Goal: Transaction & Acquisition: Purchase product/service

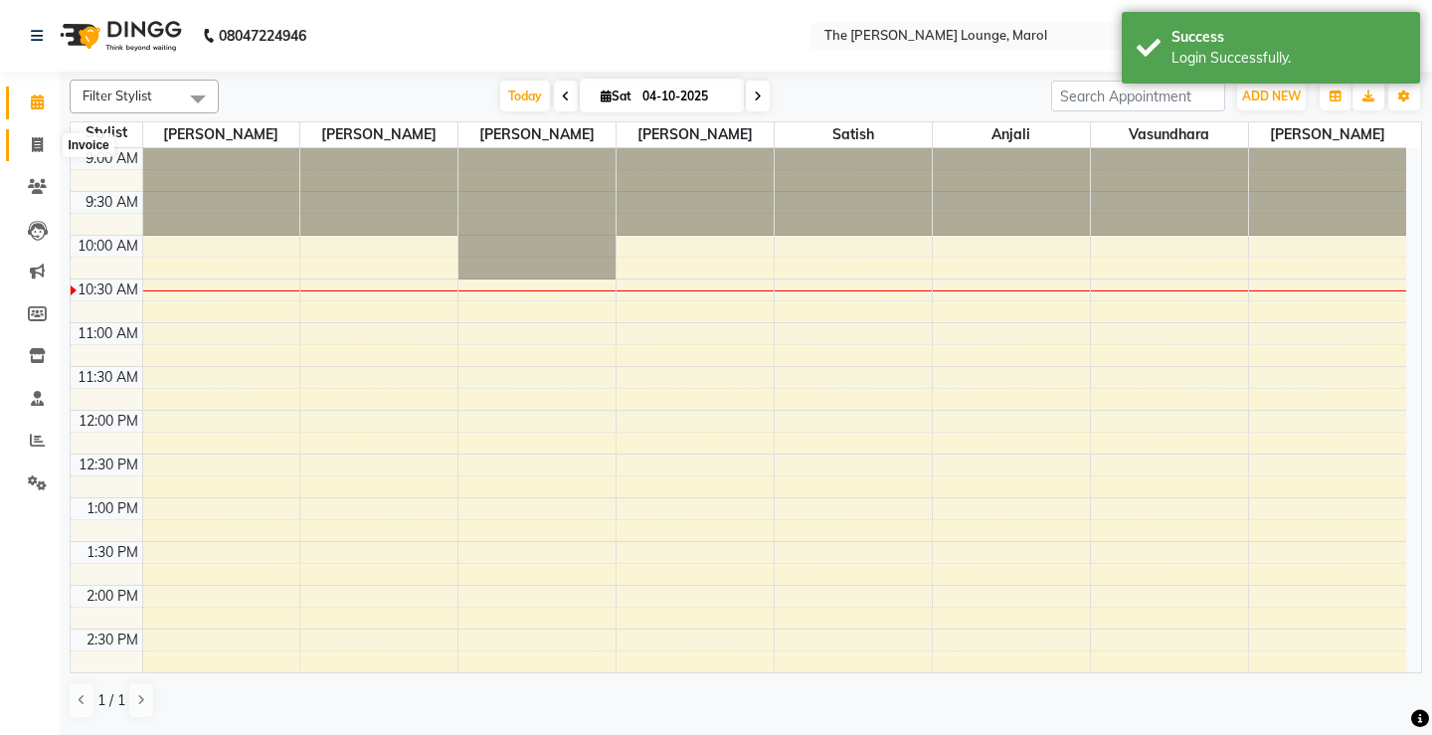
click at [34, 144] on icon at bounding box center [37, 144] width 11 height 15
select select "7188"
select select "service"
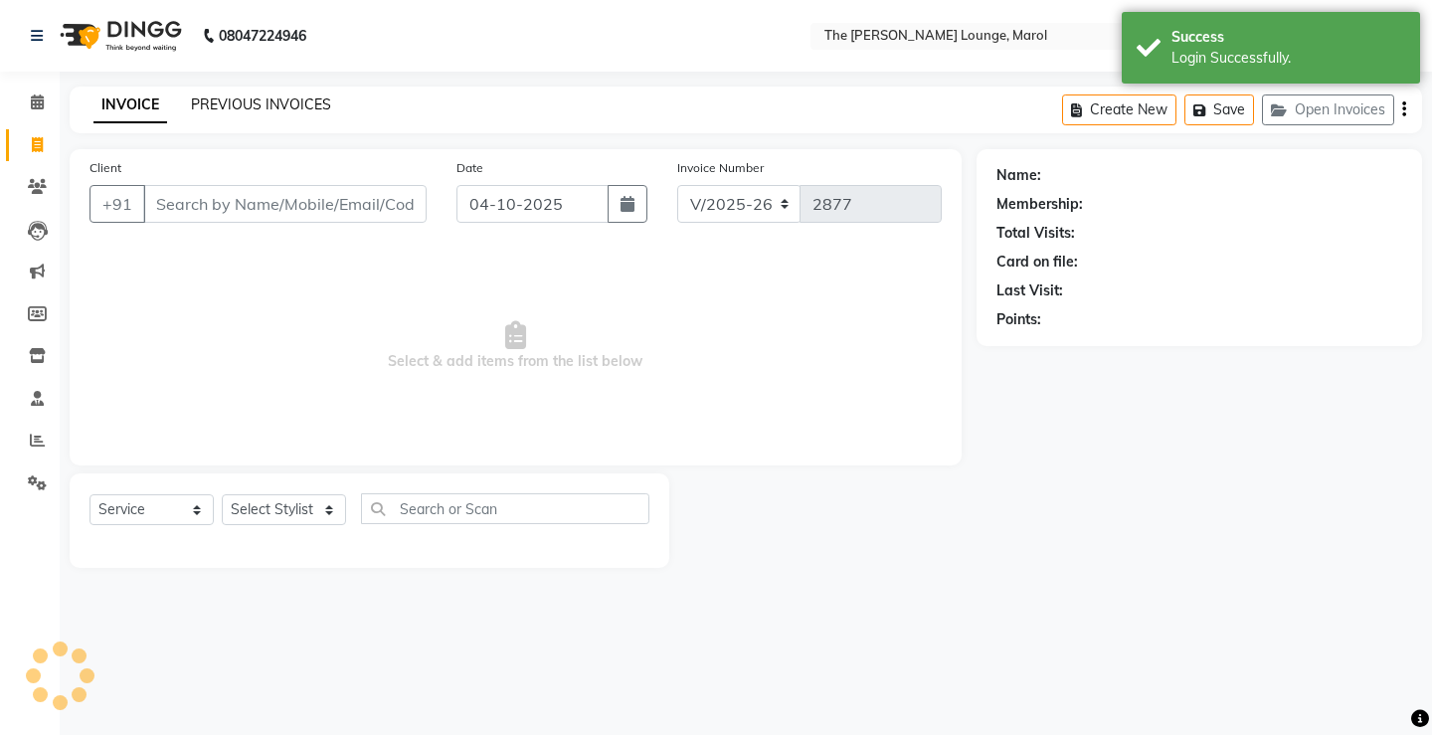
click at [271, 108] on link "PREVIOUS INVOICES" at bounding box center [261, 104] width 140 height 18
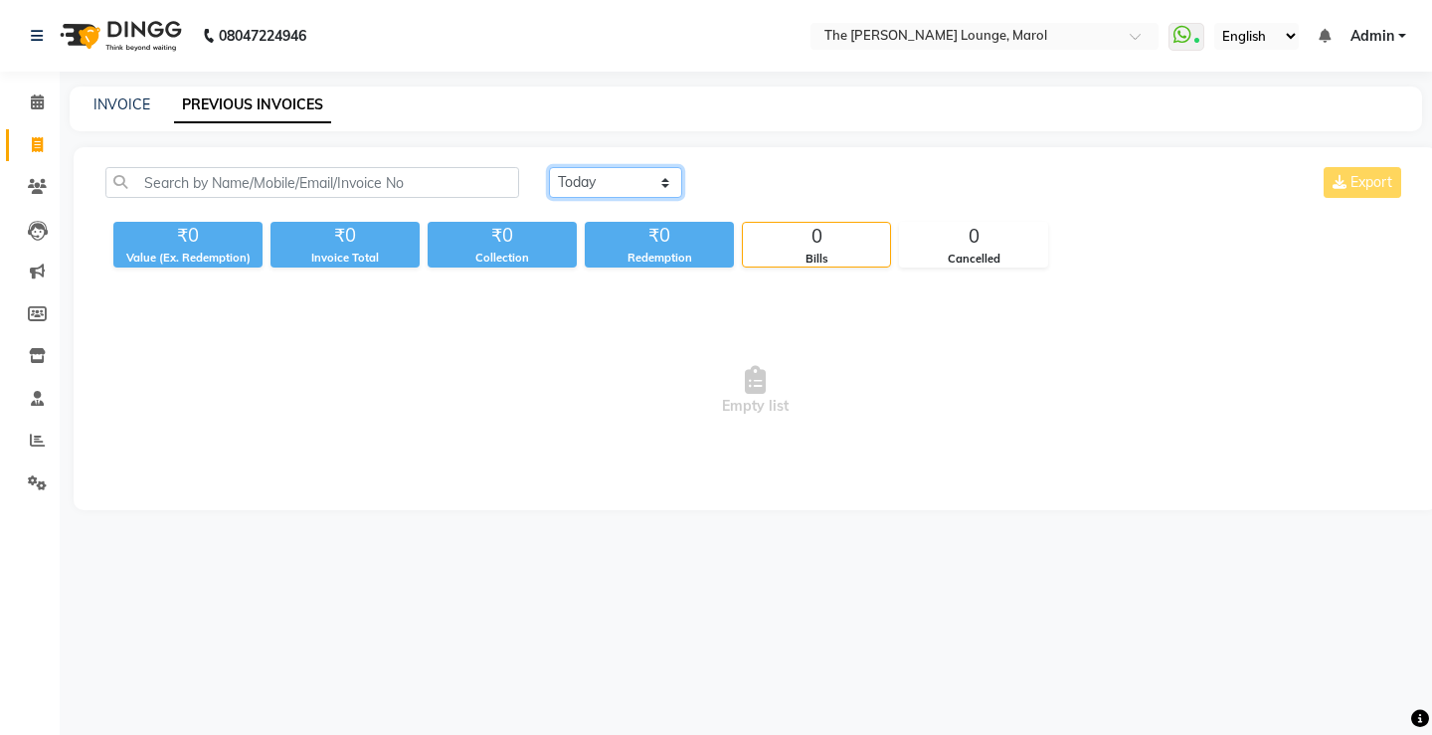
click at [566, 174] on select "Today Yesterday Custom Range" at bounding box center [615, 182] width 133 height 31
select select "yesterday"
click at [549, 167] on select "Today Yesterday Custom Range" at bounding box center [615, 182] width 133 height 31
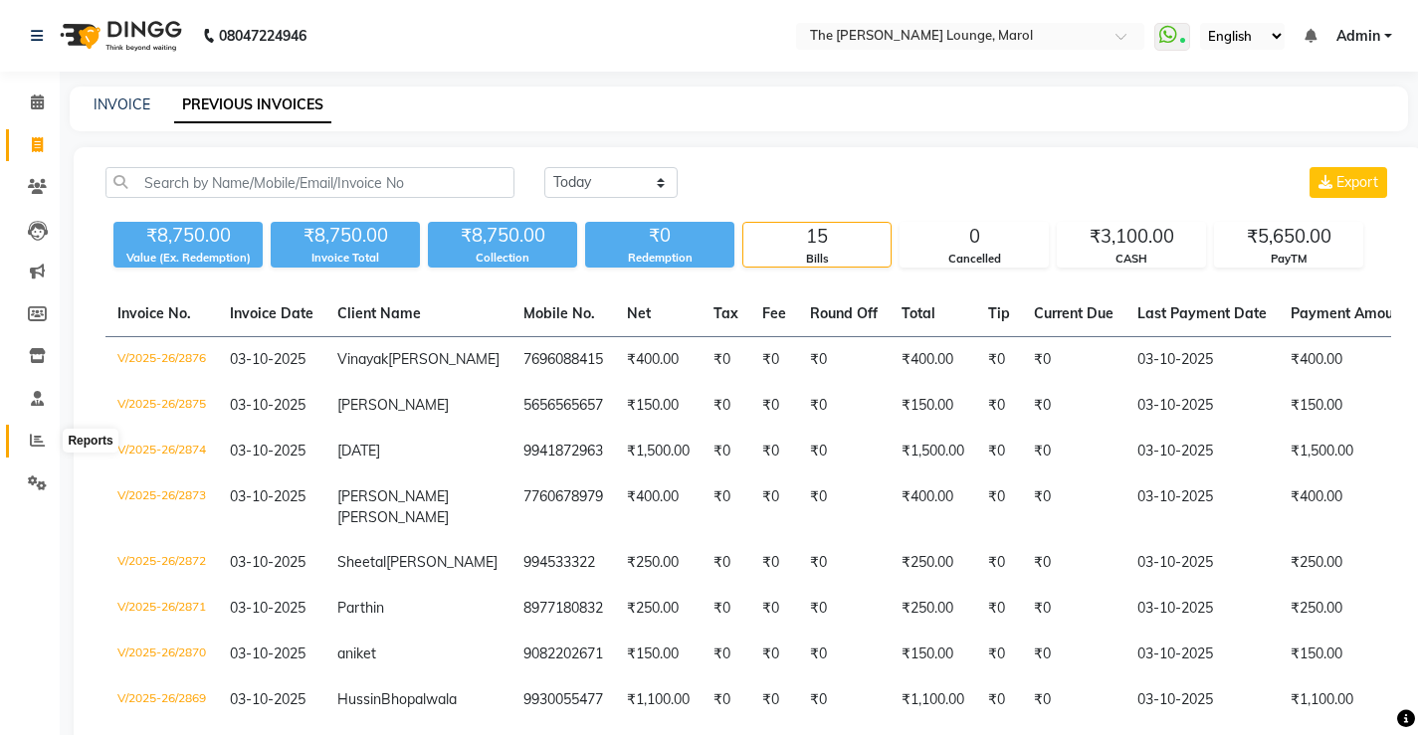
click at [20, 437] on span at bounding box center [37, 441] width 35 height 23
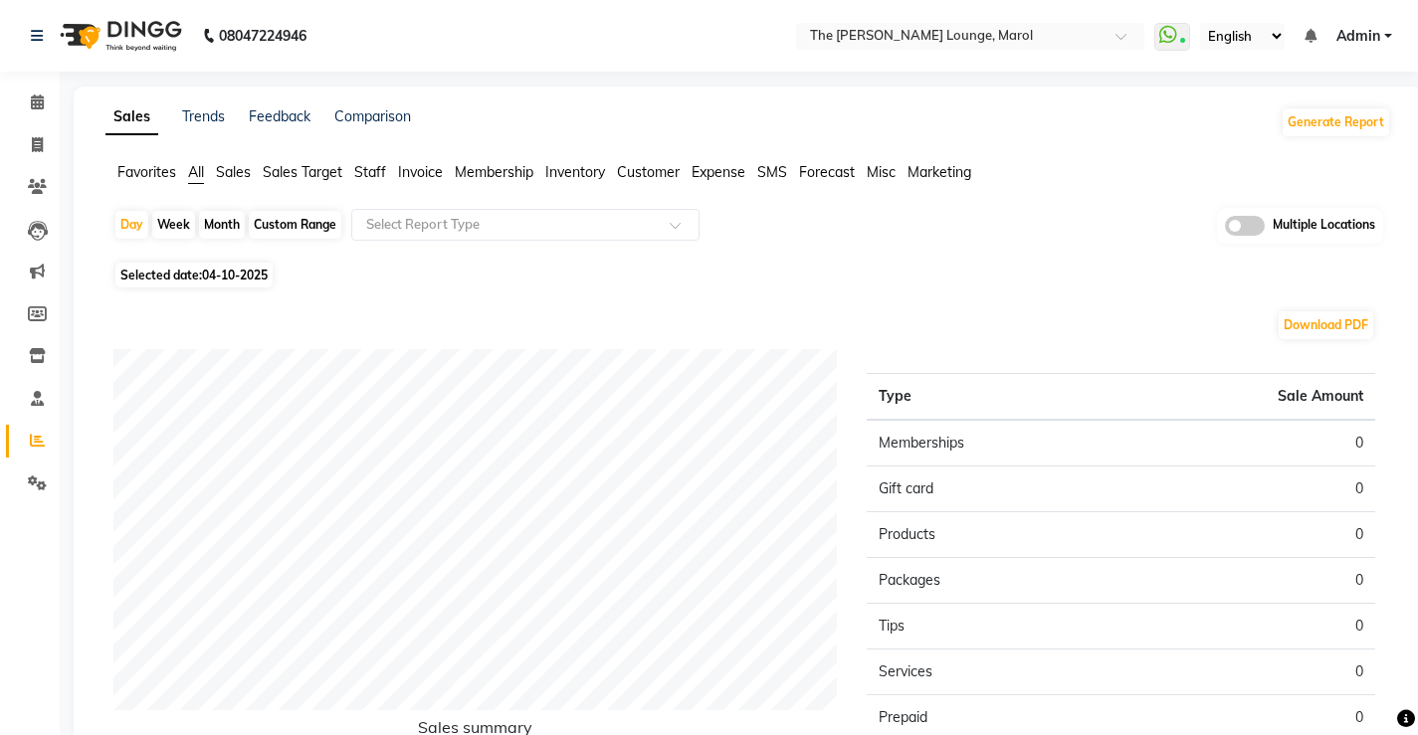
click at [369, 172] on span "Staff" at bounding box center [370, 172] width 32 height 18
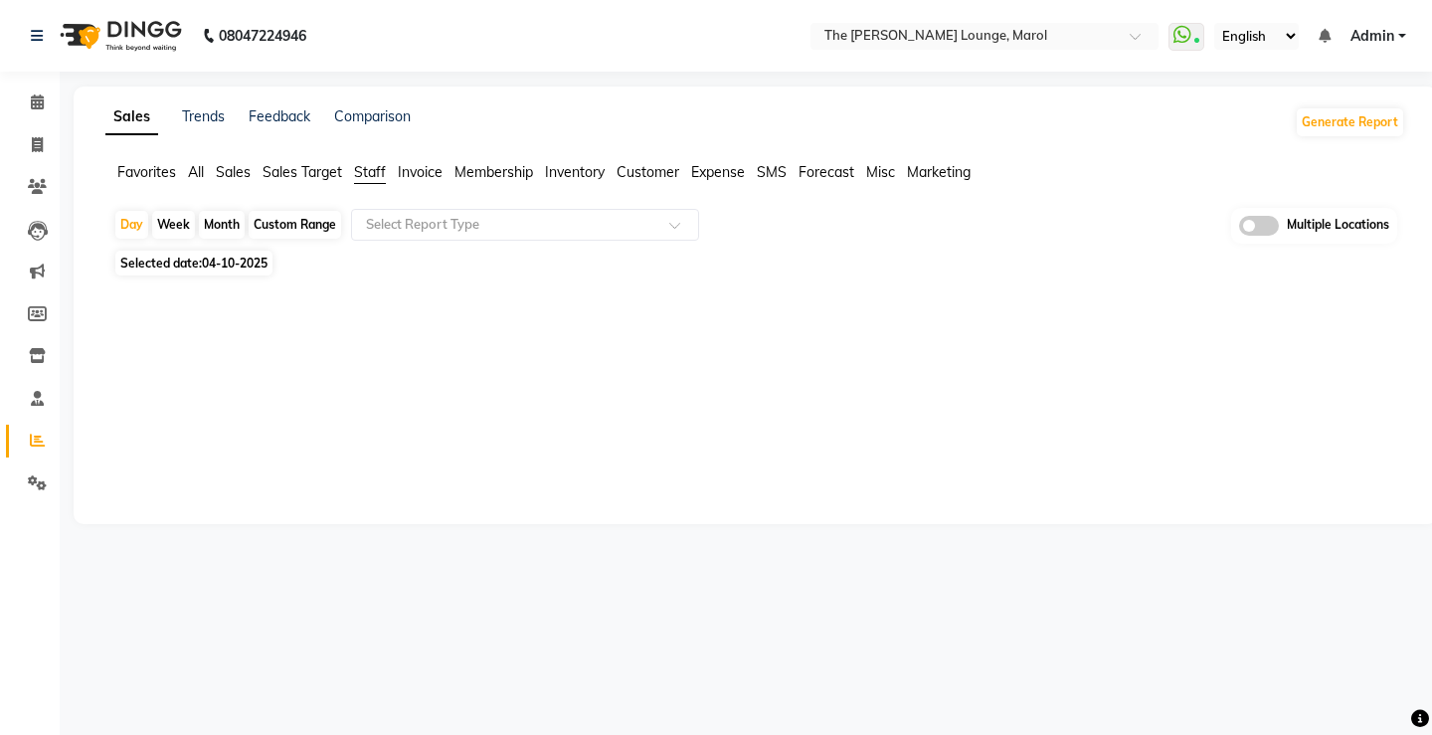
click at [213, 262] on span "04-10-2025" at bounding box center [235, 263] width 66 height 15
select select "10"
select select "2025"
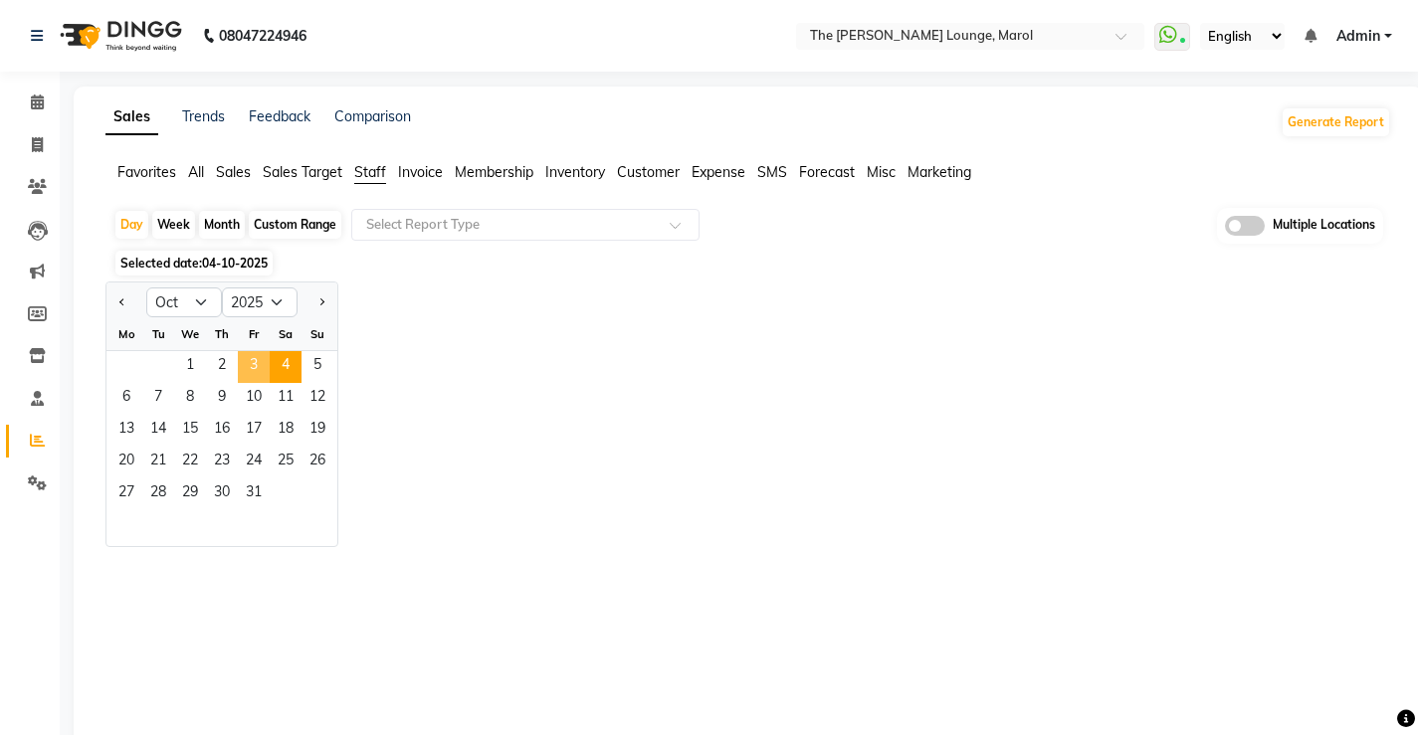
click at [250, 364] on span "3" at bounding box center [254, 367] width 32 height 32
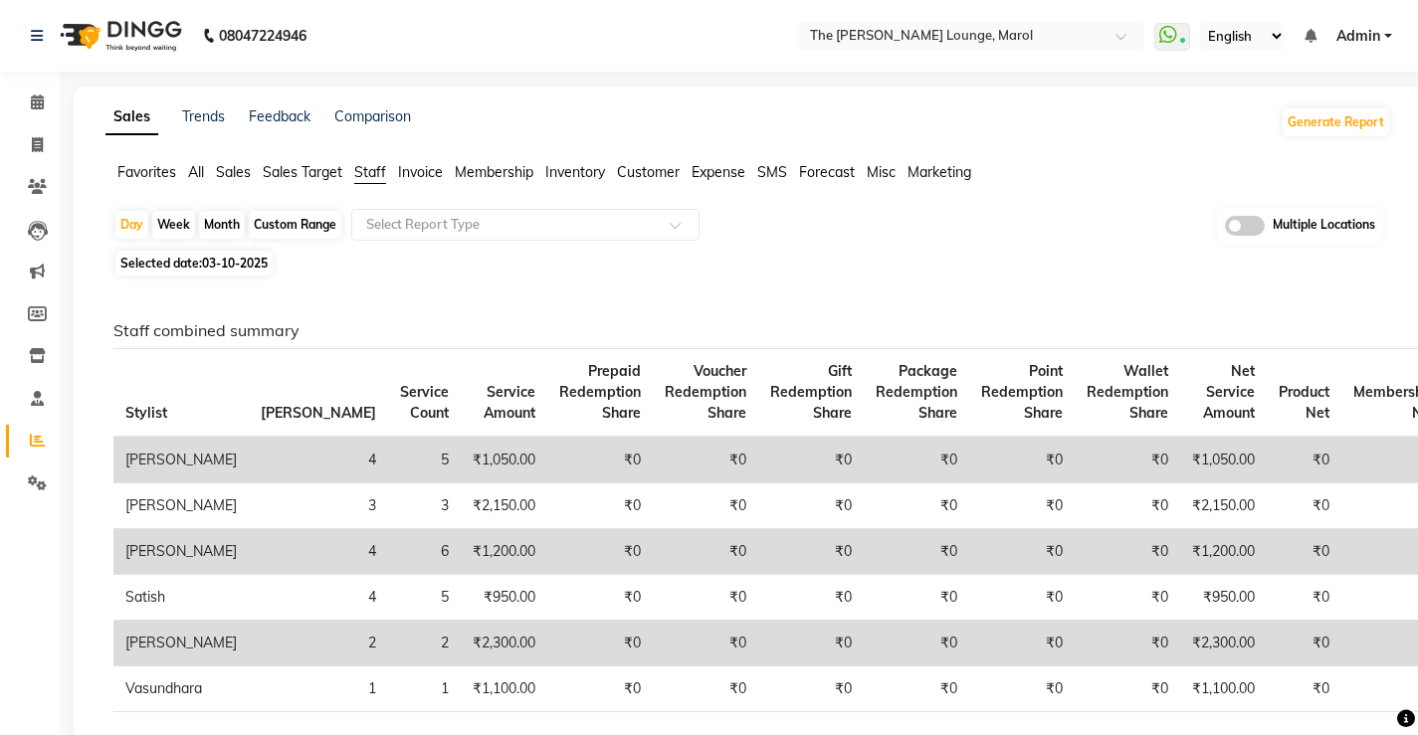
click at [217, 224] on div "Month" at bounding box center [222, 225] width 46 height 28
select select "10"
select select "2025"
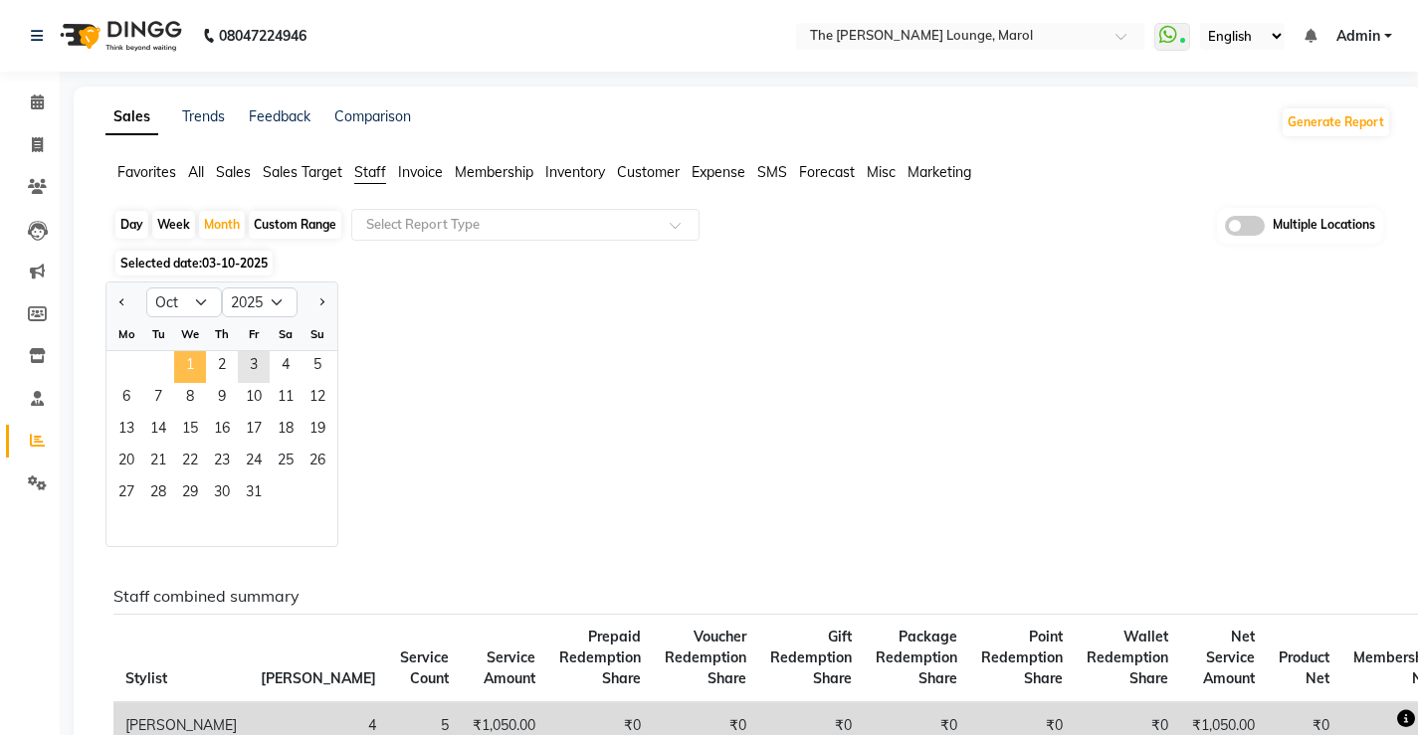
click at [199, 357] on span "1" at bounding box center [190, 367] width 32 height 32
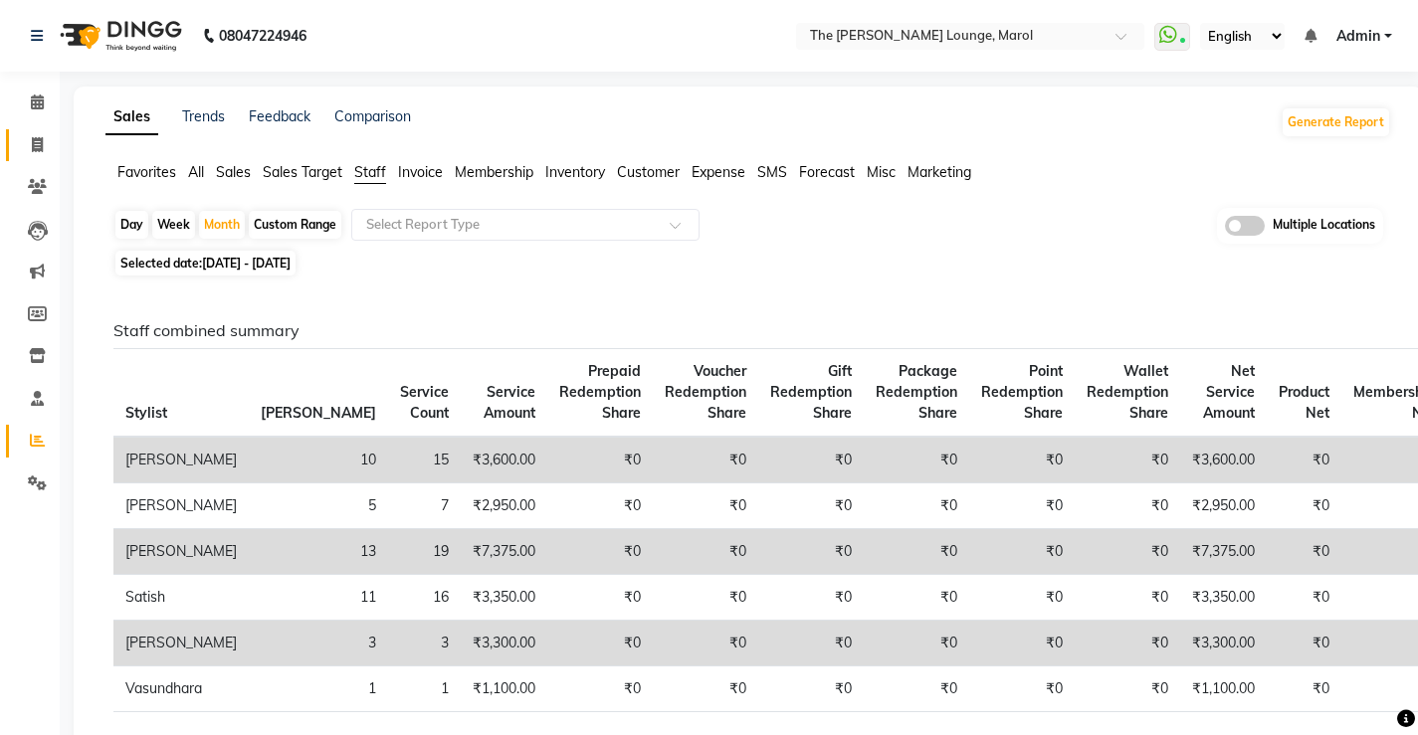
click at [47, 131] on link "Invoice" at bounding box center [30, 145] width 48 height 33
select select "service"
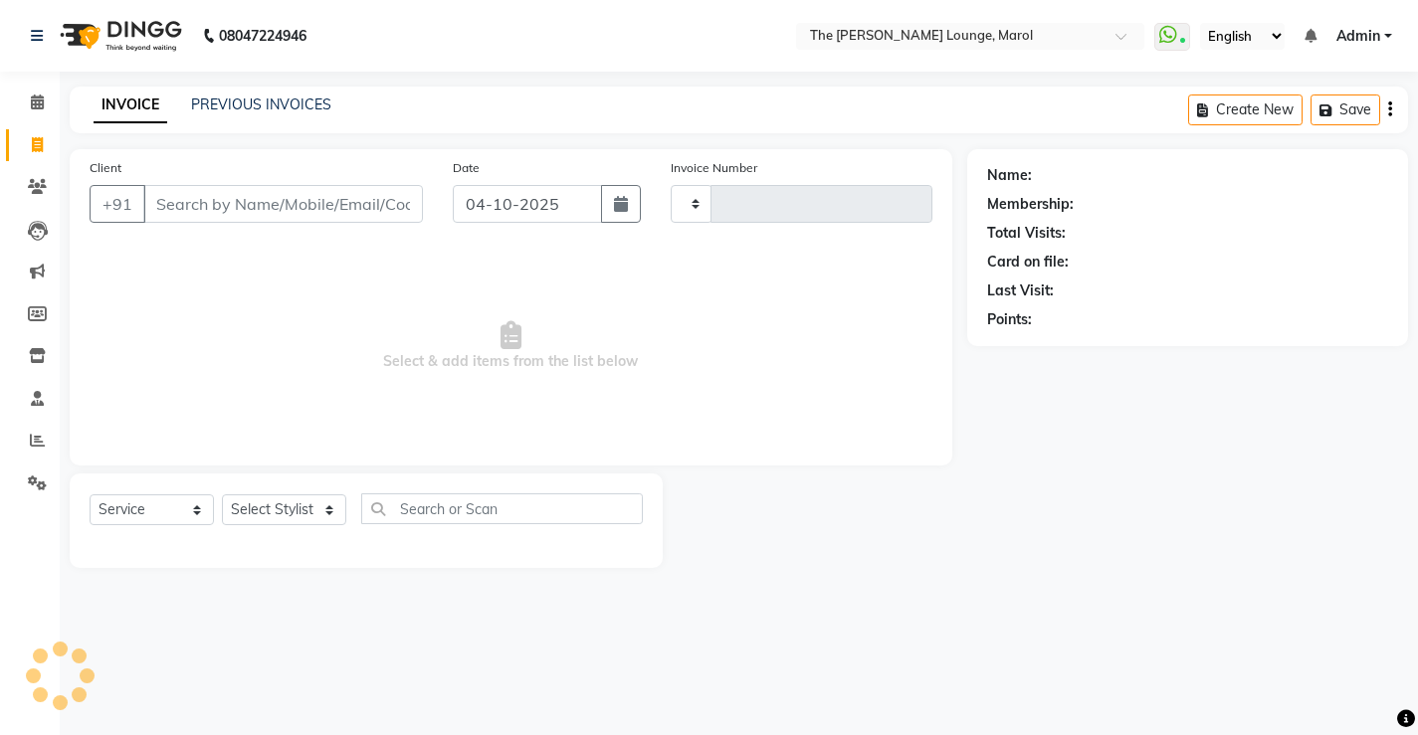
type input "2877"
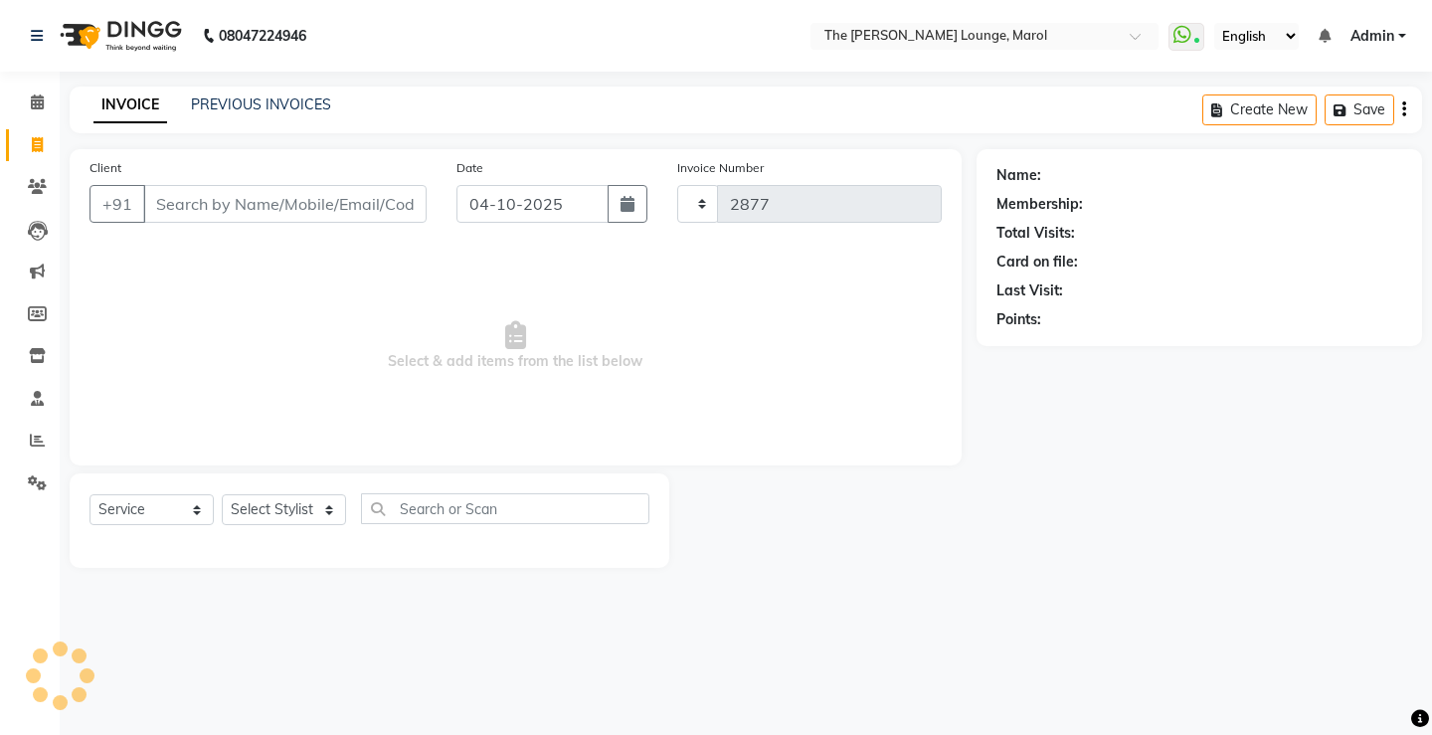
select select "7188"
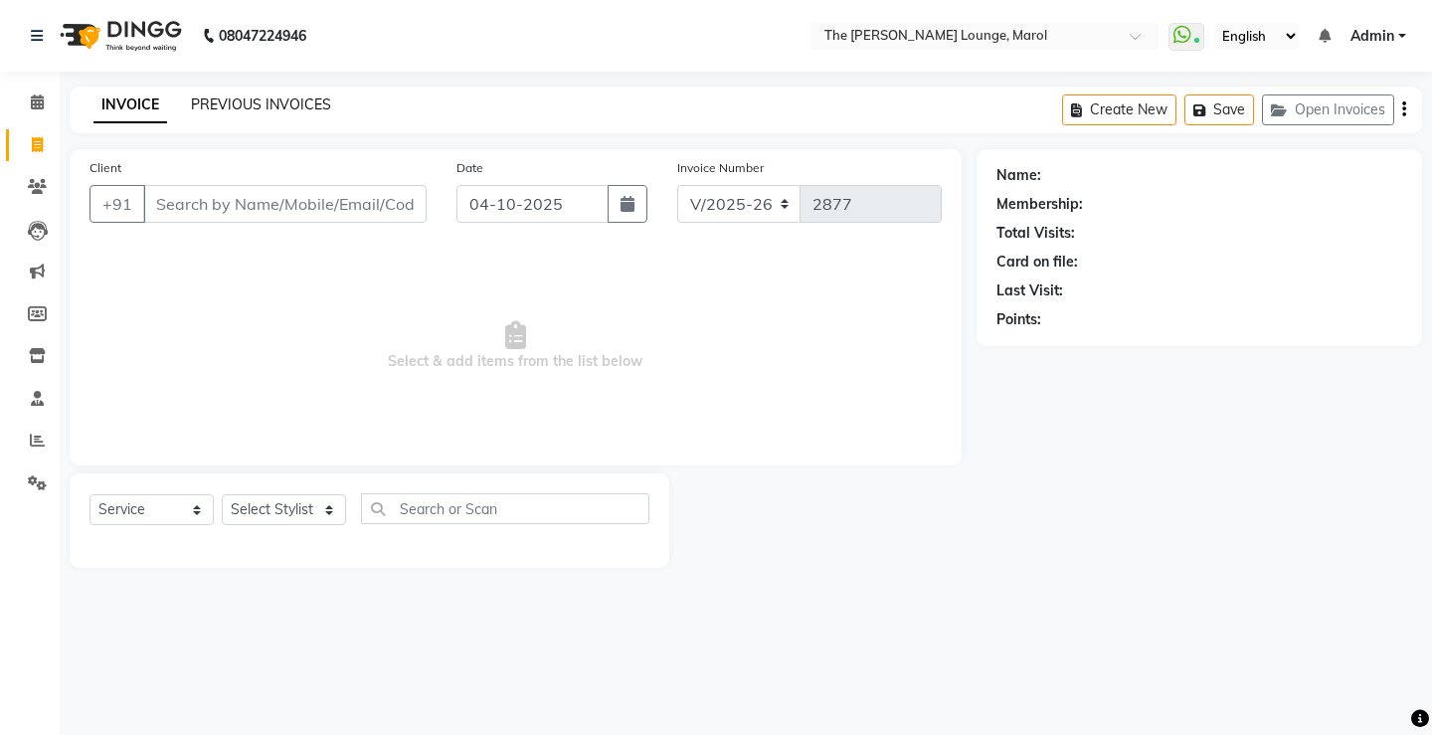
click at [220, 101] on link "PREVIOUS INVOICES" at bounding box center [261, 104] width 140 height 18
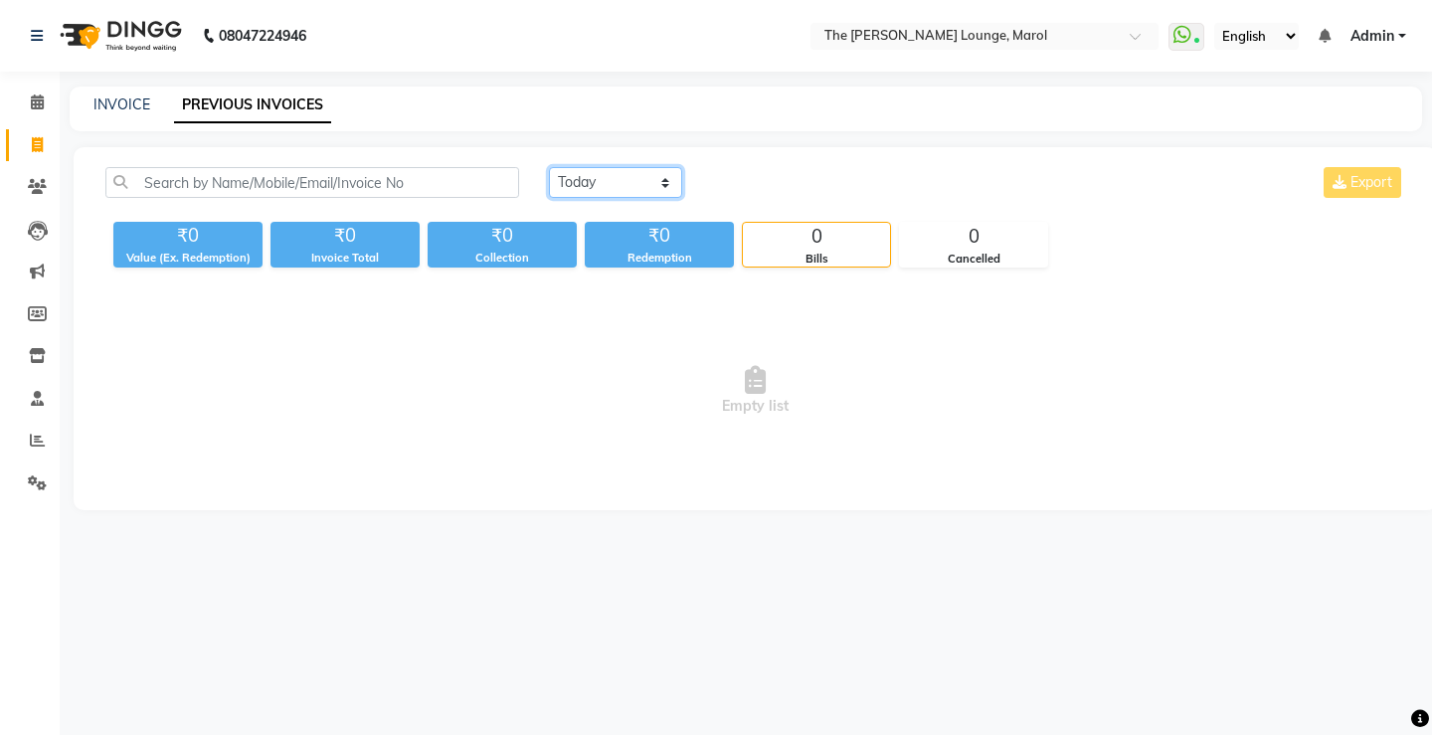
click at [626, 187] on select "Today Yesterday Custom Range" at bounding box center [615, 182] width 133 height 31
click at [23, 432] on span at bounding box center [37, 441] width 35 height 23
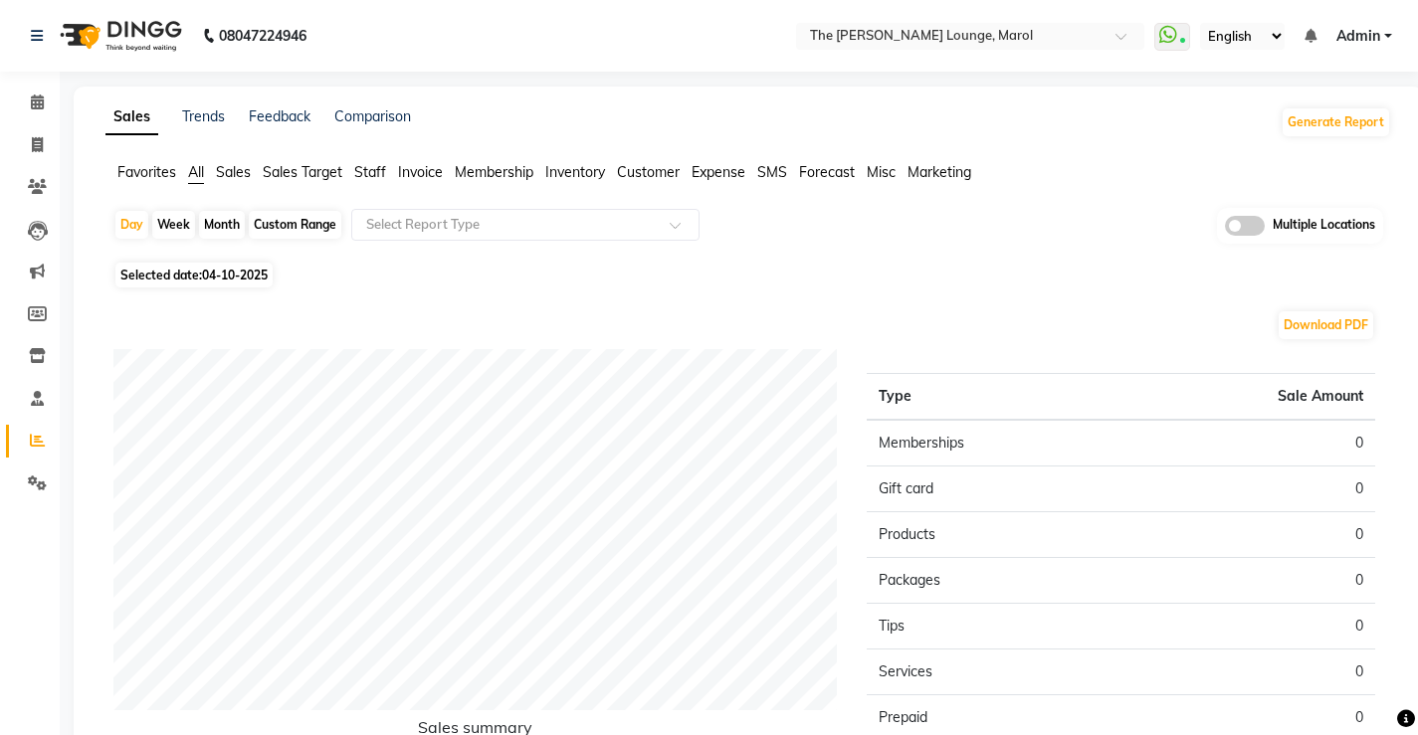
click at [363, 177] on span "Staff" at bounding box center [370, 172] width 32 height 18
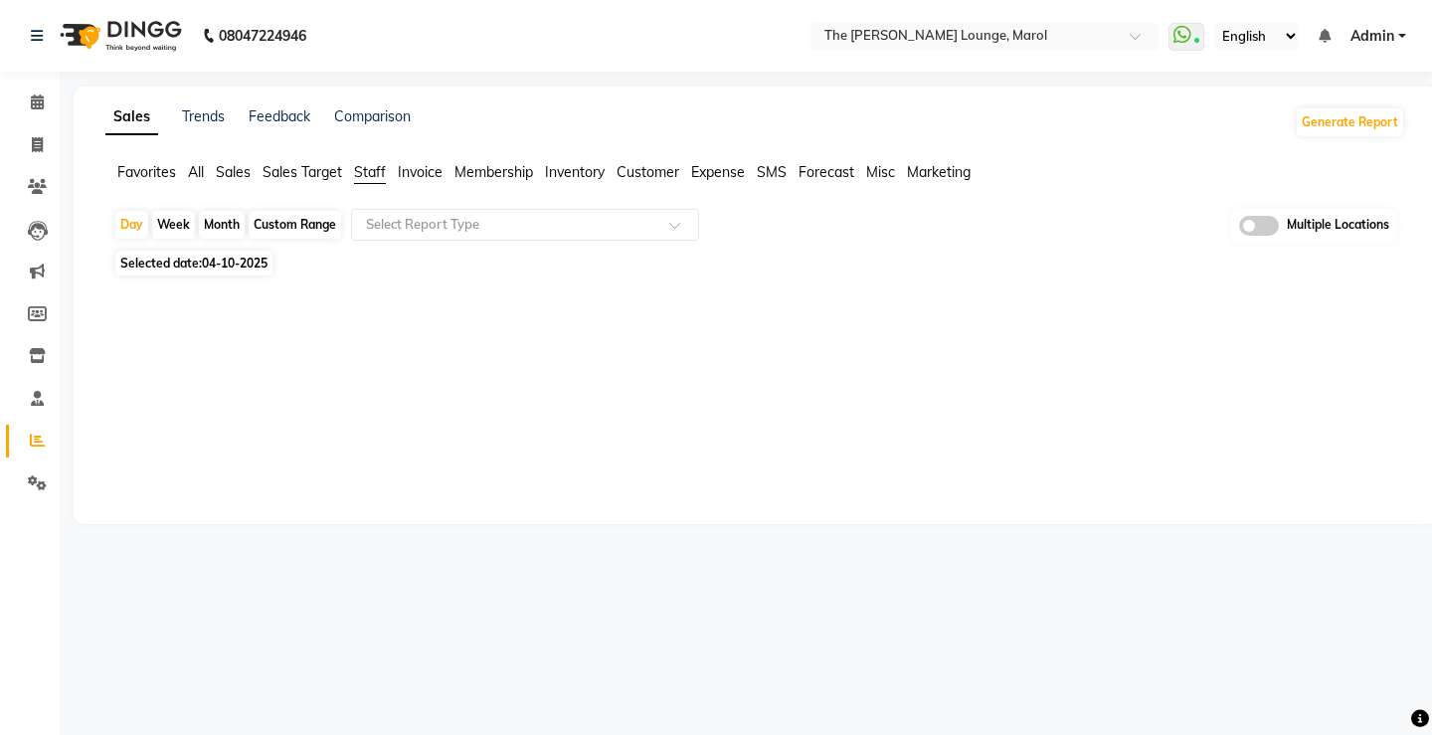
click at [216, 255] on span "Selected date: 04-10-2025" at bounding box center [193, 263] width 157 height 25
select select "10"
select select "2025"
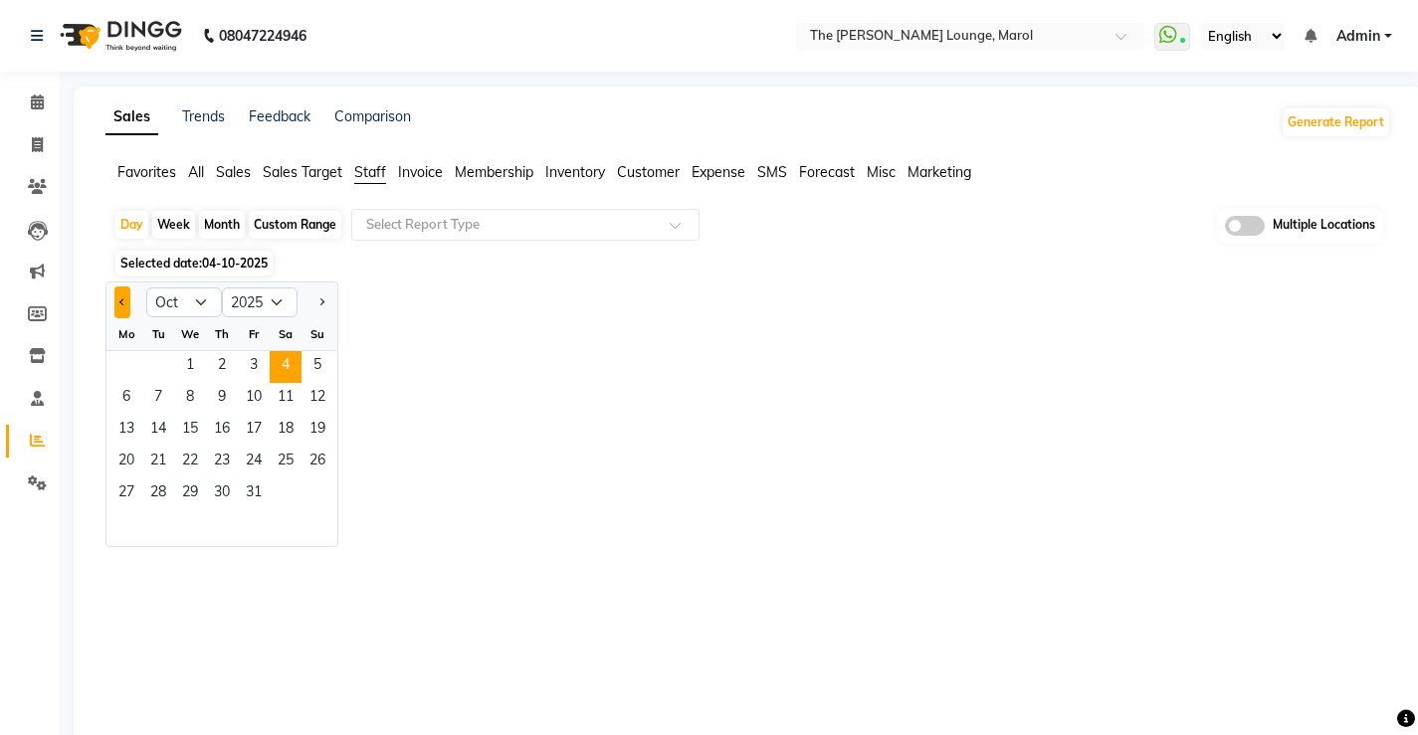
click at [128, 304] on button "Previous month" at bounding box center [122, 302] width 16 height 32
select select "9"
click at [159, 460] on span "23" at bounding box center [158, 463] width 32 height 32
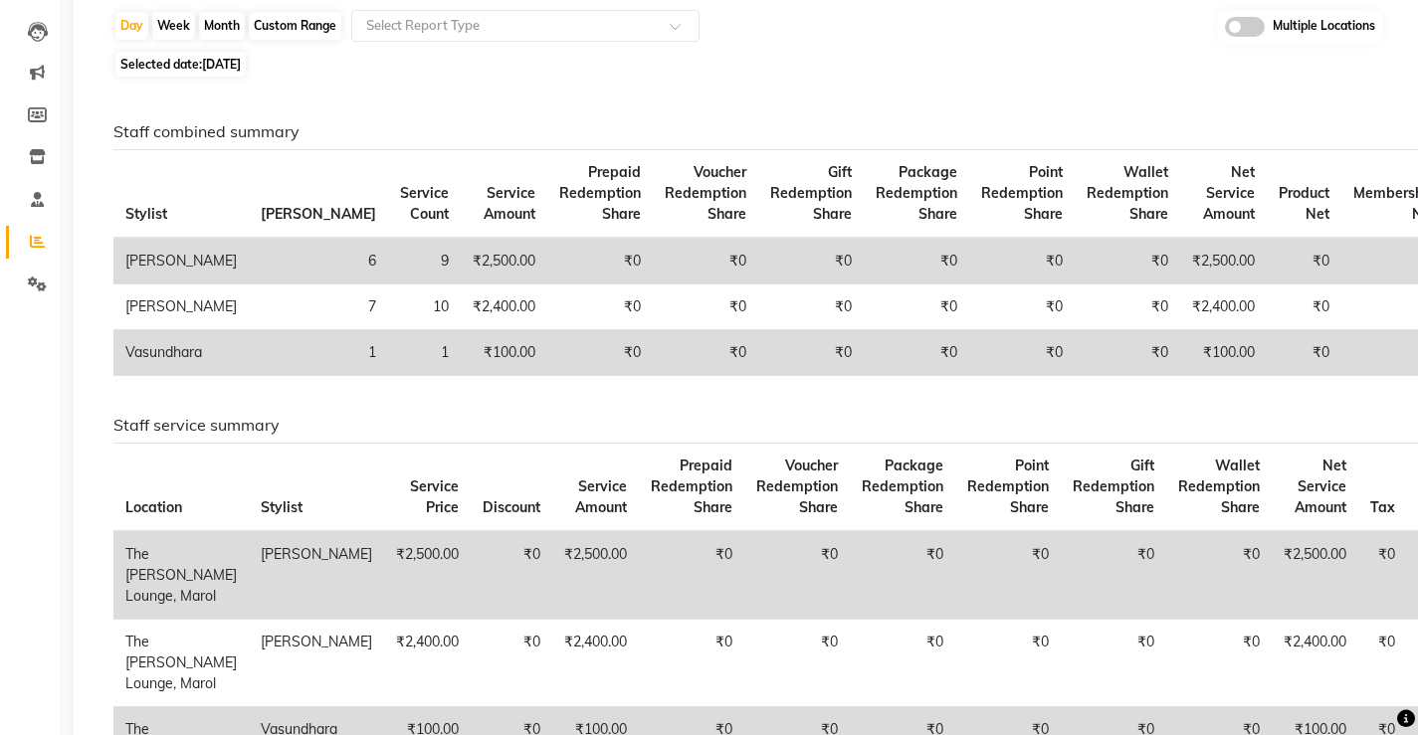
scroll to position [99, 0]
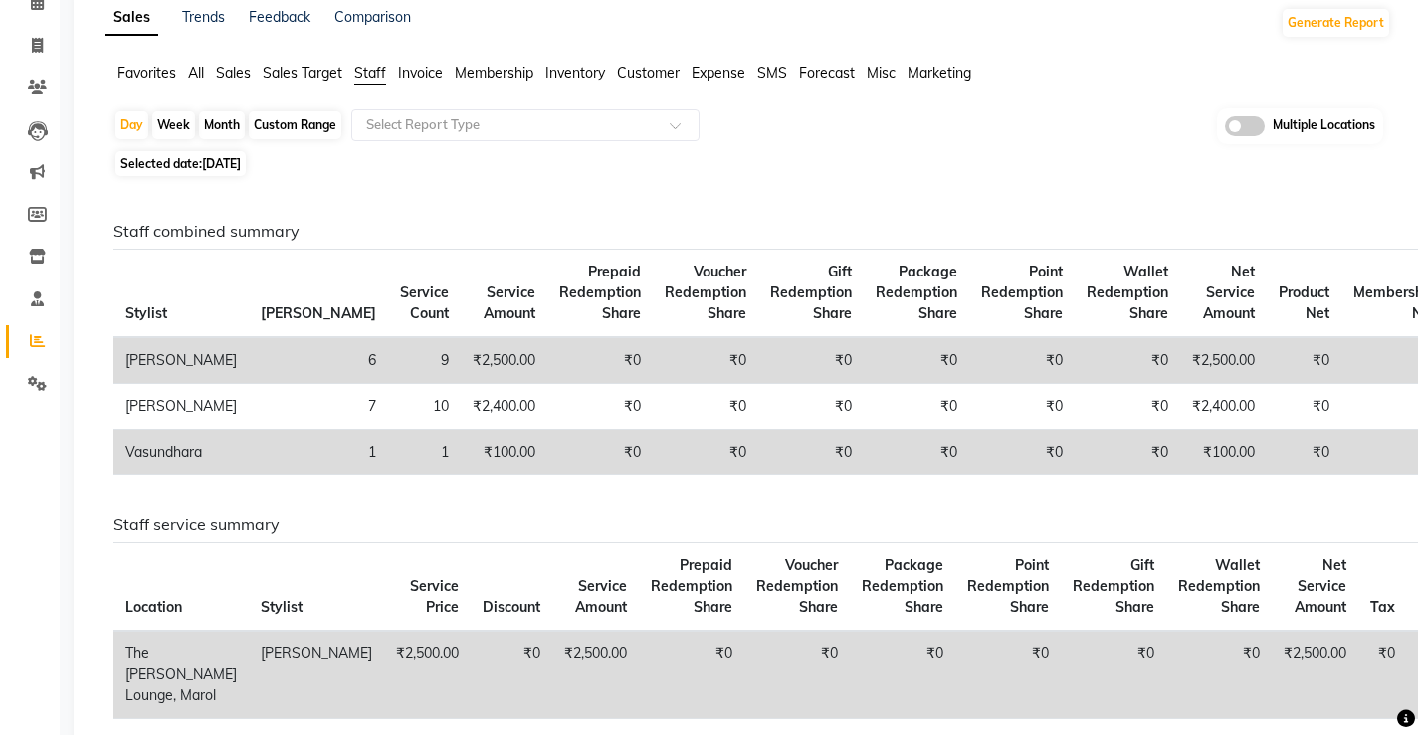
click at [221, 150] on div "Day Week Month Custom Range Select Report Type Multiple Locations Selected date…" at bounding box center [747, 588] width 1285 height 961
click at [219, 175] on span "Selected date: 23-09-2025" at bounding box center [180, 163] width 130 height 25
select select "9"
select select "2025"
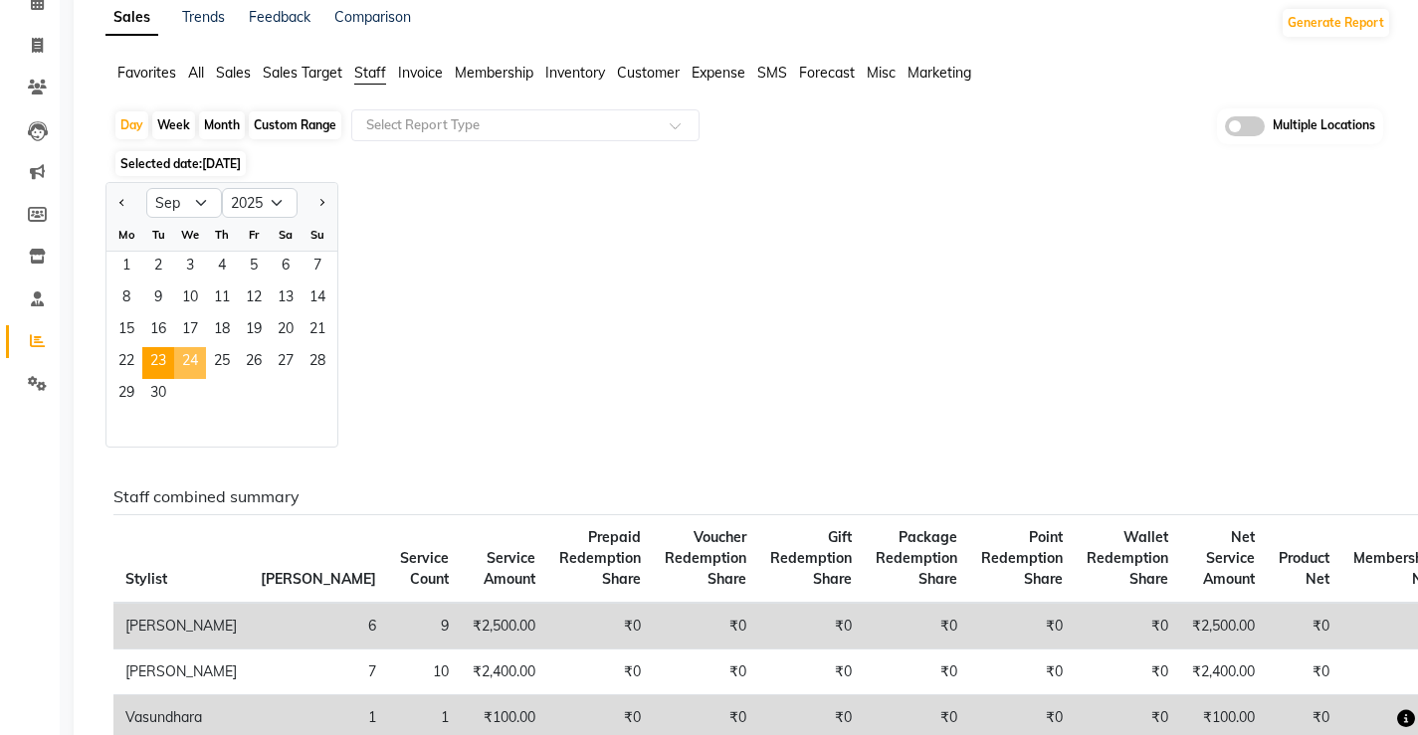
click at [174, 355] on span "24" at bounding box center [190, 363] width 32 height 32
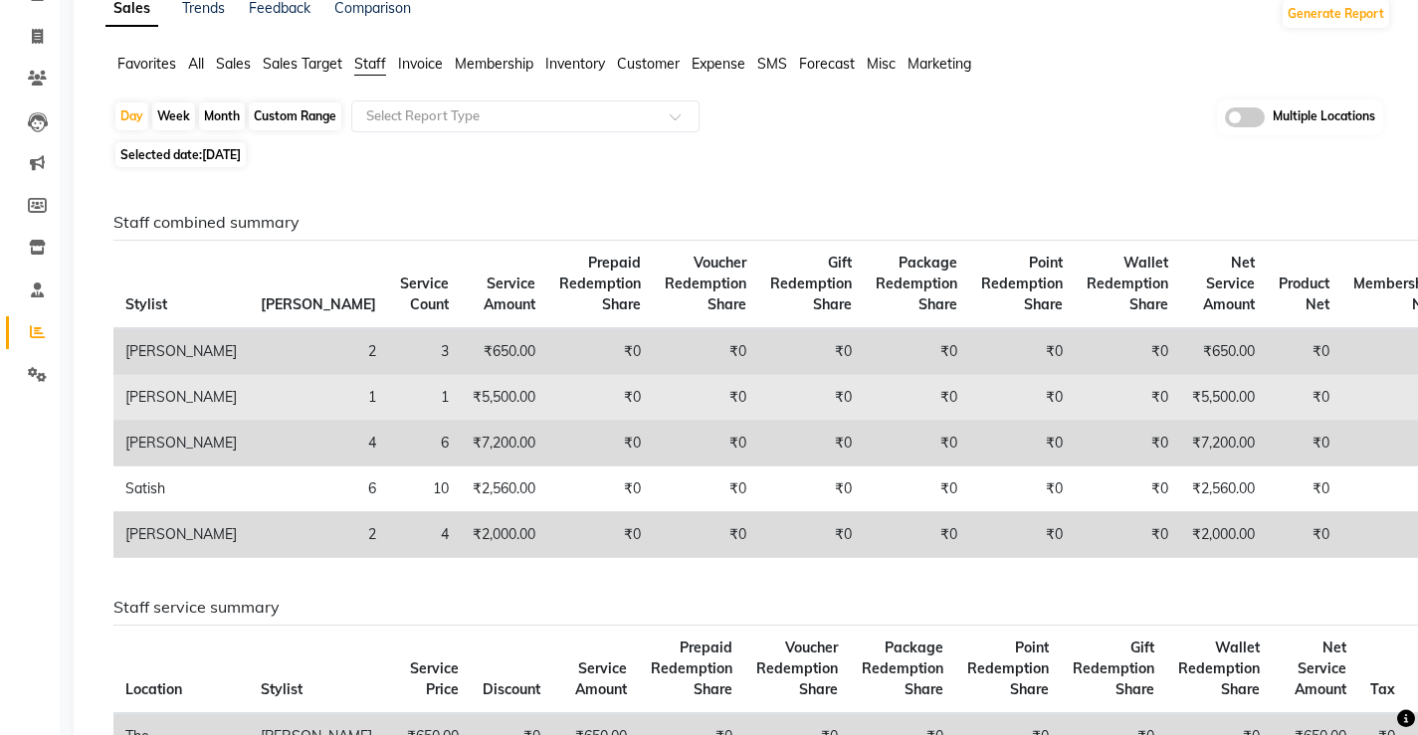
scroll to position [199, 0]
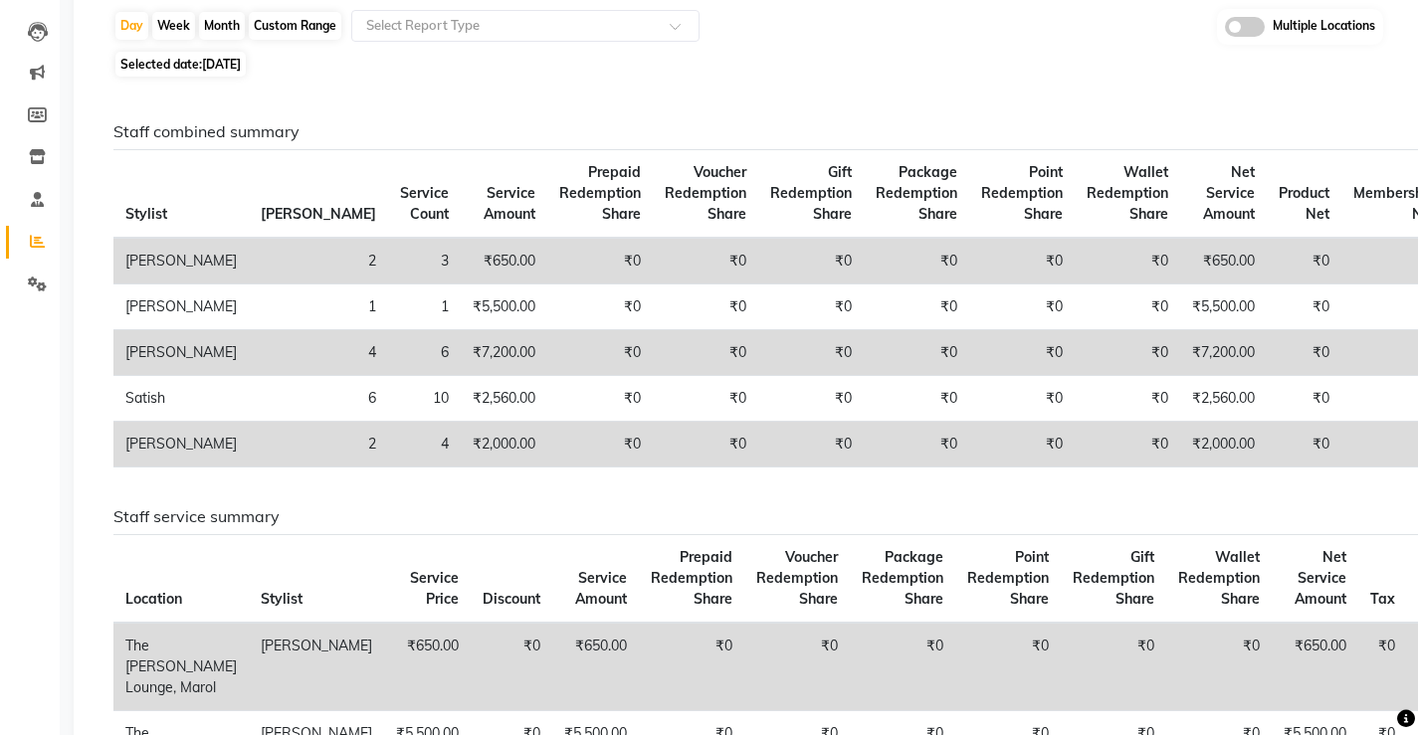
click at [239, 68] on span "24-09-2025" at bounding box center [221, 64] width 39 height 15
select select "9"
select select "2025"
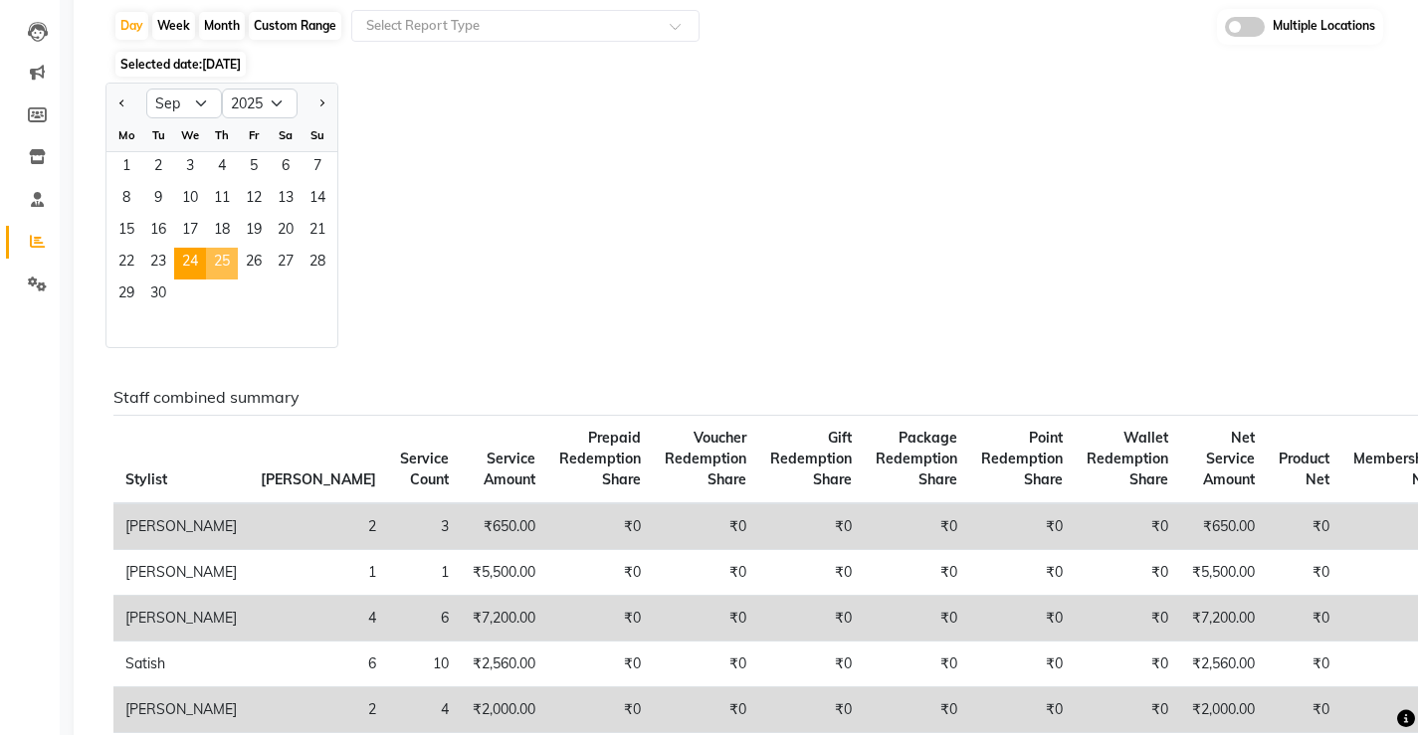
click at [233, 265] on span "25" at bounding box center [222, 264] width 32 height 32
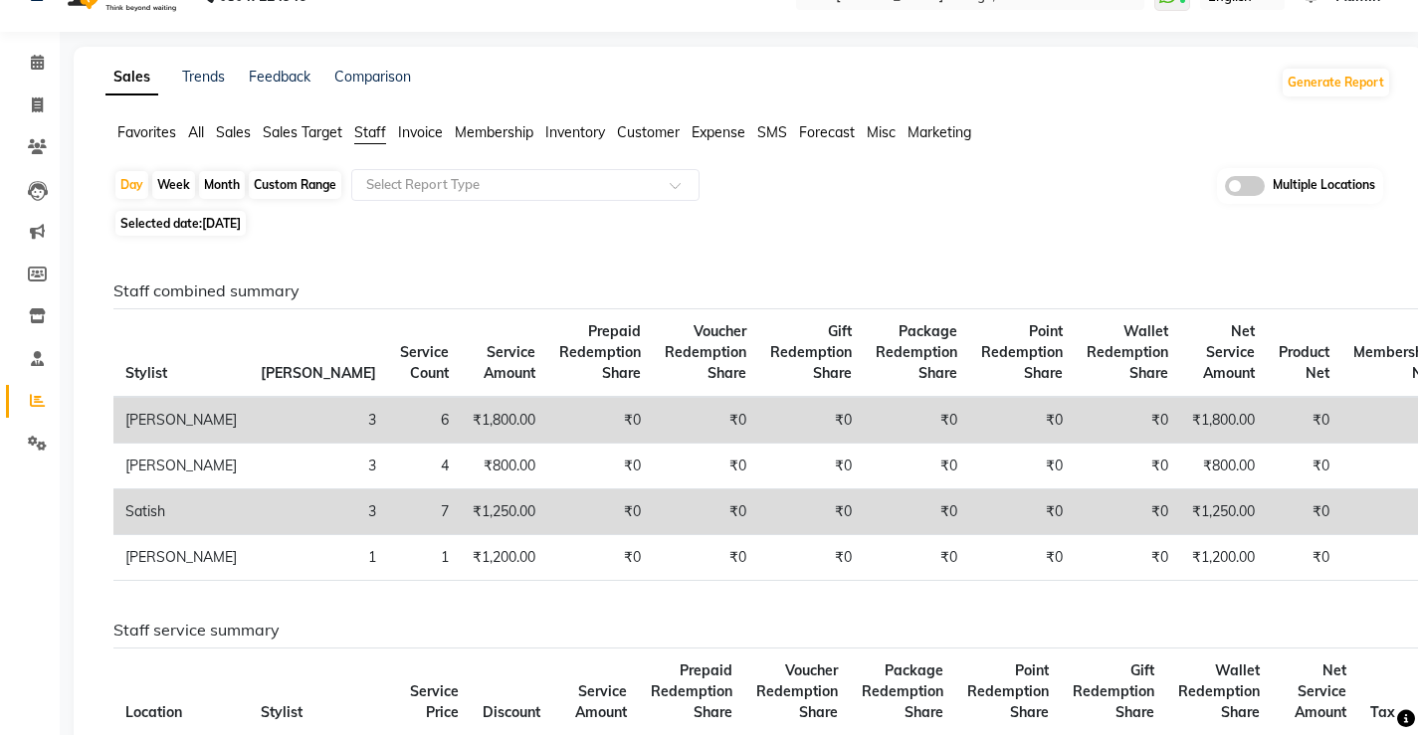
scroll to position [0, 0]
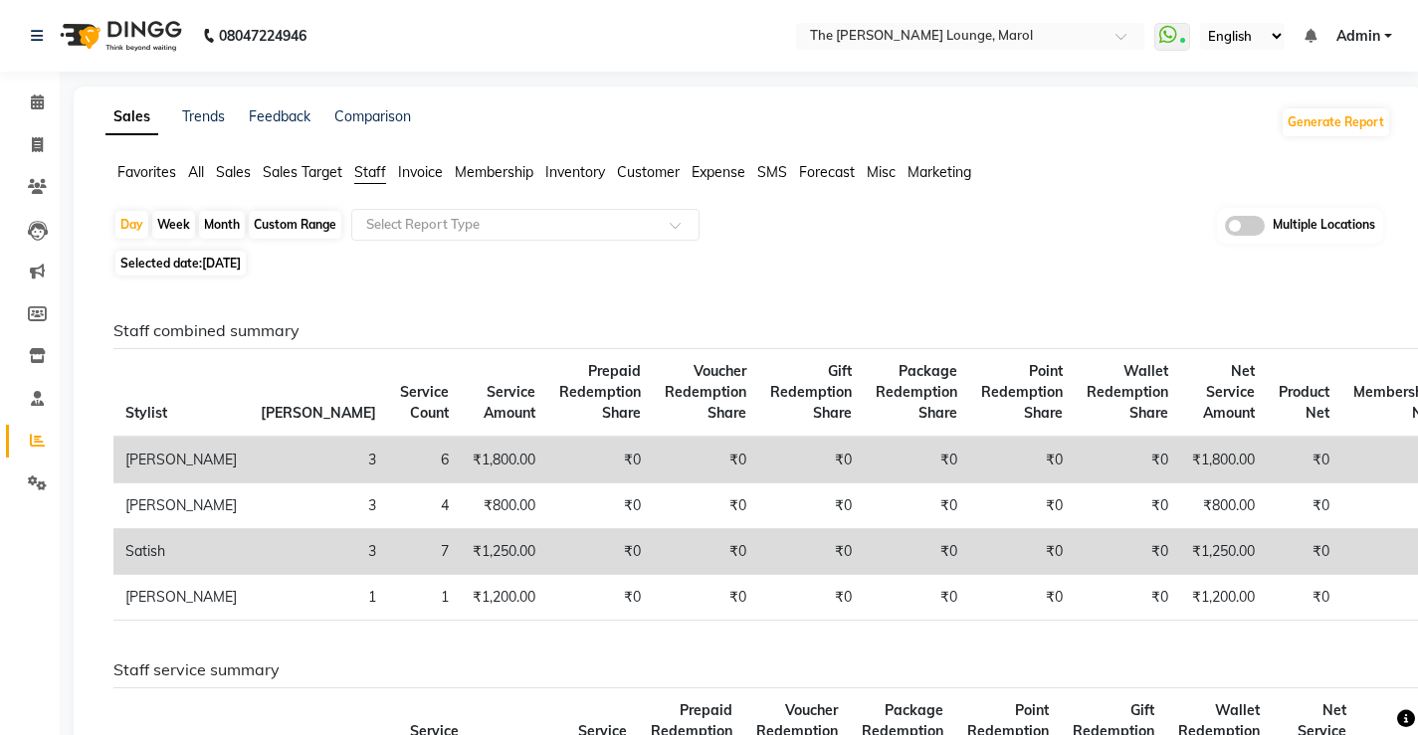
click at [236, 257] on span "25-09-2025" at bounding box center [221, 263] width 39 height 15
select select "9"
select select "2025"
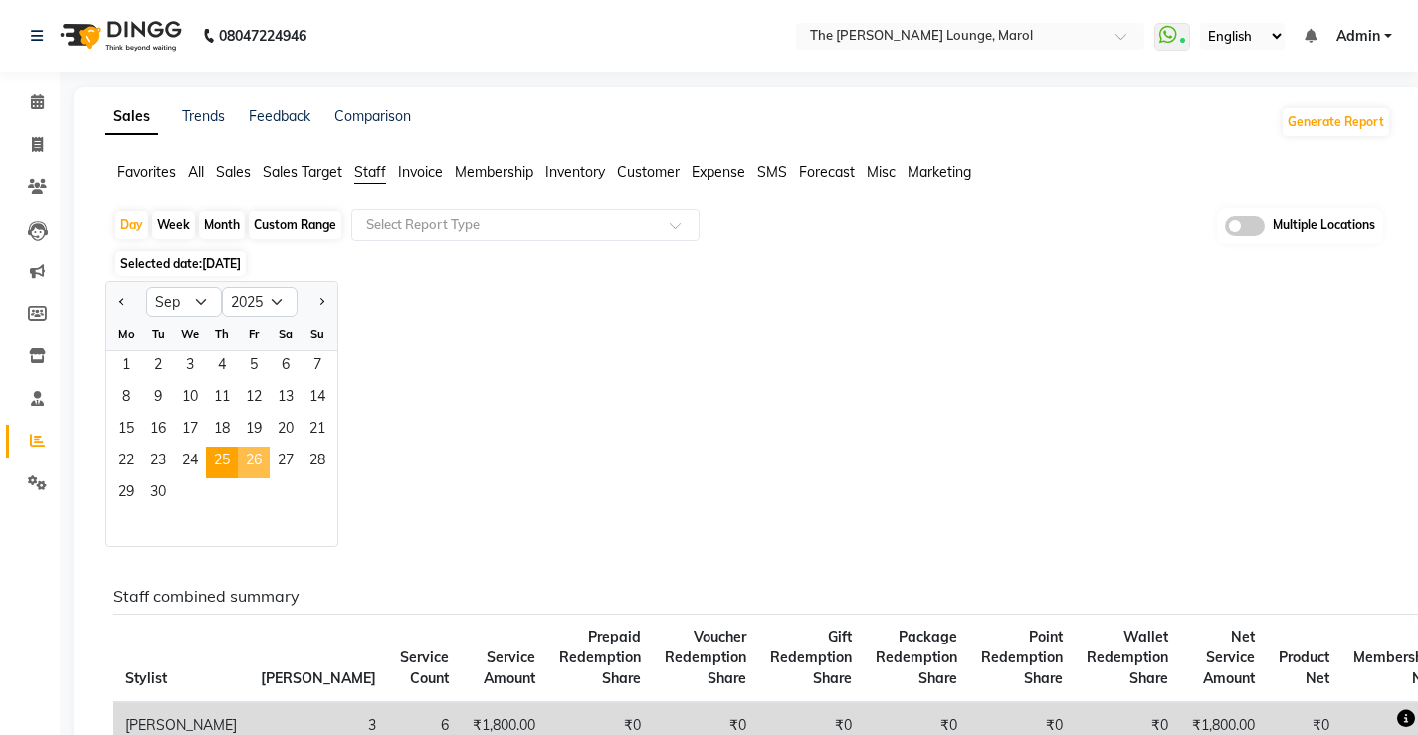
click at [247, 455] on span "26" at bounding box center [254, 463] width 32 height 32
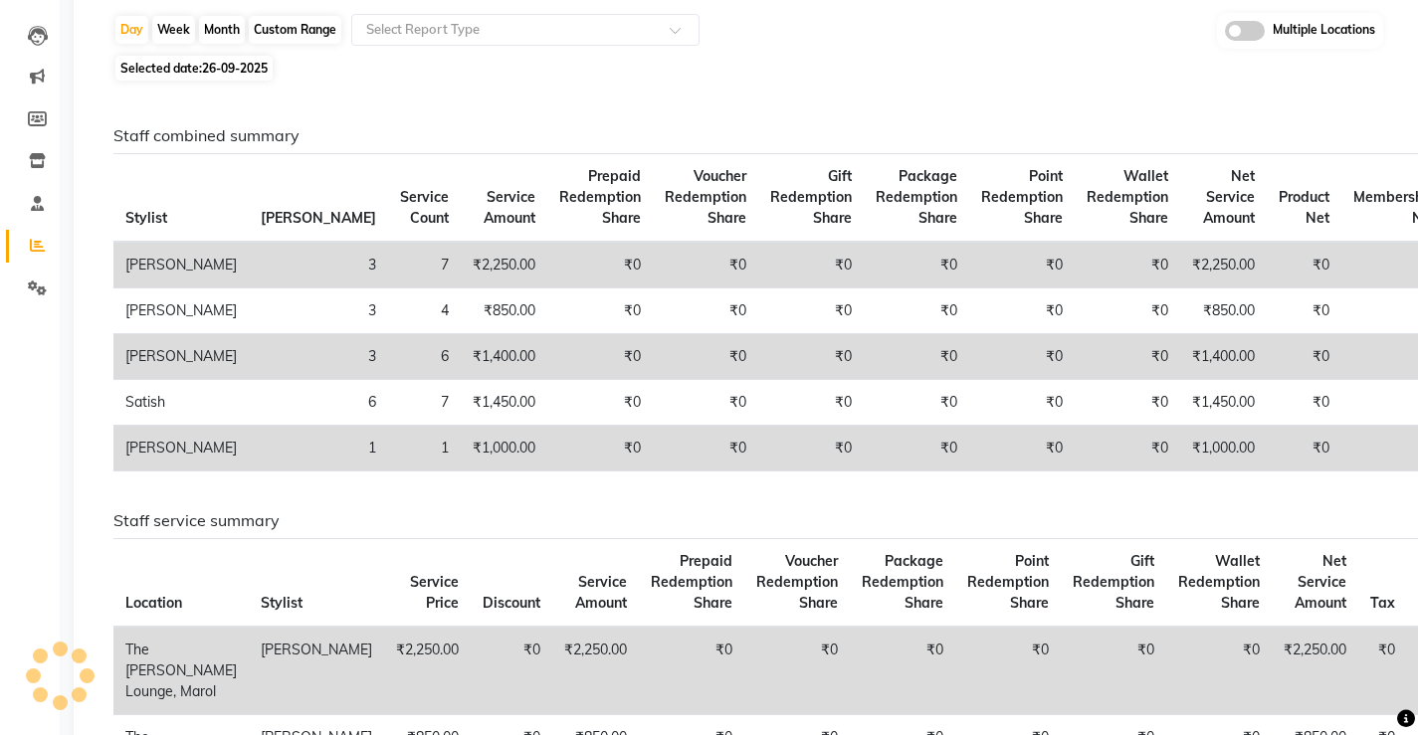
scroll to position [199, 0]
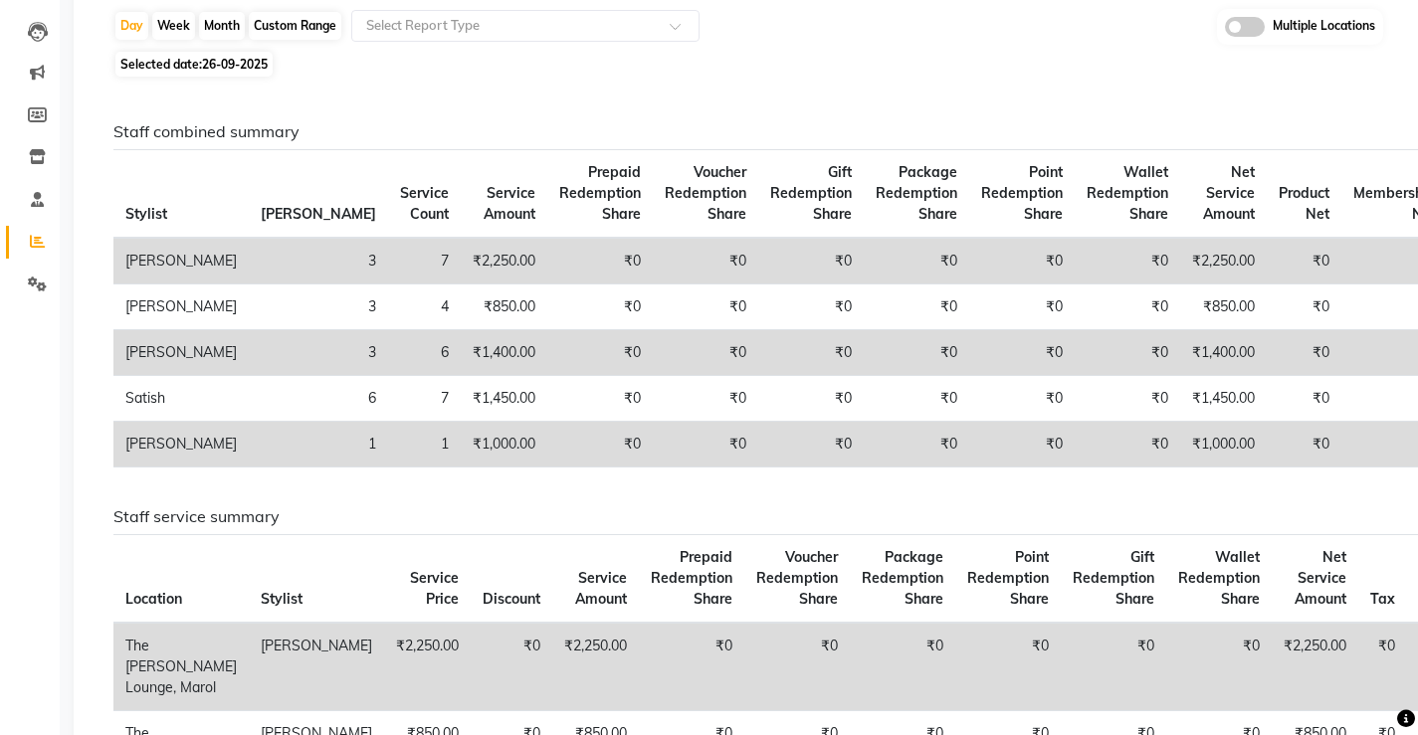
click at [245, 59] on span "26-09-2025" at bounding box center [235, 64] width 66 height 15
select select "9"
select select "2025"
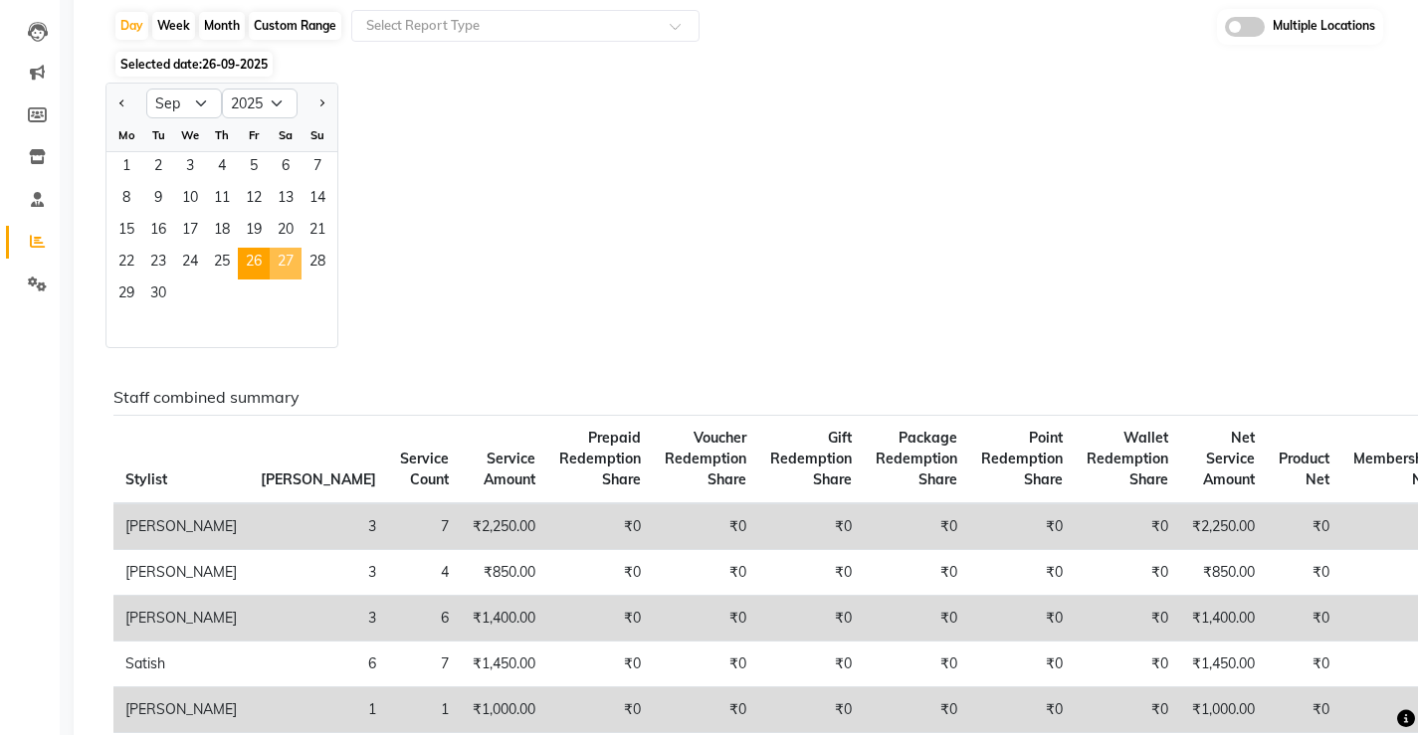
click at [281, 252] on span "27" at bounding box center [286, 264] width 32 height 32
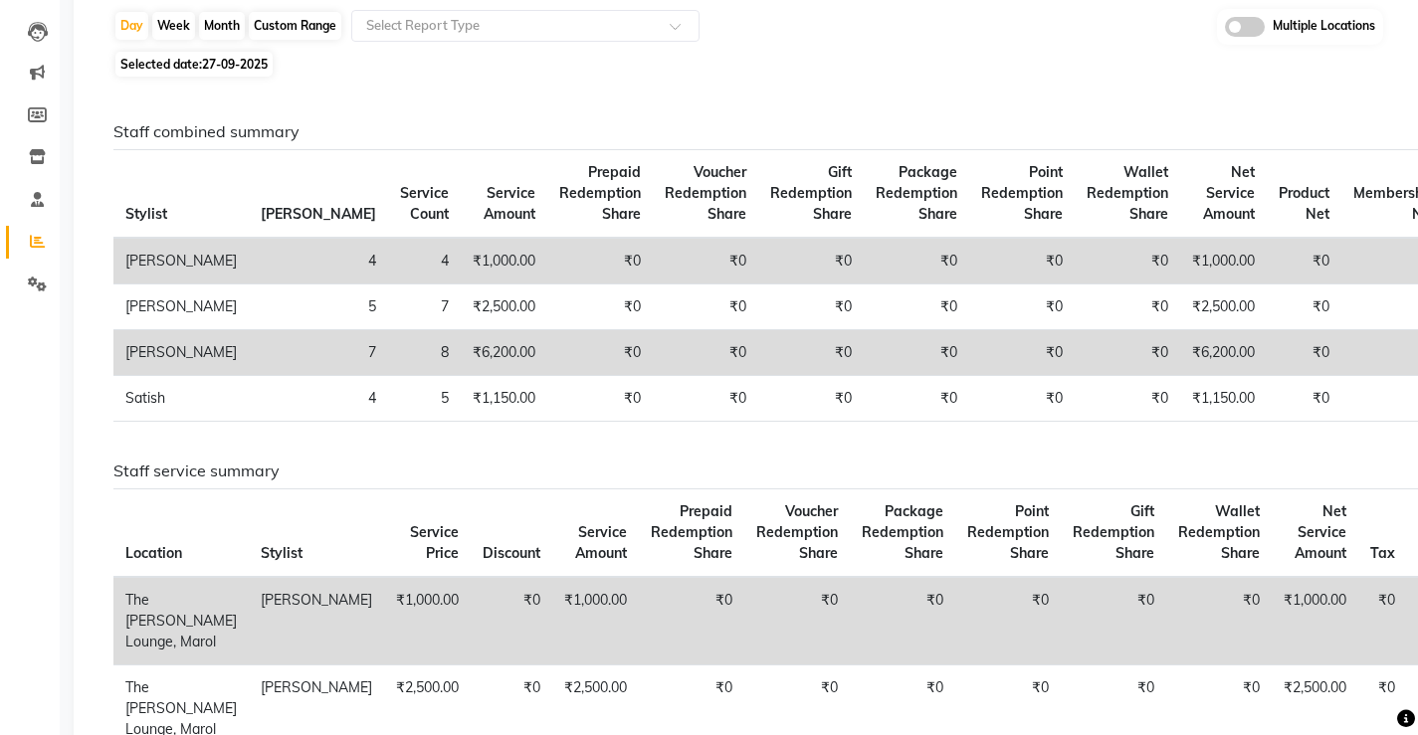
click at [255, 68] on span "27-09-2025" at bounding box center [235, 64] width 66 height 15
select select "9"
select select "2025"
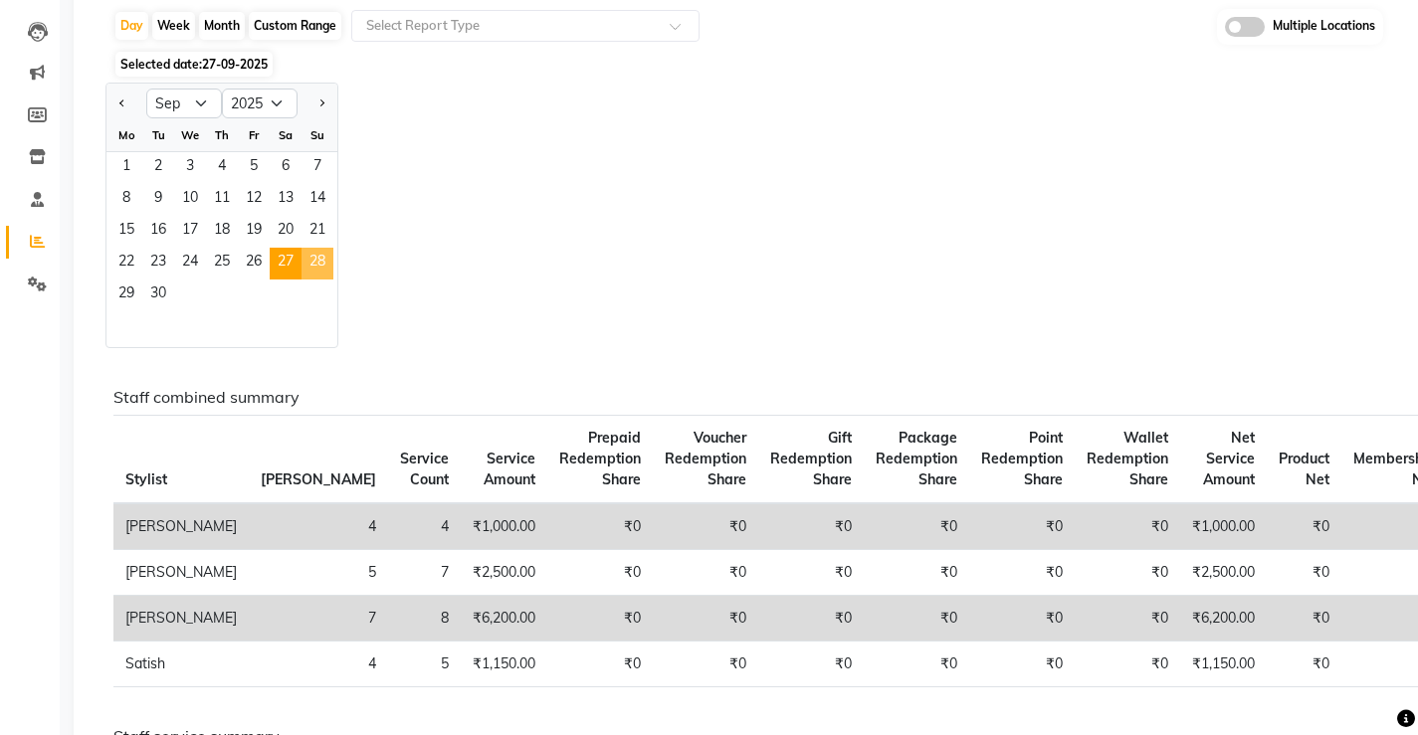
click at [326, 256] on span "28" at bounding box center [317, 264] width 32 height 32
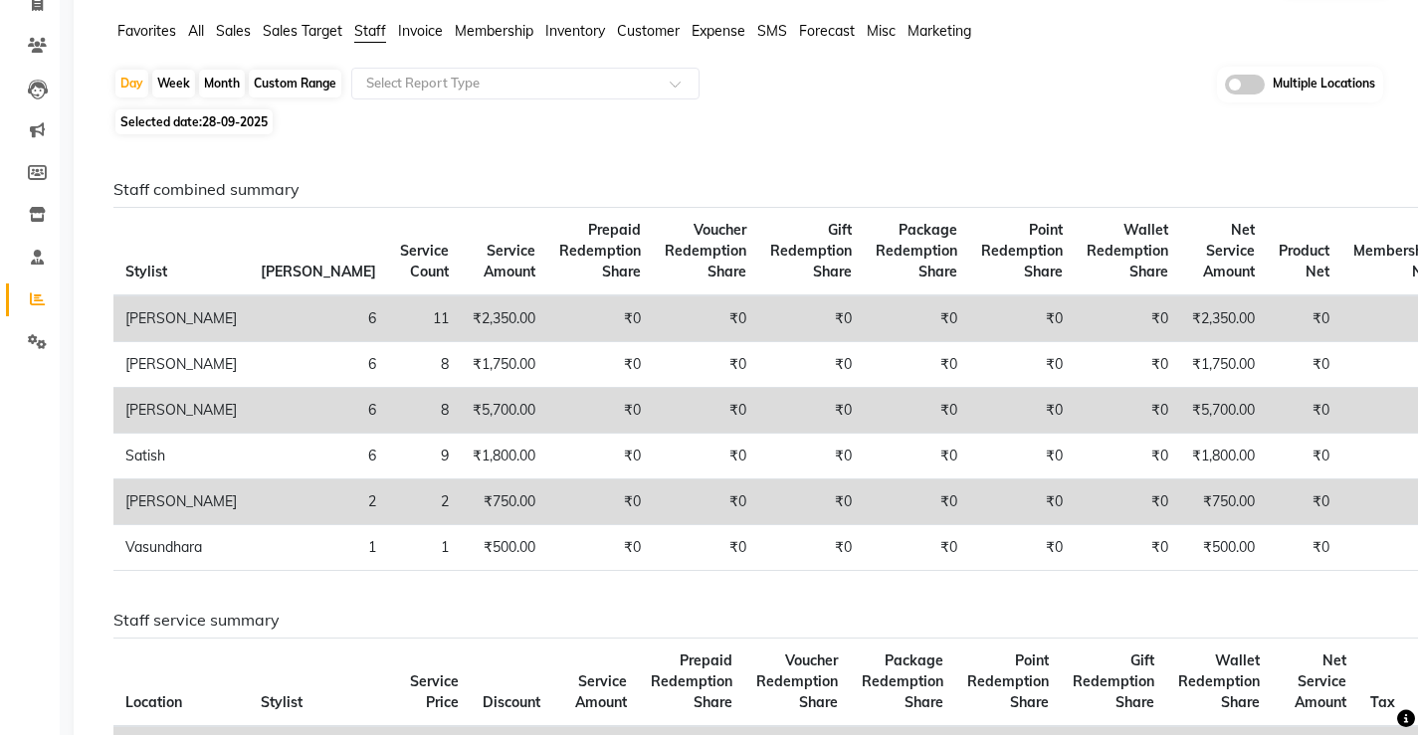
scroll to position [99, 0]
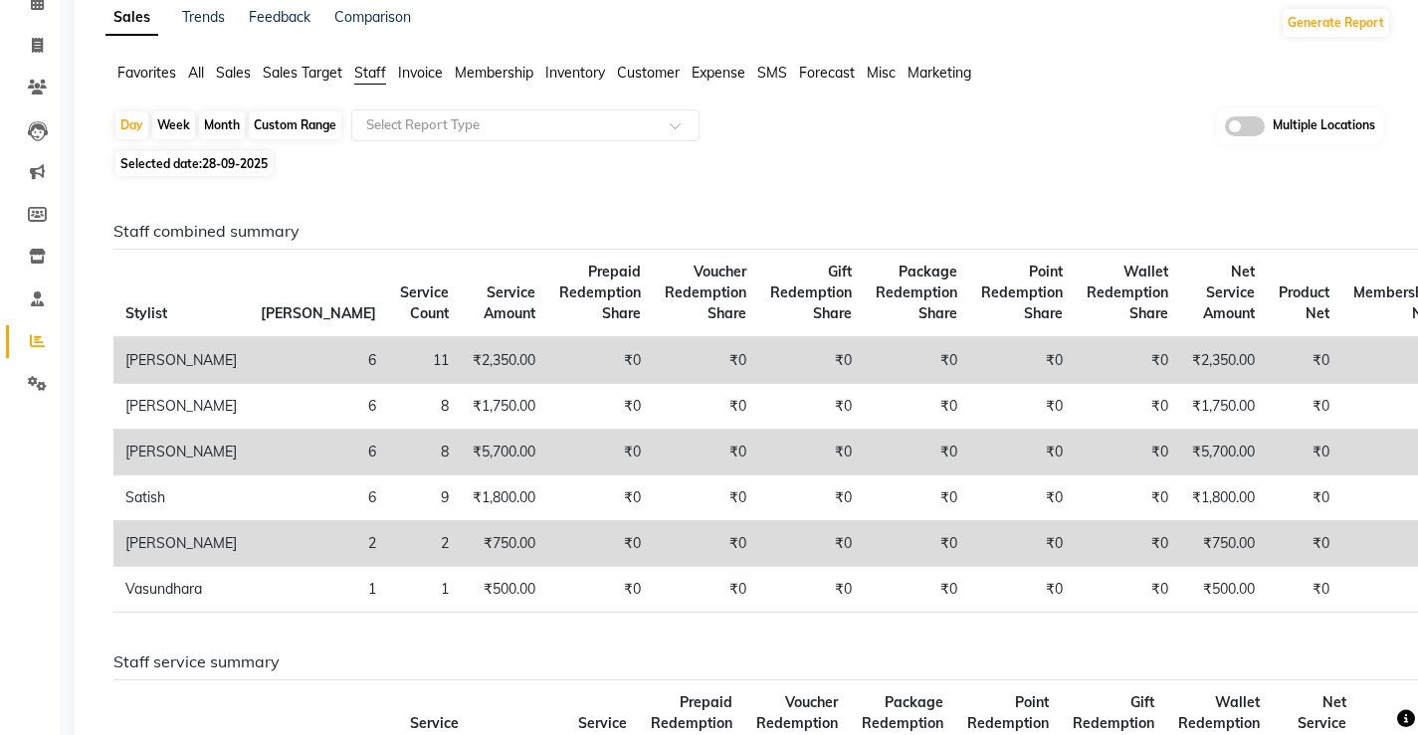
click at [227, 161] on span "28-09-2025" at bounding box center [235, 163] width 66 height 15
select select "9"
select select "2025"
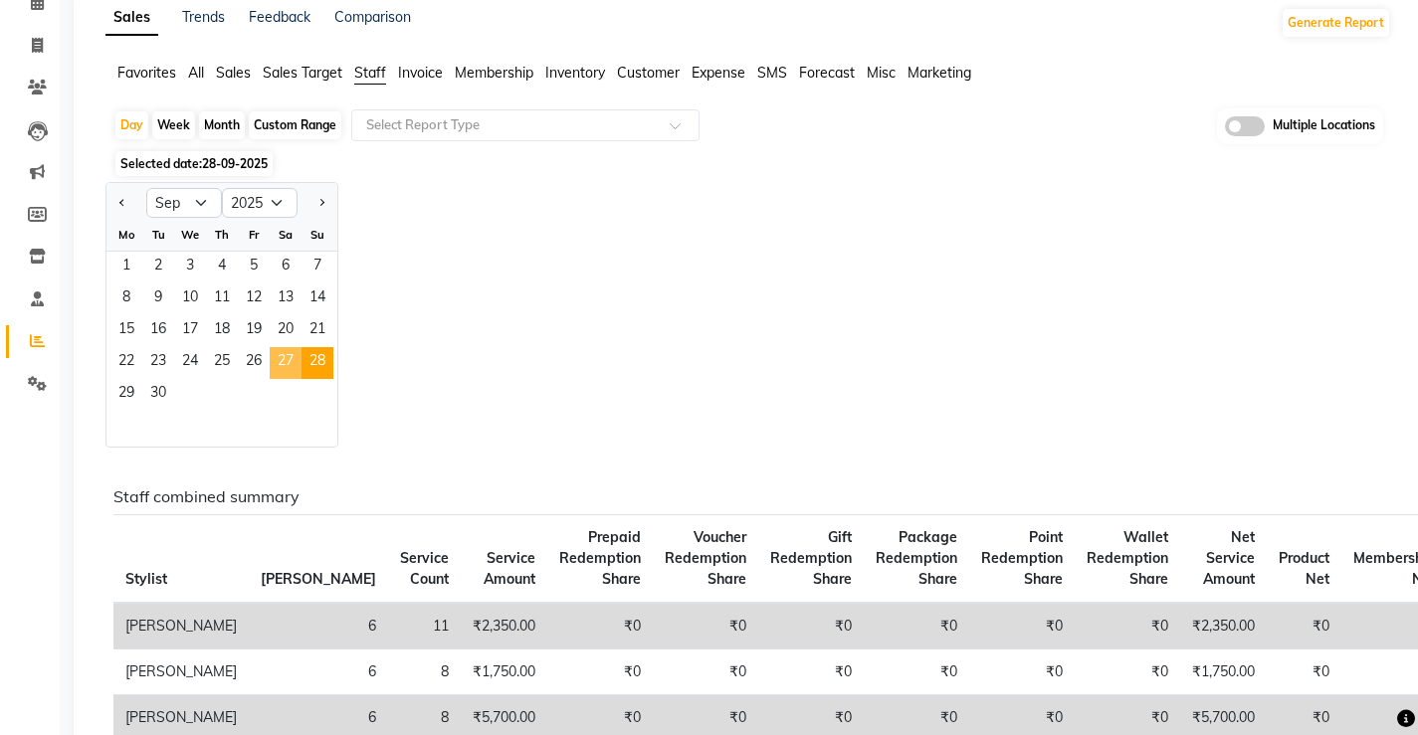
click at [287, 355] on span "27" at bounding box center [286, 363] width 32 height 32
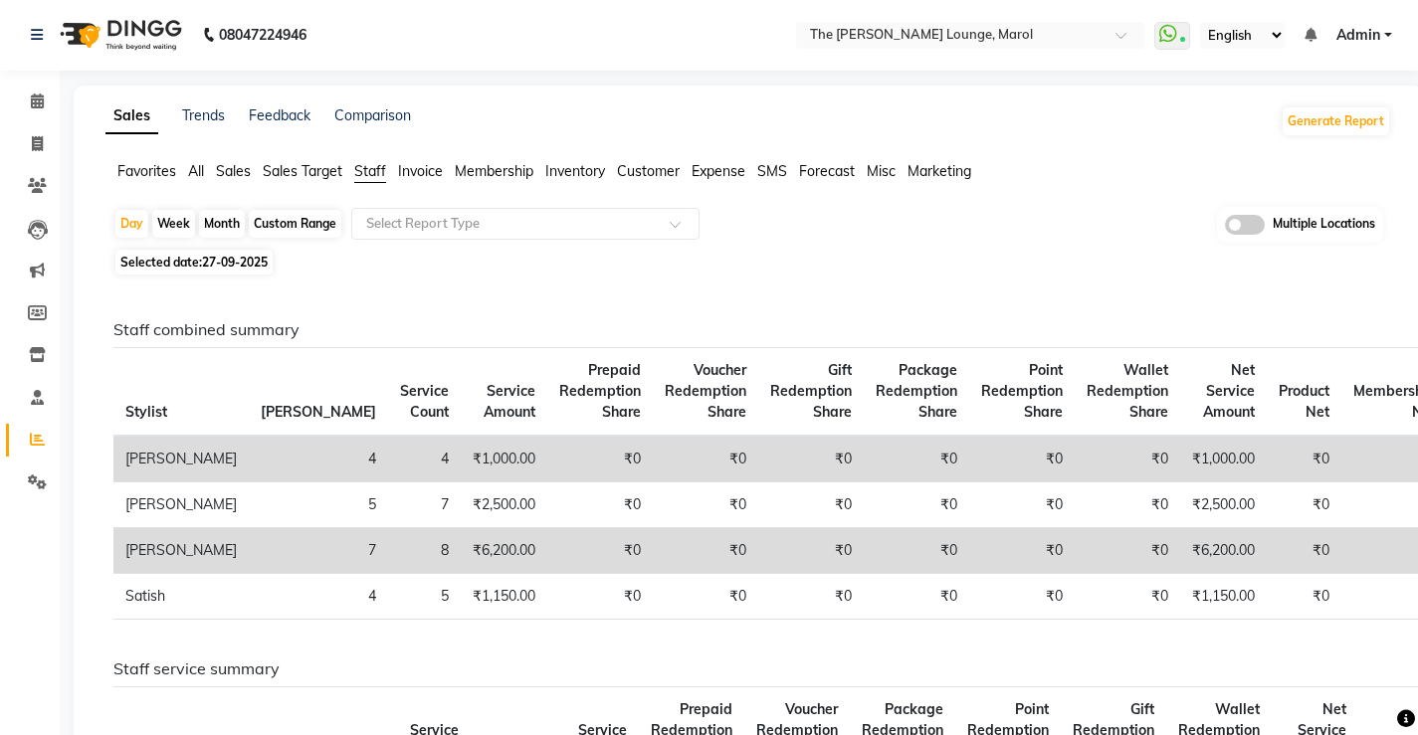
scroll to position [0, 0]
click at [217, 265] on span "27-09-2025" at bounding box center [235, 263] width 66 height 15
select select "9"
select select "2025"
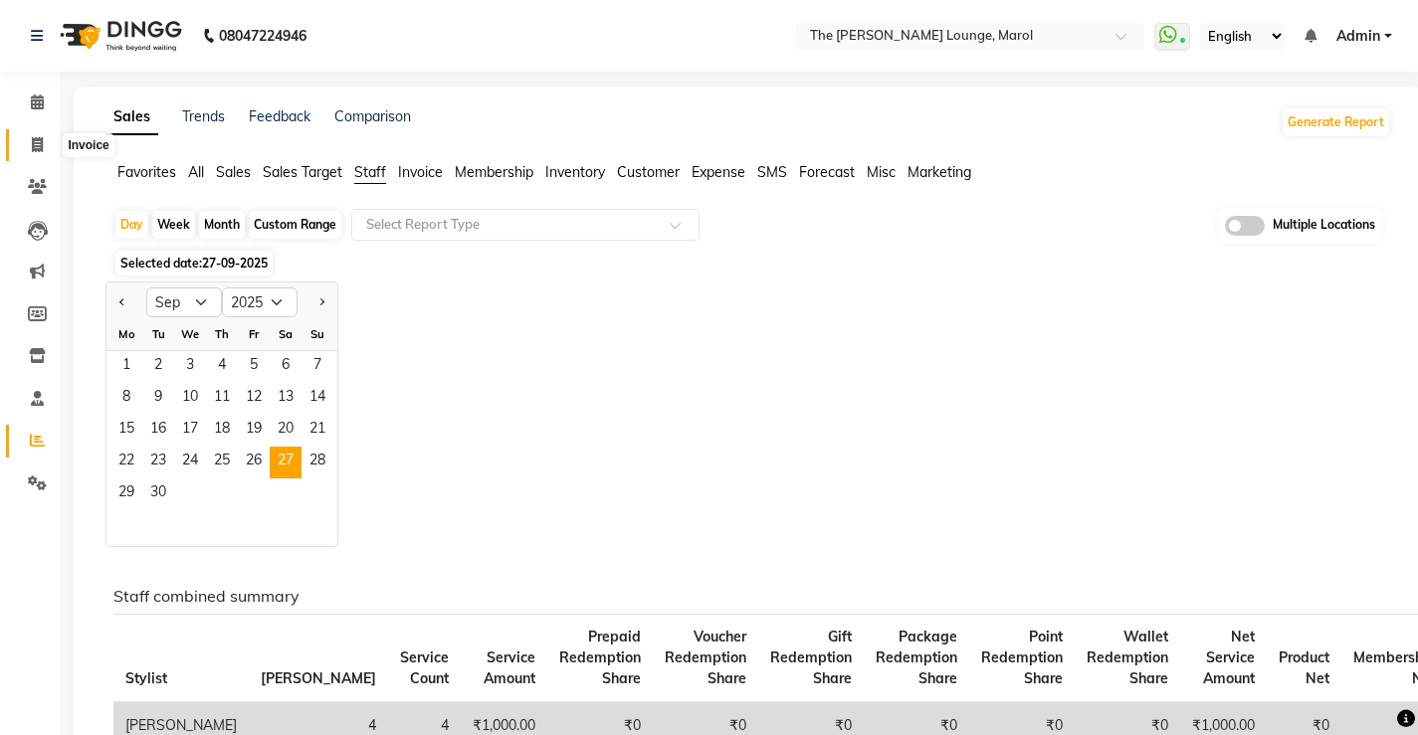
click at [22, 139] on span at bounding box center [37, 145] width 35 height 23
select select "service"
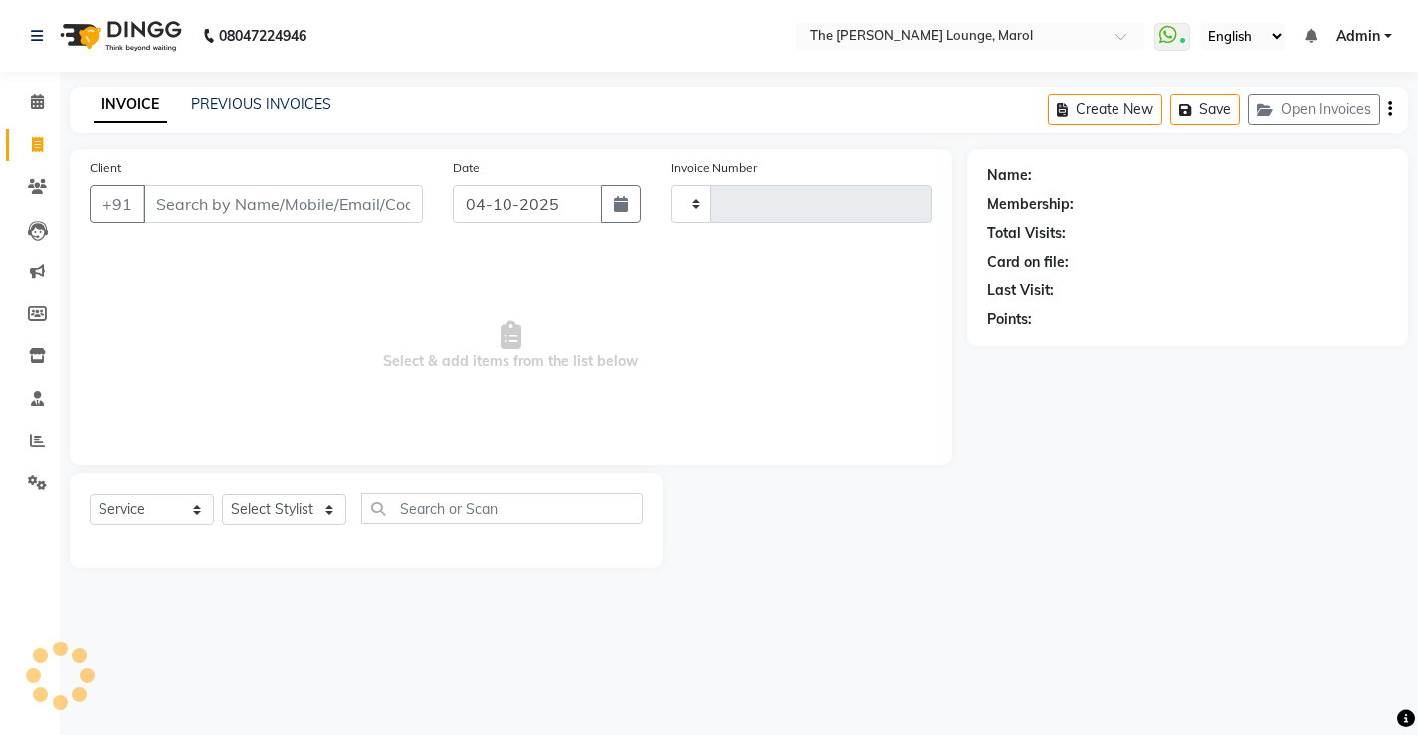
type input "2877"
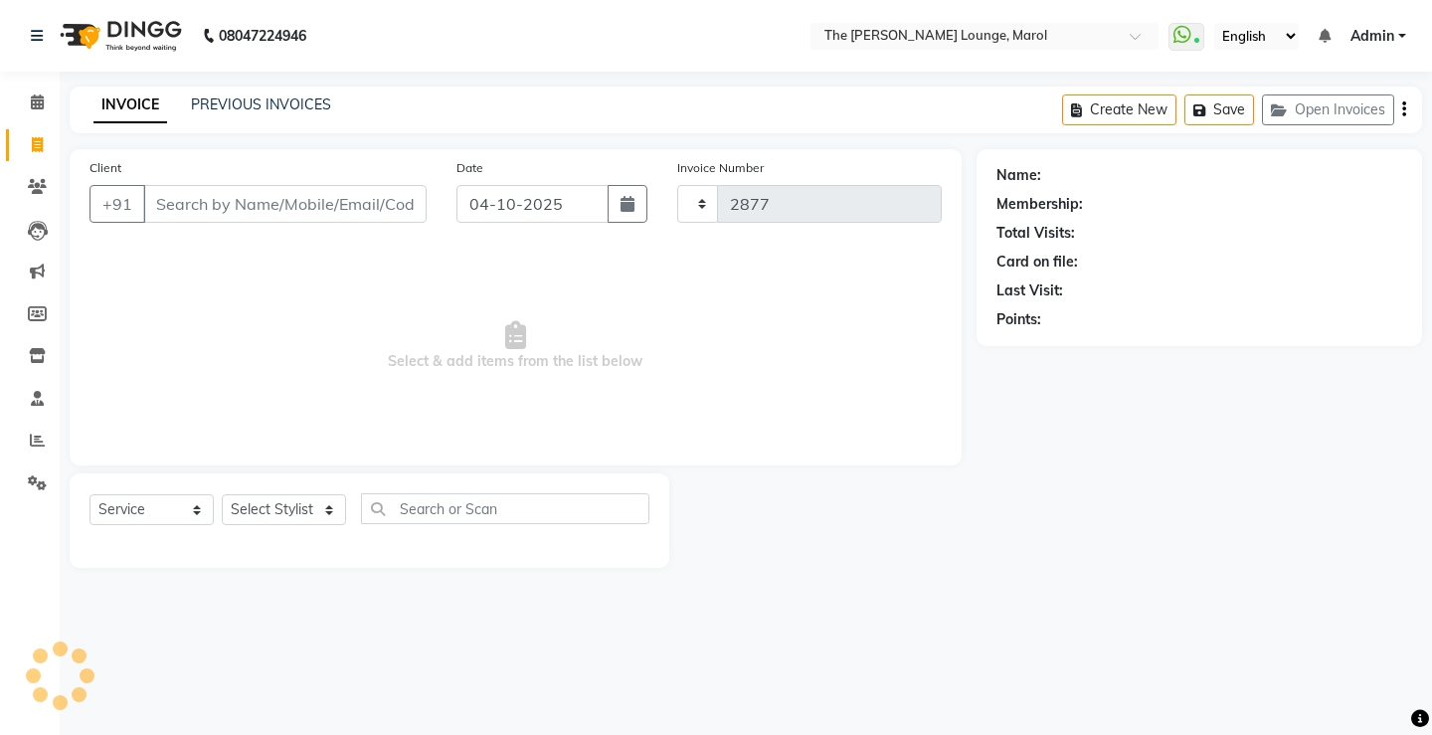
select select "7188"
click at [292, 102] on link "PREVIOUS INVOICES" at bounding box center [261, 104] width 140 height 18
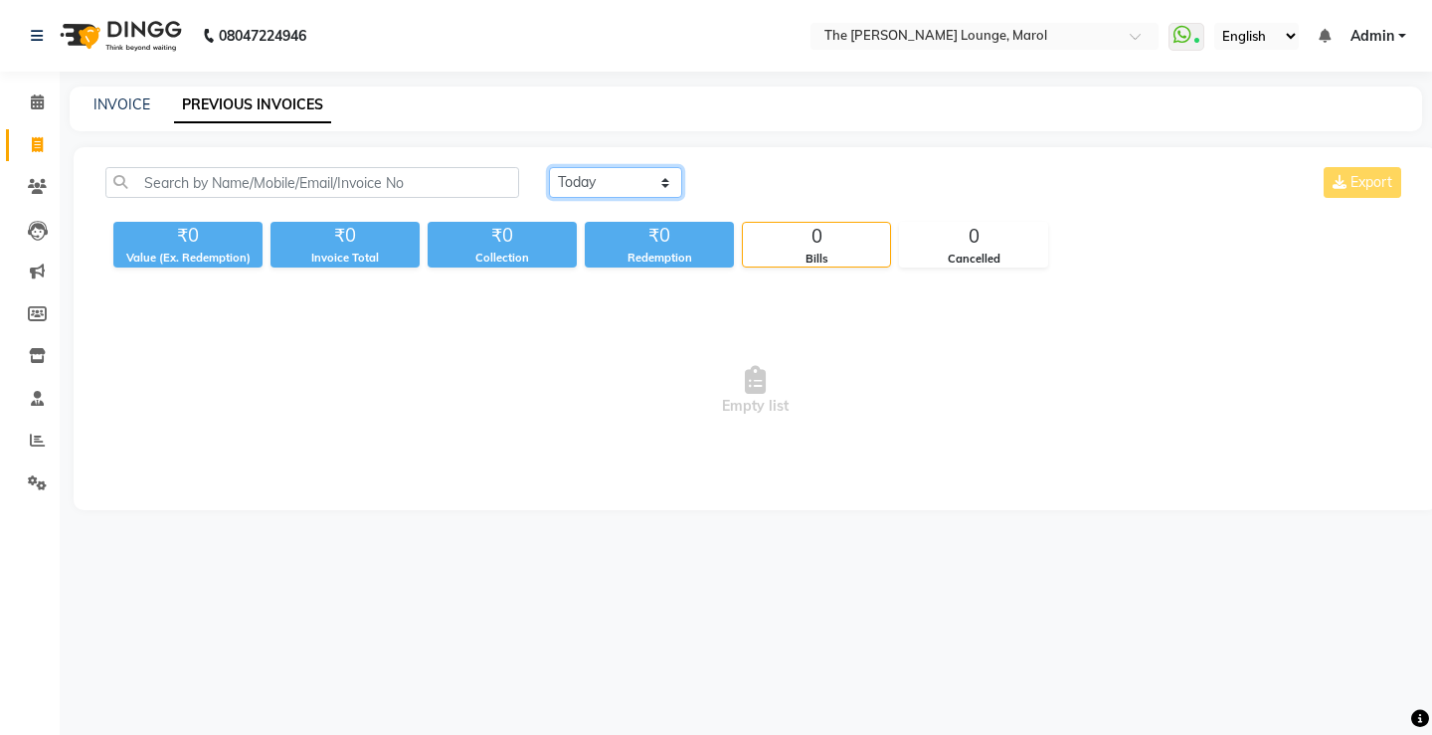
click at [613, 192] on select "Today Yesterday Custom Range" at bounding box center [615, 182] width 133 height 31
click at [115, 104] on link "INVOICE" at bounding box center [122, 104] width 57 height 18
select select "service"
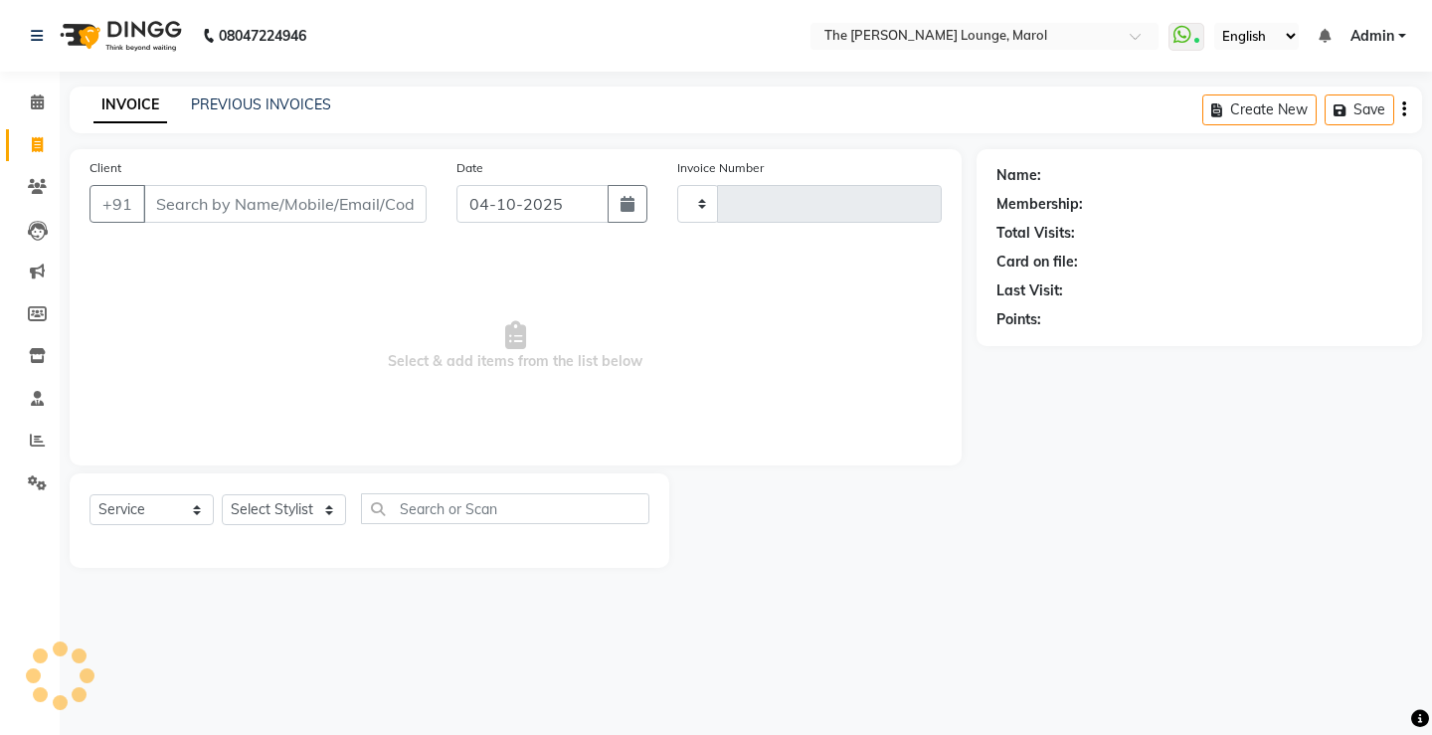
type input "2877"
select select "7188"
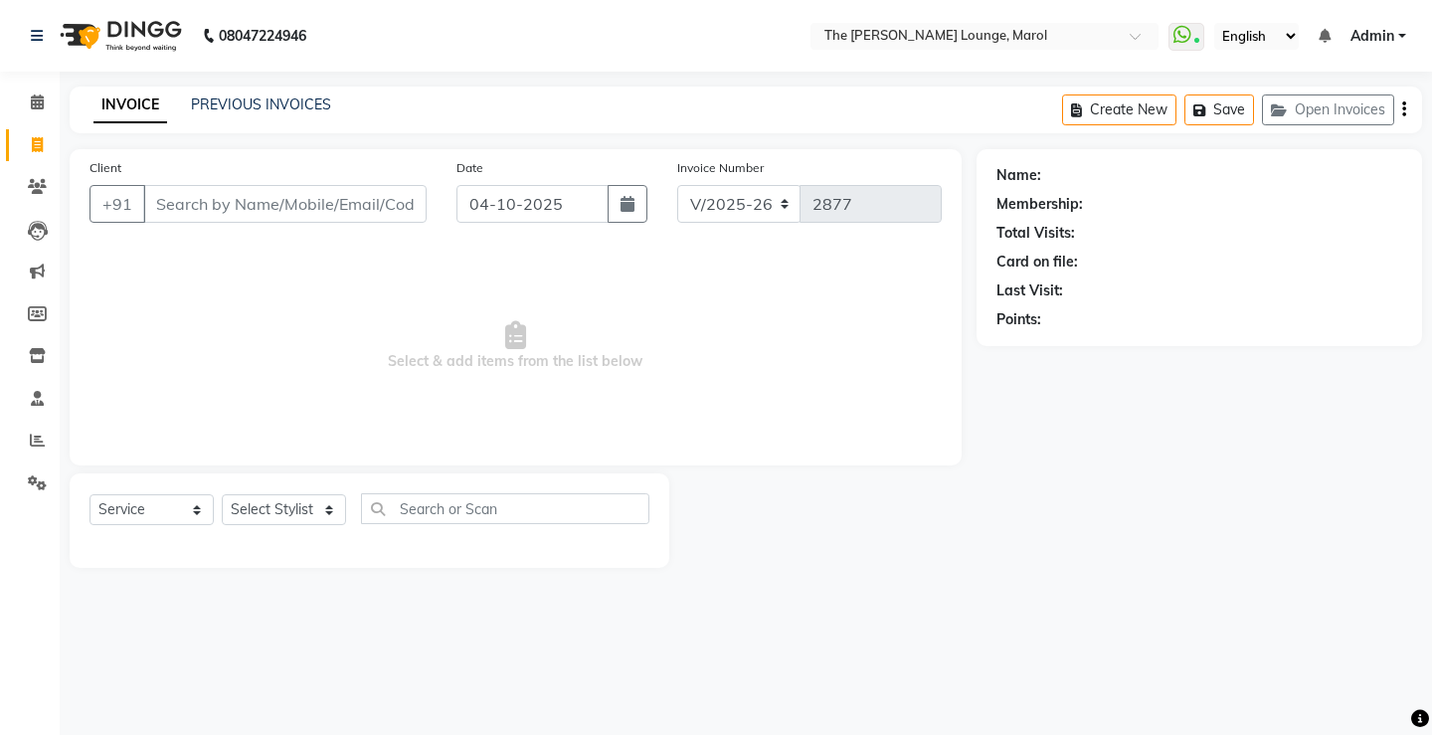
click at [311, 199] on input "Client" at bounding box center [285, 204] width 284 height 38
click at [484, 211] on input "04-10-2025" at bounding box center [533, 204] width 152 height 38
select select "10"
select select "2025"
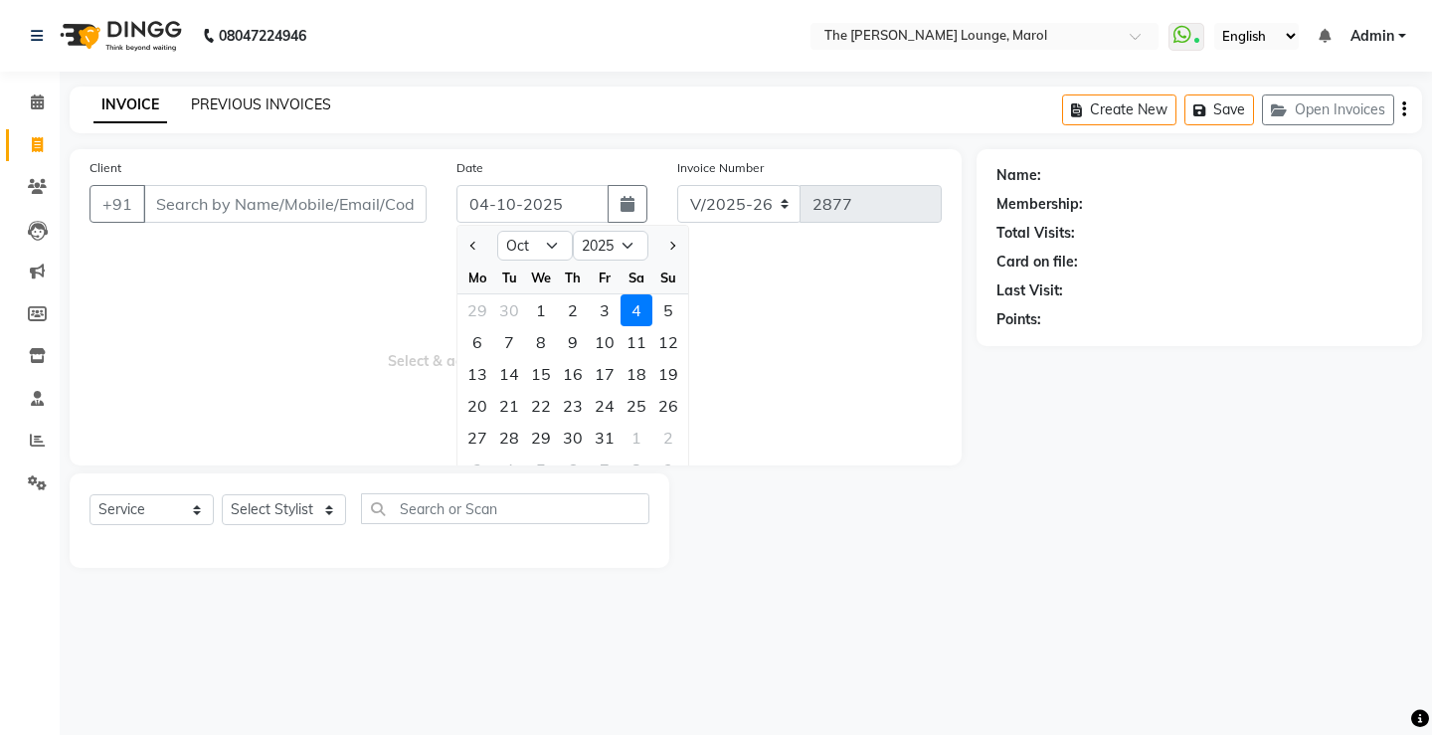
click at [223, 95] on link "PREVIOUS INVOICES" at bounding box center [261, 104] width 140 height 18
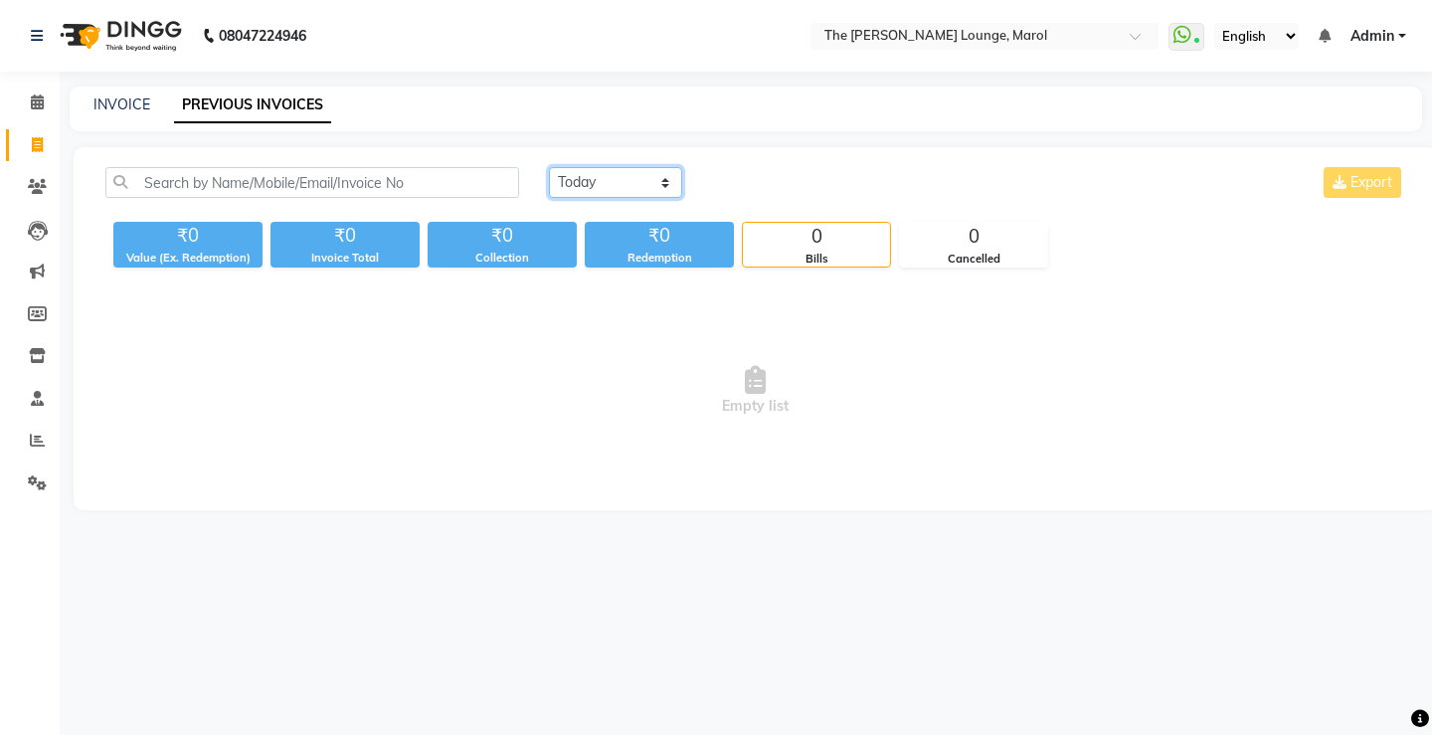
click at [578, 175] on select "Today Yesterday Custom Range" at bounding box center [615, 182] width 133 height 31
select select "range"
click at [549, 167] on select "Today Yesterday Custom Range" at bounding box center [615, 182] width 133 height 31
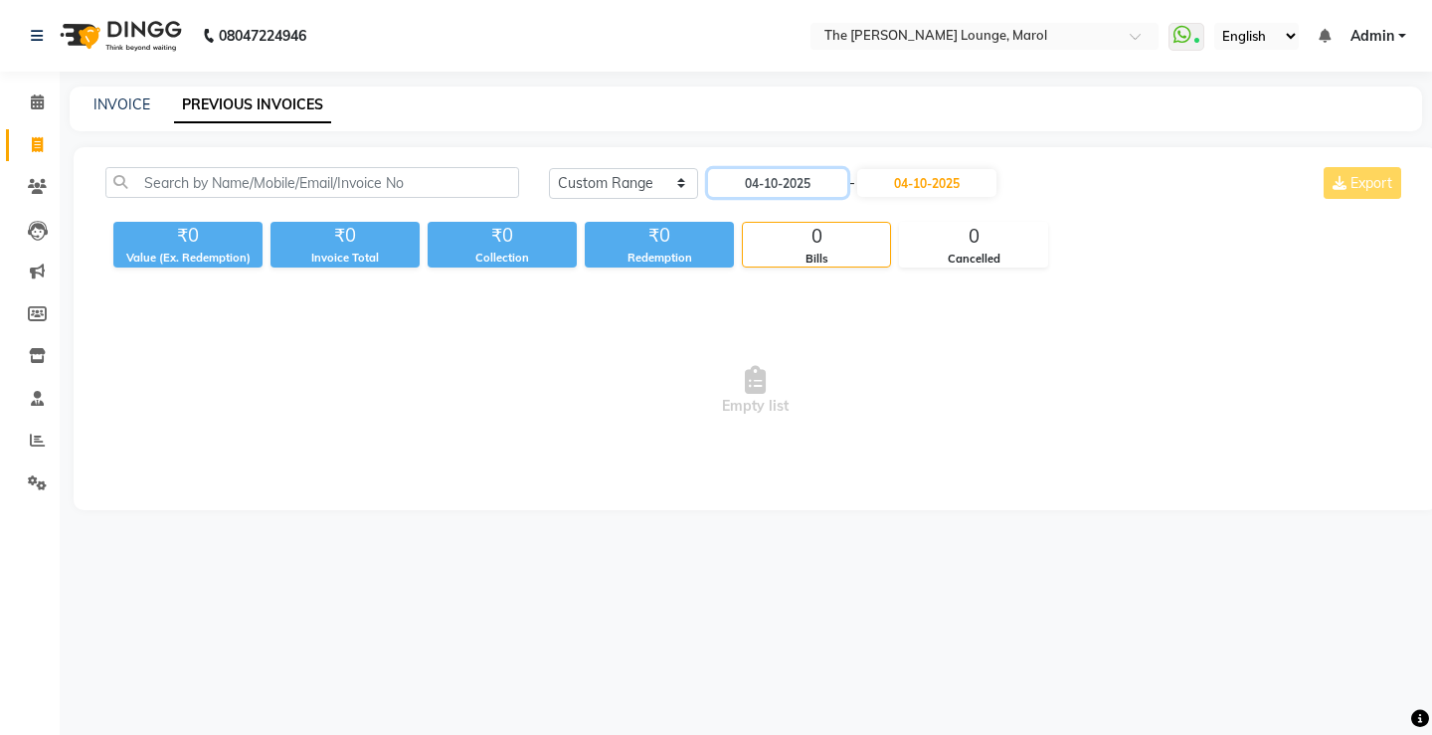
drag, startPoint x: 768, startPoint y: 183, endPoint x: 678, endPoint y: 158, distance: 92.9
click at [741, 172] on input "04-10-2025" at bounding box center [777, 183] width 139 height 28
select select "10"
select select "2025"
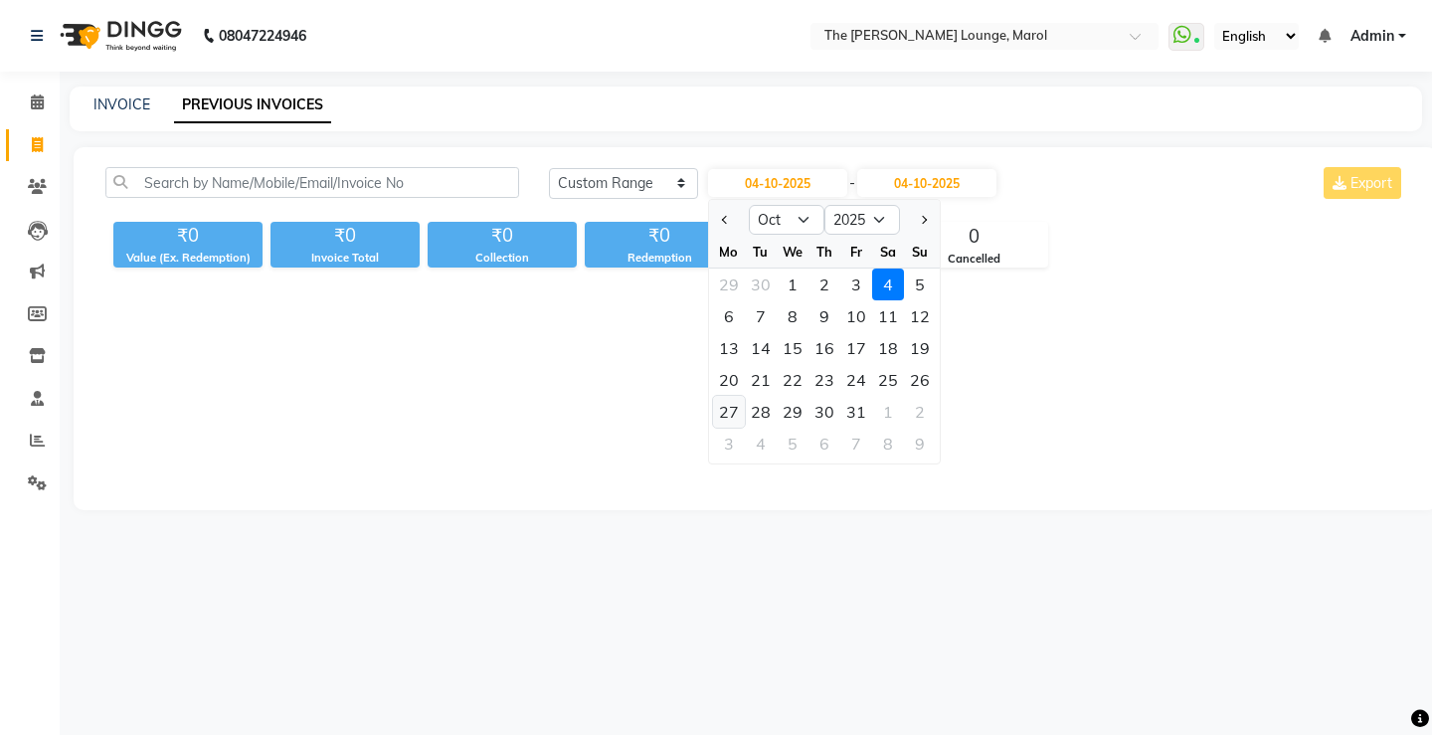
click at [727, 417] on div "27" at bounding box center [729, 412] width 32 height 32
type input "27-10-2025"
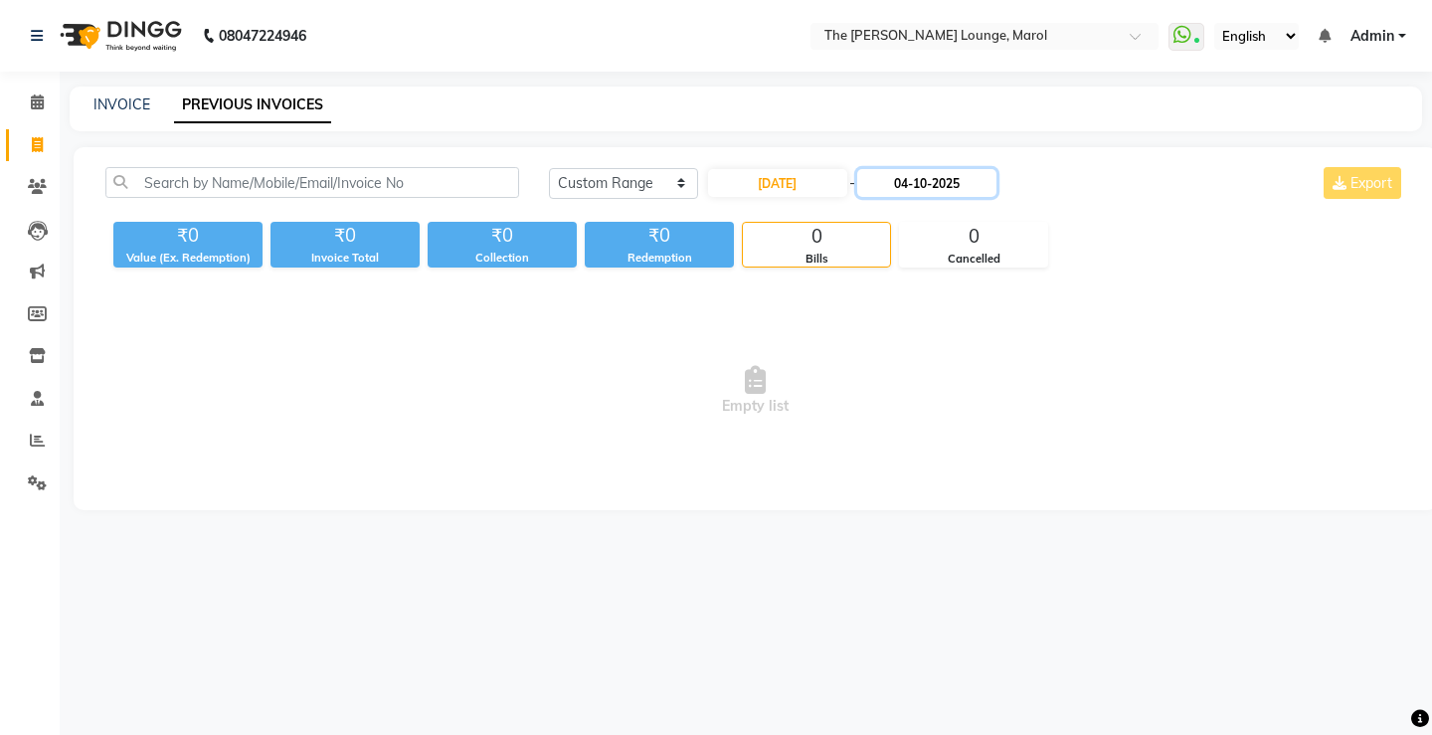
click at [918, 188] on input "04-10-2025" at bounding box center [926, 183] width 139 height 28
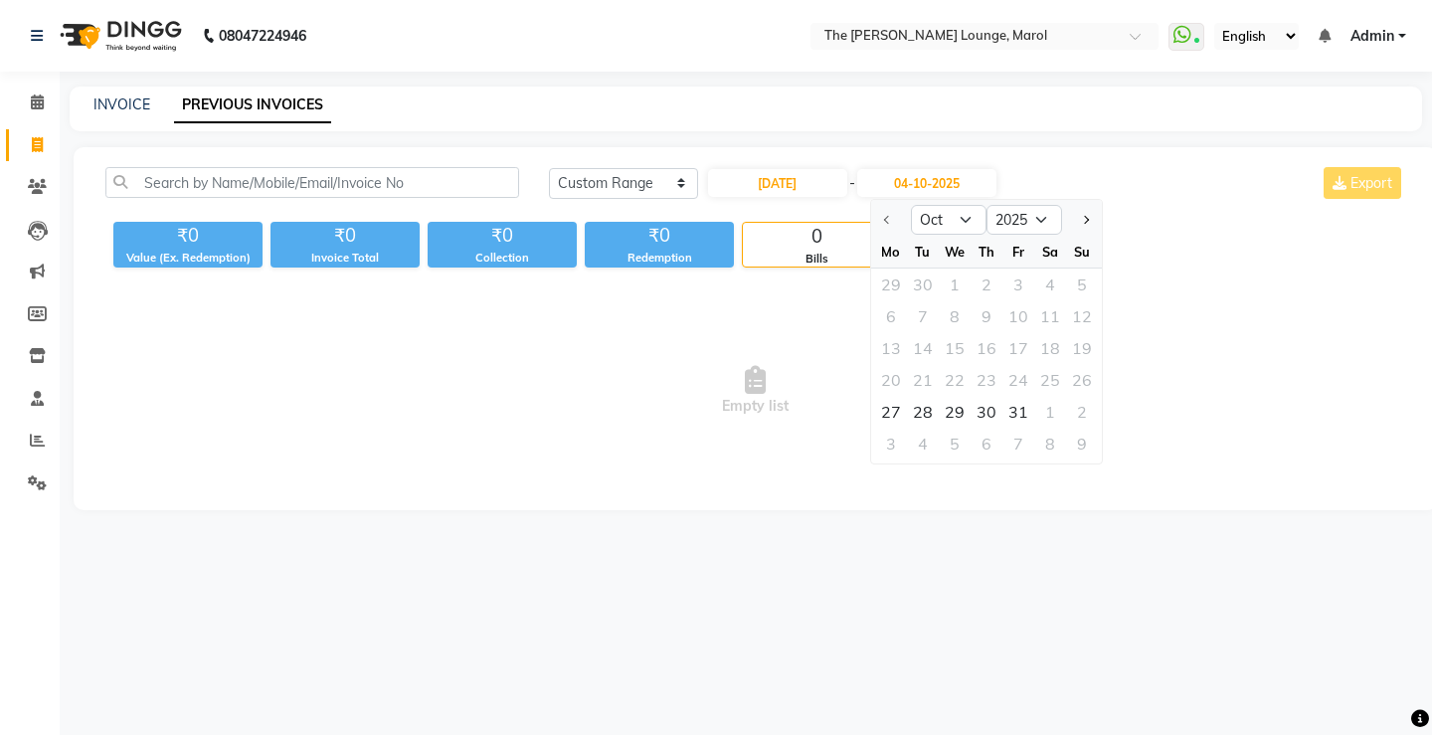
click at [883, 214] on div at bounding box center [891, 220] width 40 height 32
click at [772, 179] on input "27-10-2025" at bounding box center [777, 183] width 139 height 28
select select "10"
select select "2025"
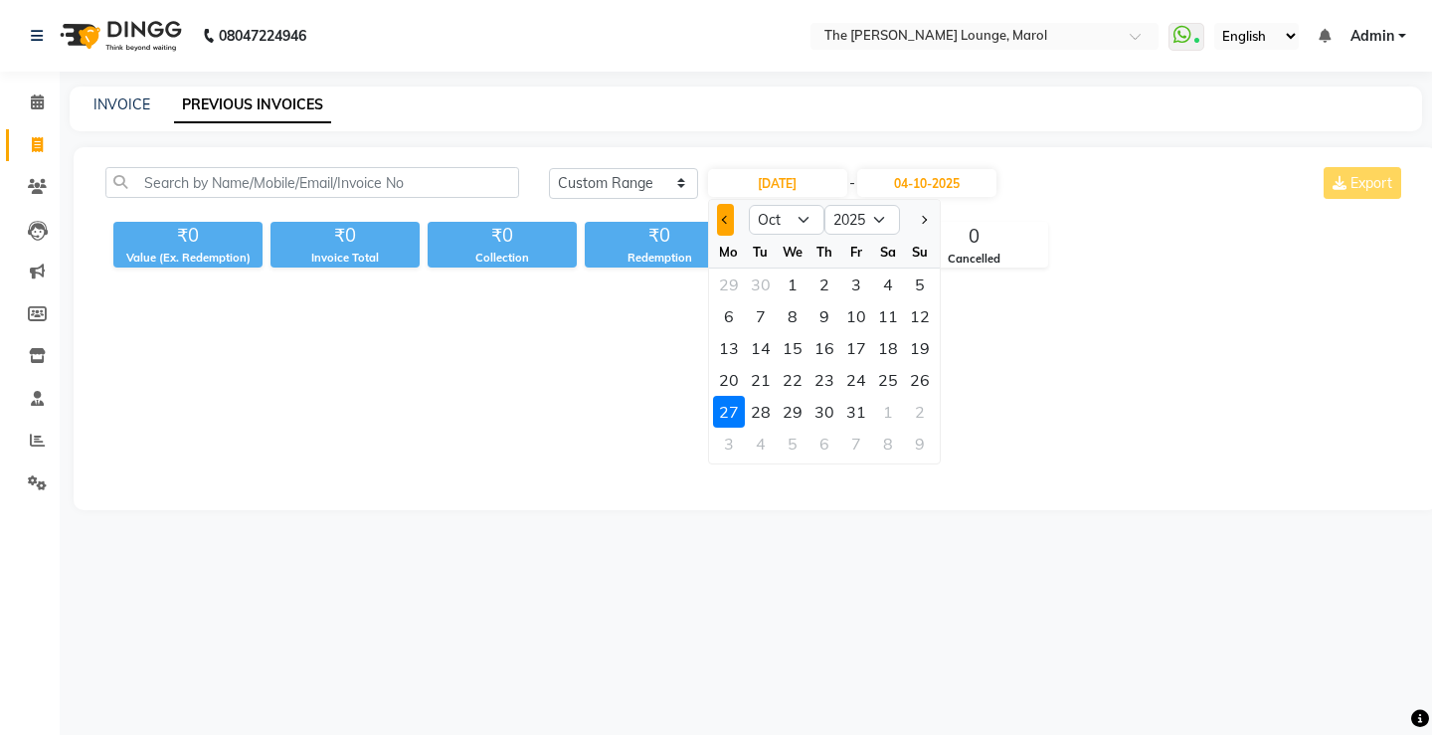
click at [726, 213] on button "Previous month" at bounding box center [725, 220] width 17 height 32
select select "9"
click at [888, 371] on div "27" at bounding box center [888, 380] width 32 height 32
type input "27-09-2025"
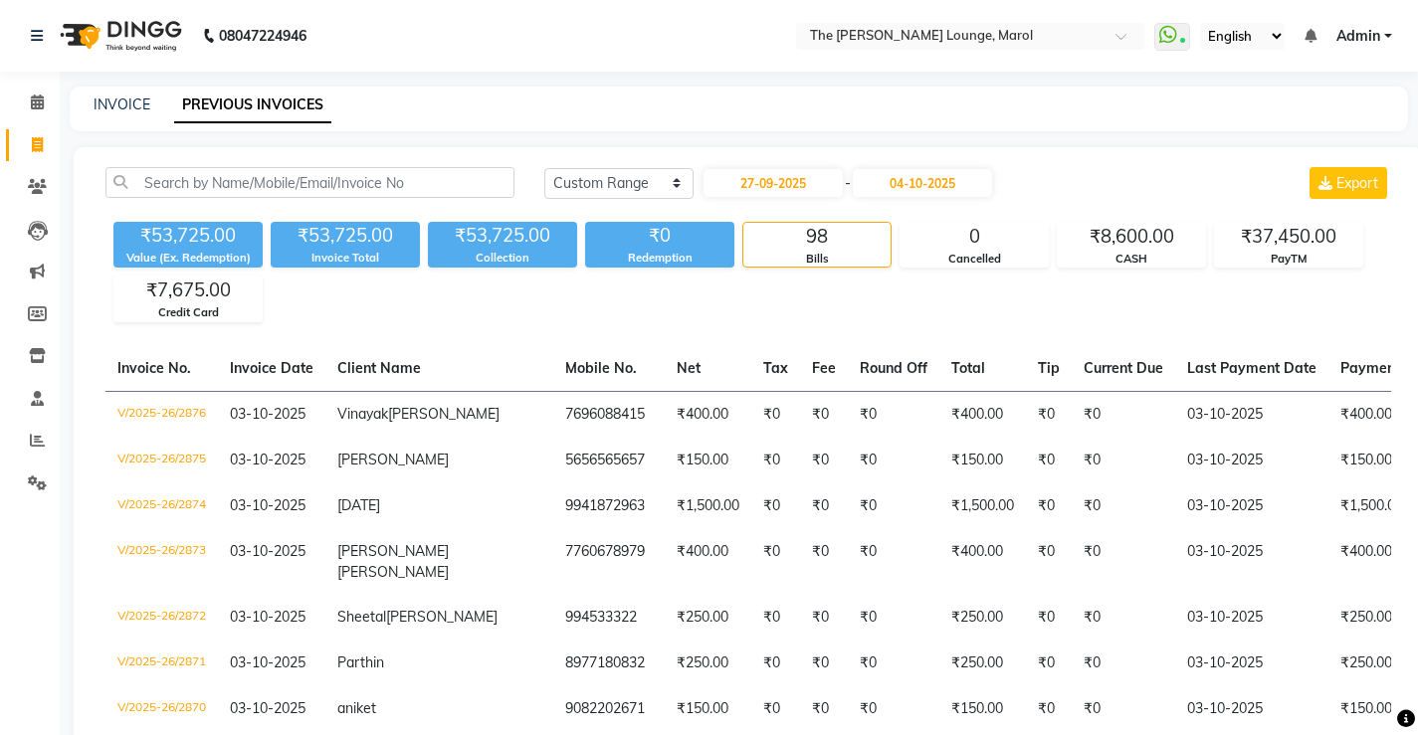
click at [913, 198] on div "27-09-2025 - 04-10-2025" at bounding box center [847, 183] width 292 height 32
click at [893, 177] on input "04-10-2025" at bounding box center [921, 183] width 139 height 28
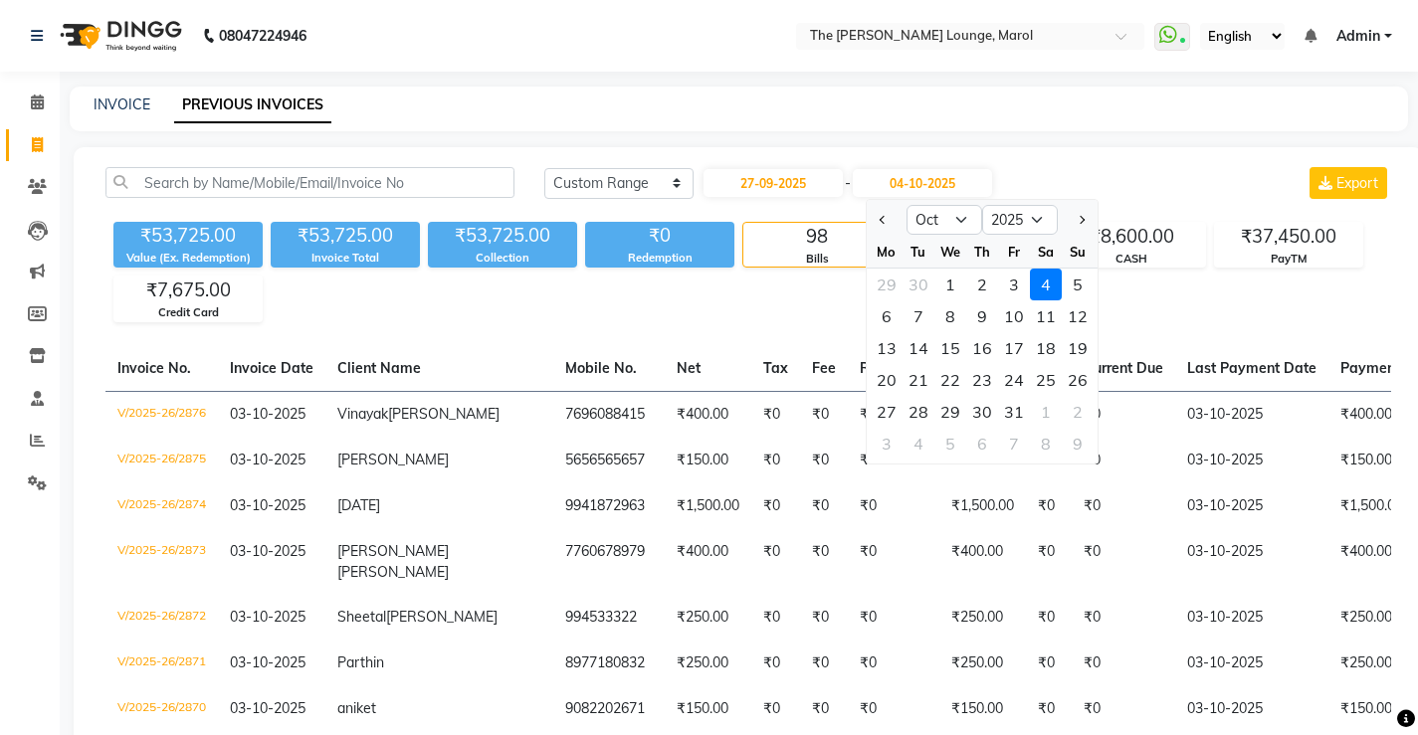
click at [871, 224] on div at bounding box center [886, 220] width 40 height 32
click at [874, 220] on button "Previous month" at bounding box center [882, 220] width 17 height 32
select select "9"
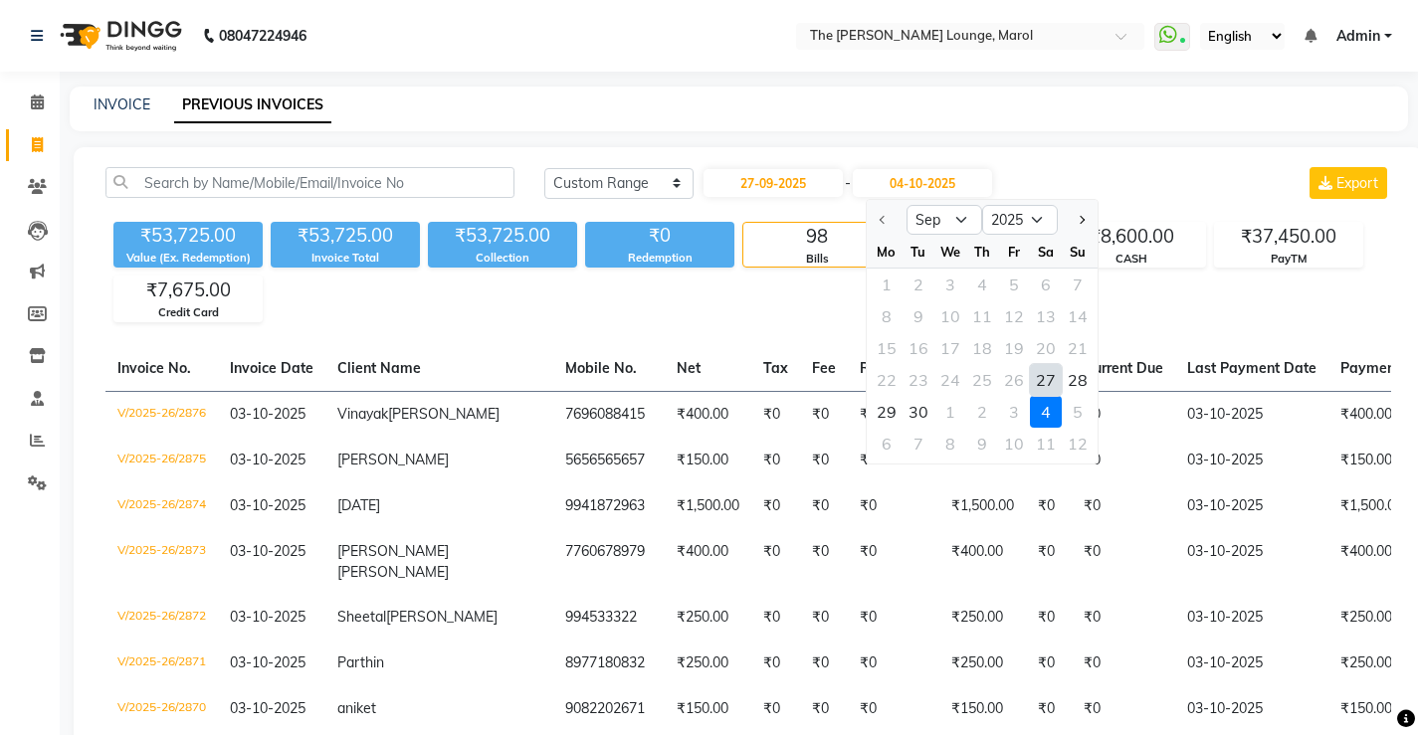
click at [1035, 371] on div "27" at bounding box center [1046, 380] width 32 height 32
type input "27-09-2025"
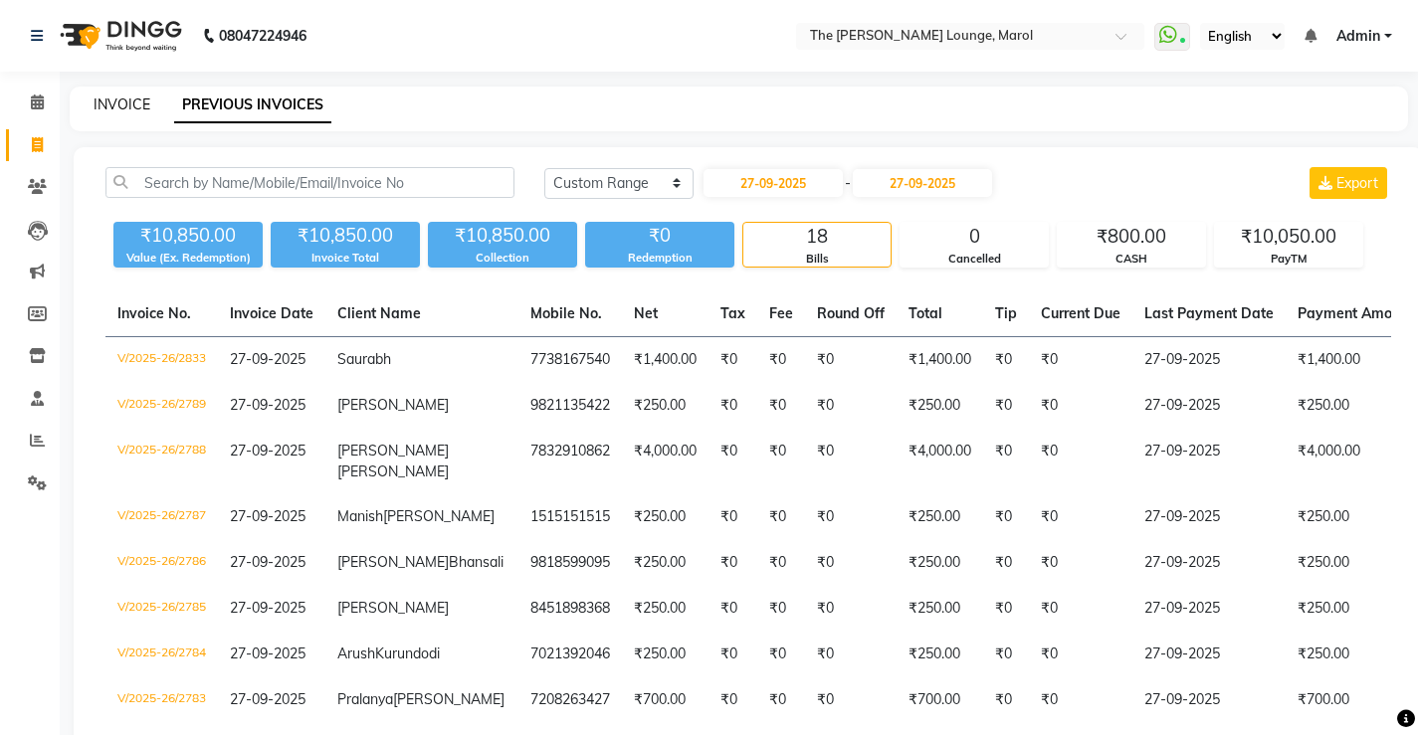
click at [117, 96] on link "INVOICE" at bounding box center [122, 104] width 57 height 18
select select "service"
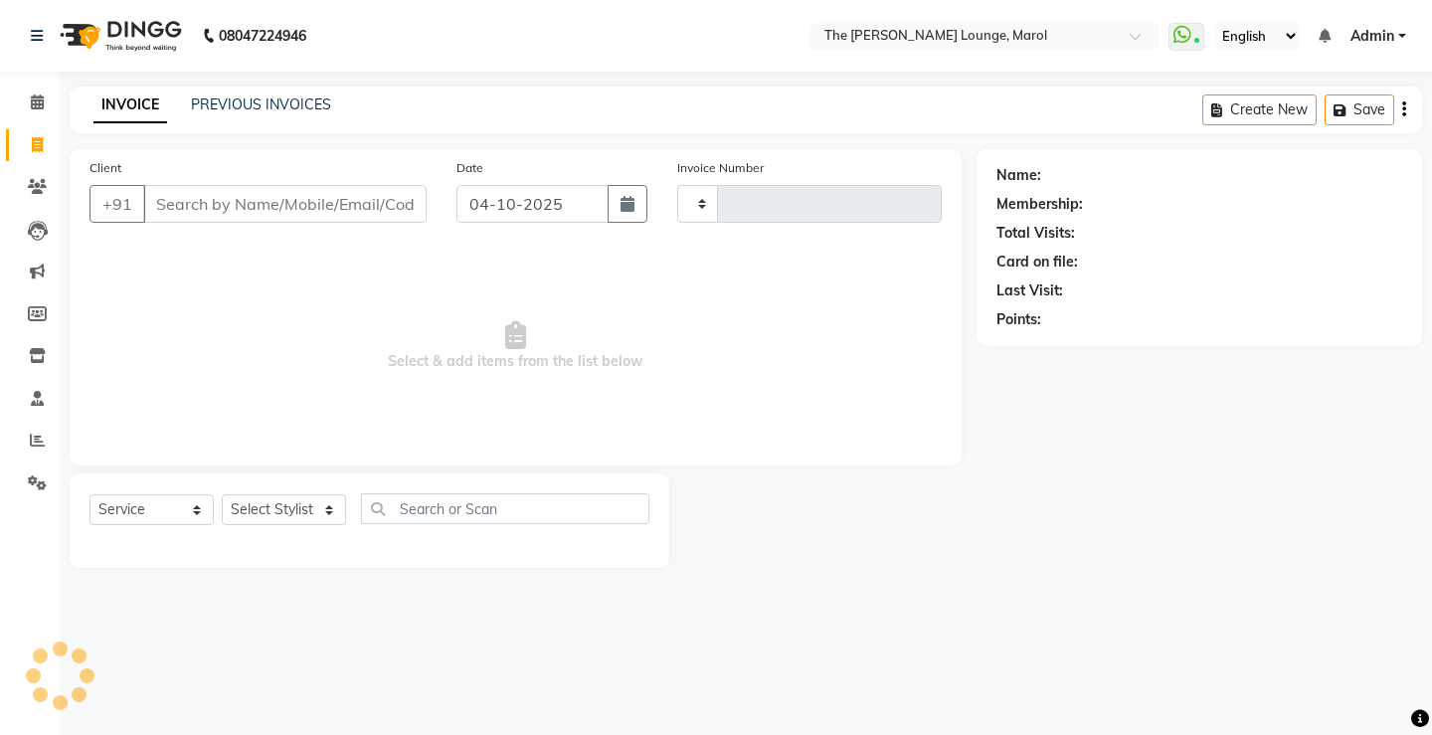
type input "2877"
select select "7188"
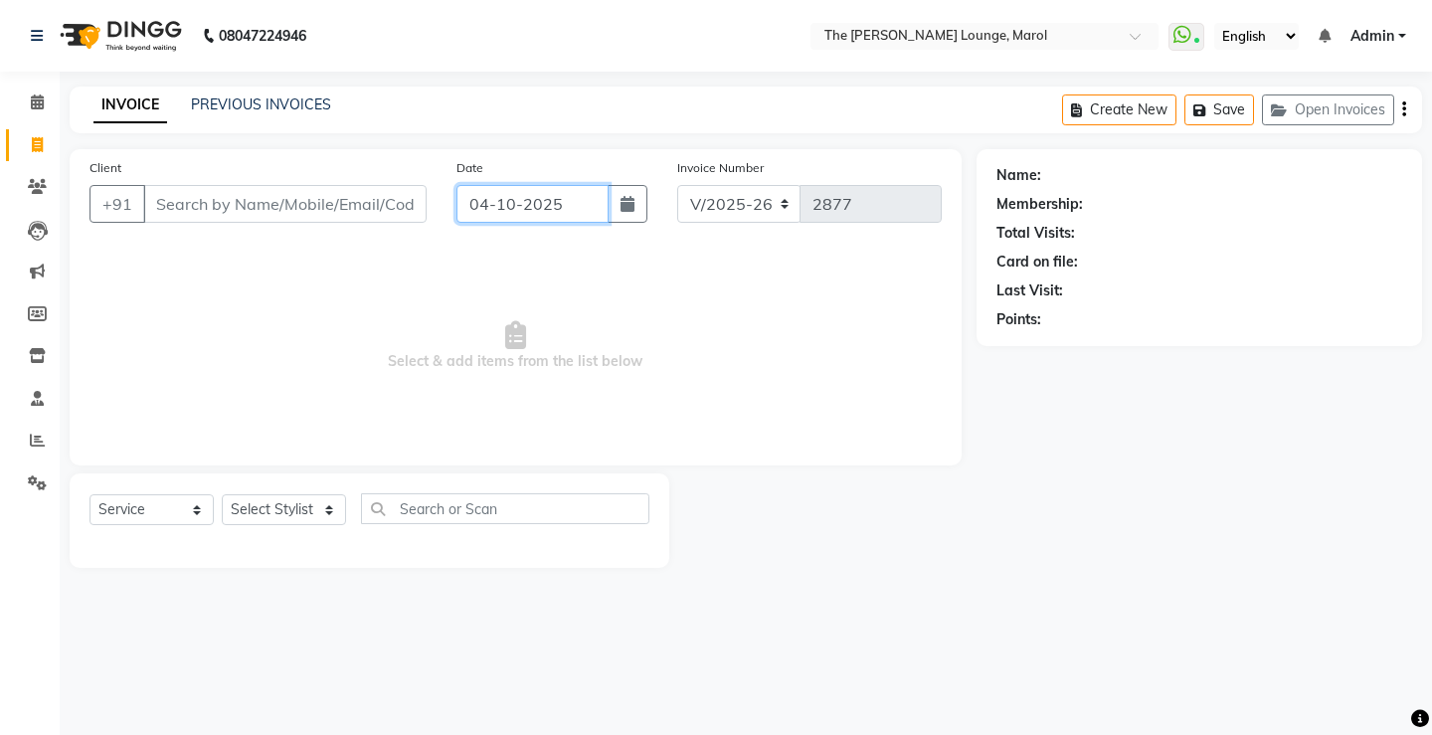
click at [538, 210] on input "04-10-2025" at bounding box center [533, 204] width 152 height 38
select select "10"
select select "2025"
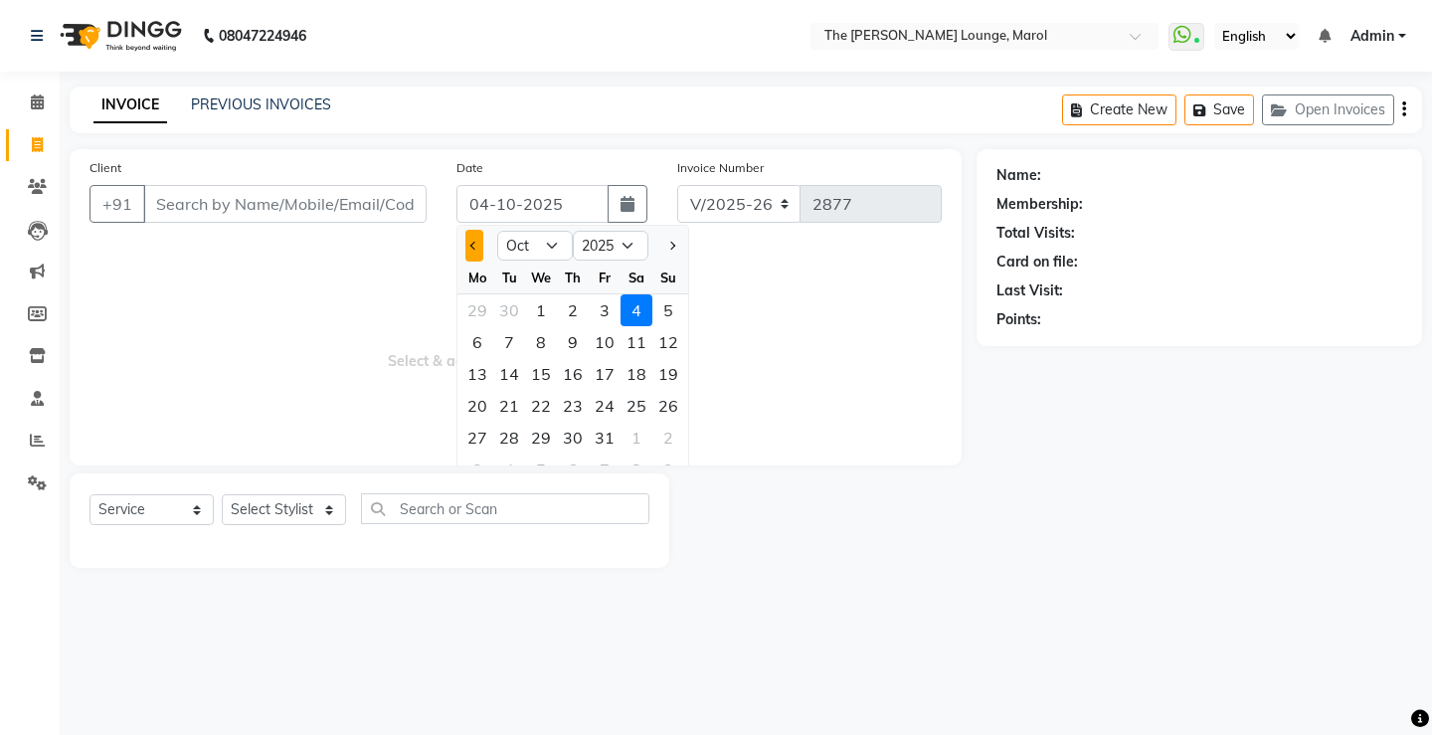
click at [466, 244] on button "Previous month" at bounding box center [474, 246] width 17 height 32
select select "9"
click at [633, 408] on div "27" at bounding box center [637, 406] width 32 height 32
type input "27-09-2025"
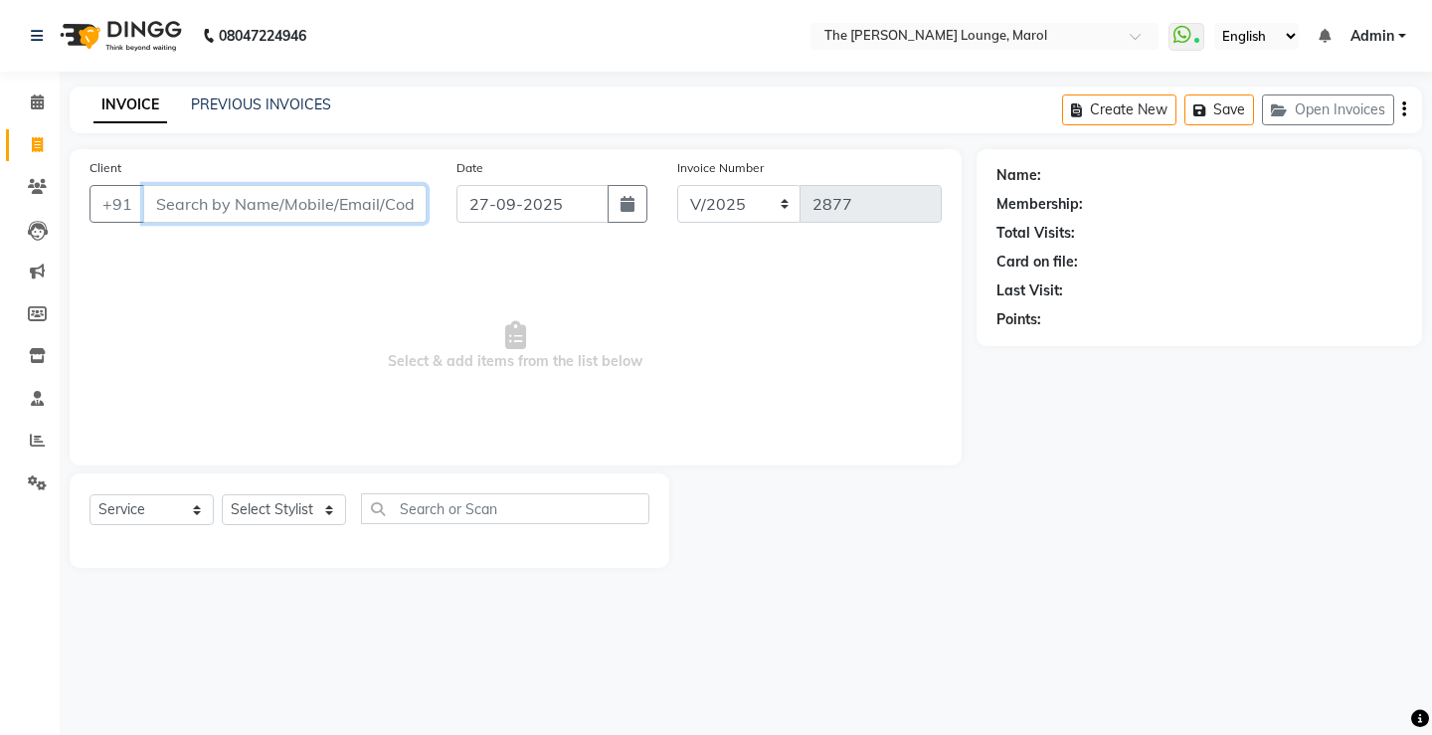
click at [279, 211] on input "Client" at bounding box center [285, 204] width 284 height 38
type input "2323232323"
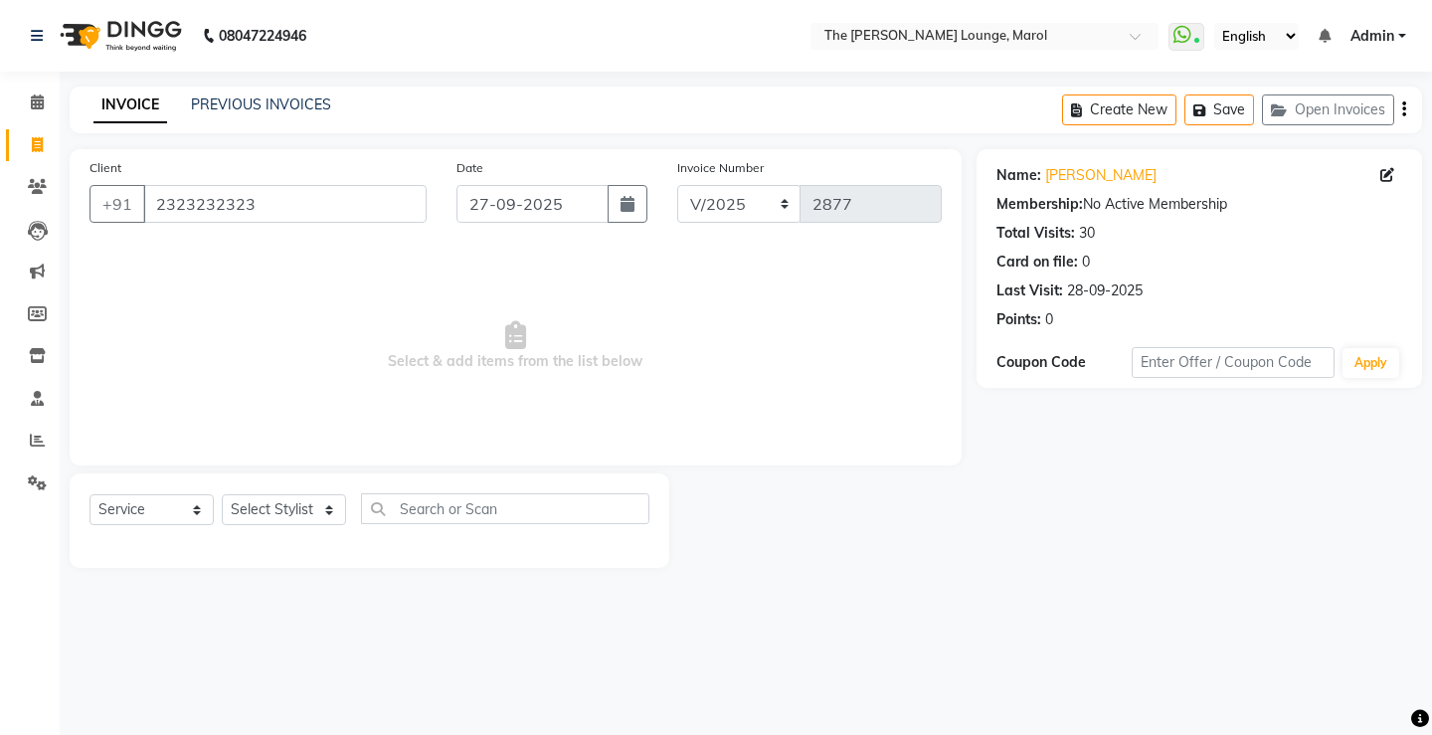
click at [272, 531] on div "Select Service Product Membership Package Voucher Prepaid Gift Card Select Styl…" at bounding box center [370, 516] width 560 height 47
click at [283, 507] on select "Select Stylist Abhishek Sigh Anjali Jafar Salmani Ketan Shinde Mohsin Akhtar Sa…" at bounding box center [284, 509] width 124 height 31
select select "64222"
click at [222, 494] on select "Select Stylist Abhishek Sigh Anjali Jafar Salmani Ketan Shinde Mohsin Akhtar Sa…" at bounding box center [284, 509] width 124 height 31
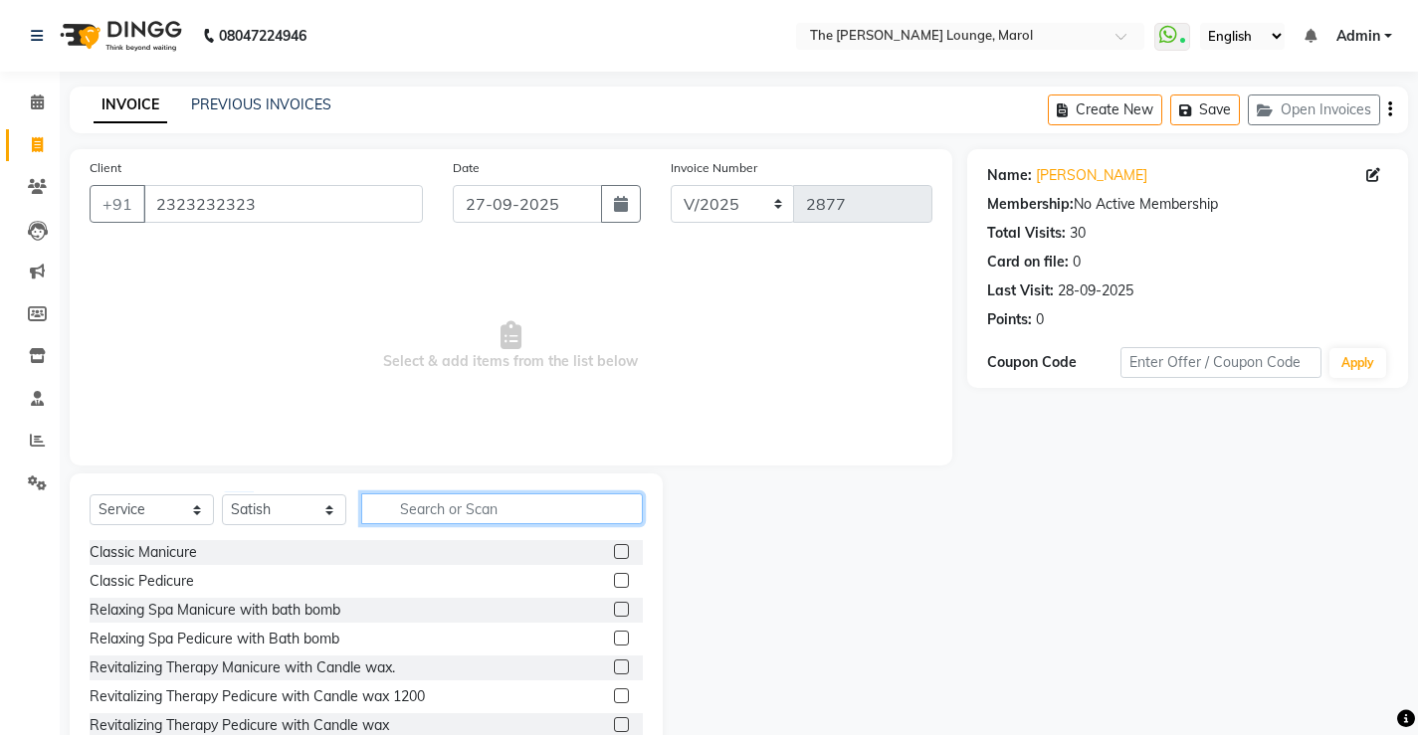
click at [383, 504] on input "text" at bounding box center [502, 508] width 282 height 31
type input "hair"
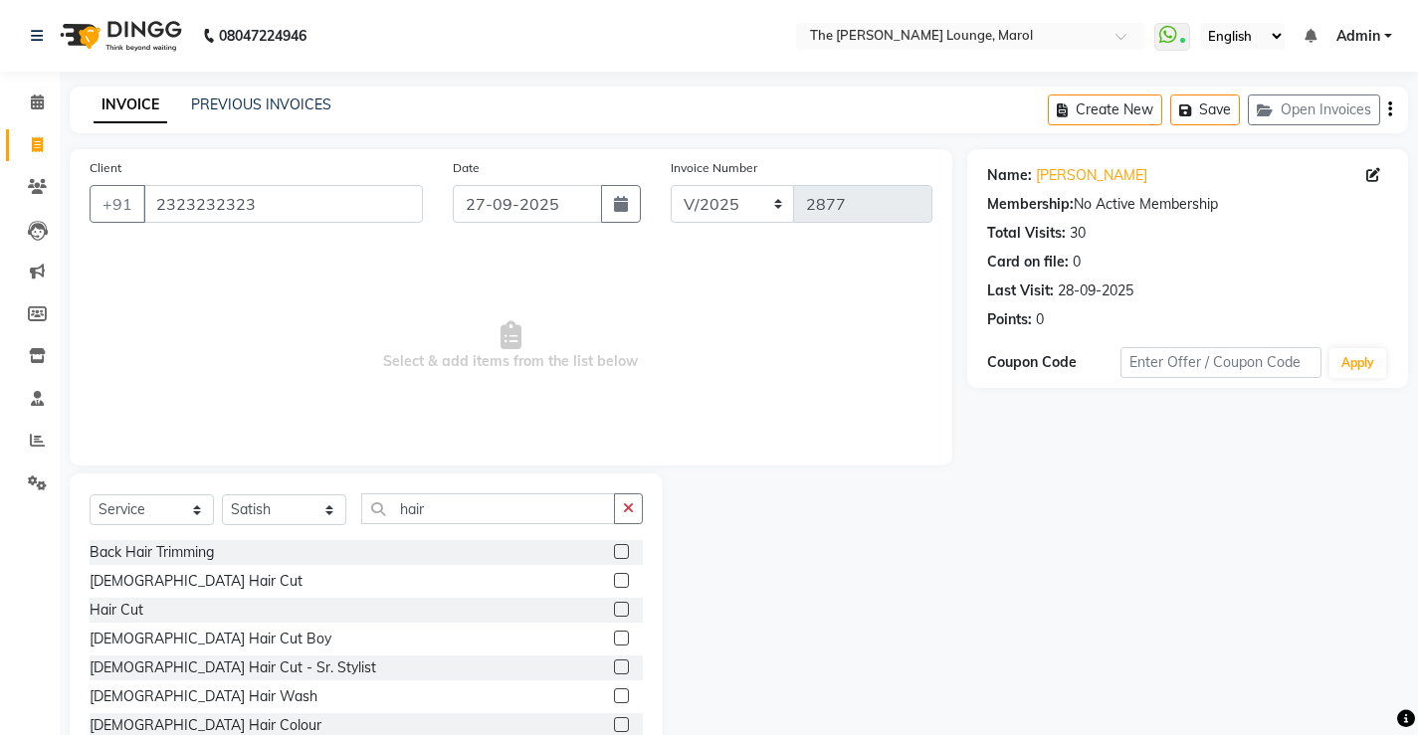
click at [614, 583] on label at bounding box center [621, 580] width 15 height 15
click at [614, 583] on input "checkbox" at bounding box center [620, 581] width 13 height 13
checkbox input "true"
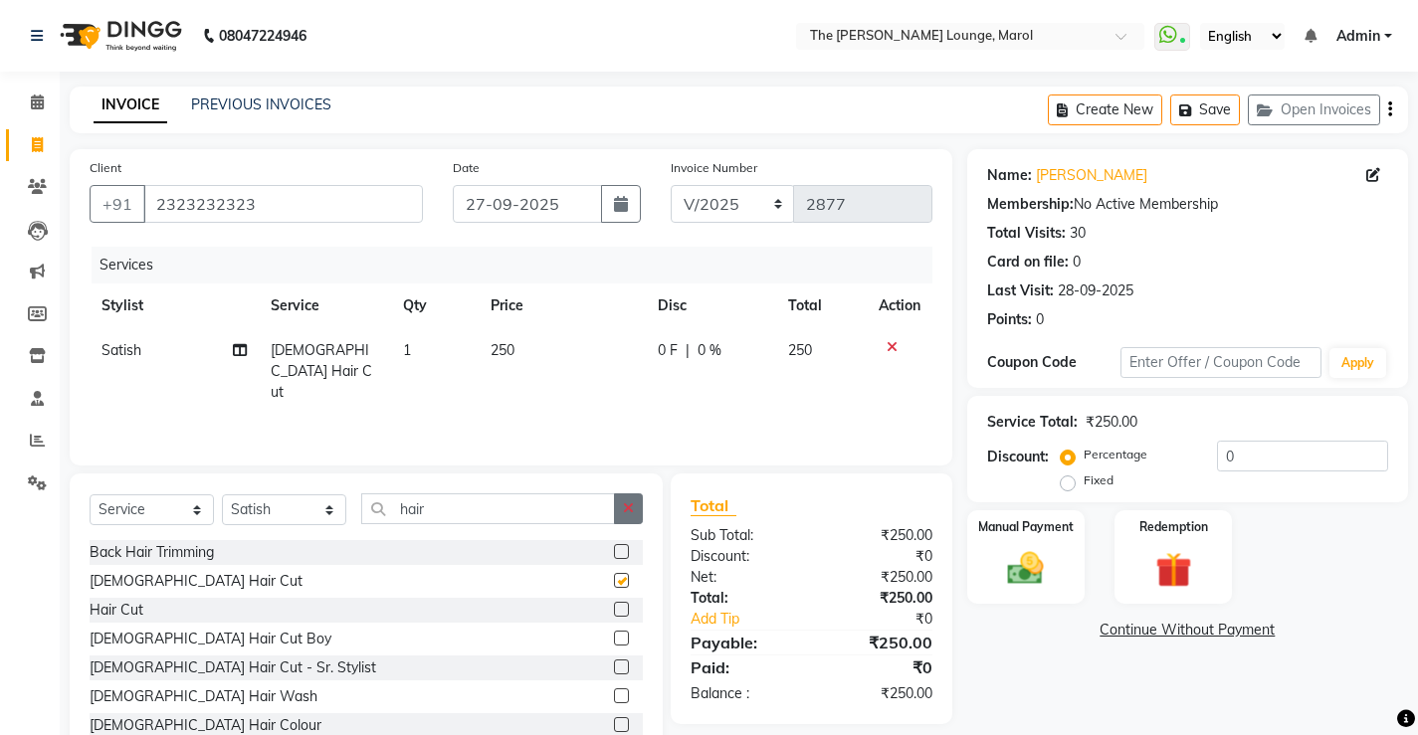
click at [632, 515] on button "button" at bounding box center [628, 508] width 29 height 31
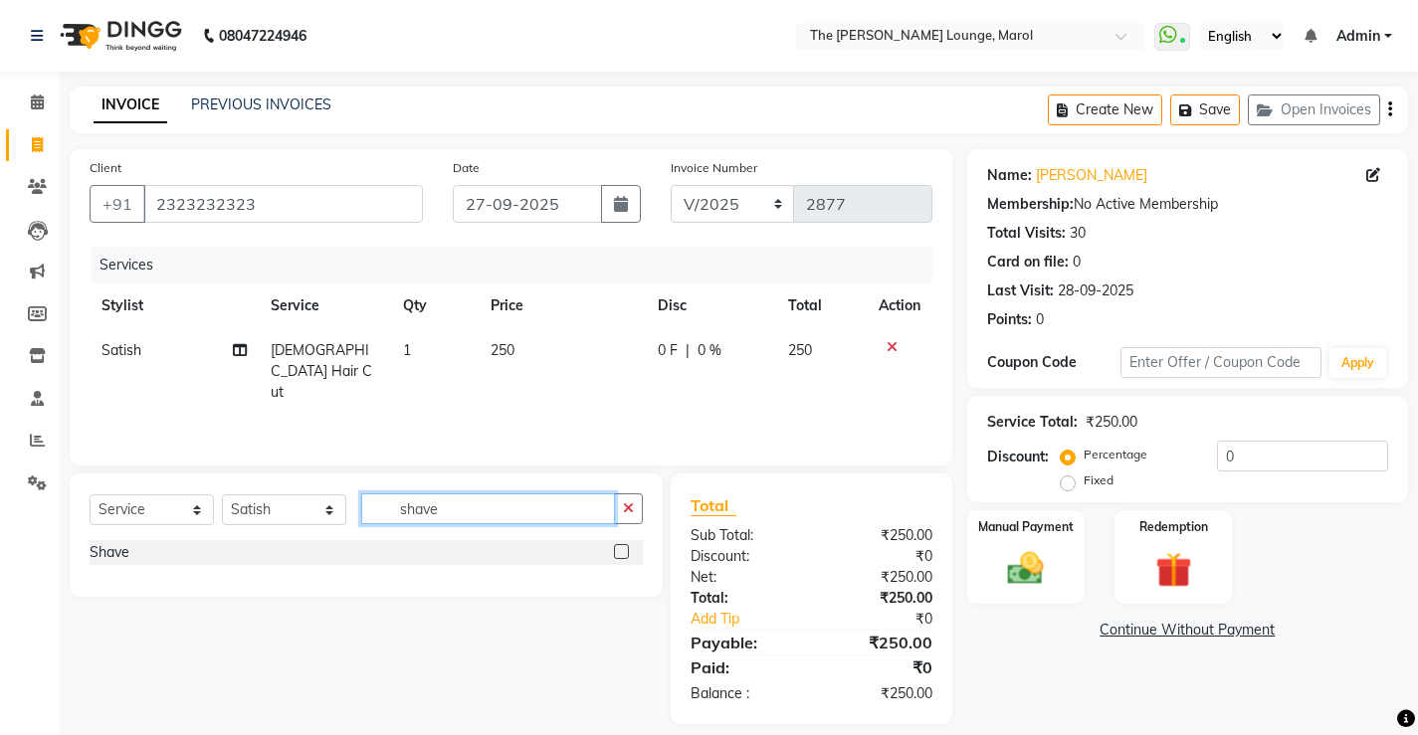
type input "shave"
click at [625, 556] on label at bounding box center [621, 551] width 15 height 15
click at [625, 556] on input "checkbox" at bounding box center [620, 552] width 13 height 13
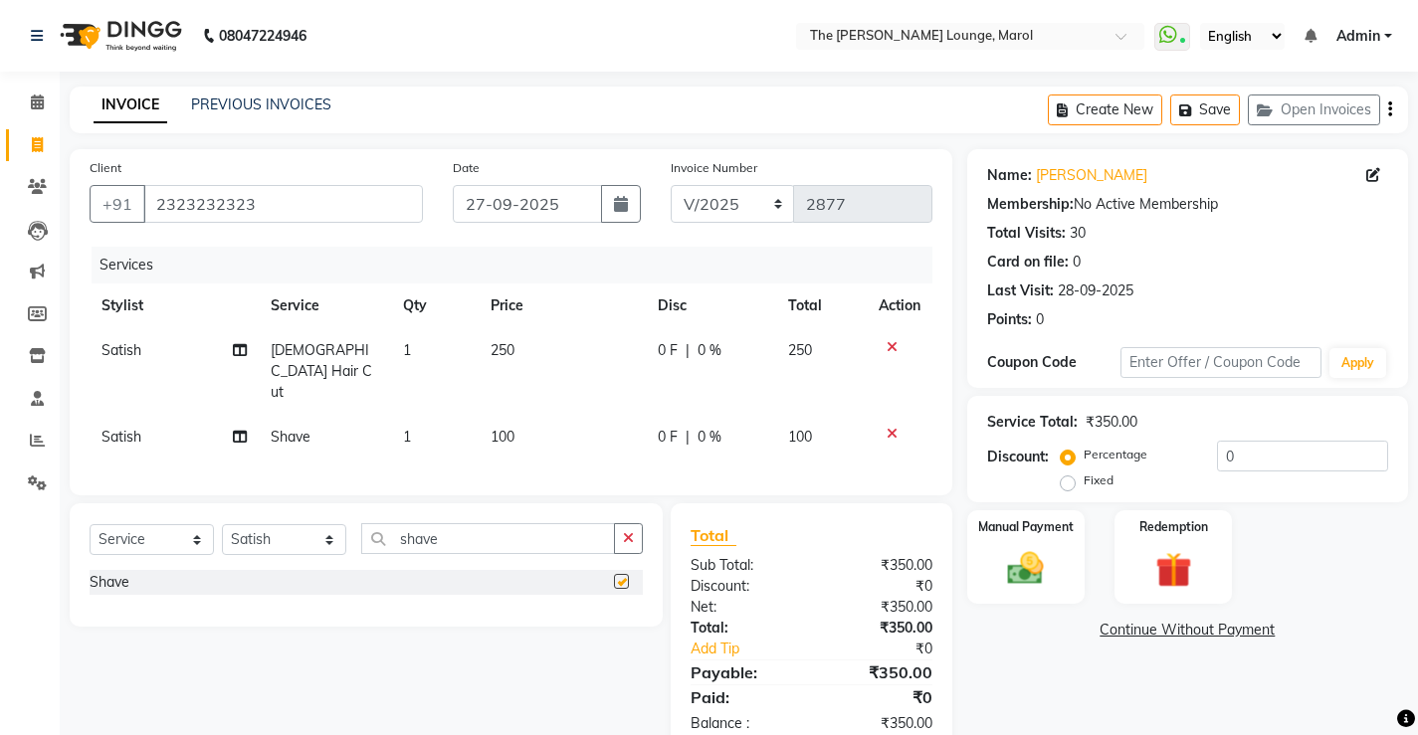
checkbox input "false"
click at [1119, 573] on div "Redemption" at bounding box center [1173, 557] width 122 height 98
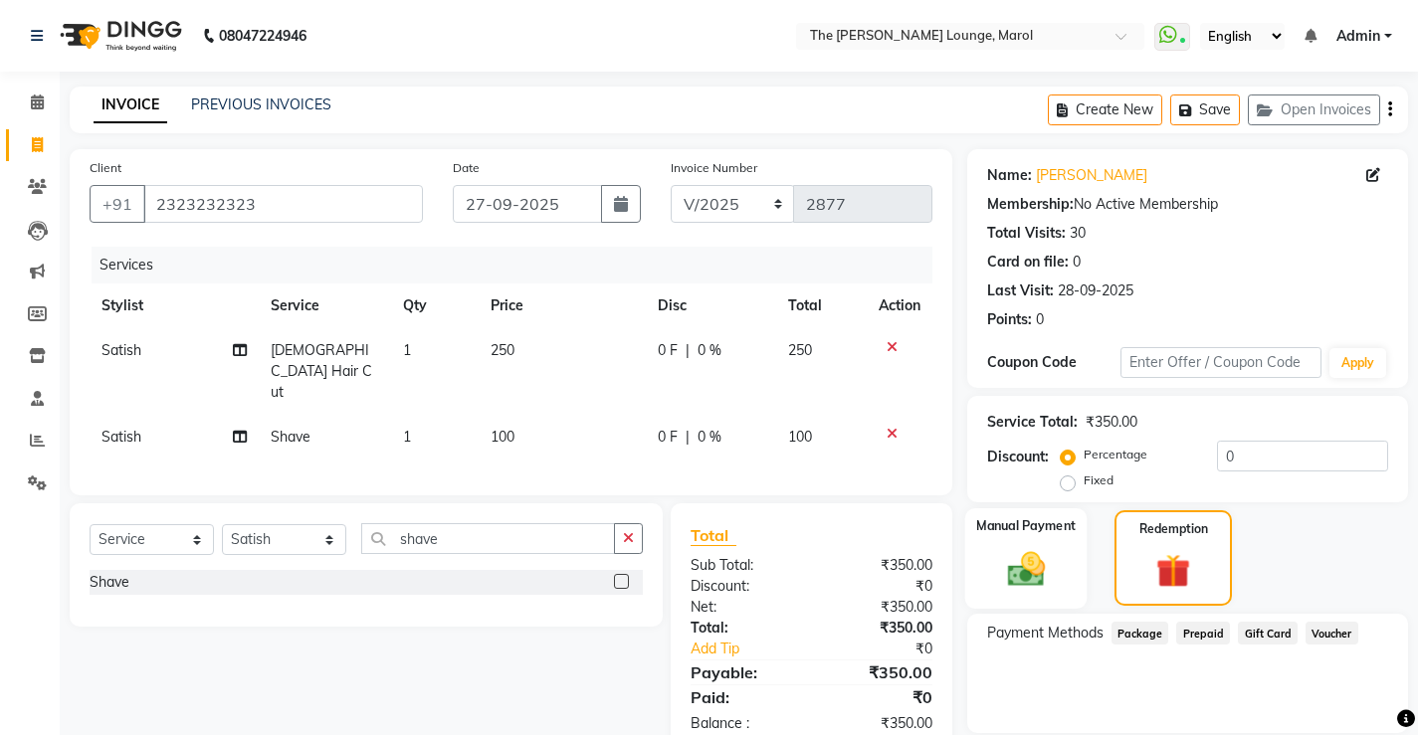
click at [1048, 575] on img at bounding box center [1025, 568] width 61 height 43
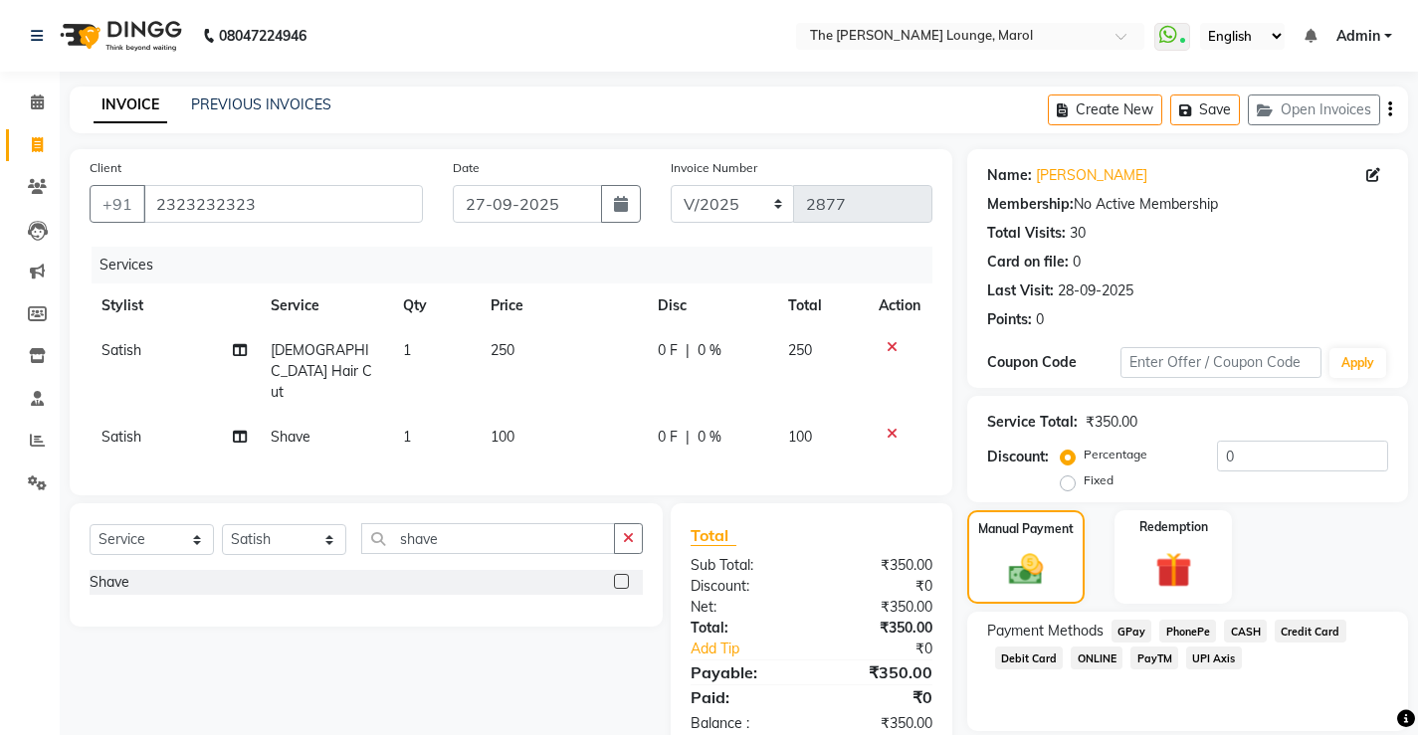
click at [1250, 632] on span "CASH" at bounding box center [1245, 631] width 43 height 23
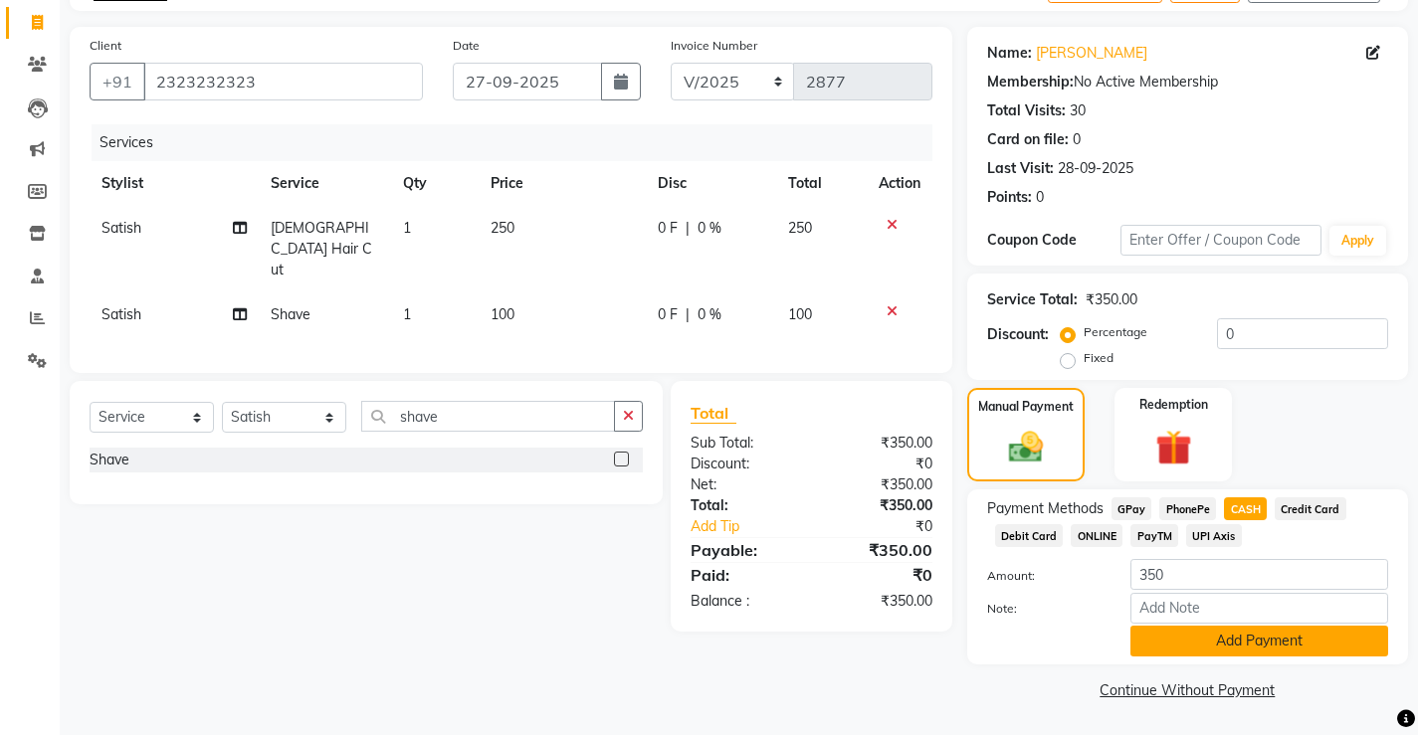
click at [1249, 634] on button "Add Payment" at bounding box center [1259, 641] width 258 height 31
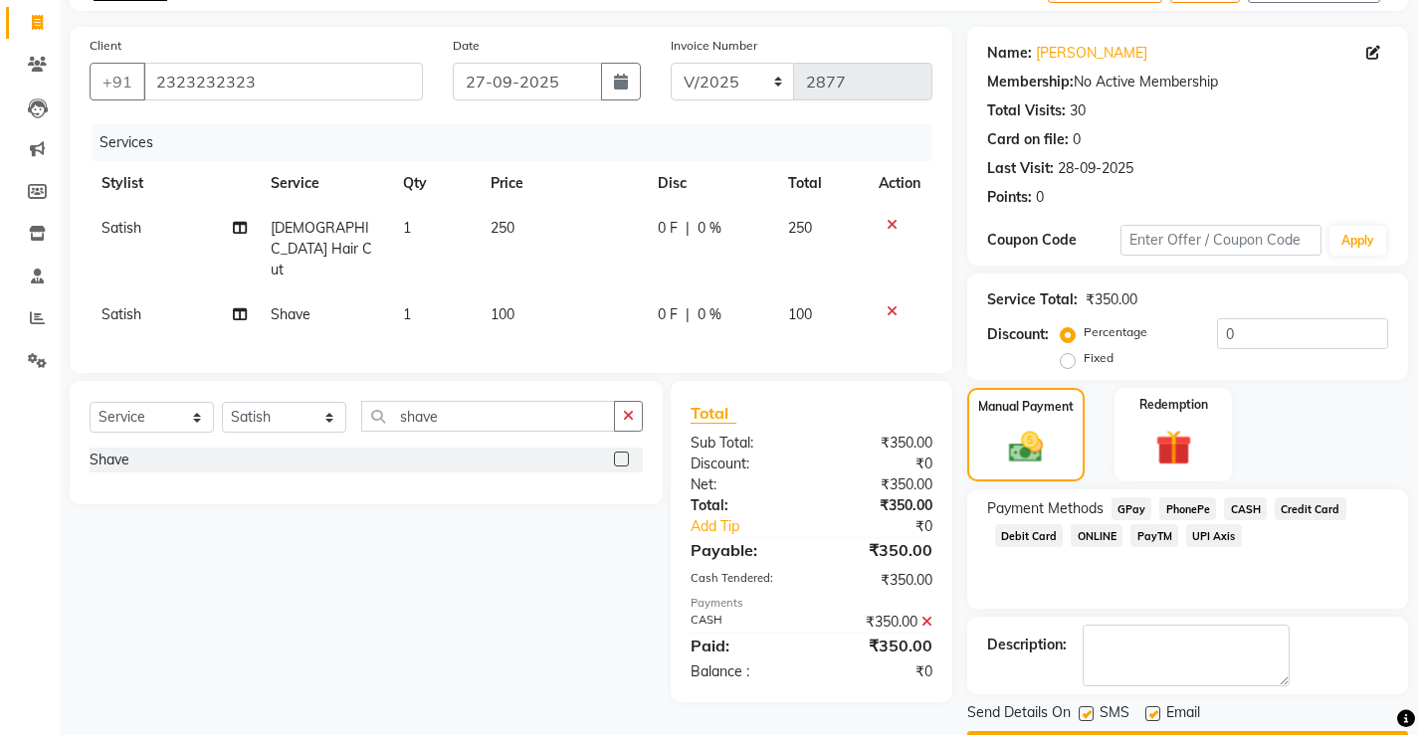
scroll to position [179, 0]
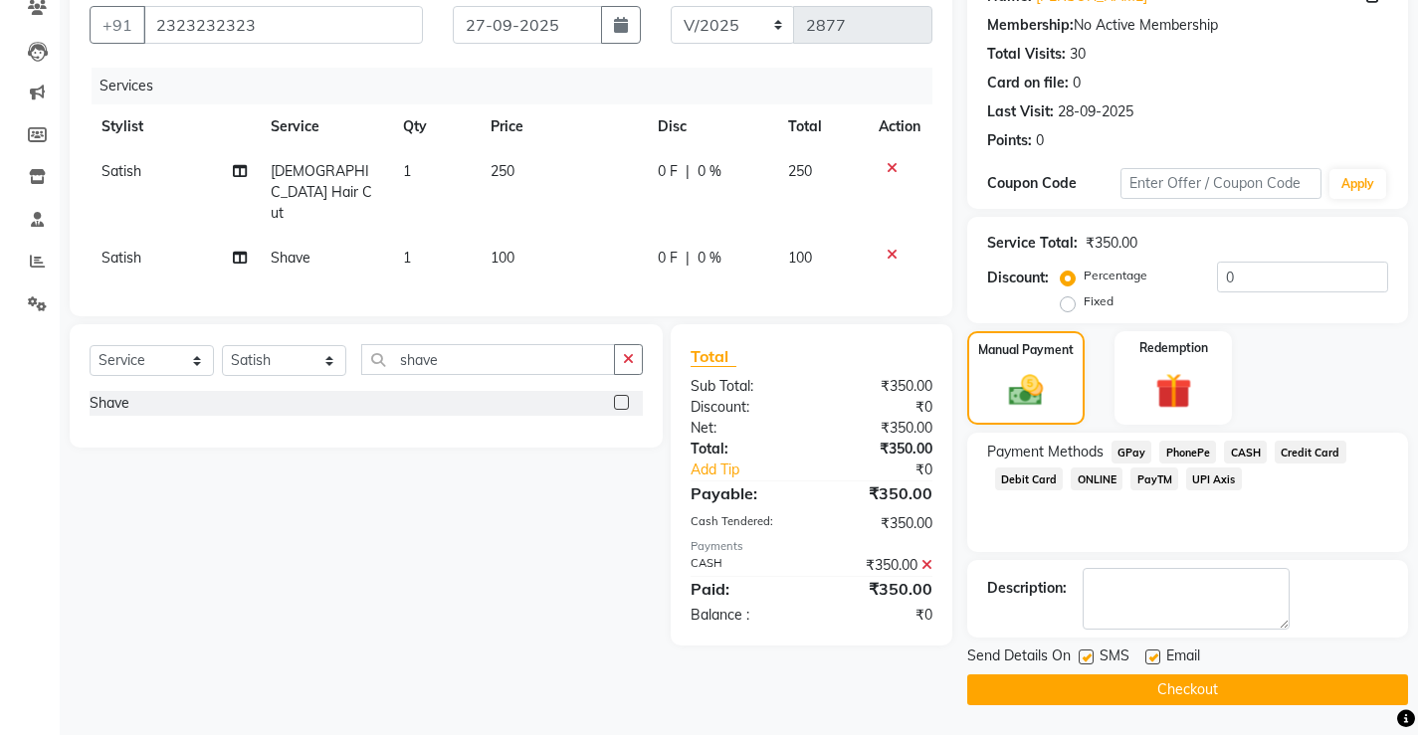
click at [1225, 694] on button "Checkout" at bounding box center [1187, 689] width 441 height 31
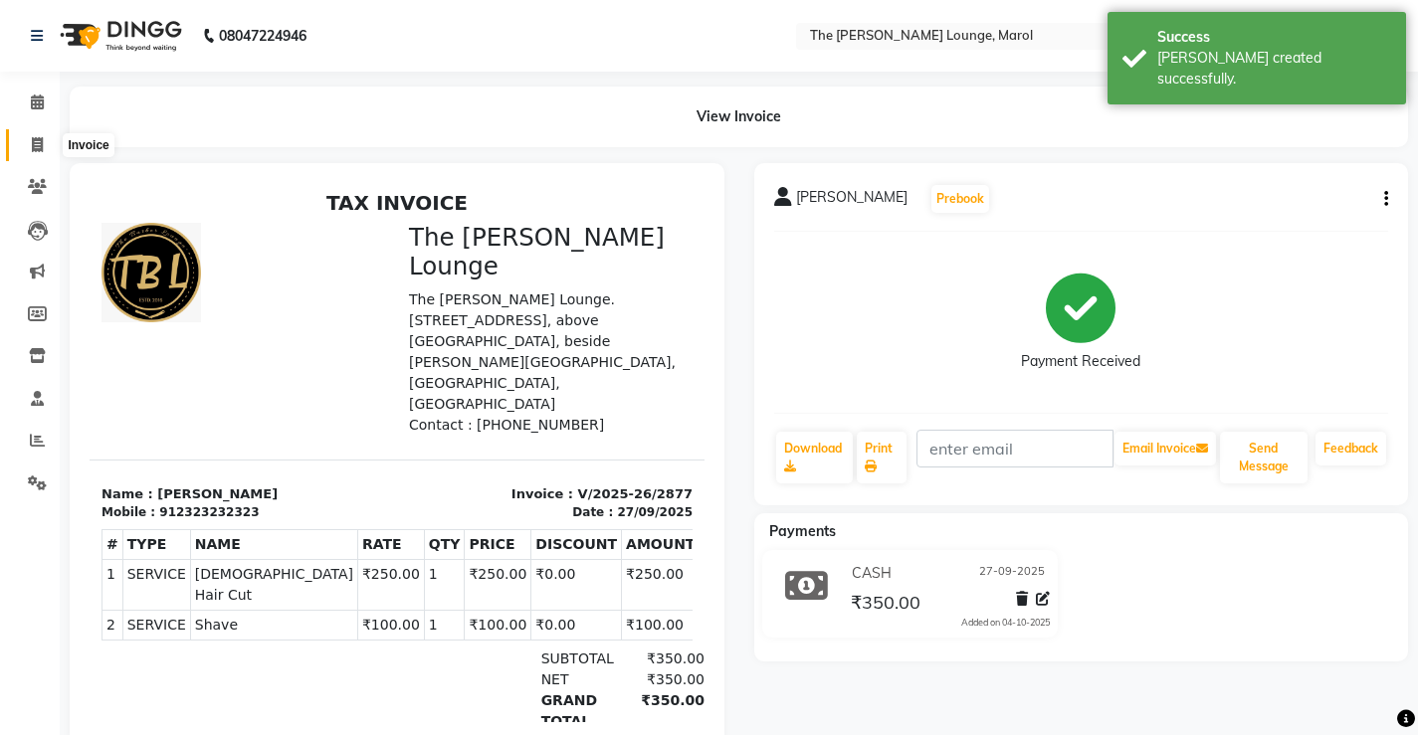
click at [32, 151] on icon at bounding box center [37, 144] width 11 height 15
select select "service"
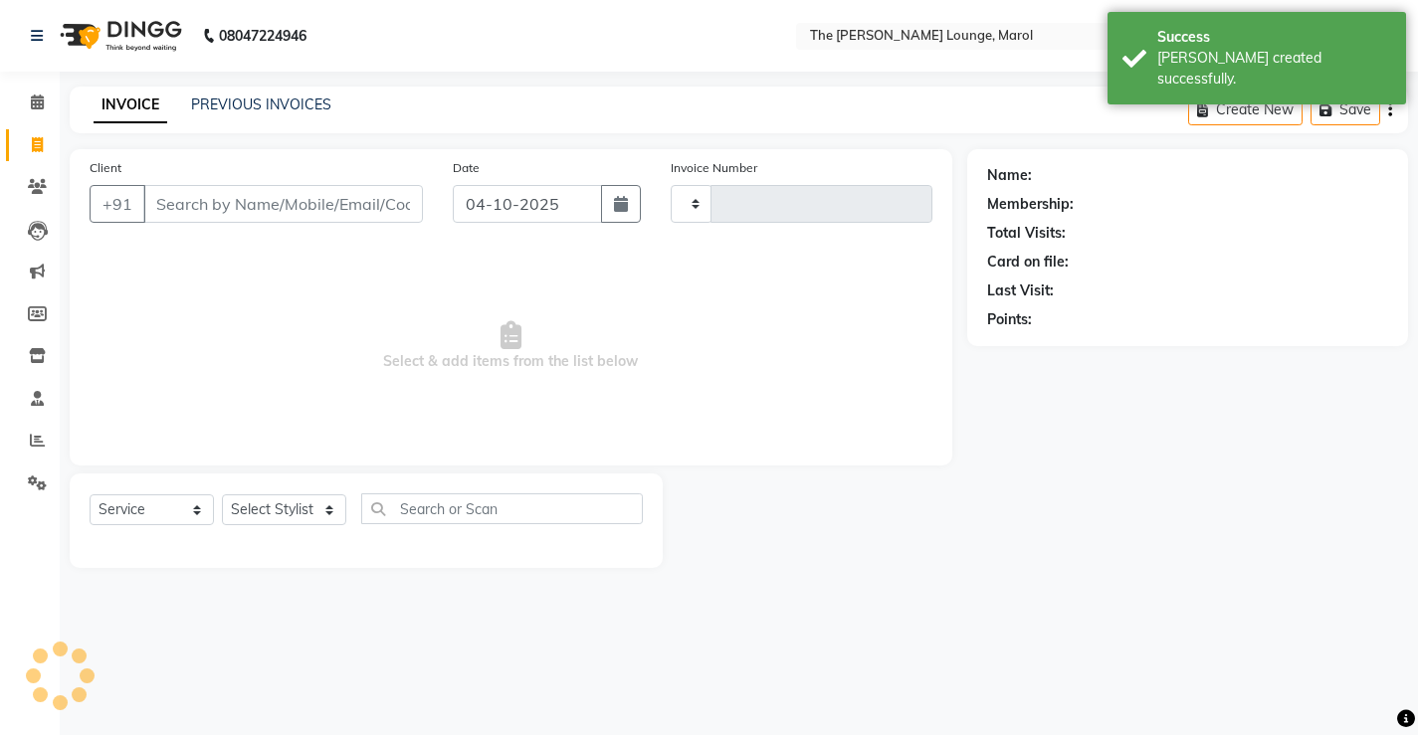
type input "2878"
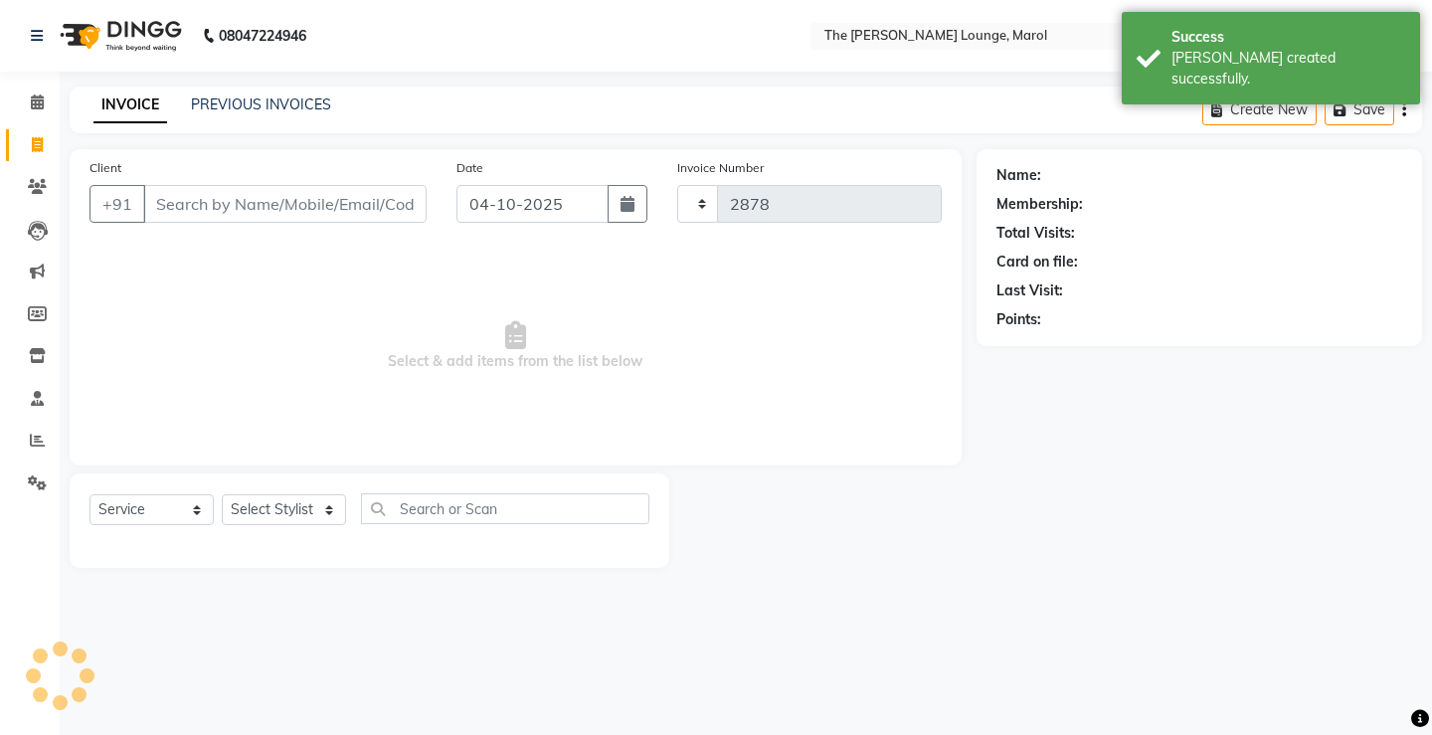
select select "7188"
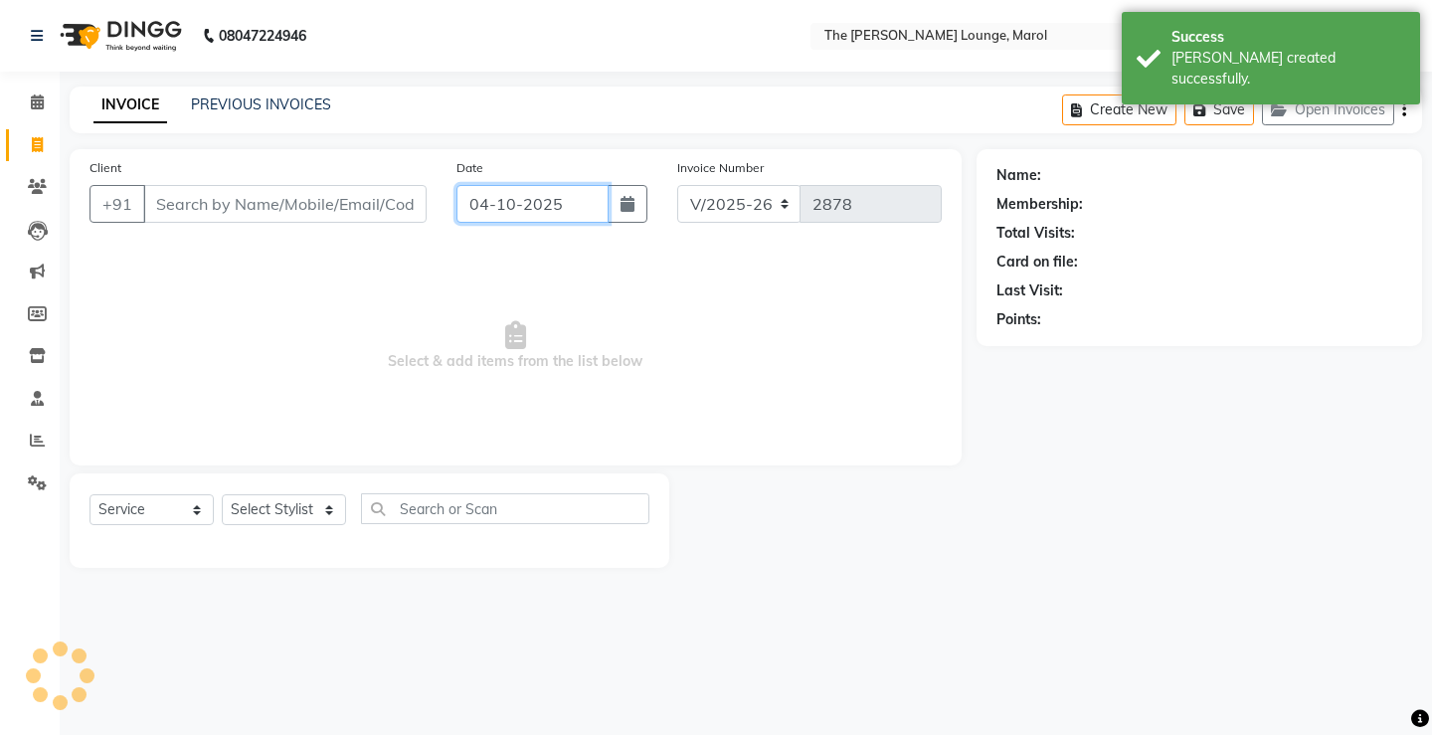
click at [516, 213] on input "04-10-2025" at bounding box center [533, 204] width 152 height 38
select select "10"
select select "2025"
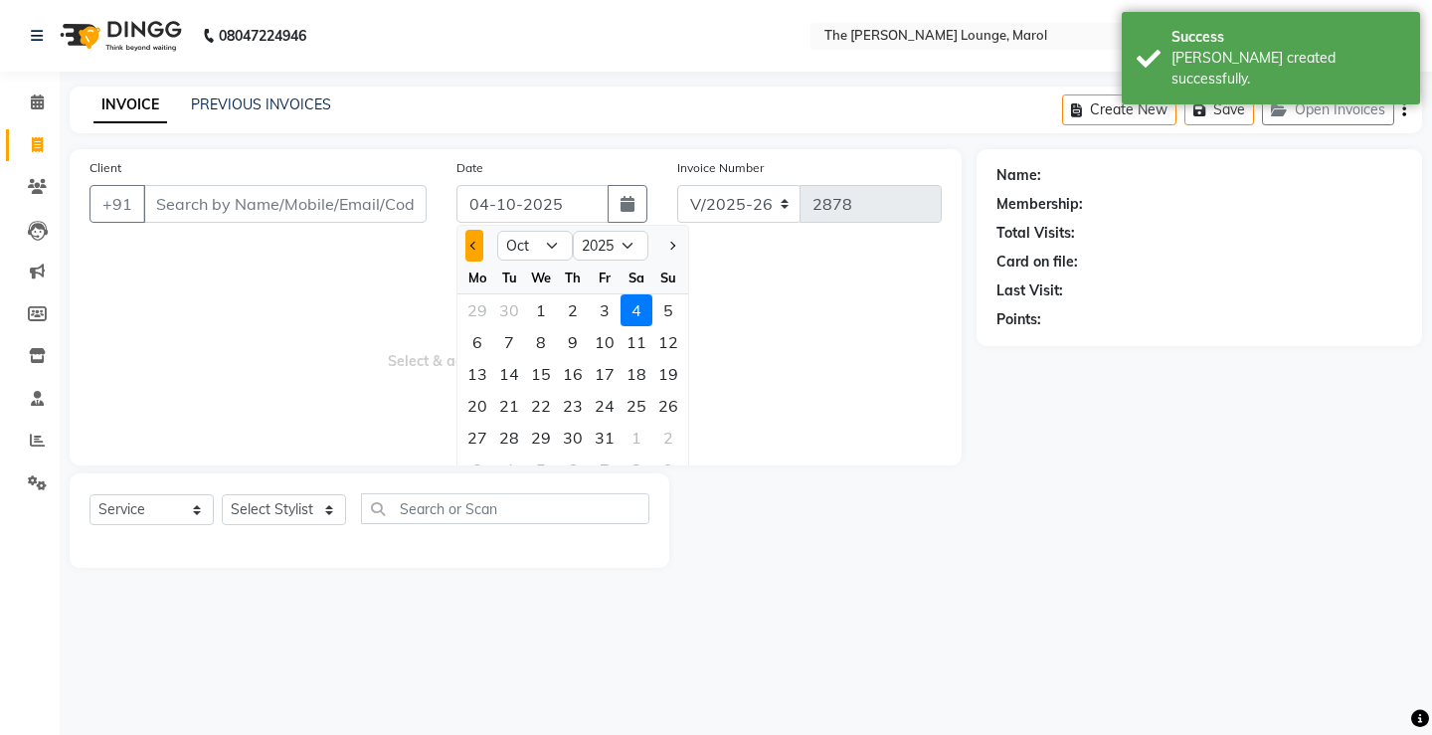
click at [475, 248] on span "Previous month" at bounding box center [475, 246] width 8 height 8
select select "9"
click at [632, 405] on div "27" at bounding box center [637, 406] width 32 height 32
type input "27-09-2025"
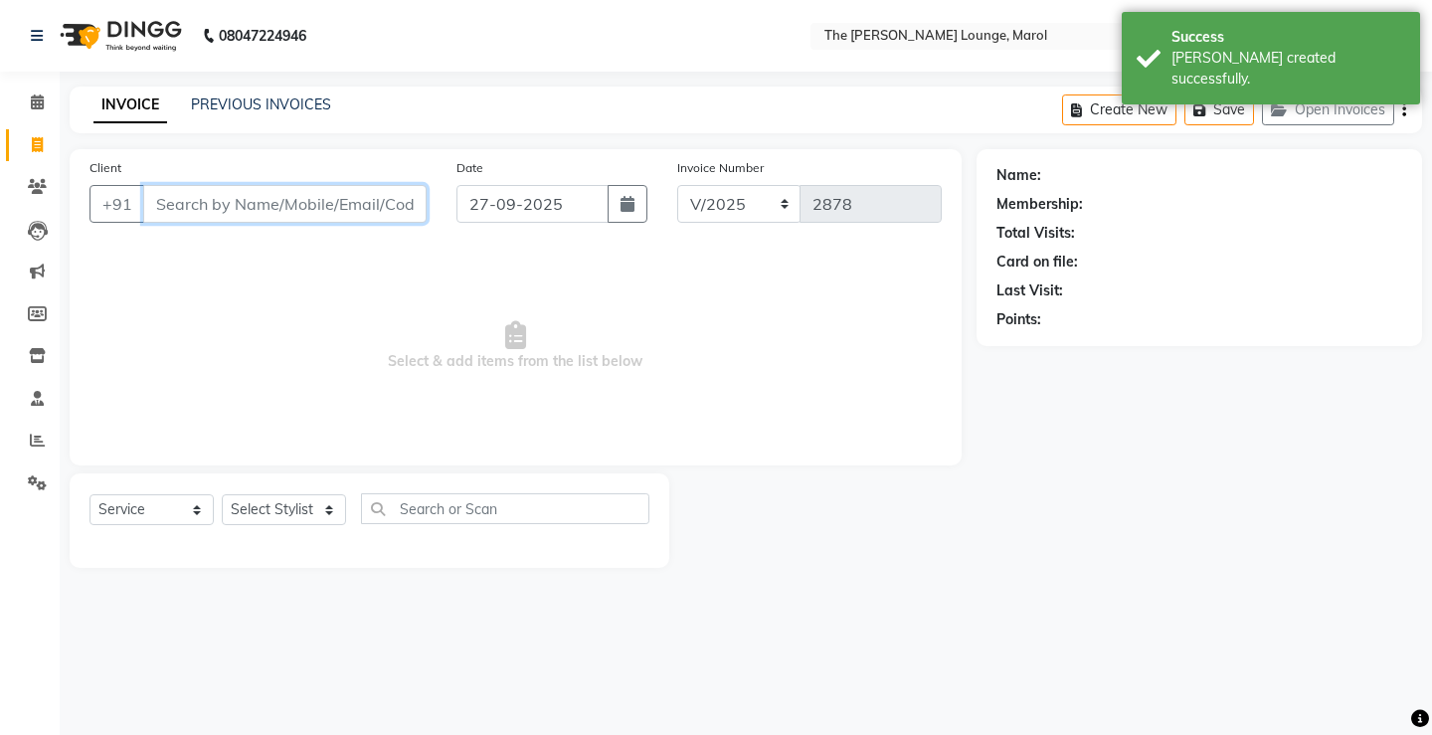
click at [339, 215] on input "Client" at bounding box center [285, 204] width 284 height 38
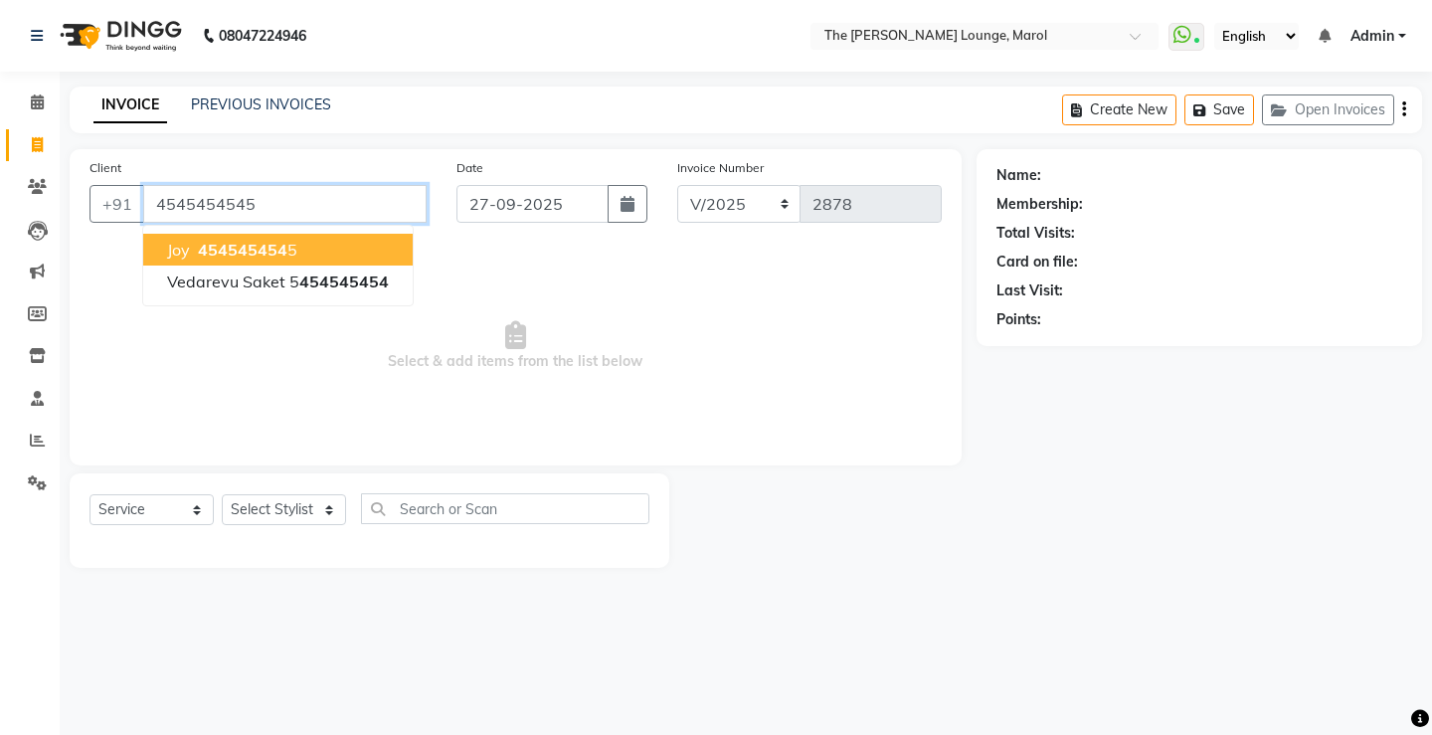
type input "4545454545"
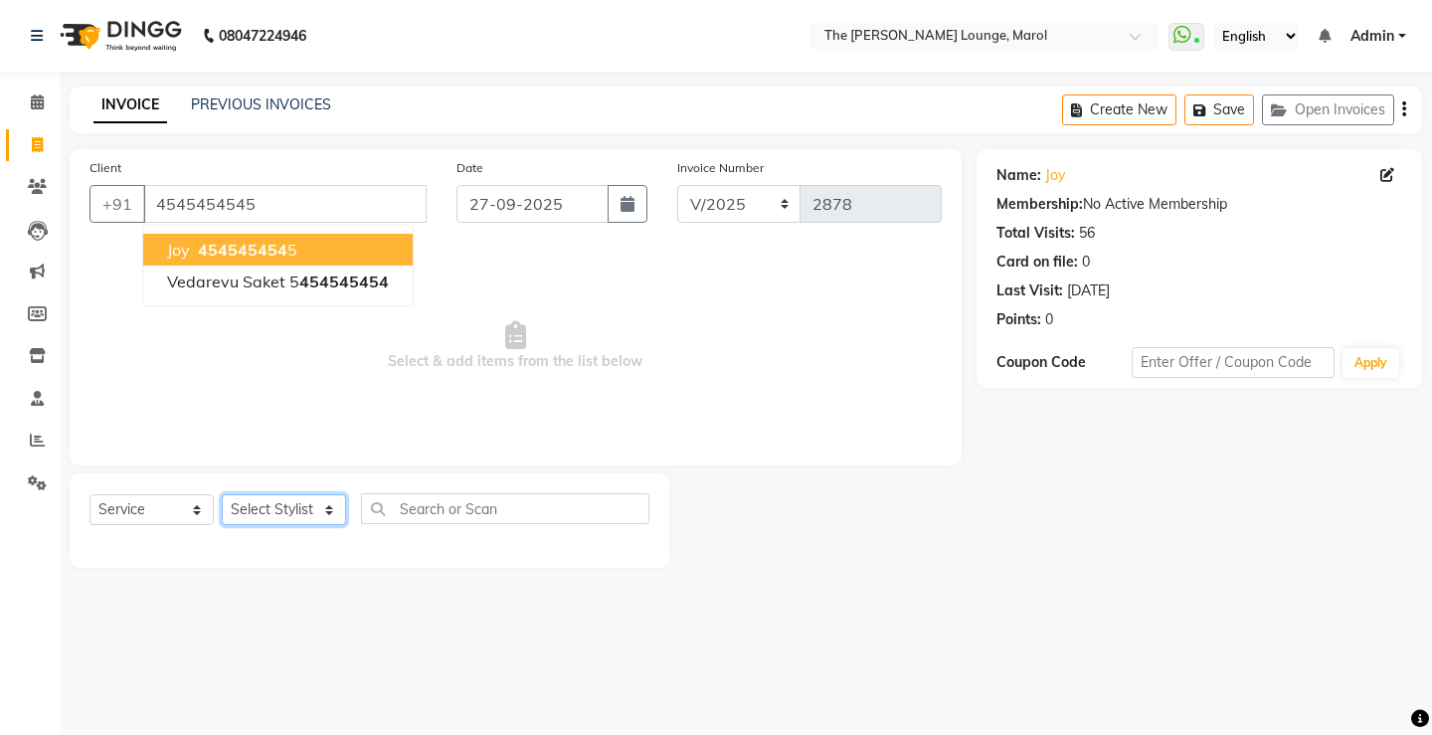
click at [284, 516] on select "Select Stylist Abhishek Sigh Anjali Jafar Salmani Ketan Shinde Mohsin Akhtar Sa…" at bounding box center [284, 509] width 124 height 31
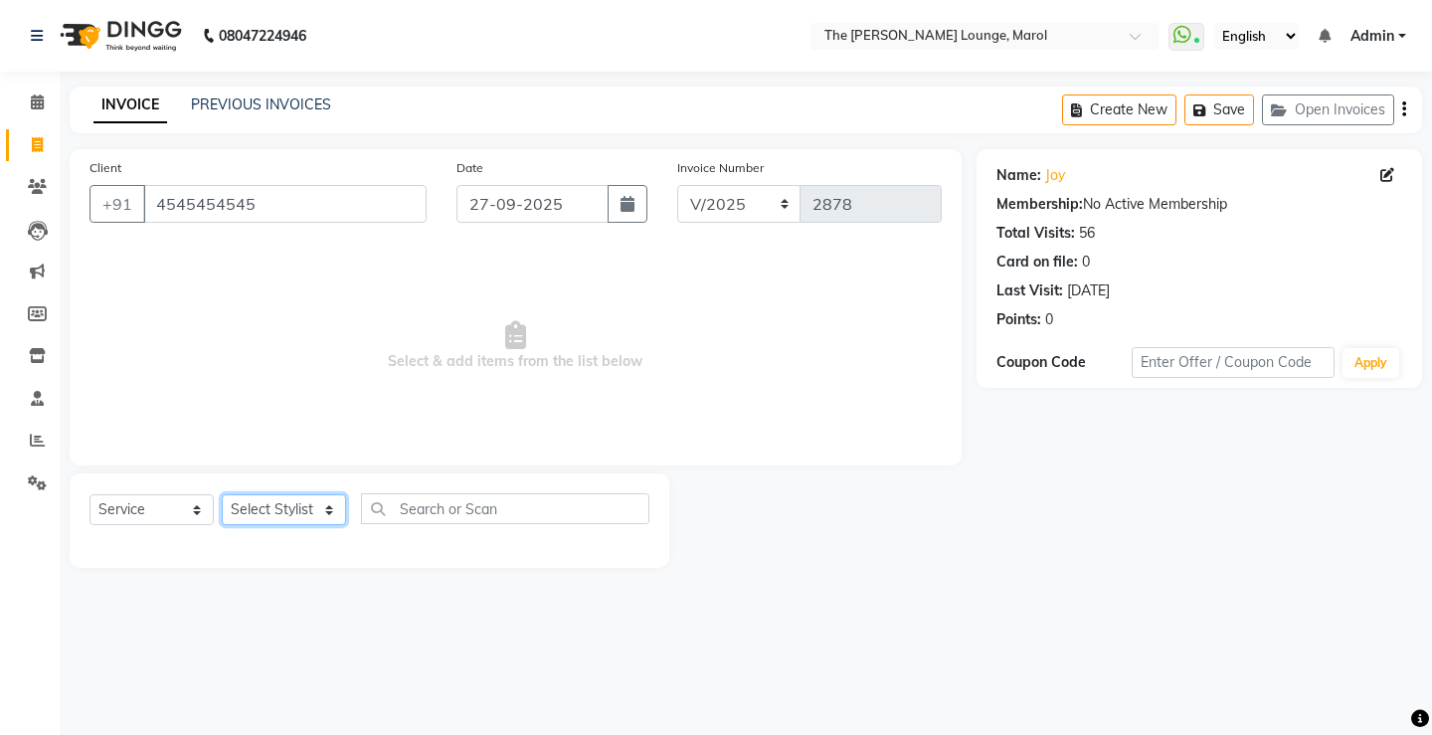
select select "62819"
click at [222, 494] on select "Select Stylist Abhishek Sigh Anjali Jafar Salmani Ketan Shinde Mohsin Akhtar Sa…" at bounding box center [284, 509] width 124 height 31
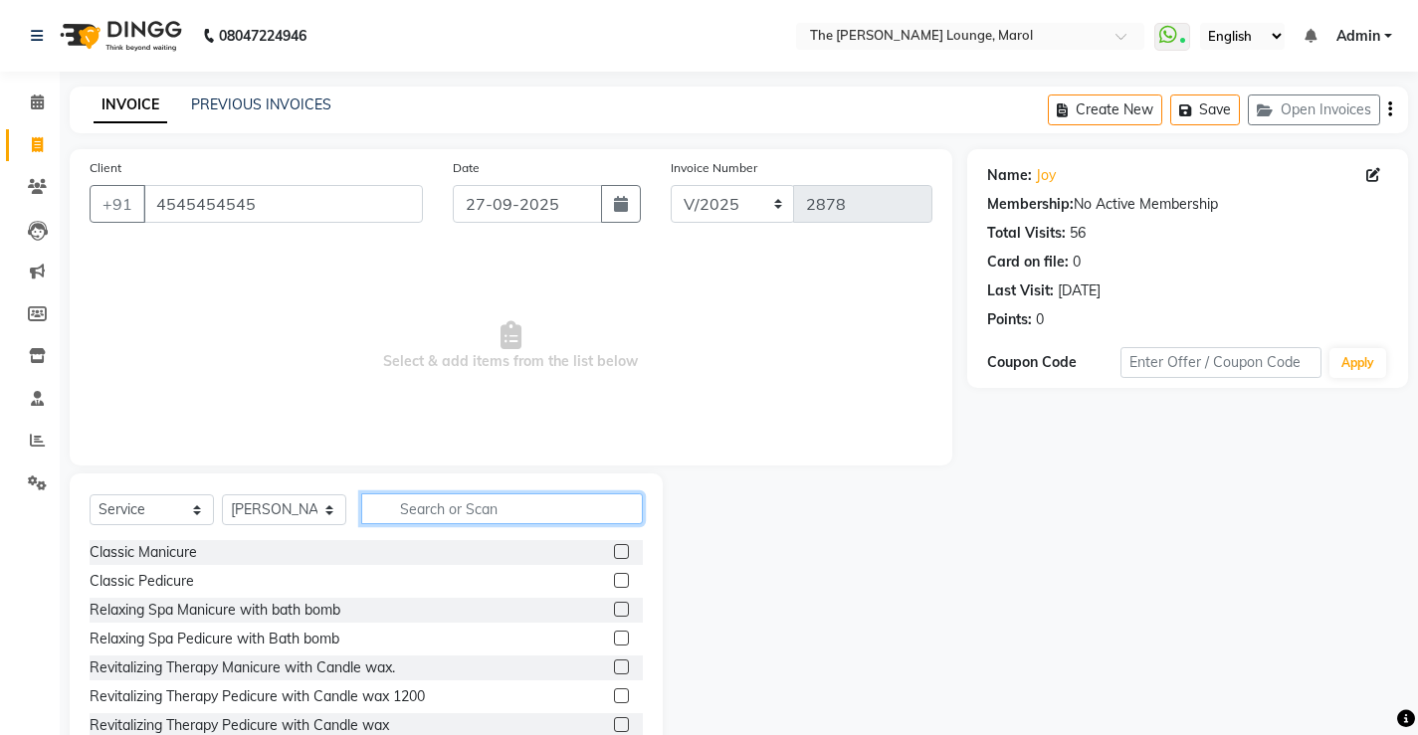
click at [504, 494] on input "text" at bounding box center [502, 508] width 282 height 31
type input "hair"
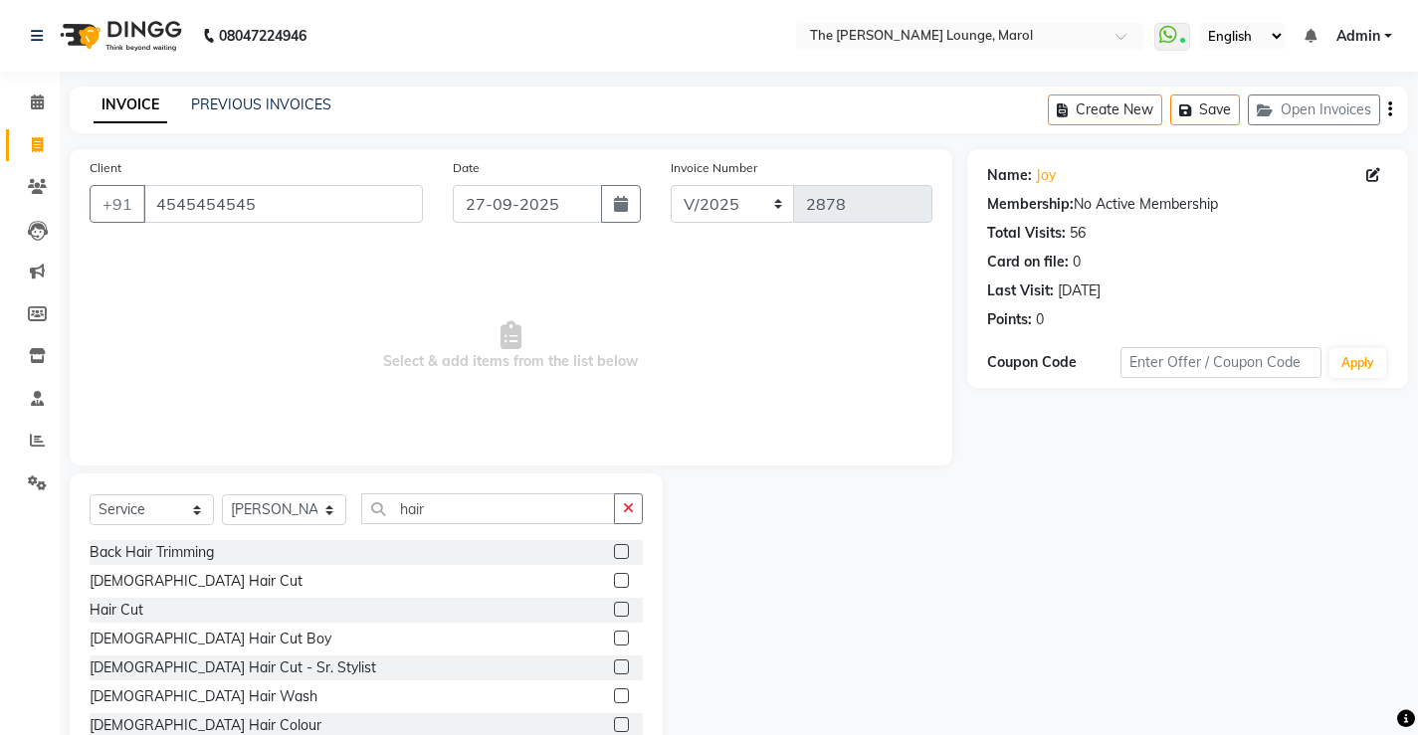
click at [614, 579] on label at bounding box center [621, 580] width 15 height 15
click at [614, 579] on input "checkbox" at bounding box center [620, 581] width 13 height 13
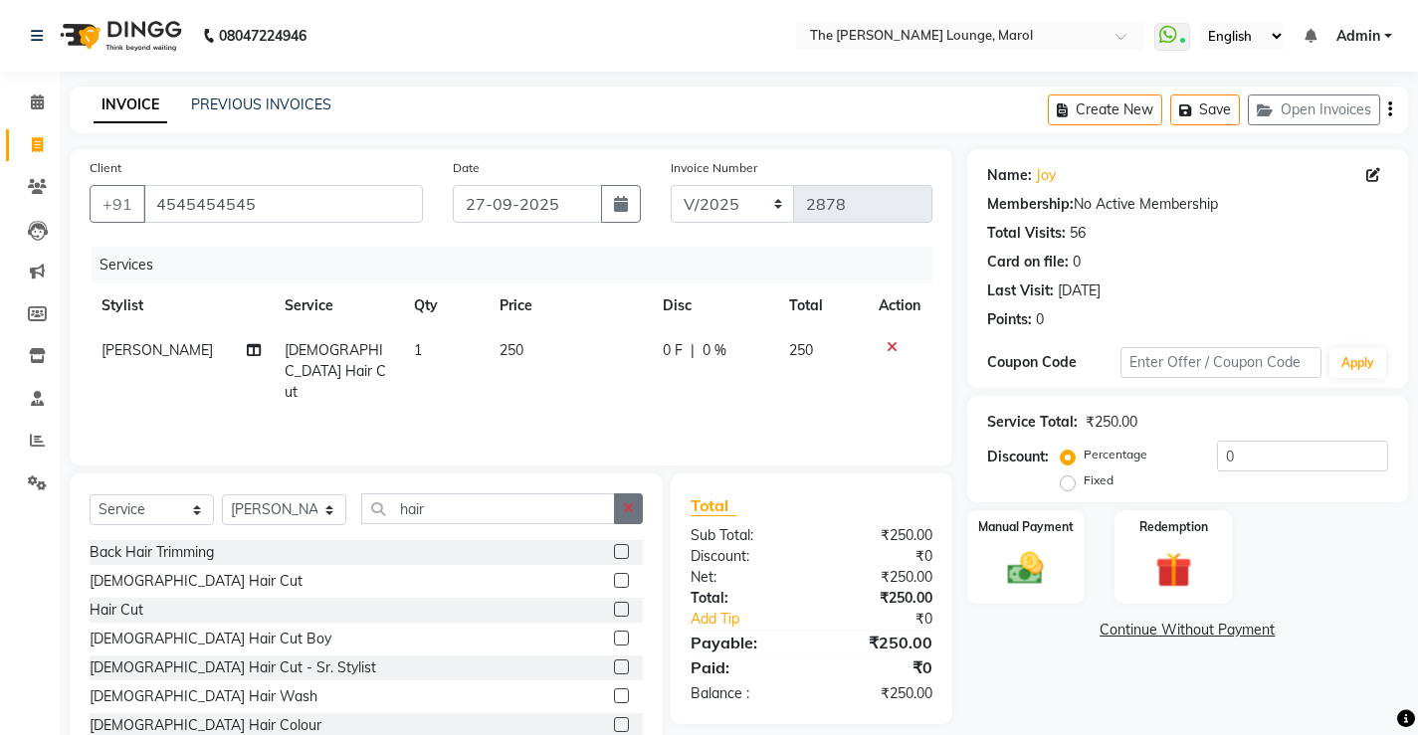
checkbox input "false"
click at [622, 502] on button "button" at bounding box center [628, 508] width 29 height 31
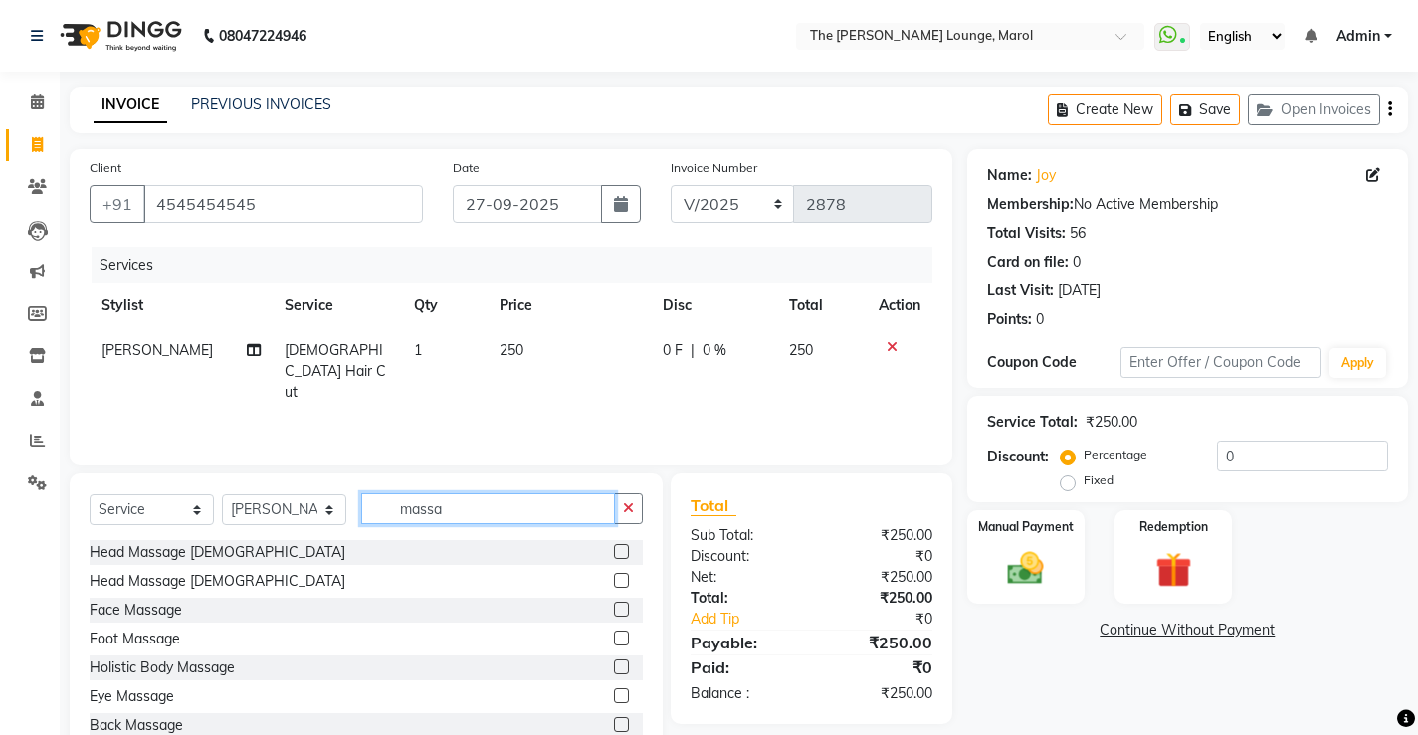
type input "massa"
click at [614, 555] on label at bounding box center [621, 551] width 15 height 15
click at [614, 555] on input "checkbox" at bounding box center [620, 552] width 13 height 13
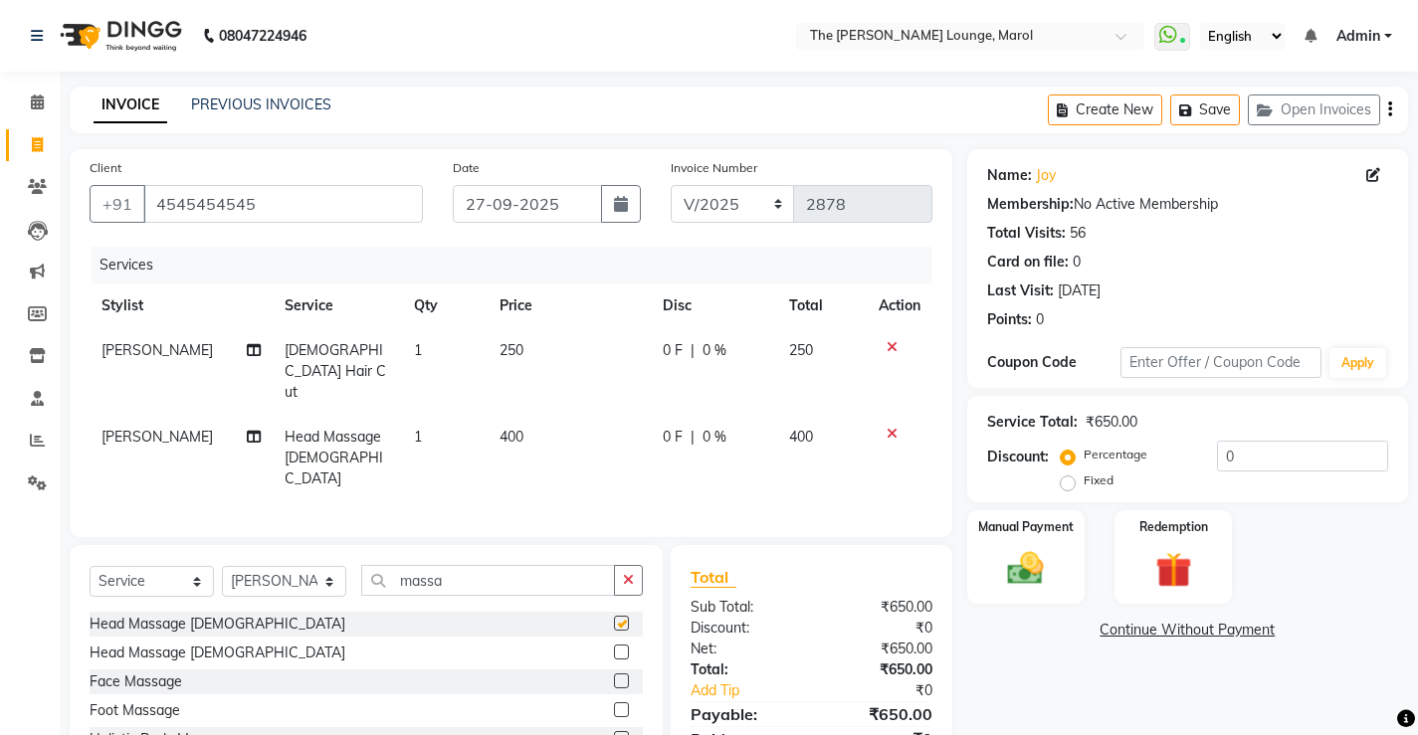
checkbox input "false"
click at [637, 565] on button "button" at bounding box center [628, 580] width 29 height 31
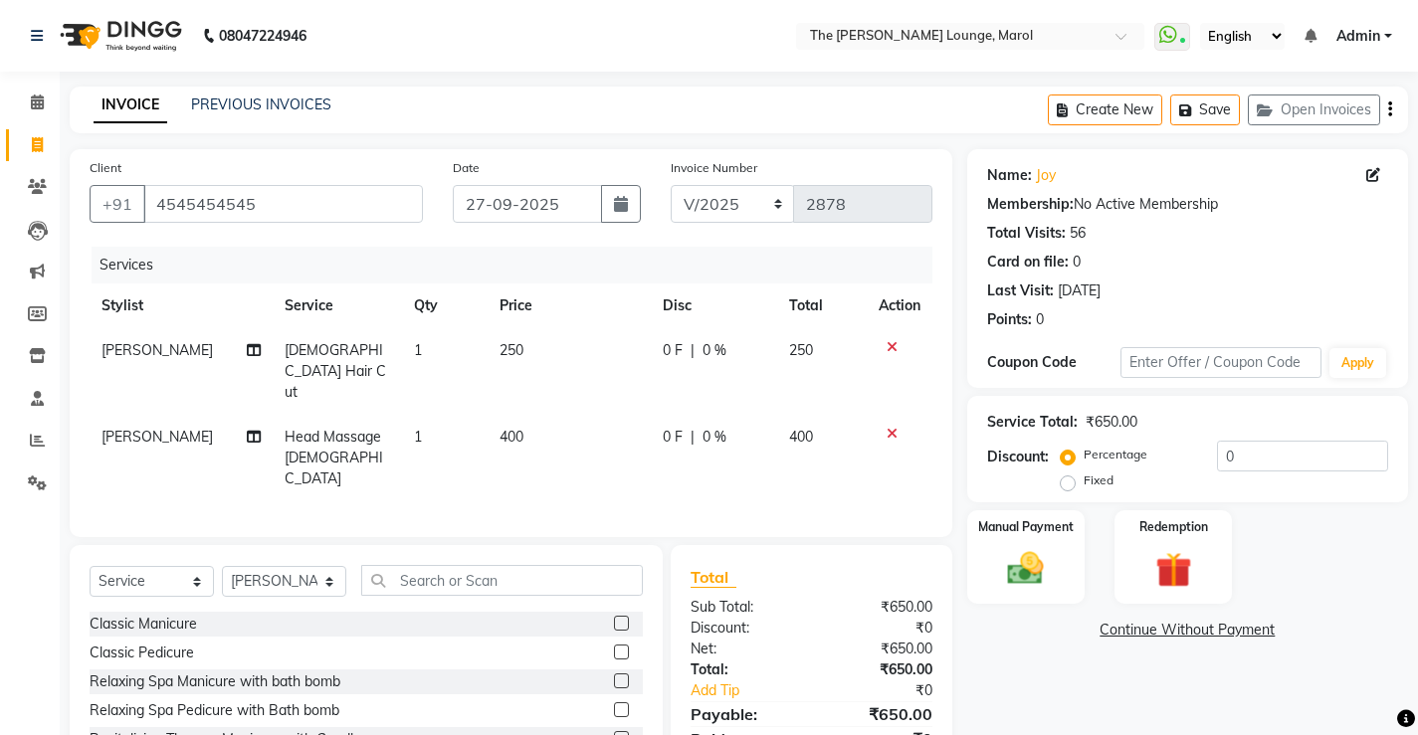
click at [429, 357] on td "1" at bounding box center [445, 371] width 87 height 87
select select "62819"
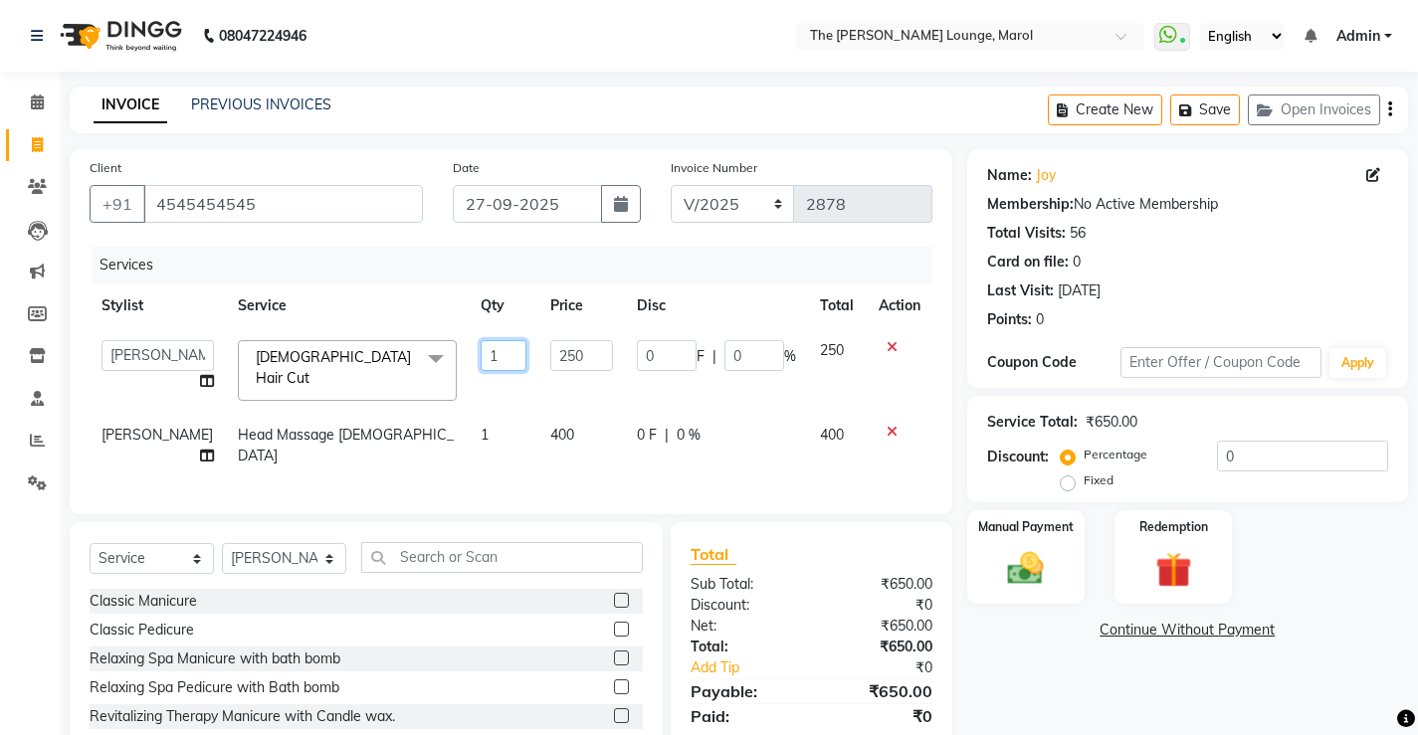
click at [480, 347] on input "1" at bounding box center [503, 355] width 46 height 31
type input "2"
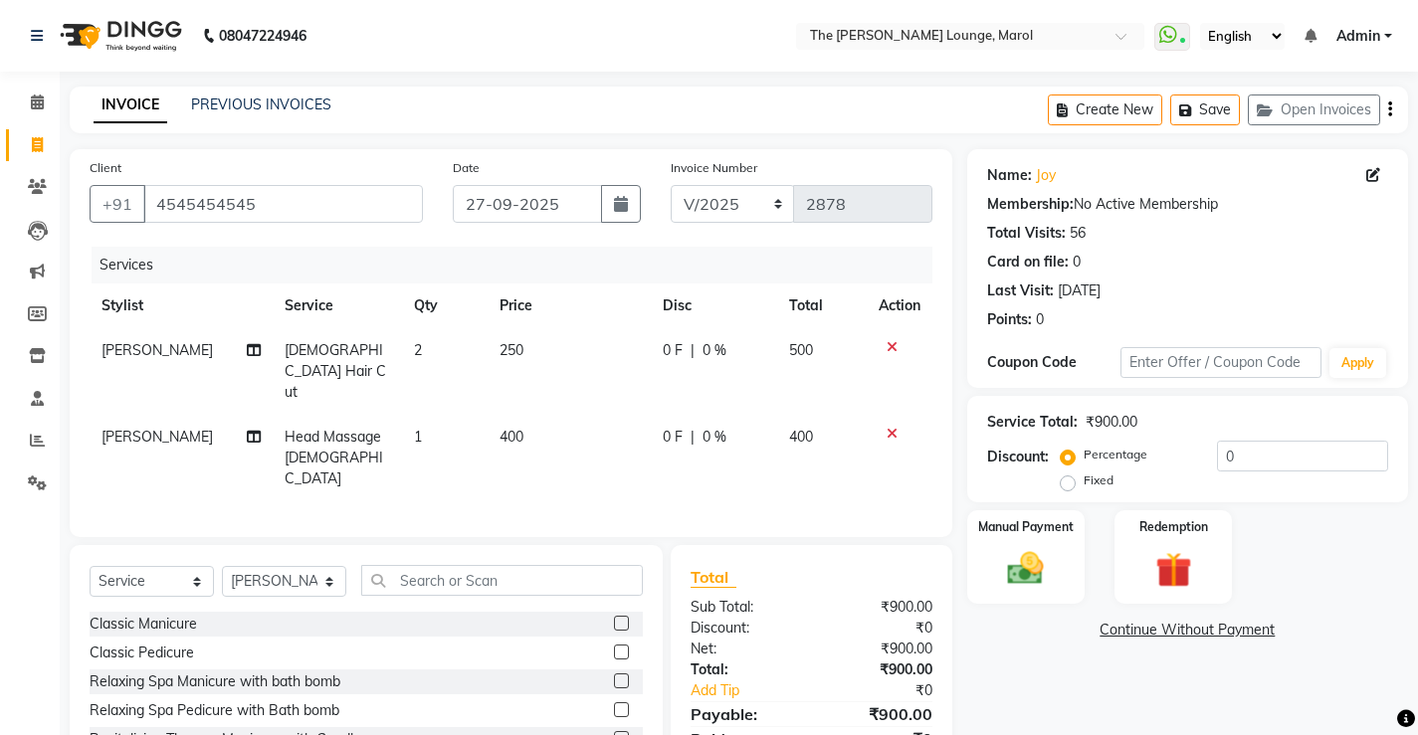
click at [529, 441] on div "Services Stylist Service Qty Price Disc Total Action Jafar Salmani Male Hair Cu…" at bounding box center [511, 382] width 843 height 271
click at [420, 565] on input "text" at bounding box center [502, 580] width 282 height 31
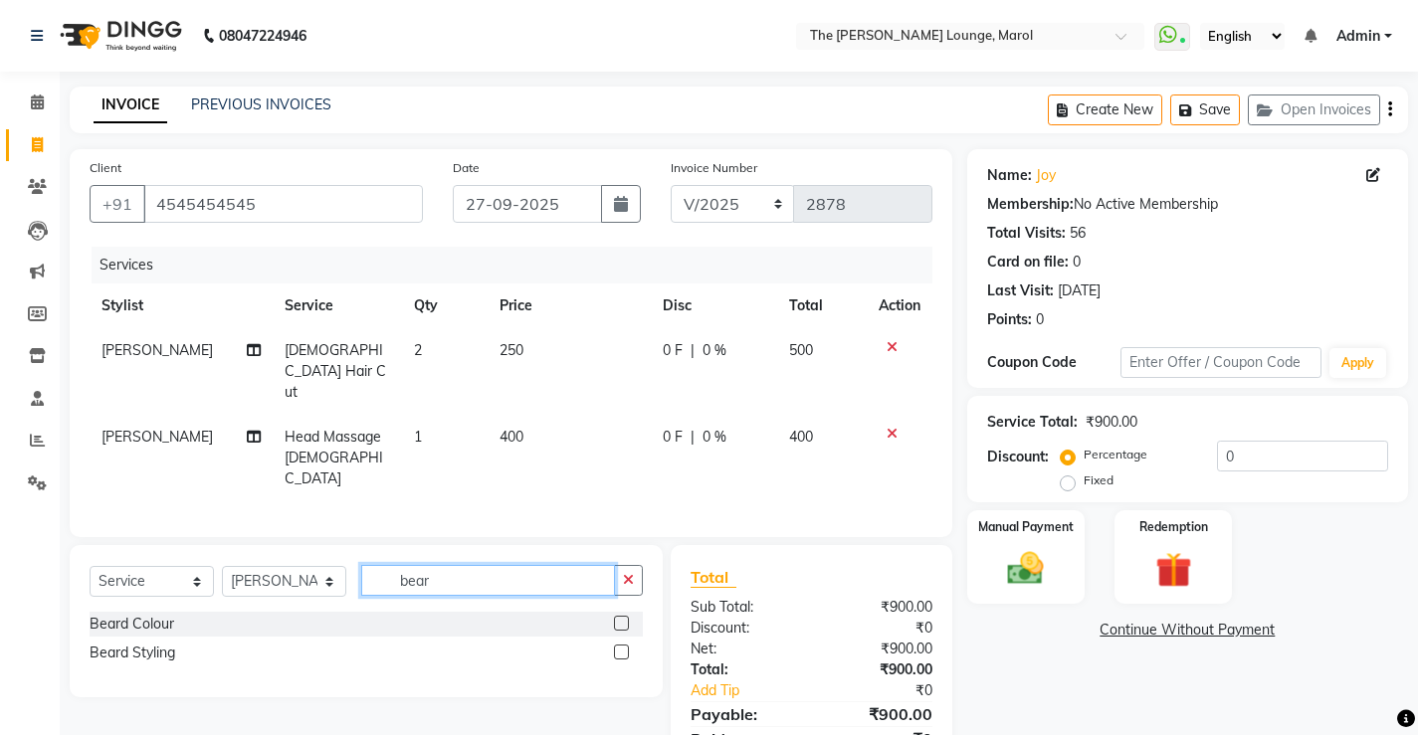
type input "bear"
click at [618, 645] on label at bounding box center [621, 652] width 15 height 15
click at [618, 647] on input "checkbox" at bounding box center [620, 653] width 13 height 13
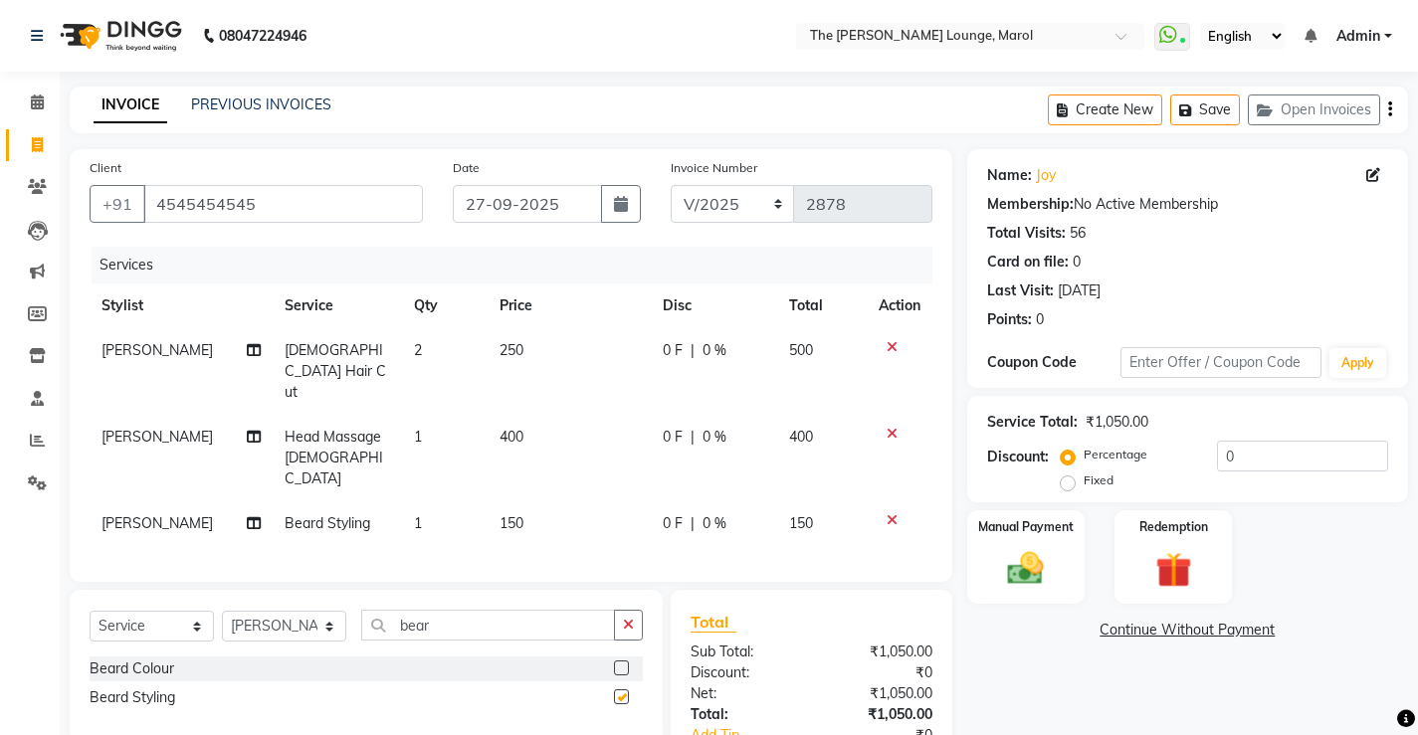
checkbox input "false"
click at [629, 618] on icon "button" at bounding box center [628, 625] width 11 height 14
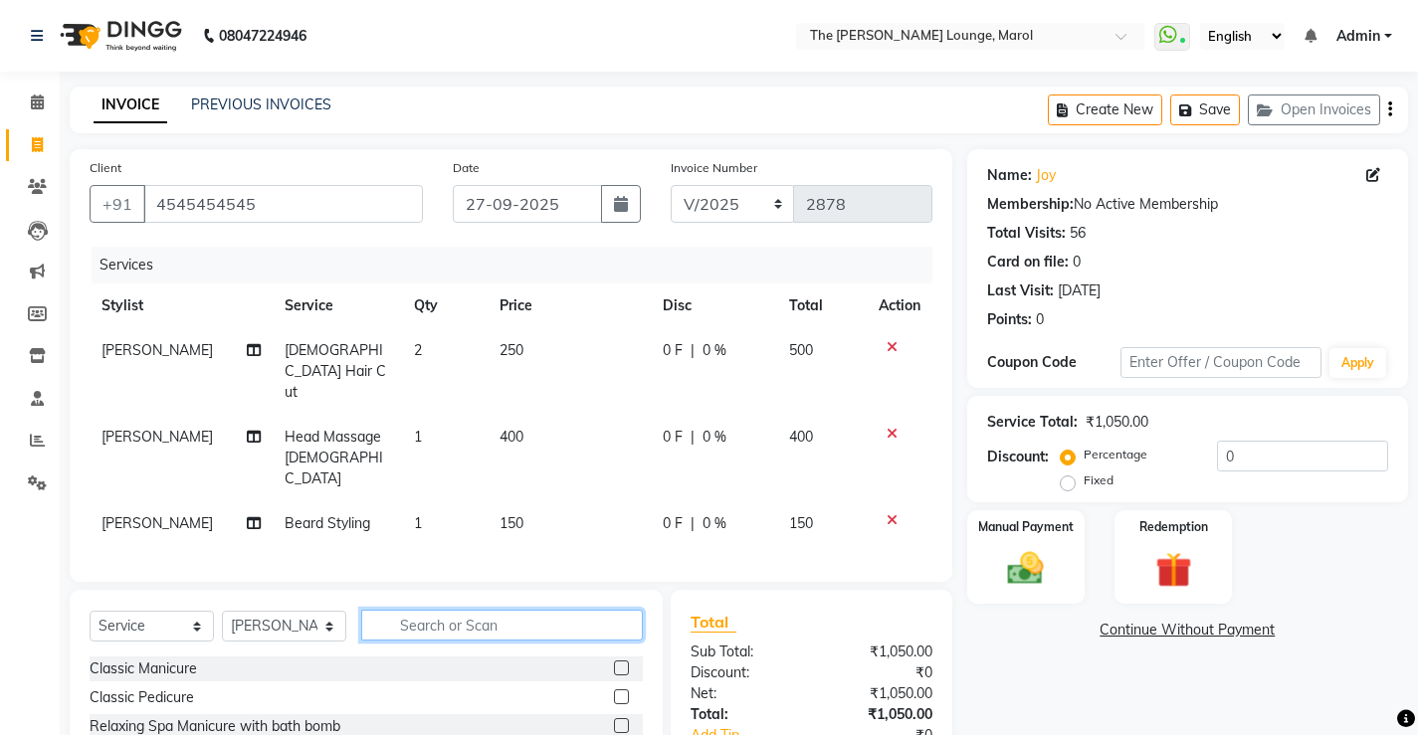
click at [514, 610] on input "text" at bounding box center [502, 625] width 282 height 31
click at [495, 610] on input "text" at bounding box center [502, 625] width 282 height 31
click at [424, 501] on td "1" at bounding box center [445, 523] width 87 height 45
select select "62819"
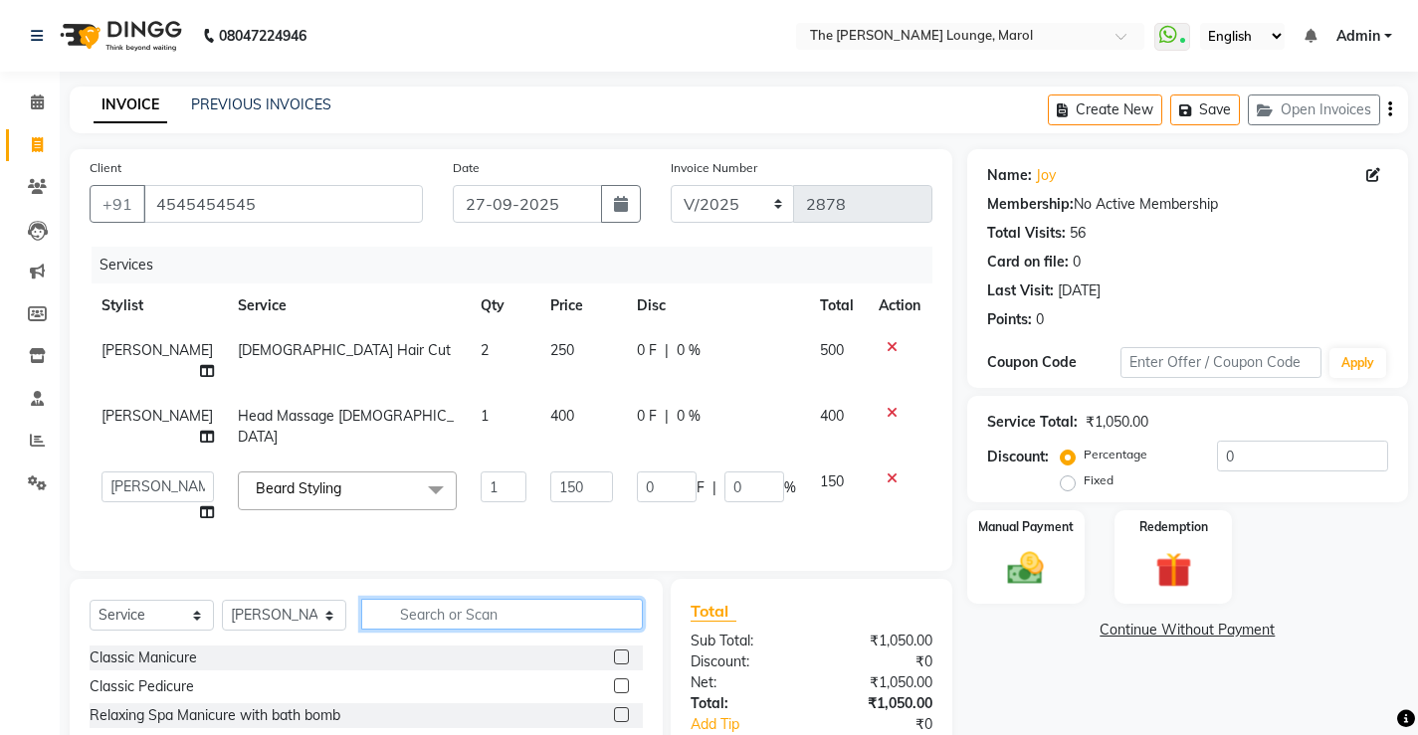
click at [520, 630] on input "text" at bounding box center [502, 614] width 282 height 31
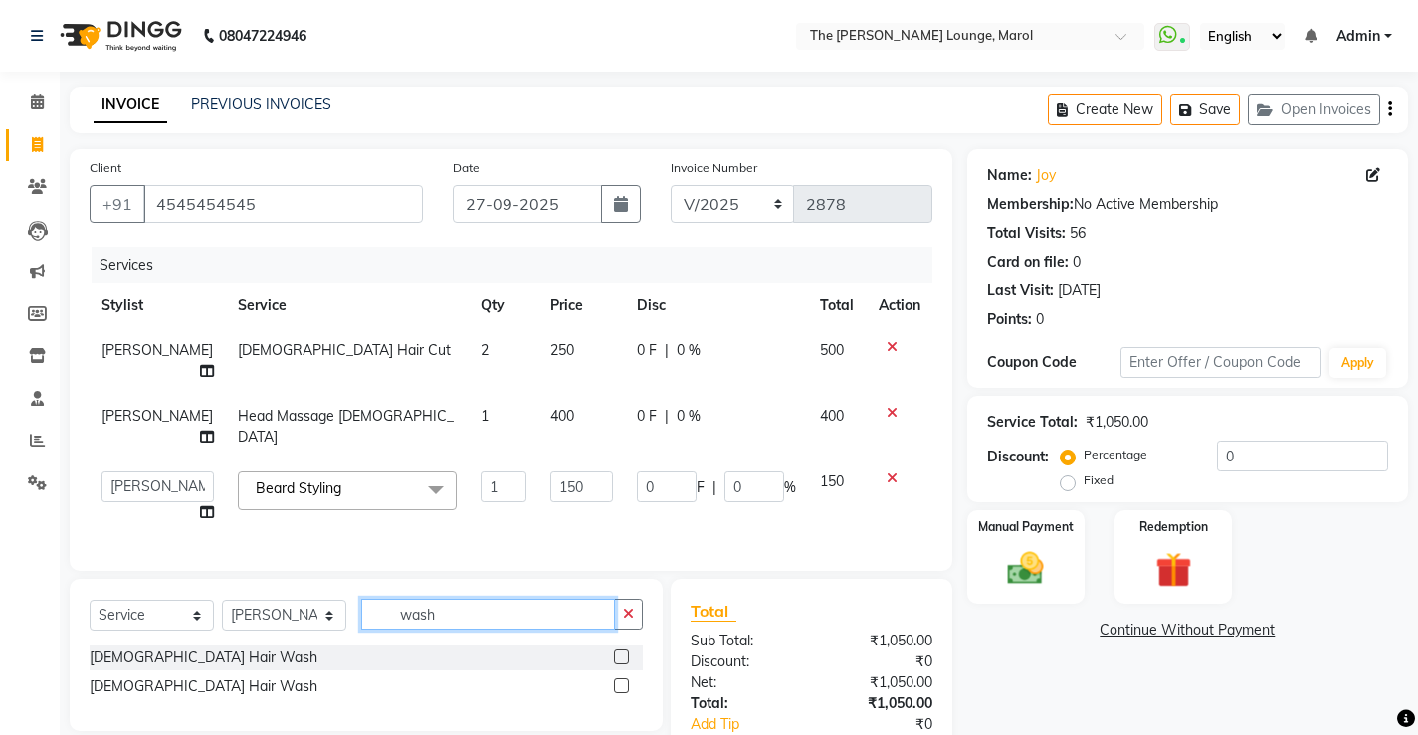
type input "wash"
click at [621, 664] on label at bounding box center [621, 657] width 15 height 15
click at [621, 664] on input "checkbox" at bounding box center [620, 658] width 13 height 13
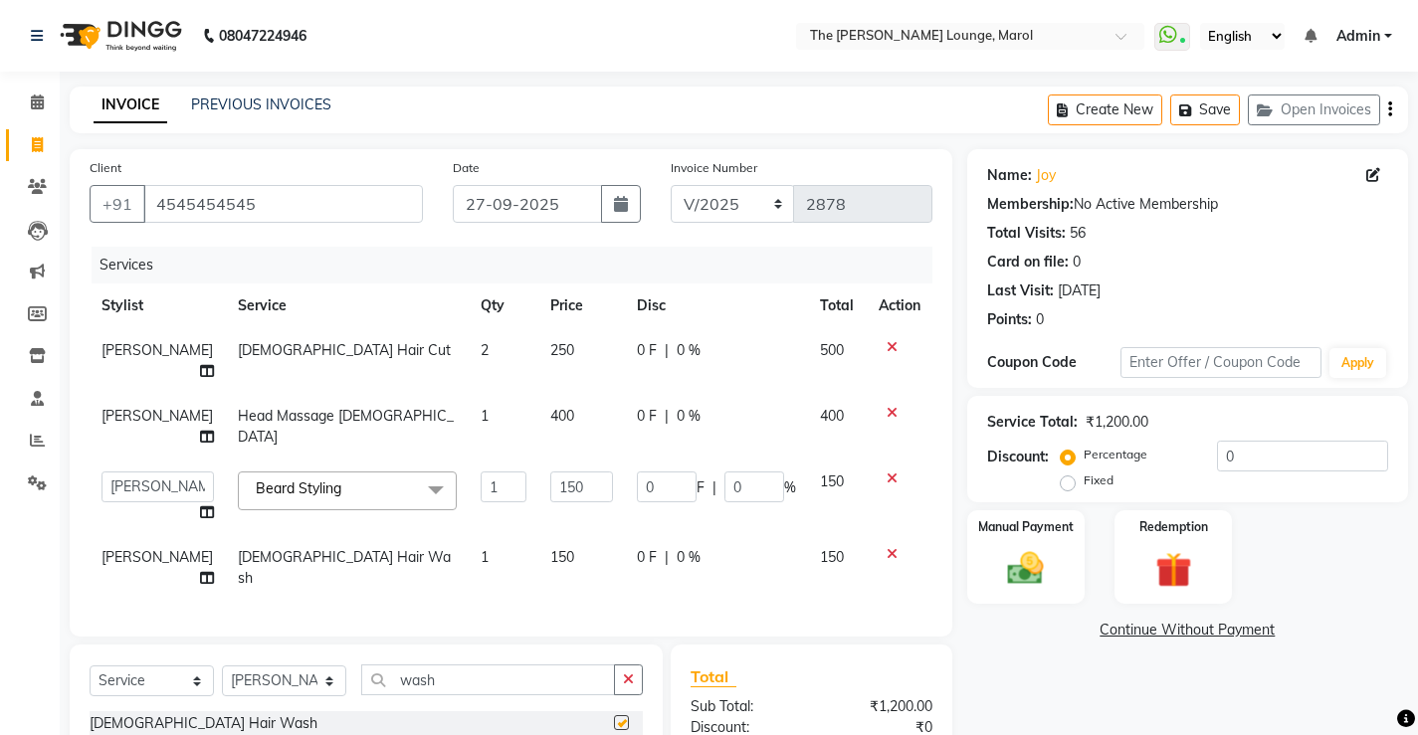
checkbox input "false"
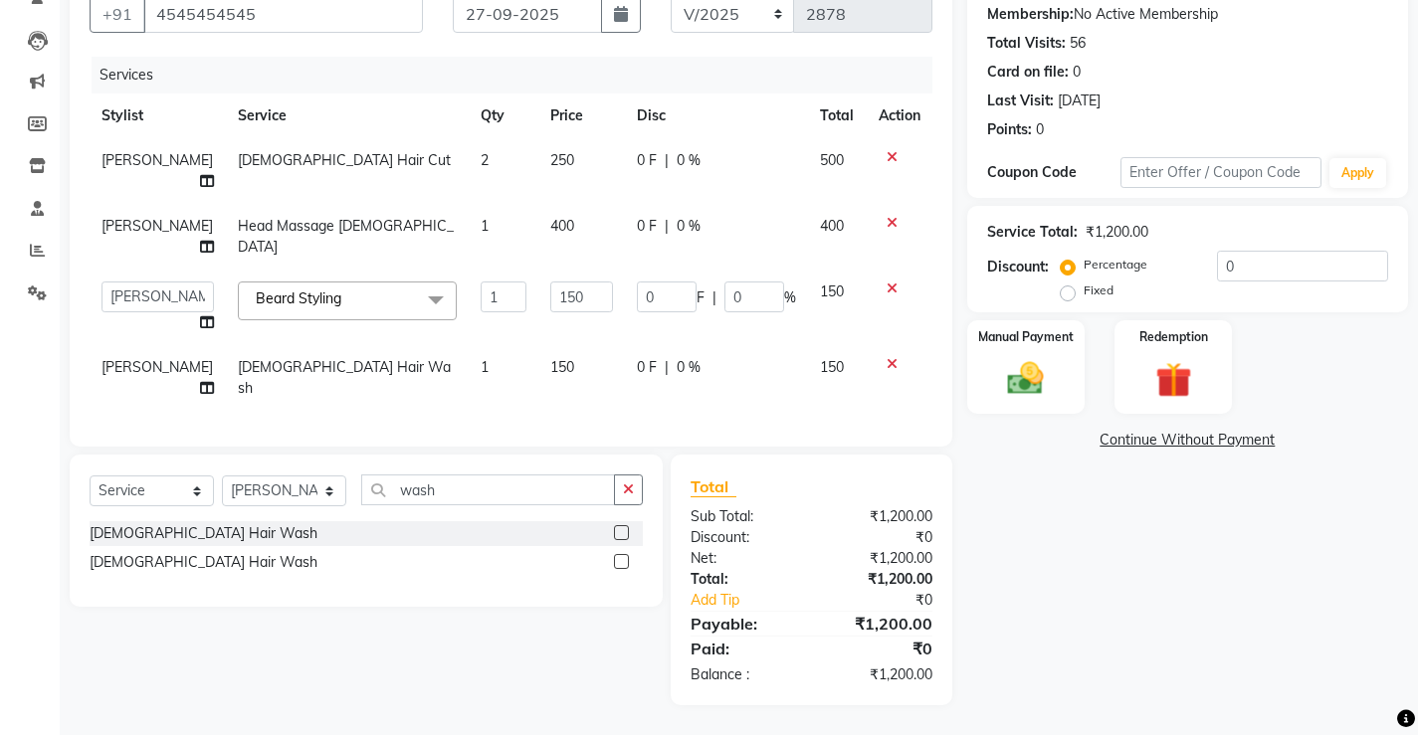
scroll to position [199, 0]
click at [1043, 377] on img at bounding box center [1025, 378] width 61 height 43
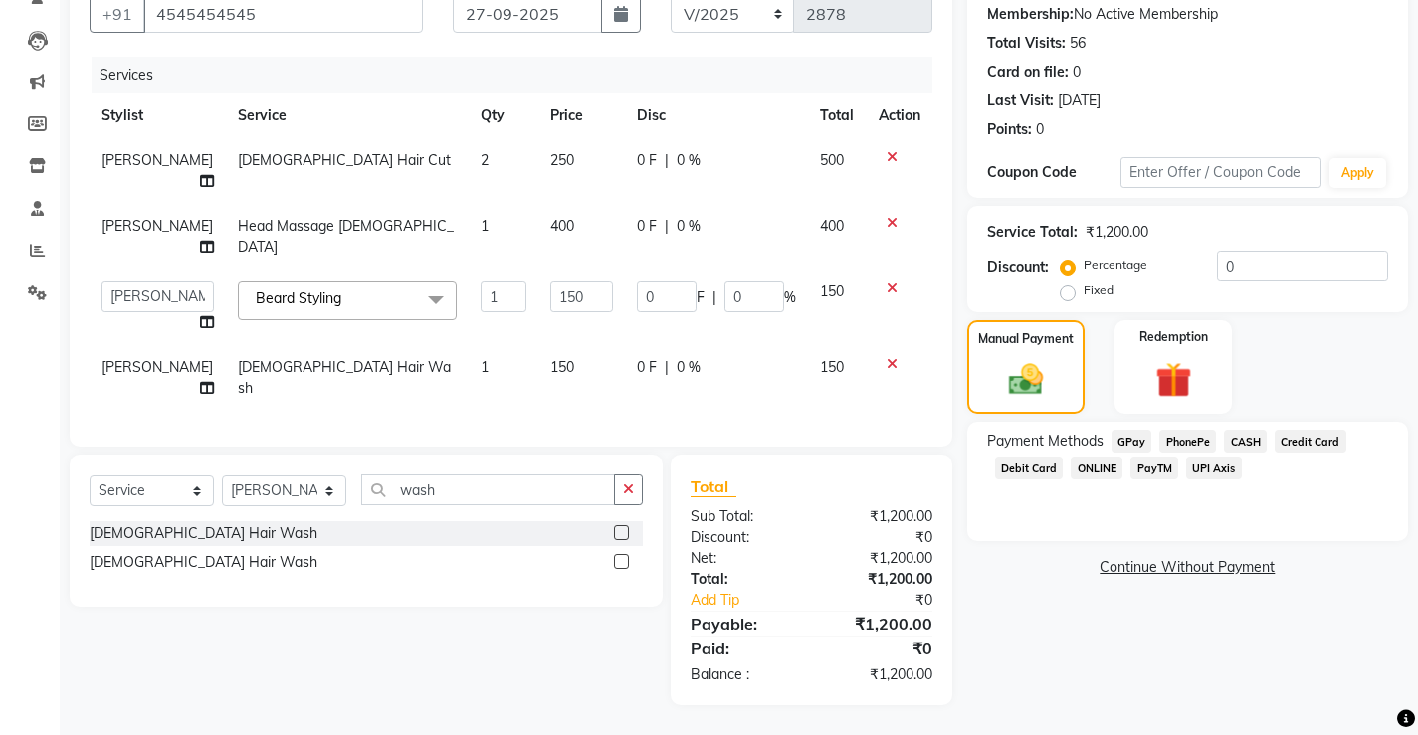
click at [1232, 438] on span "CASH" at bounding box center [1245, 441] width 43 height 23
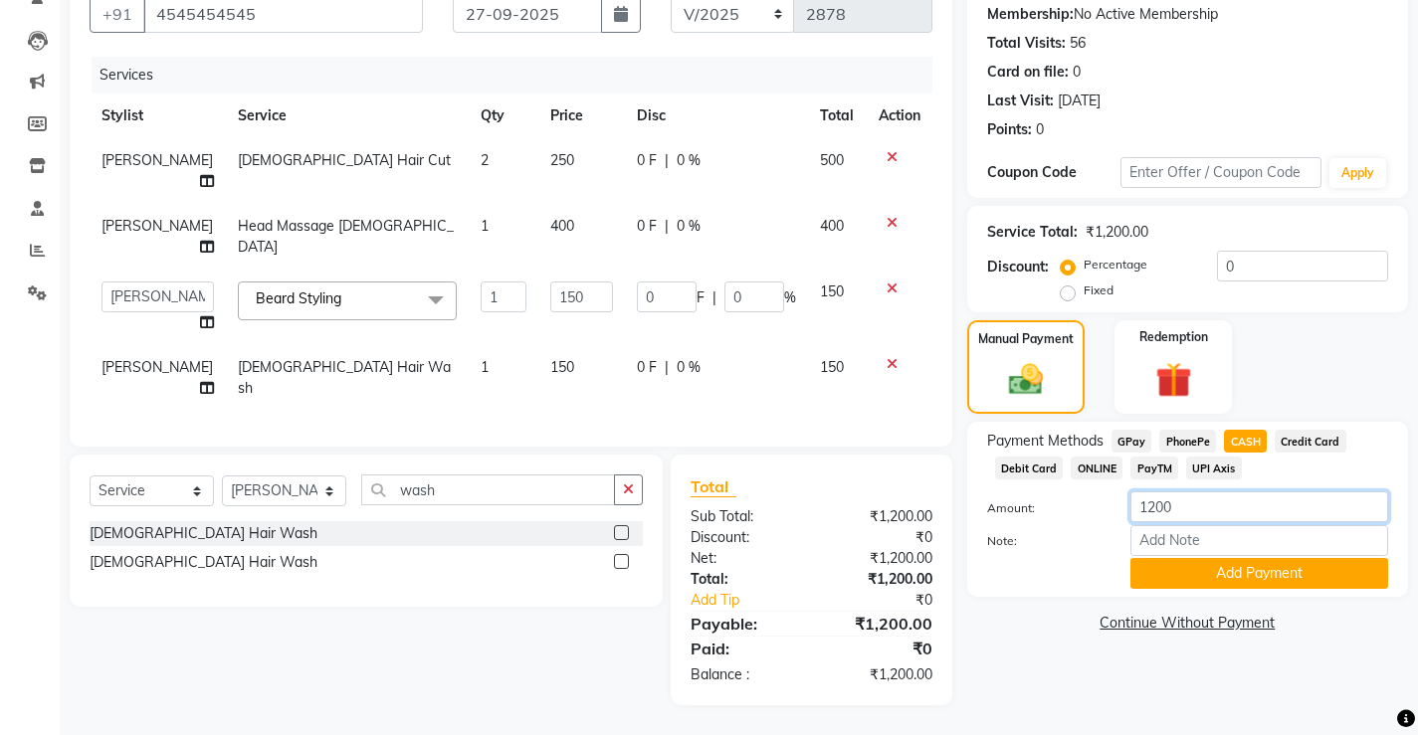
click at [1192, 502] on input "1200" at bounding box center [1259, 506] width 258 height 31
type input "1"
type input "550"
click at [1192, 558] on button "Add Payment" at bounding box center [1259, 573] width 258 height 31
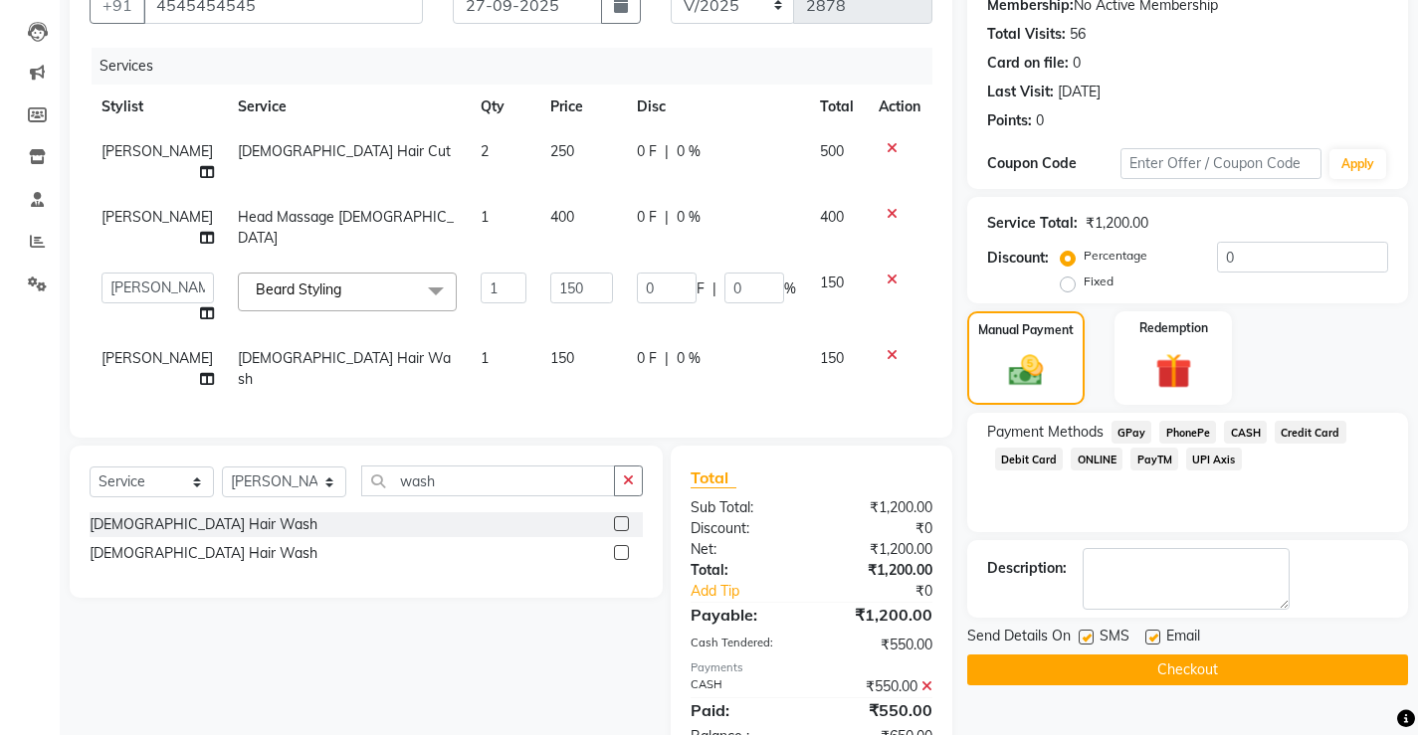
click at [1287, 441] on span "Credit Card" at bounding box center [1310, 432] width 72 height 23
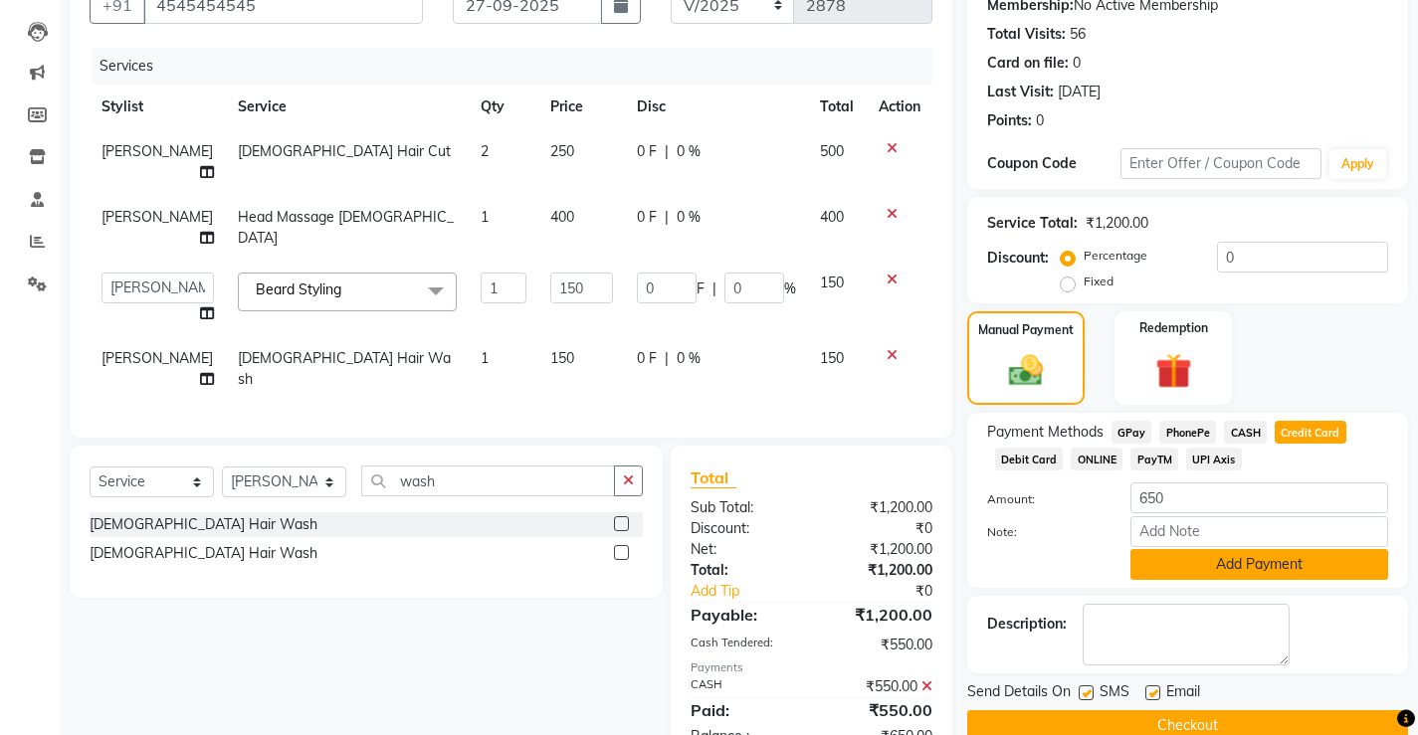
click at [1228, 557] on button "Add Payment" at bounding box center [1259, 564] width 258 height 31
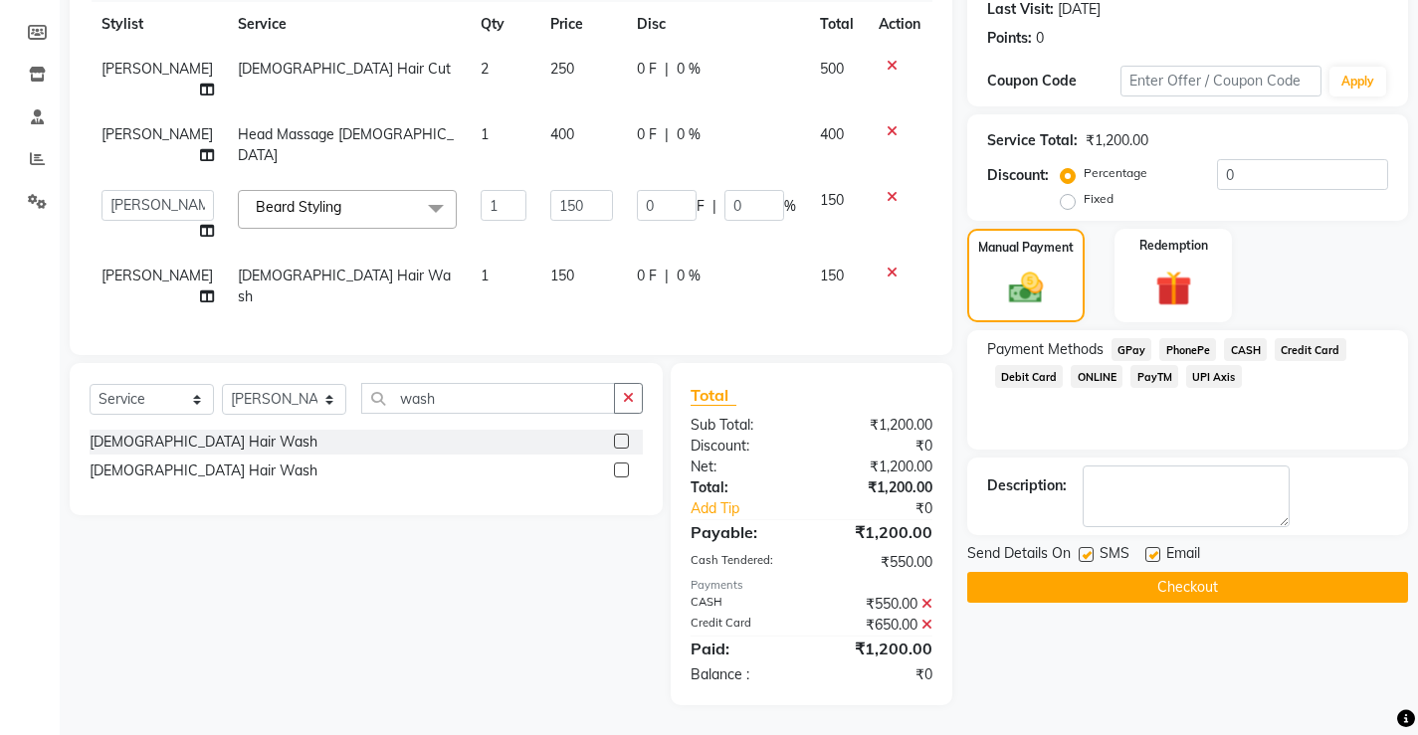
scroll to position [296, 0]
click at [1015, 572] on button "Checkout" at bounding box center [1187, 587] width 441 height 31
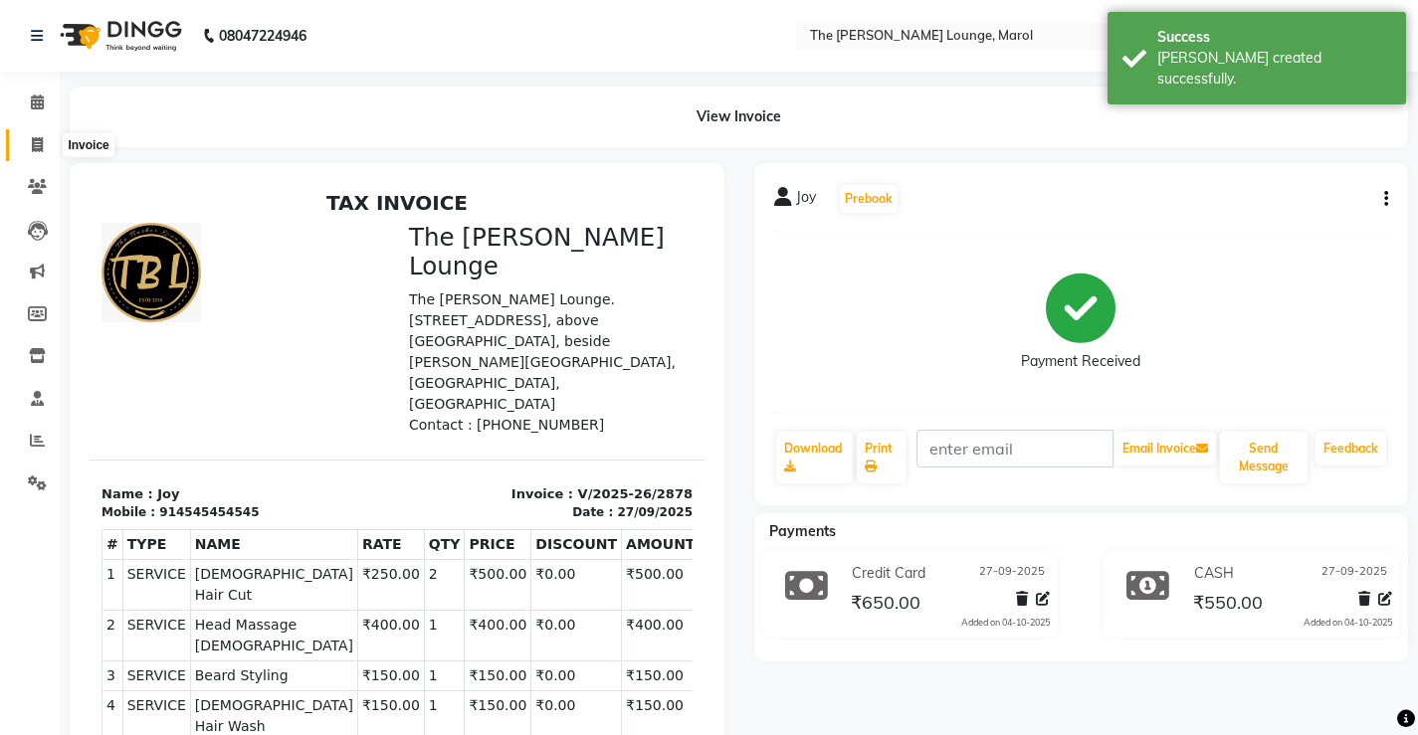
click at [51, 146] on span at bounding box center [37, 145] width 35 height 23
select select "service"
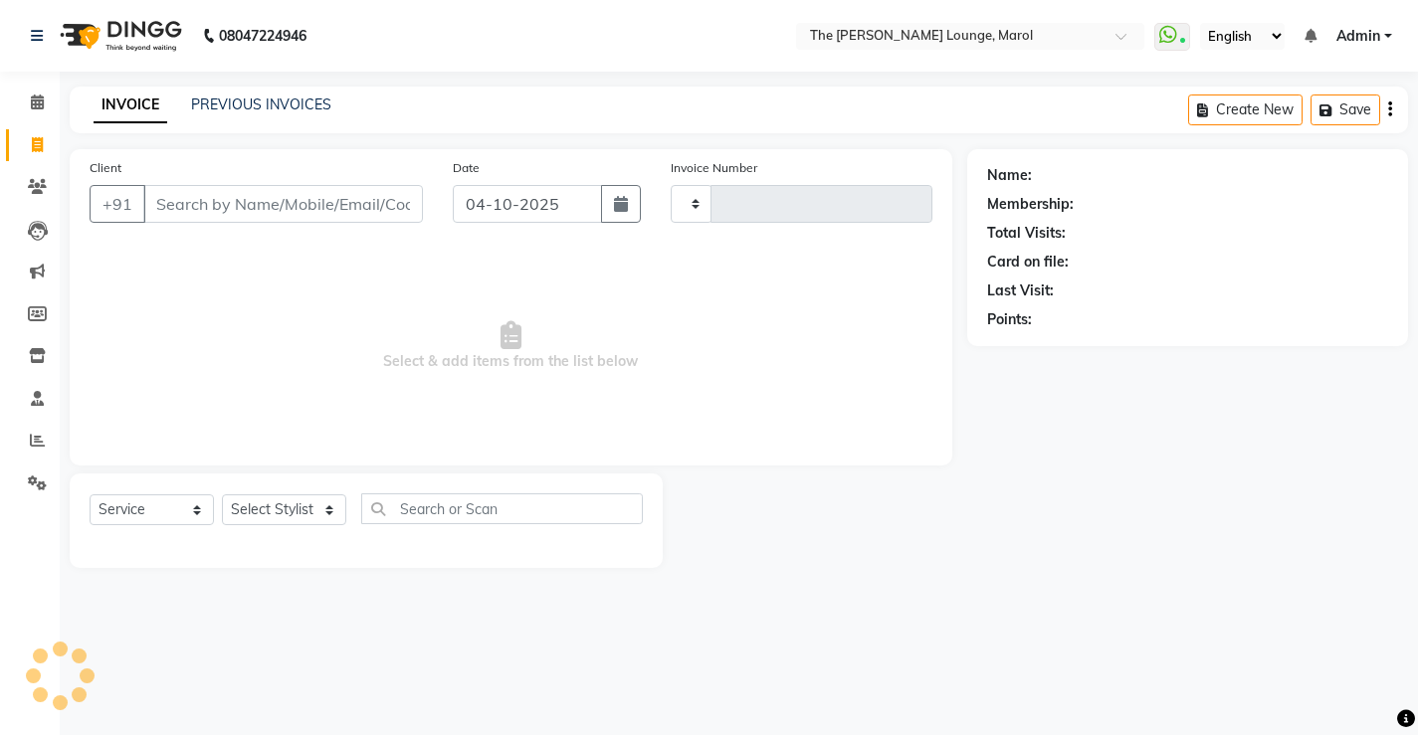
type input "2879"
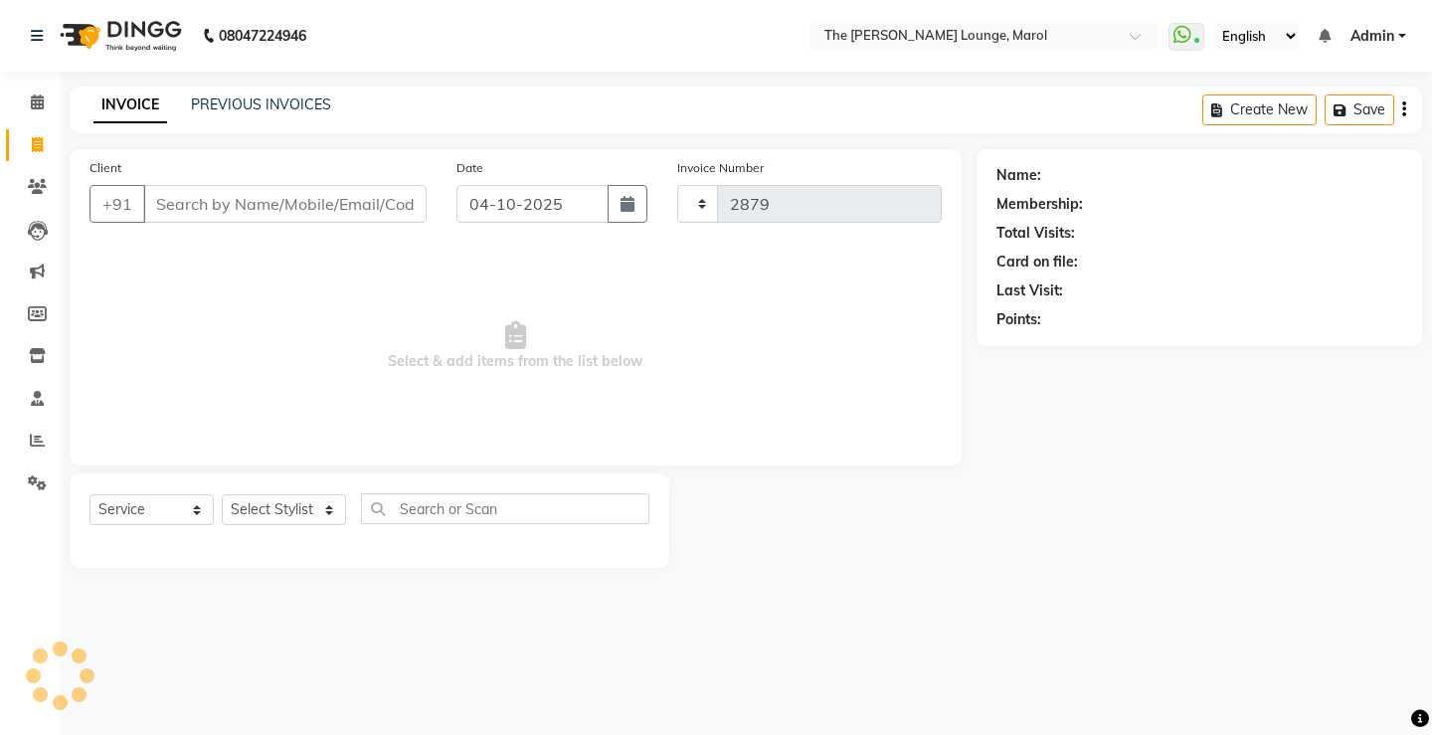
select select "7188"
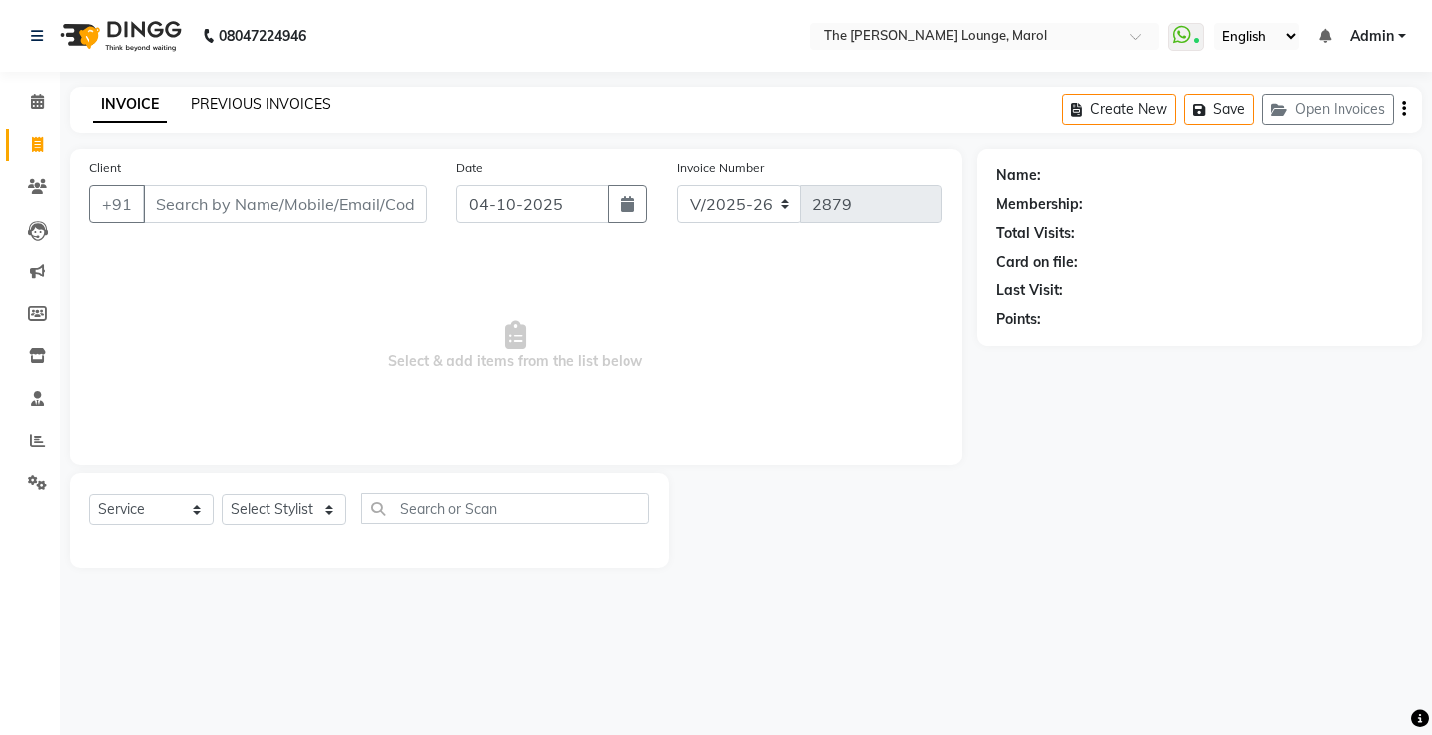
click at [237, 109] on link "PREVIOUS INVOICES" at bounding box center [261, 104] width 140 height 18
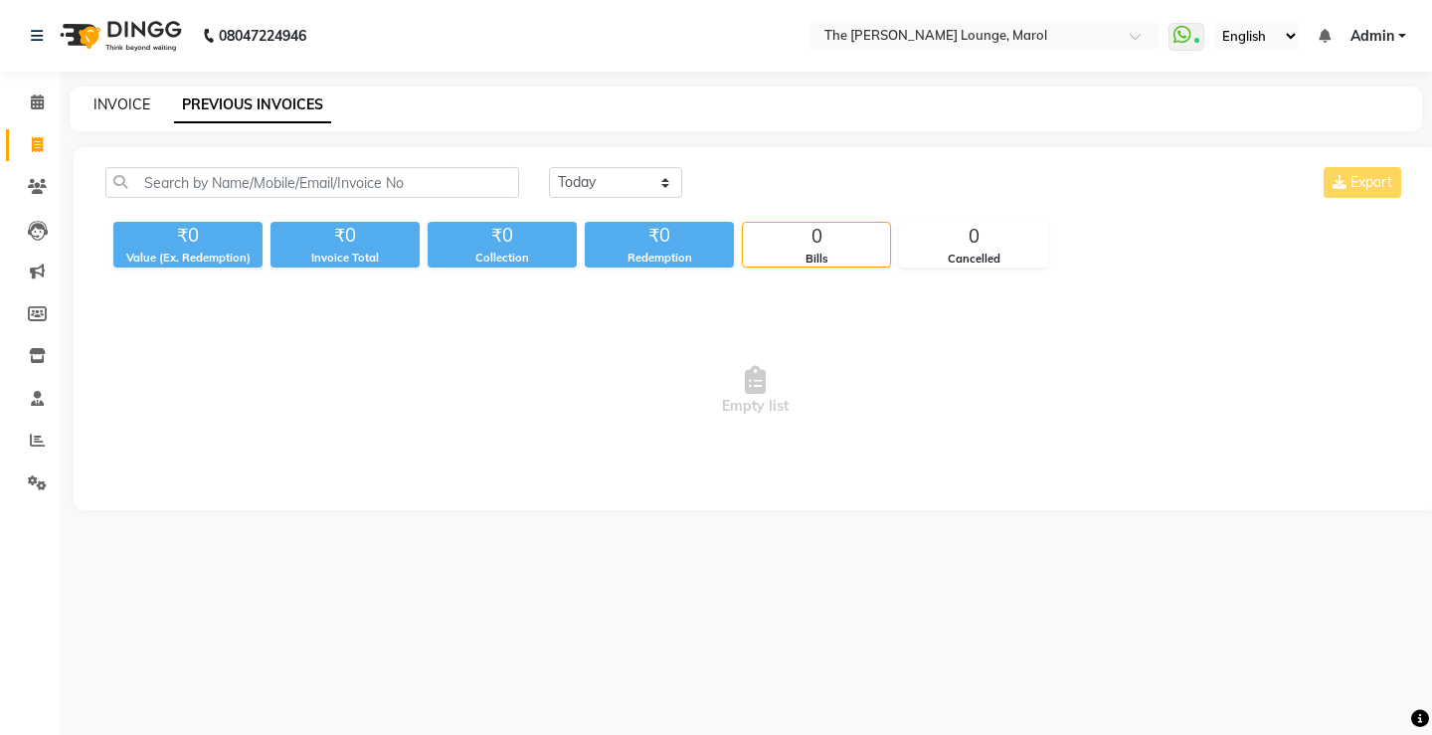
click at [140, 107] on link "INVOICE" at bounding box center [122, 104] width 57 height 18
select select "7188"
select select "service"
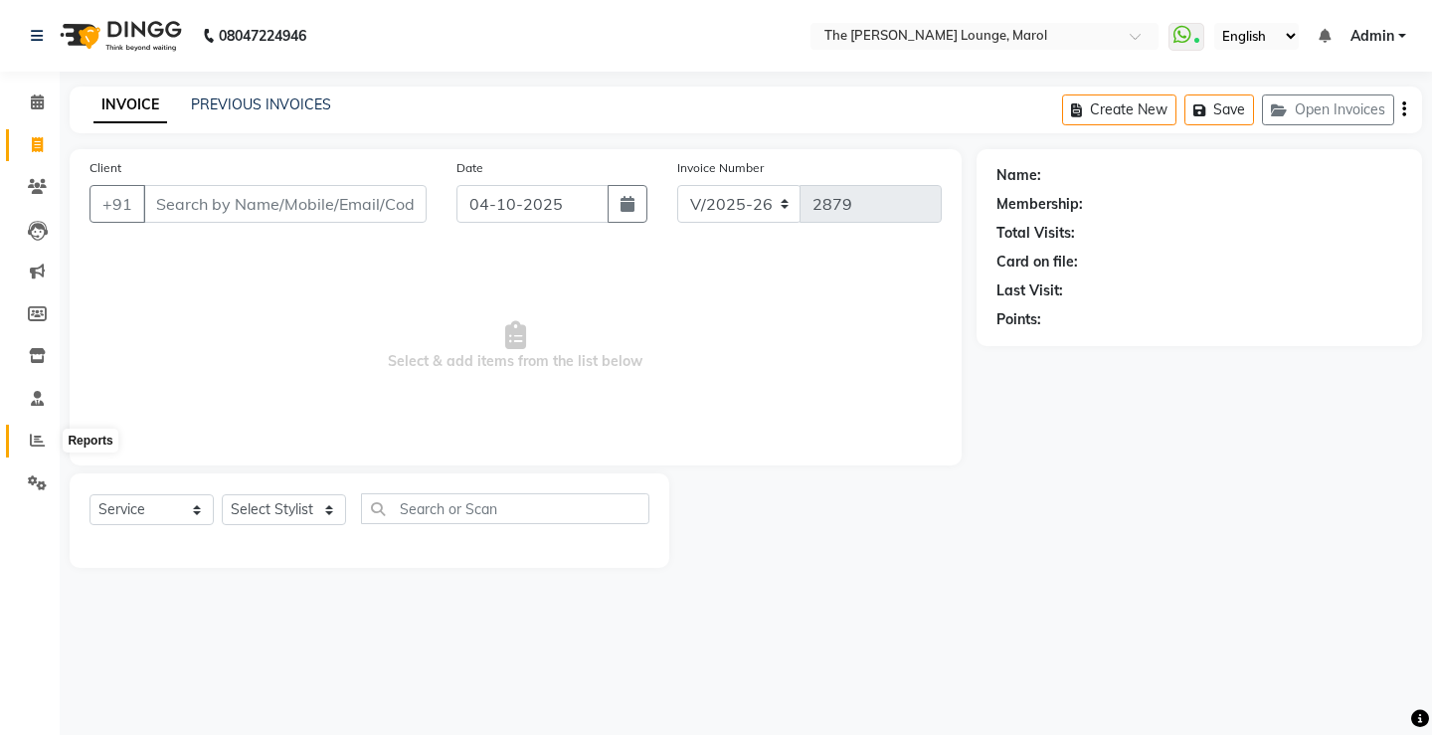
click at [27, 433] on span at bounding box center [37, 441] width 35 height 23
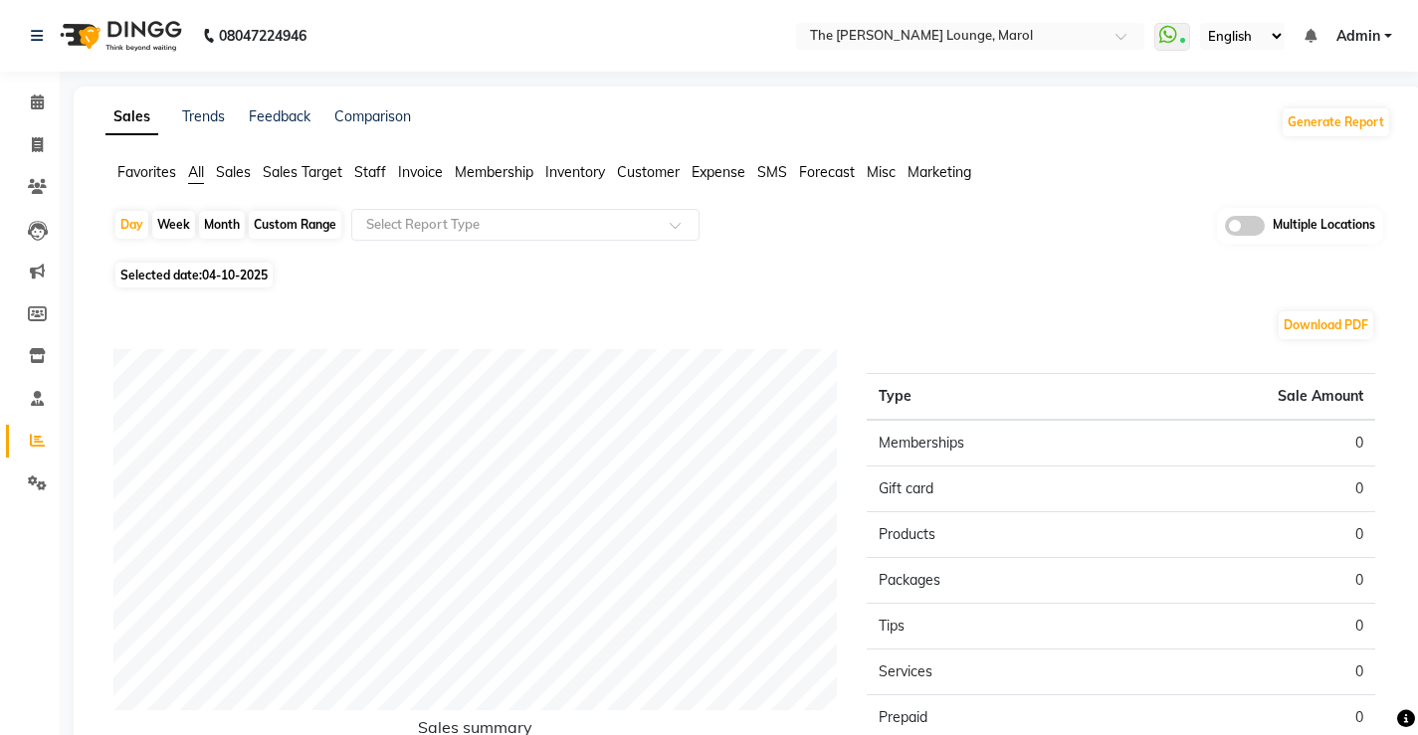
click at [362, 174] on span "Staff" at bounding box center [370, 172] width 32 height 18
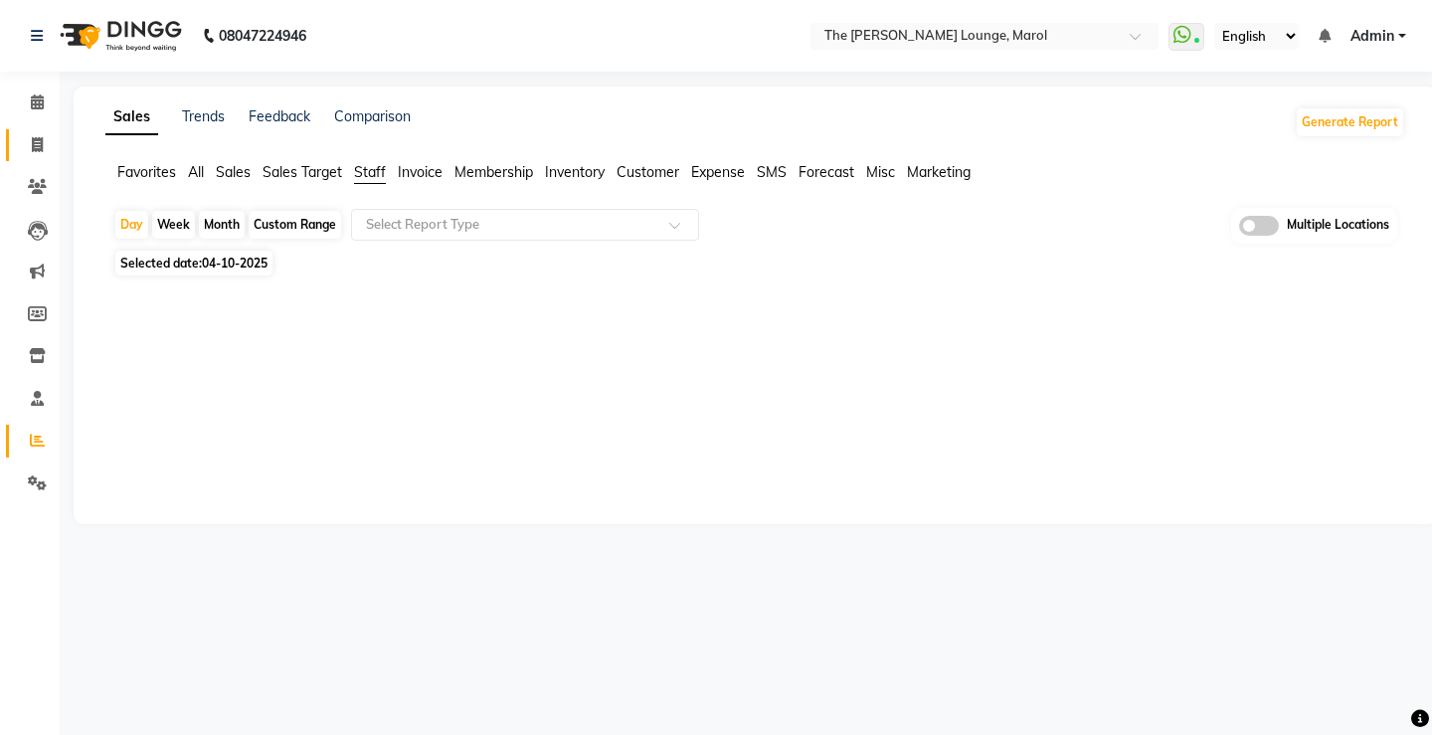
click at [37, 157] on link "Invoice" at bounding box center [30, 145] width 48 height 33
select select "service"
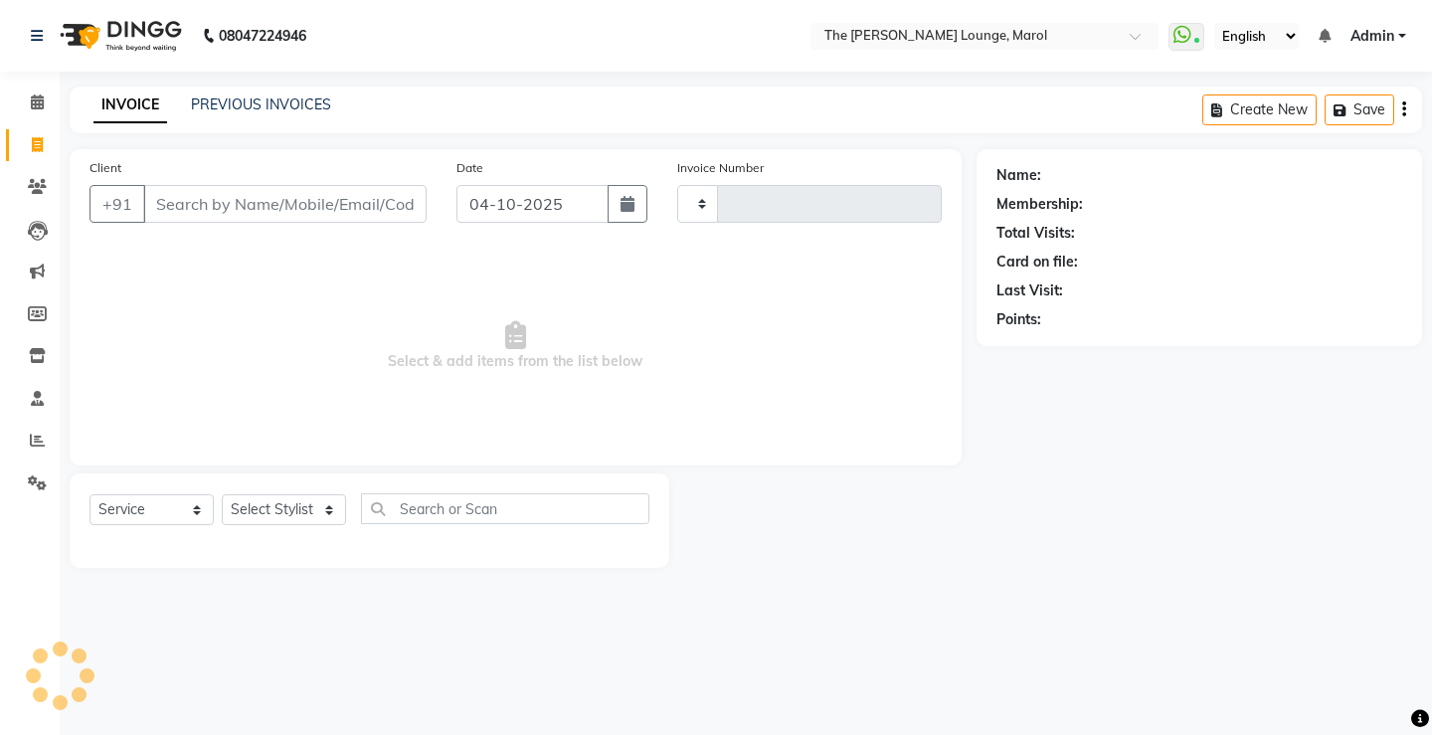
type input "2879"
select select "7188"
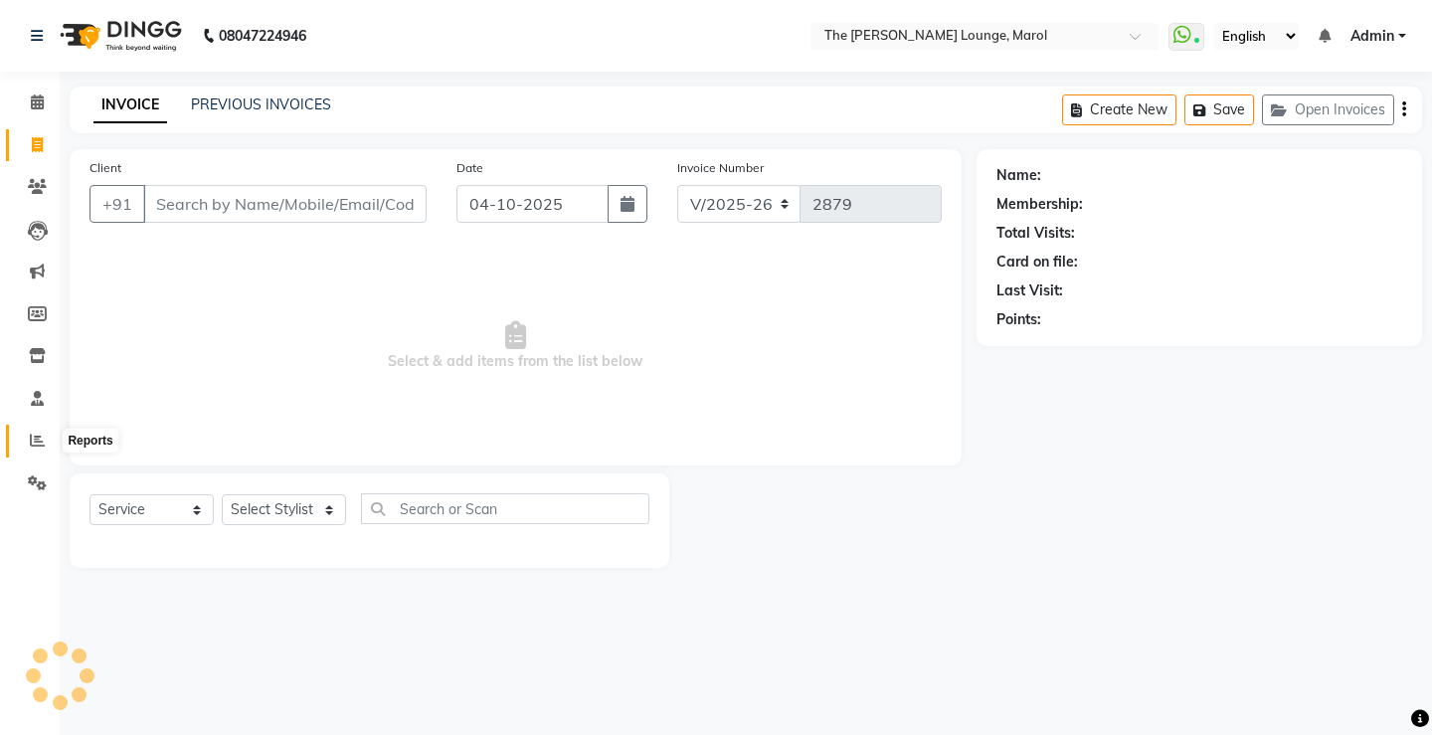
click at [31, 436] on icon at bounding box center [37, 440] width 15 height 15
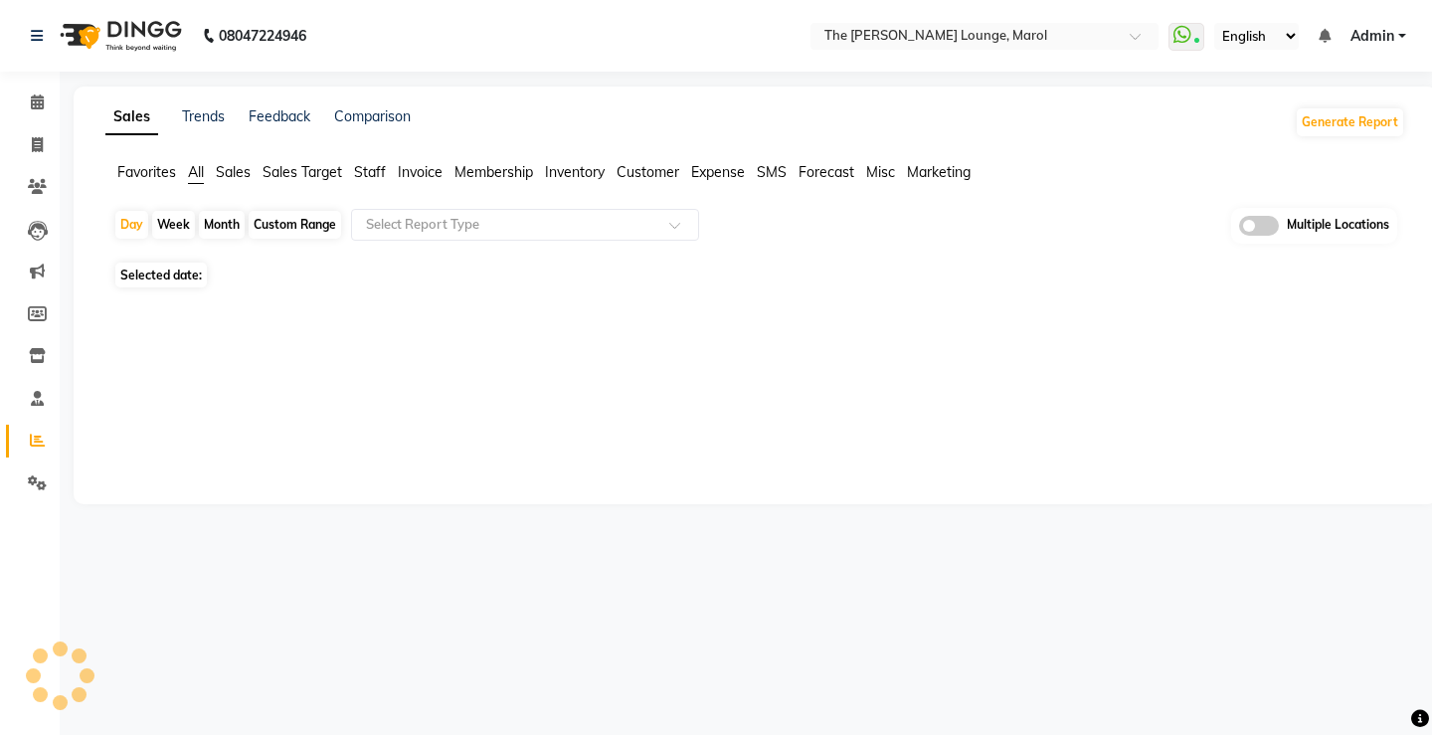
click at [360, 175] on span "Staff" at bounding box center [370, 172] width 32 height 18
click at [370, 180] on span "Staff" at bounding box center [370, 172] width 32 height 18
click at [196, 260] on span "Selected date: 04-10-2025" at bounding box center [193, 263] width 157 height 25
select select "10"
select select "2025"
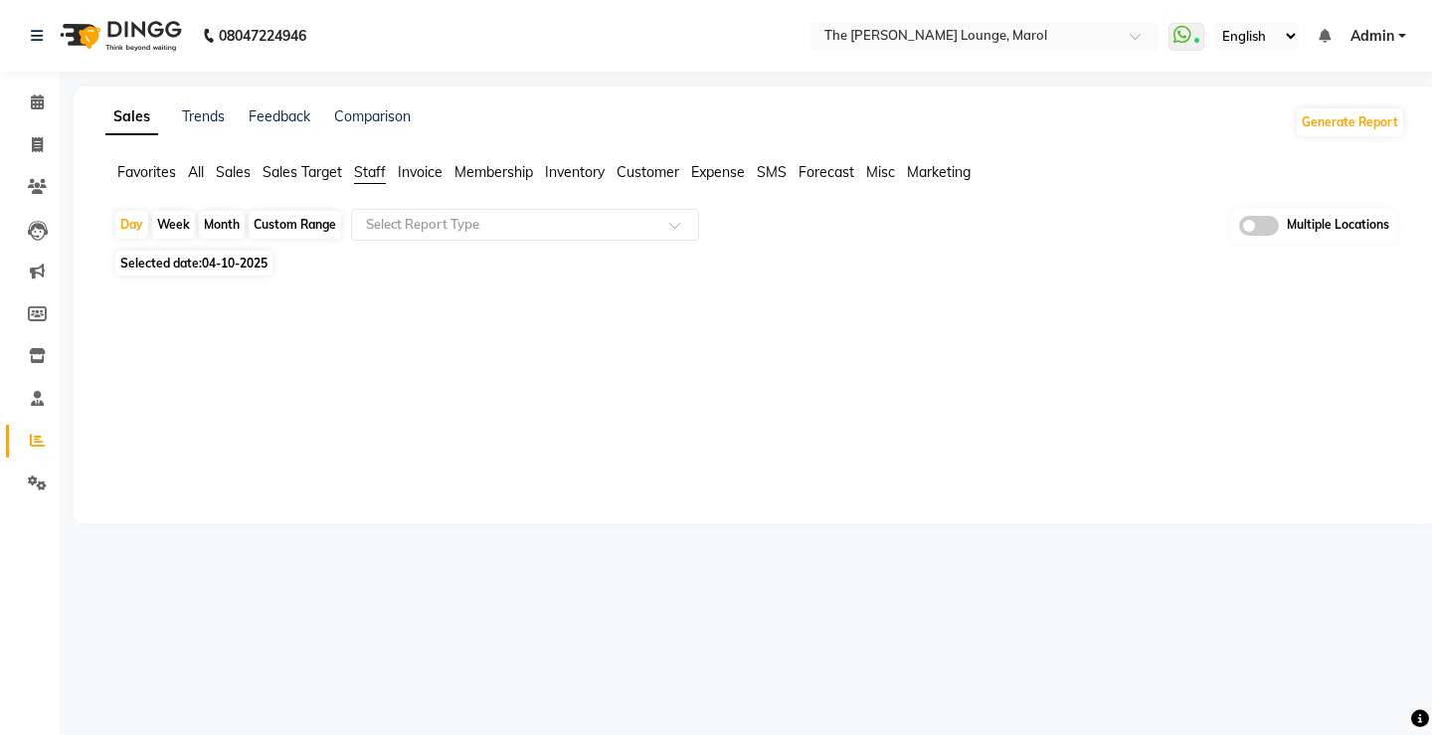
click at [197, 252] on span "Selected date: 04-10-2025" at bounding box center [193, 263] width 157 height 25
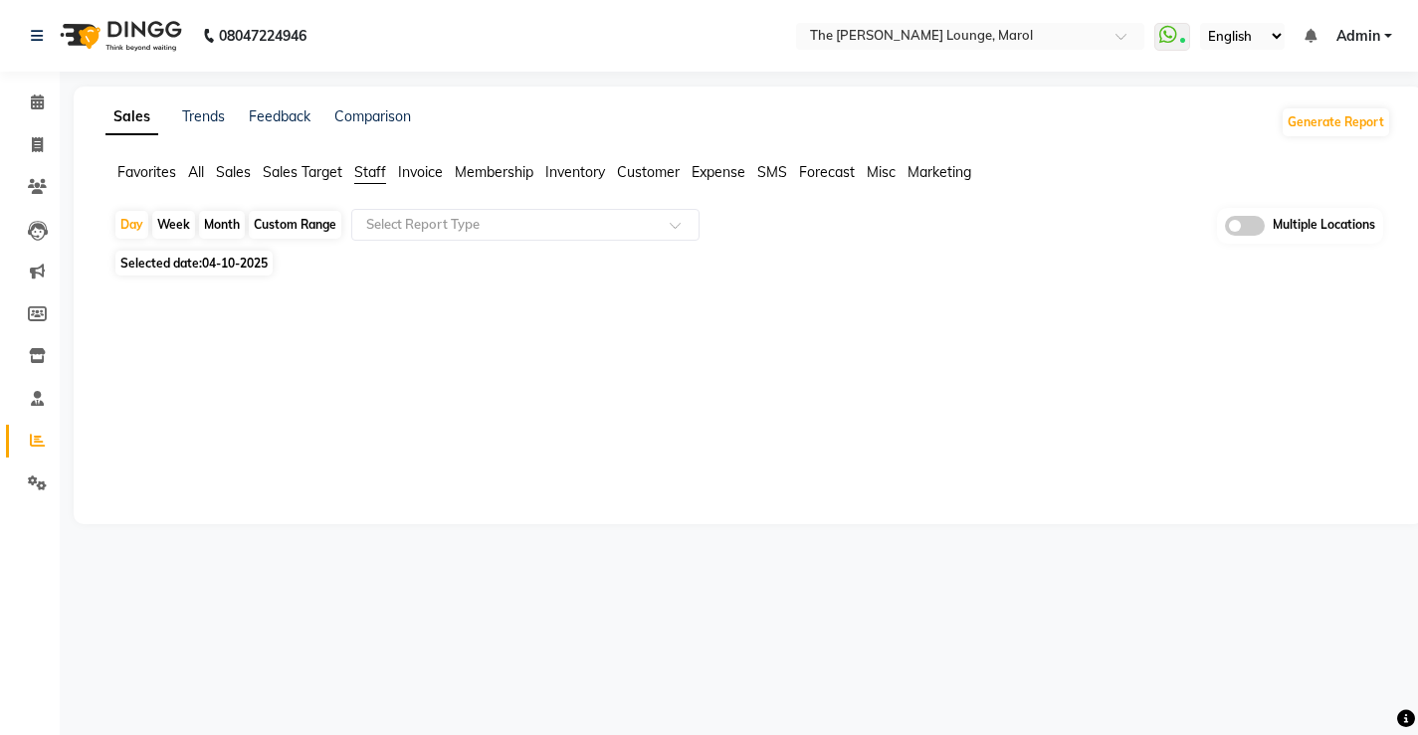
select select "10"
select select "2025"
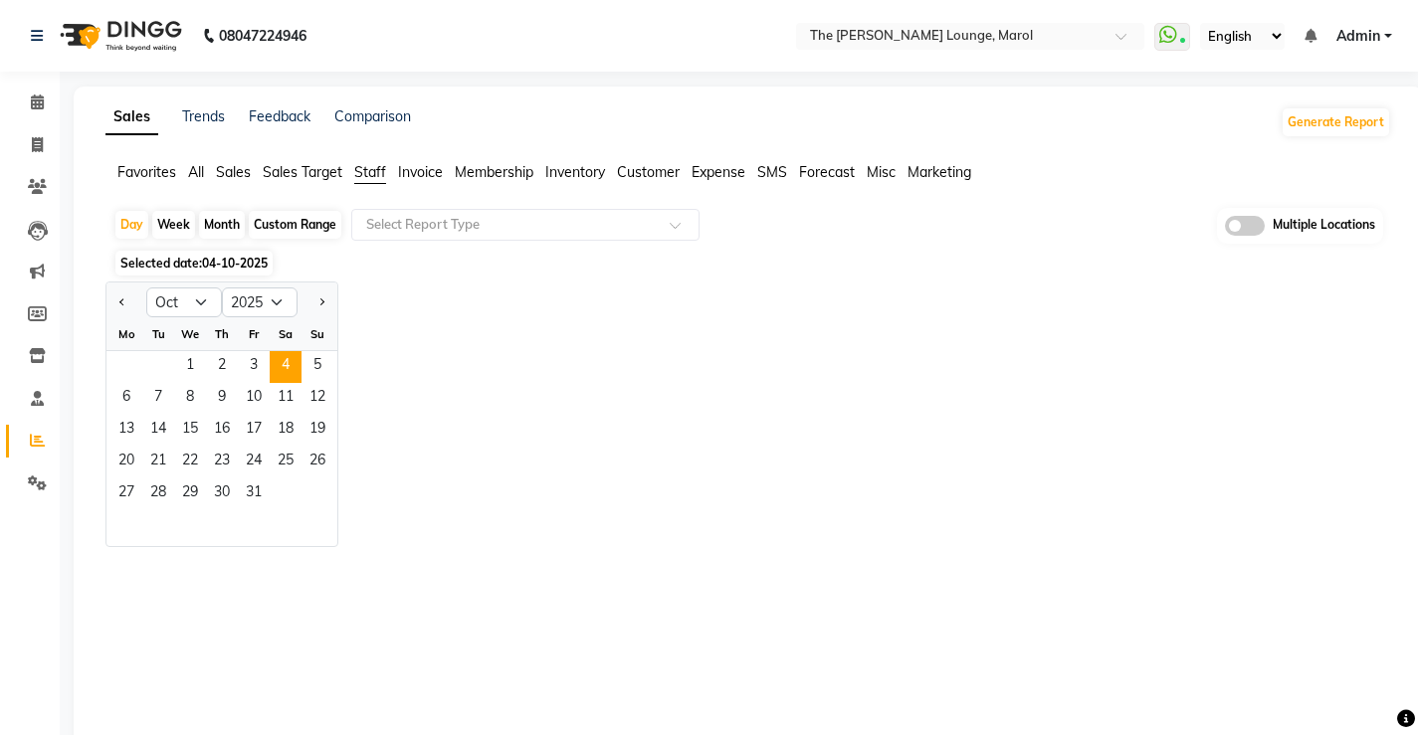
click at [113, 296] on div at bounding box center [126, 302] width 40 height 32
click at [121, 302] on span "Previous month" at bounding box center [122, 300] width 7 height 7
select select "9"
click at [274, 460] on span "27" at bounding box center [286, 463] width 32 height 32
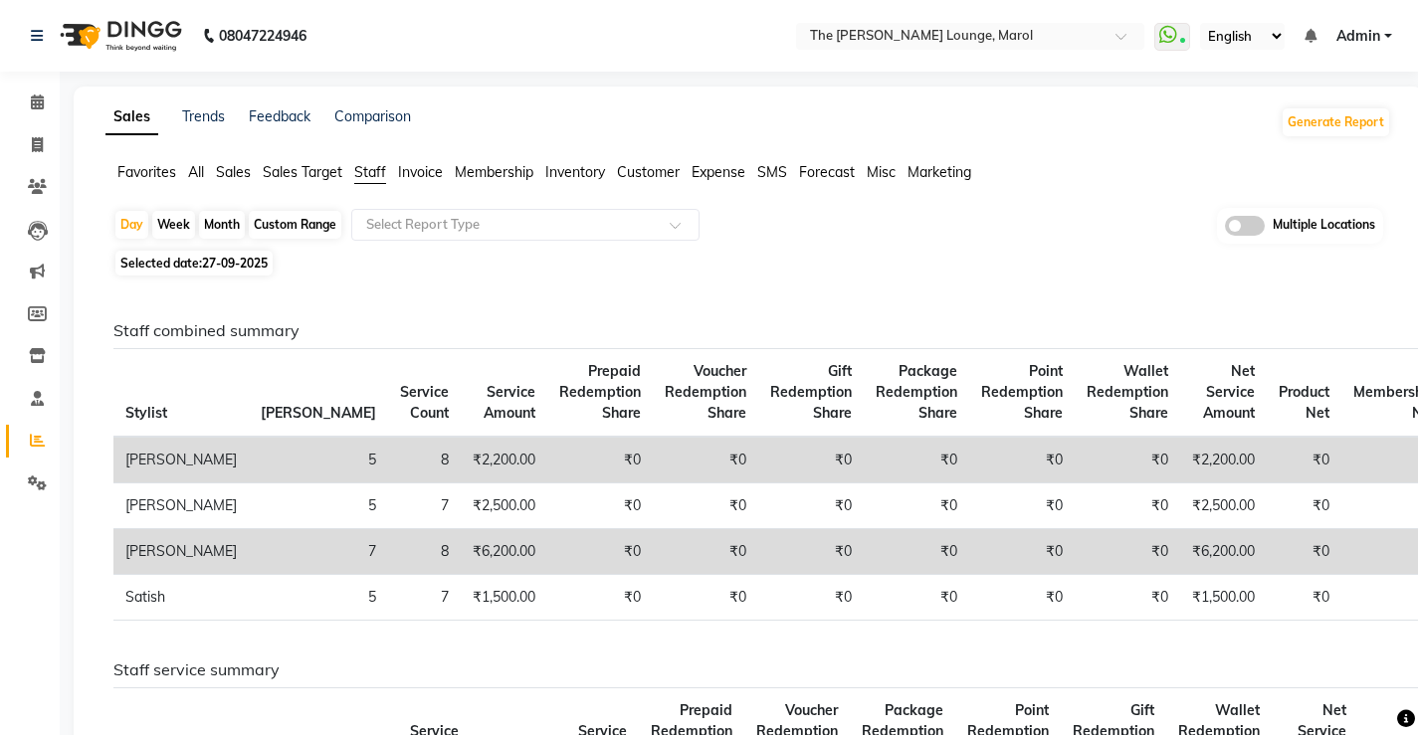
click at [218, 262] on span "27-09-2025" at bounding box center [235, 263] width 66 height 15
select select "9"
select select "2025"
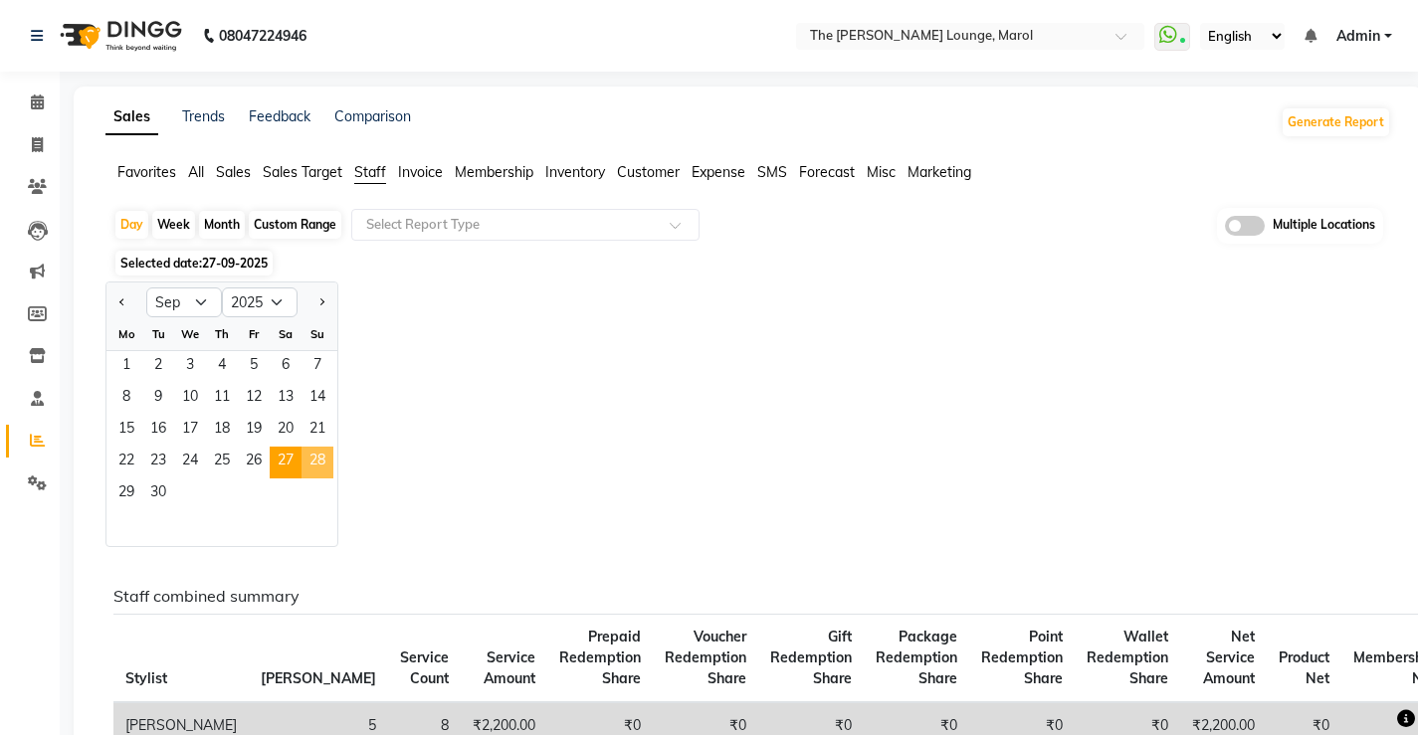
click at [307, 456] on span "28" at bounding box center [317, 463] width 32 height 32
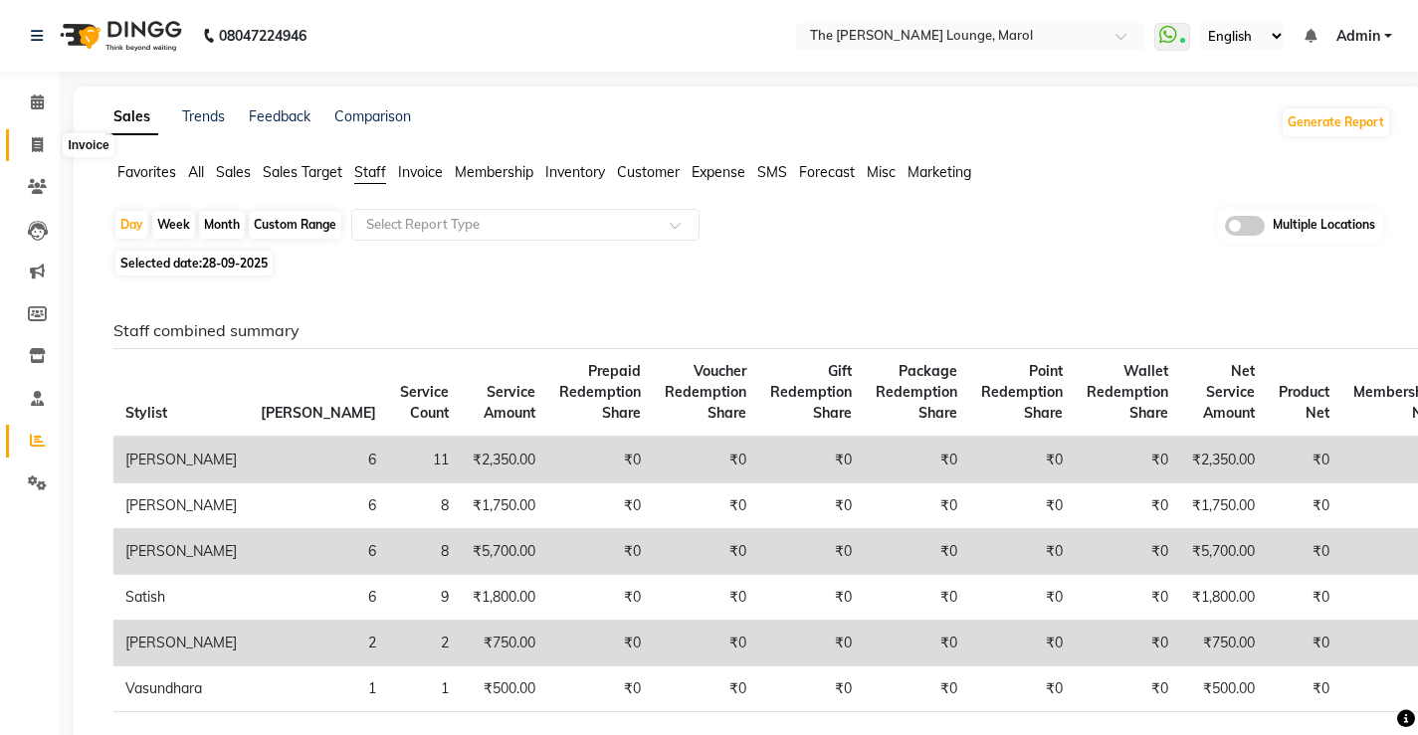
click at [43, 148] on icon at bounding box center [37, 144] width 11 height 15
select select "service"
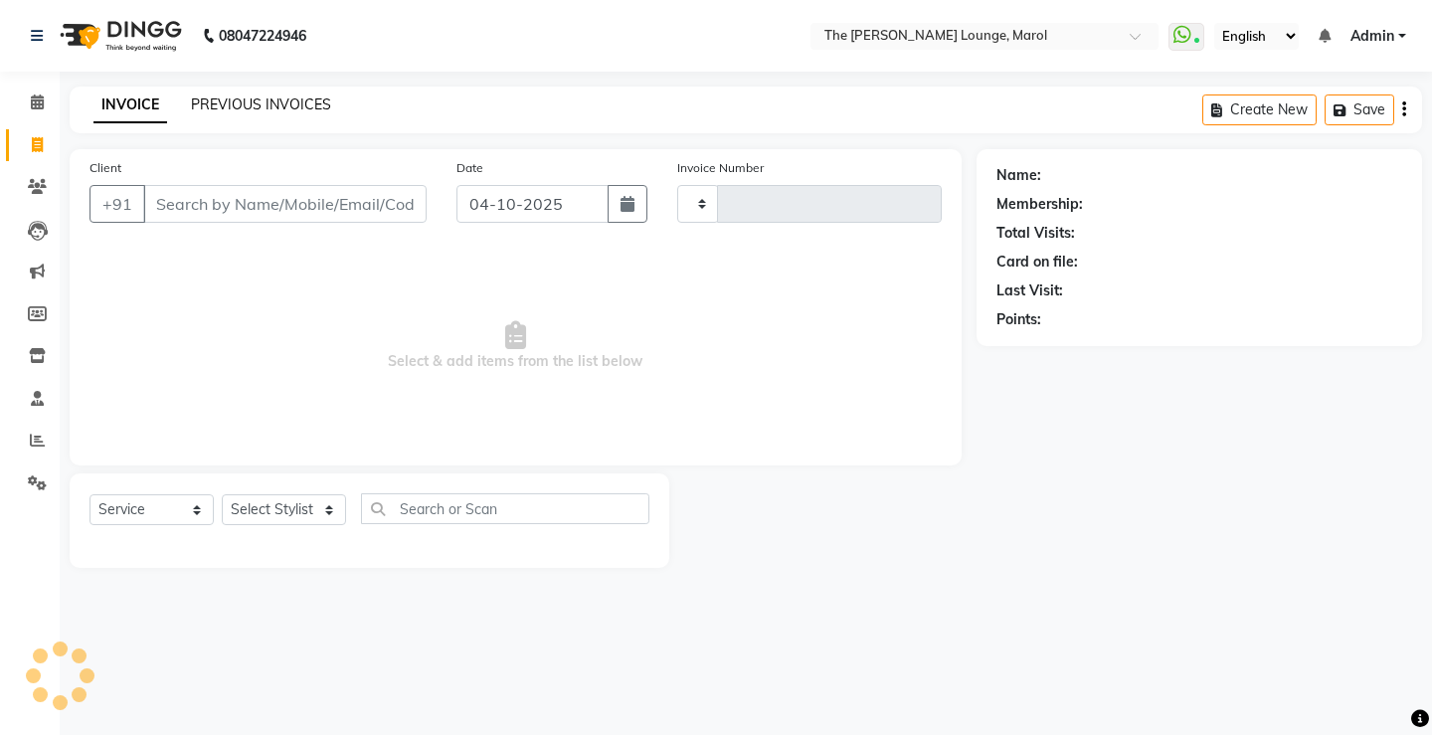
click at [296, 109] on link "PREVIOUS INVOICES" at bounding box center [261, 104] width 140 height 18
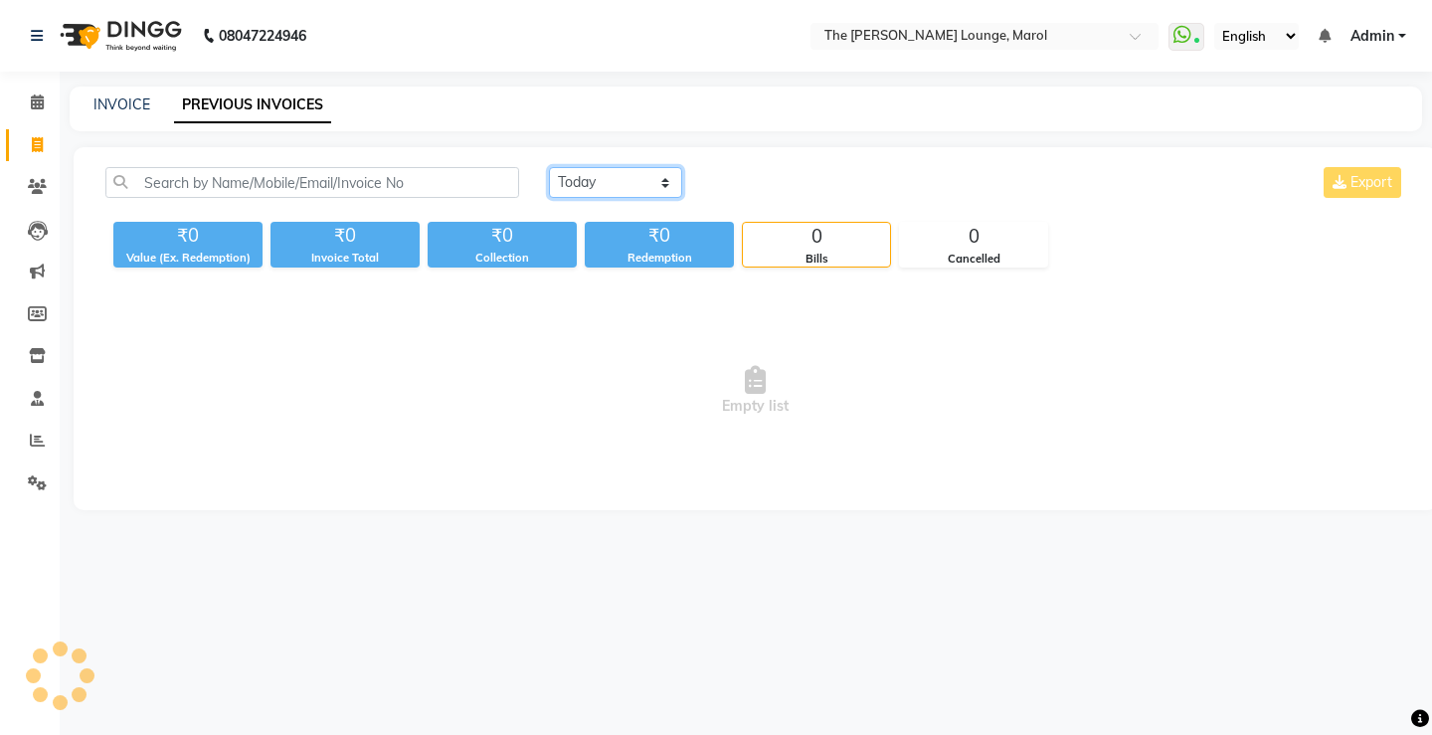
click at [599, 184] on select "Today Yesterday Custom Range" at bounding box center [615, 182] width 133 height 31
select select "range"
click at [549, 167] on select "Today Yesterday Custom Range" at bounding box center [615, 182] width 133 height 31
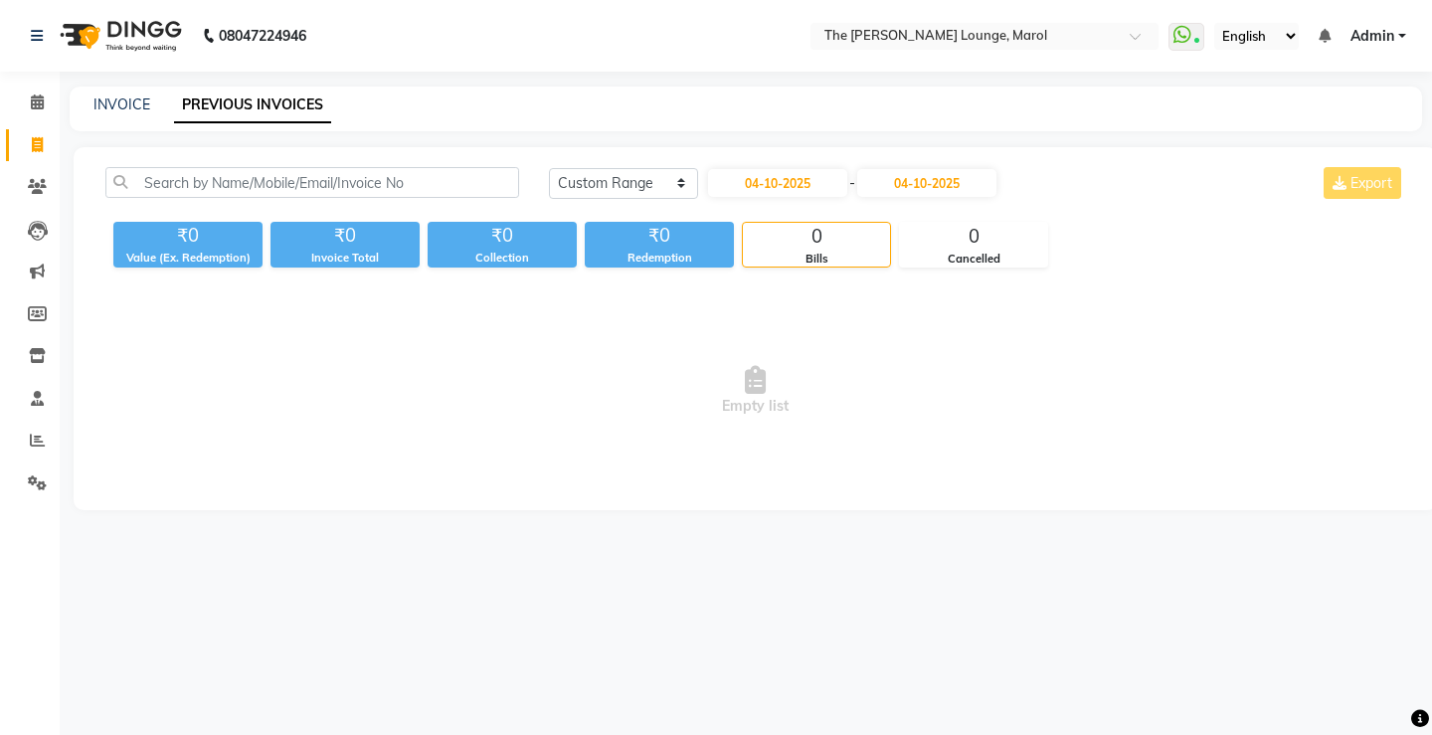
click at [806, 197] on div "04-10-2025 - 04-10-2025" at bounding box center [852, 183] width 292 height 32
click at [803, 184] on input "04-10-2025" at bounding box center [777, 183] width 139 height 28
select select "10"
select select "2025"
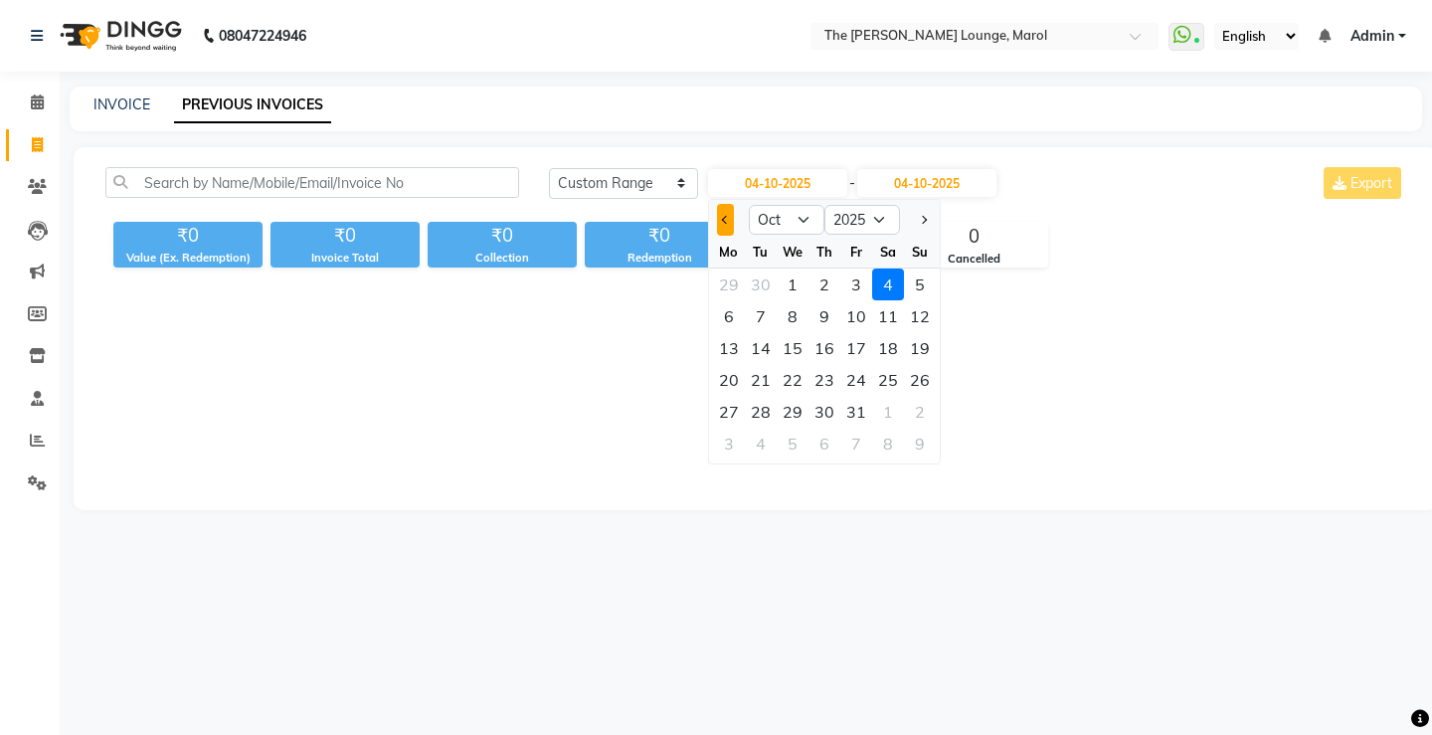
click at [730, 208] on button "Previous month" at bounding box center [725, 220] width 17 height 32
select select "9"
click at [912, 371] on div "28" at bounding box center [920, 380] width 32 height 32
type input "28-09-2025"
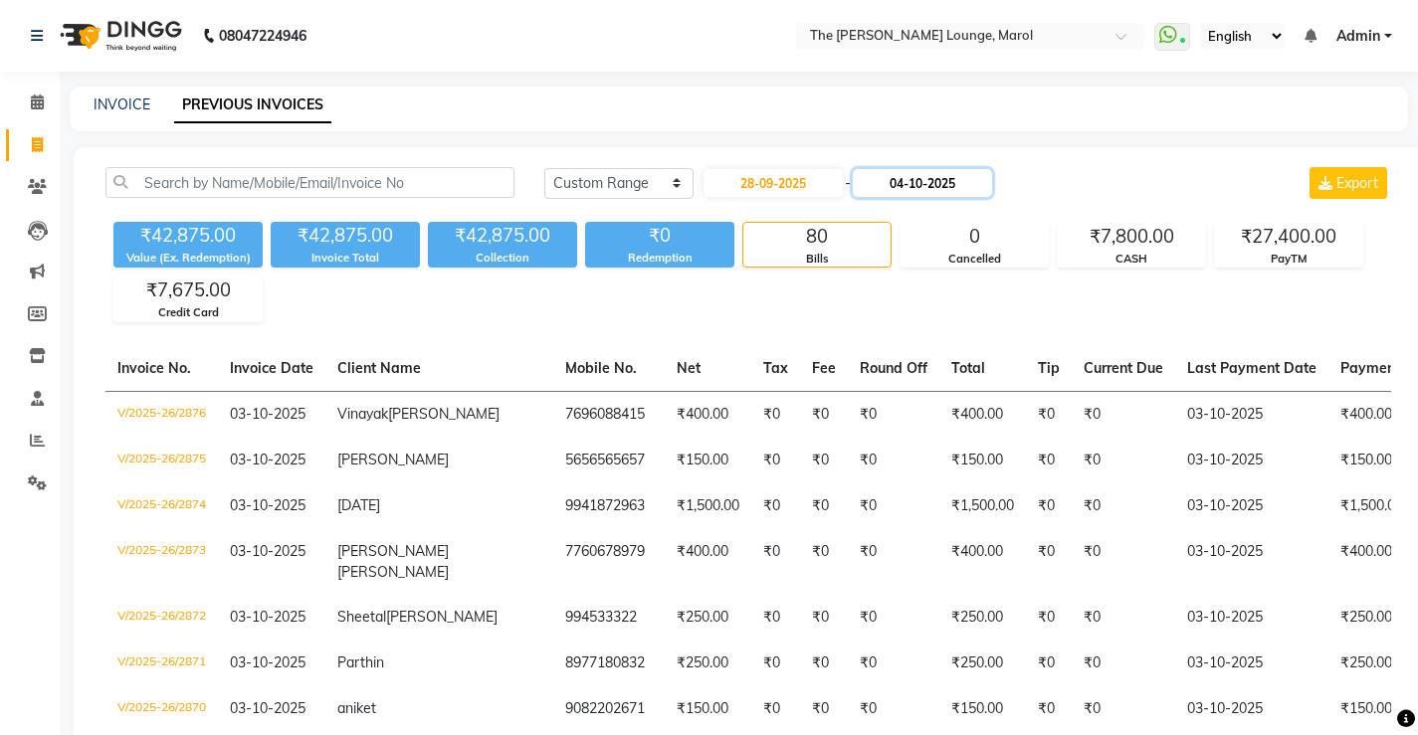
click at [954, 183] on input "04-10-2025" at bounding box center [921, 183] width 139 height 28
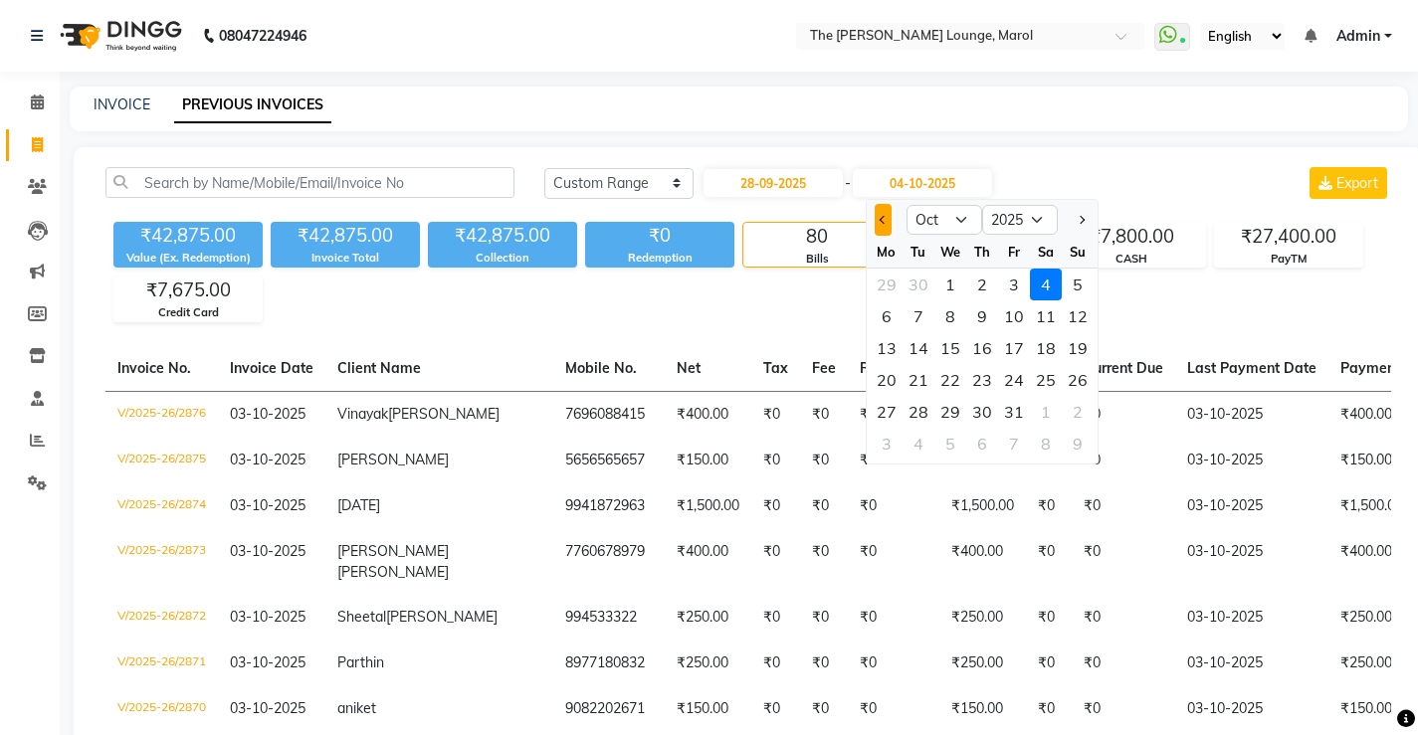
click at [877, 224] on button "Previous month" at bounding box center [882, 220] width 17 height 32
select select "9"
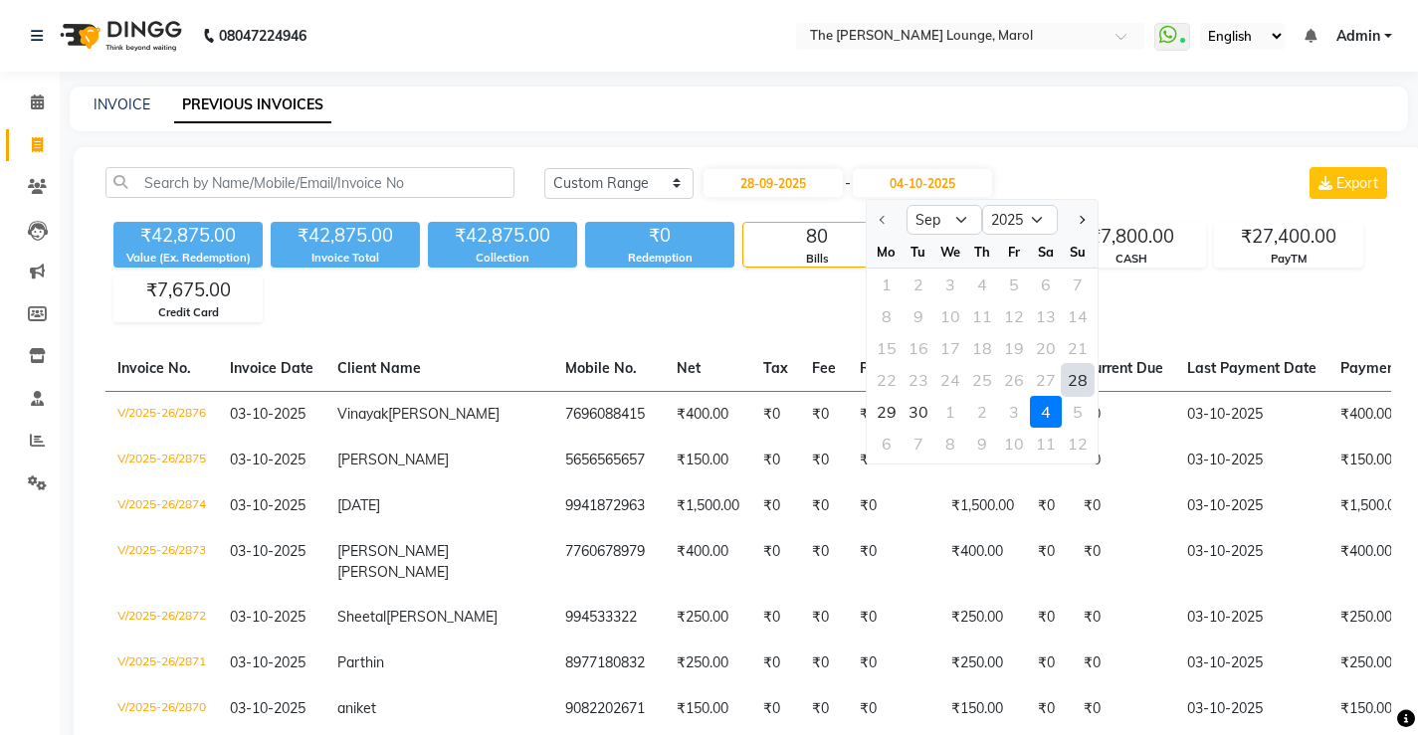
click at [1073, 370] on div "28" at bounding box center [1077, 380] width 32 height 32
type input "28-09-2025"
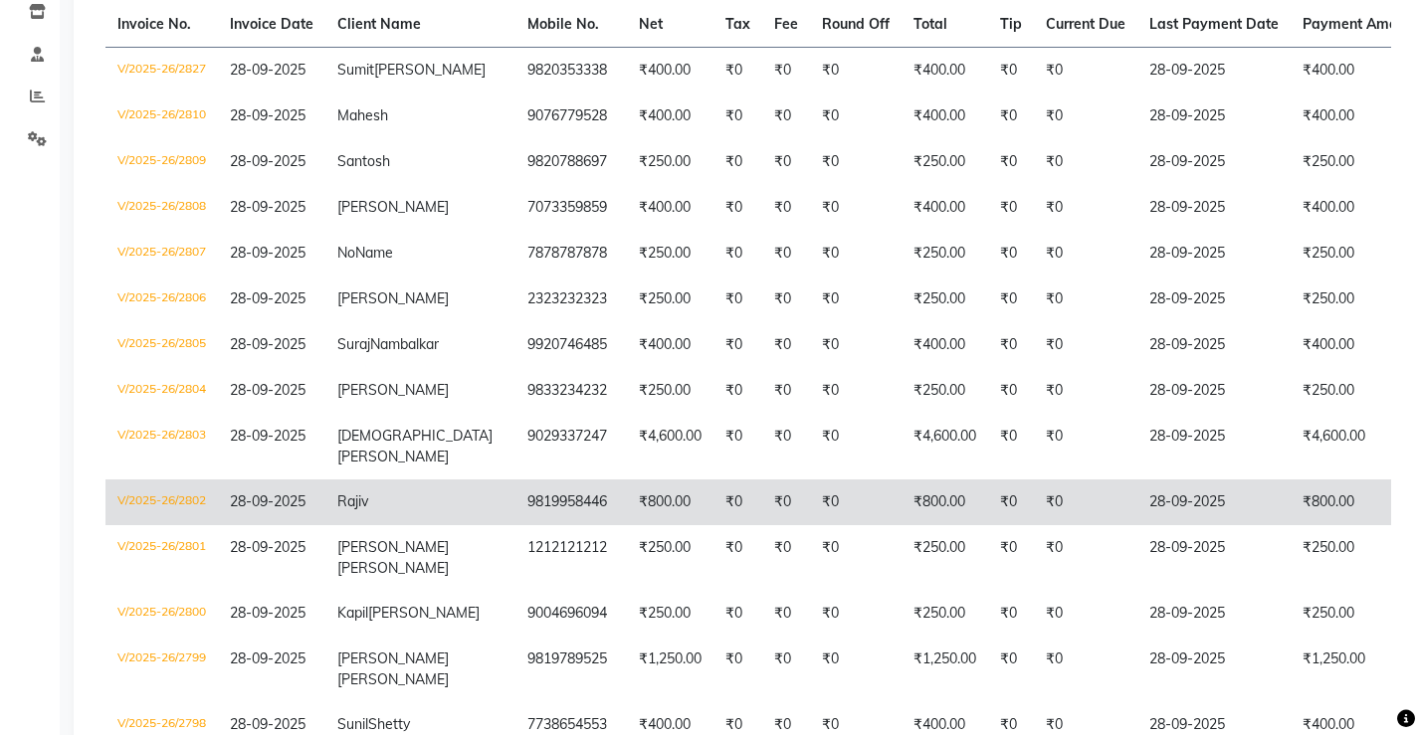
scroll to position [298, 0]
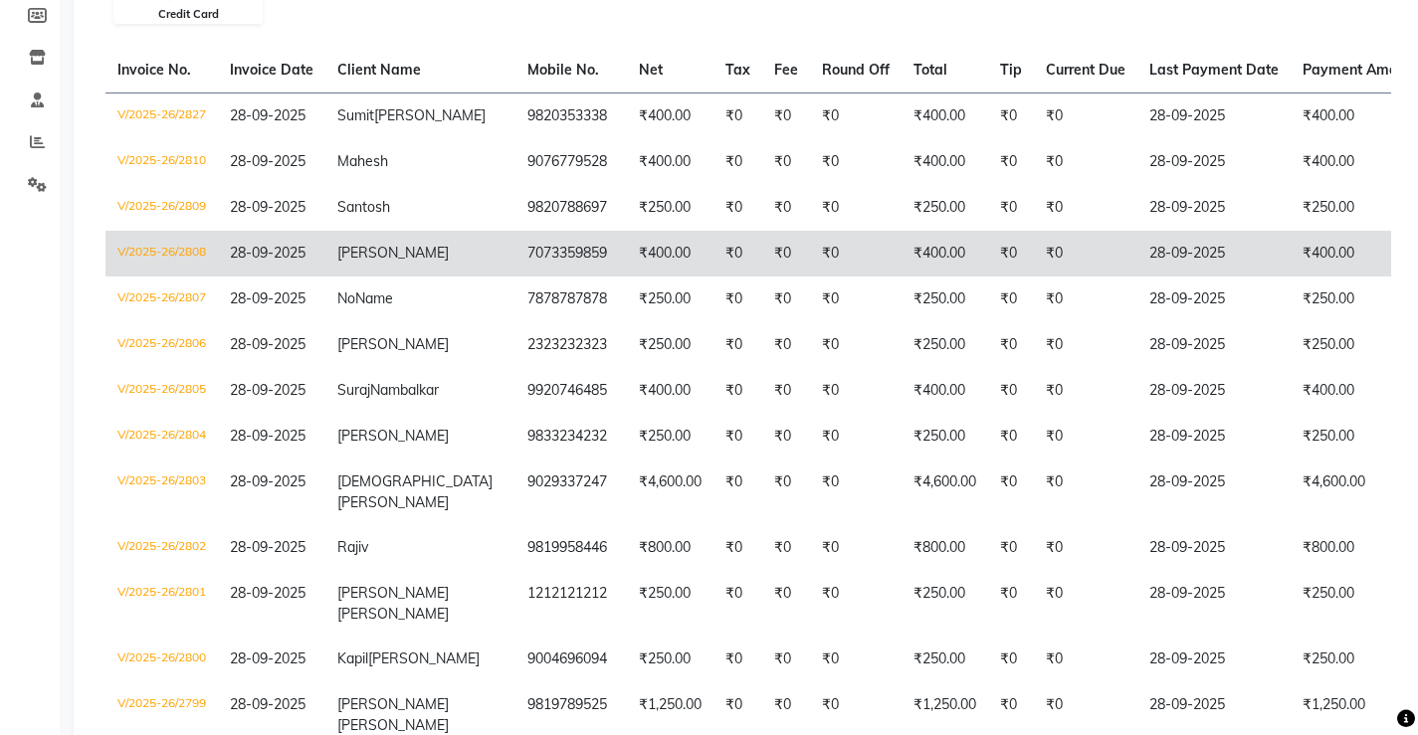
click at [627, 253] on td "₹400.00" at bounding box center [670, 254] width 87 height 46
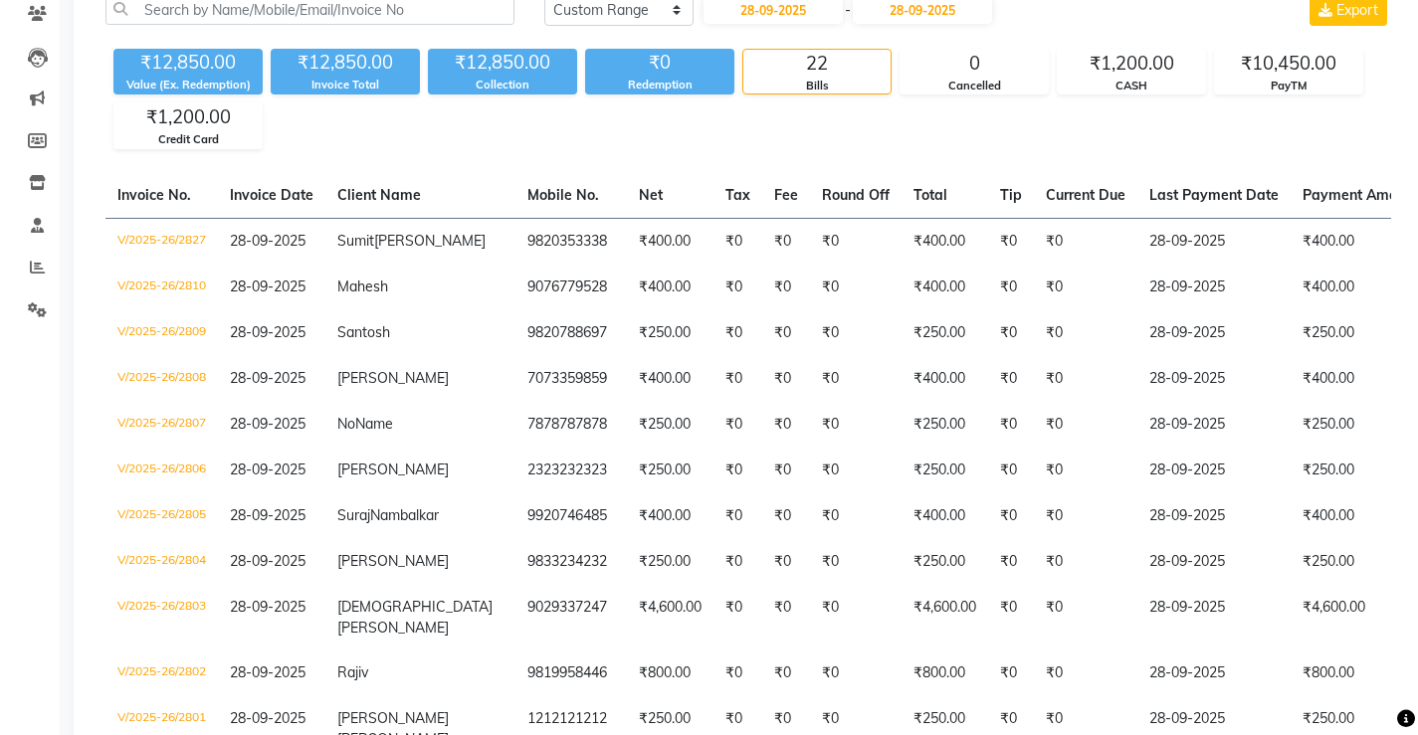
scroll to position [0, 0]
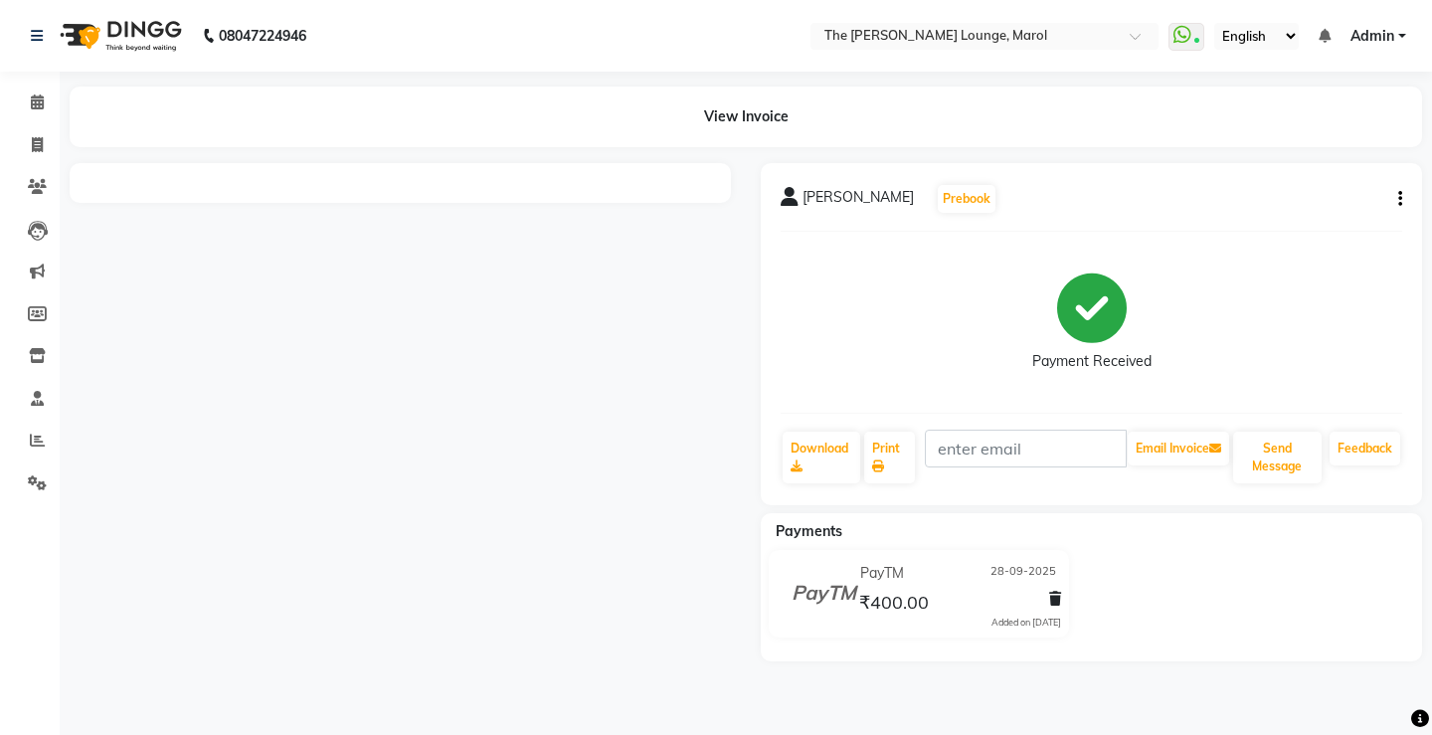
click at [1397, 200] on button "button" at bounding box center [1397, 199] width 12 height 21
click at [1289, 222] on div "Edit Invoice" at bounding box center [1301, 224] width 136 height 25
select select "service"
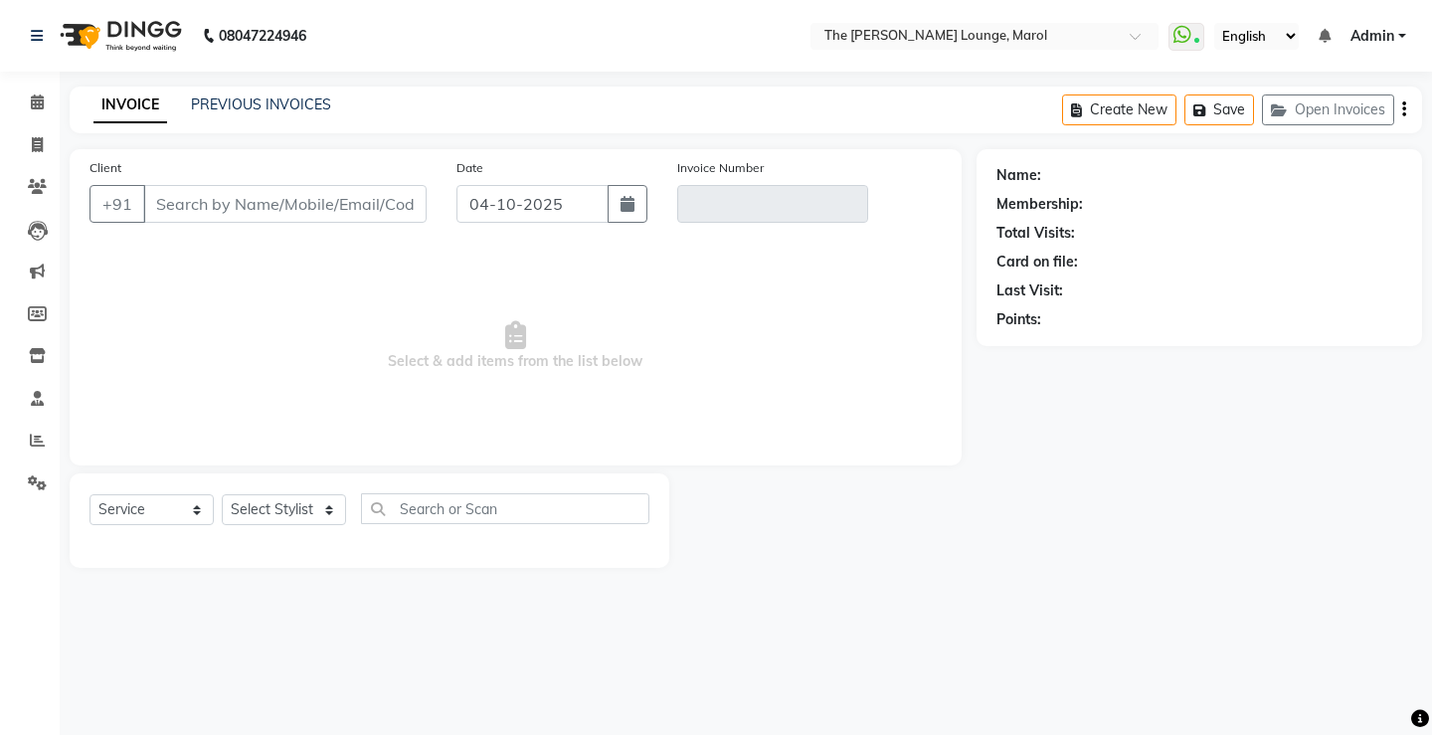
type input "7073359859"
type input "V/2025-26/2808"
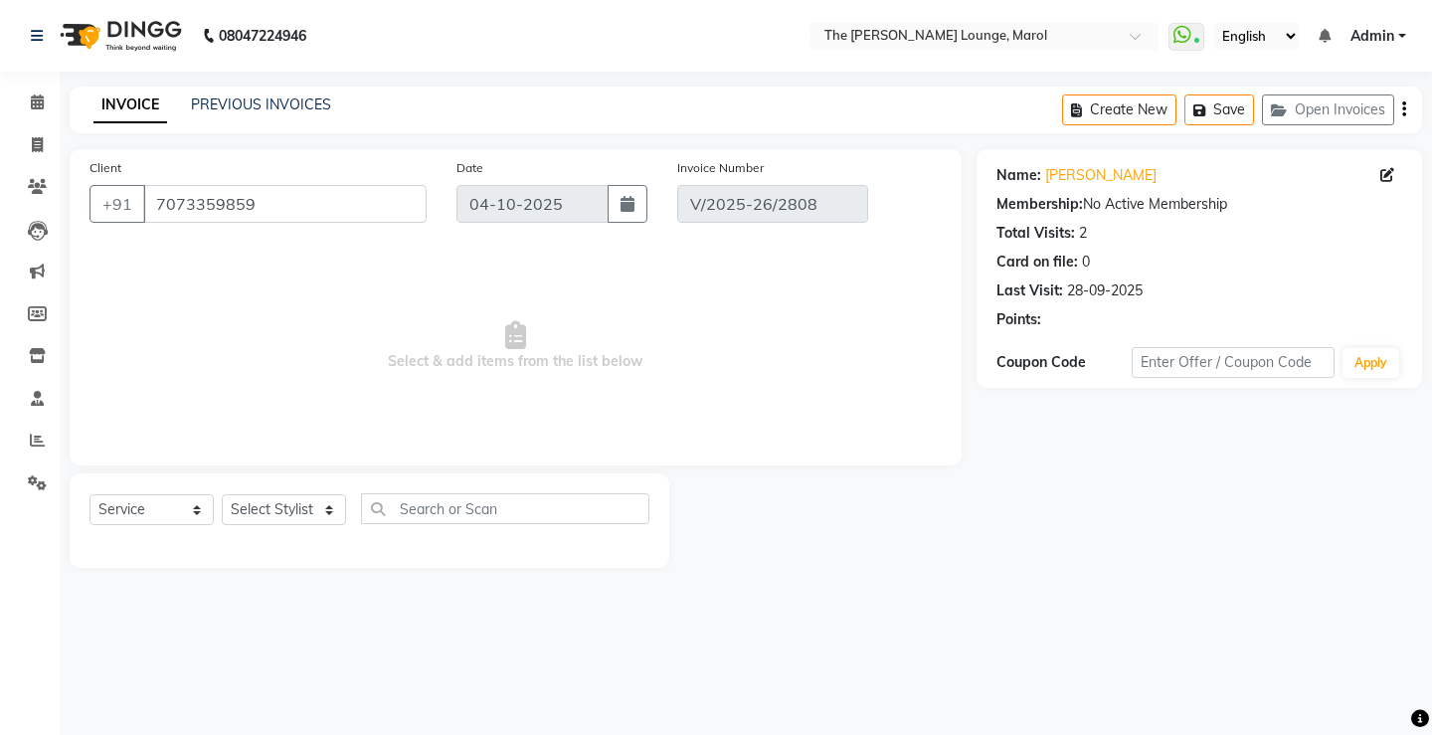
type input "28-09-2025"
select select "select"
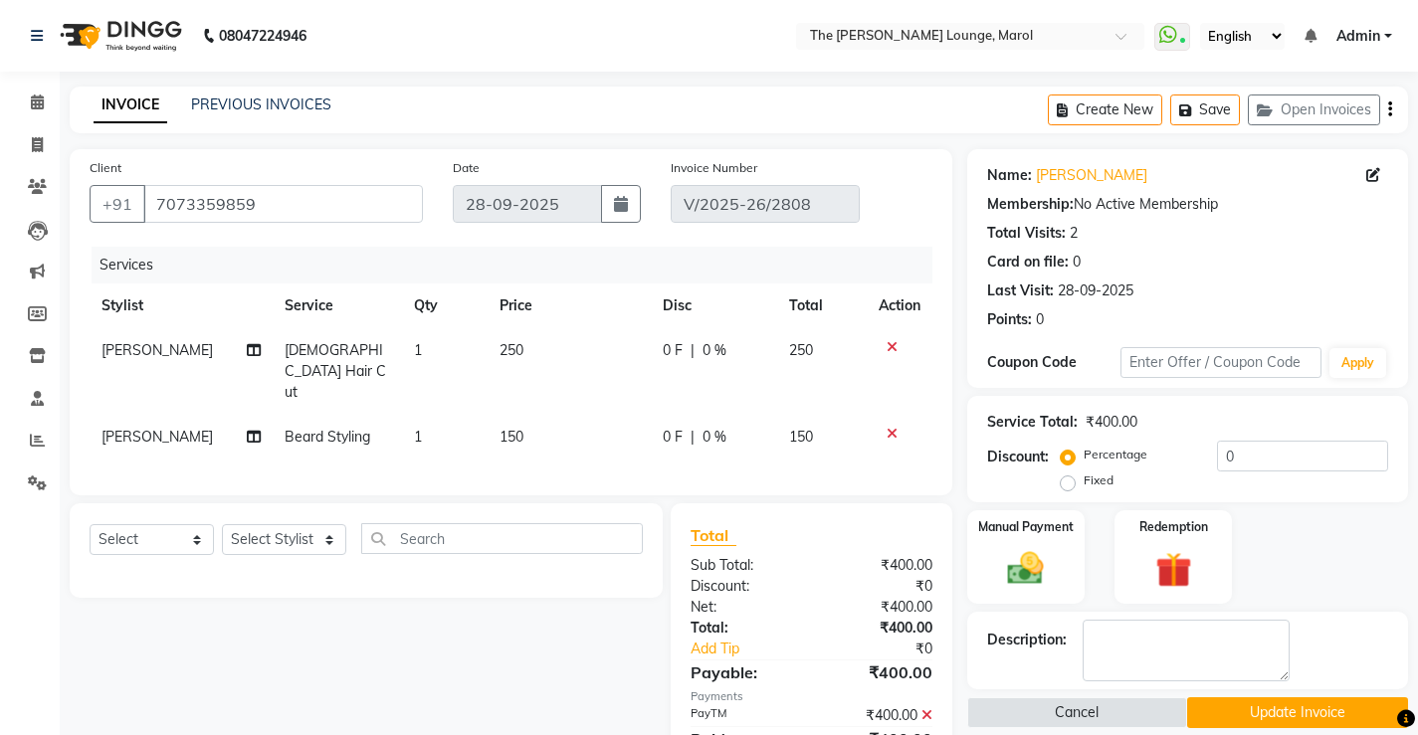
click at [892, 597] on div "₹400.00" at bounding box center [878, 607] width 135 height 21
click at [156, 428] on span "[PERSON_NAME]" at bounding box center [156, 437] width 111 height 18
select select "62819"
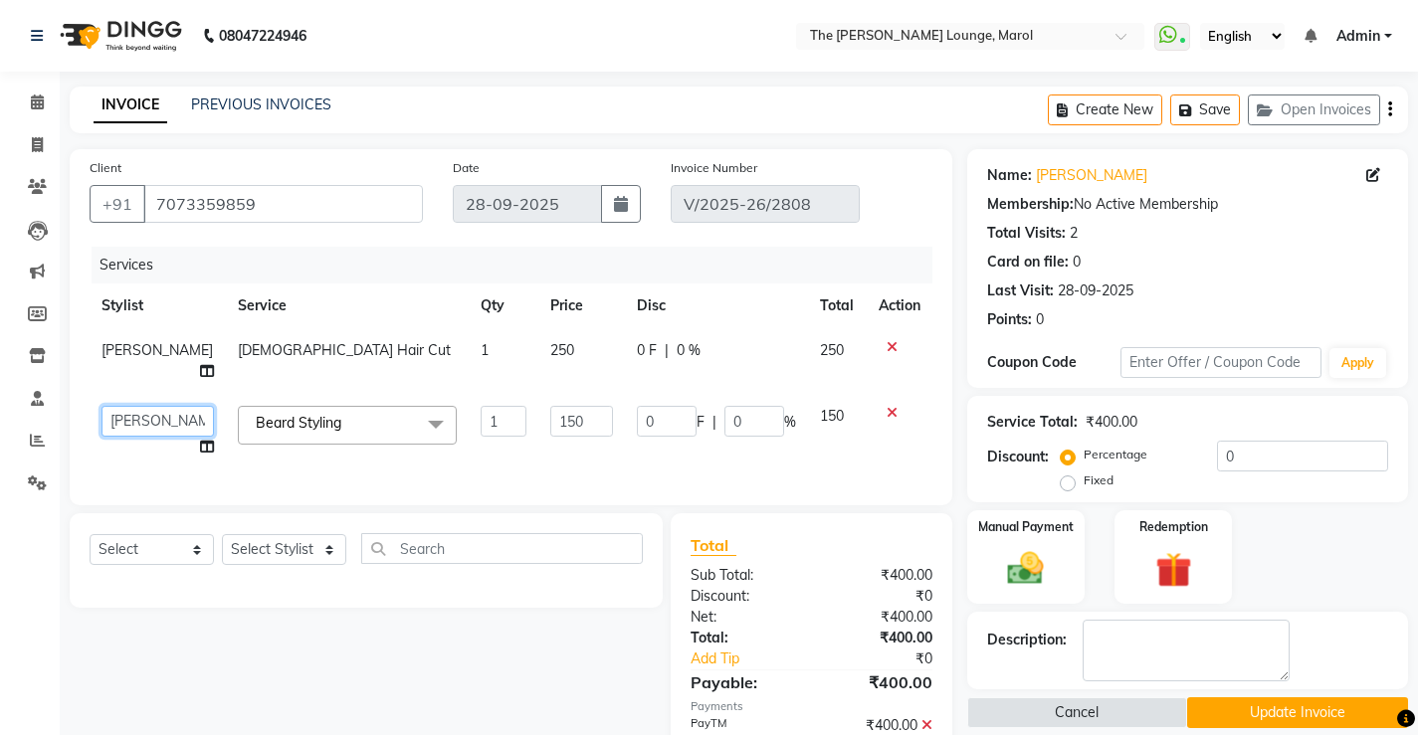
click at [149, 422] on select "[PERSON_NAME] Anjali [PERSON_NAME] [PERSON_NAME] [PERSON_NAME] [PERSON_NAME] [P…" at bounding box center [157, 421] width 112 height 31
click at [143, 421] on select "[PERSON_NAME] Anjali [PERSON_NAME] [PERSON_NAME] [PERSON_NAME] [PERSON_NAME] [P…" at bounding box center [157, 421] width 112 height 31
select select "64222"
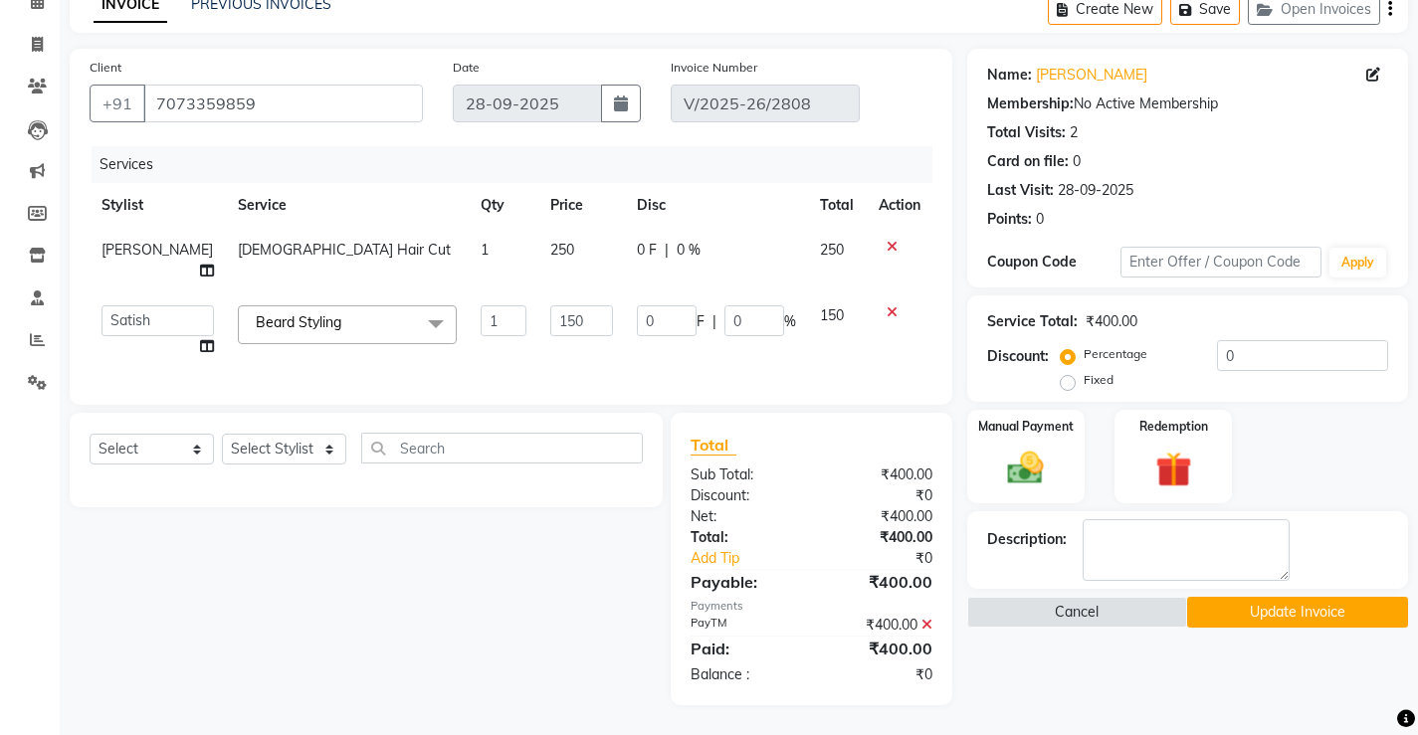
scroll to position [115, 0]
click at [1261, 599] on button "Update Invoice" at bounding box center [1297, 612] width 221 height 31
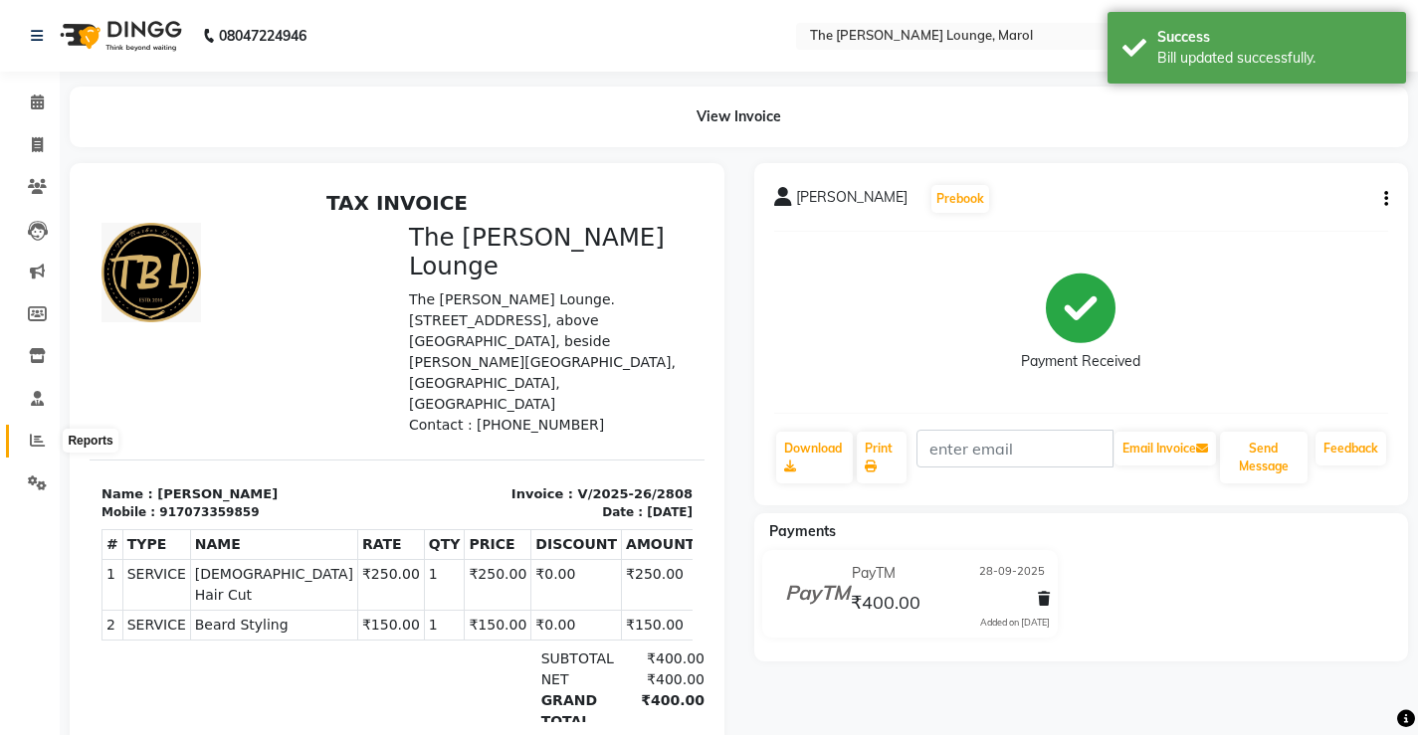
click at [38, 443] on icon at bounding box center [37, 440] width 15 height 15
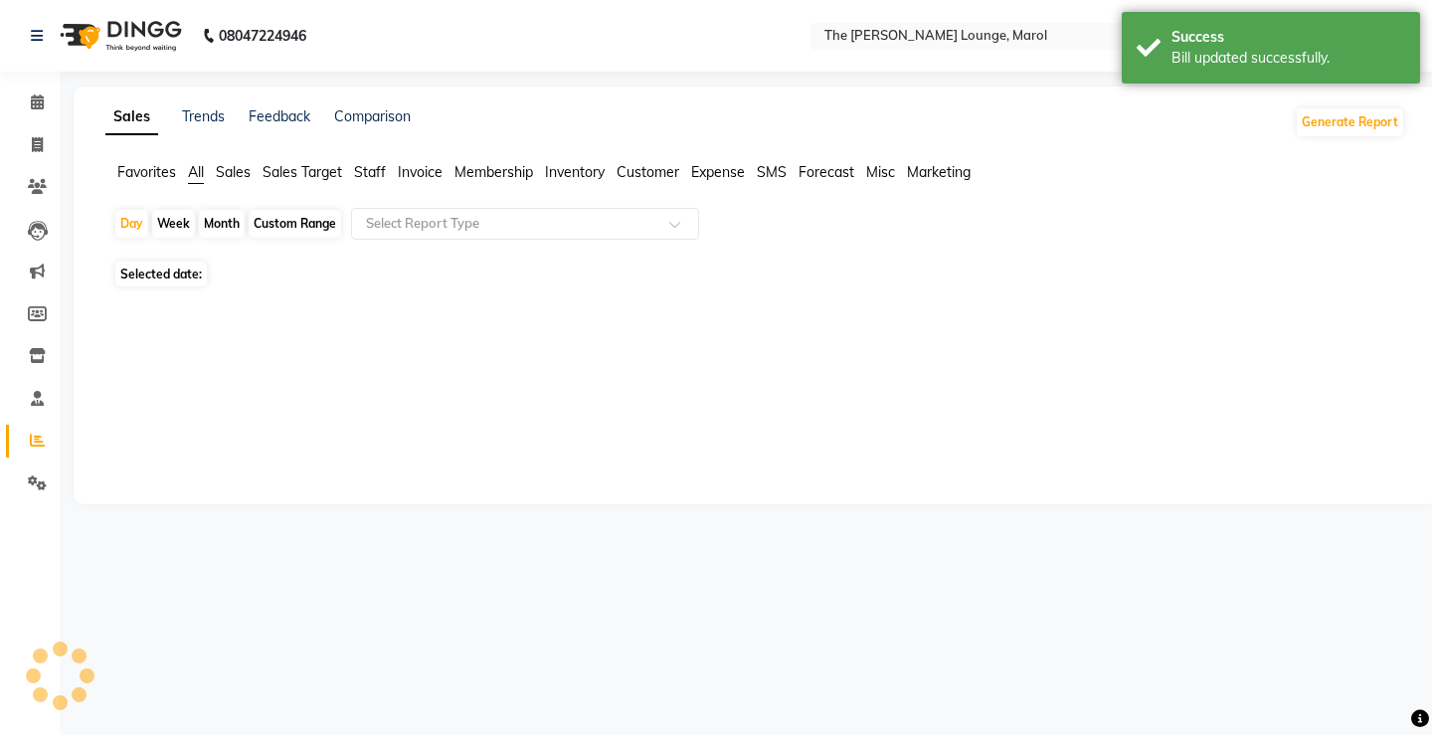
click at [368, 171] on span "Staff" at bounding box center [370, 172] width 32 height 18
click at [221, 255] on span "Selected date: 04-10-2025" at bounding box center [193, 263] width 157 height 25
select select "10"
select select "2025"
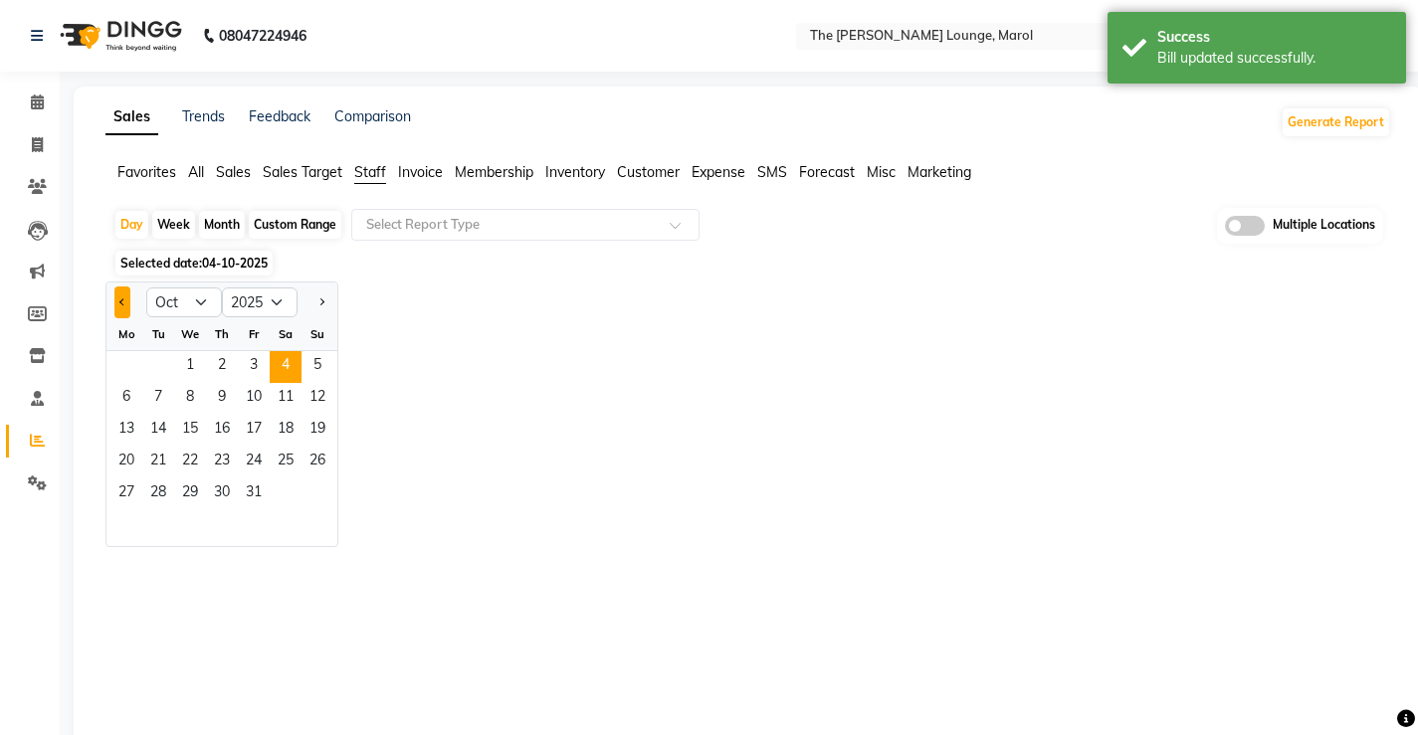
click at [127, 310] on button "Previous month" at bounding box center [122, 302] width 16 height 32
select select "9"
click at [291, 461] on span "27" at bounding box center [286, 463] width 32 height 32
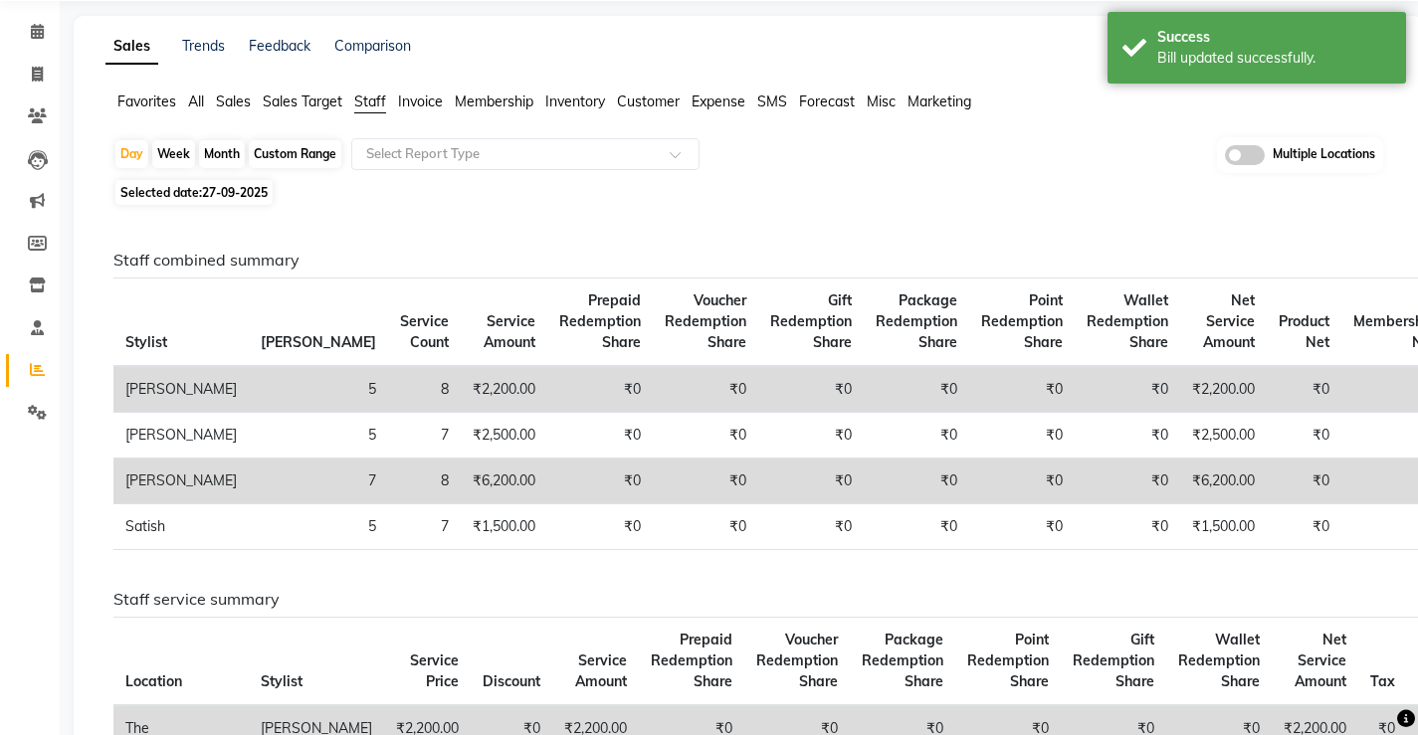
scroll to position [99, 0]
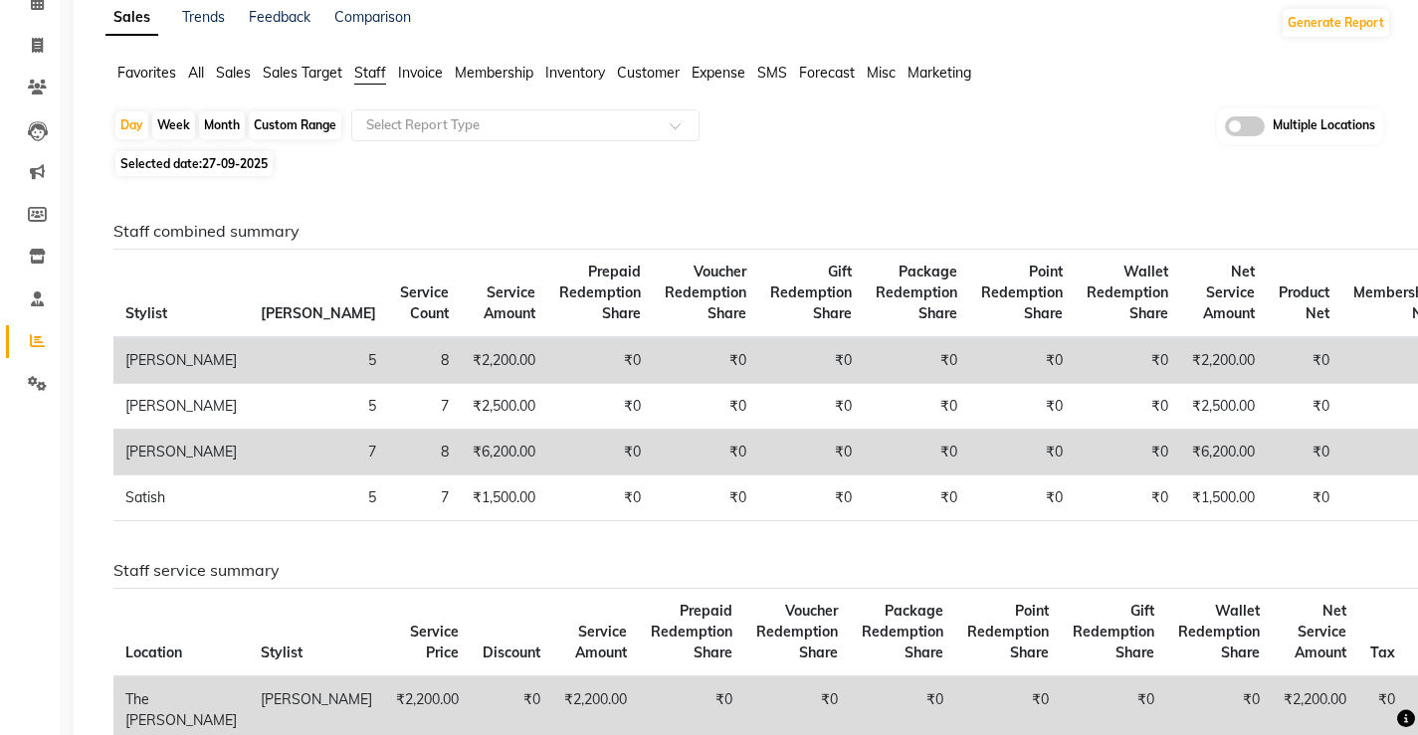
click at [220, 162] on span "27-09-2025" at bounding box center [235, 163] width 66 height 15
select select "9"
select select "2025"
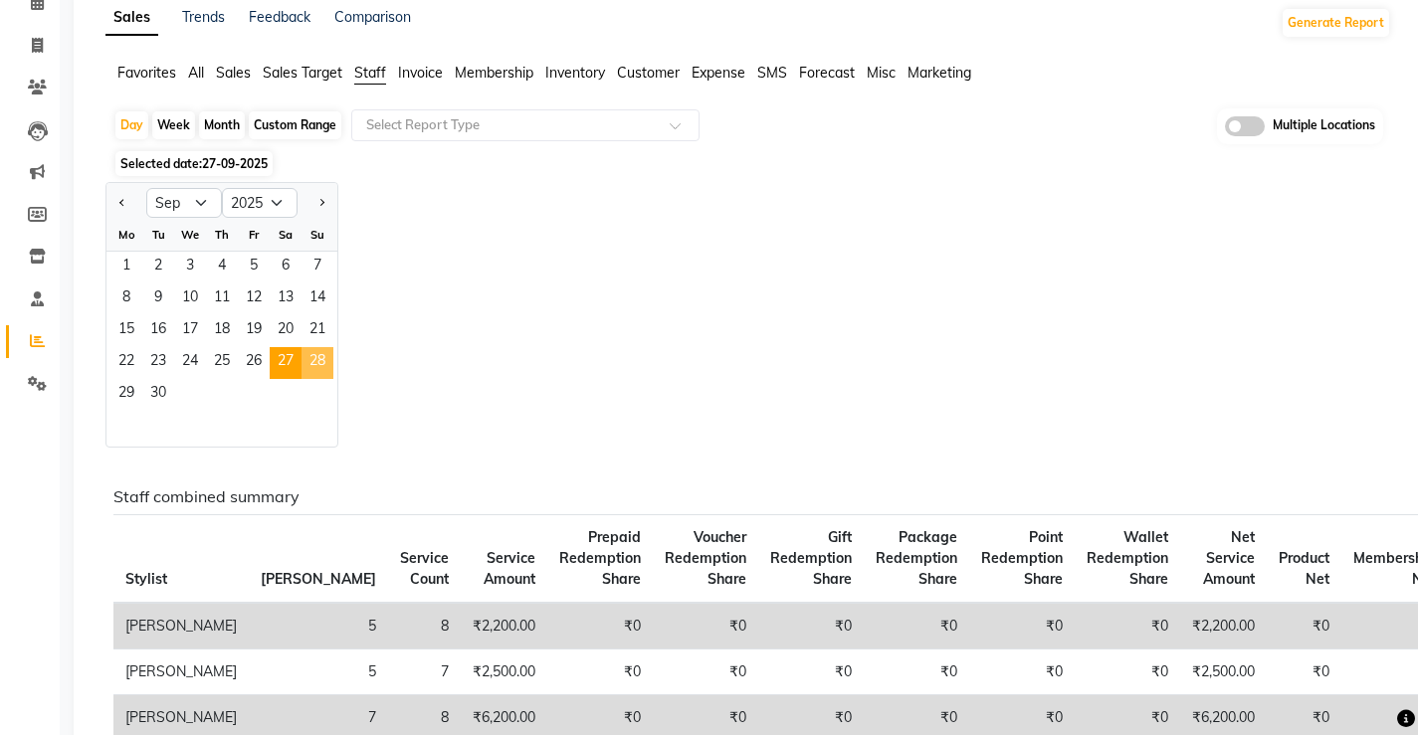
click at [317, 360] on span "28" at bounding box center [317, 363] width 32 height 32
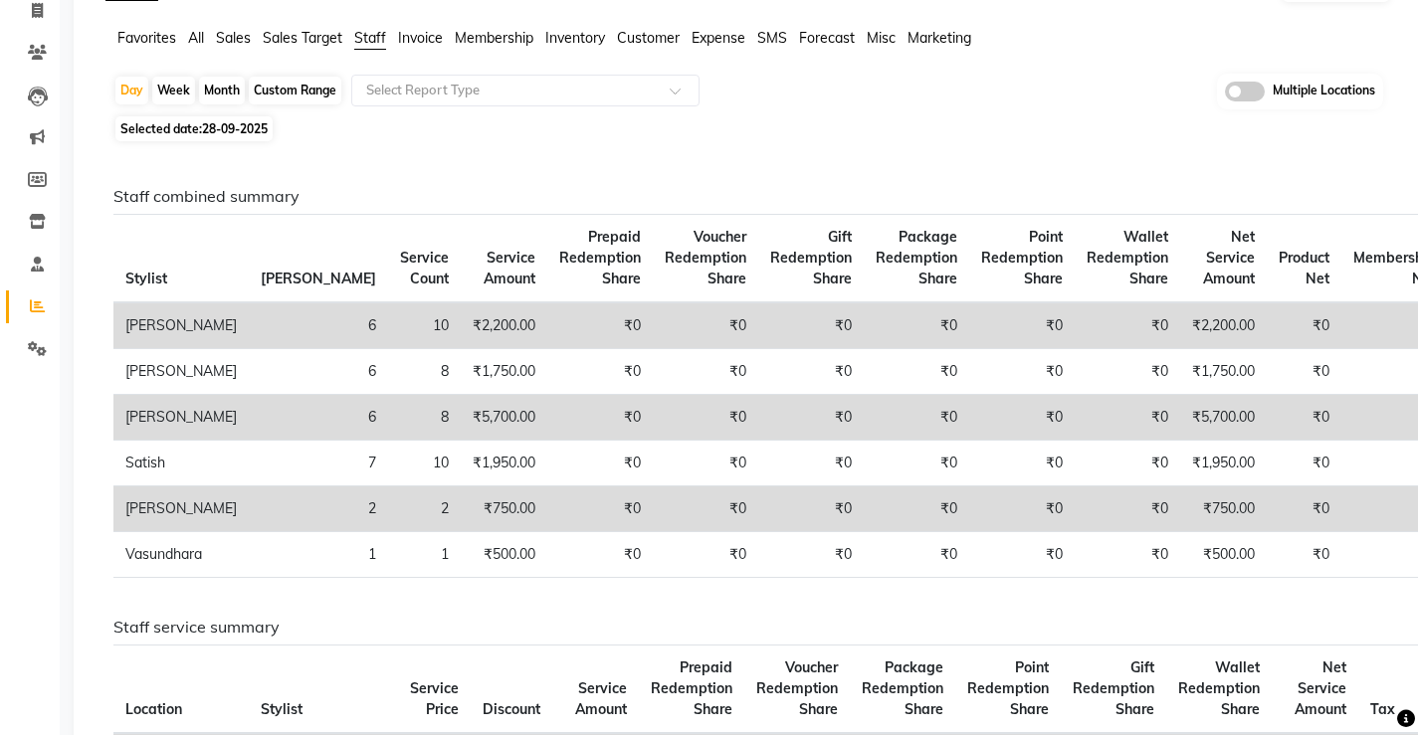
scroll to position [0, 0]
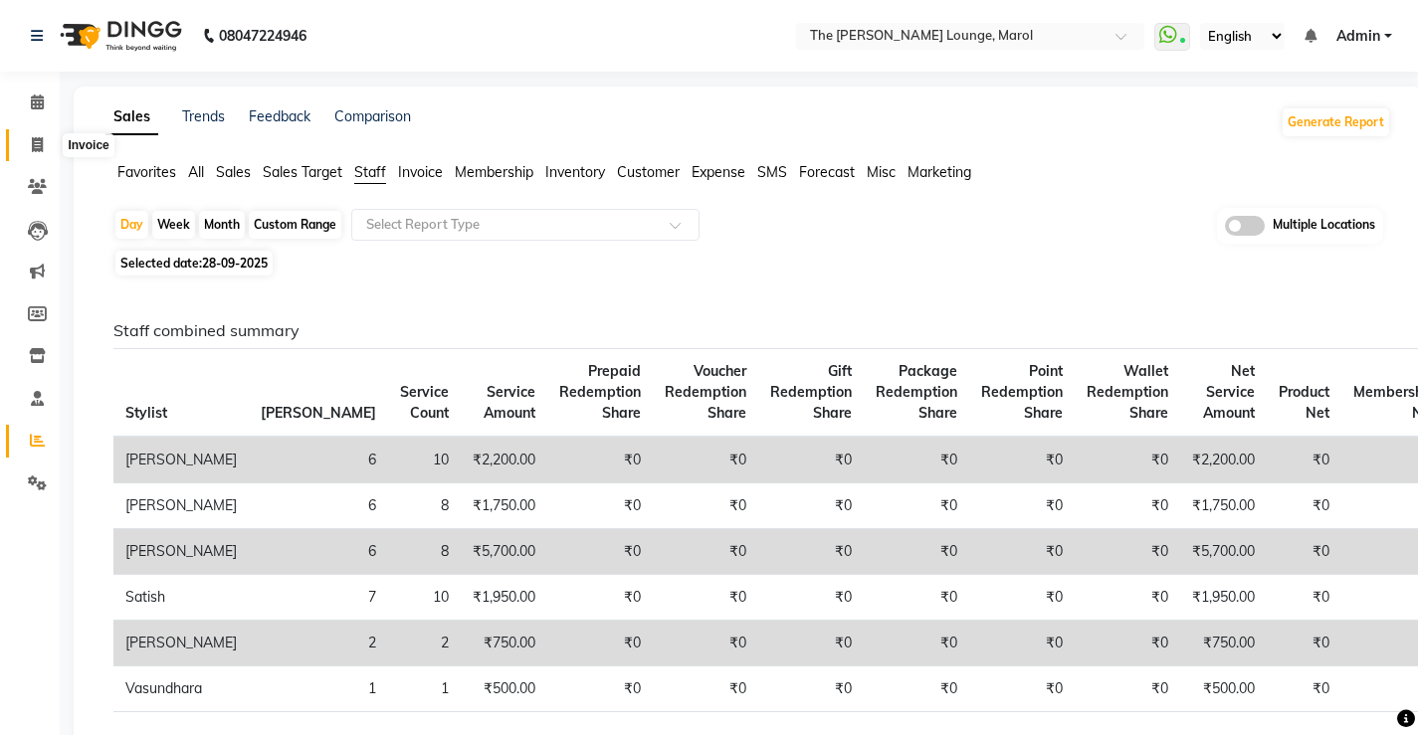
click at [33, 135] on span at bounding box center [37, 145] width 35 height 23
select select "7188"
select select "service"
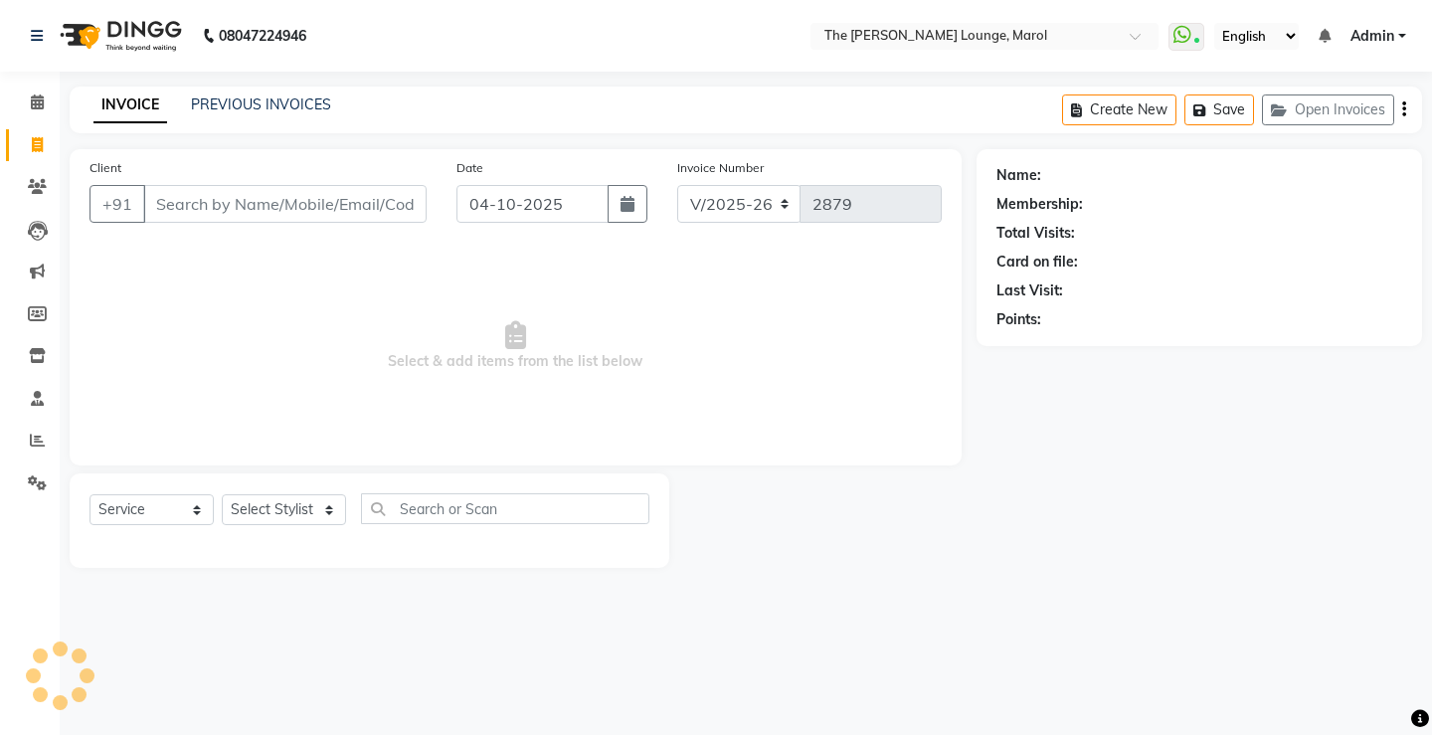
click at [343, 217] on input "Client" at bounding box center [285, 204] width 284 height 38
click at [263, 205] on input "Client" at bounding box center [285, 204] width 284 height 38
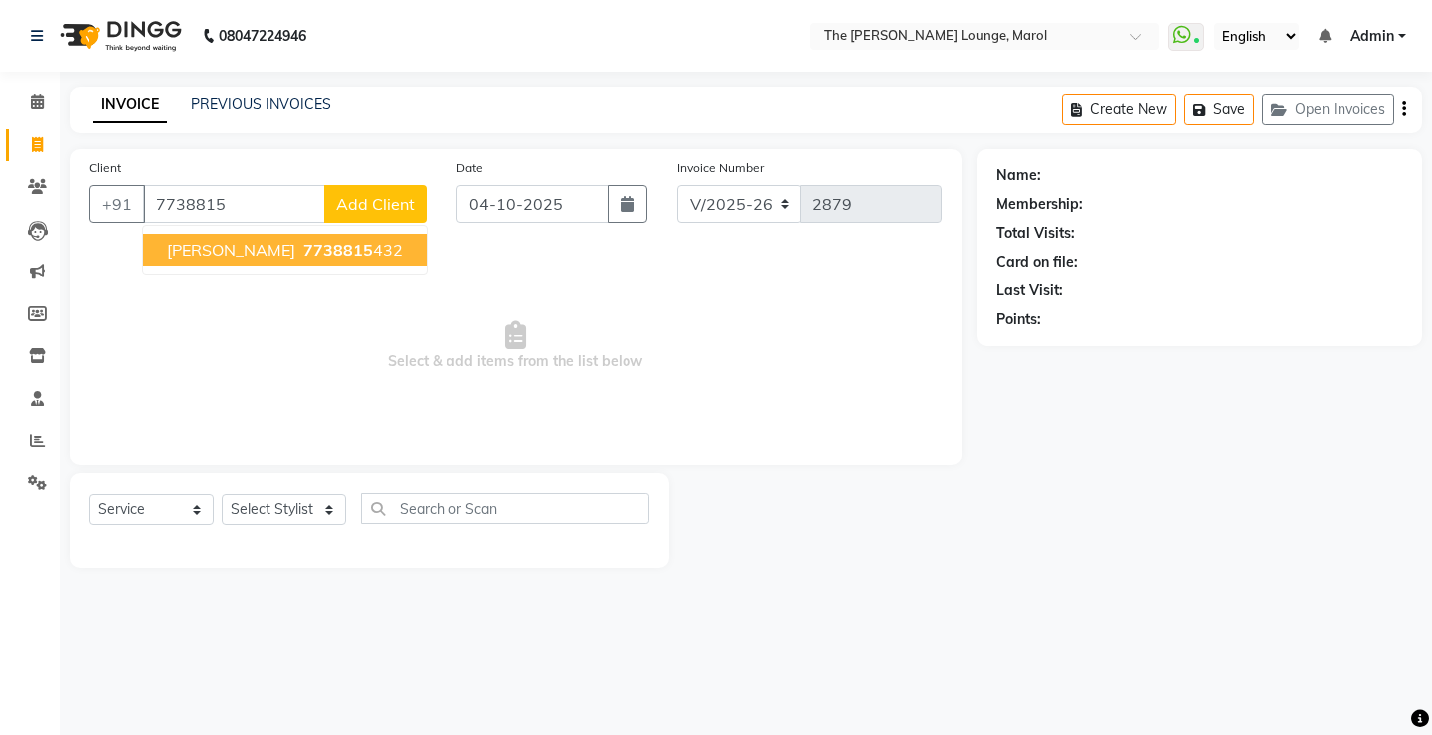
click at [303, 248] on span "7738815" at bounding box center [338, 250] width 70 height 20
type input "7738815432"
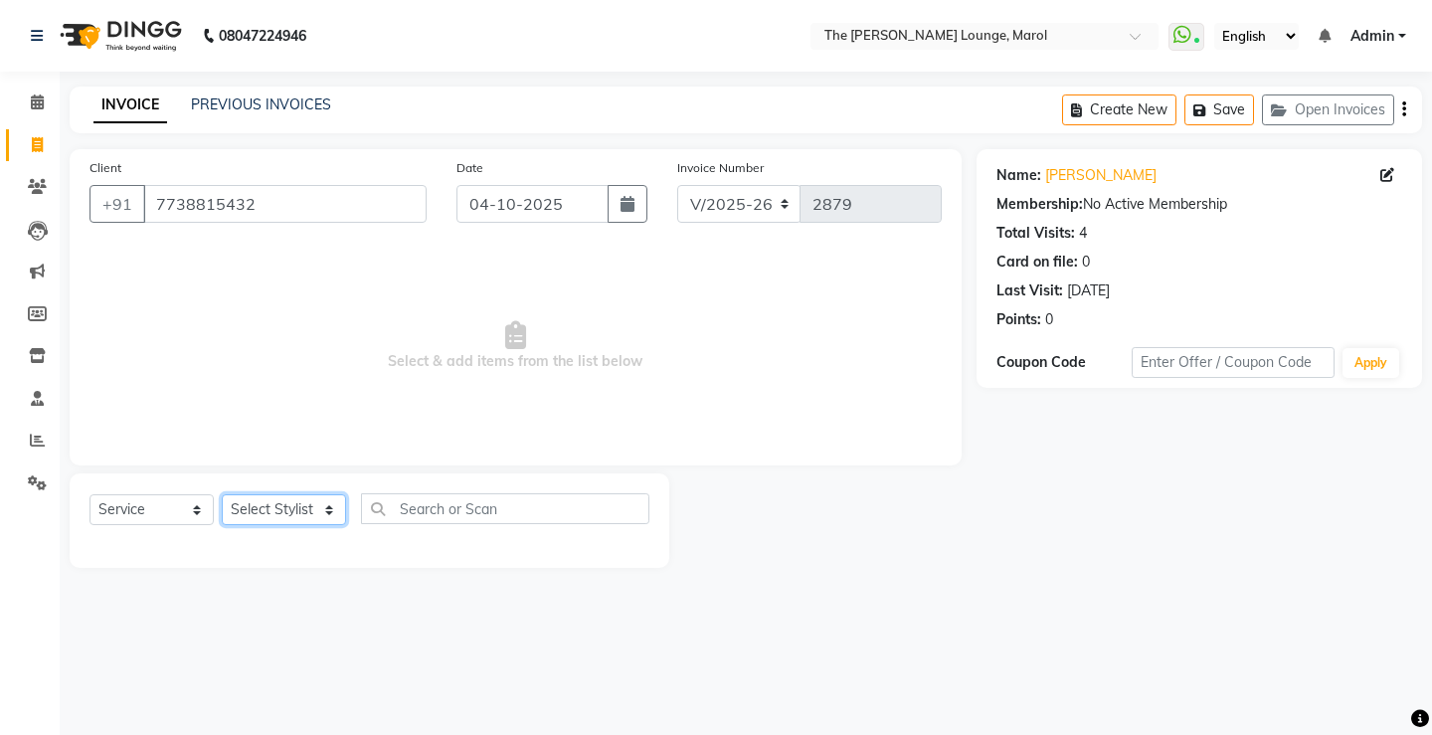
click at [273, 514] on select "Select Stylist Abhishek Sigh Anjali Jafar Salmani Ketan Shinde Mohsin Akhtar Sa…" at bounding box center [284, 509] width 124 height 31
select select "62819"
click at [222, 494] on select "Select Stylist Abhishek Sigh Anjali Jafar Salmani Ketan Shinde Mohsin Akhtar Sa…" at bounding box center [284, 509] width 124 height 31
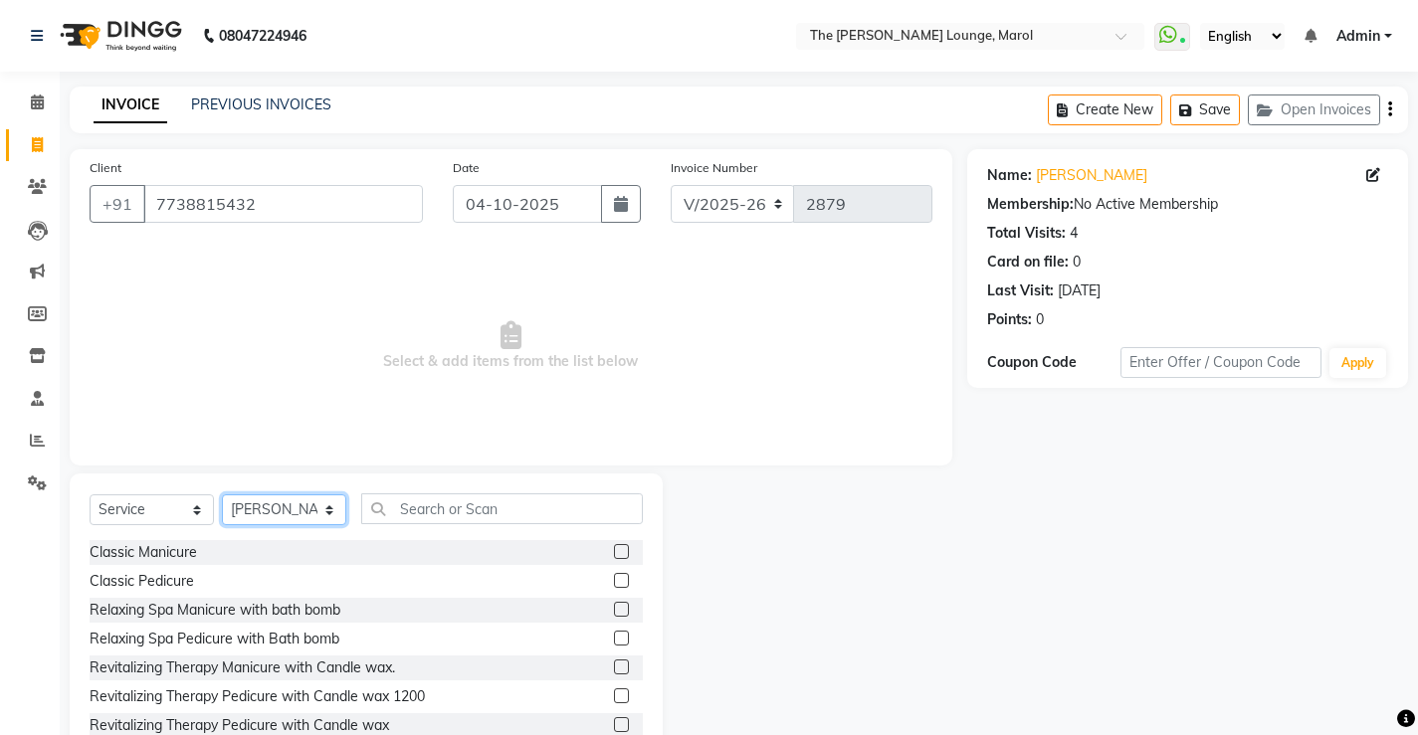
click at [264, 511] on select "Select Stylist Abhishek Sigh Anjali Jafar Salmani Ketan Shinde Mohsin Akhtar Sa…" at bounding box center [284, 509] width 124 height 31
click at [416, 501] on input "text" at bounding box center [502, 508] width 282 height 31
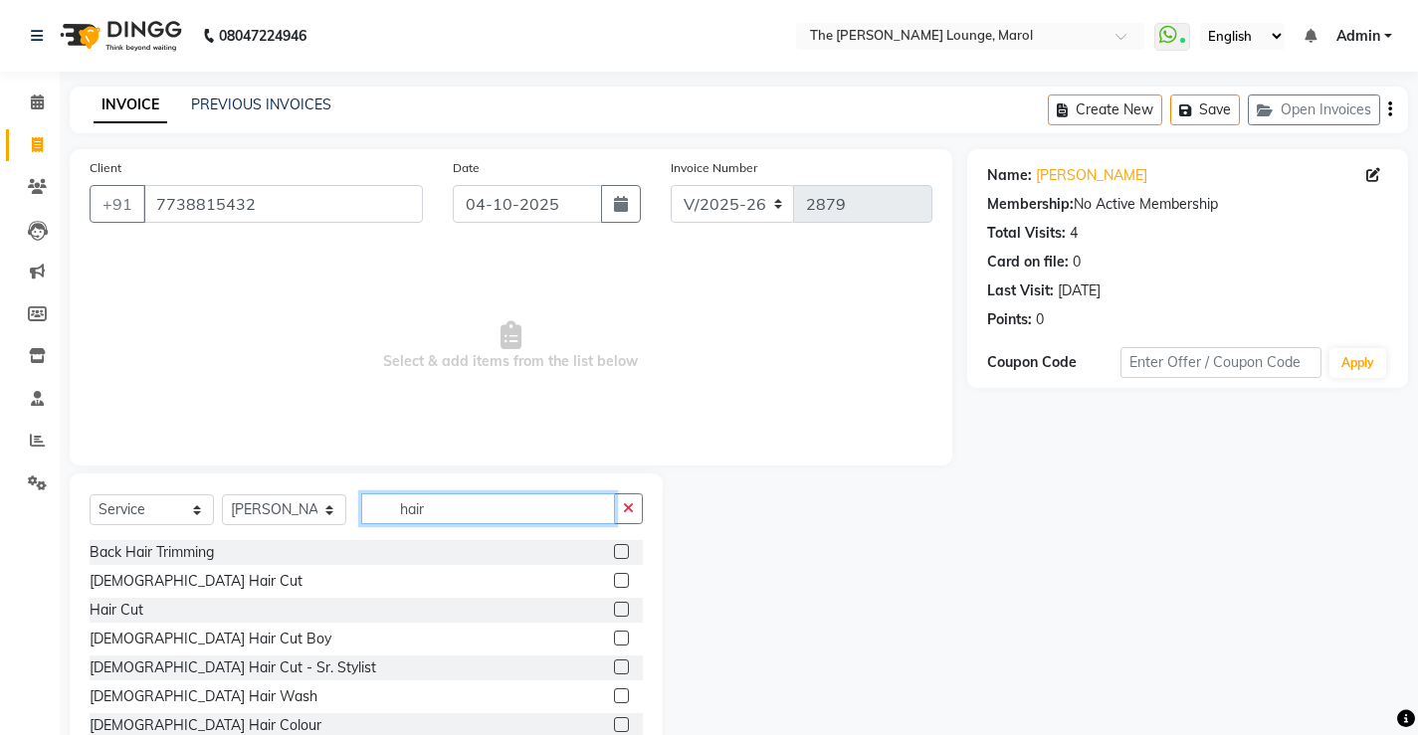
type input "hair"
click at [614, 581] on label at bounding box center [621, 580] width 15 height 15
click at [614, 581] on input "checkbox" at bounding box center [620, 581] width 13 height 13
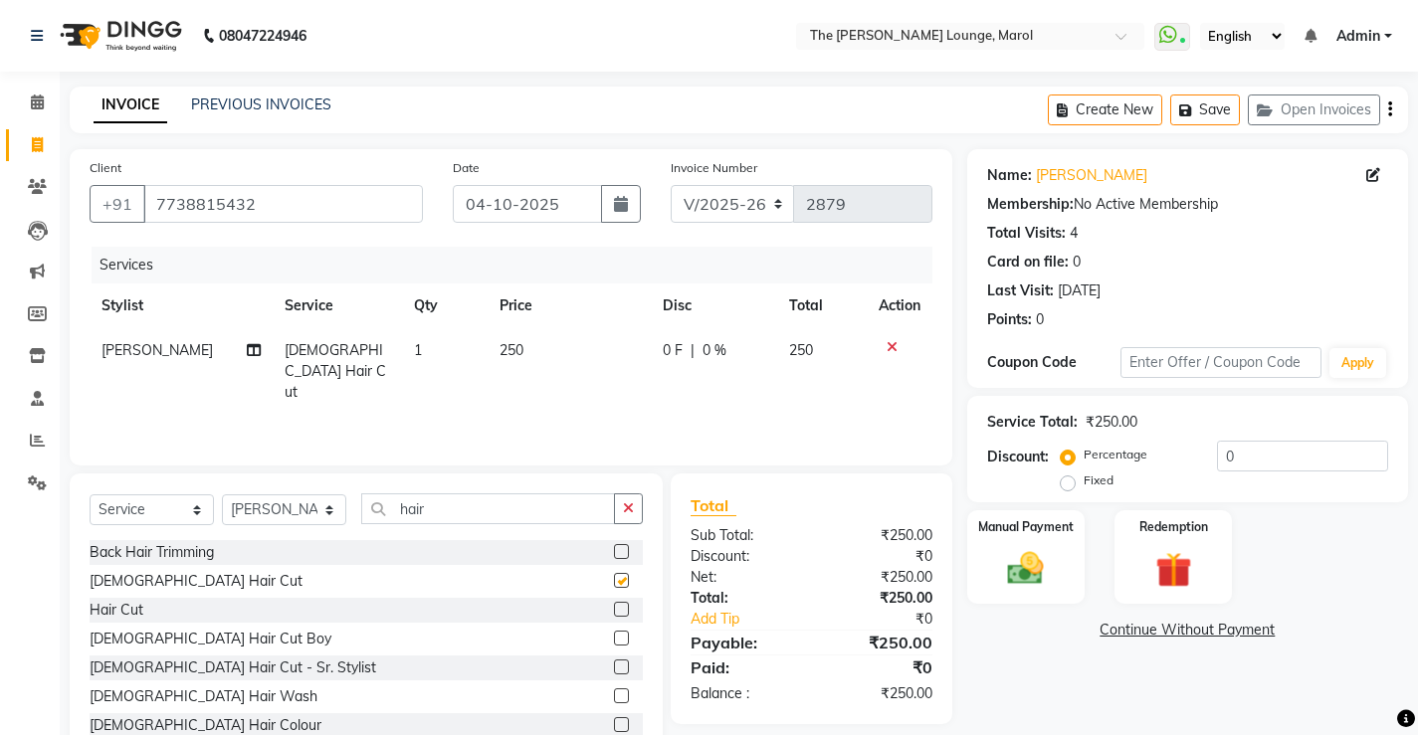
checkbox input "false"
click at [1012, 567] on img at bounding box center [1025, 568] width 61 height 43
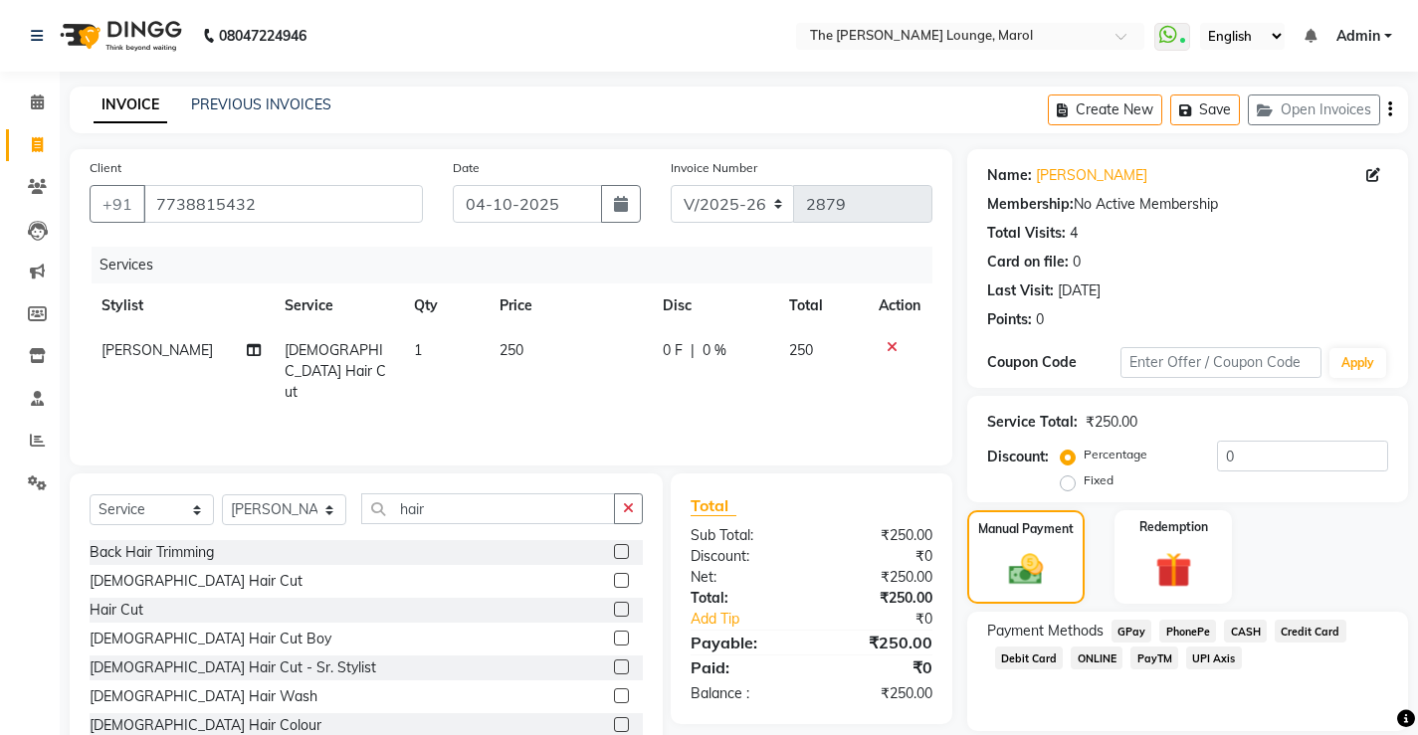
click at [1161, 661] on span "PayTM" at bounding box center [1154, 658] width 48 height 23
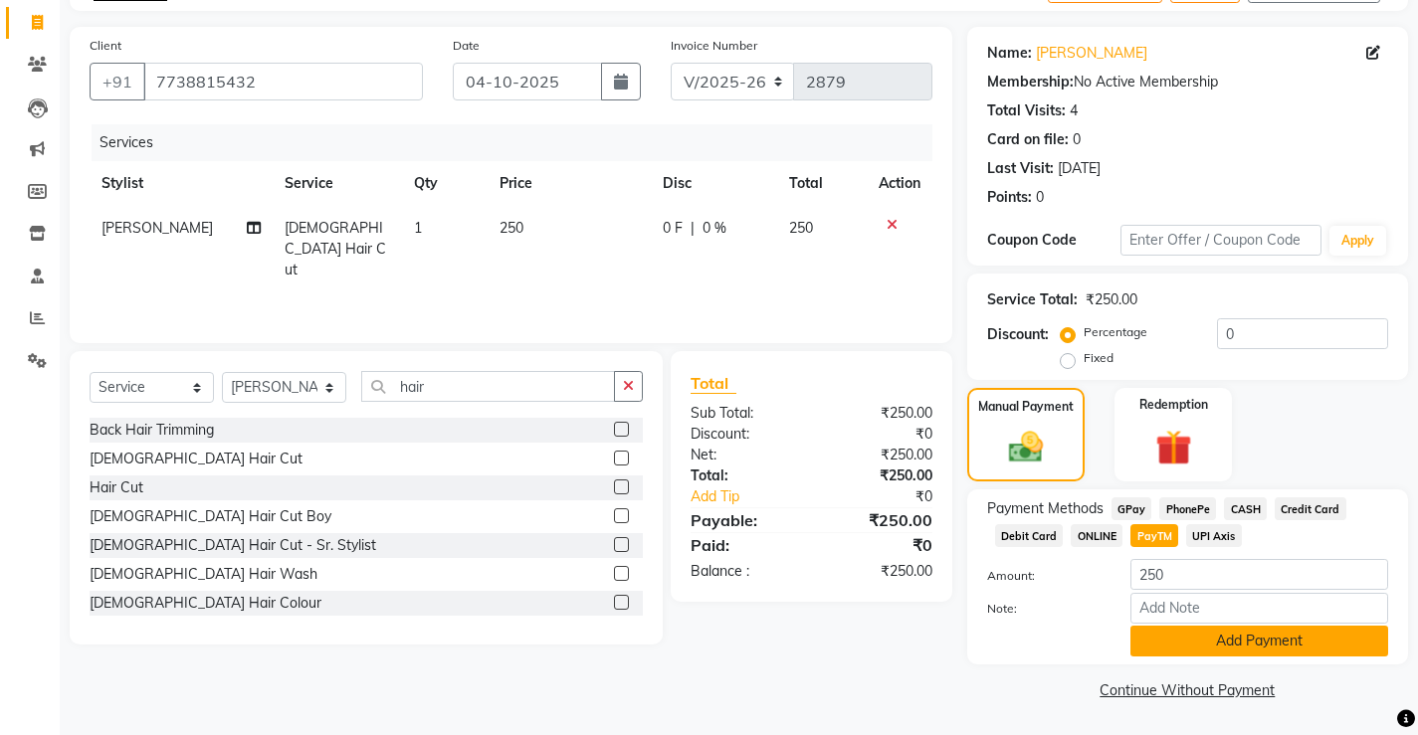
click at [1164, 636] on button "Add Payment" at bounding box center [1259, 641] width 258 height 31
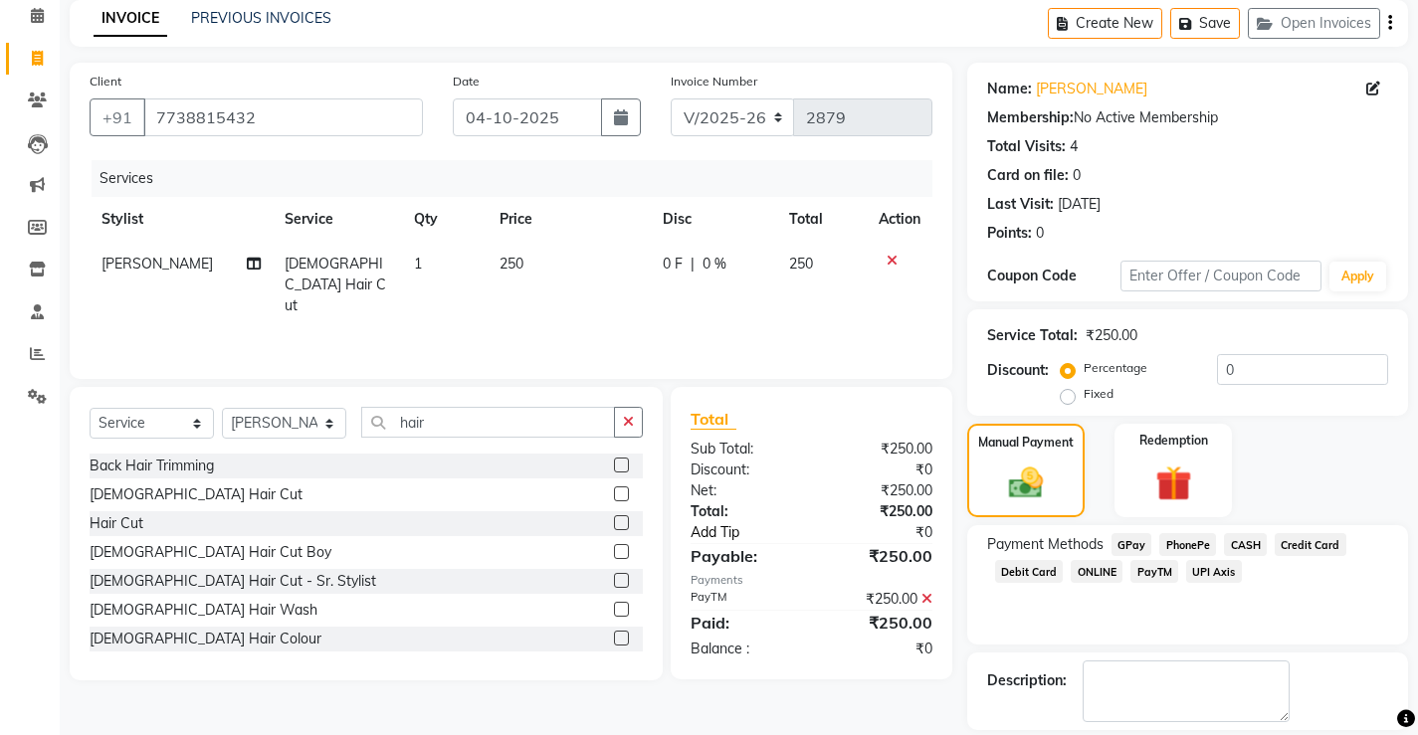
scroll to position [179, 0]
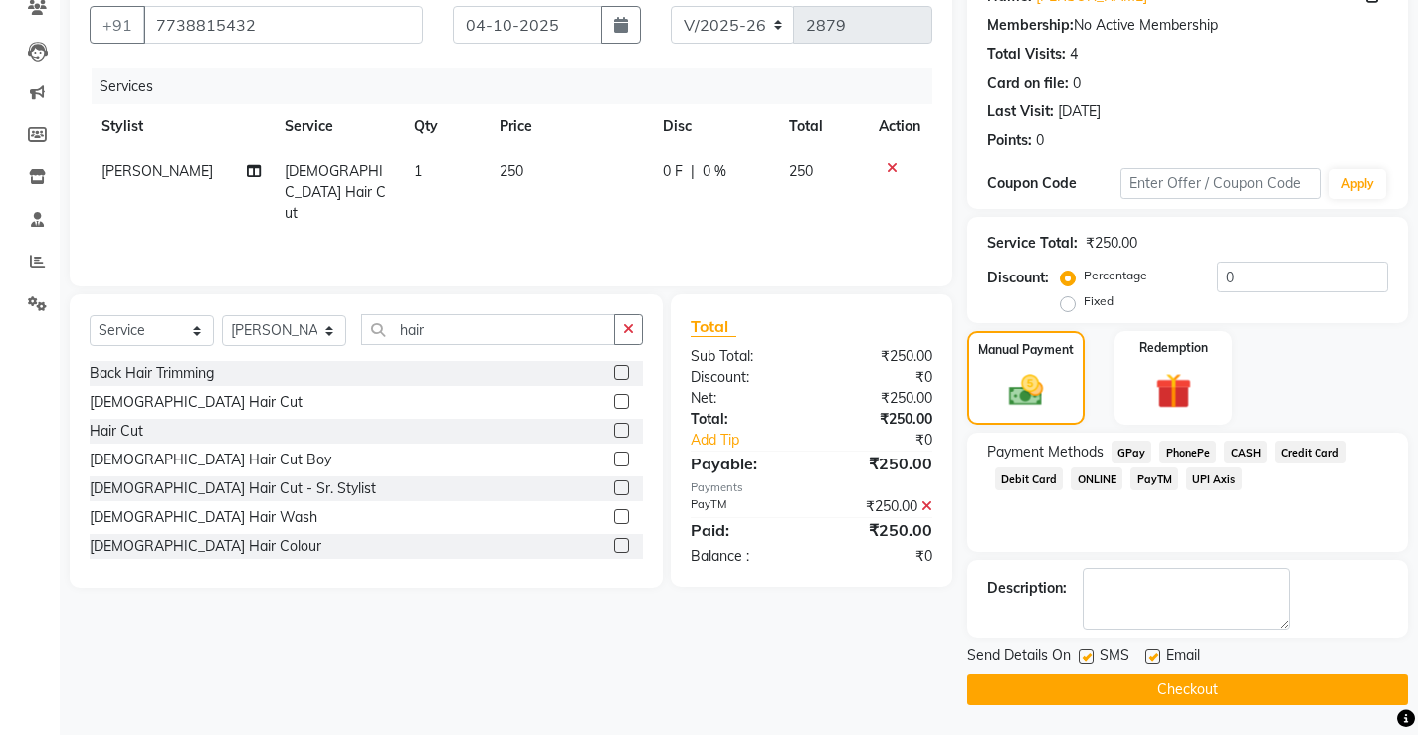
click at [1006, 680] on button "Checkout" at bounding box center [1187, 689] width 441 height 31
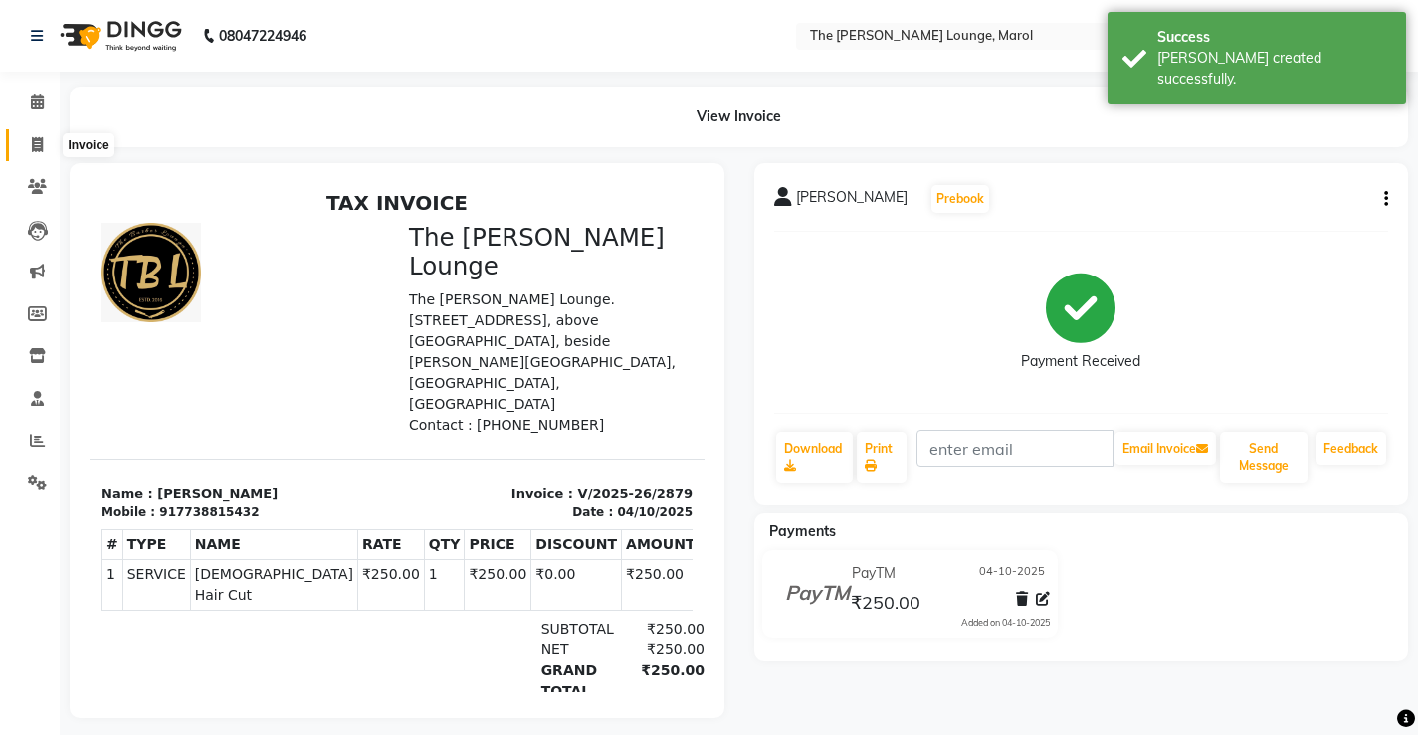
click at [40, 144] on icon at bounding box center [37, 144] width 11 height 15
select select "service"
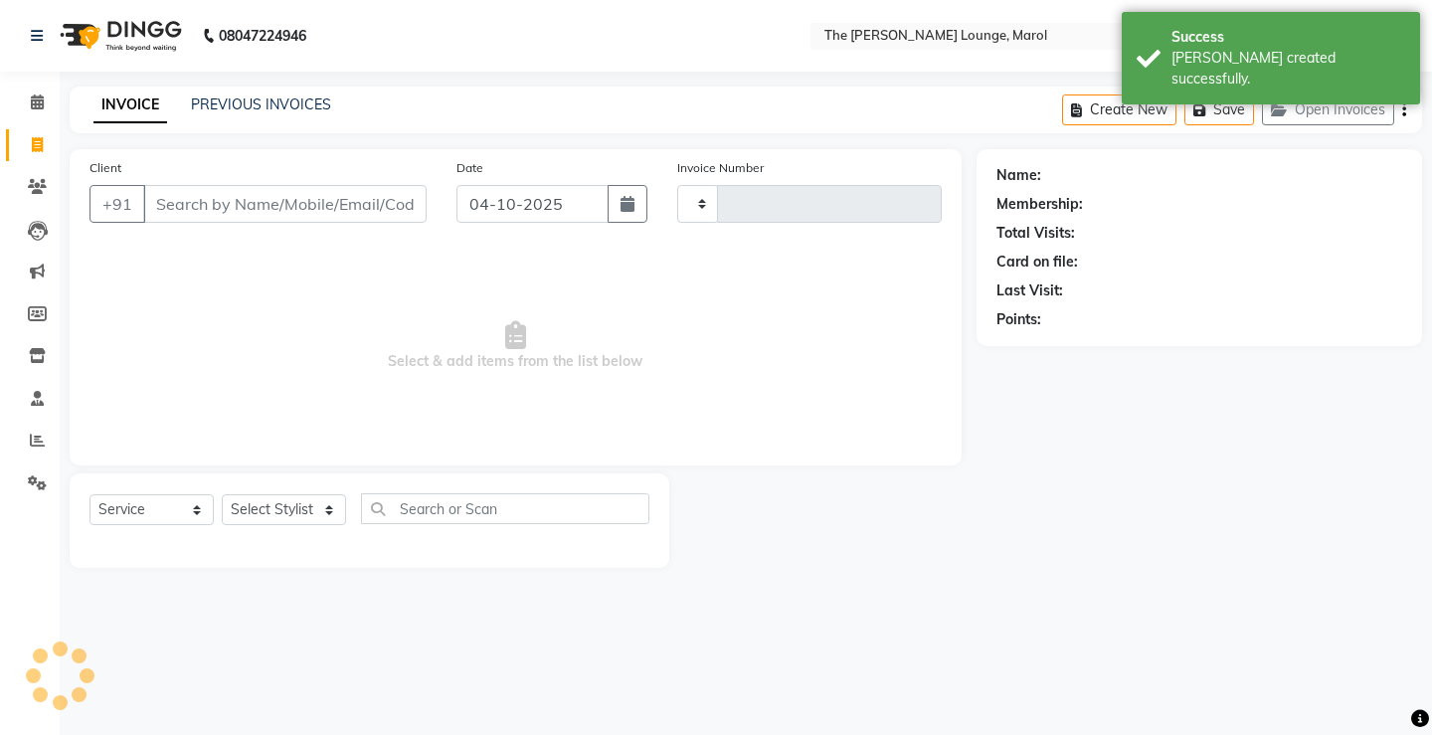
type input "2880"
select select "7188"
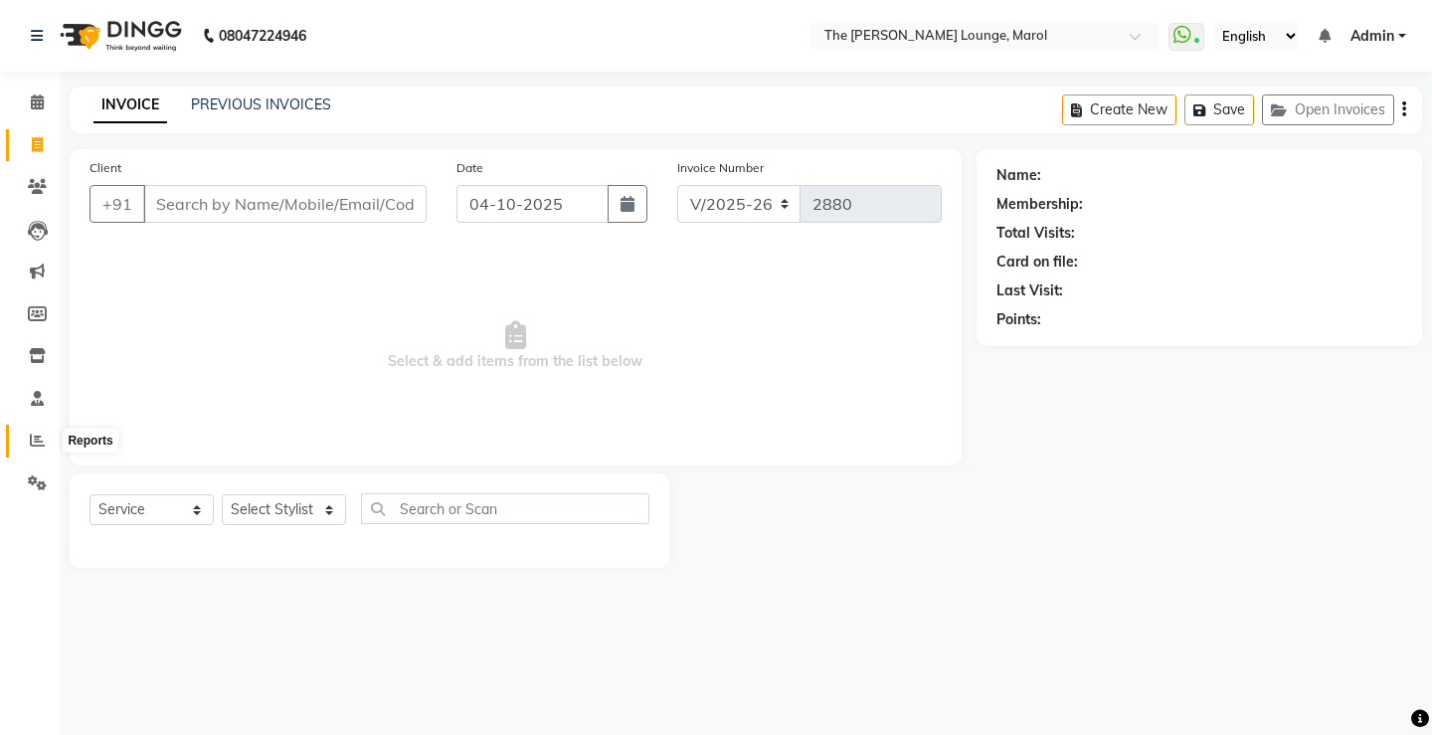
click at [32, 446] on icon at bounding box center [37, 440] width 15 height 15
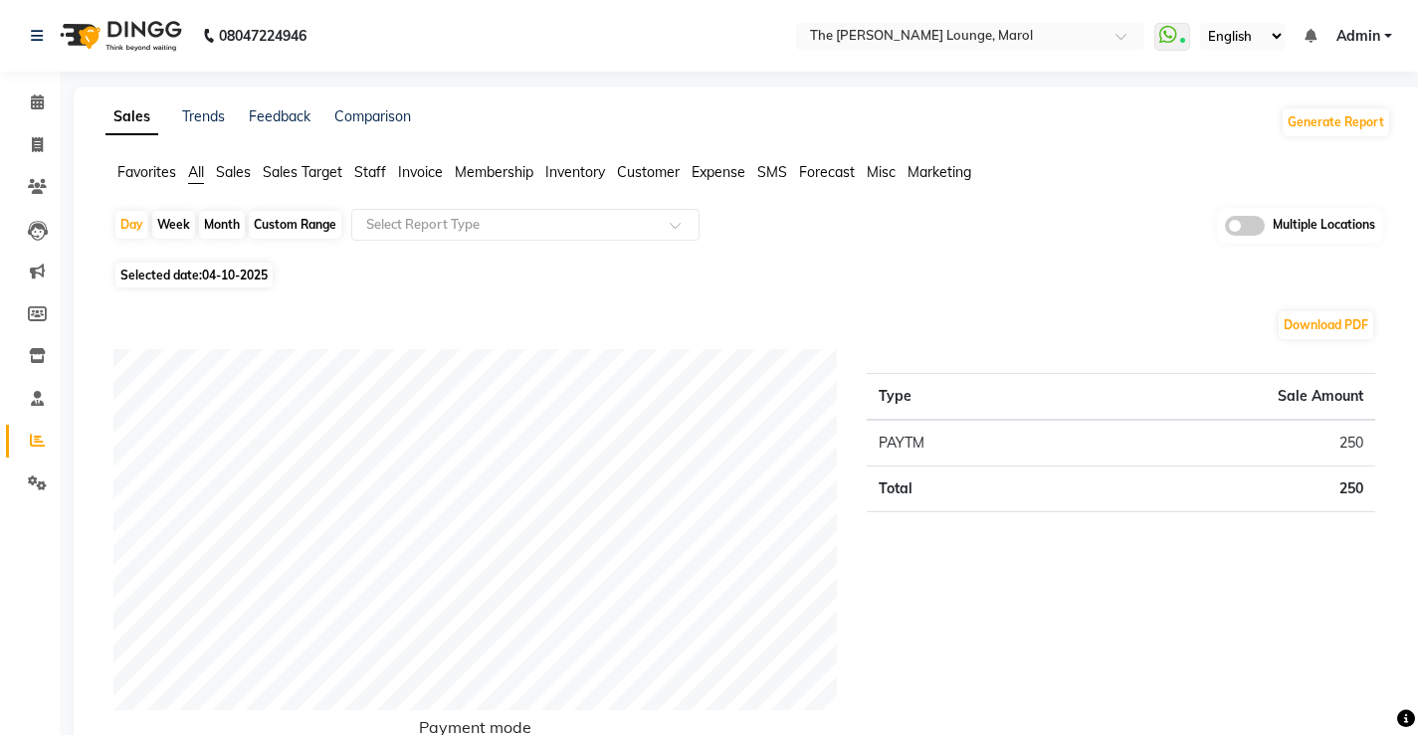
click at [376, 170] on span "Staff" at bounding box center [370, 172] width 32 height 18
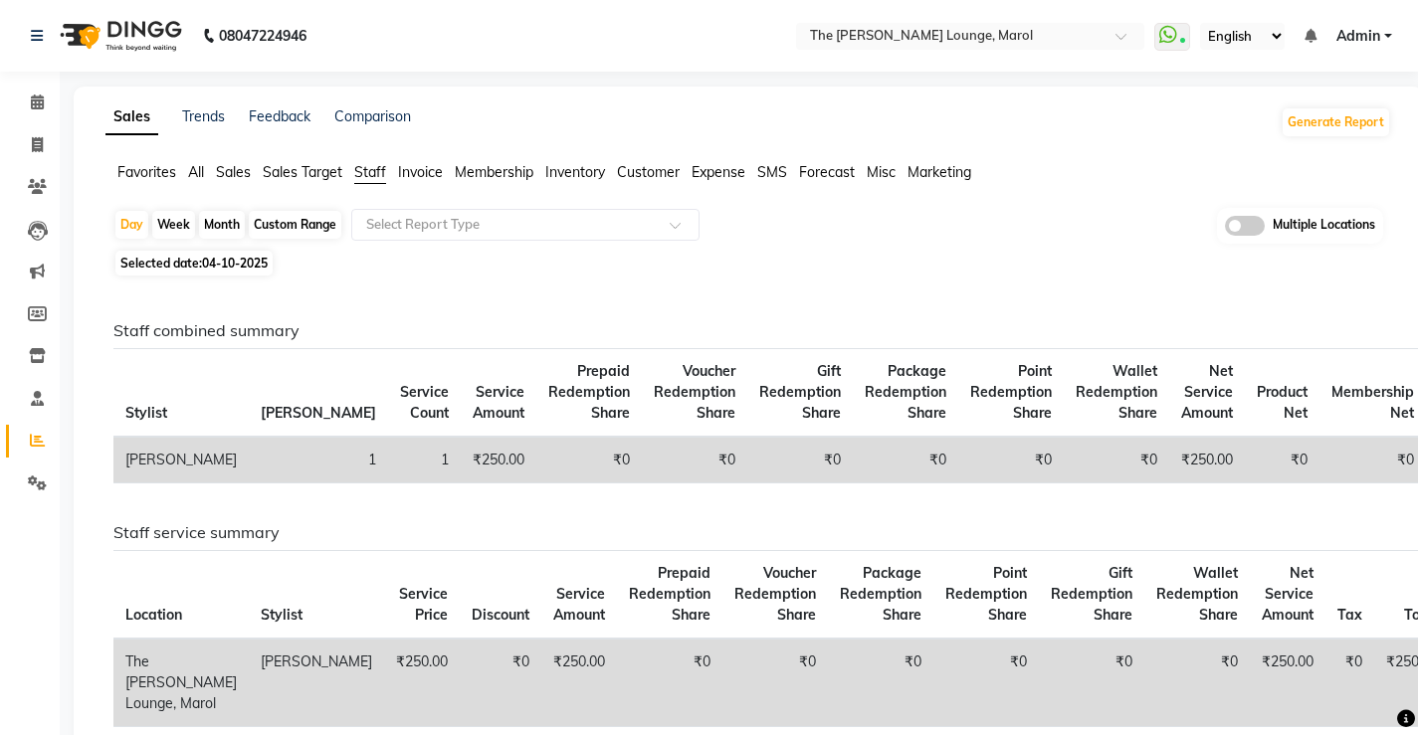
click at [205, 265] on span "04-10-2025" at bounding box center [235, 263] width 66 height 15
select select "10"
select select "2025"
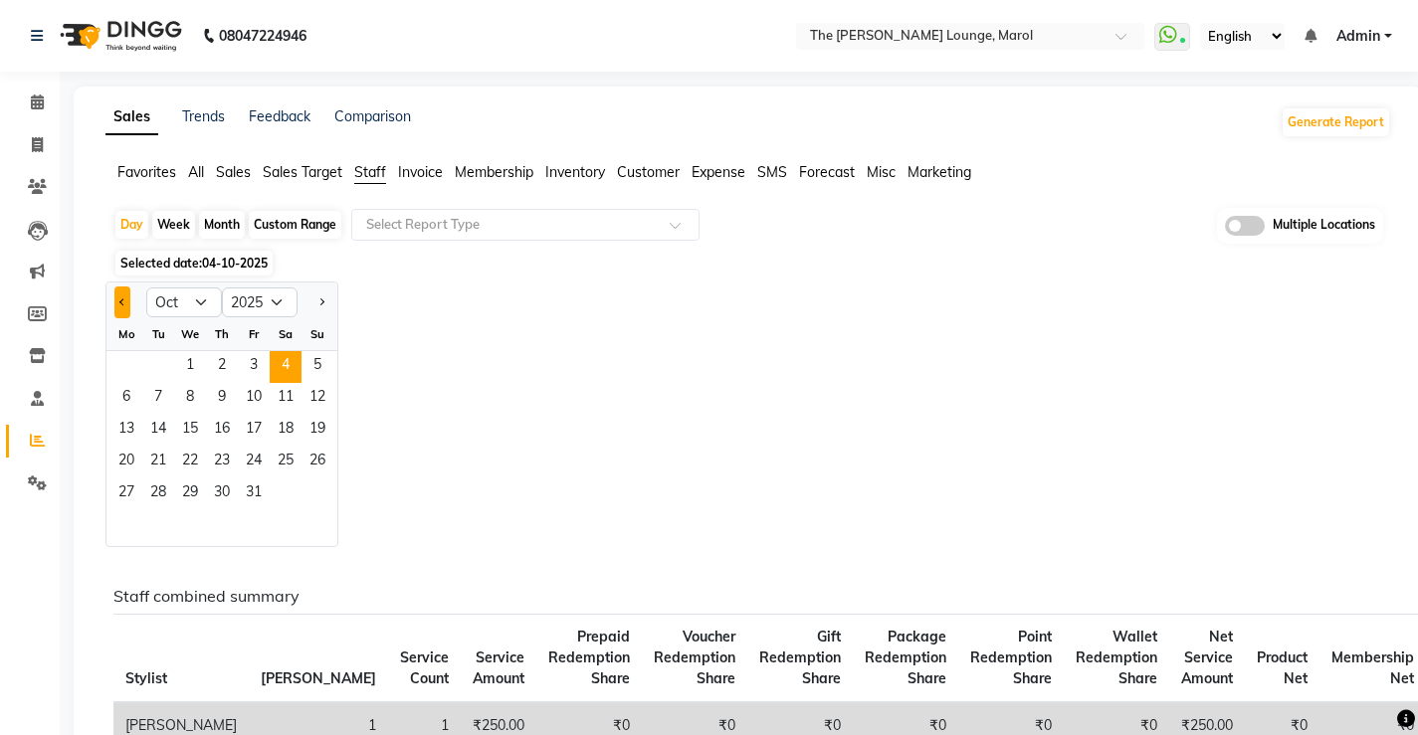
click at [122, 300] on span "Previous month" at bounding box center [122, 300] width 7 height 7
select select "9"
click at [310, 457] on span "28" at bounding box center [317, 463] width 32 height 32
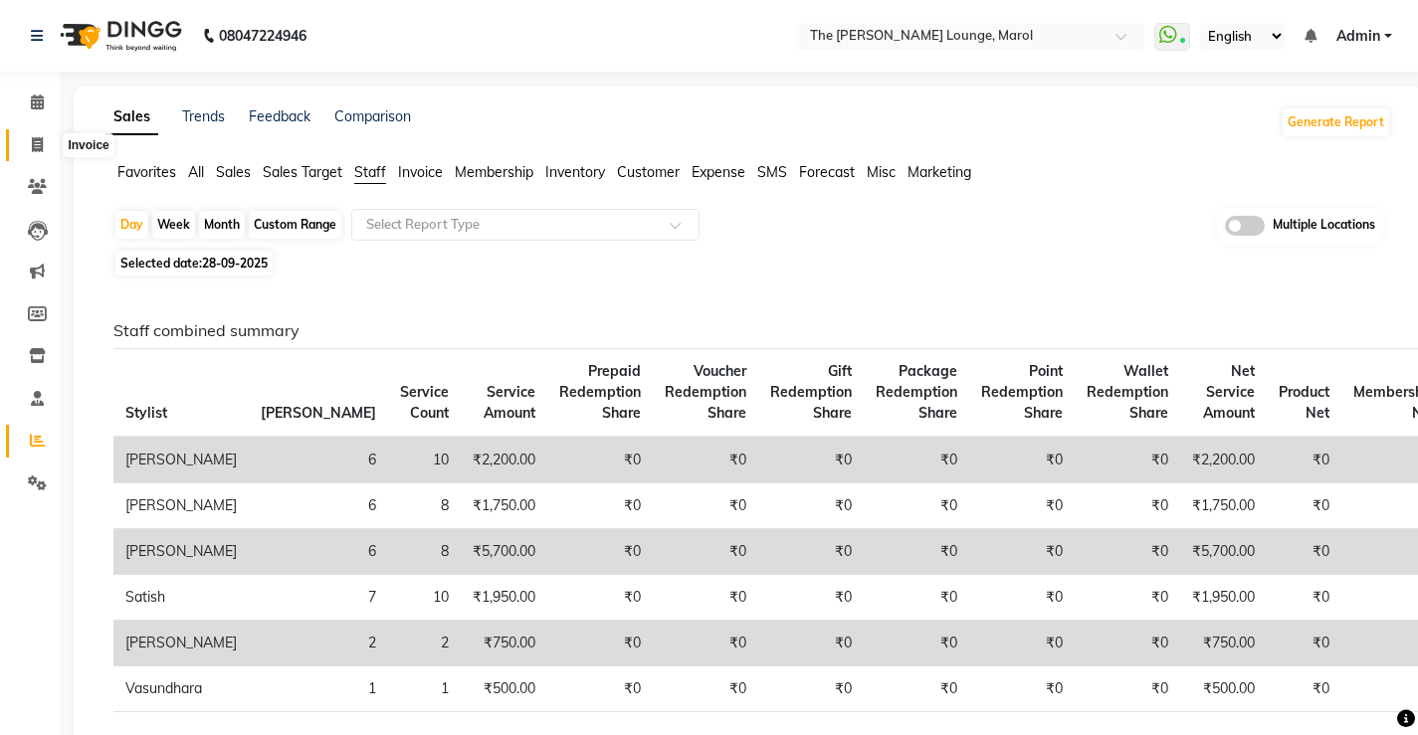
click at [28, 153] on span at bounding box center [37, 145] width 35 height 23
select select "7188"
select select "service"
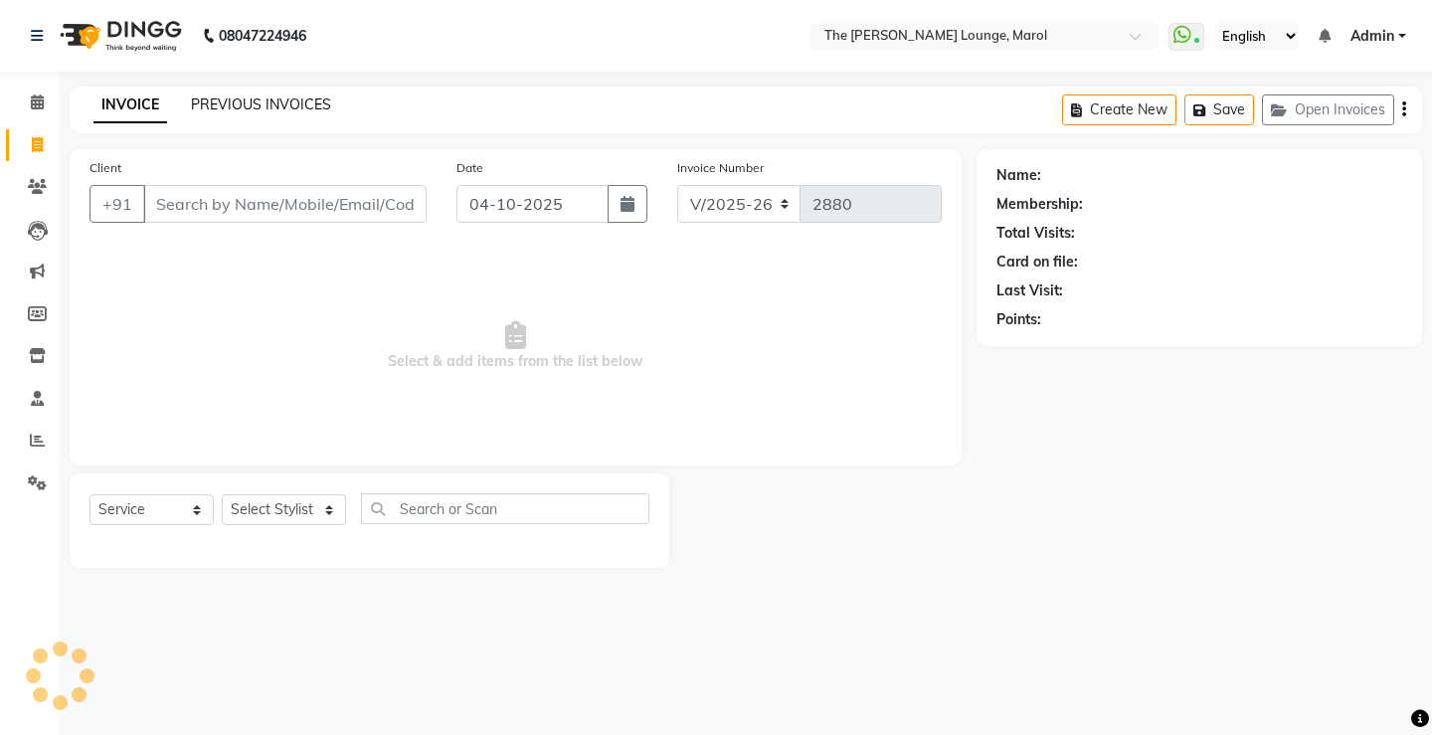
click at [272, 103] on link "PREVIOUS INVOICES" at bounding box center [261, 104] width 140 height 18
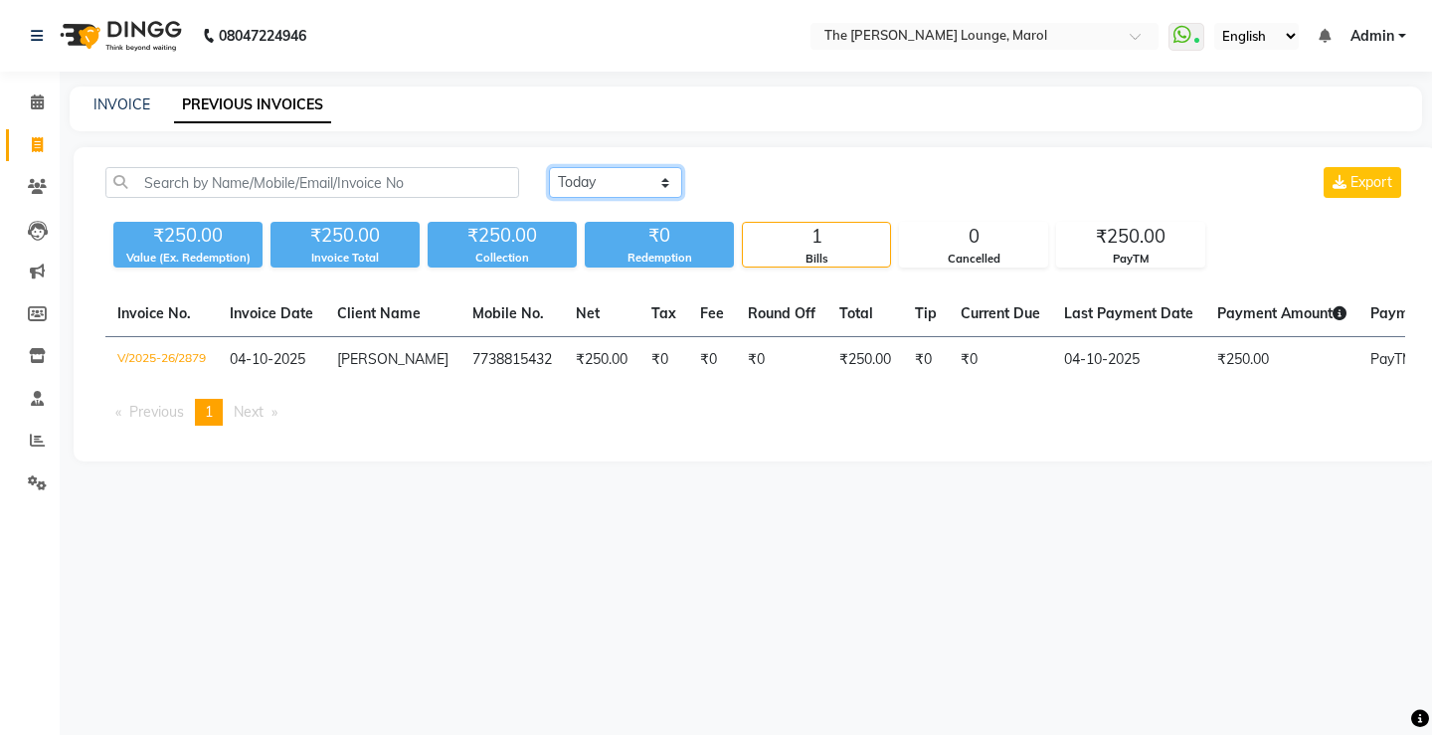
click at [594, 177] on select "Today Yesterday Custom Range" at bounding box center [615, 182] width 133 height 31
select select "range"
click at [549, 167] on select "Today Yesterday Custom Range" at bounding box center [615, 182] width 133 height 31
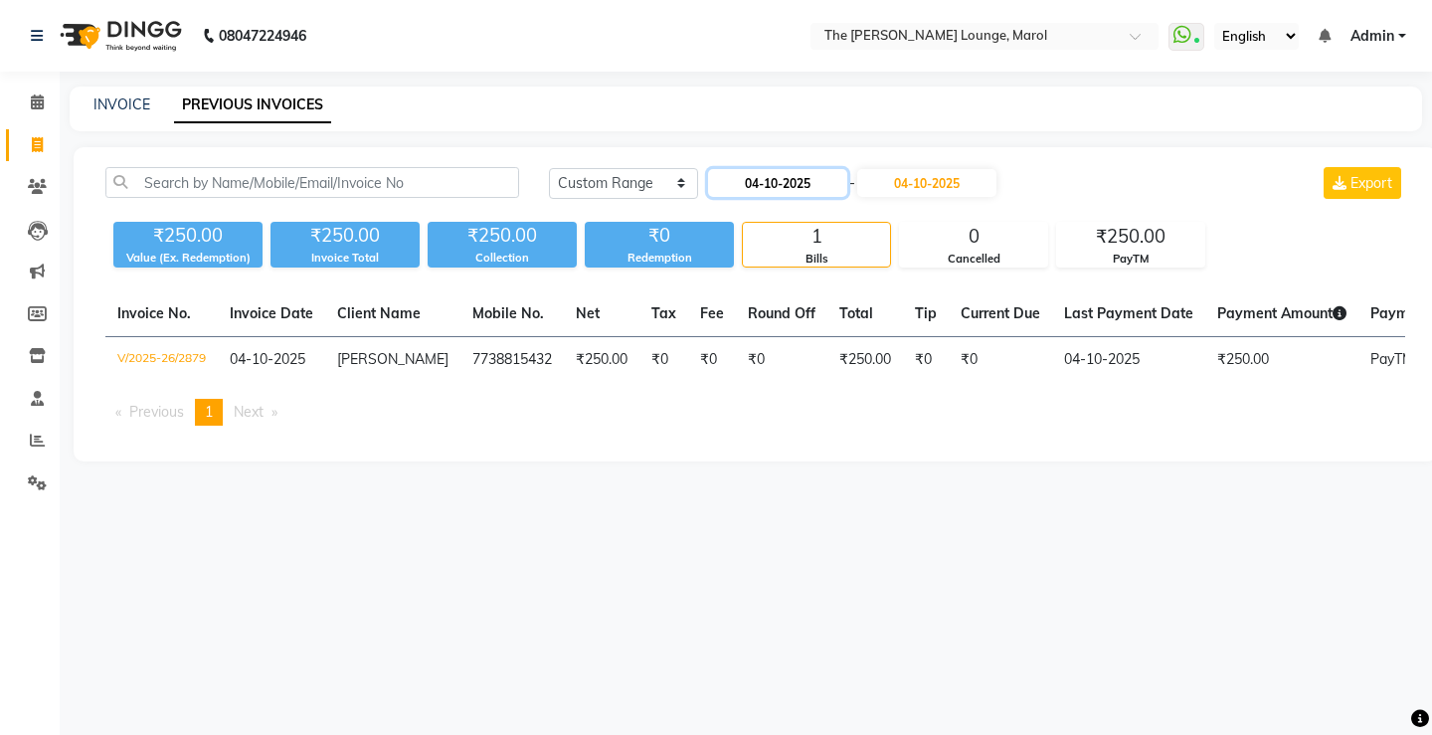
click at [787, 183] on input "04-10-2025" at bounding box center [777, 183] width 139 height 28
select select "10"
select select "2025"
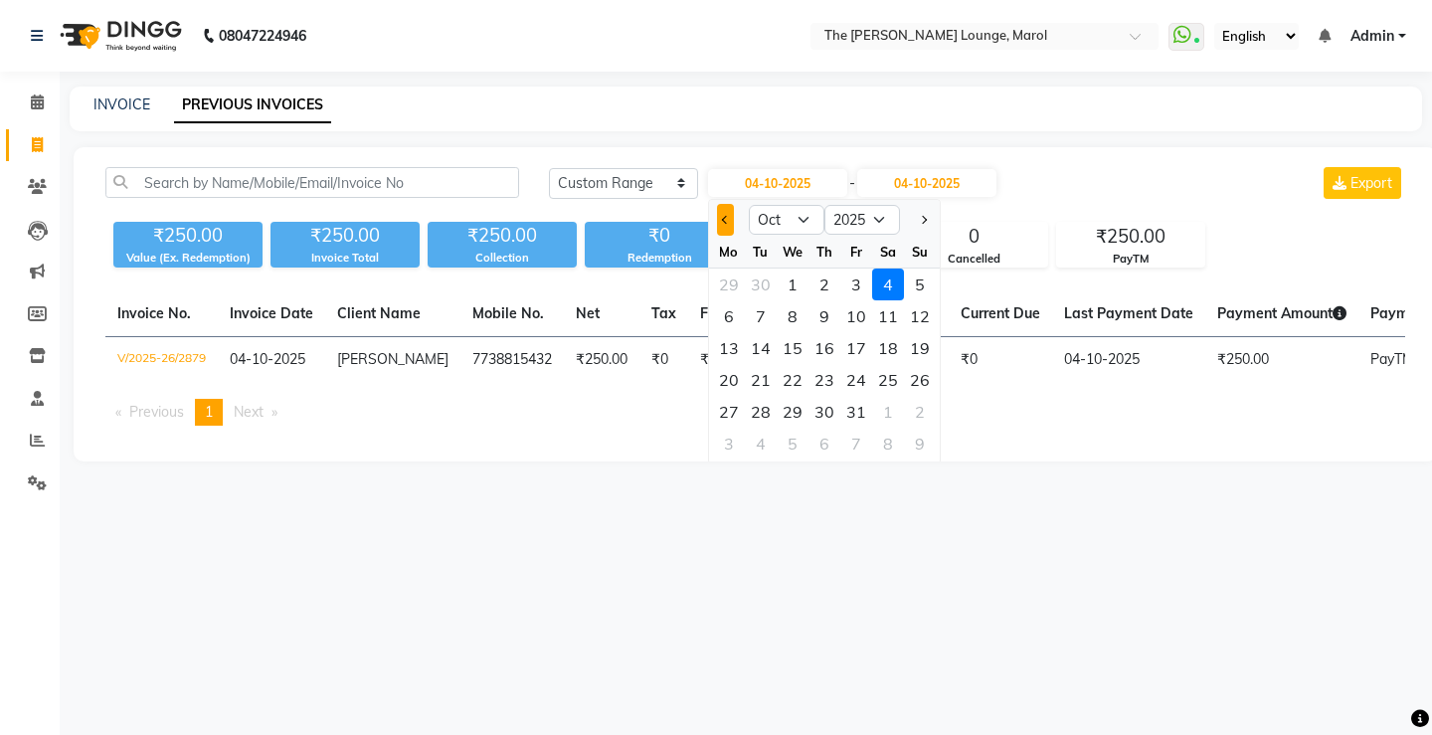
click at [717, 214] on button "Previous month" at bounding box center [725, 220] width 17 height 32
select select "9"
click at [916, 373] on div "28" at bounding box center [920, 380] width 32 height 32
type input "28-09-2025"
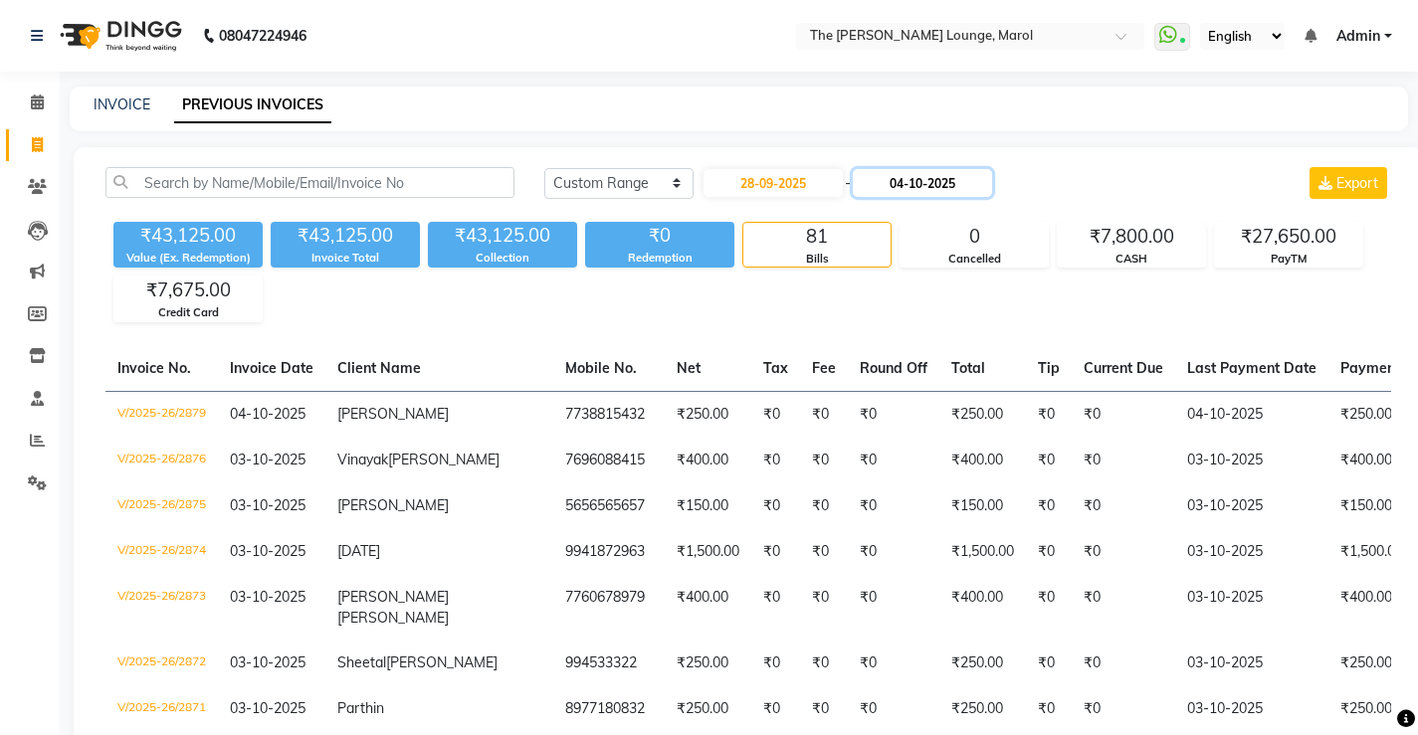
click at [946, 188] on input "04-10-2025" at bounding box center [921, 183] width 139 height 28
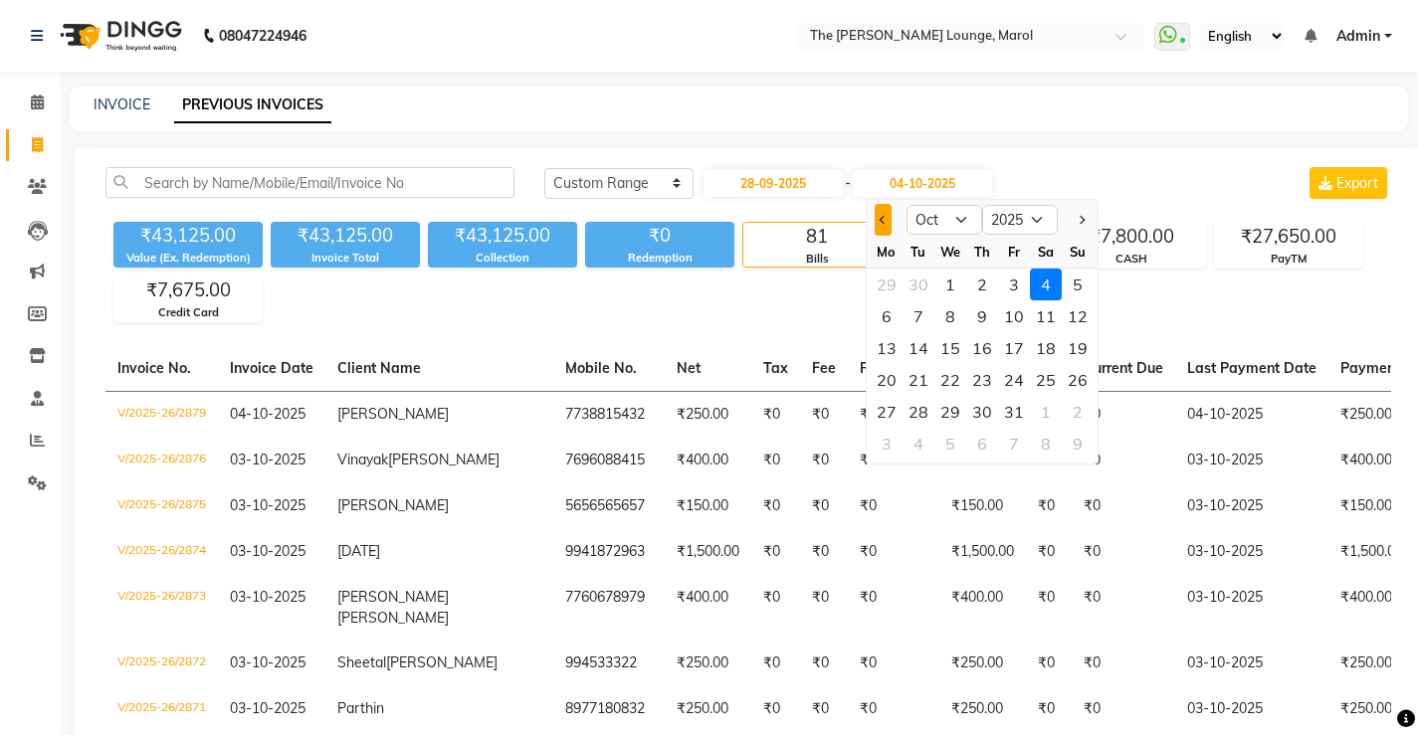
click at [884, 221] on span "Previous month" at bounding box center [882, 220] width 8 height 8
select select "9"
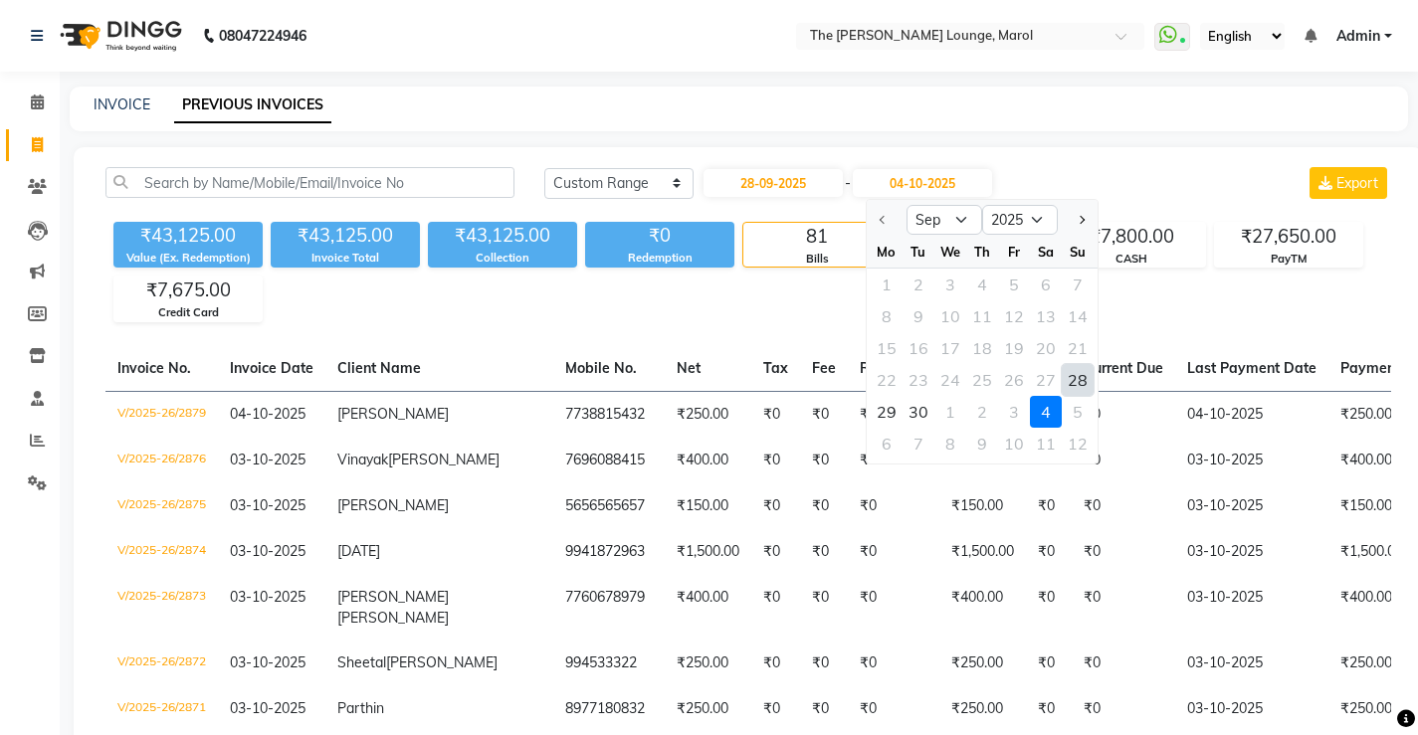
click at [1068, 382] on div "28" at bounding box center [1077, 380] width 32 height 32
type input "28-09-2025"
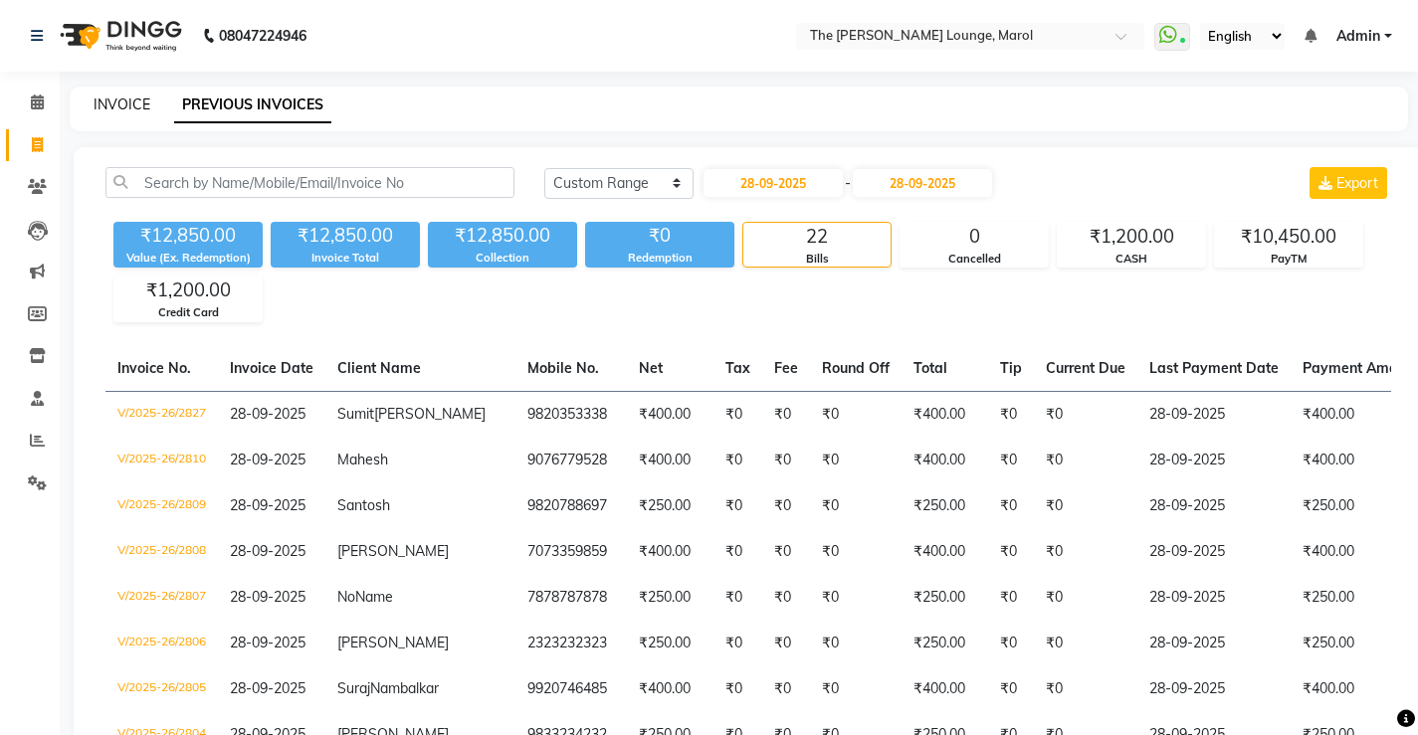
click at [119, 105] on link "INVOICE" at bounding box center [122, 104] width 57 height 18
select select "service"
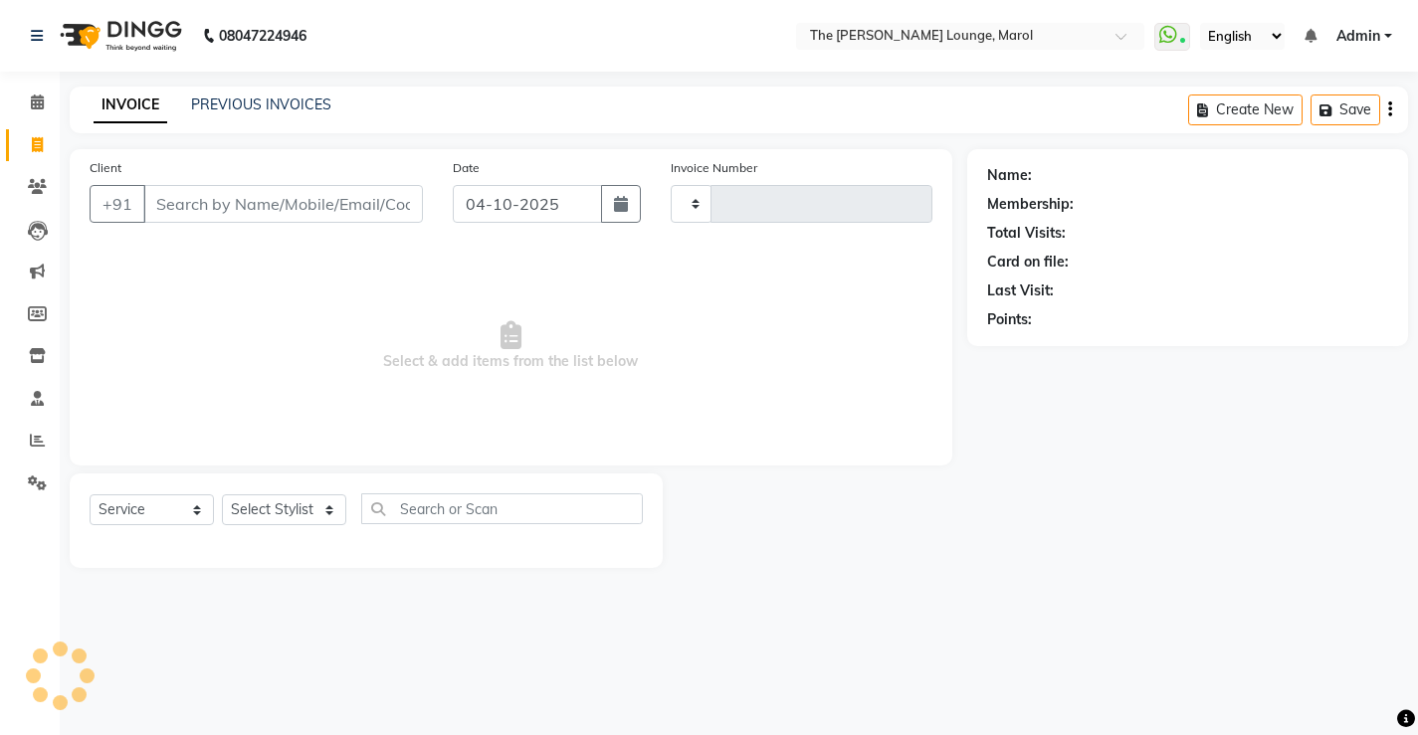
type input "2880"
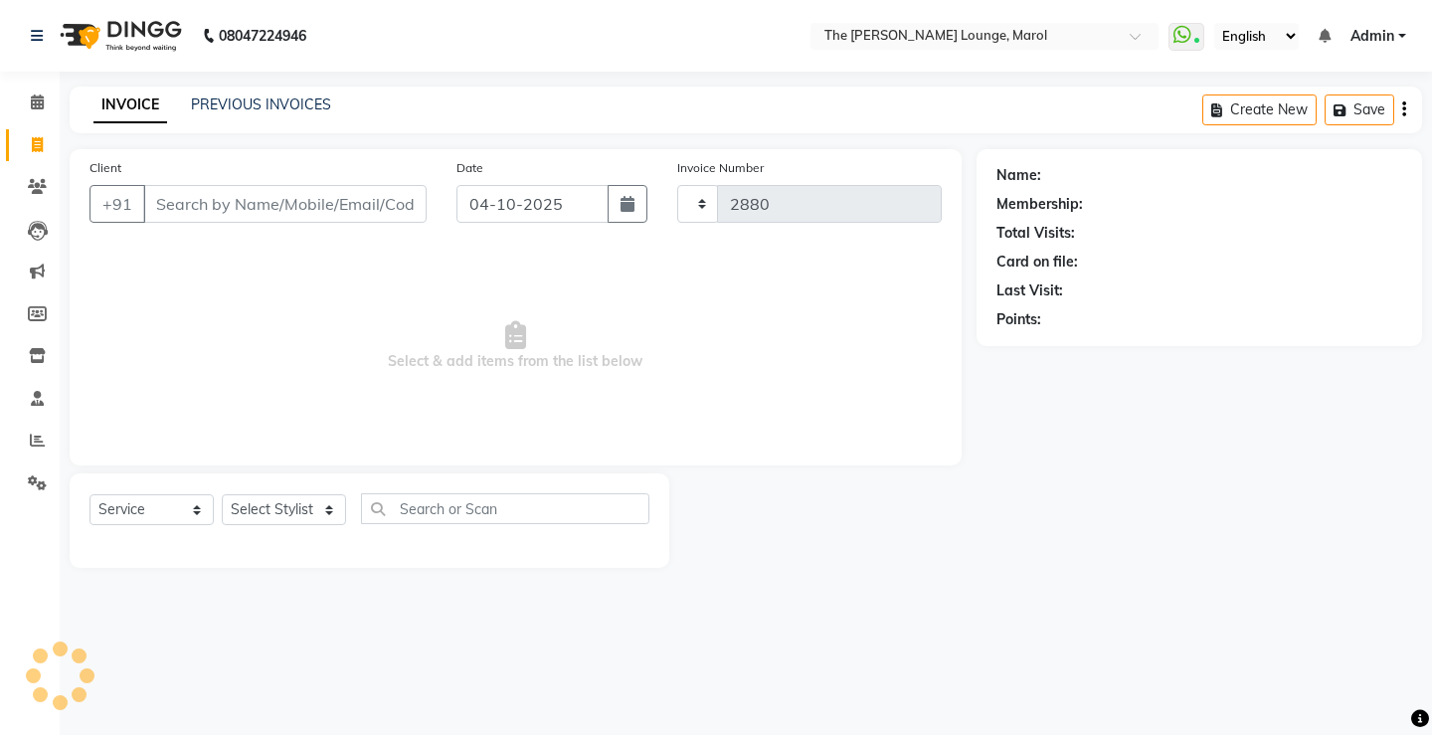
select select "7188"
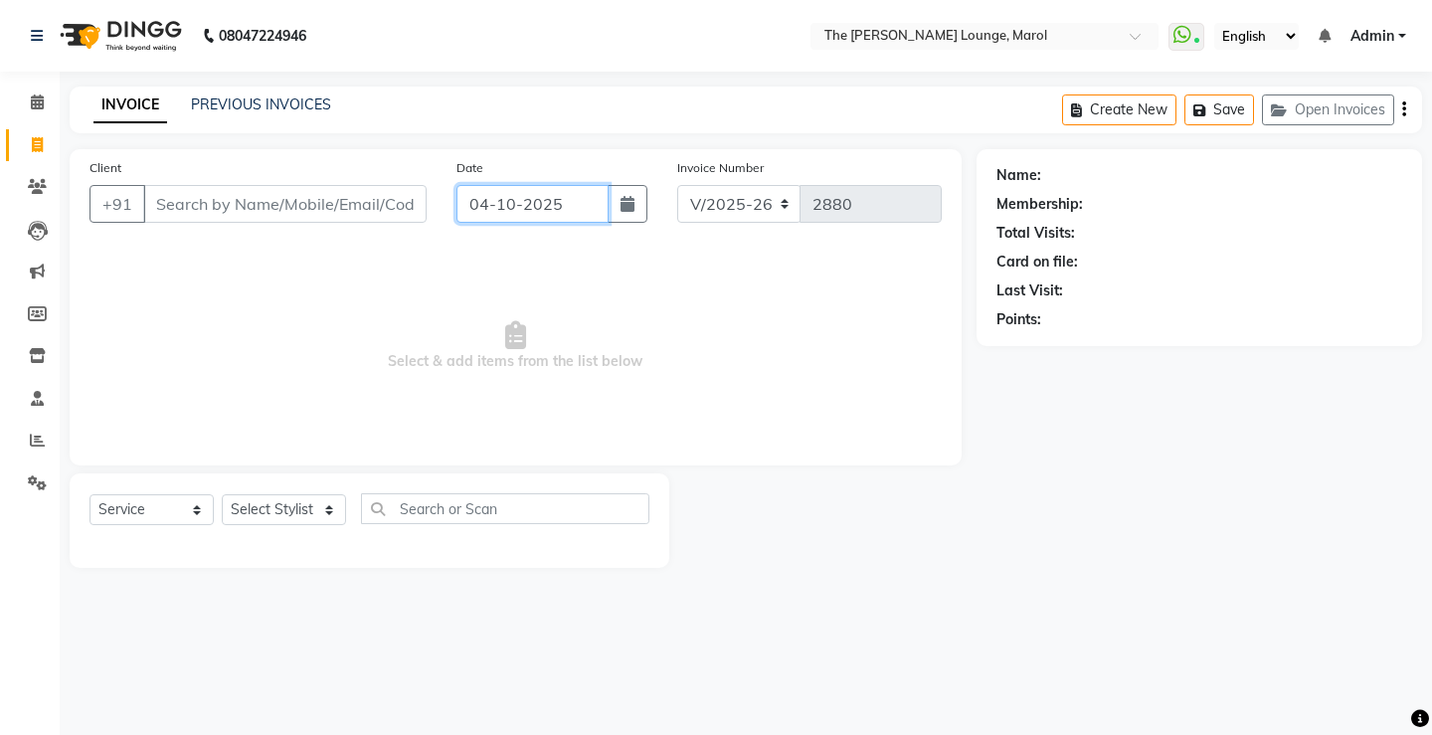
click at [520, 216] on input "04-10-2025" at bounding box center [533, 204] width 152 height 38
select select "10"
select select "2025"
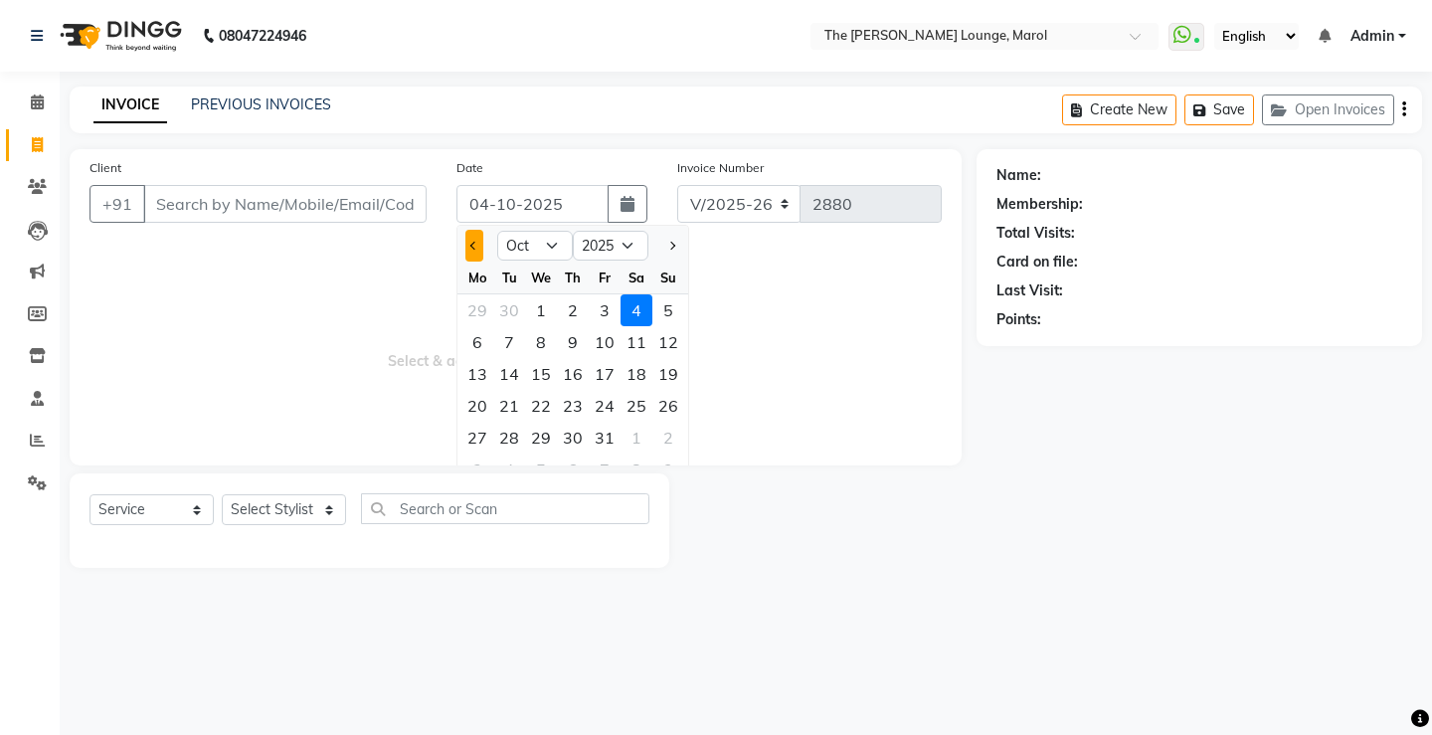
click at [466, 241] on button "Previous month" at bounding box center [474, 246] width 17 height 32
select select "9"
click at [663, 406] on div "28" at bounding box center [669, 406] width 32 height 32
type input "28-09-2025"
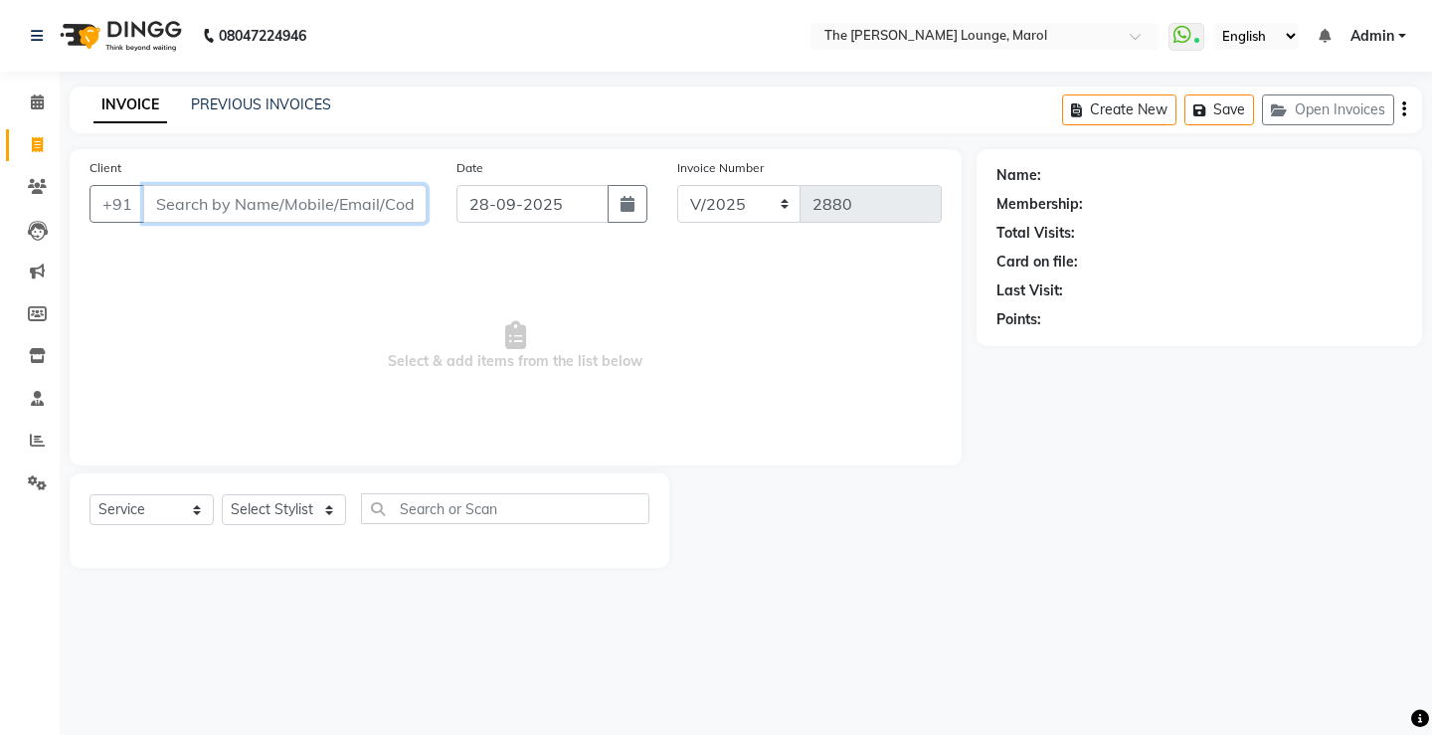
click at [181, 193] on input "Client" at bounding box center [285, 204] width 284 height 38
type input "5"
type input "56565656565"
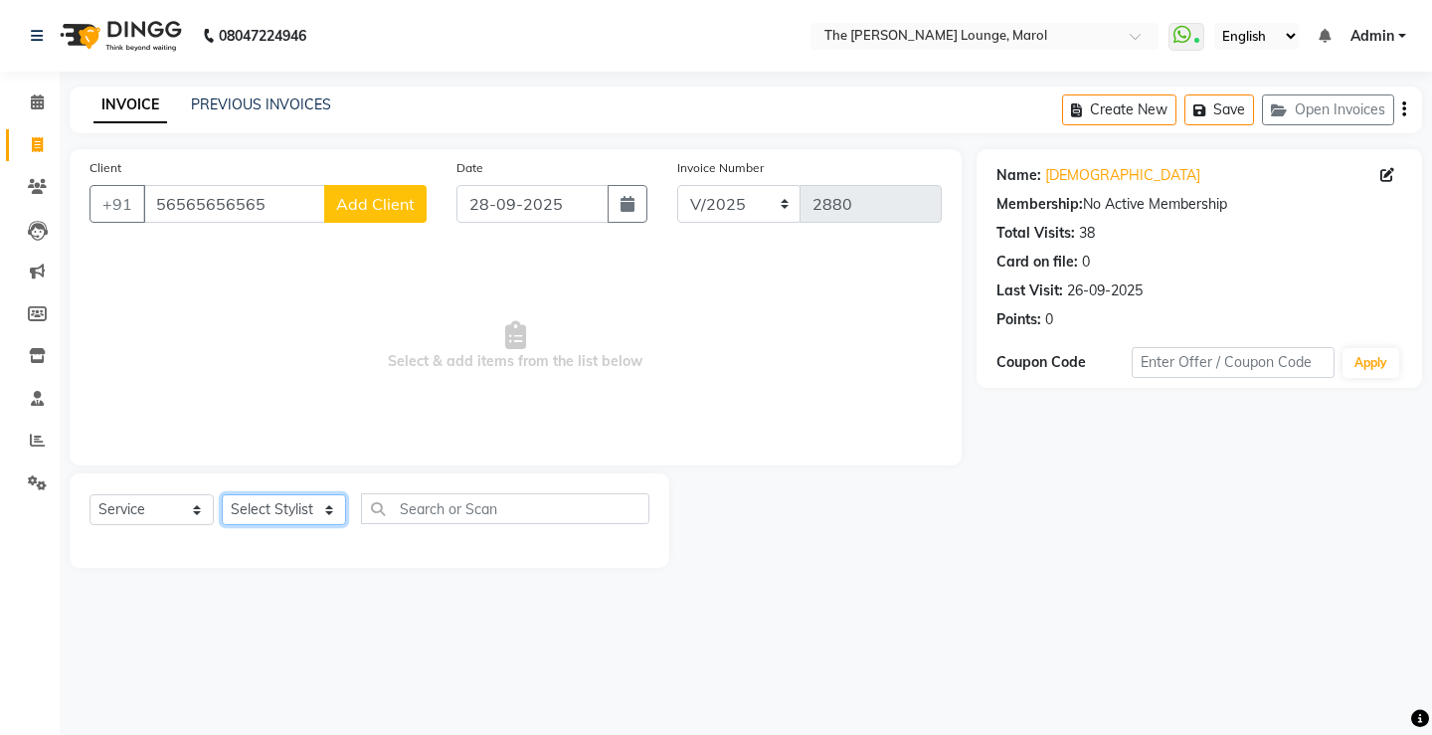
click at [260, 498] on select "Select Stylist Abhishek Sigh Anjali Jafar Salmani Ketan Shinde Mohsin Akhtar Sa…" at bounding box center [284, 509] width 124 height 31
select select "64222"
click at [222, 494] on select "Select Stylist Abhishek Sigh Anjali Jafar Salmani Ketan Shinde Mohsin Akhtar Sa…" at bounding box center [284, 509] width 124 height 31
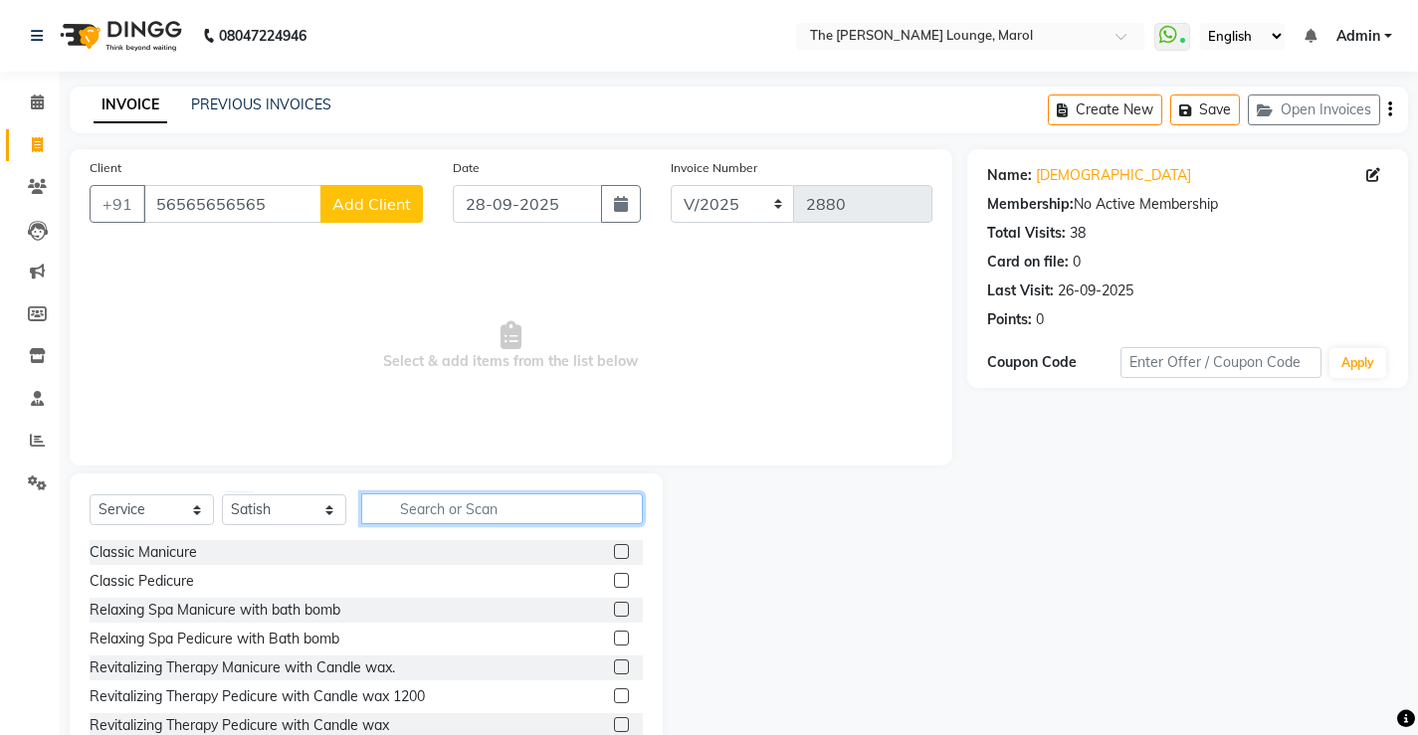
click at [425, 507] on input "text" at bounding box center [502, 508] width 282 height 31
click at [444, 508] on input "text" at bounding box center [502, 508] width 282 height 31
click at [459, 505] on input "text" at bounding box center [502, 508] width 282 height 31
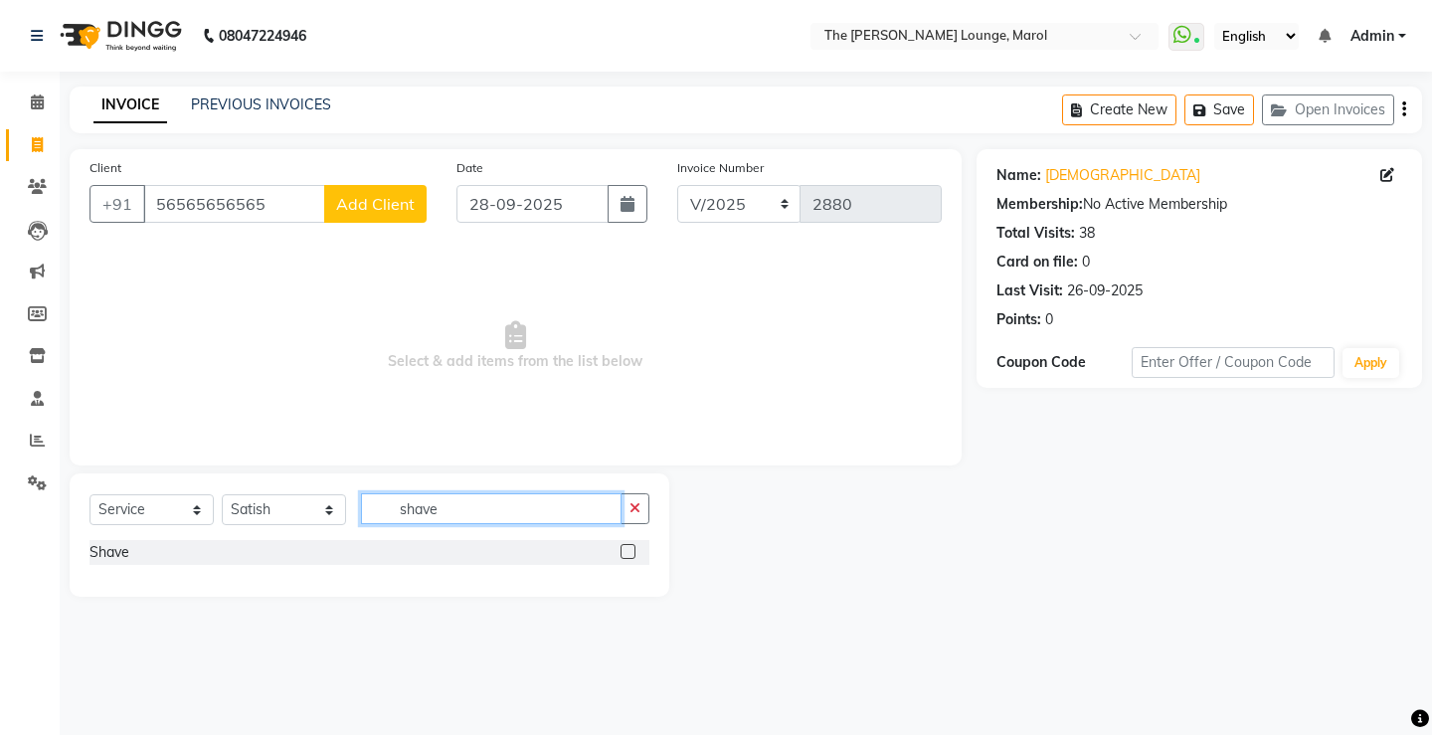
type input "shave"
click at [630, 551] on label at bounding box center [628, 551] width 15 height 15
click at [630, 551] on input "checkbox" at bounding box center [627, 552] width 13 height 13
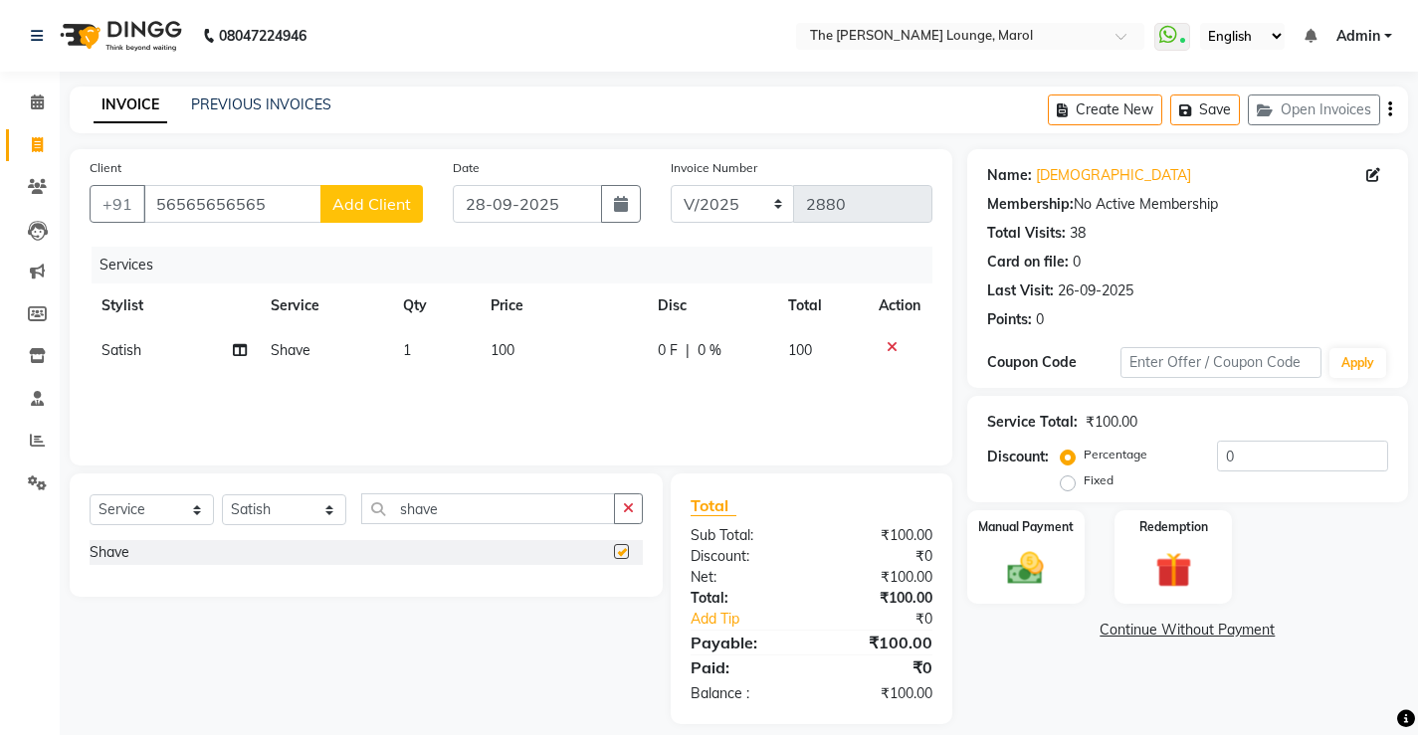
checkbox input "false"
click at [1025, 537] on div "Manual Payment" at bounding box center [1025, 557] width 122 height 98
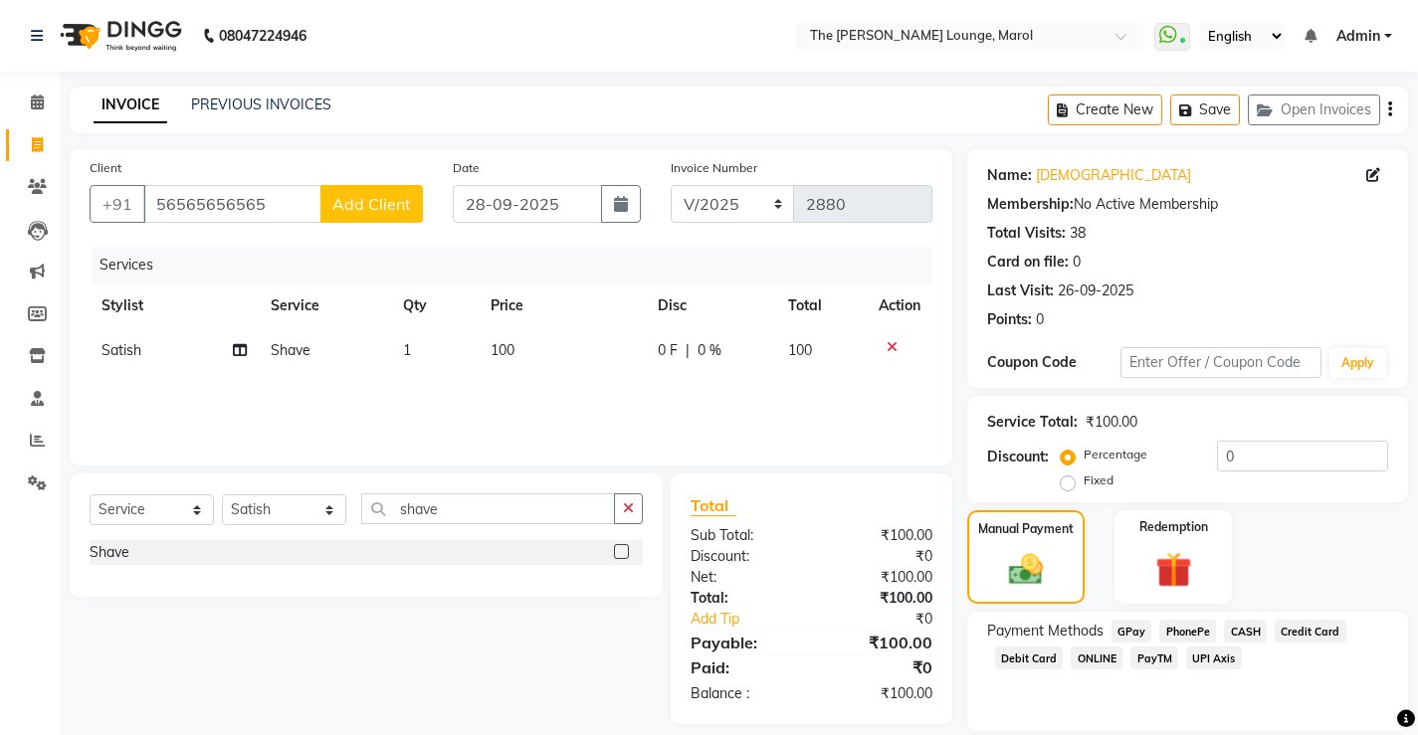
click at [1146, 660] on span "PayTM" at bounding box center [1154, 658] width 48 height 23
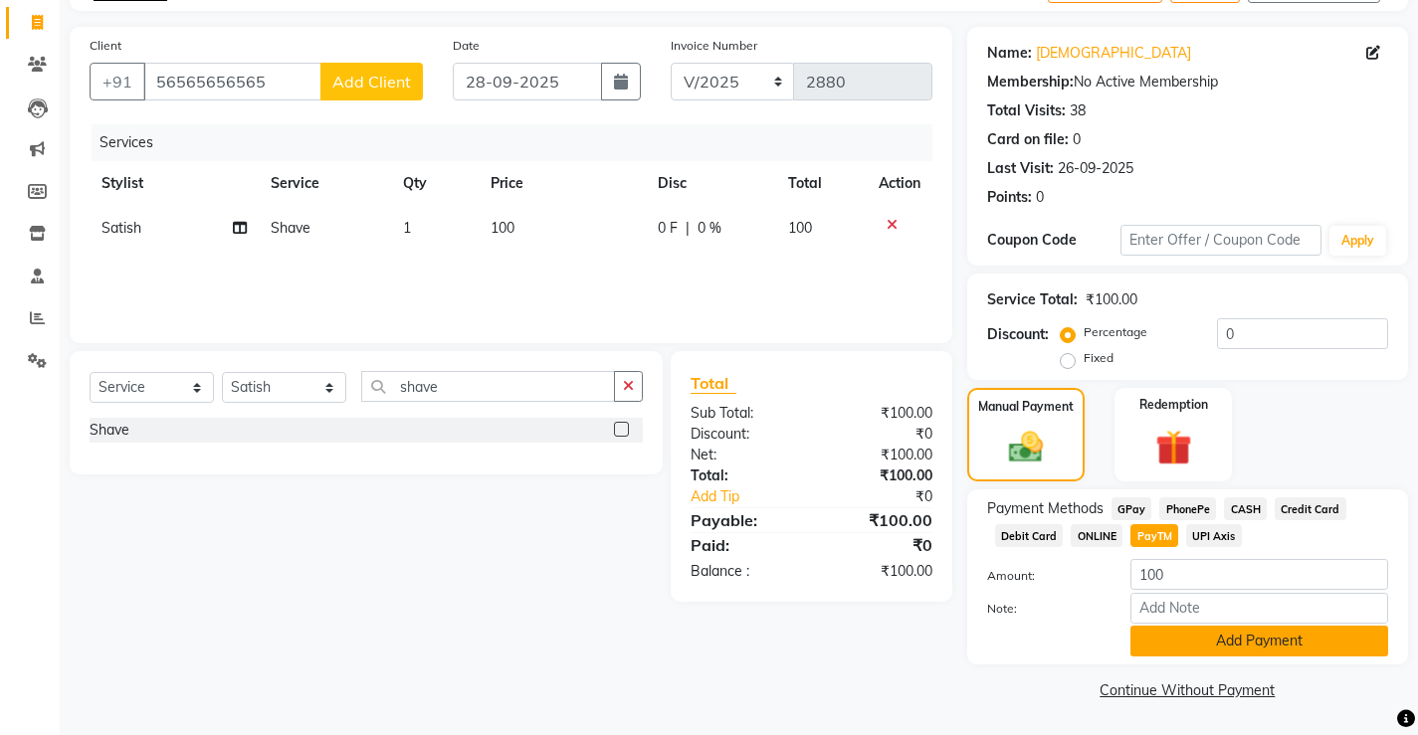
click at [1147, 634] on button "Add Payment" at bounding box center [1259, 641] width 258 height 31
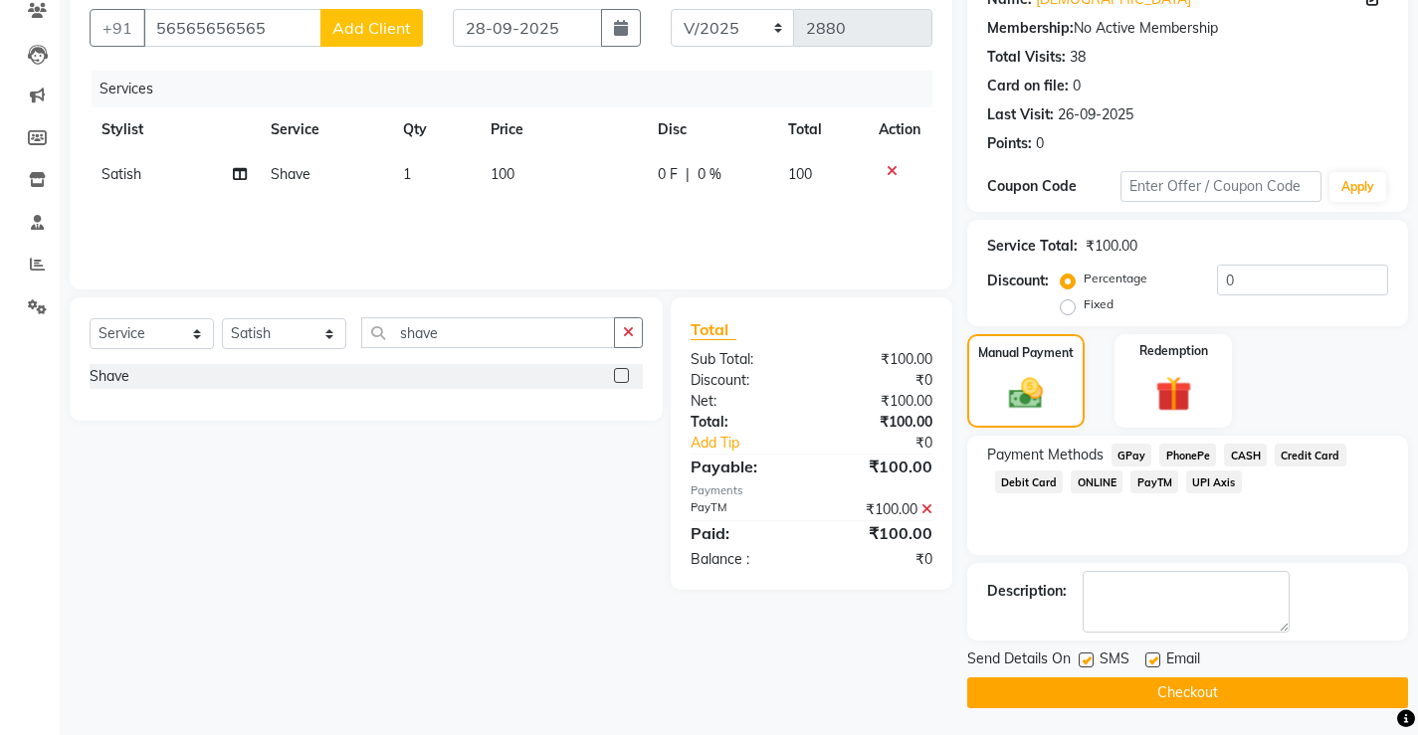
scroll to position [179, 0]
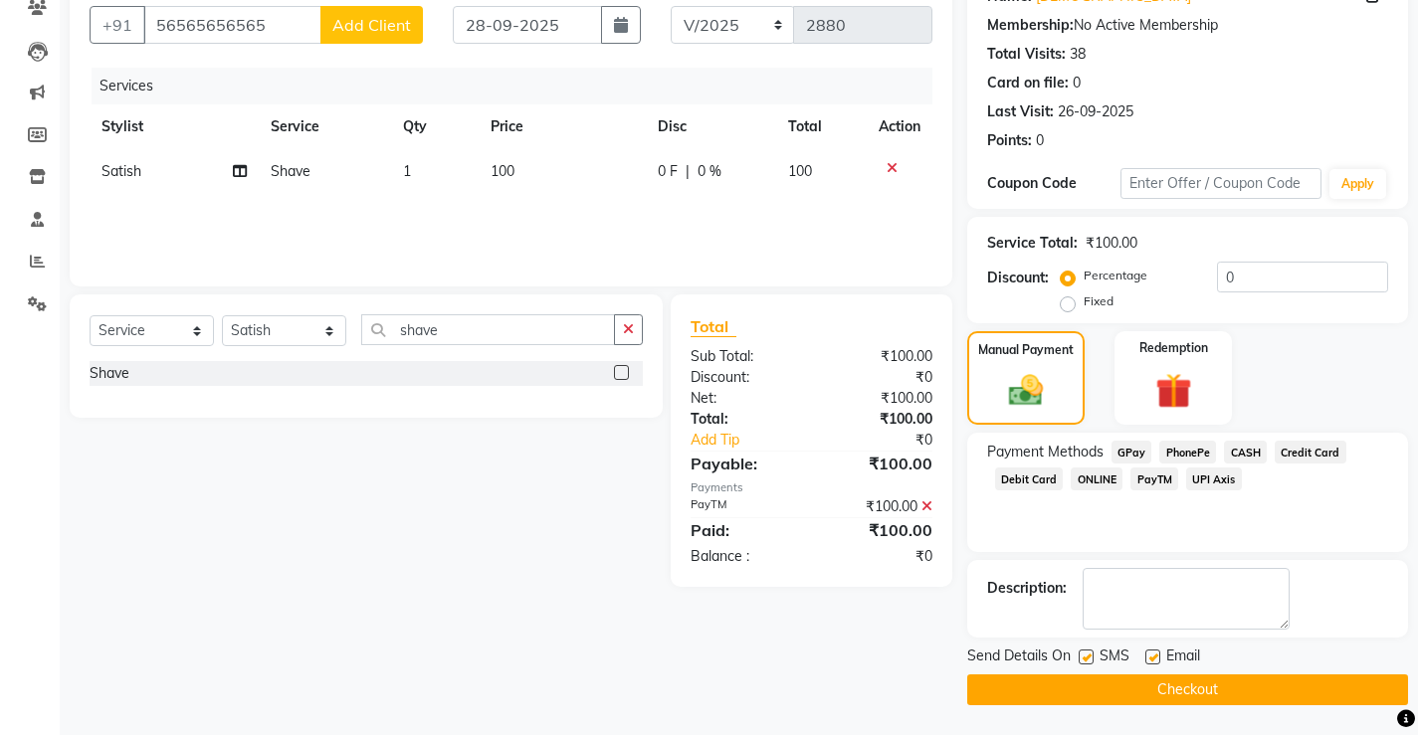
click at [1168, 680] on button "Checkout" at bounding box center [1187, 689] width 441 height 31
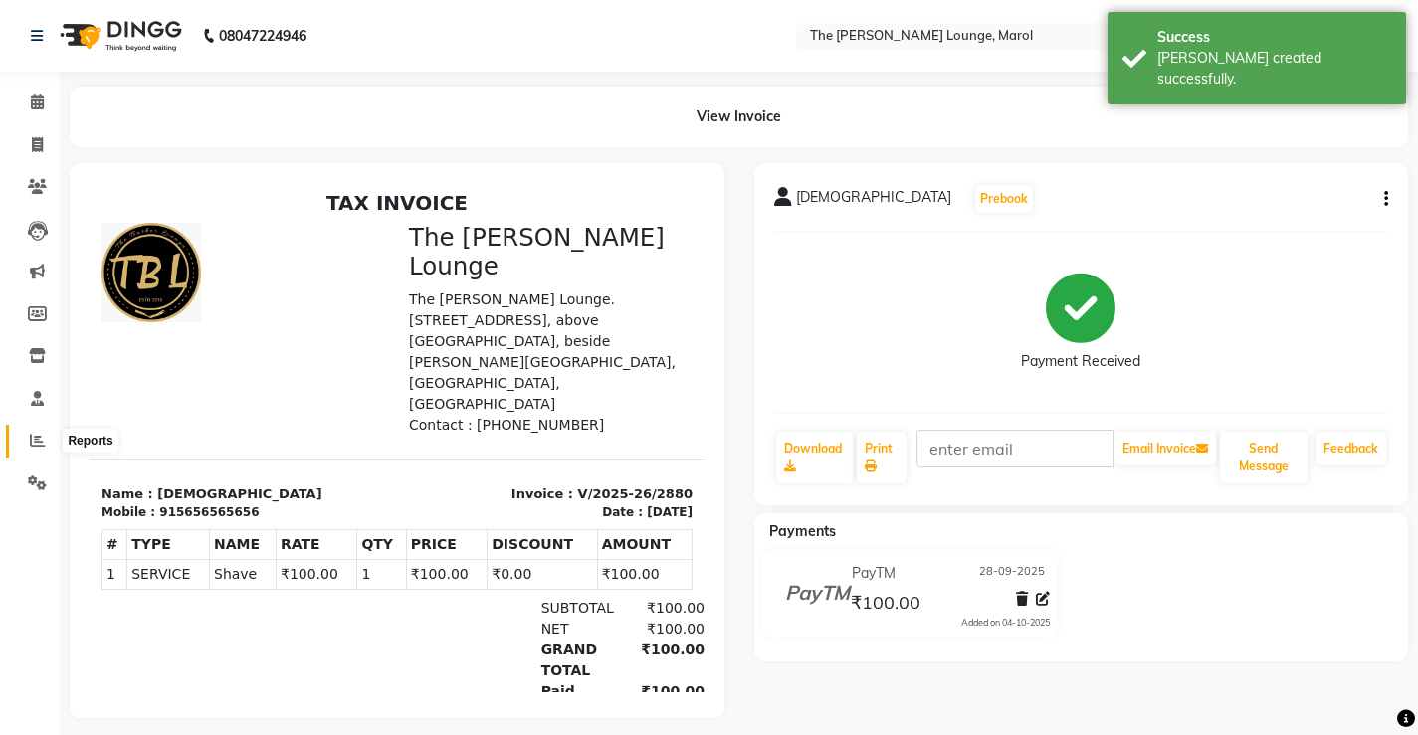
click at [35, 445] on icon at bounding box center [37, 440] width 15 height 15
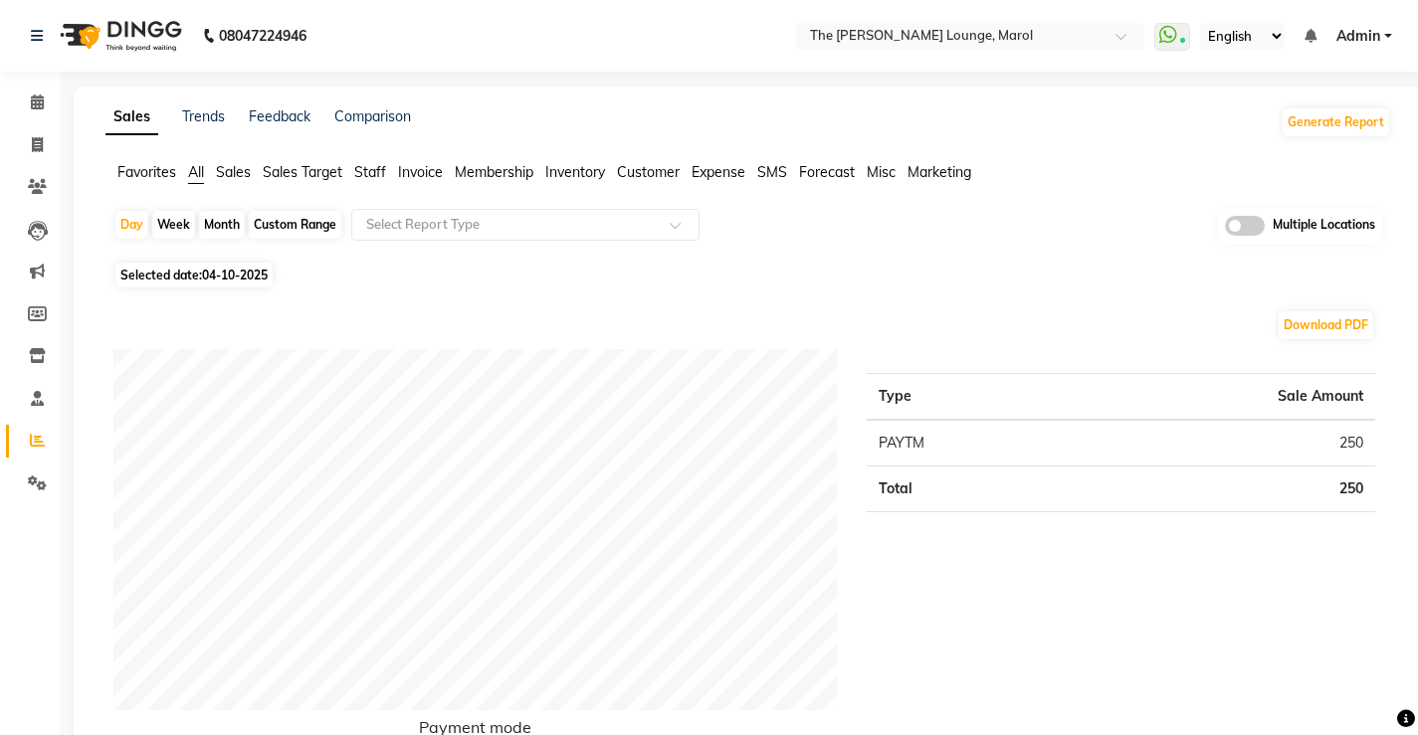
click at [380, 178] on span "Staff" at bounding box center [370, 172] width 32 height 18
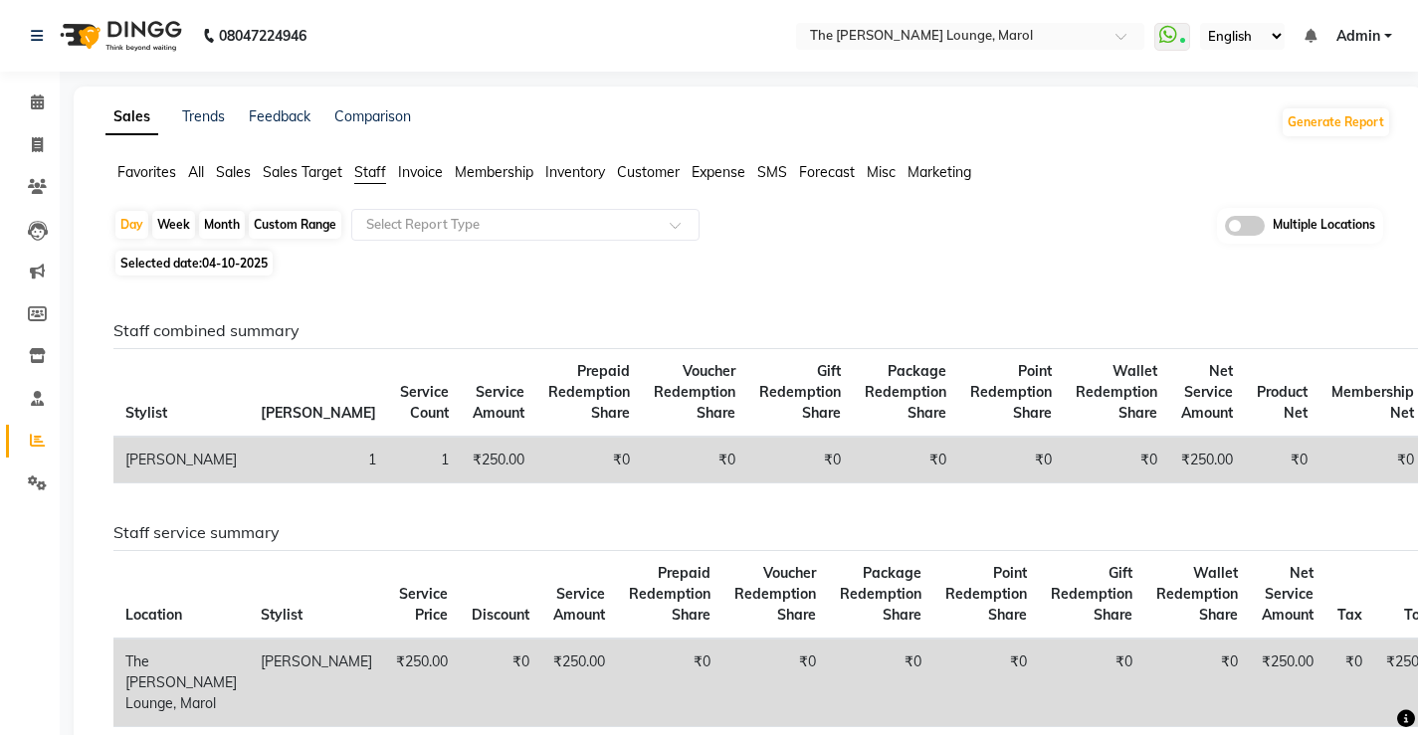
click at [223, 265] on span "04-10-2025" at bounding box center [235, 263] width 66 height 15
select select "10"
select select "2025"
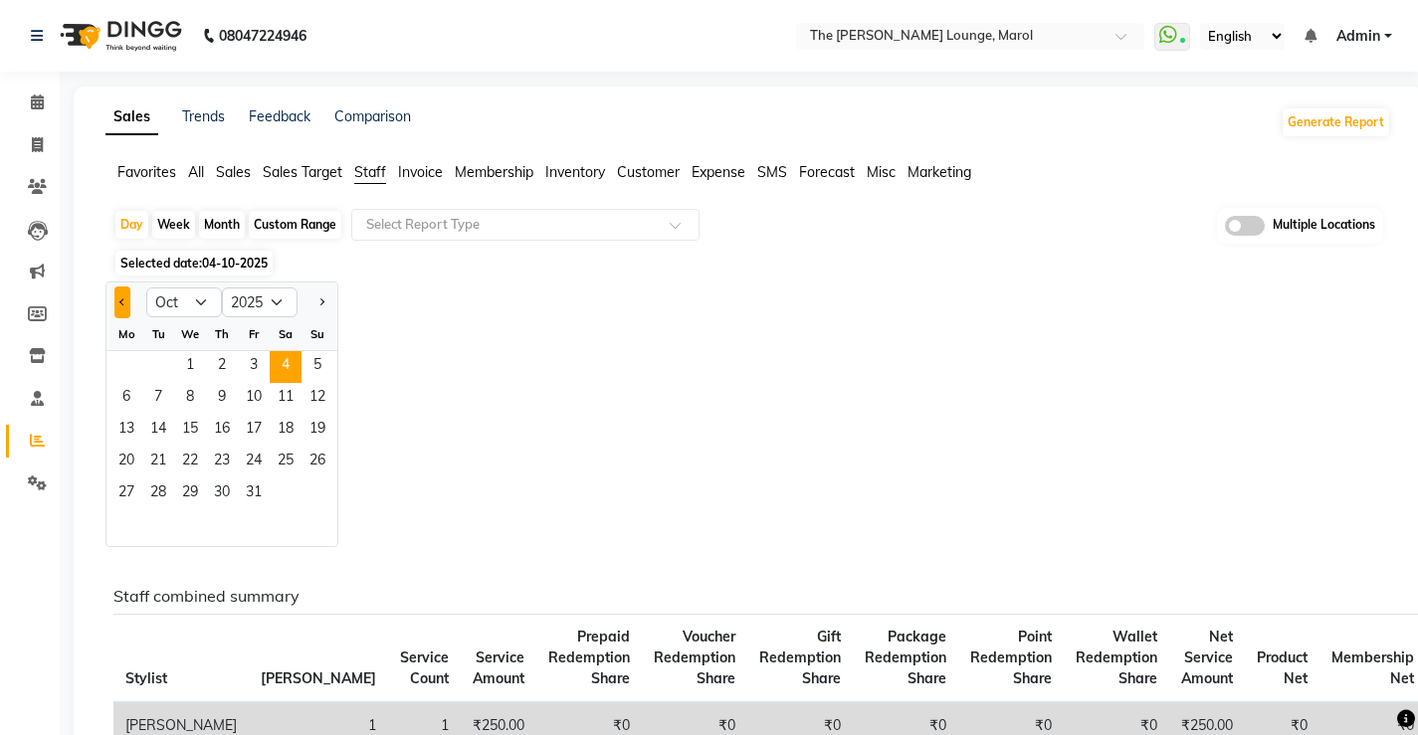
click at [125, 305] on button "Previous month" at bounding box center [122, 302] width 16 height 32
select select "9"
click at [315, 474] on span "28" at bounding box center [317, 463] width 32 height 32
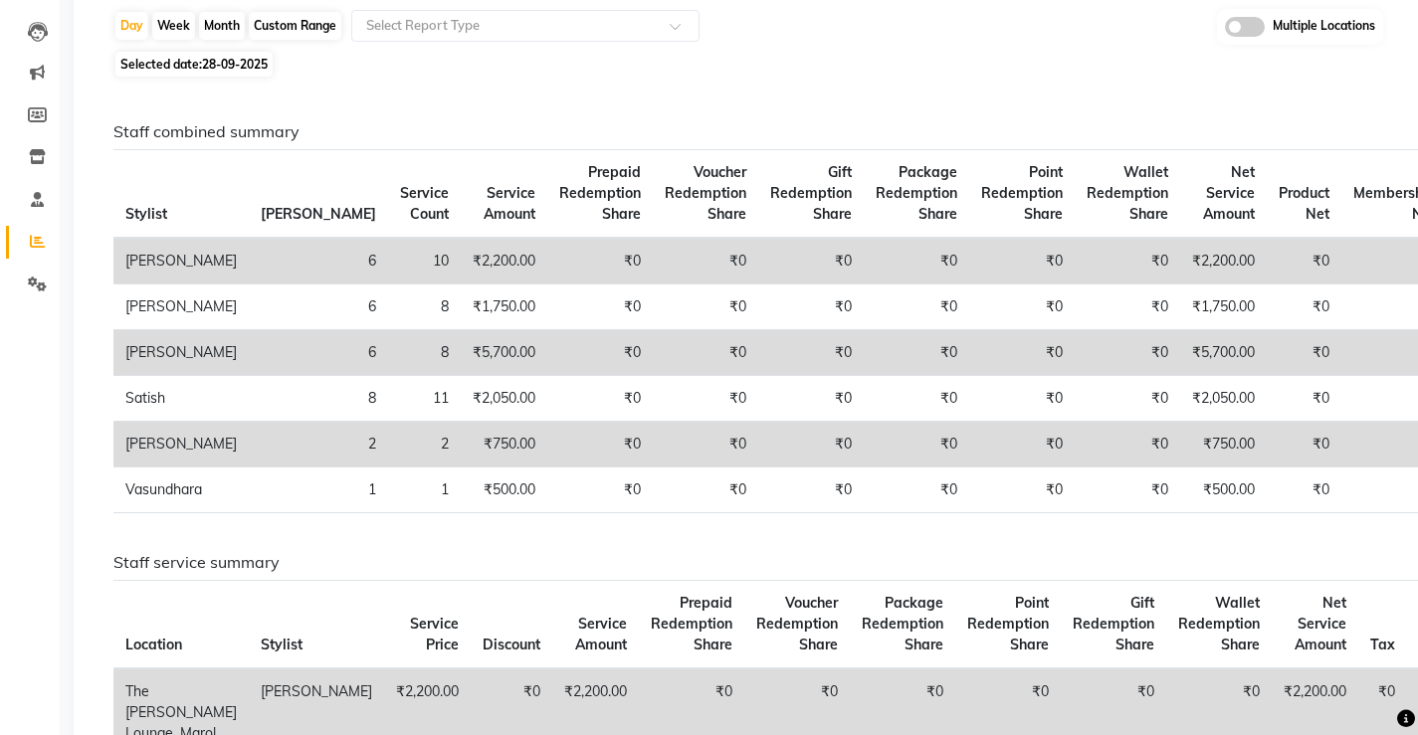
scroll to position [99, 0]
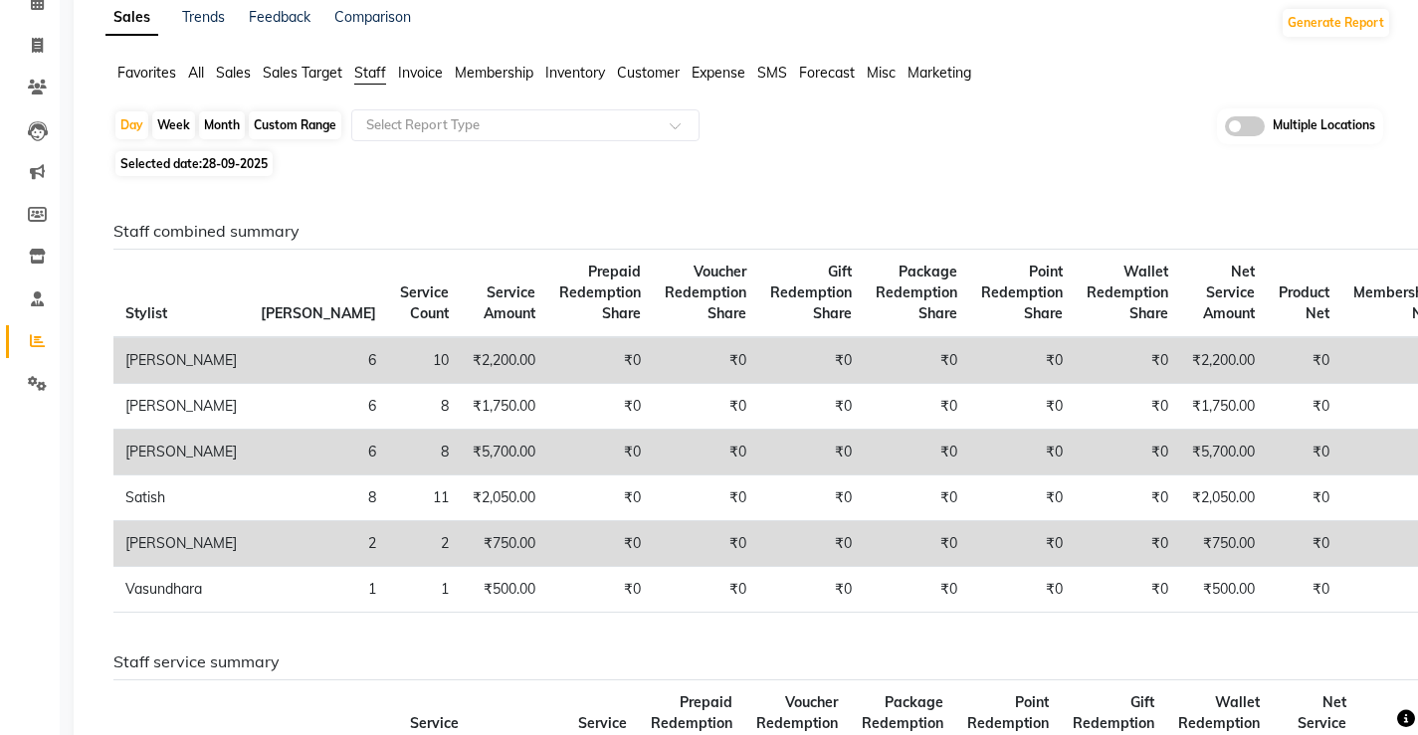
click at [221, 158] on span "28-09-2025" at bounding box center [235, 163] width 66 height 15
select select "9"
select select "2025"
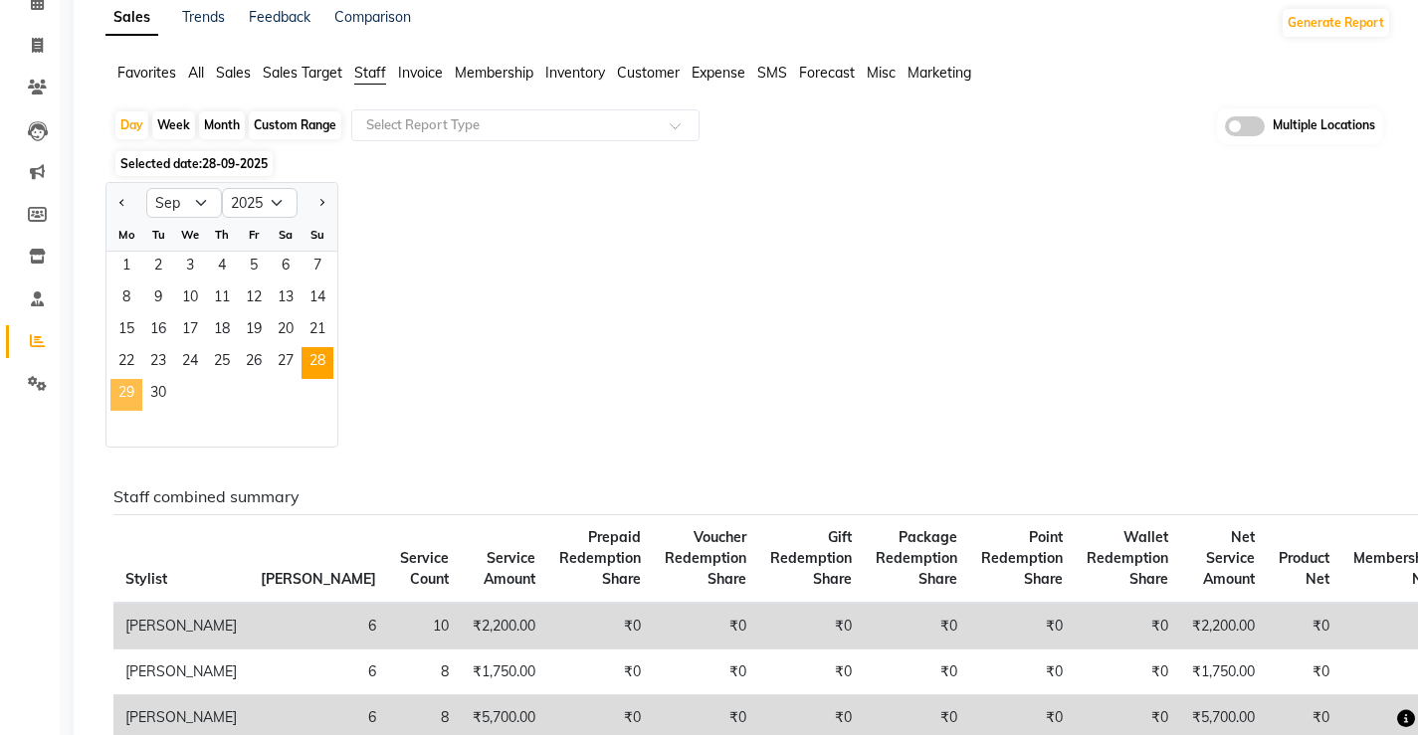
click at [119, 402] on span "29" at bounding box center [126, 395] width 32 height 32
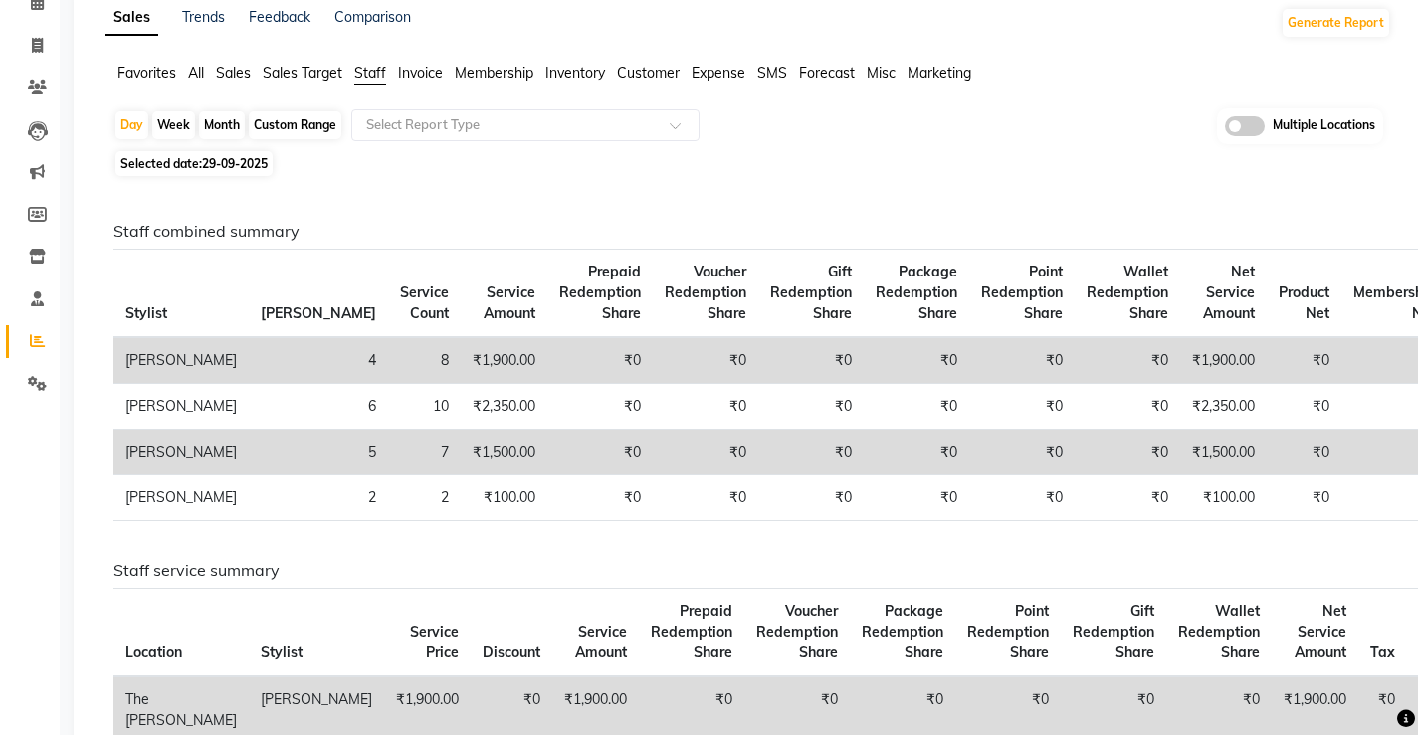
click at [234, 157] on span "29-09-2025" at bounding box center [235, 163] width 66 height 15
select select "9"
select select "2025"
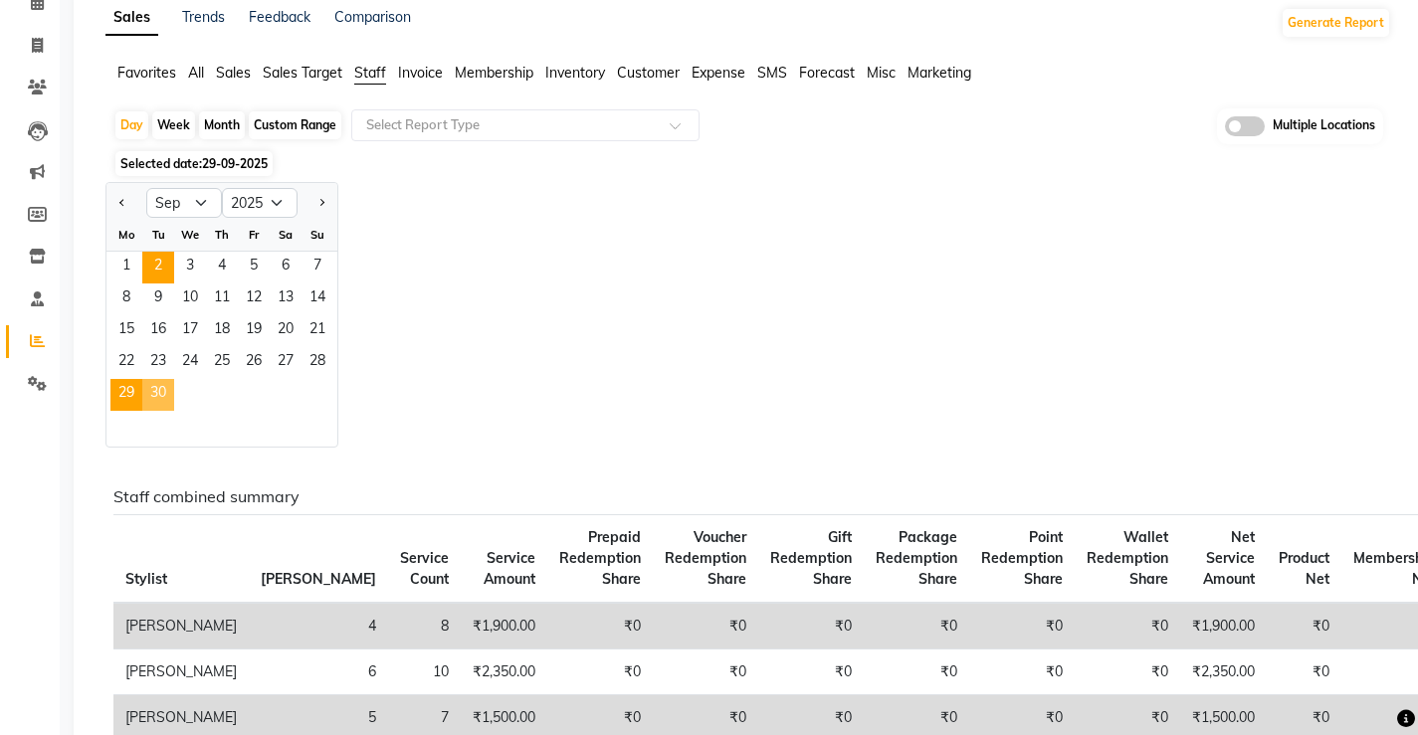
click at [169, 382] on span "30" at bounding box center [158, 395] width 32 height 32
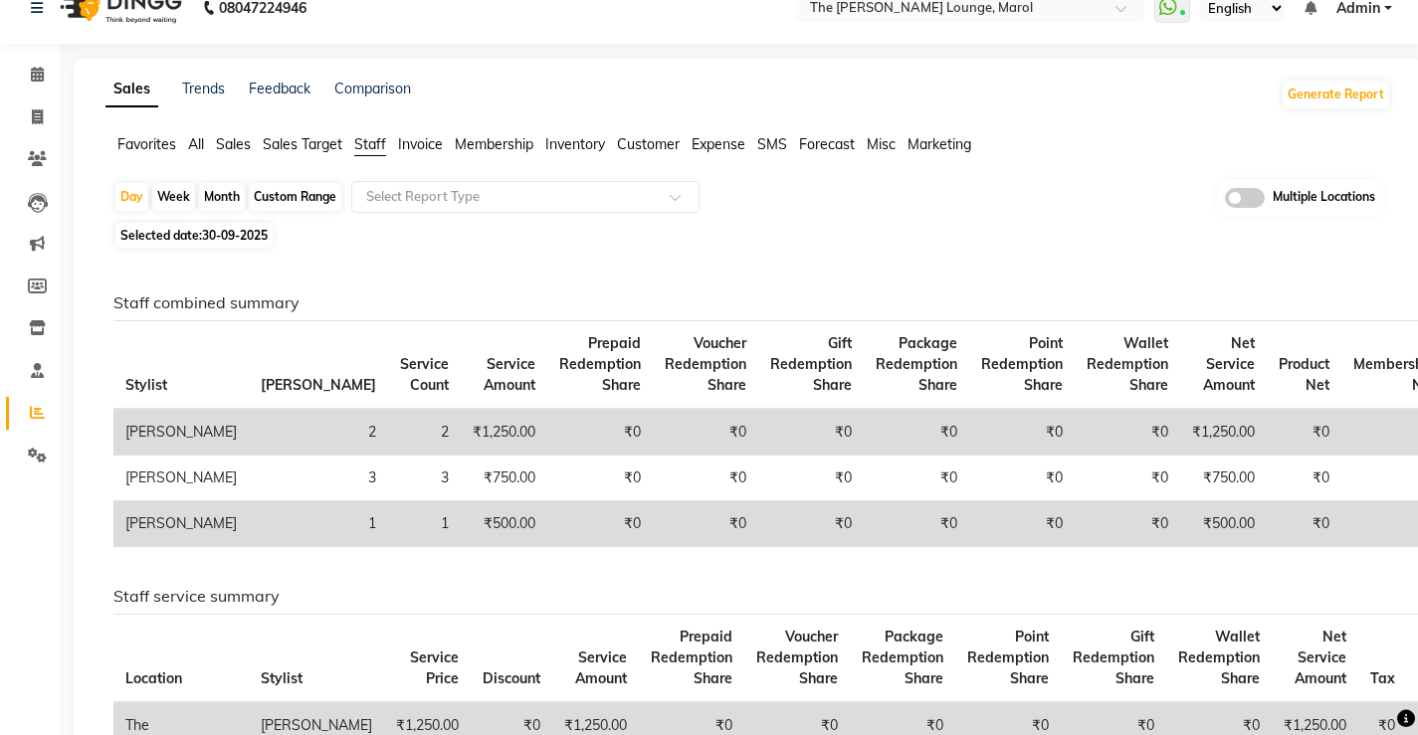
scroll to position [0, 0]
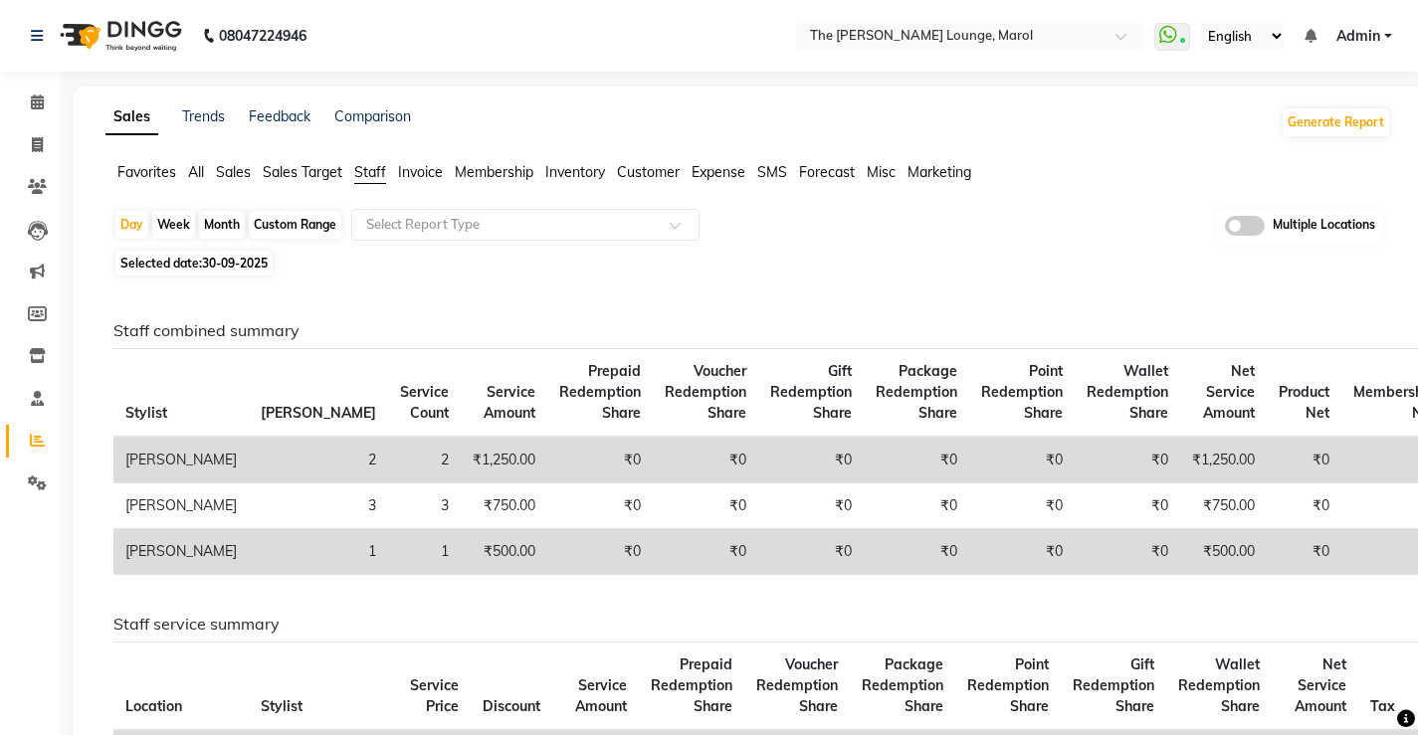
click at [218, 264] on span "30-09-2025" at bounding box center [235, 263] width 66 height 15
select select "9"
select select "2025"
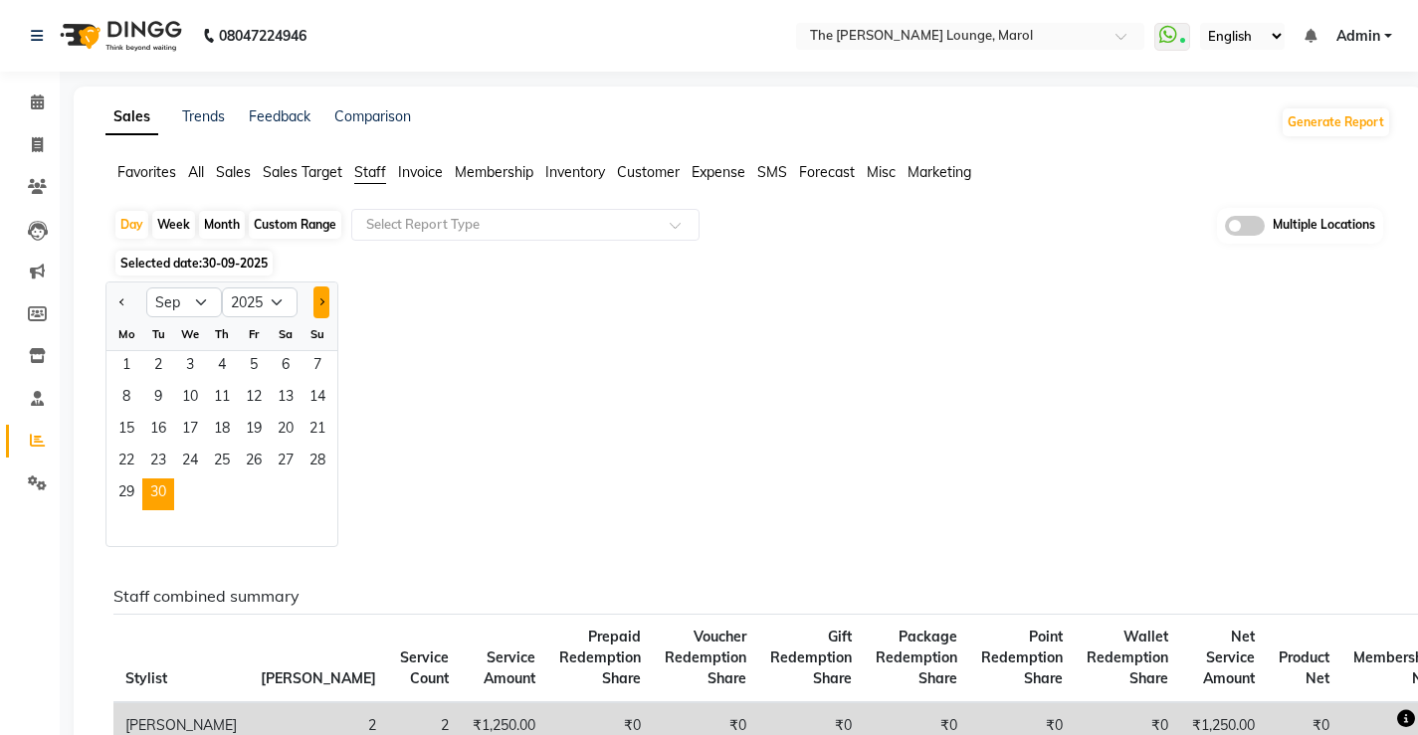
click at [317, 302] on span "Next month" at bounding box center [320, 300] width 7 height 7
select select "10"
click at [183, 351] on span "1" at bounding box center [190, 367] width 32 height 32
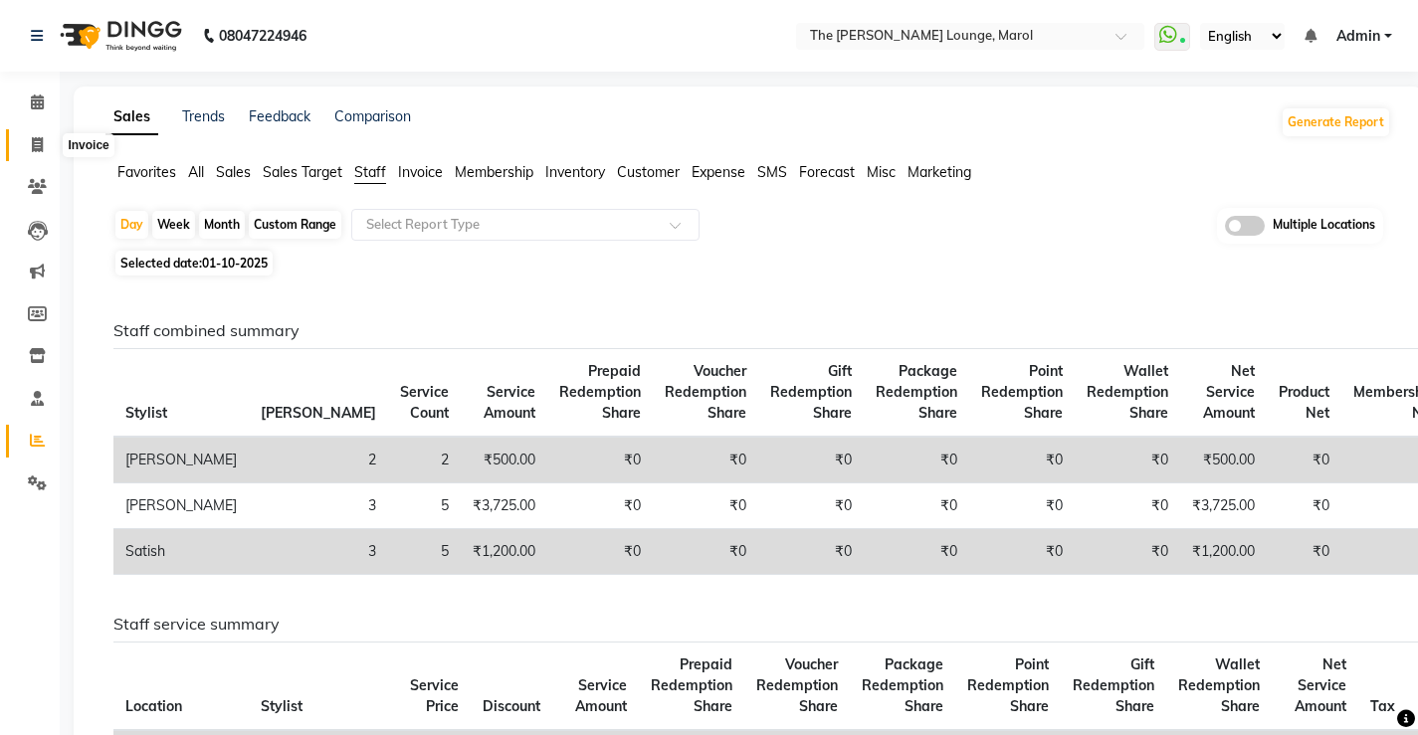
click at [24, 141] on span at bounding box center [37, 145] width 35 height 23
select select "service"
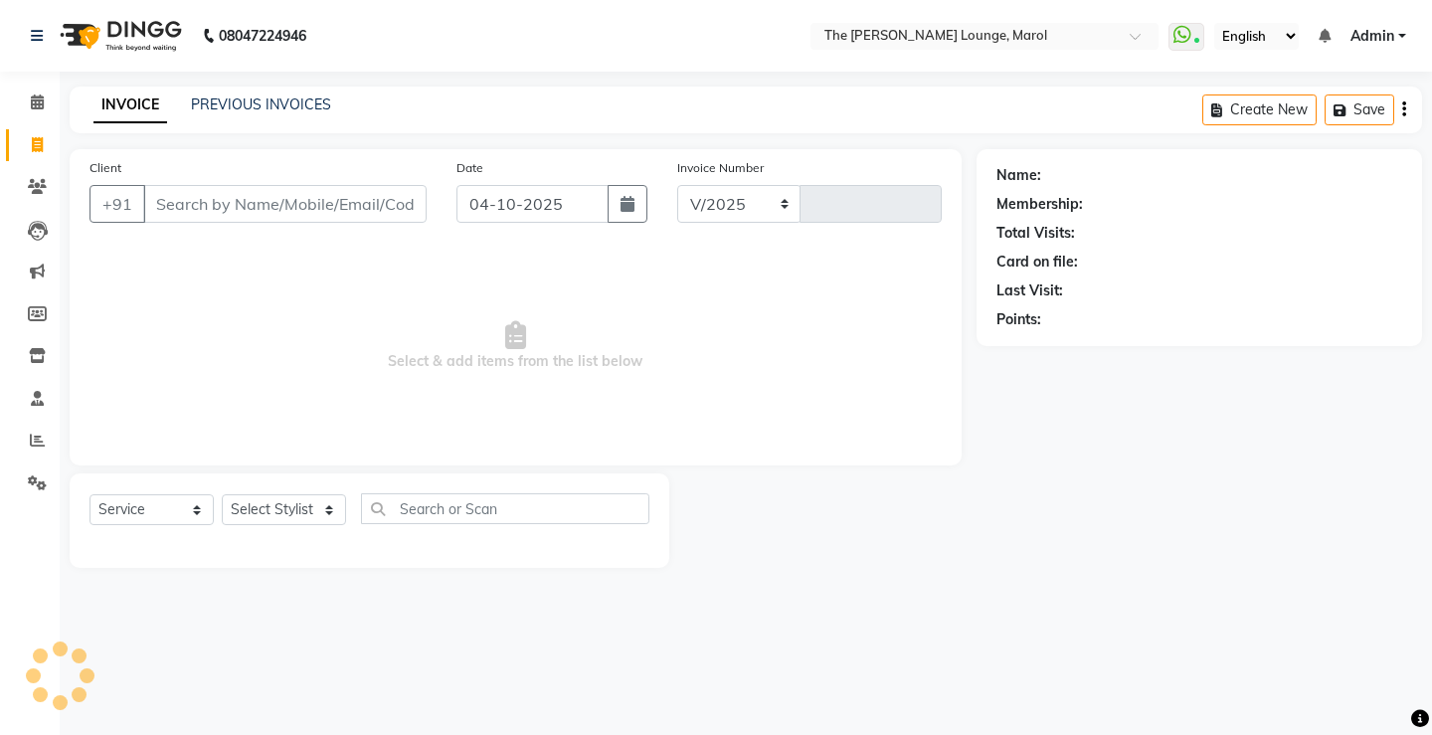
select select "7188"
type input "2881"
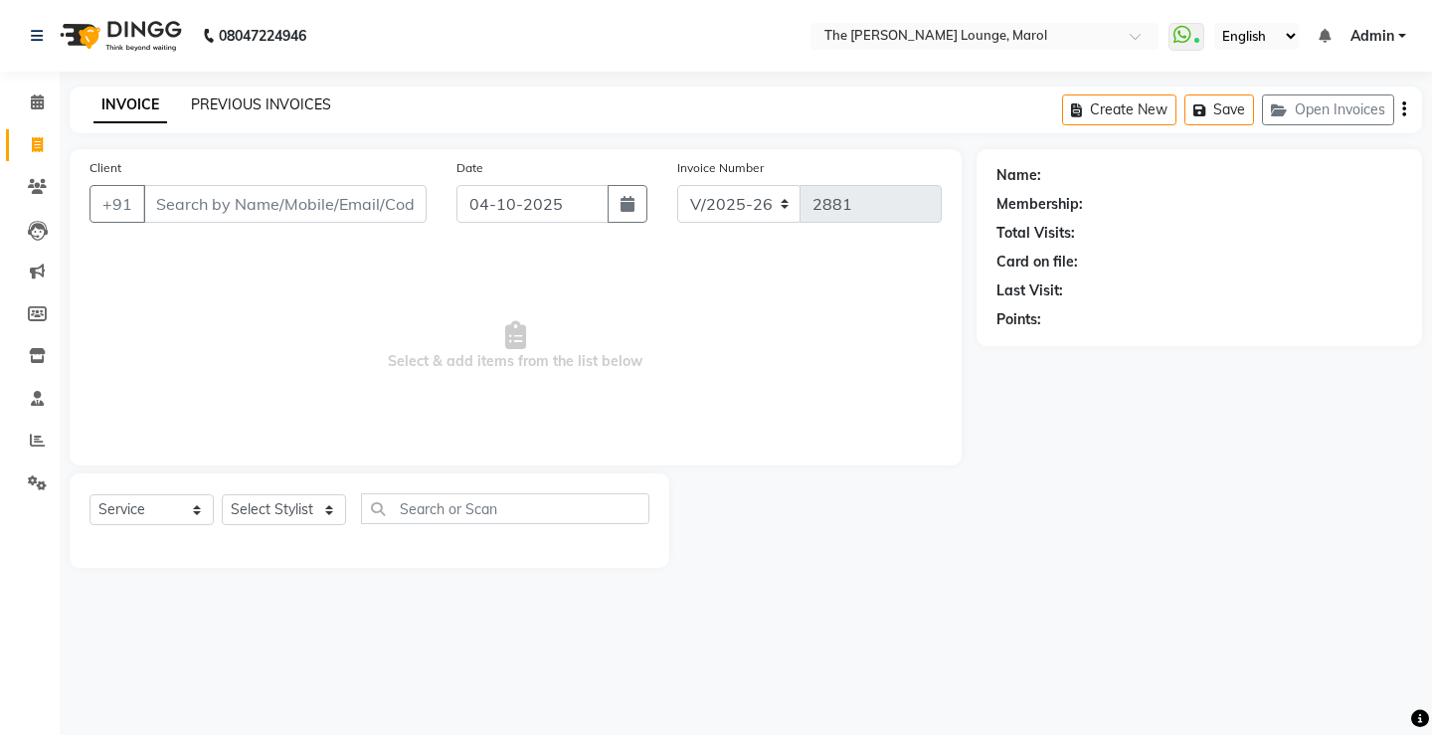
click at [286, 103] on link "PREVIOUS INVOICES" at bounding box center [261, 104] width 140 height 18
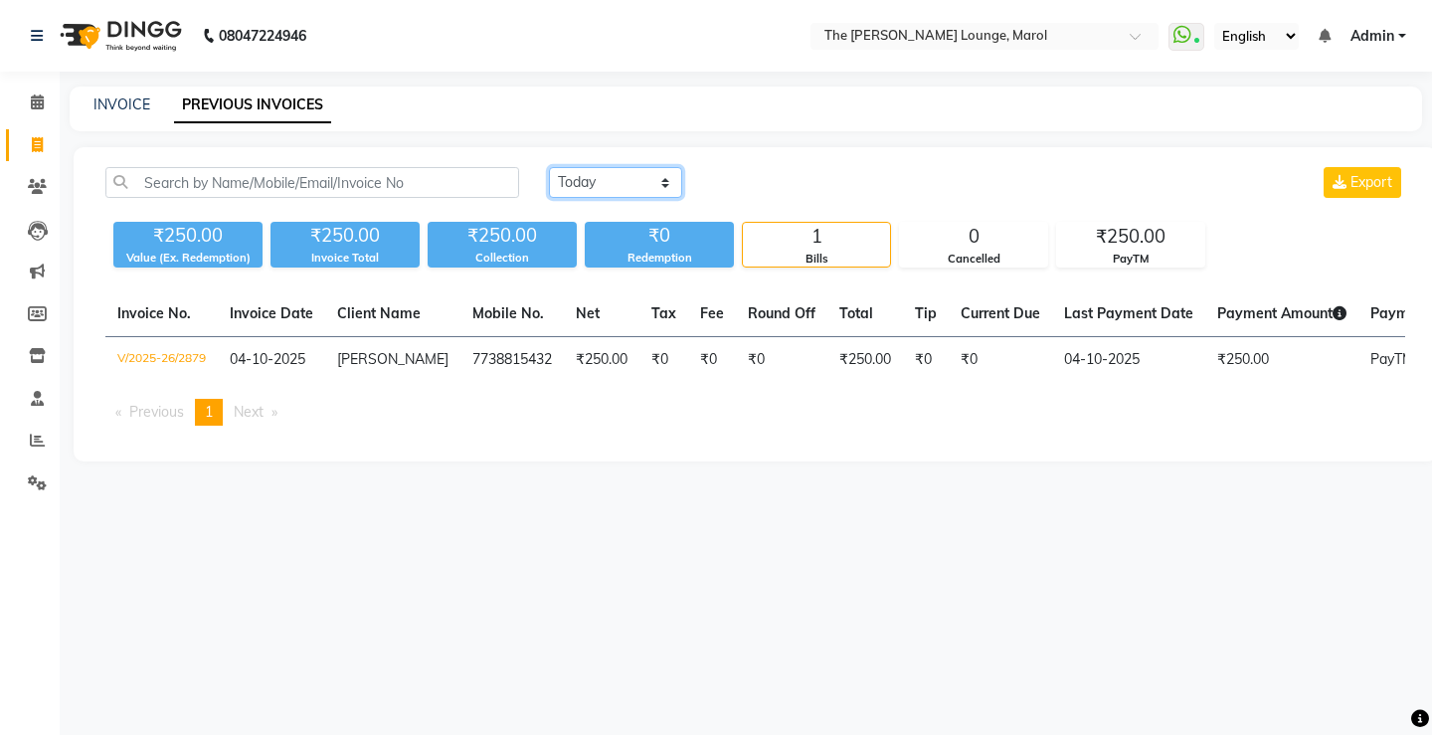
click at [643, 187] on select "Today Yesterday Custom Range" at bounding box center [615, 182] width 133 height 31
select select "range"
click at [549, 167] on select "Today Yesterday Custom Range" at bounding box center [615, 182] width 133 height 31
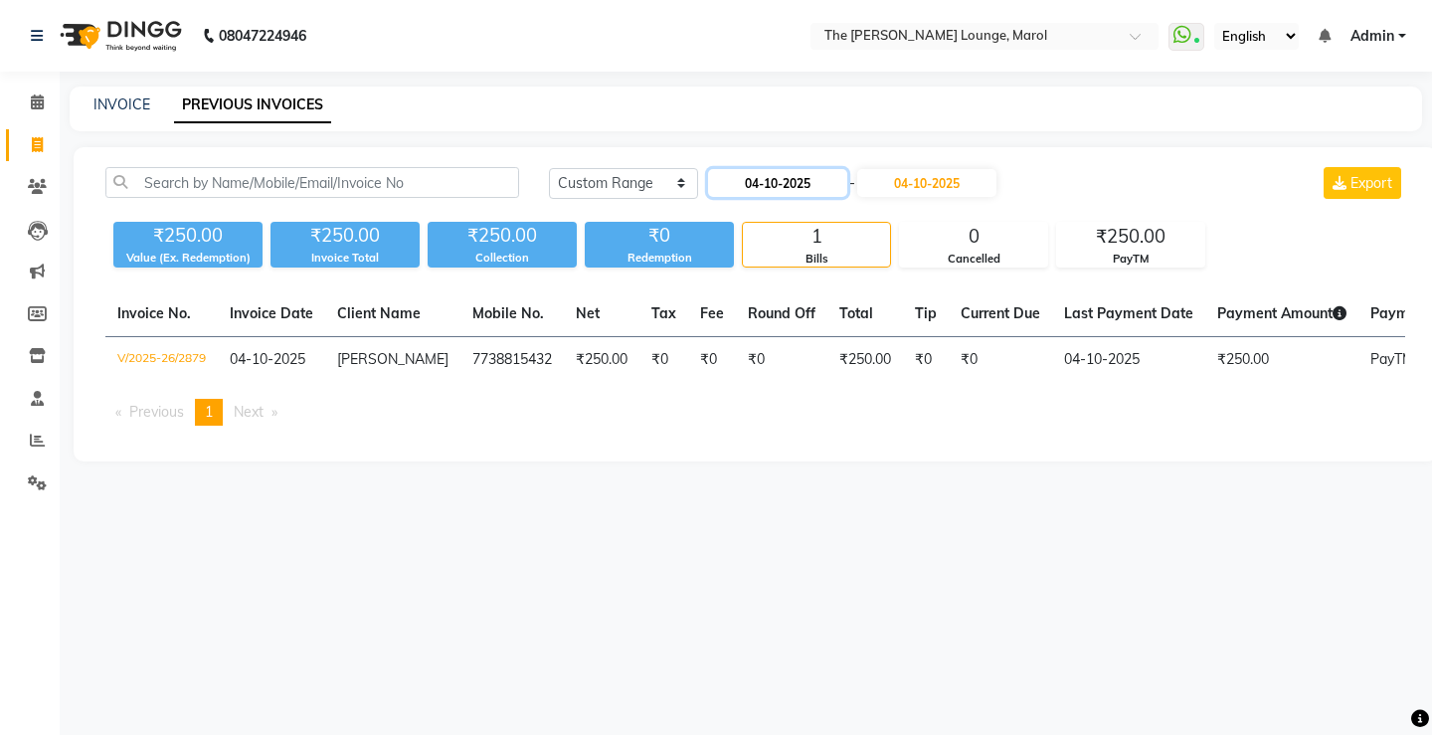
click at [755, 189] on input "04-10-2025" at bounding box center [777, 183] width 139 height 28
select select "10"
select select "2025"
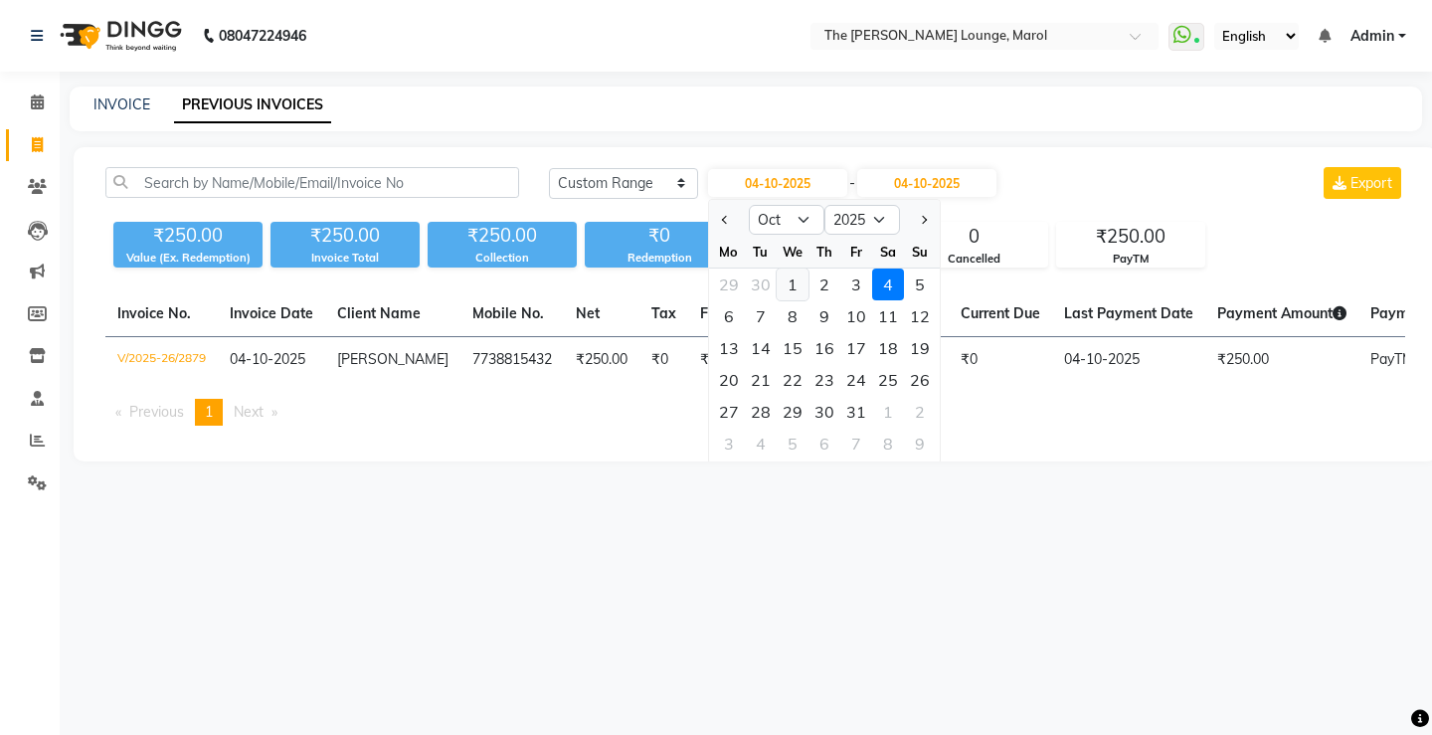
drag, startPoint x: 796, startPoint y: 290, endPoint x: 961, endPoint y: 189, distance: 193.8
click at [796, 288] on div "1" at bounding box center [793, 285] width 32 height 32
type input "01-10-2025"
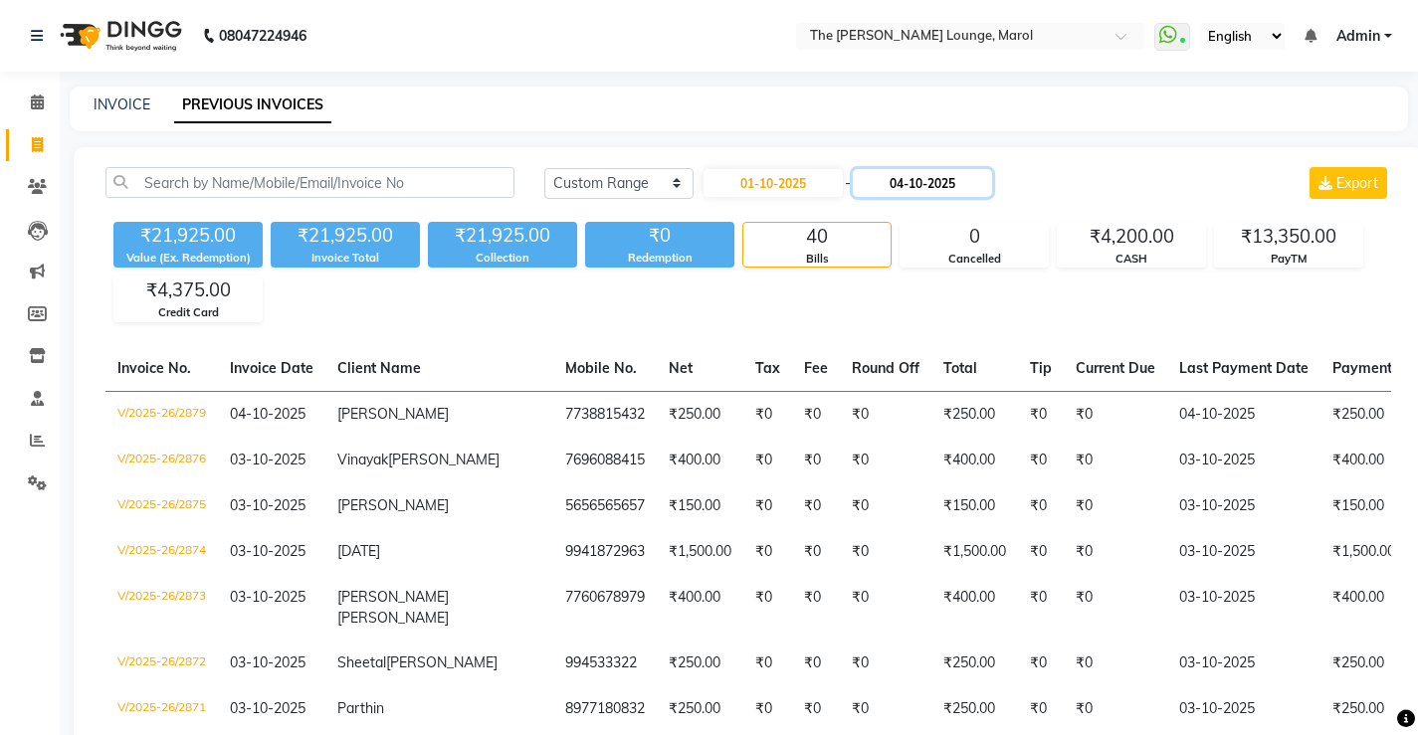
click at [969, 186] on input "04-10-2025" at bounding box center [921, 183] width 139 height 28
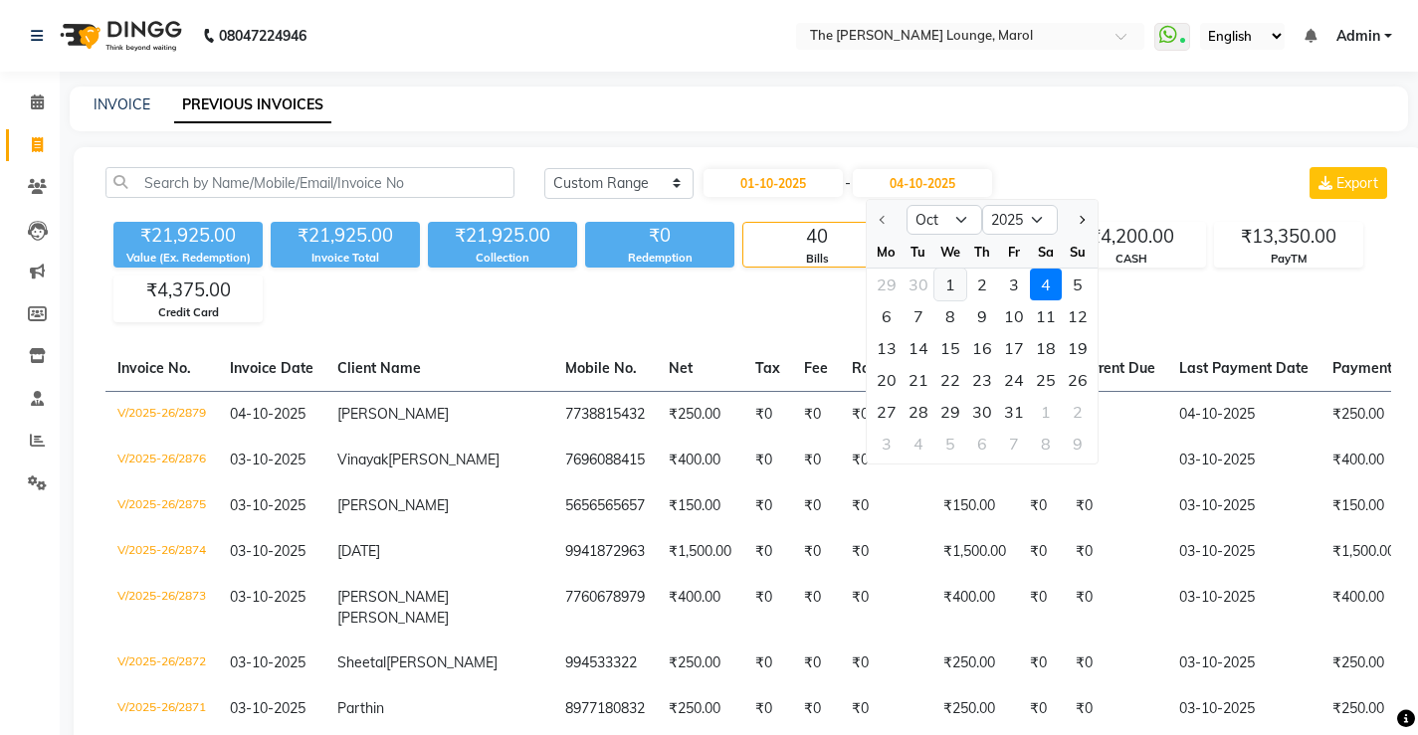
click at [953, 287] on div "1" at bounding box center [950, 285] width 32 height 32
type input "01-10-2025"
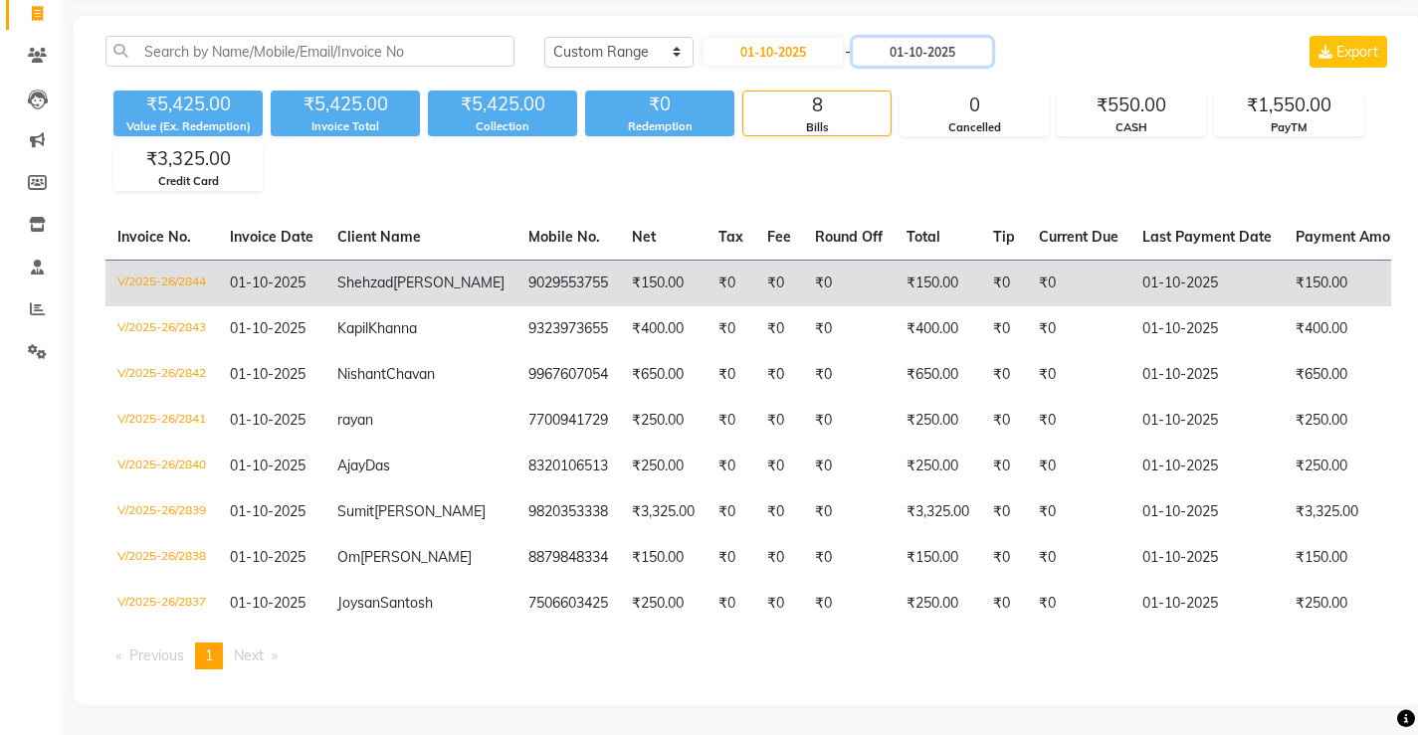
scroll to position [199, 0]
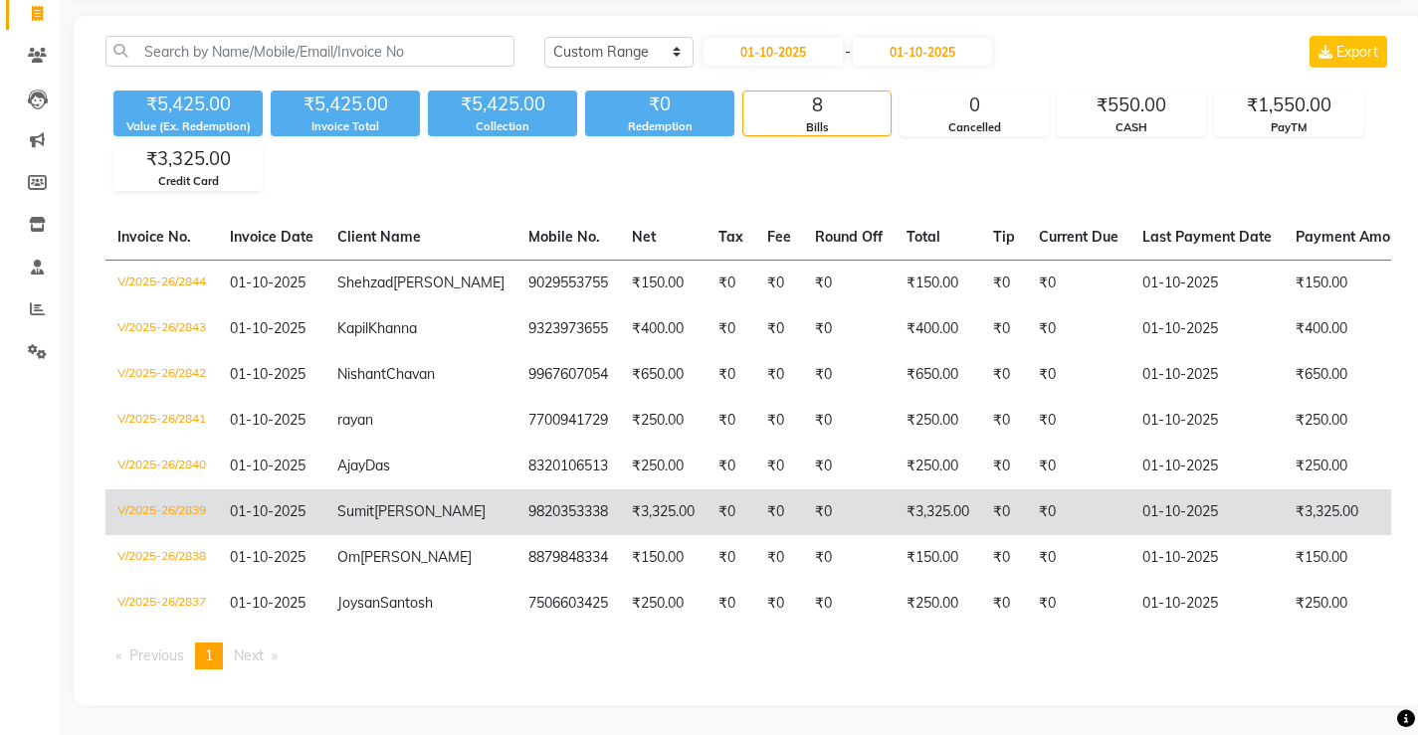
click at [706, 514] on td "₹0" at bounding box center [730, 512] width 49 height 46
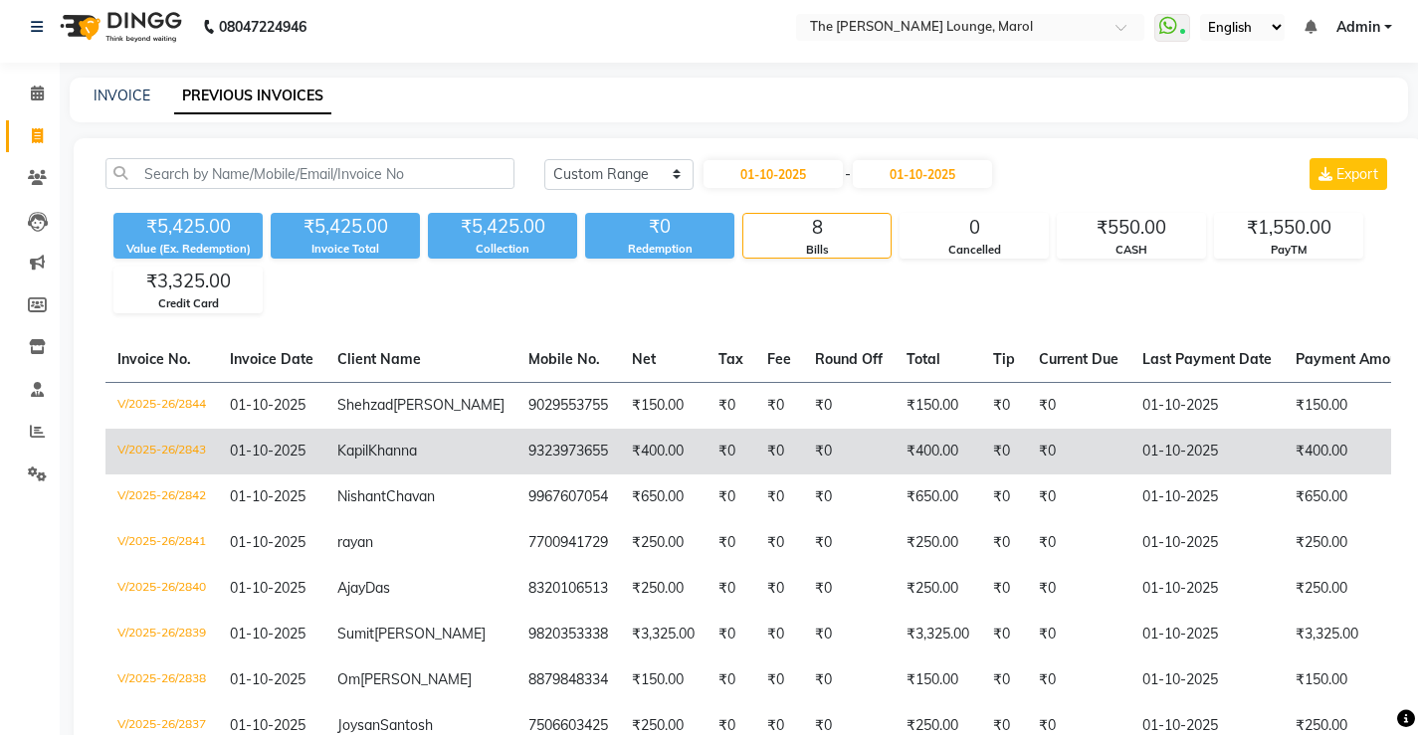
scroll to position [0, 0]
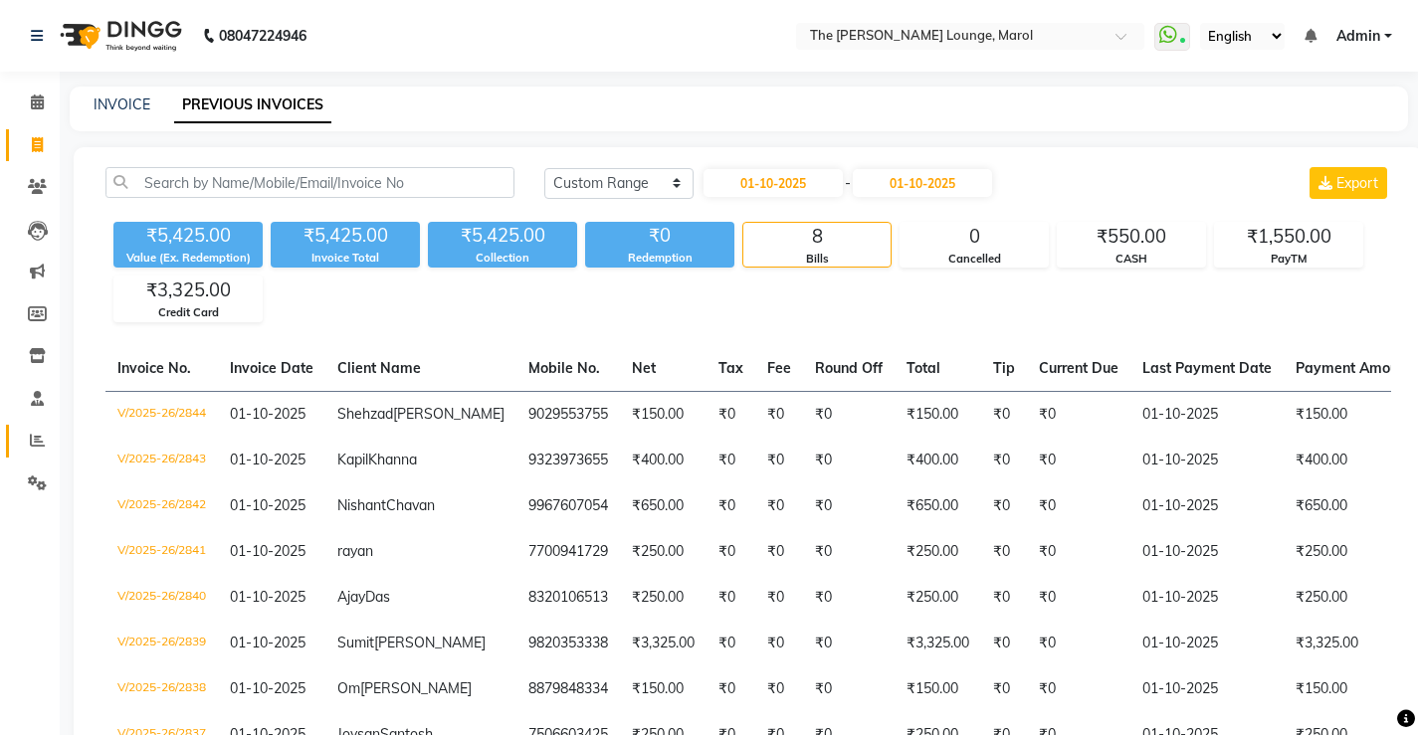
click at [36, 454] on link "Reports" at bounding box center [30, 441] width 48 height 33
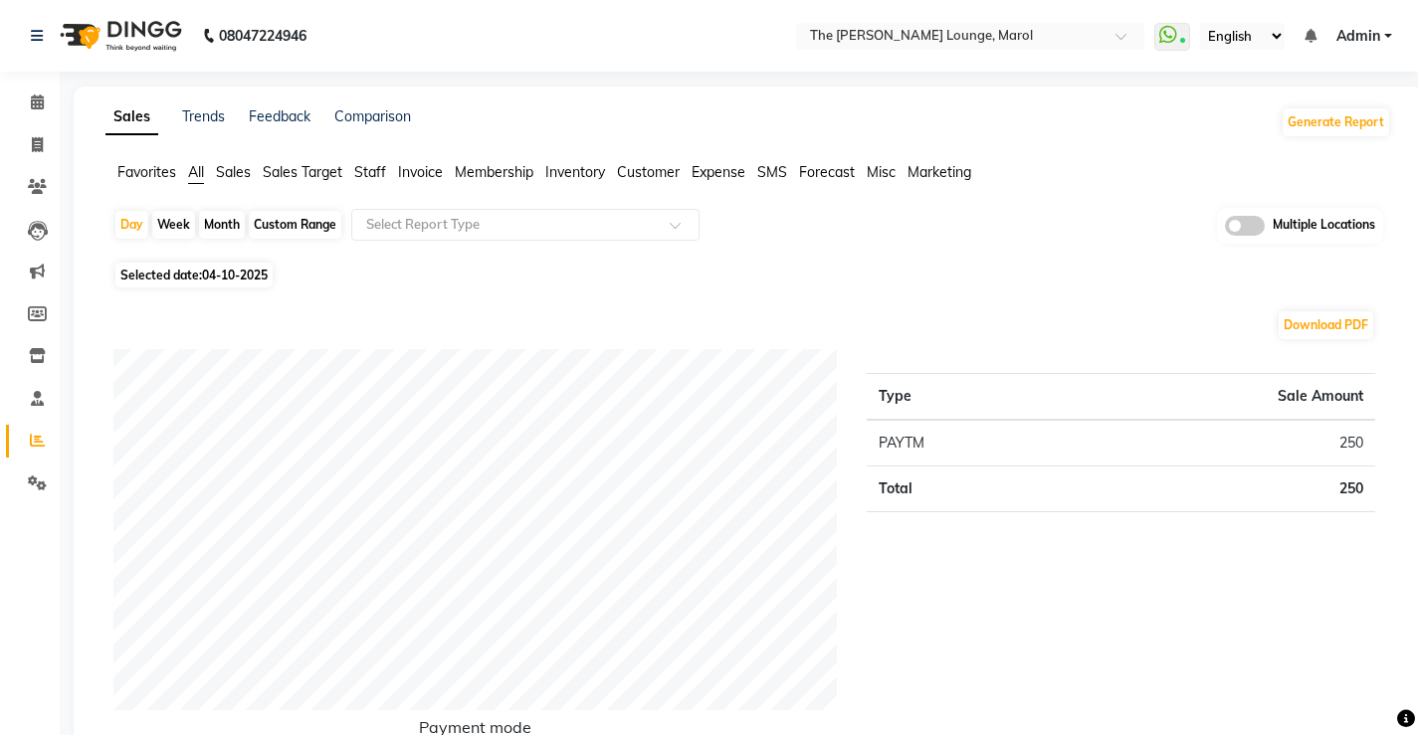
click at [362, 165] on span "Staff" at bounding box center [370, 172] width 32 height 18
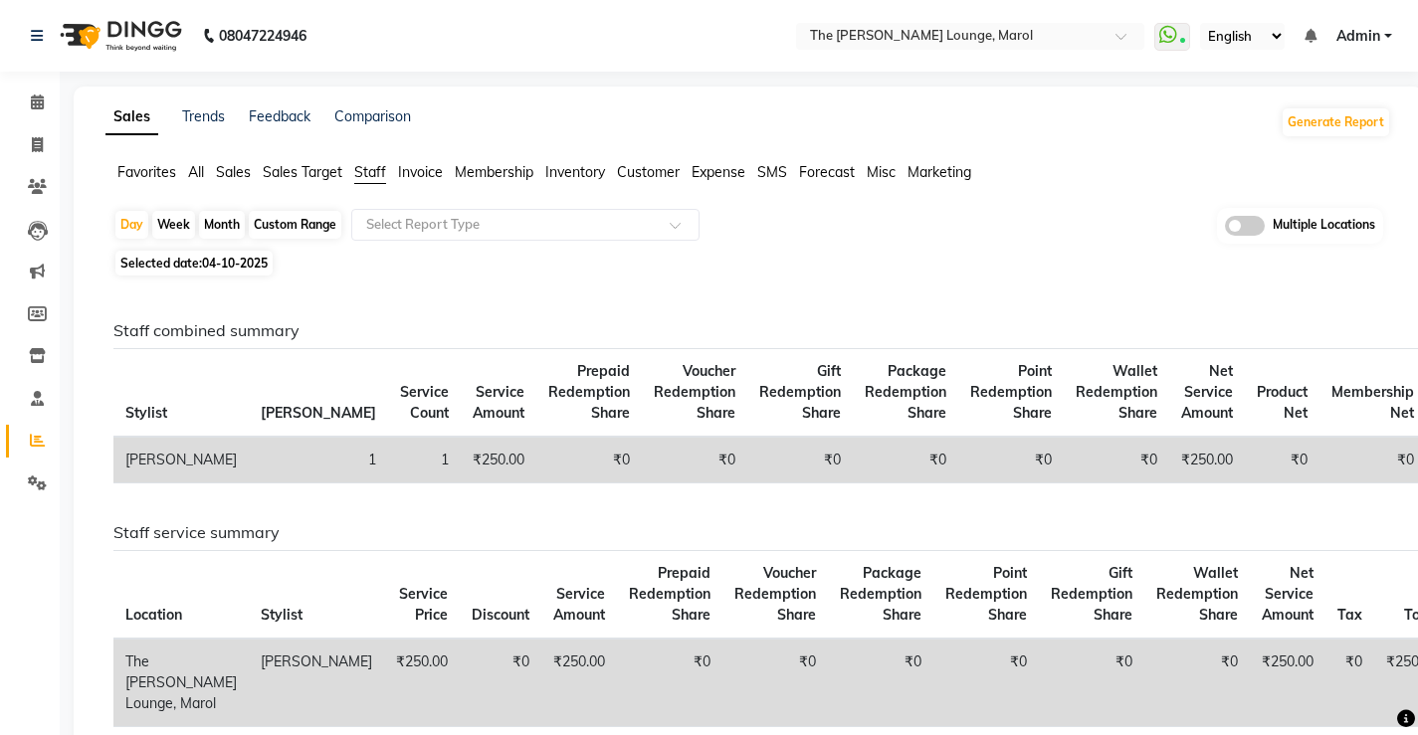
click at [218, 258] on span "04-10-2025" at bounding box center [235, 263] width 66 height 15
select select "10"
select select "2025"
click at [229, 270] on span "04-10-2025" at bounding box center [235, 263] width 66 height 15
select select "10"
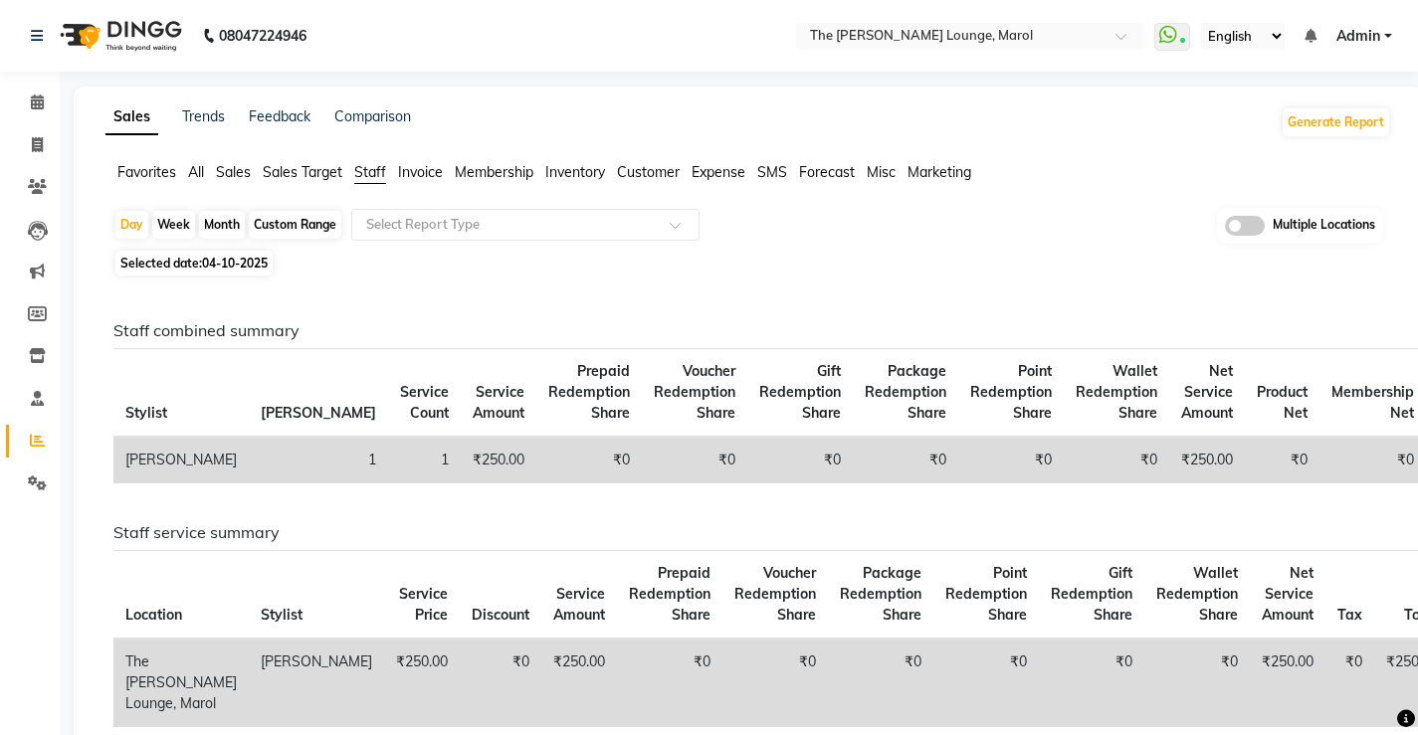
select select "2025"
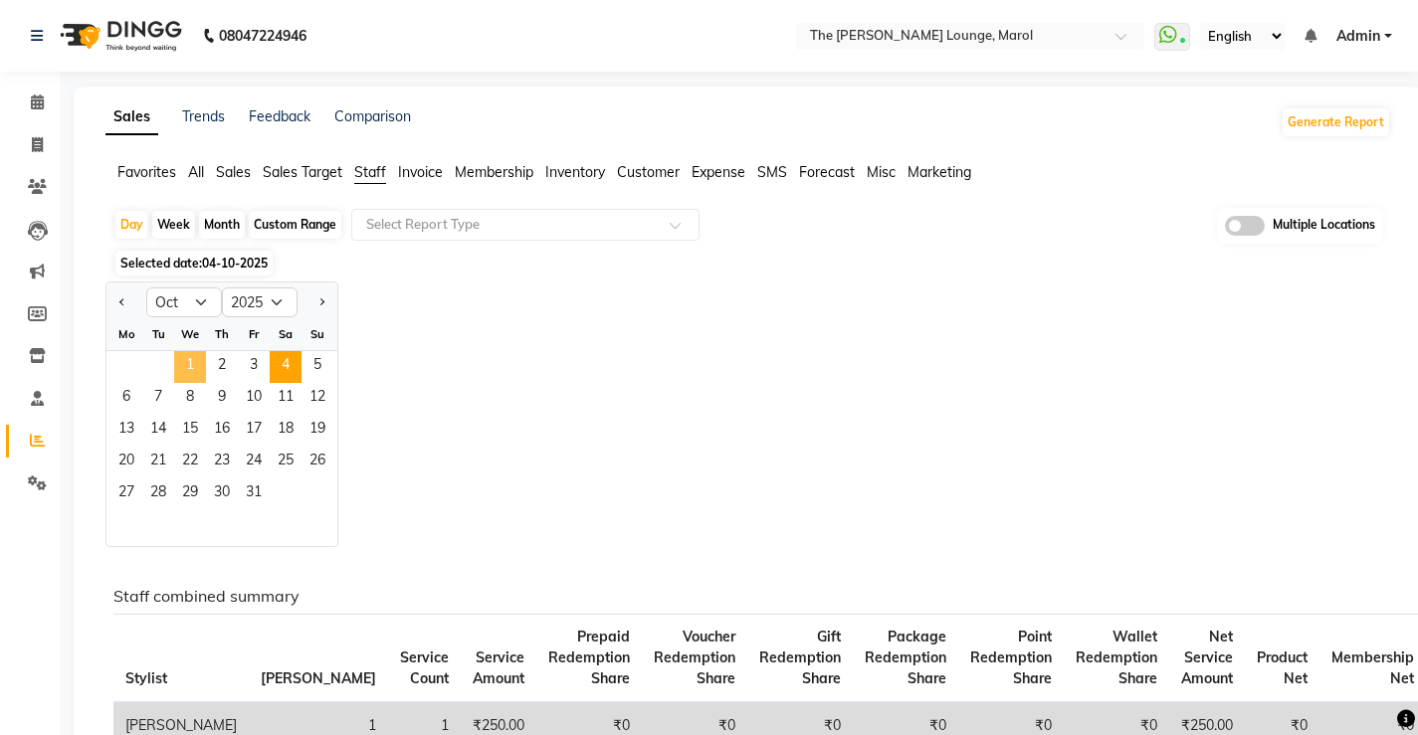
click at [192, 366] on span "1" at bounding box center [190, 367] width 32 height 32
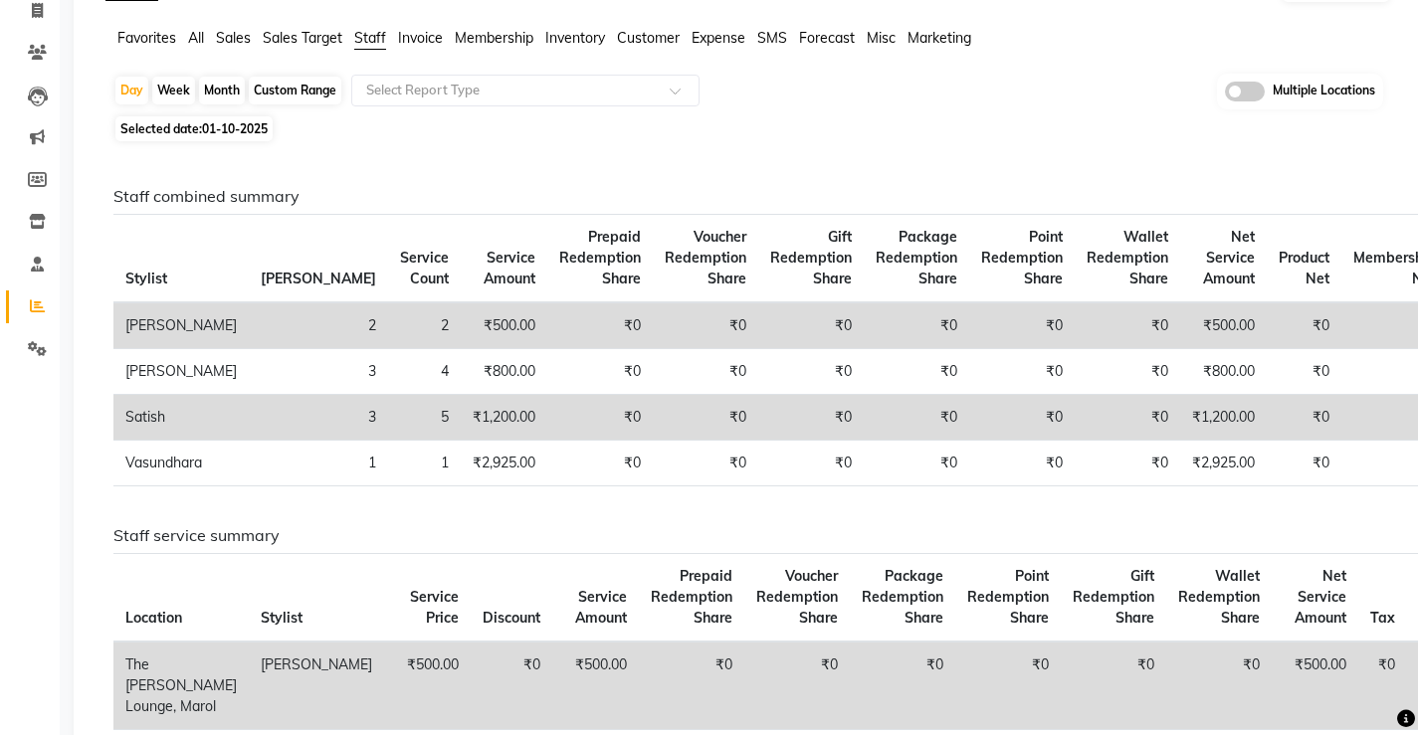
scroll to position [99, 0]
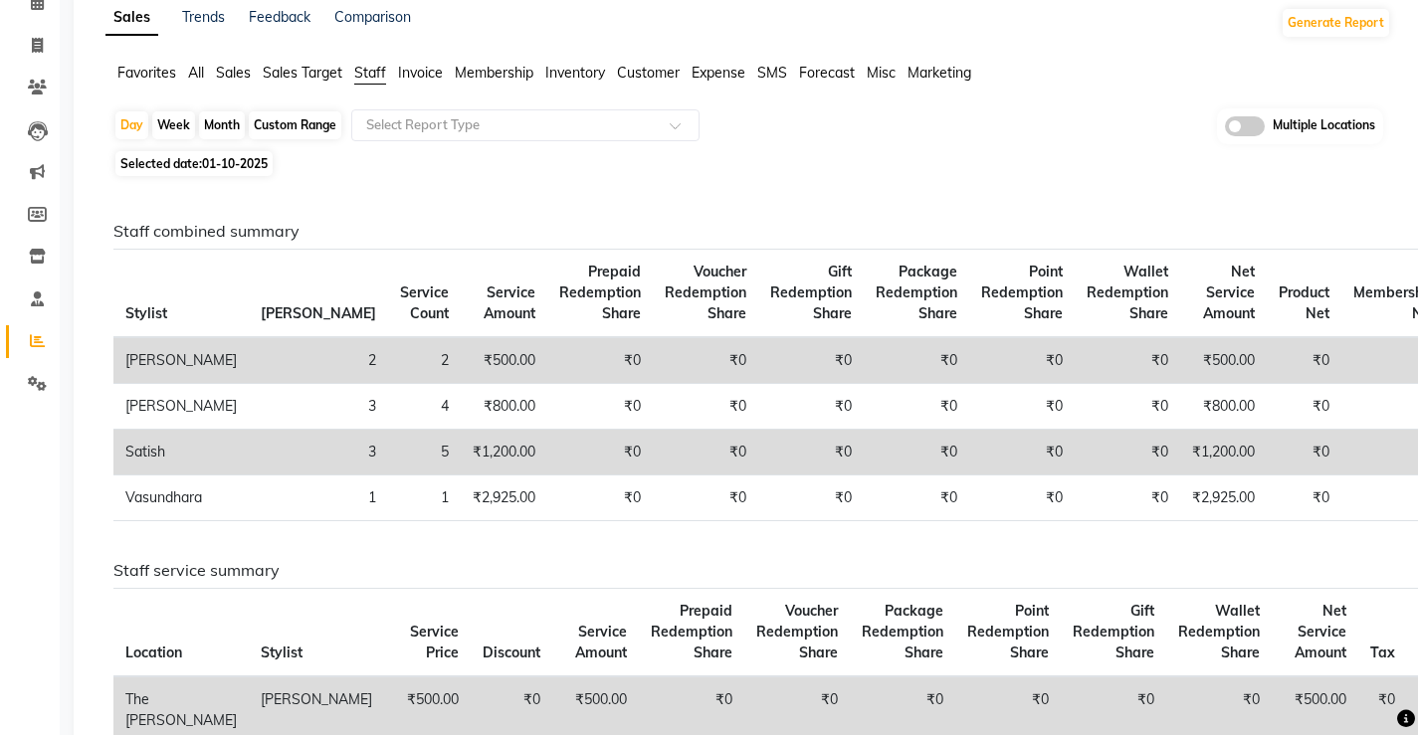
click at [229, 171] on span "Selected date: 01-10-2025" at bounding box center [193, 163] width 157 height 25
select select "10"
select select "2025"
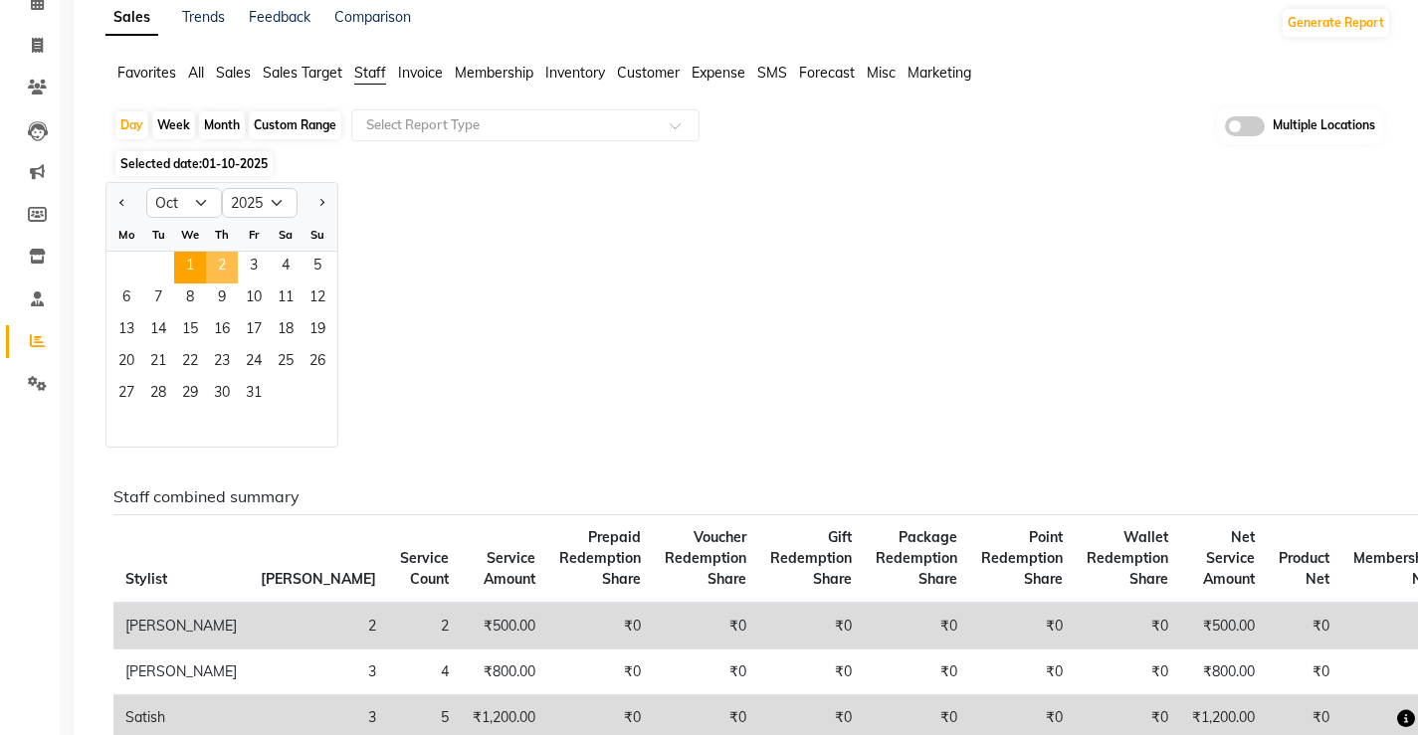
click at [234, 263] on span "2" at bounding box center [222, 268] width 32 height 32
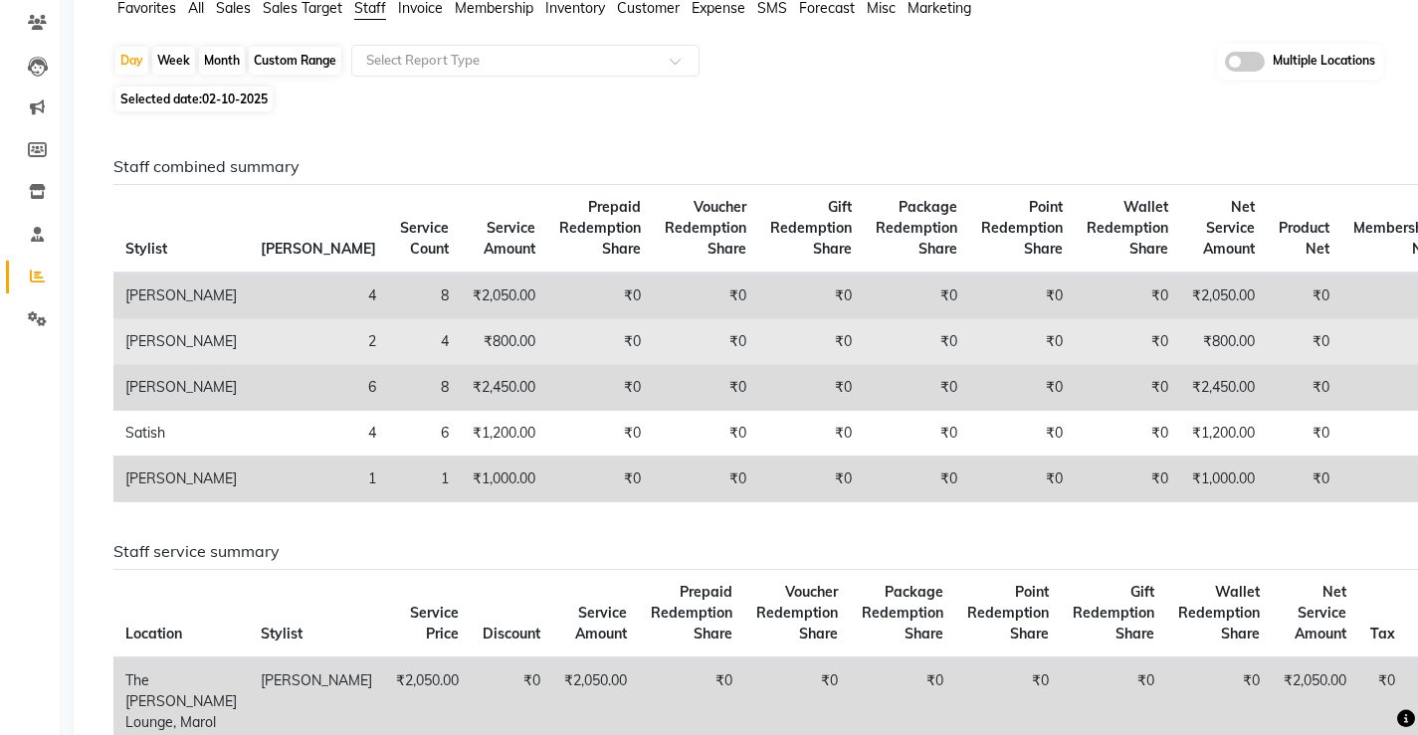
scroll to position [199, 0]
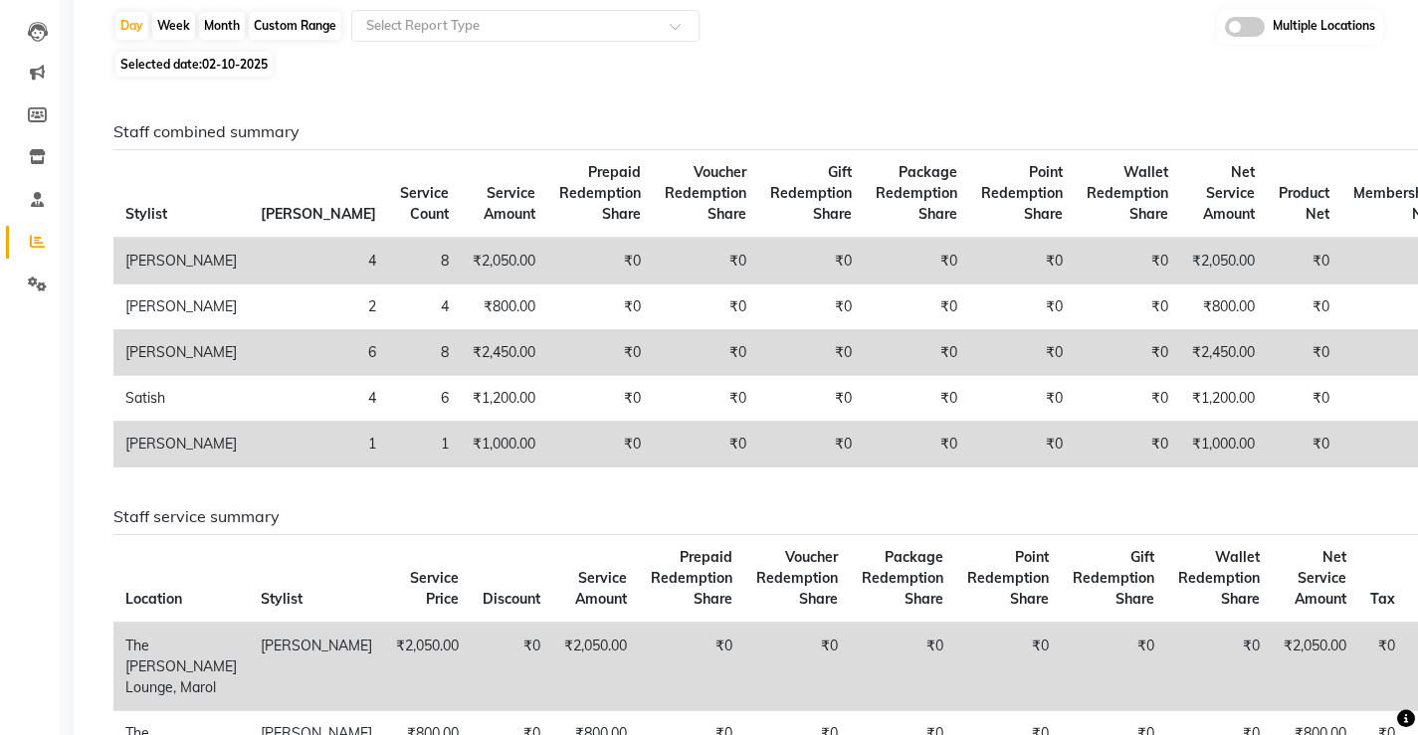
click at [224, 77] on div "Day Week Month Custom Range Select Report Type Multiple Locations Selected date…" at bounding box center [747, 623] width 1285 height 1228
click at [223, 60] on span "02-10-2025" at bounding box center [235, 64] width 66 height 15
select select "10"
select select "2025"
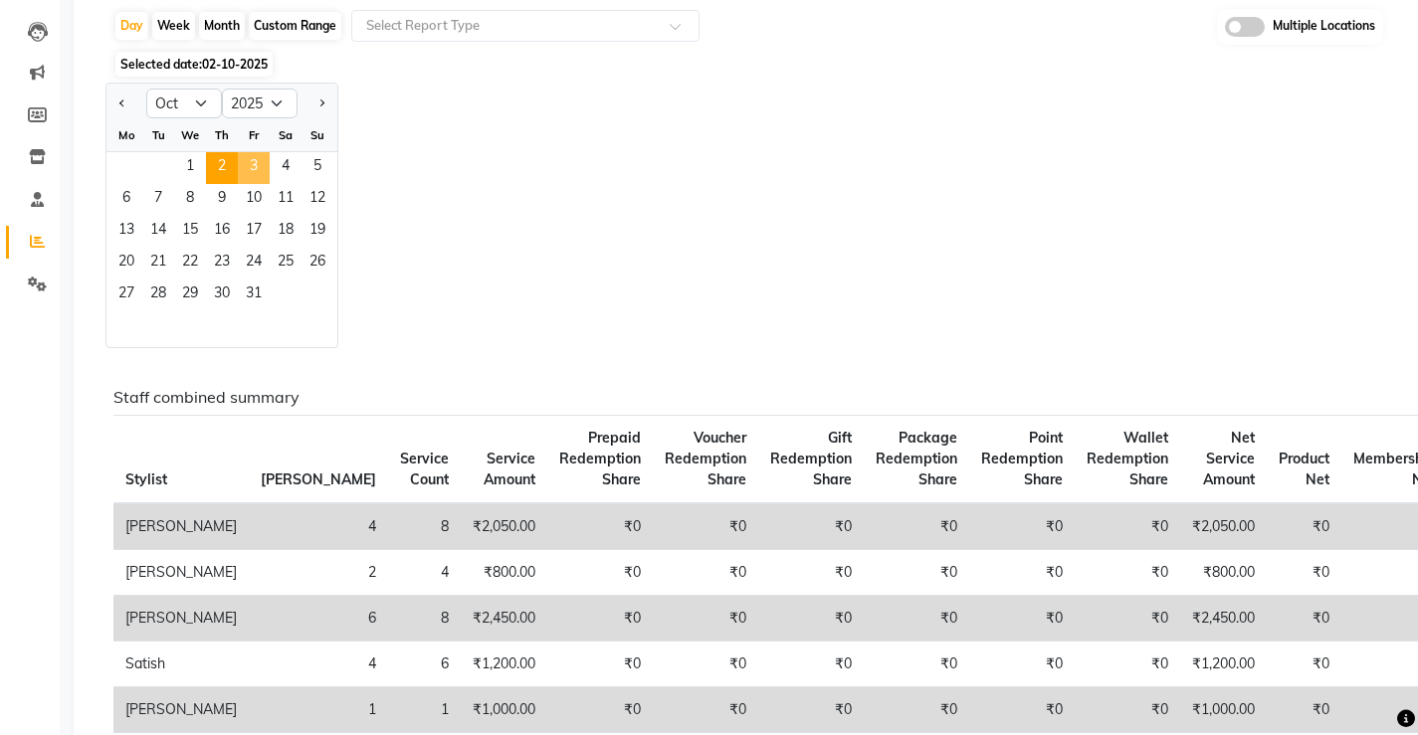
click at [266, 163] on span "3" at bounding box center [254, 168] width 32 height 32
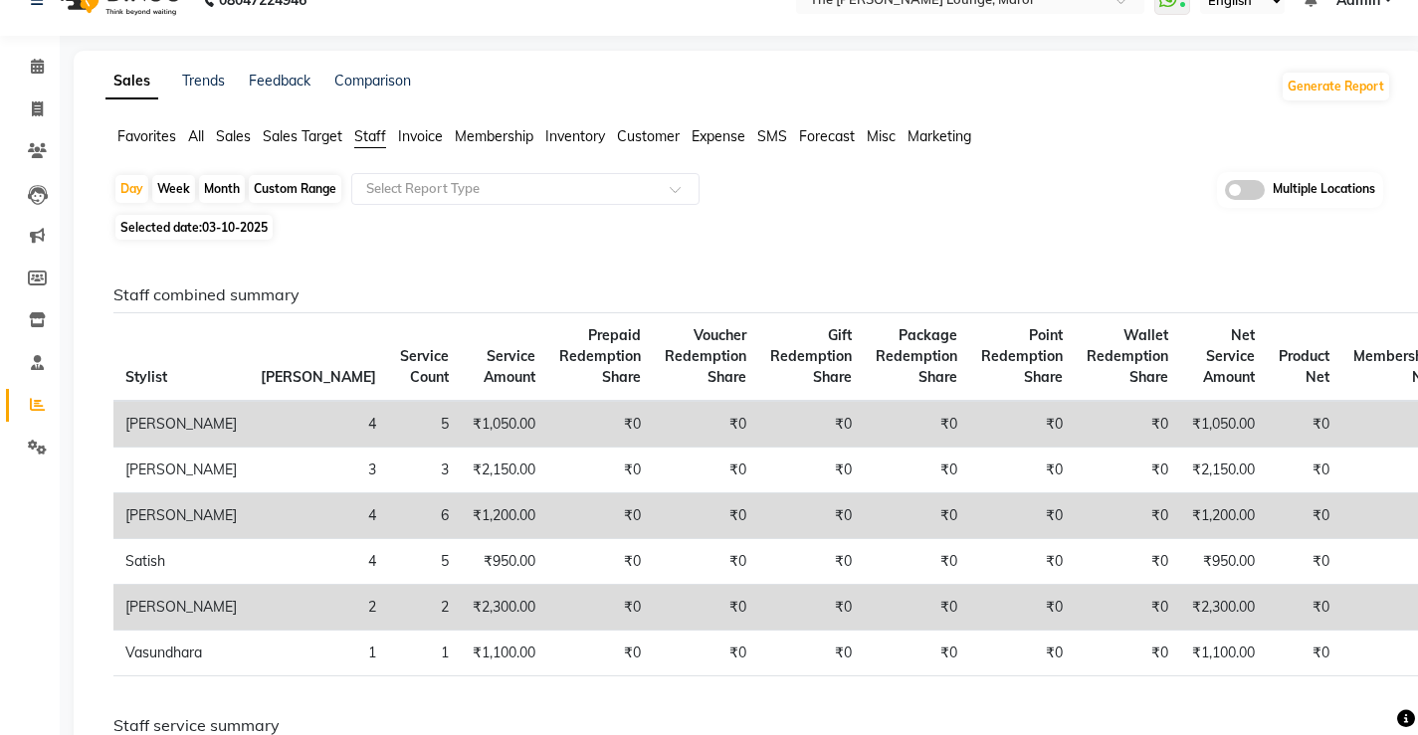
scroll to position [0, 0]
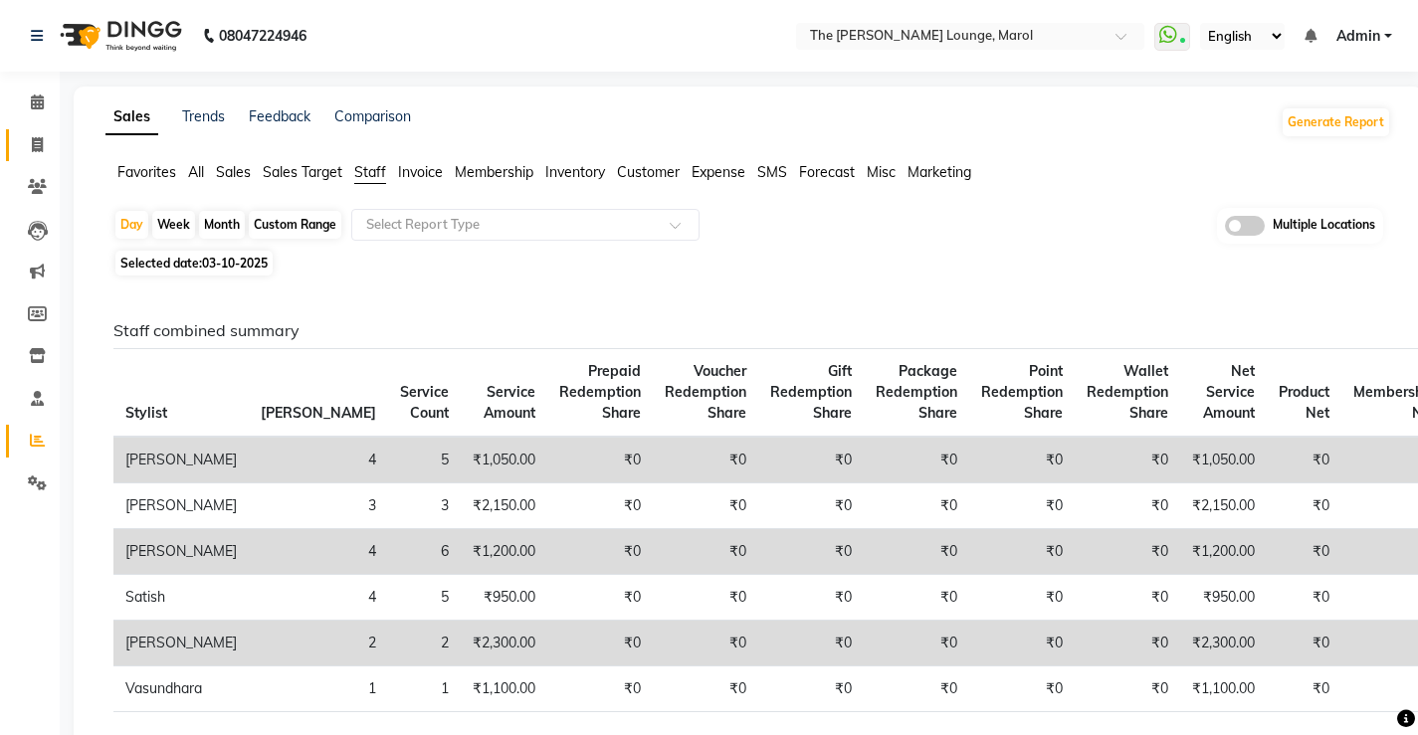
click at [29, 129] on link "Invoice" at bounding box center [30, 145] width 48 height 33
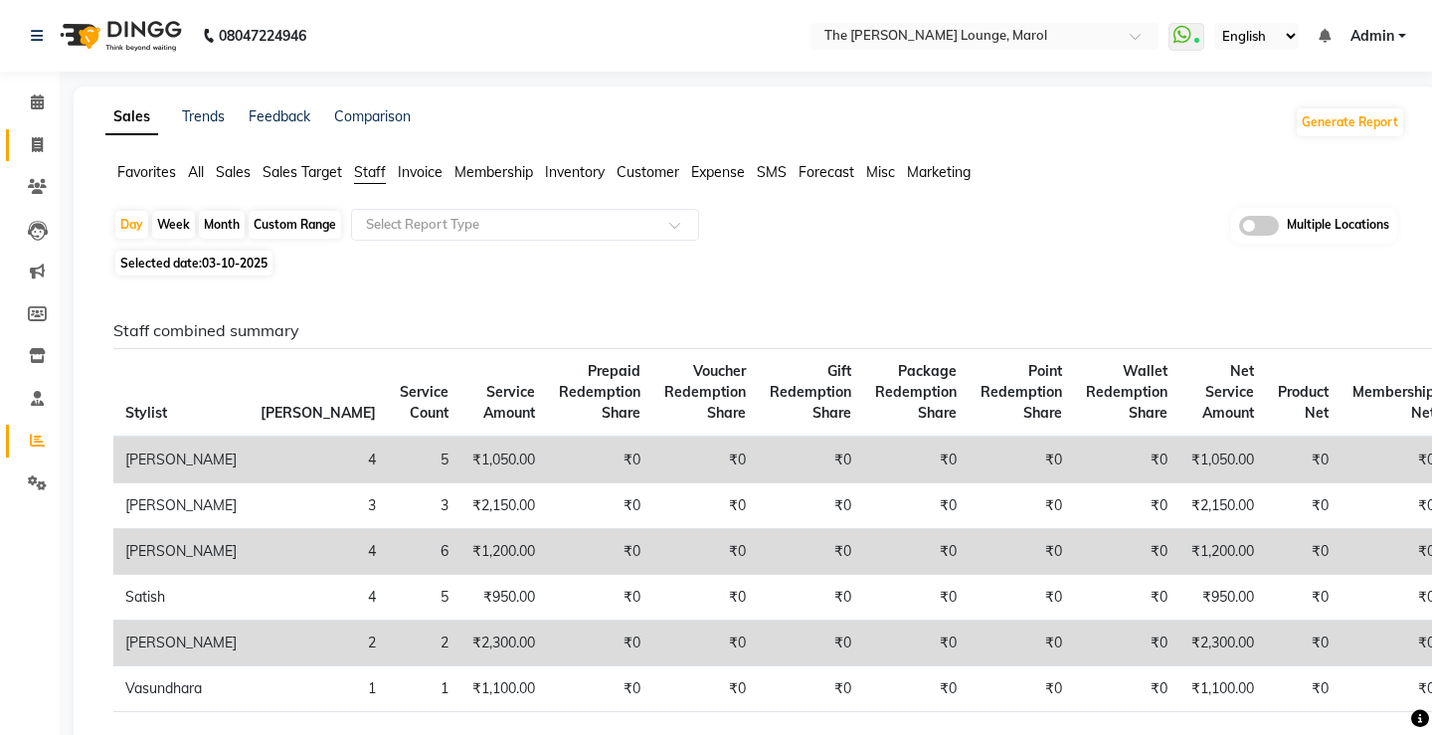
select select "service"
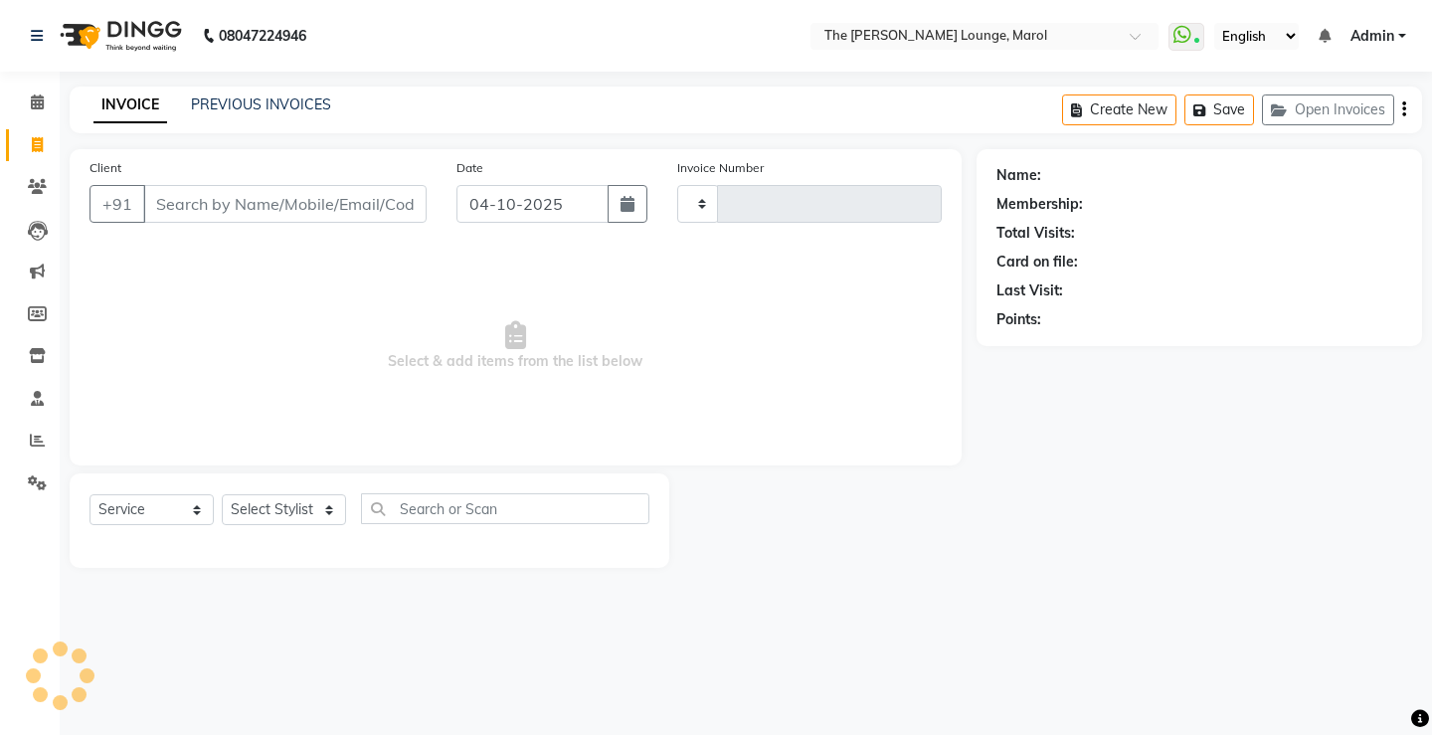
type input "2881"
select select "7188"
click at [199, 190] on input "Client" at bounding box center [285, 204] width 284 height 38
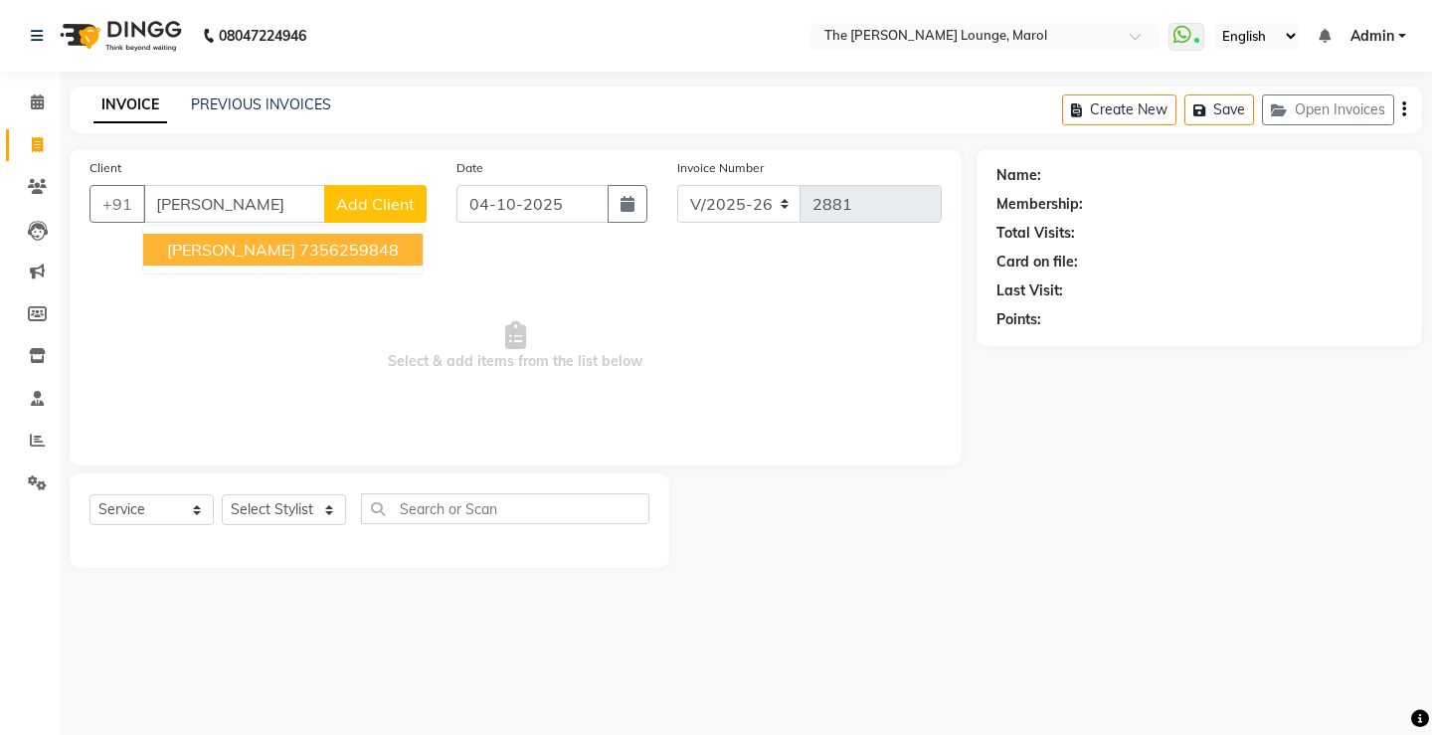
click at [299, 242] on ngb-highlight "7356259848" at bounding box center [348, 250] width 99 height 20
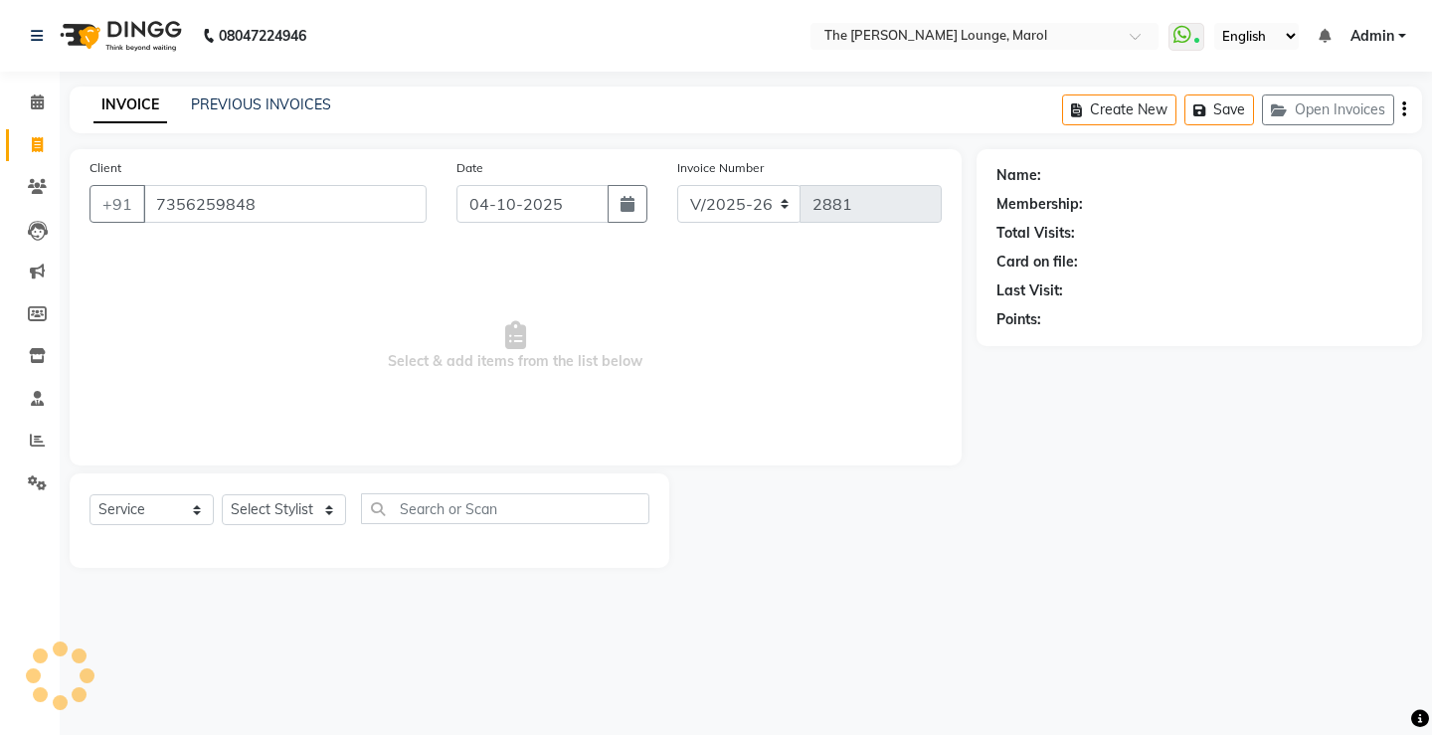
type input "7356259848"
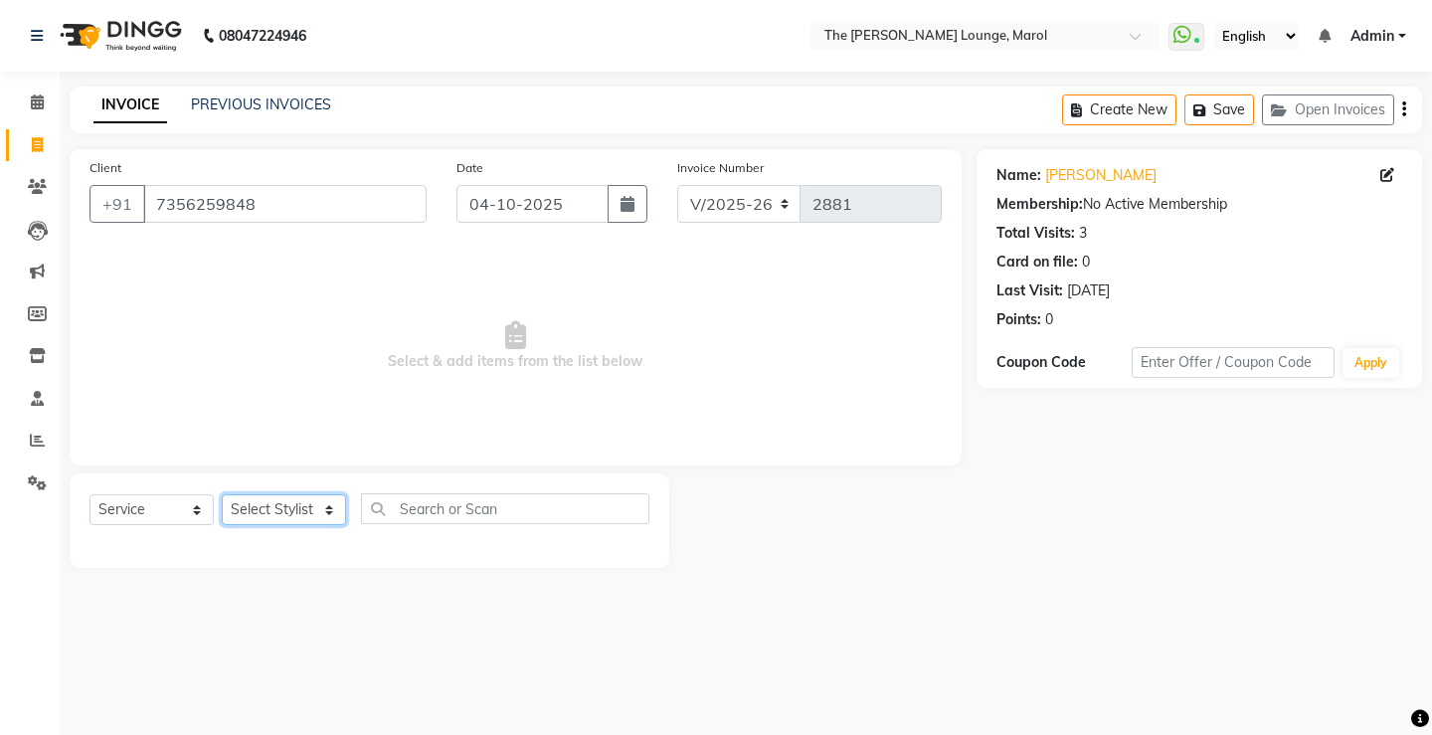
drag, startPoint x: 294, startPoint y: 515, endPoint x: 291, endPoint y: 496, distance: 19.1
click at [294, 515] on select "Select Stylist Abhishek Sigh Anjali Jafar Salmani Ketan Shinde Mohsin Akhtar Sa…" at bounding box center [284, 509] width 124 height 31
select select "60183"
click at [222, 494] on select "Select Stylist Abhishek Sigh Anjali Jafar Salmani Ketan Shinde Mohsin Akhtar Sa…" at bounding box center [284, 509] width 124 height 31
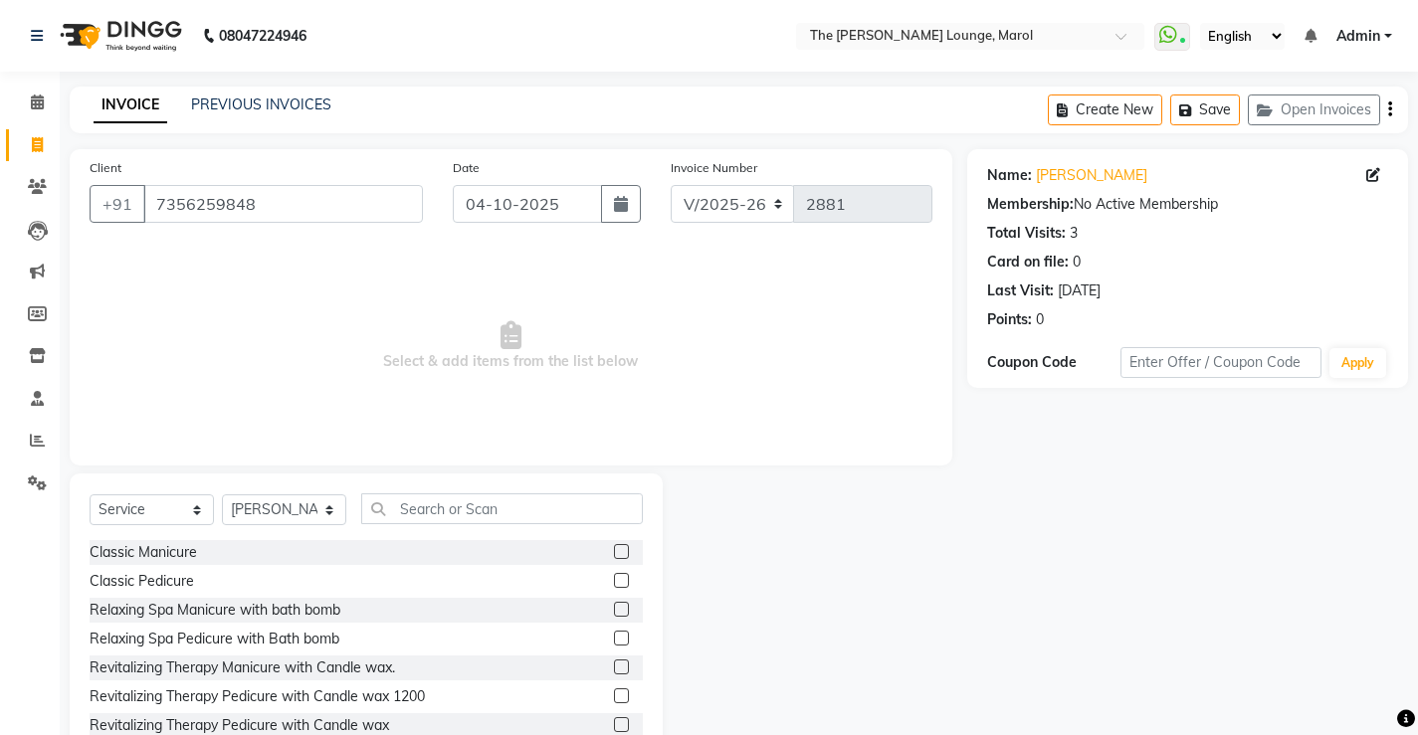
click at [425, 484] on div "Select Service Product Membership Package Voucher Prepaid Gift Card Select Styl…" at bounding box center [366, 619] width 593 height 293
click at [428, 508] on input "text" at bounding box center [502, 508] width 282 height 31
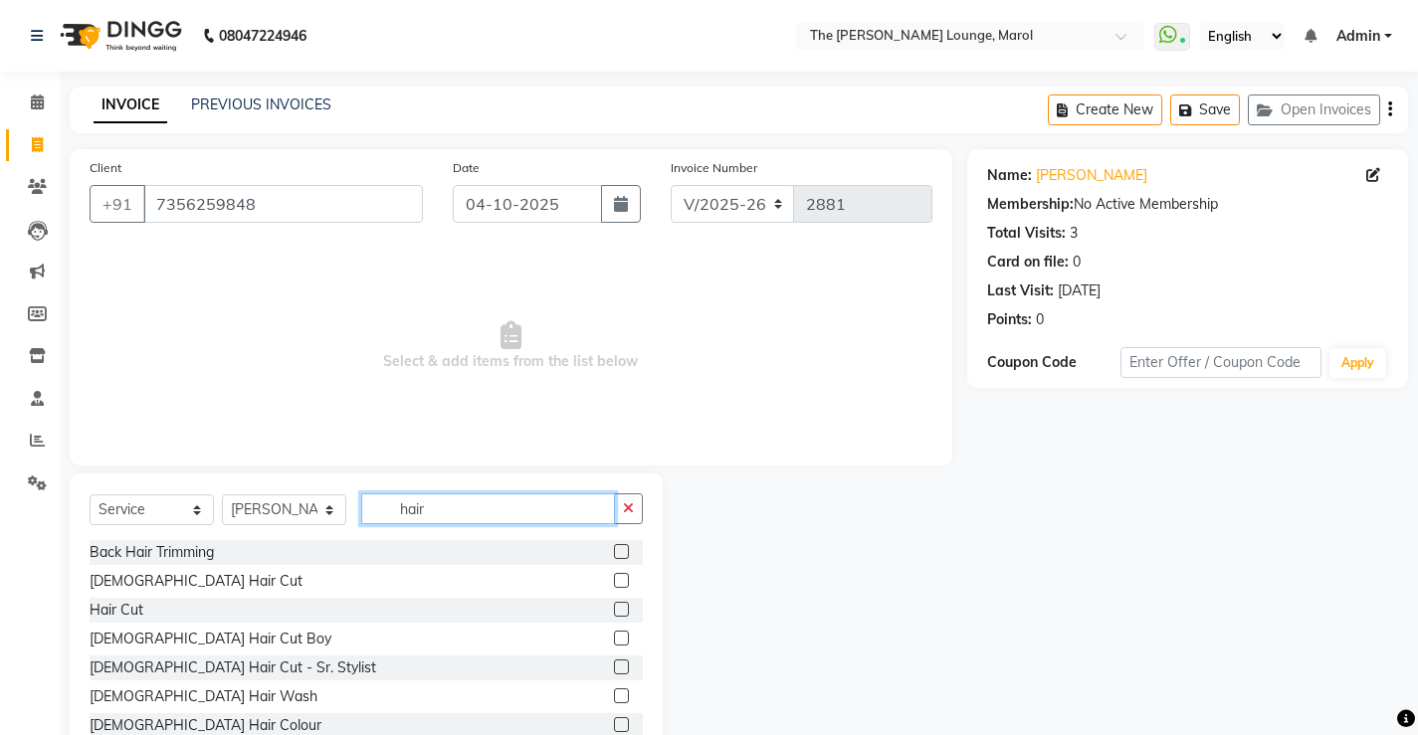
type input "hair"
click at [614, 577] on label at bounding box center [621, 580] width 15 height 15
click at [614, 577] on input "checkbox" at bounding box center [620, 581] width 13 height 13
checkbox input "true"
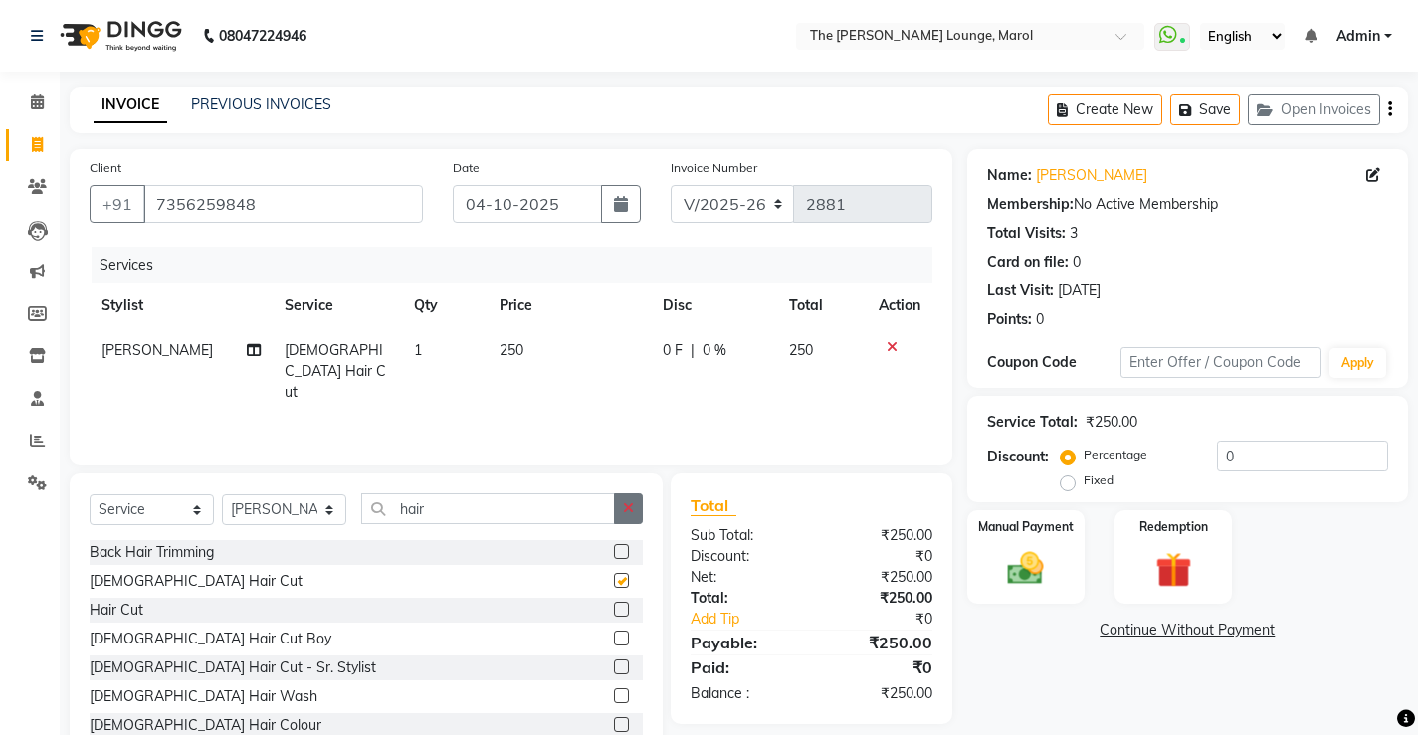
click at [638, 500] on button "button" at bounding box center [628, 508] width 29 height 31
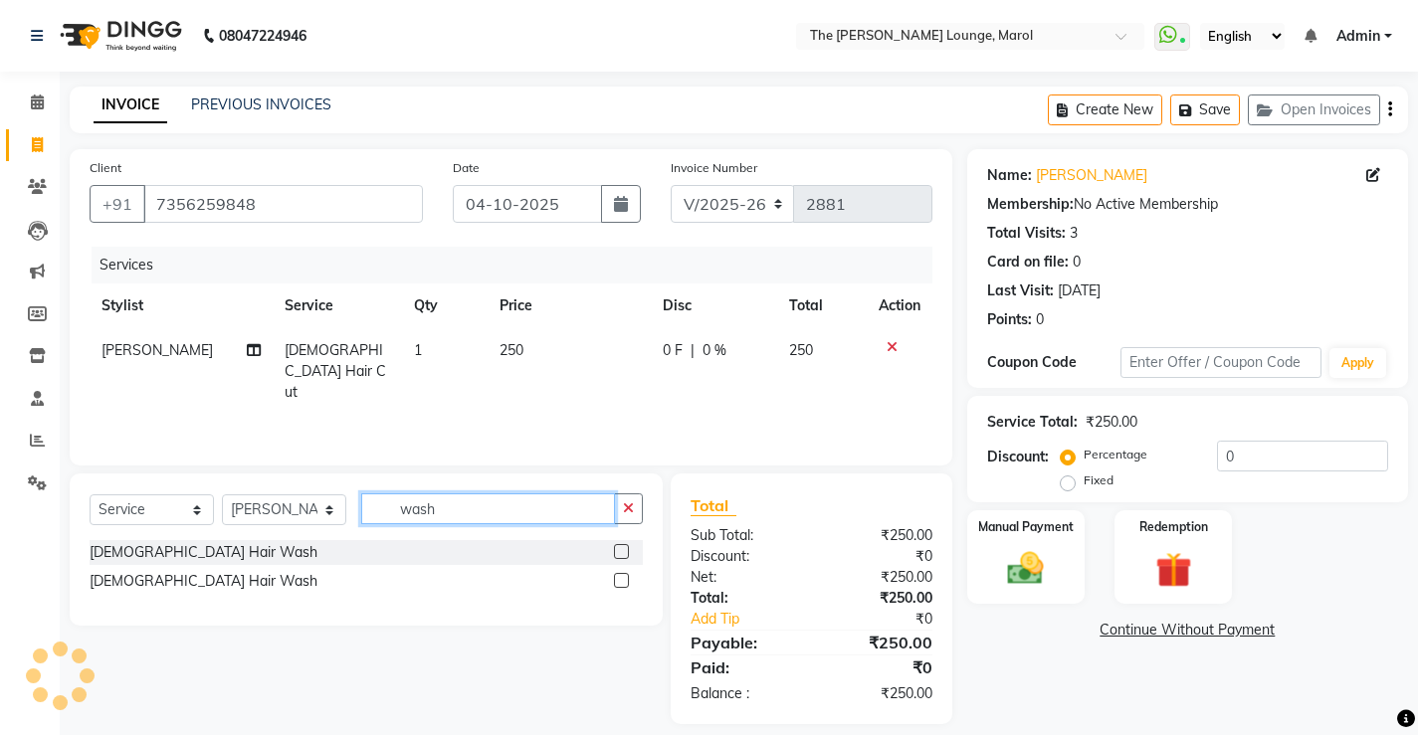
scroll to position [19, 0]
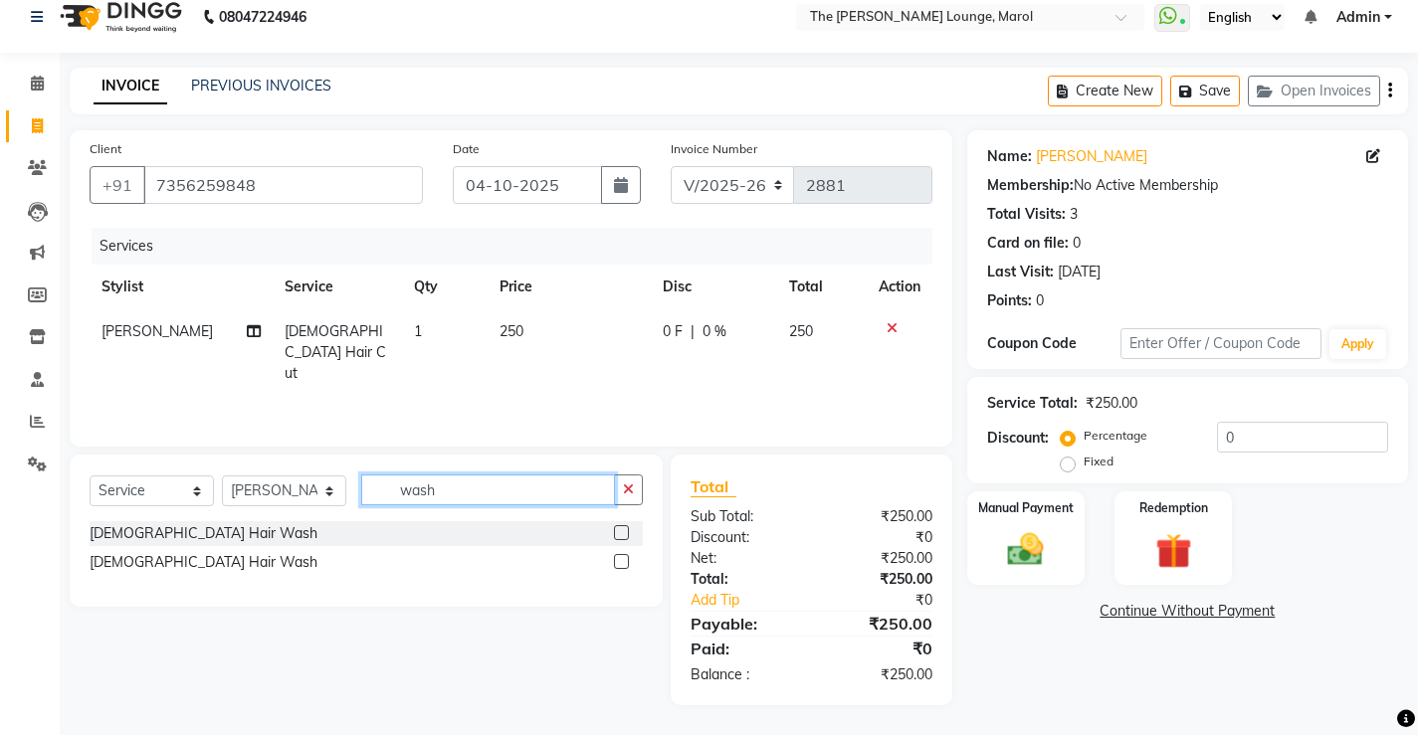
type input "wash"
click at [617, 532] on label at bounding box center [621, 532] width 15 height 15
click at [617, 532] on input "checkbox" at bounding box center [620, 533] width 13 height 13
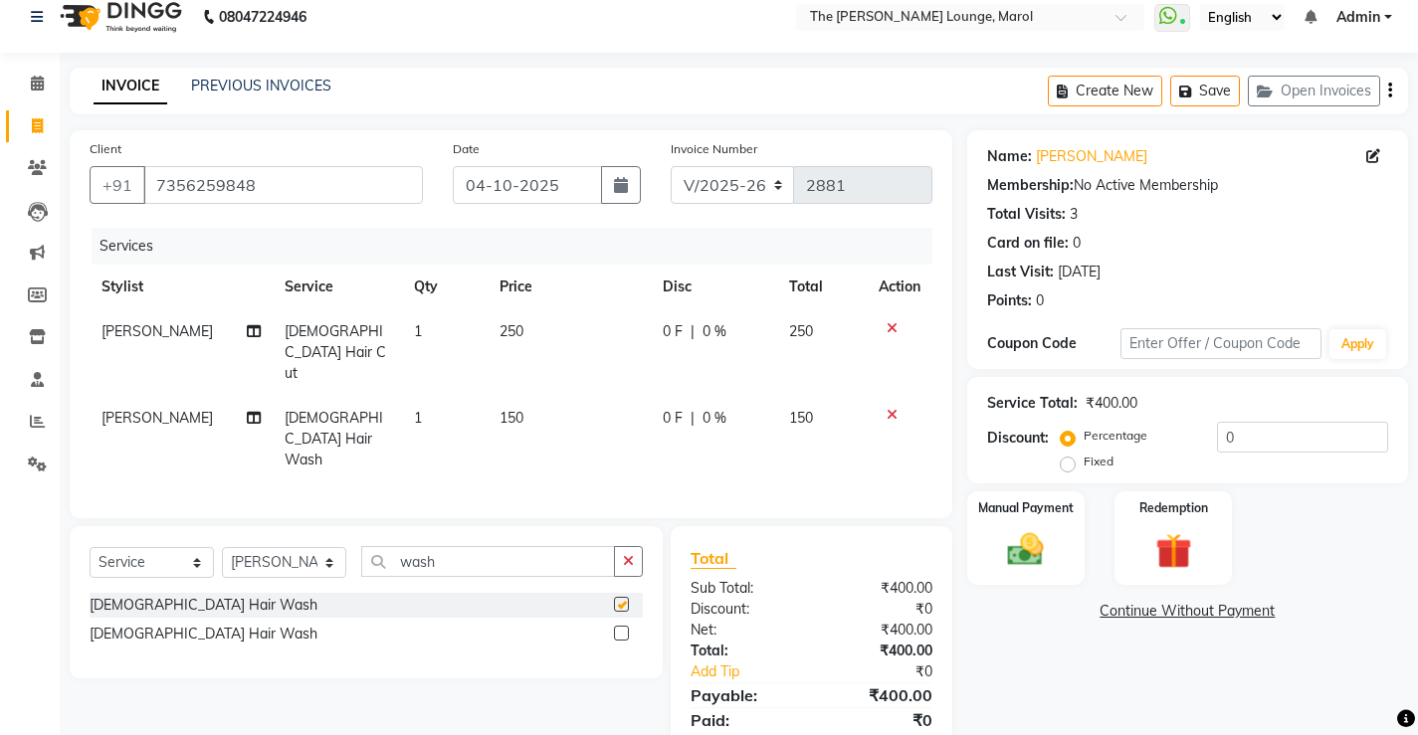
checkbox input "false"
click at [1055, 577] on div "Manual Payment" at bounding box center [1025, 538] width 122 height 98
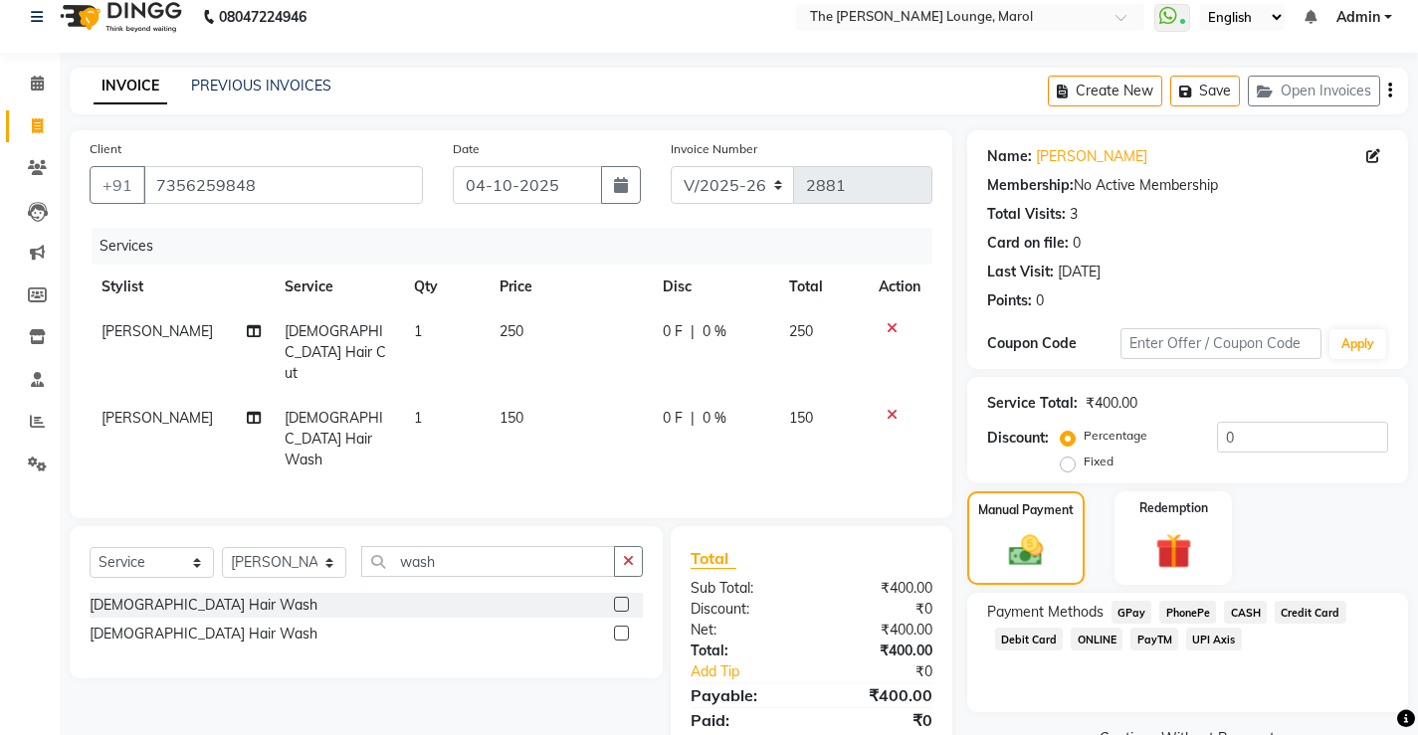
click at [1155, 644] on span "PayTM" at bounding box center [1154, 639] width 48 height 23
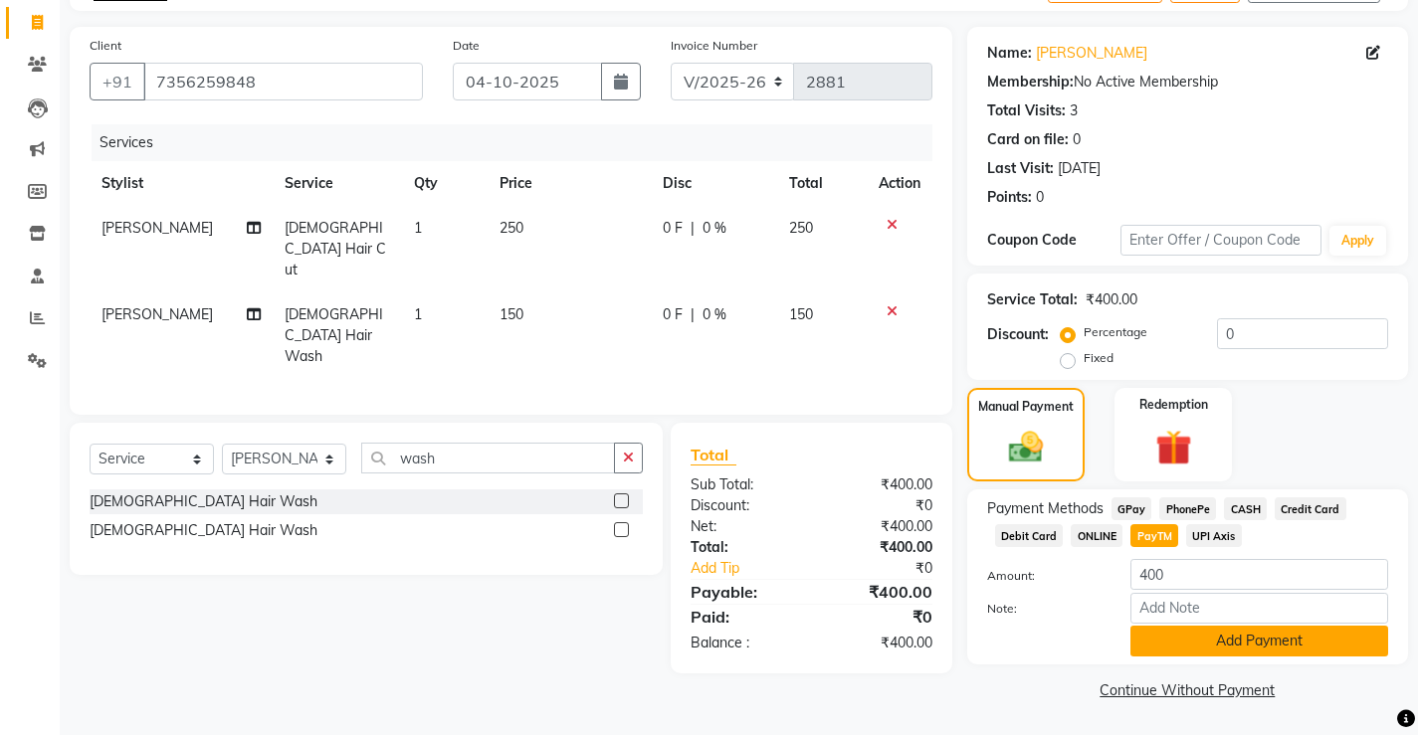
click at [1154, 642] on button "Add Payment" at bounding box center [1259, 641] width 258 height 31
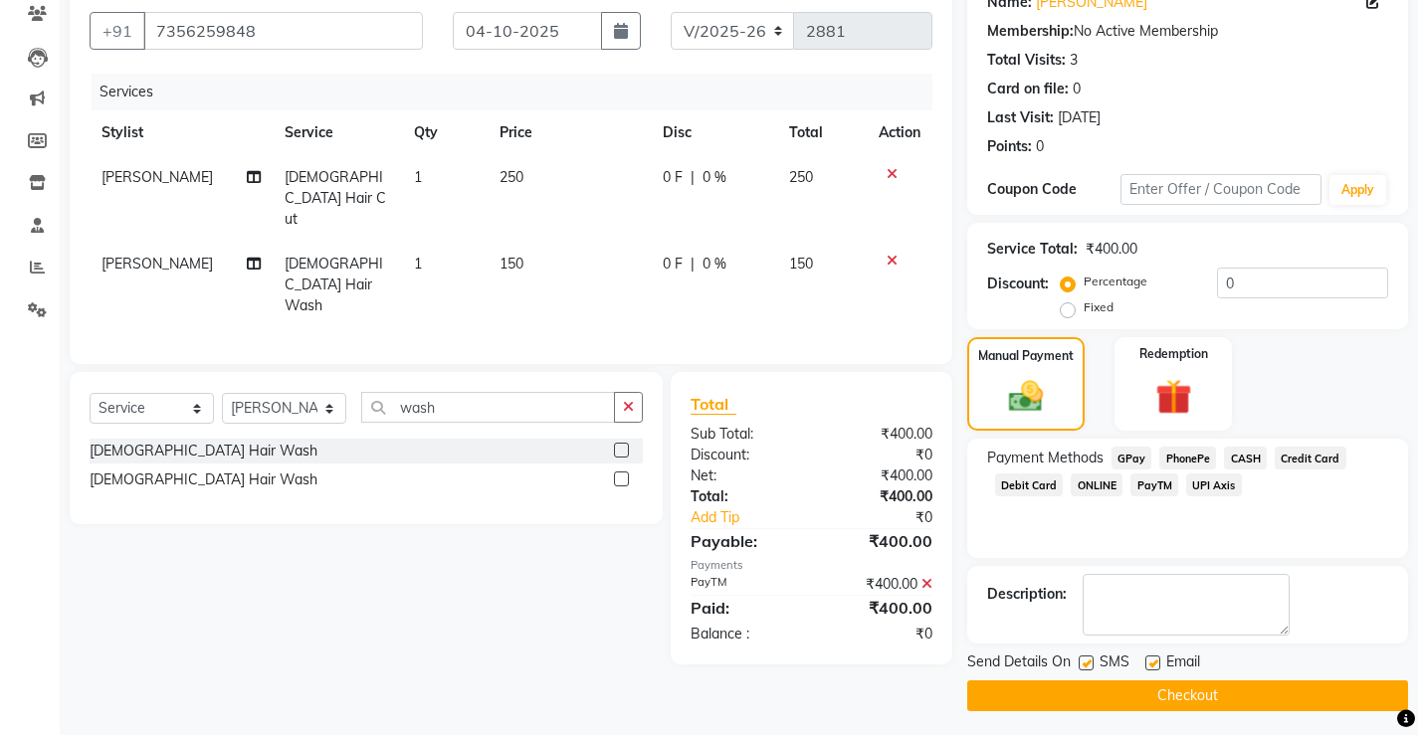
scroll to position [179, 0]
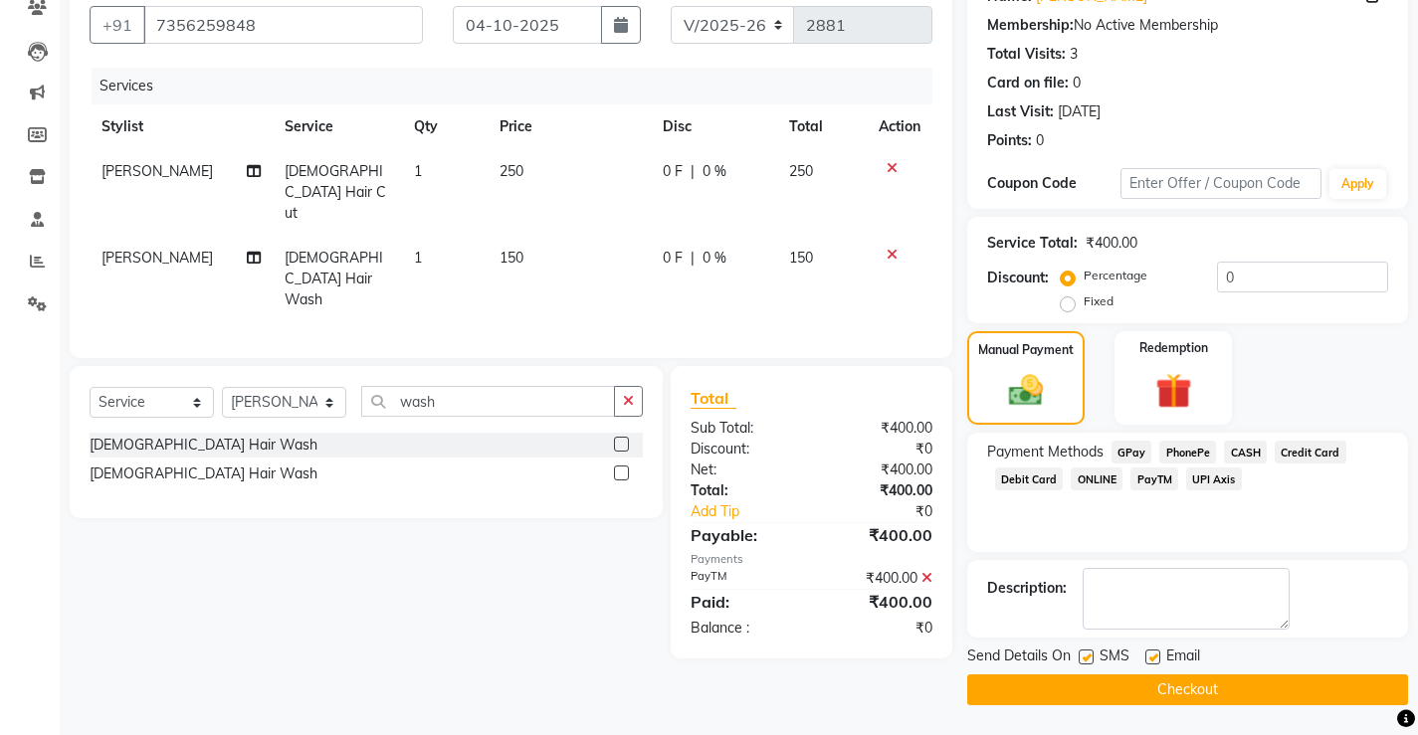
click at [1154, 682] on button "Checkout" at bounding box center [1187, 689] width 441 height 31
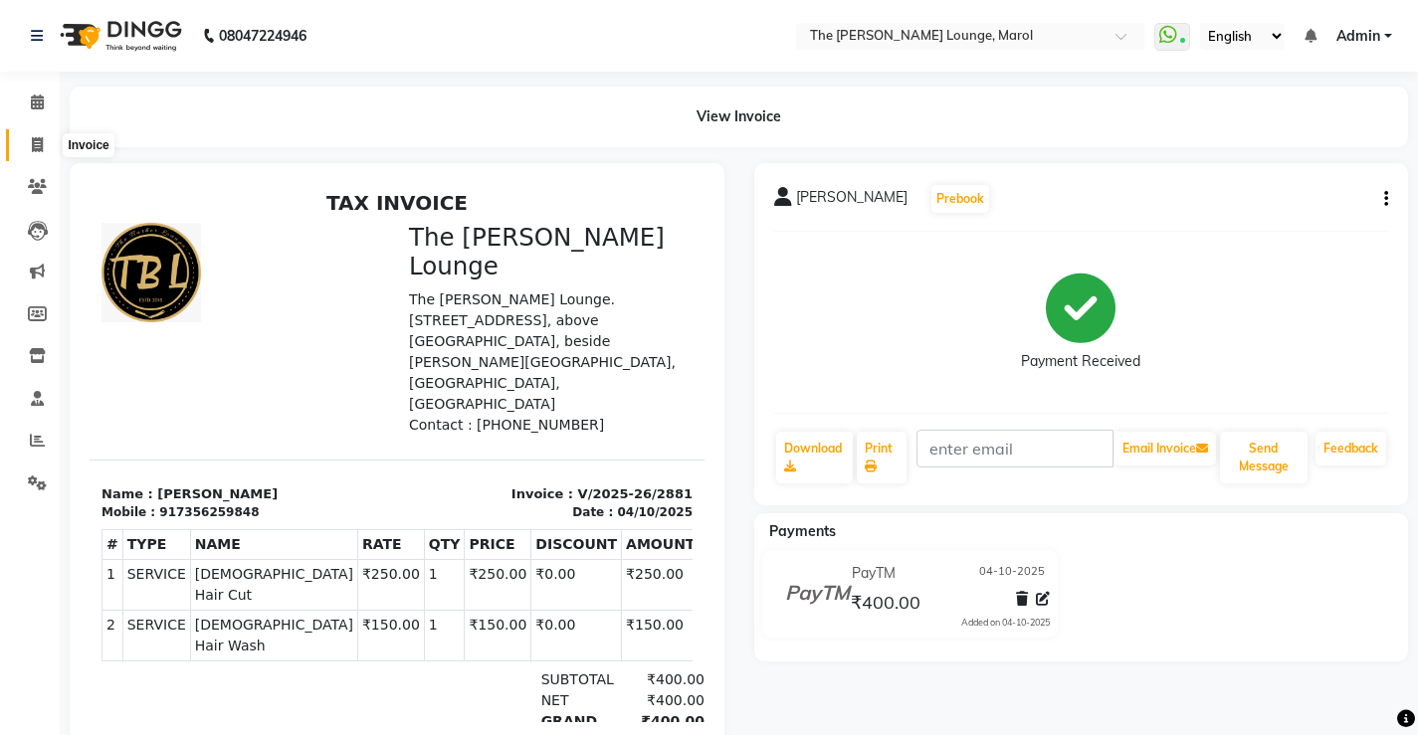
click at [28, 135] on span at bounding box center [37, 145] width 35 height 23
select select "service"
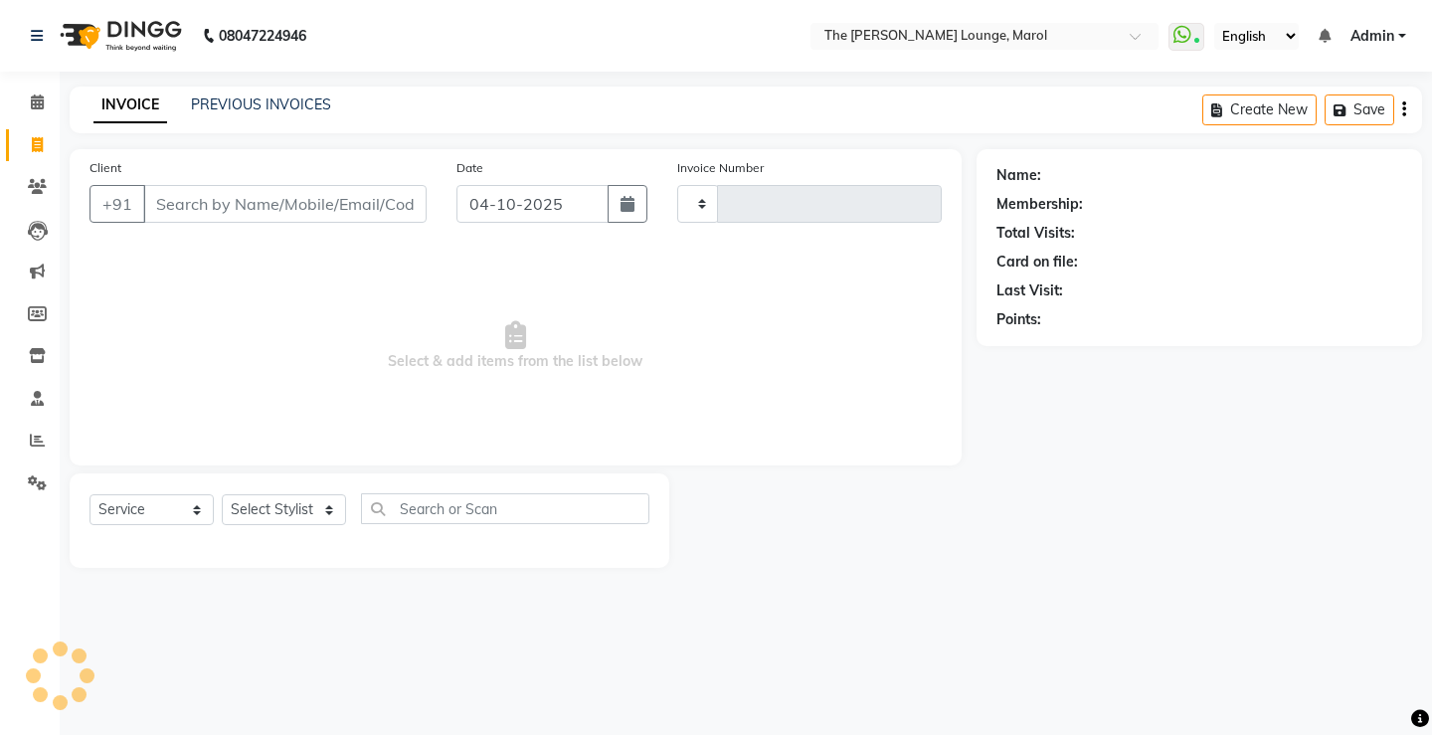
type input "2882"
select select "7188"
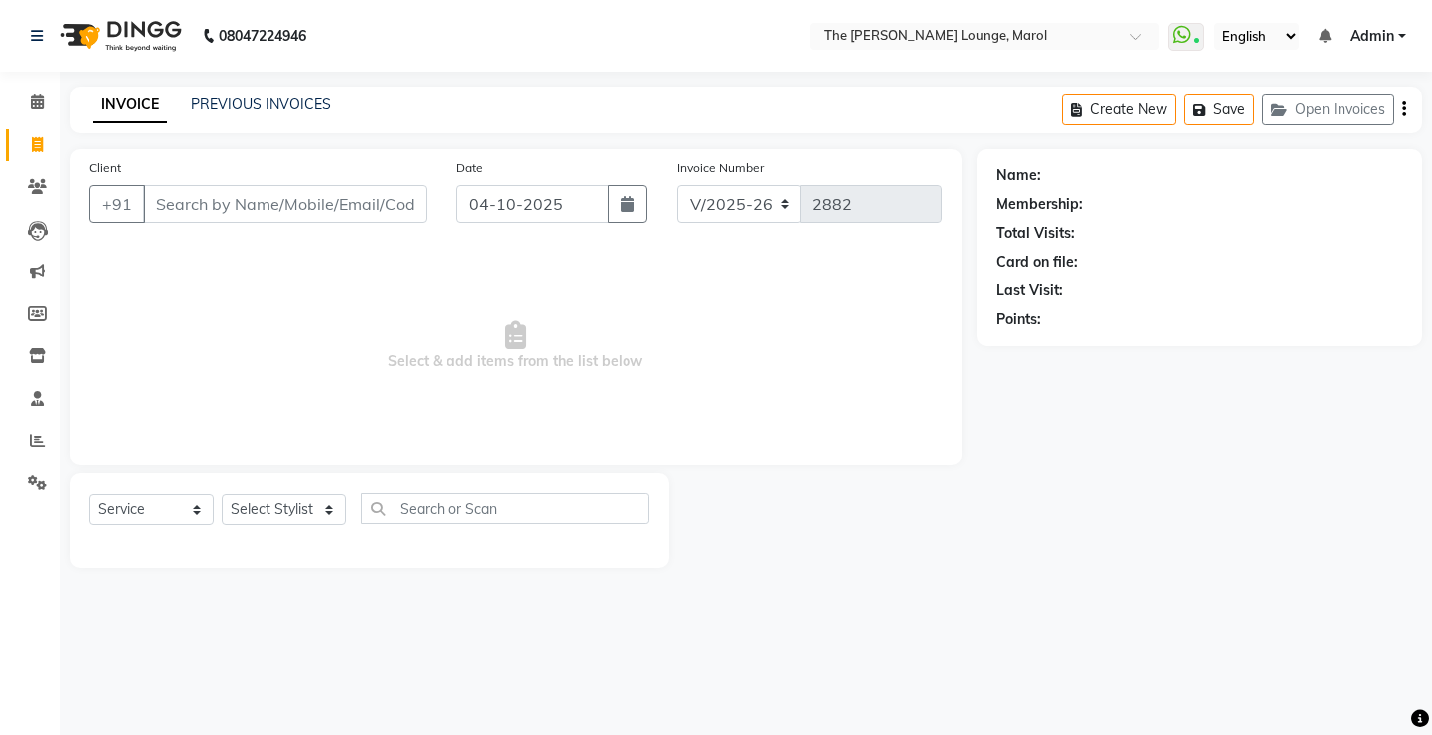
click at [270, 197] on input "Client" at bounding box center [285, 204] width 284 height 38
click at [321, 215] on input "Client" at bounding box center [285, 204] width 284 height 38
type input "9900778679"
click at [381, 186] on button "Add Client" at bounding box center [375, 204] width 102 height 38
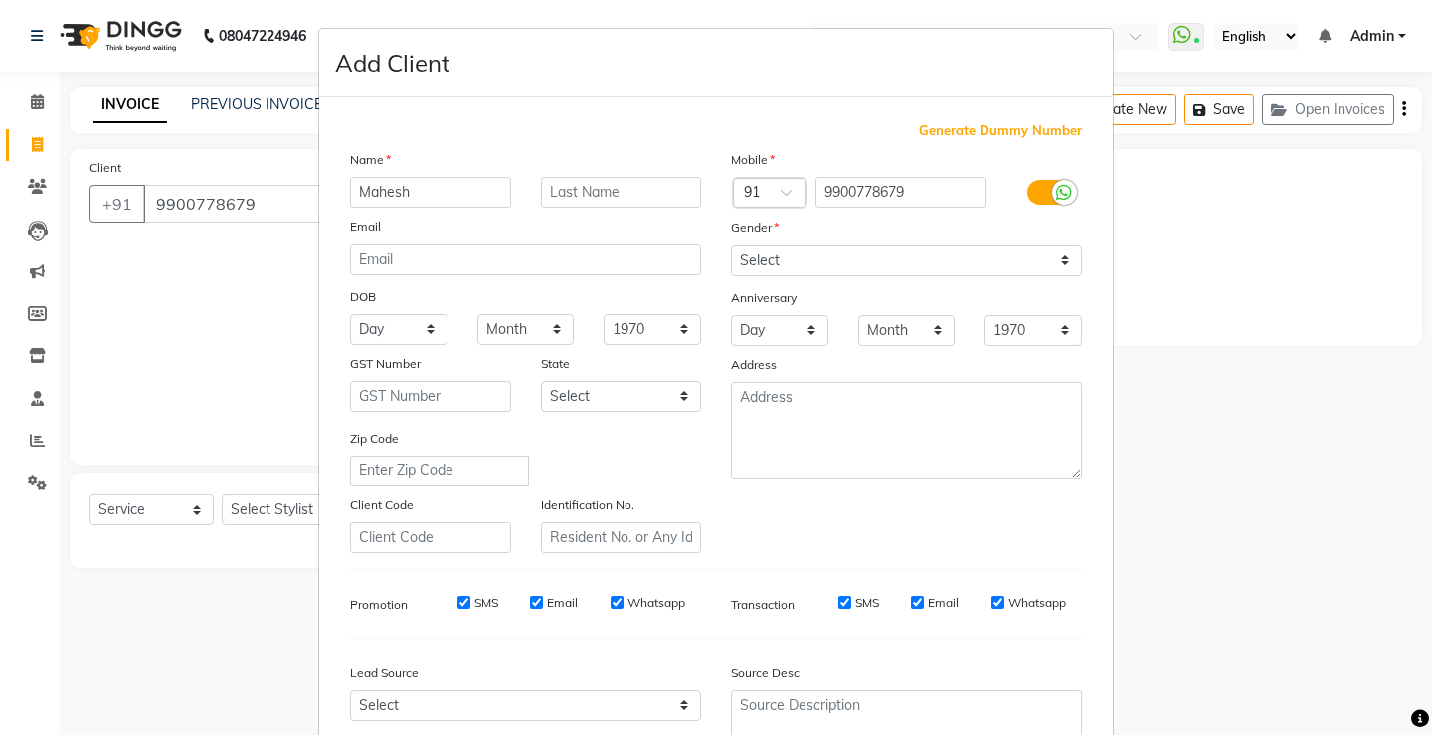
type input "Mahesh"
click at [604, 194] on input "text" at bounding box center [621, 192] width 161 height 31
type input "Daya"
click at [785, 245] on select "Select Male Female Other Prefer Not To Say" at bounding box center [906, 260] width 351 height 31
select select "male"
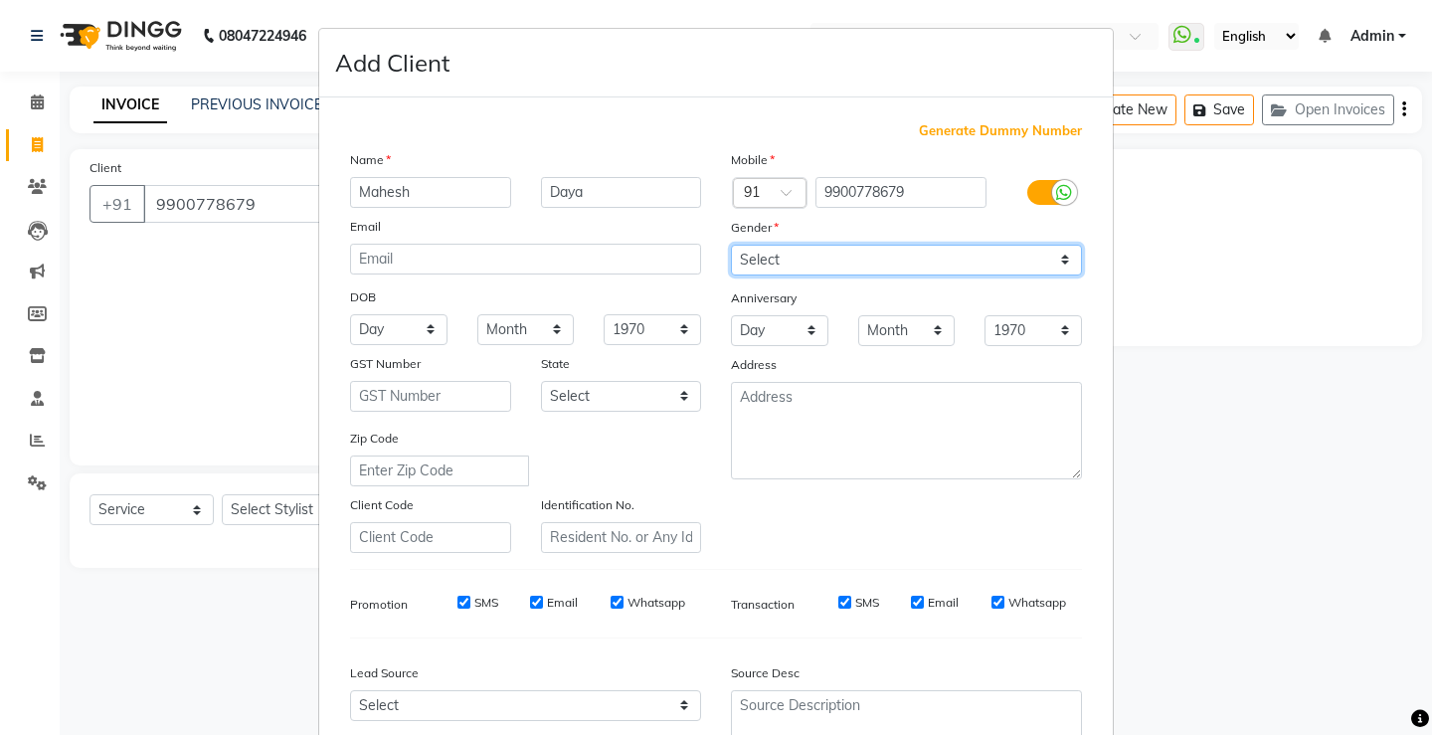
click at [731, 245] on select "Select Male Female Other Prefer Not To Say" at bounding box center [906, 260] width 351 height 31
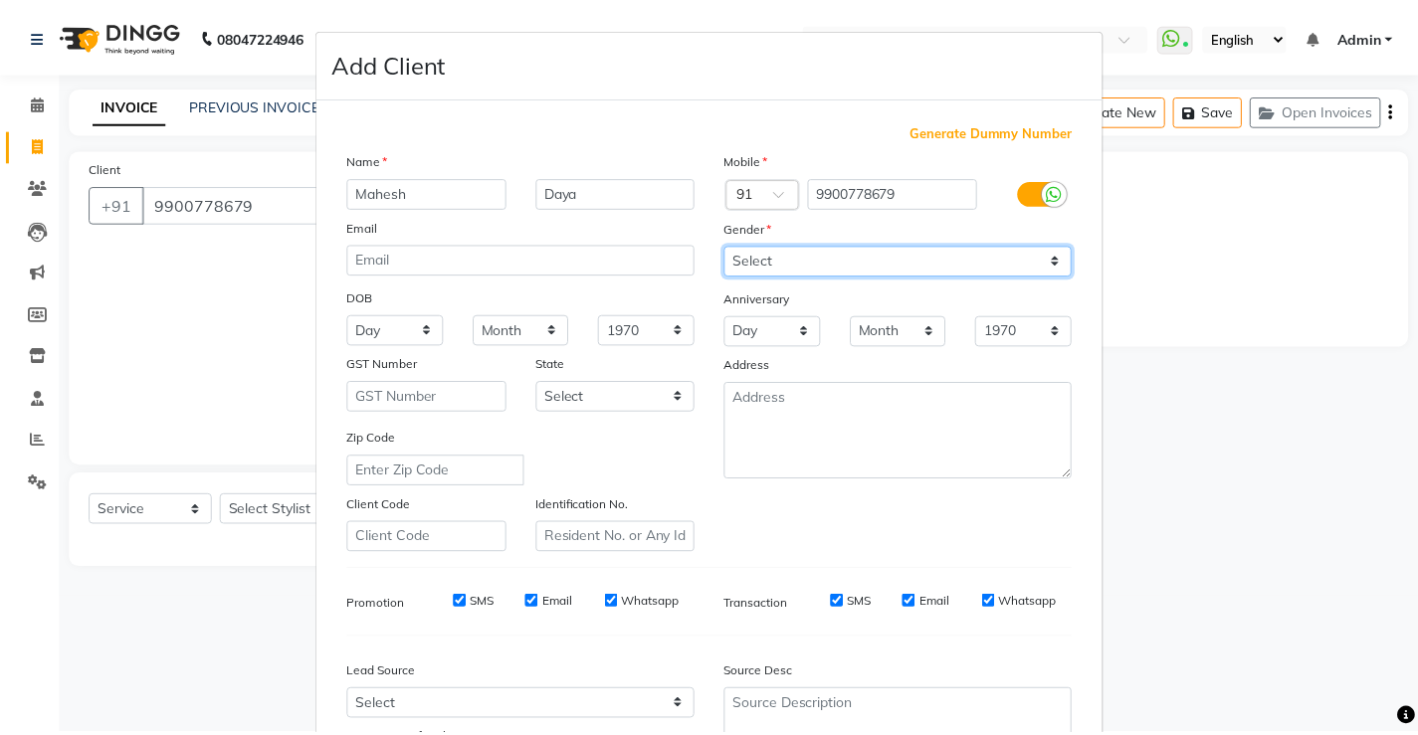
scroll to position [183, 0]
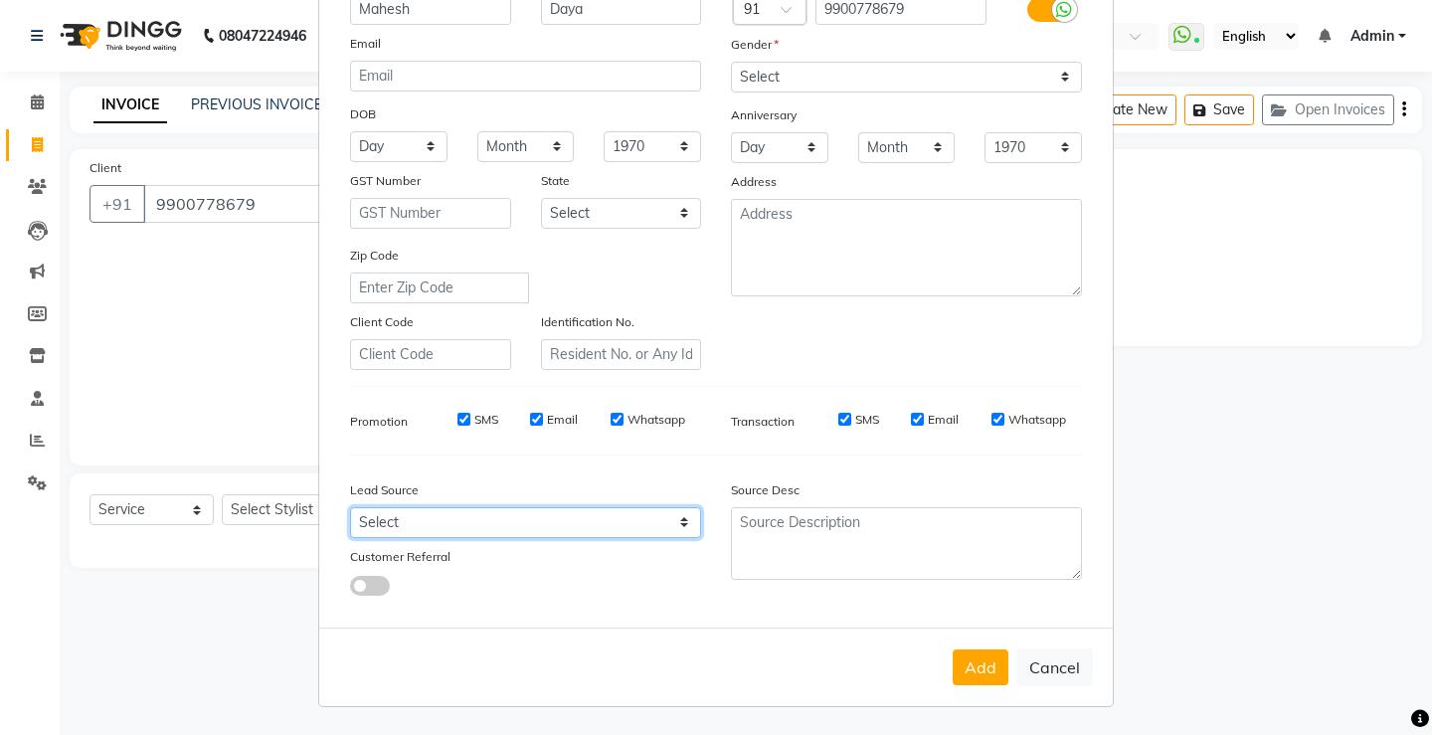
drag, startPoint x: 417, startPoint y: 520, endPoint x: 417, endPoint y: 507, distance: 12.9
click at [417, 520] on select "Select Walk-in Referral Internet Friend Word of Mouth Advertisement Facebook Ju…" at bounding box center [525, 522] width 351 height 31
click at [350, 507] on select "Select Walk-in Referral Internet Friend Word of Mouth Advertisement Facebook Ju…" at bounding box center [525, 522] width 351 height 31
click at [479, 527] on select "Select Walk-in Referral Internet Friend Word of Mouth Advertisement Facebook Ju…" at bounding box center [525, 522] width 351 height 31
select select "49532"
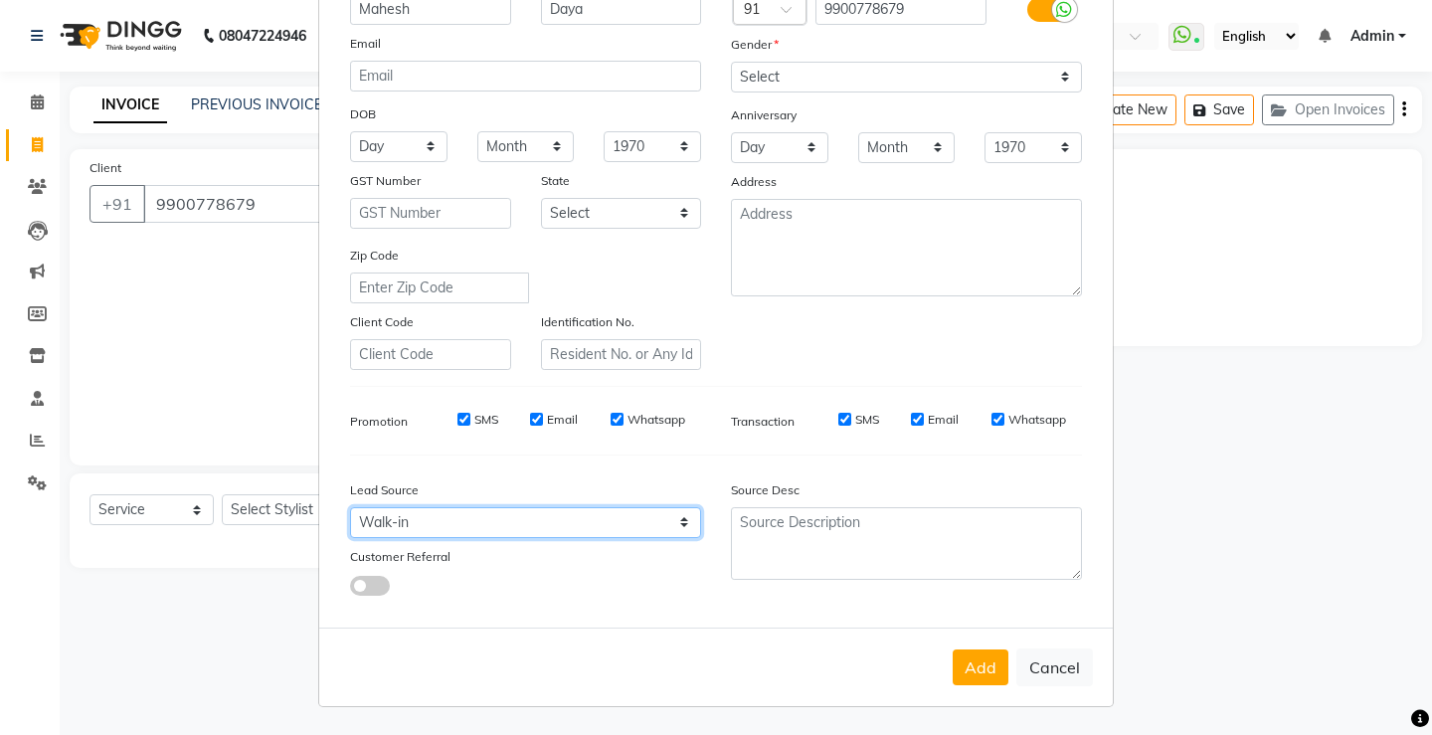
click at [350, 507] on select "Select Walk-in Referral Internet Friend Word of Mouth Advertisement Facebook Ju…" at bounding box center [525, 522] width 351 height 31
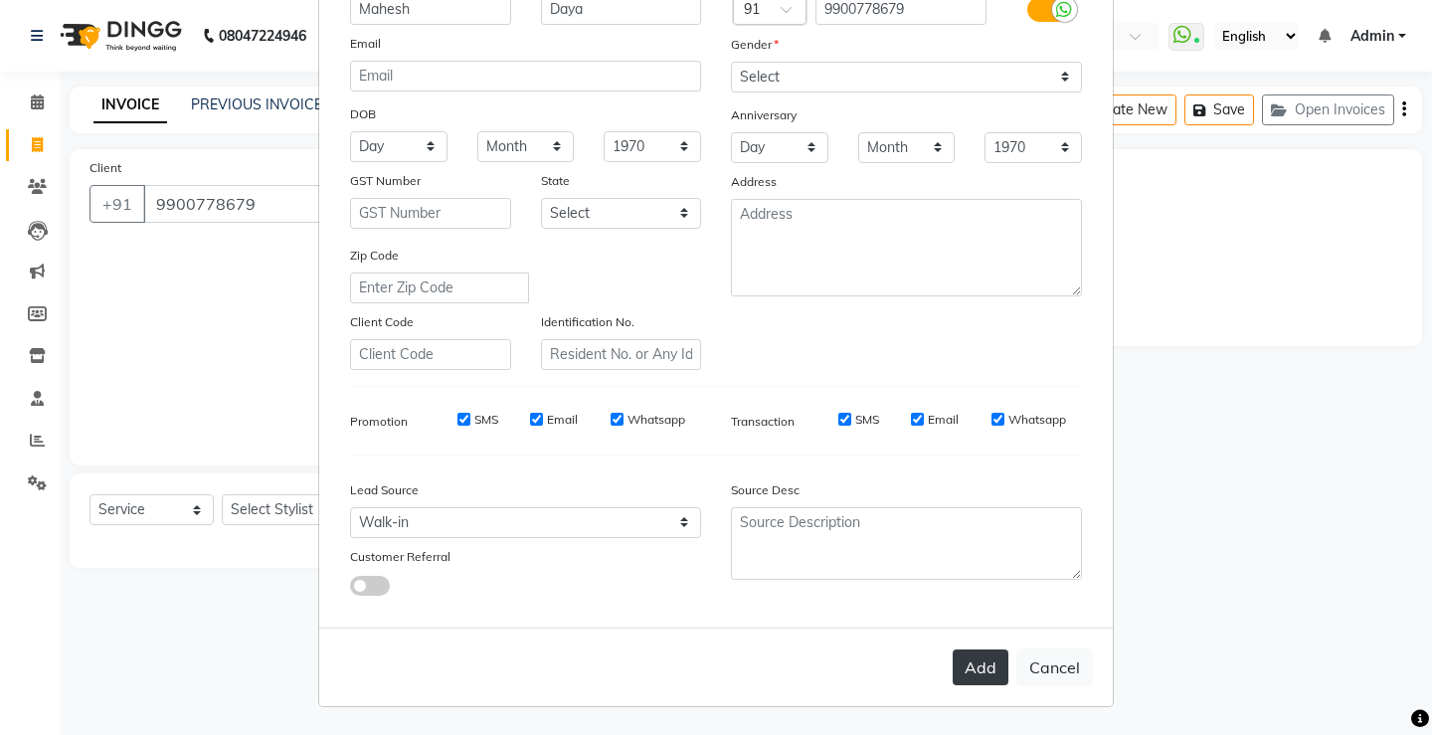
click at [954, 670] on button "Add" at bounding box center [981, 668] width 56 height 36
select select
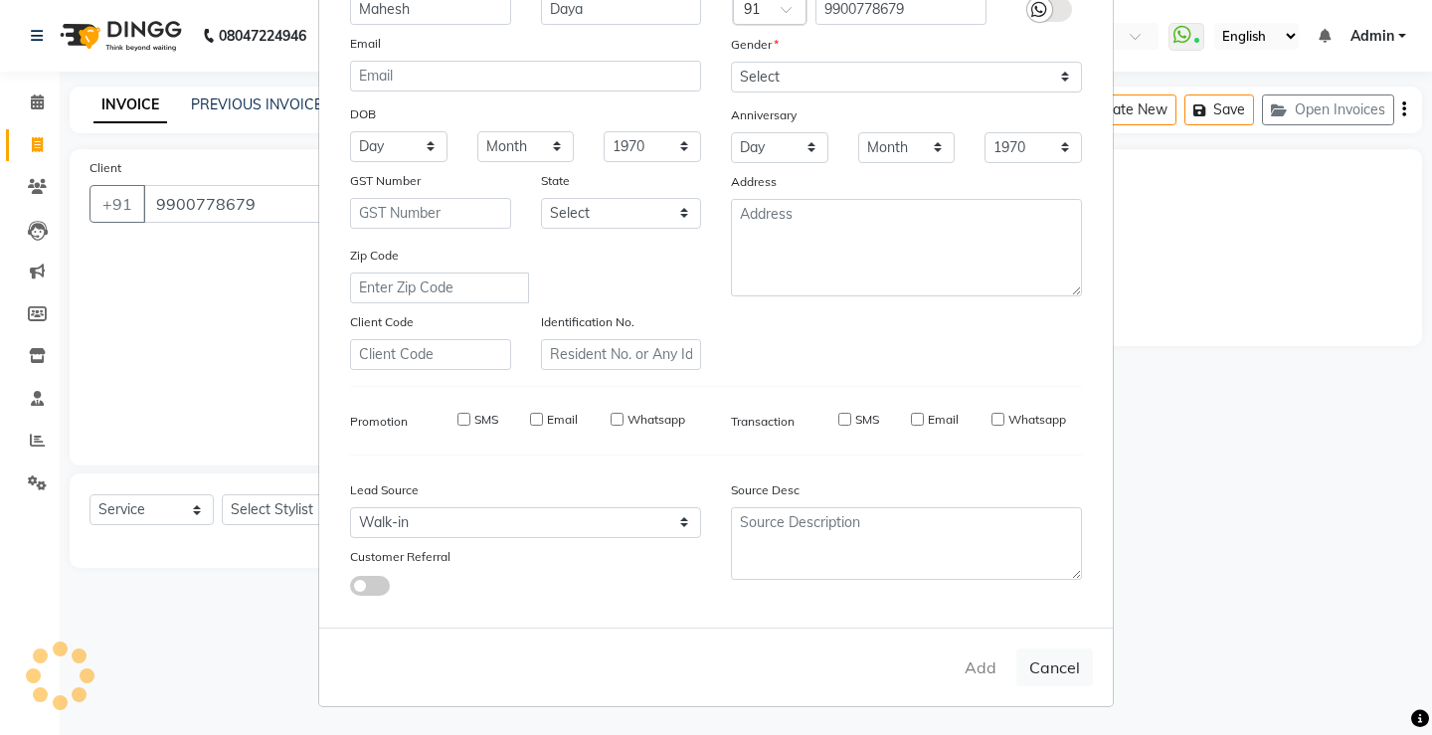
select select
checkbox input "false"
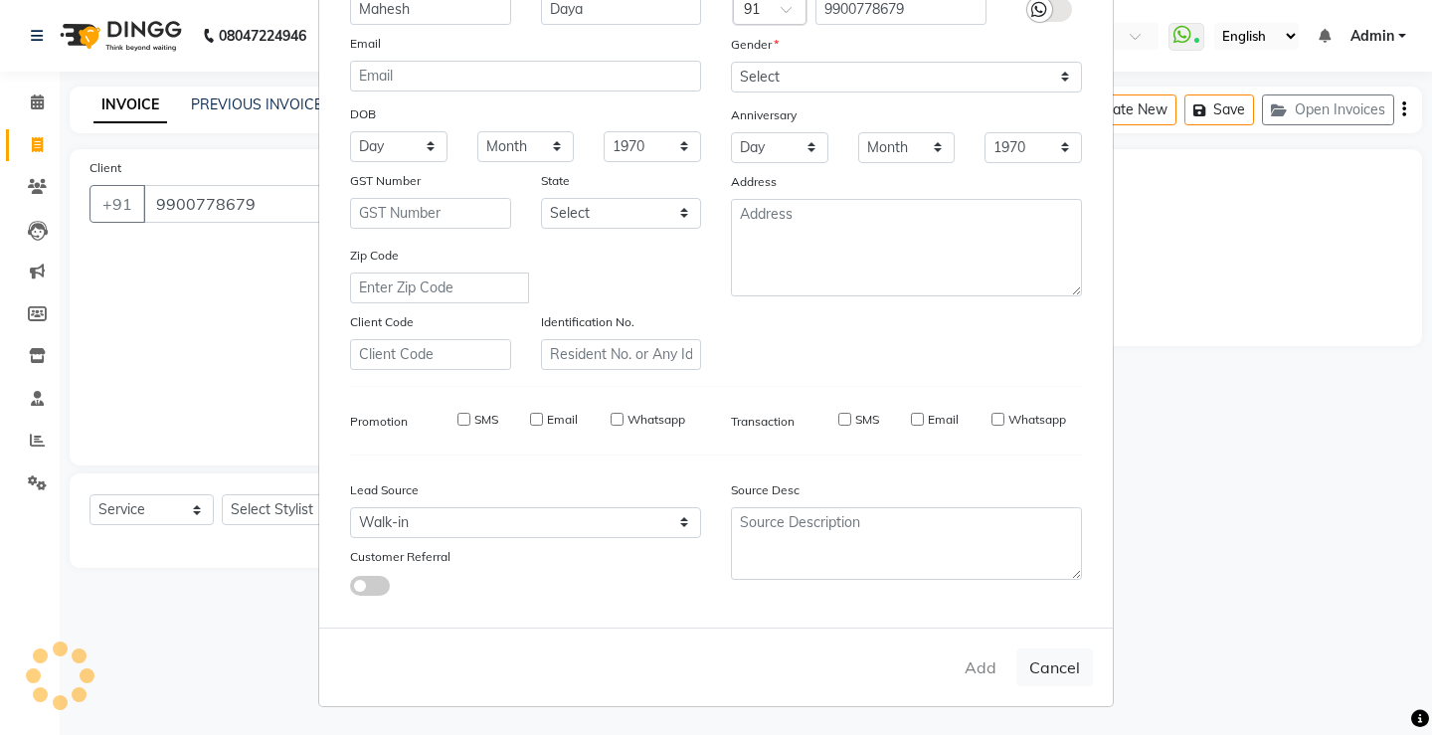
checkbox input "false"
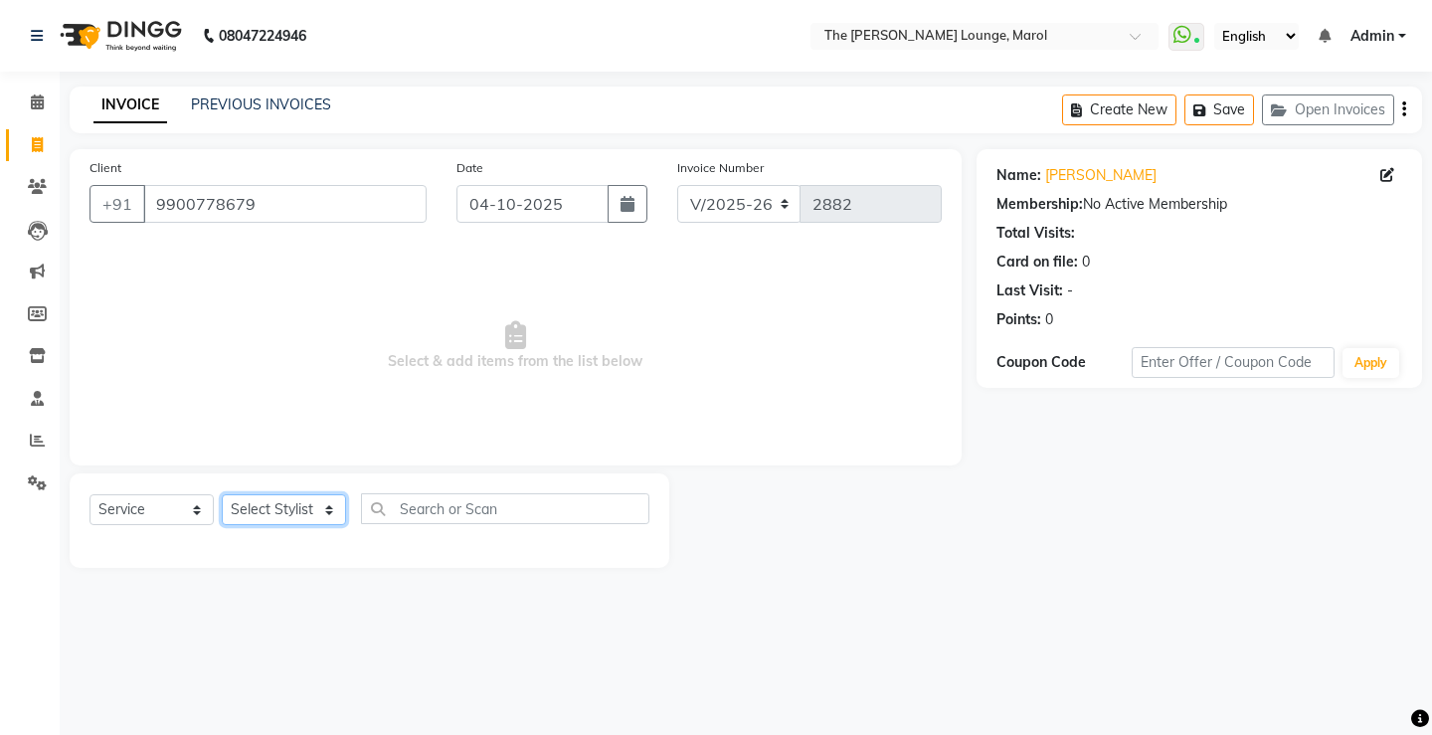
click at [266, 511] on select "Select Stylist Abhishek Sigh Anjali Jafar Salmani Ketan Shinde Mohsin Akhtar Sa…" at bounding box center [284, 509] width 124 height 31
click at [222, 494] on select "Select Stylist Abhishek Sigh Anjali Jafar Salmani Ketan Shinde Mohsin Akhtar Sa…" at bounding box center [284, 509] width 124 height 31
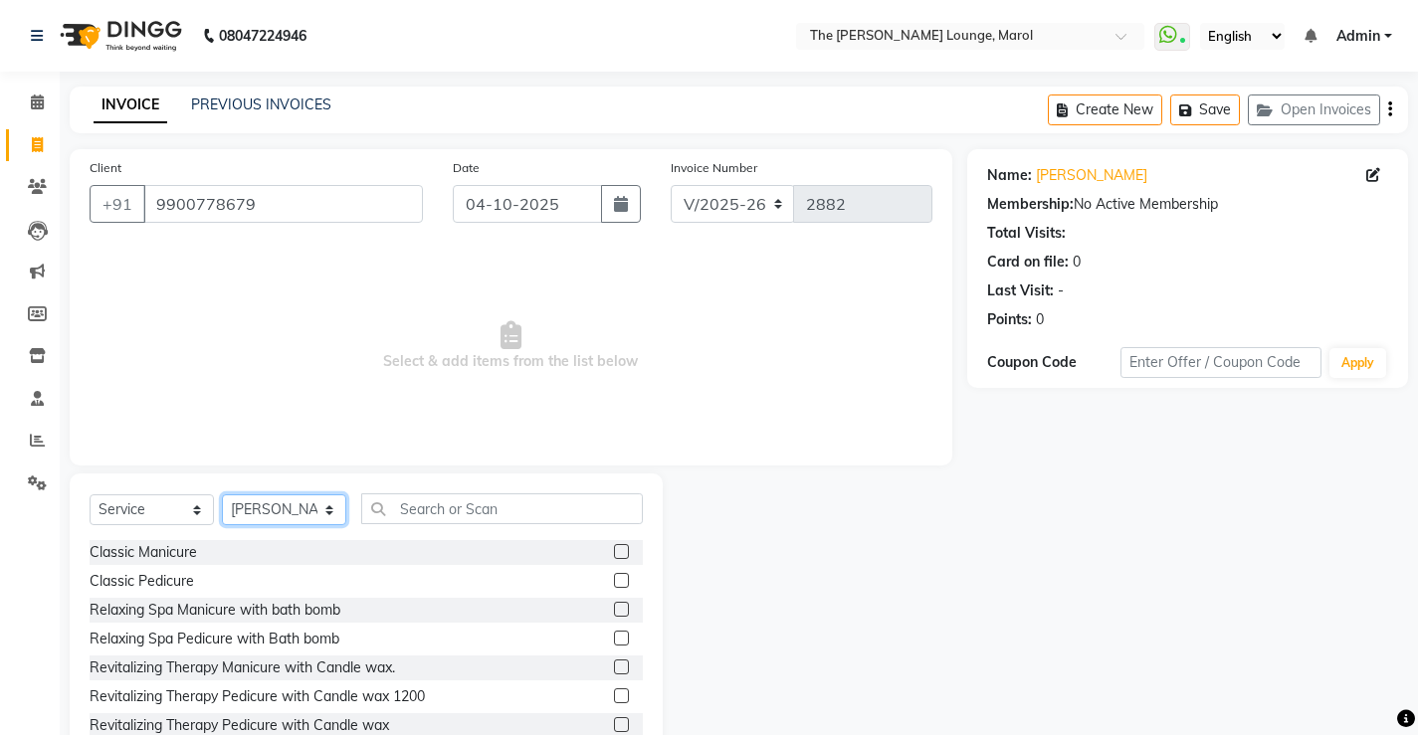
drag, startPoint x: 239, startPoint y: 509, endPoint x: 240, endPoint y: 495, distance: 14.0
click at [239, 509] on select "Select Stylist Abhishek Sigh Anjali Jafar Salmani Ketan Shinde Mohsin Akhtar Sa…" at bounding box center [284, 509] width 124 height 31
select select "64222"
click at [222, 494] on select "Select Stylist Abhishek Sigh Anjali Jafar Salmani Ketan Shinde Mohsin Akhtar Sa…" at bounding box center [284, 509] width 124 height 31
click at [399, 514] on input "text" at bounding box center [502, 508] width 282 height 31
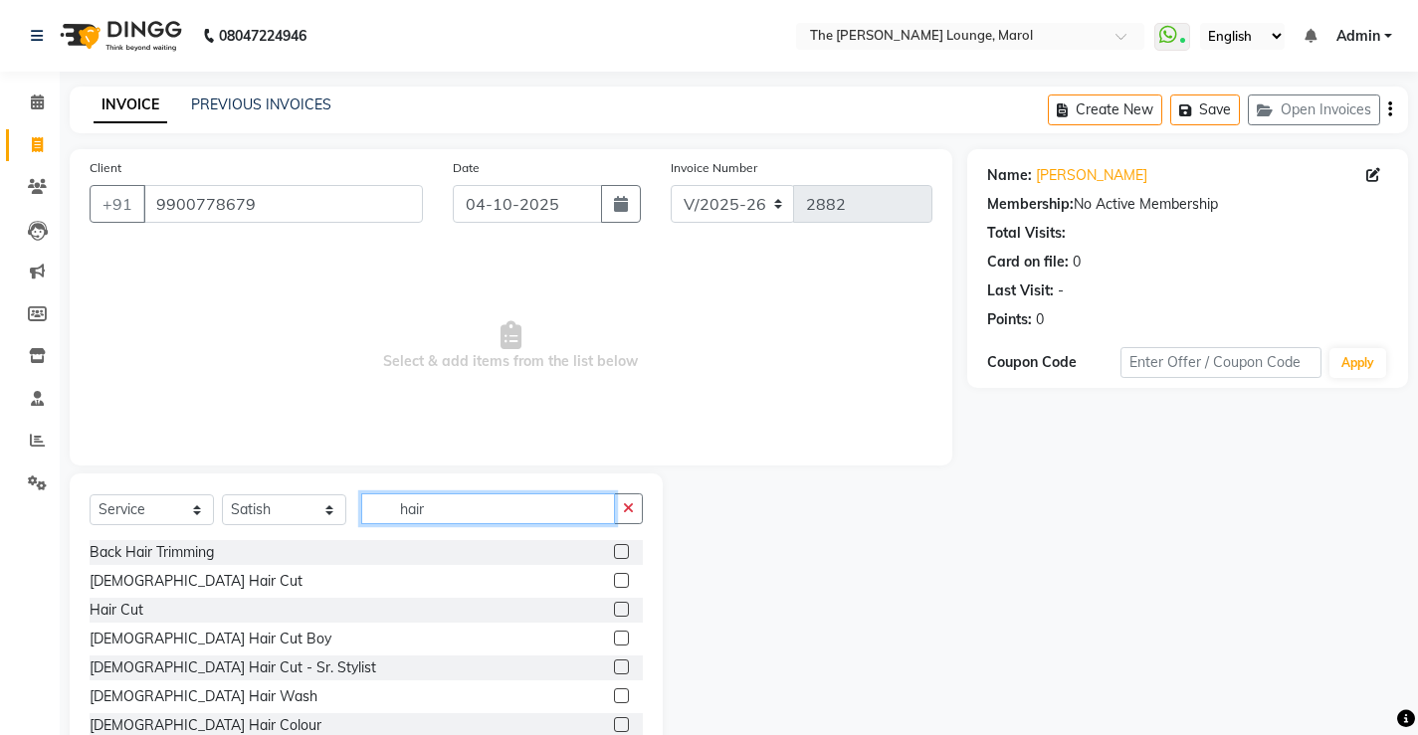
type input "hair"
click at [614, 583] on label at bounding box center [621, 580] width 15 height 15
click at [614, 583] on input "checkbox" at bounding box center [620, 581] width 13 height 13
checkbox input "true"
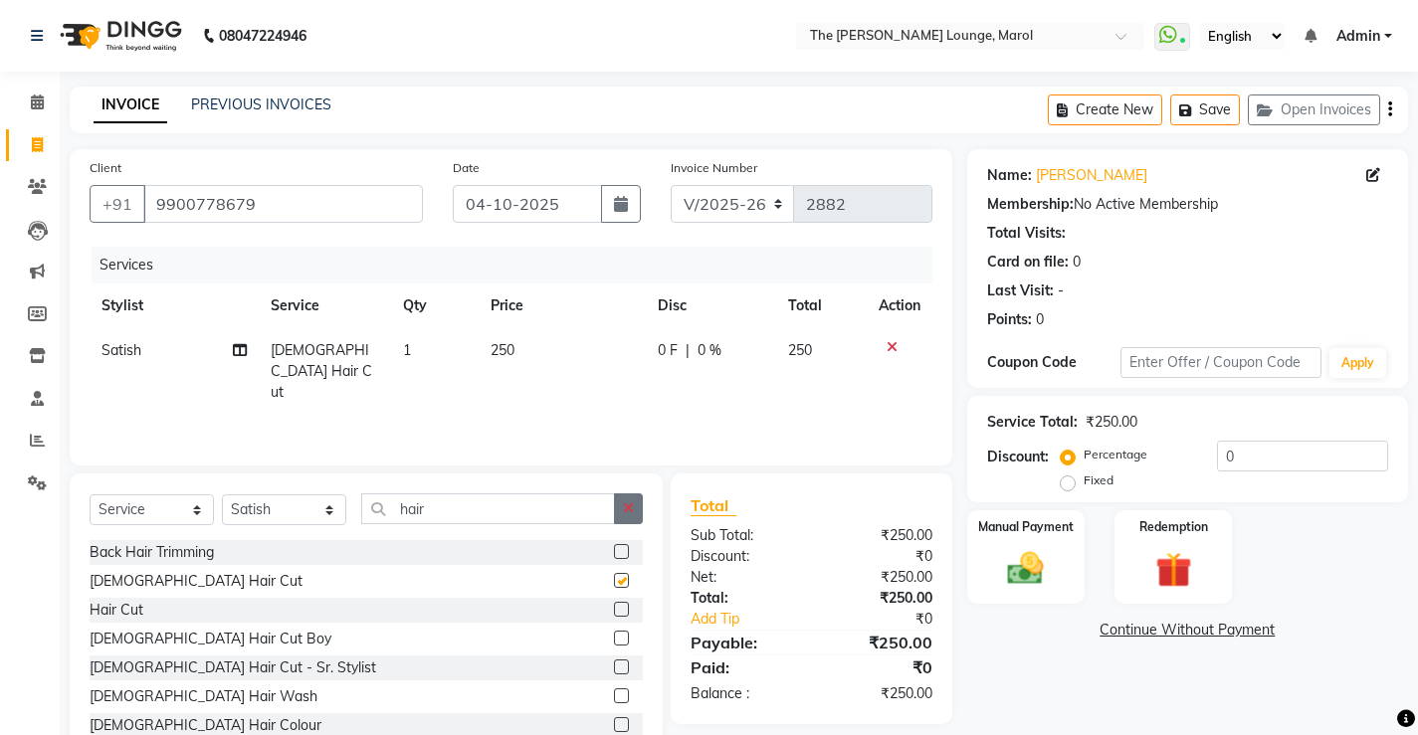
click at [625, 522] on button "button" at bounding box center [628, 508] width 29 height 31
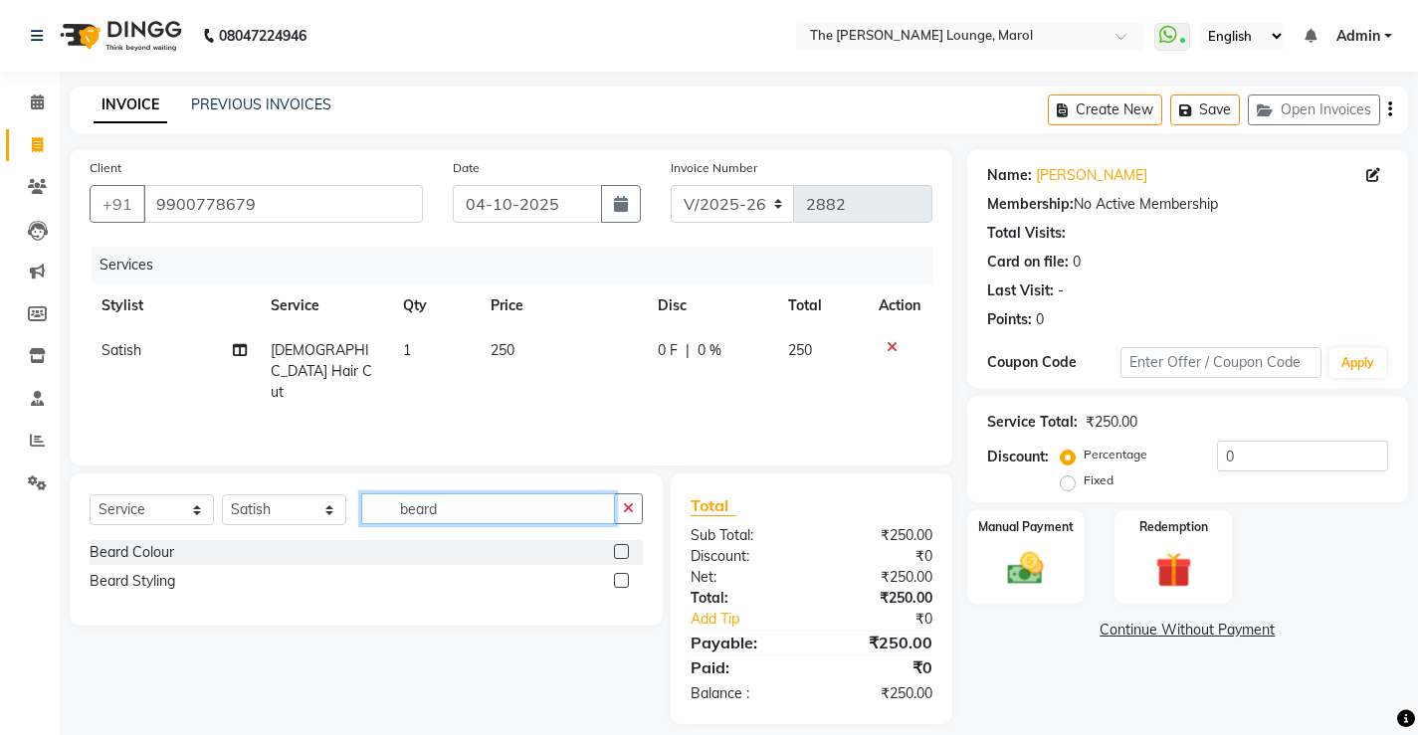
type input "beard"
click at [621, 583] on label at bounding box center [621, 580] width 15 height 15
click at [621, 583] on input "checkbox" at bounding box center [620, 581] width 13 height 13
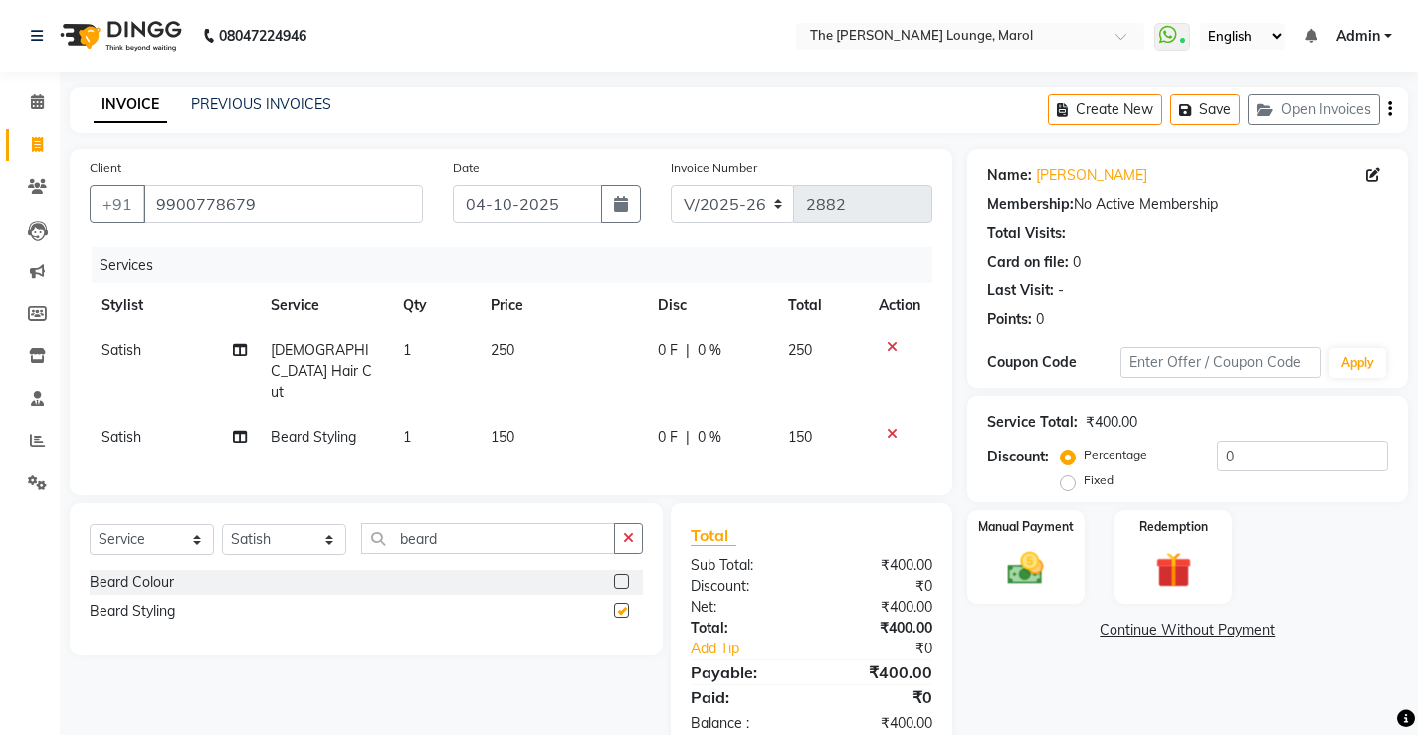
checkbox input "false"
click at [261, 524] on select "Select Stylist Abhishek Sigh Anjali Jafar Salmani Ketan Shinde Mohsin Akhtar Sa…" at bounding box center [284, 539] width 124 height 31
select select "84749"
click at [222, 524] on select "Select Stylist Abhishek Sigh Anjali Jafar Salmani Ketan Shinde Mohsin Akhtar Sa…" at bounding box center [284, 539] width 124 height 31
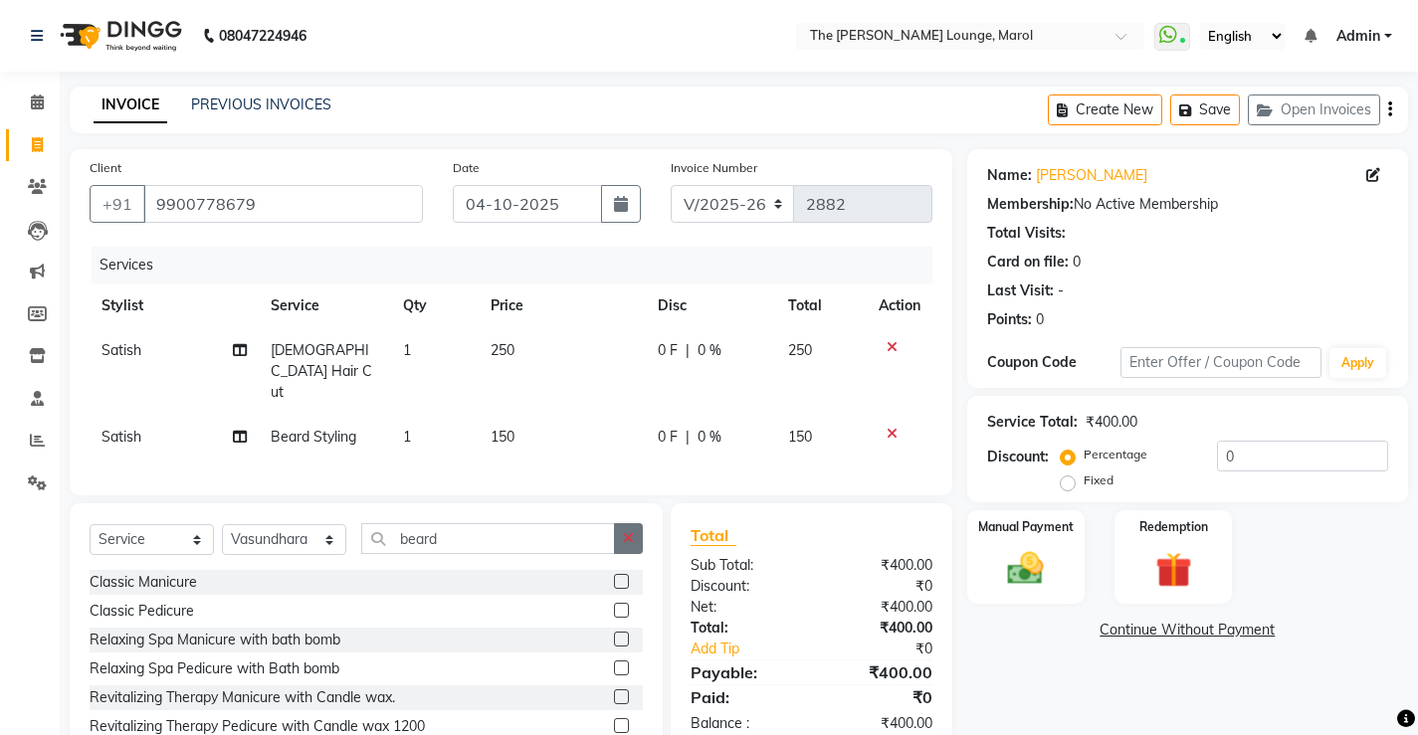
click at [627, 531] on icon "button" at bounding box center [628, 538] width 11 height 14
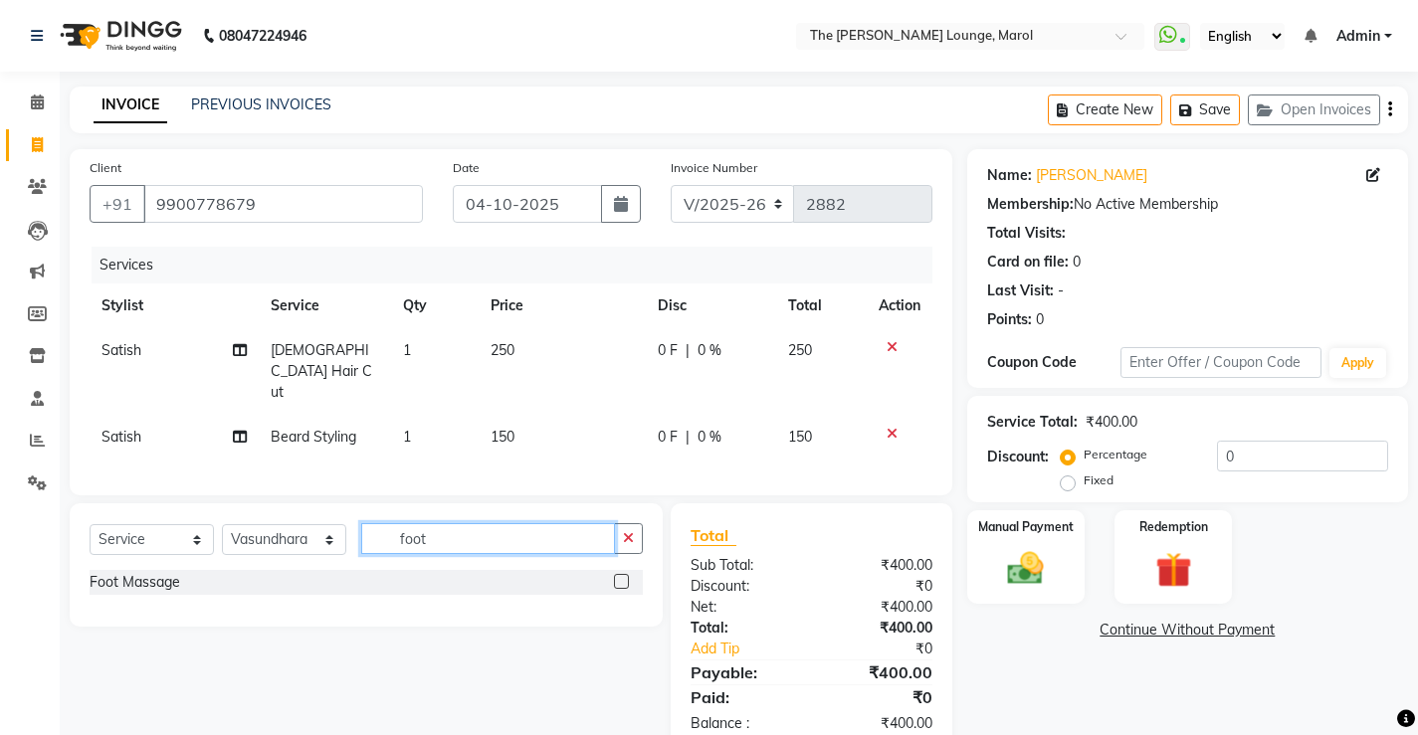
type input "foot"
click at [619, 574] on label at bounding box center [621, 581] width 15 height 15
click at [619, 576] on input "checkbox" at bounding box center [620, 582] width 13 height 13
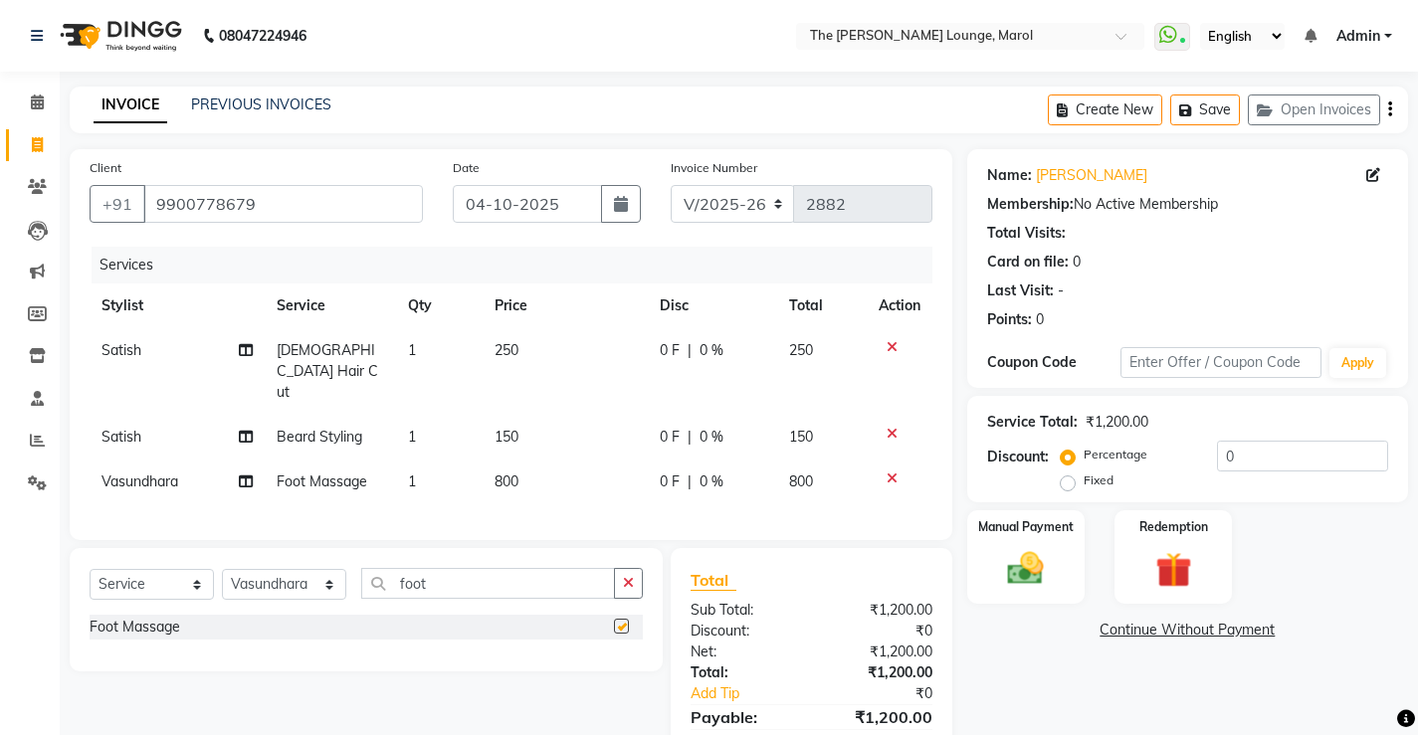
checkbox input "false"
click at [565, 460] on td "800" at bounding box center [564, 482] width 165 height 45
select select "84749"
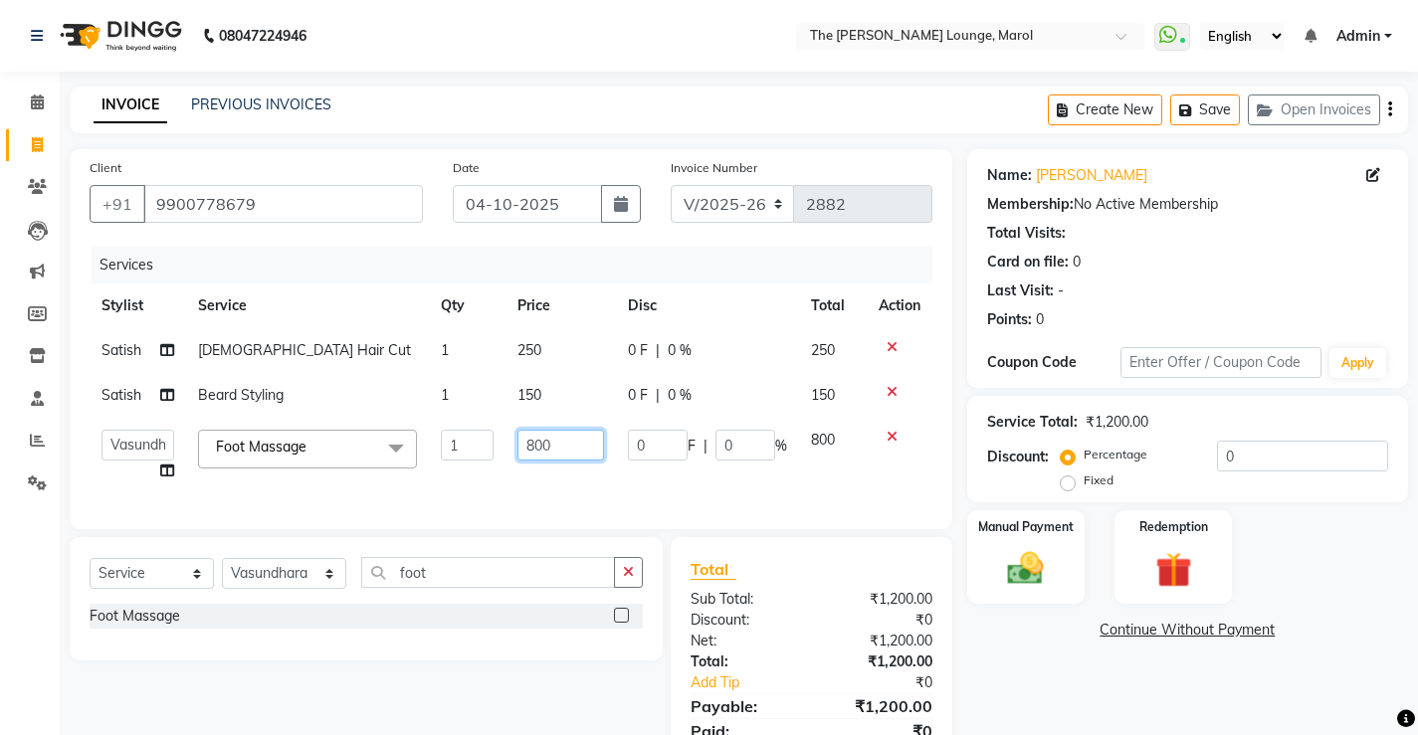
click at [577, 444] on input "800" at bounding box center [560, 445] width 87 height 31
type input "8"
type input "699"
click at [987, 650] on div "Name: Mahesh Daya Membership: No Active Membership Total Visits: Card on file: …" at bounding box center [1195, 468] width 456 height 639
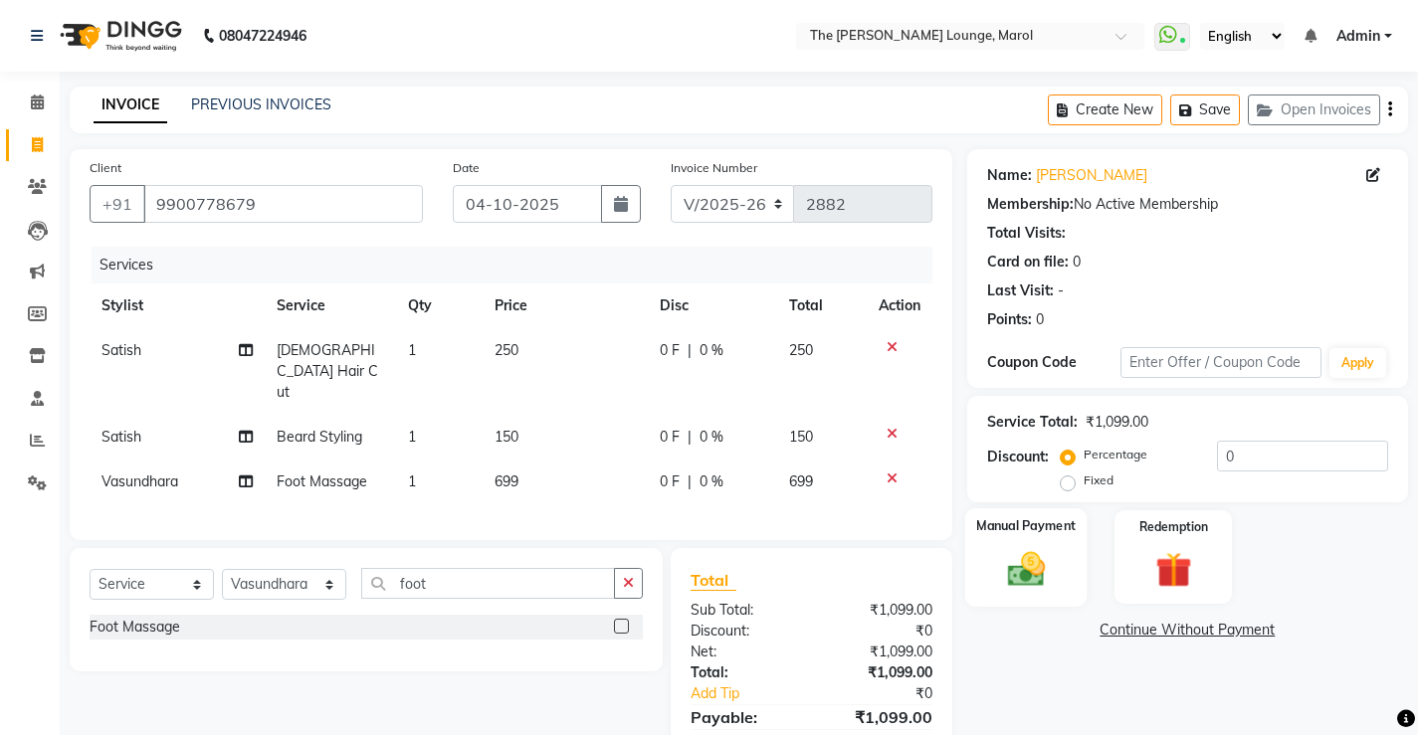
click at [1025, 584] on img at bounding box center [1025, 568] width 61 height 43
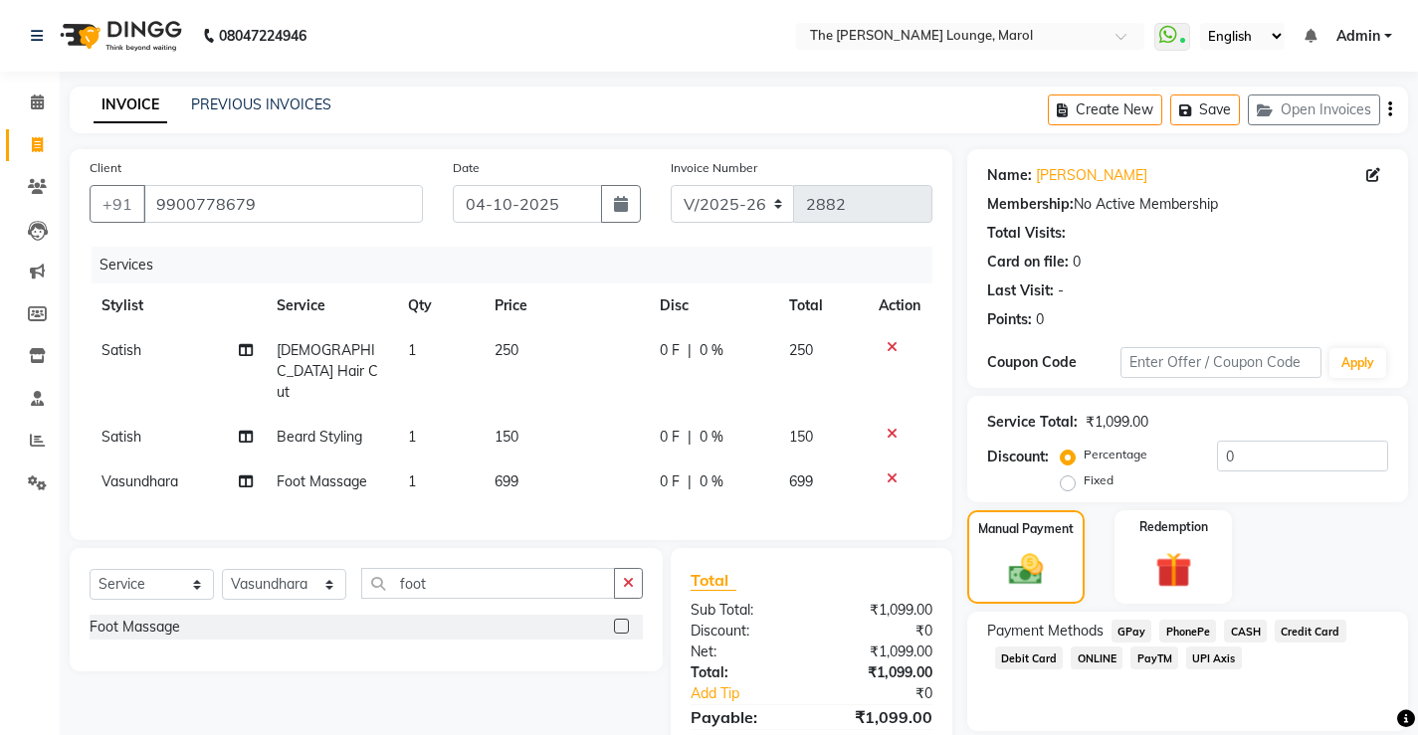
click at [1173, 646] on div "PhonePe" at bounding box center [1183, 633] width 65 height 27
click at [1150, 668] on span "PayTM" at bounding box center [1154, 658] width 48 height 23
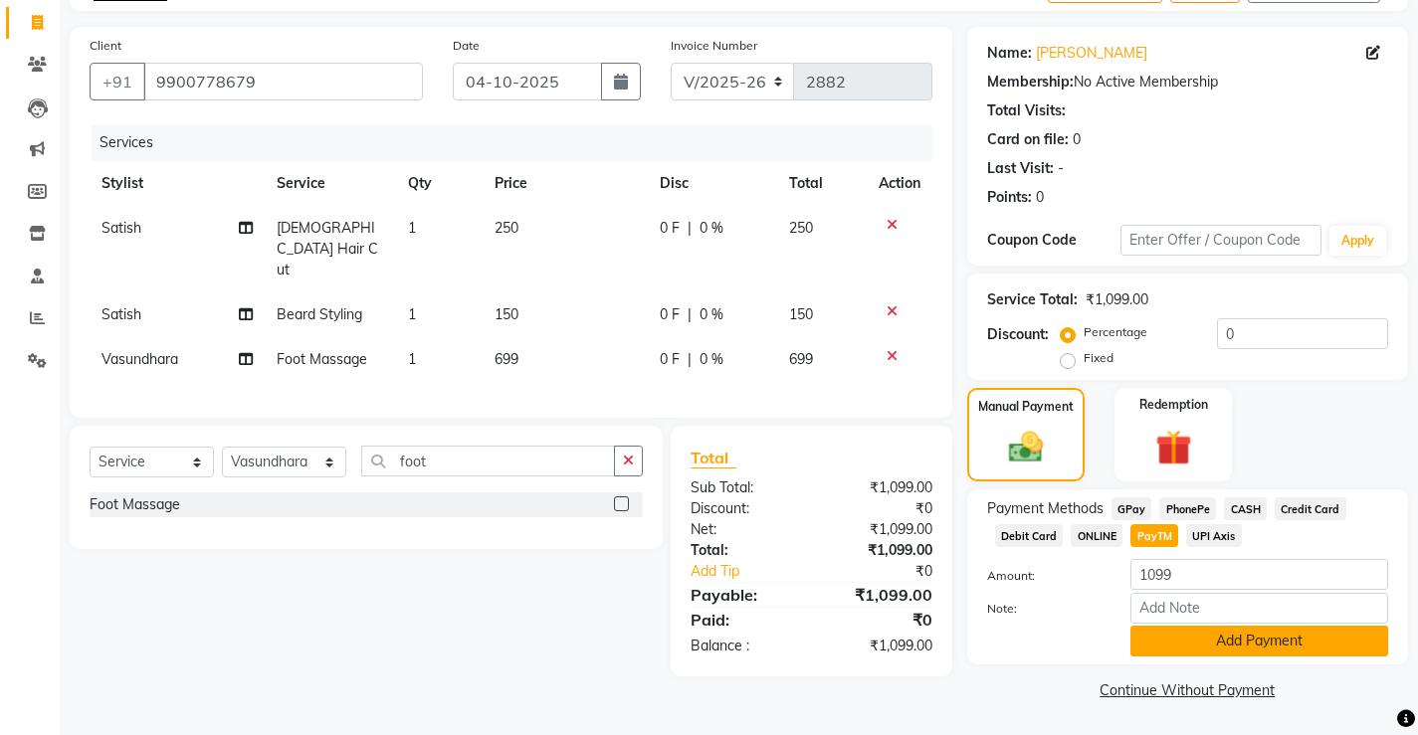
click at [1160, 649] on button "Add Payment" at bounding box center [1259, 641] width 258 height 31
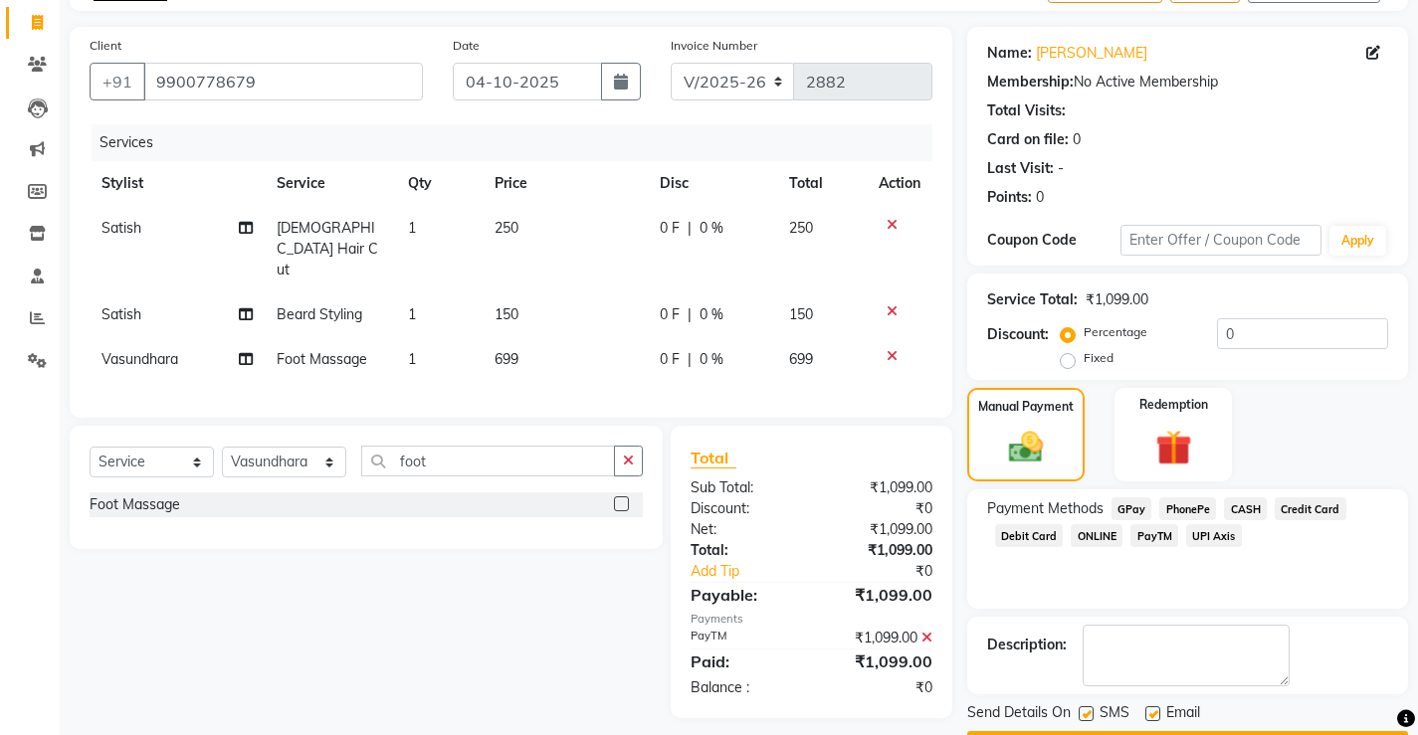
scroll to position [179, 0]
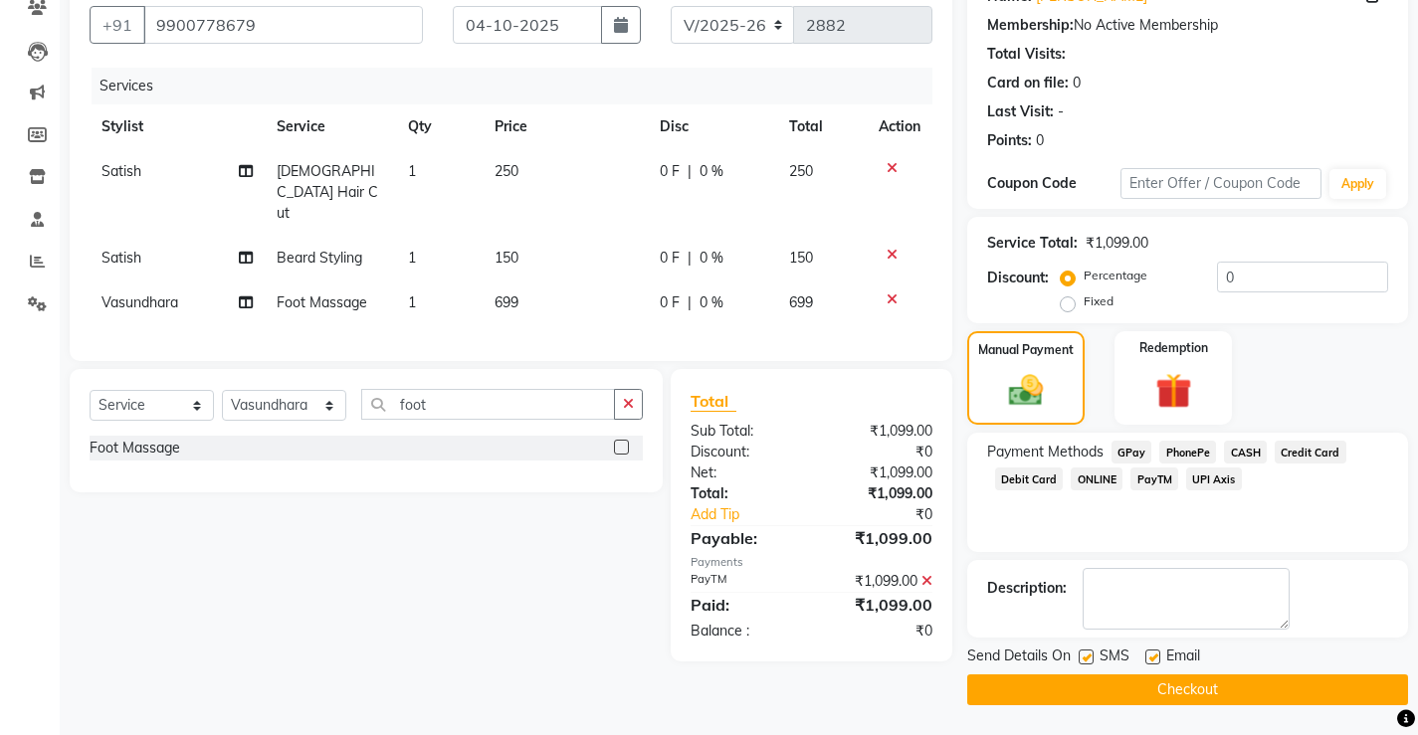
drag, startPoint x: 1135, startPoint y: 695, endPoint x: 1140, endPoint y: 681, distance: 14.8
click at [1137, 695] on button "Checkout" at bounding box center [1187, 689] width 441 height 31
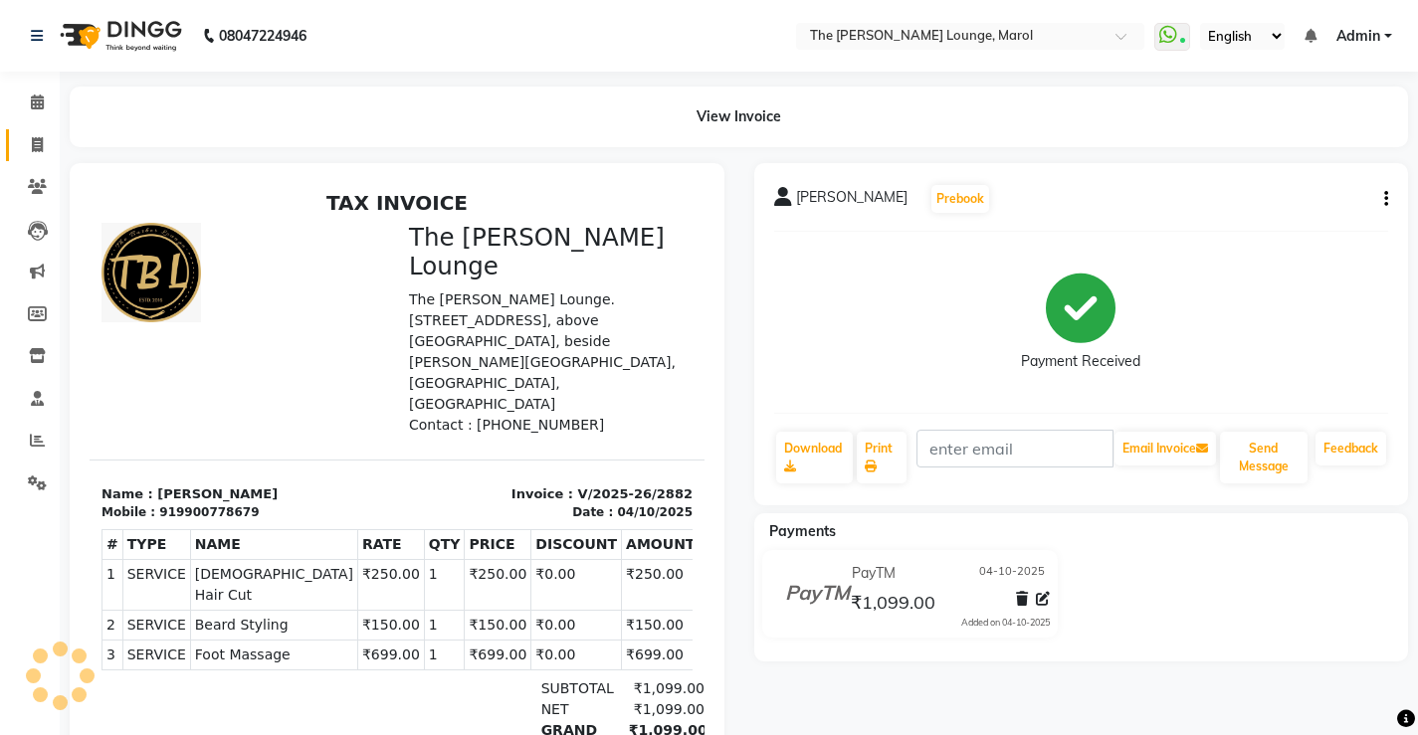
click at [19, 145] on link "Invoice" at bounding box center [30, 145] width 48 height 33
select select "service"
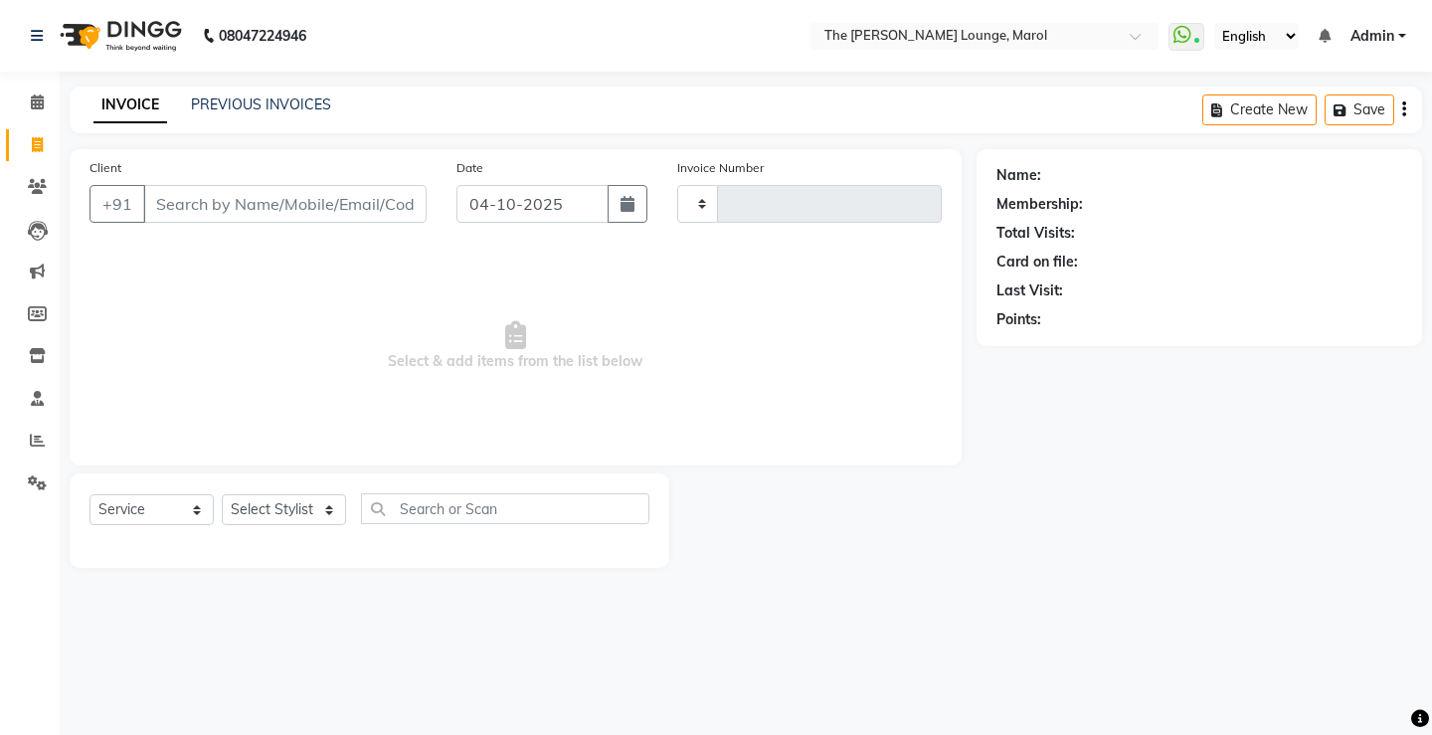
type input "2883"
select select "7188"
click at [269, 218] on input "Client" at bounding box center [285, 204] width 284 height 38
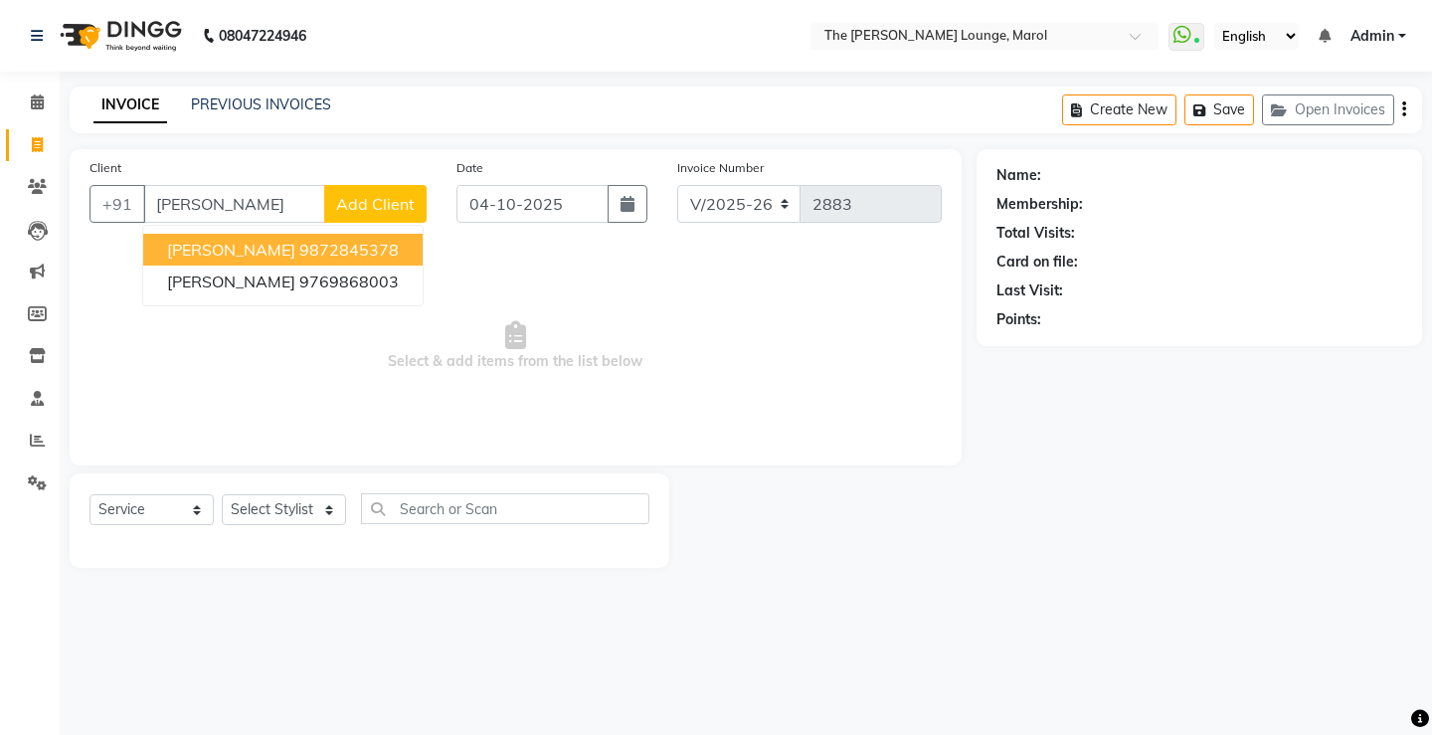
click at [299, 249] on ngb-highlight "9872845378" at bounding box center [348, 250] width 99 height 20
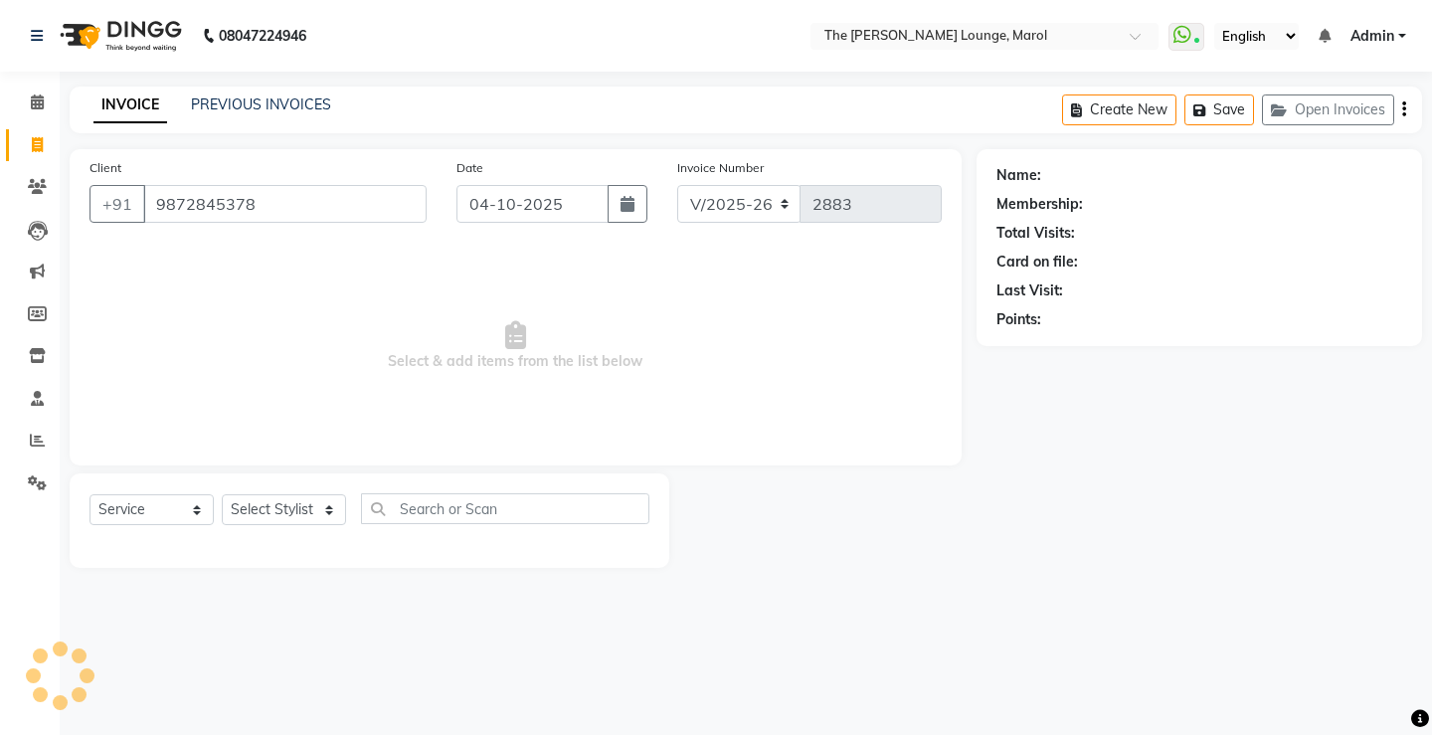
type input "9872845378"
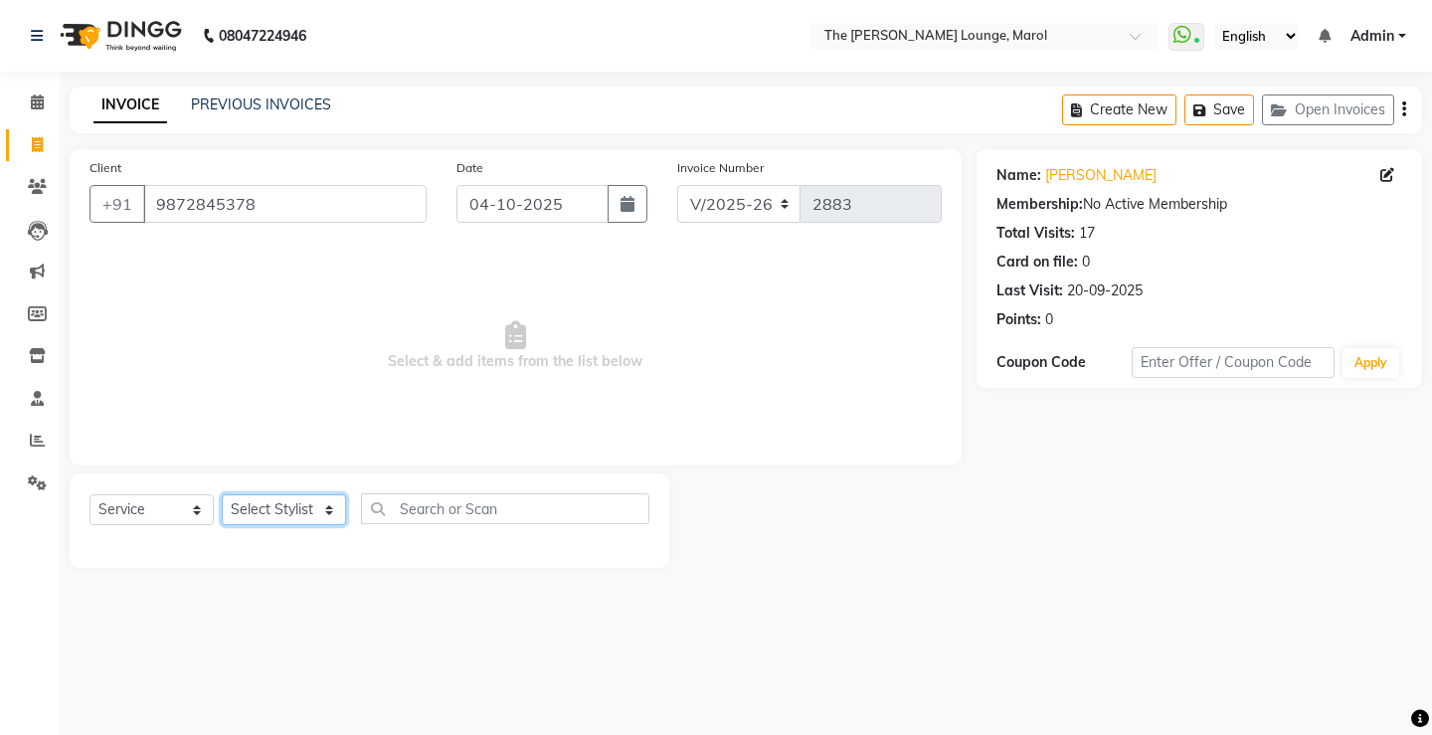
click at [257, 510] on select "Select Stylist Abhishek Sigh Anjali Jafar Salmani Ketan Shinde Mohsin Akhtar Sa…" at bounding box center [284, 509] width 124 height 31
select select "60187"
click at [222, 494] on select "Select Stylist Abhishek Sigh Anjali Jafar Salmani Ketan Shinde Mohsin Akhtar Sa…" at bounding box center [284, 509] width 124 height 31
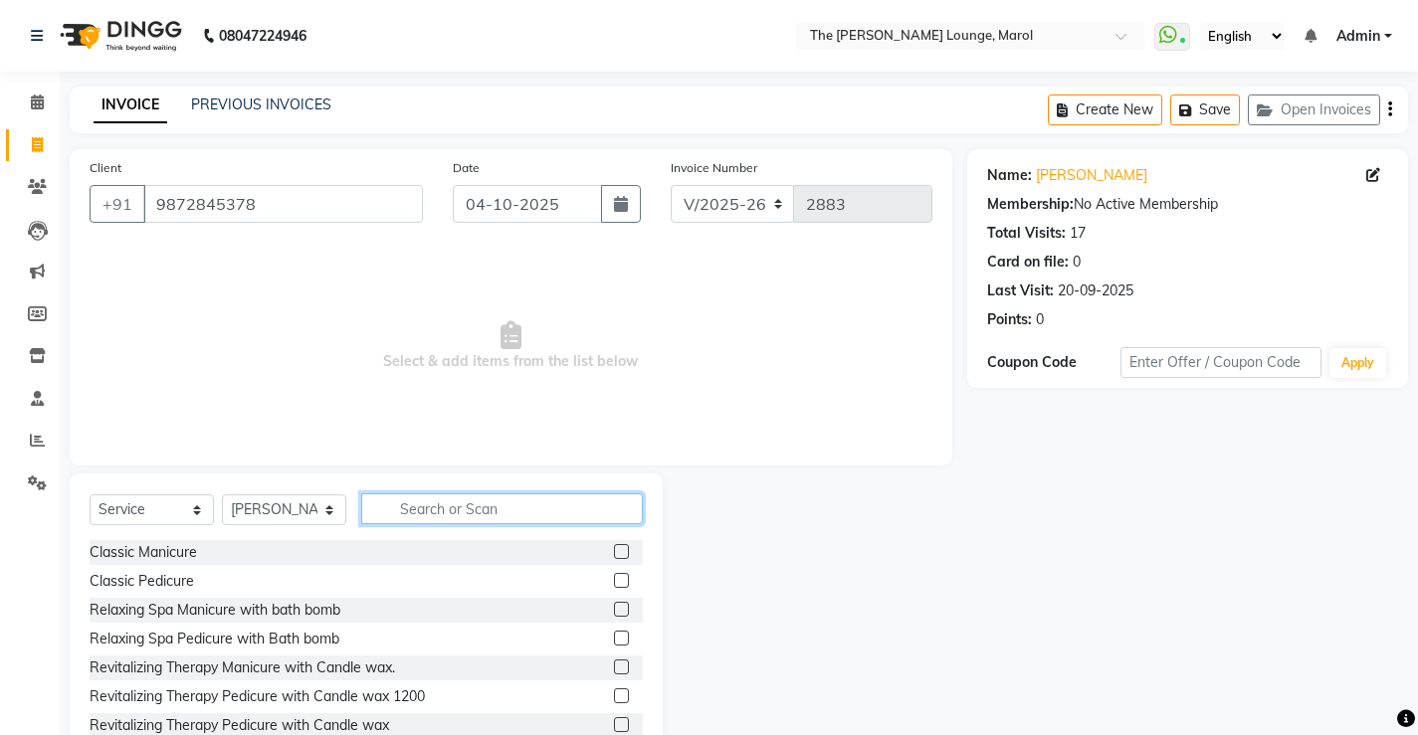
click at [441, 511] on input "text" at bounding box center [502, 508] width 282 height 31
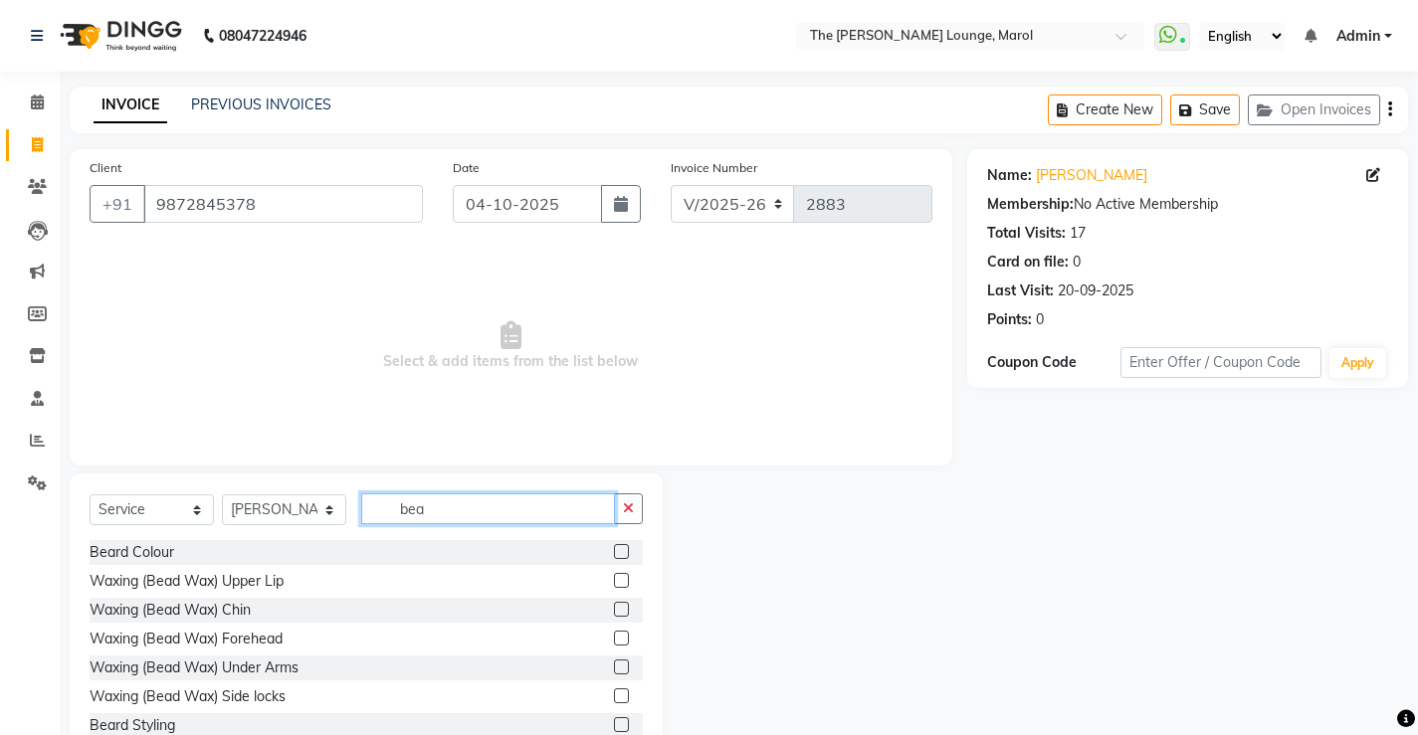
type input "bea"
click at [614, 695] on label at bounding box center [621, 695] width 15 height 15
click at [614, 695] on input "checkbox" at bounding box center [620, 696] width 13 height 13
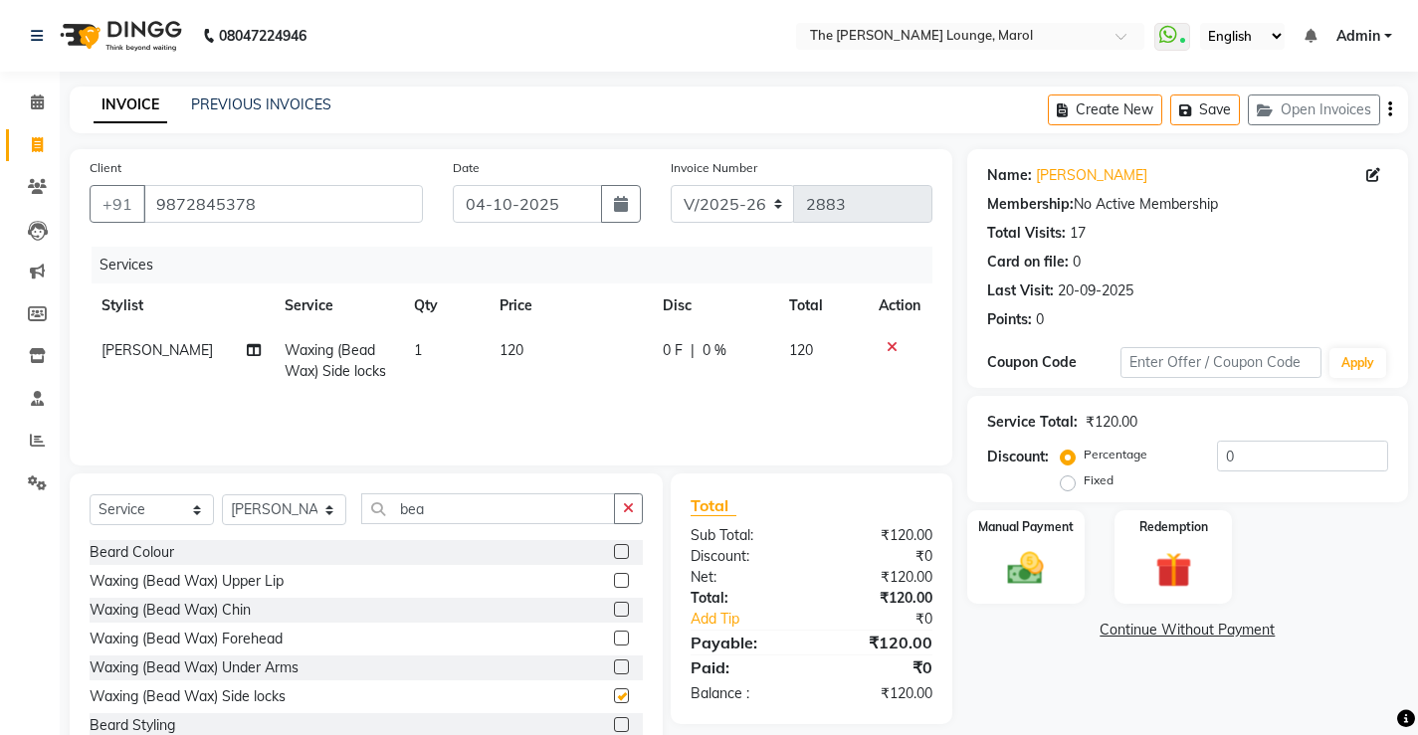
checkbox input "false"
click at [535, 342] on td "120" at bounding box center [568, 361] width 162 height 66
select select "60187"
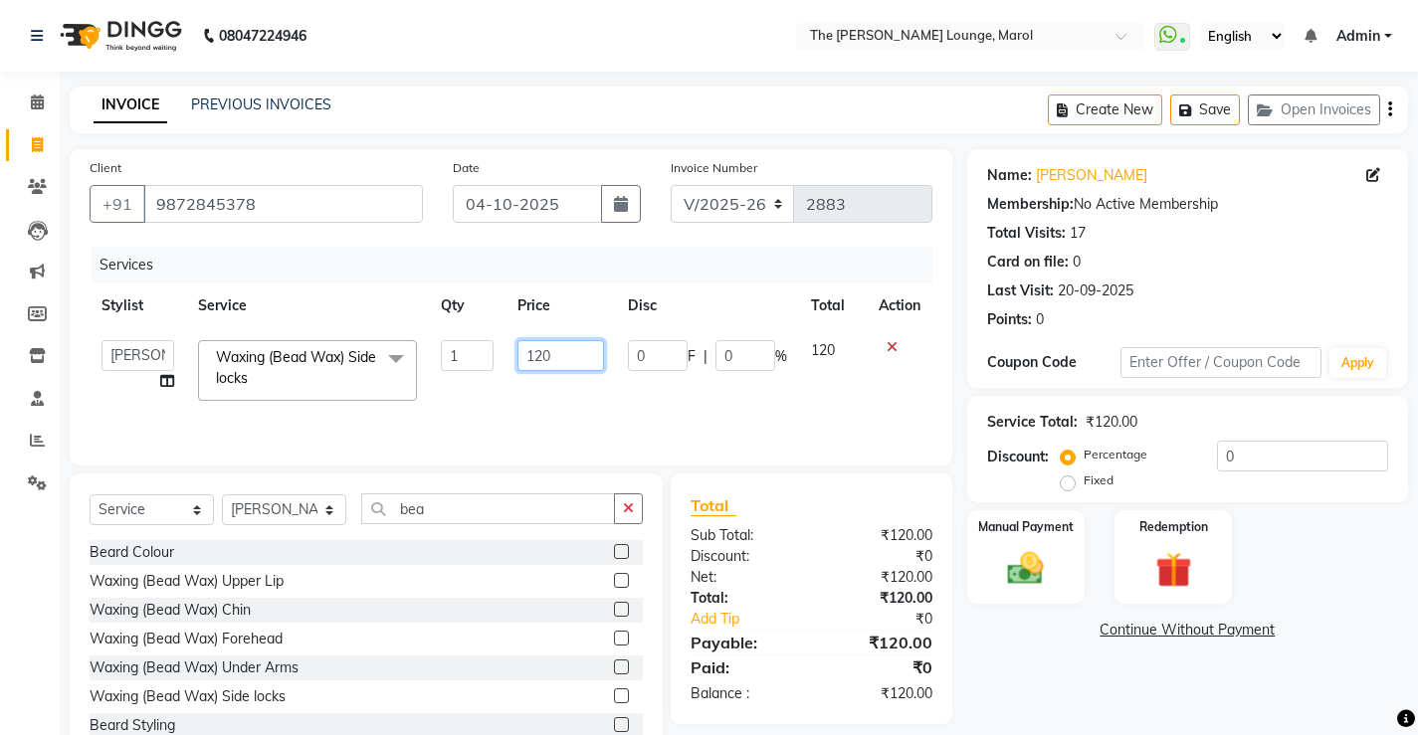
click at [562, 357] on input "120" at bounding box center [560, 355] width 87 height 31
type input "1"
type input "250"
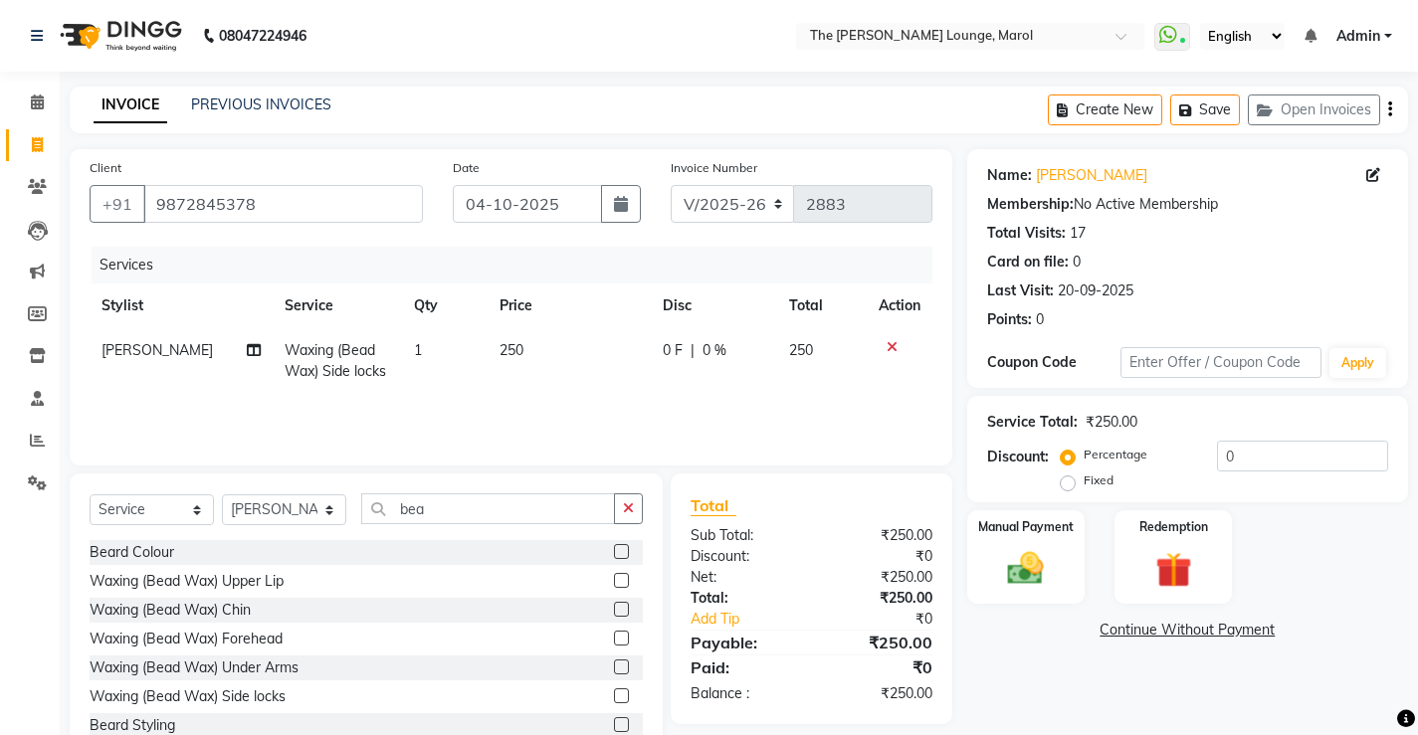
click at [968, 673] on div "Name: Harry S Membership: No Active Membership Total Visits: 17 Card on file: 0…" at bounding box center [1195, 458] width 456 height 618
click at [1003, 533] on label "Manual Payment" at bounding box center [1025, 525] width 99 height 19
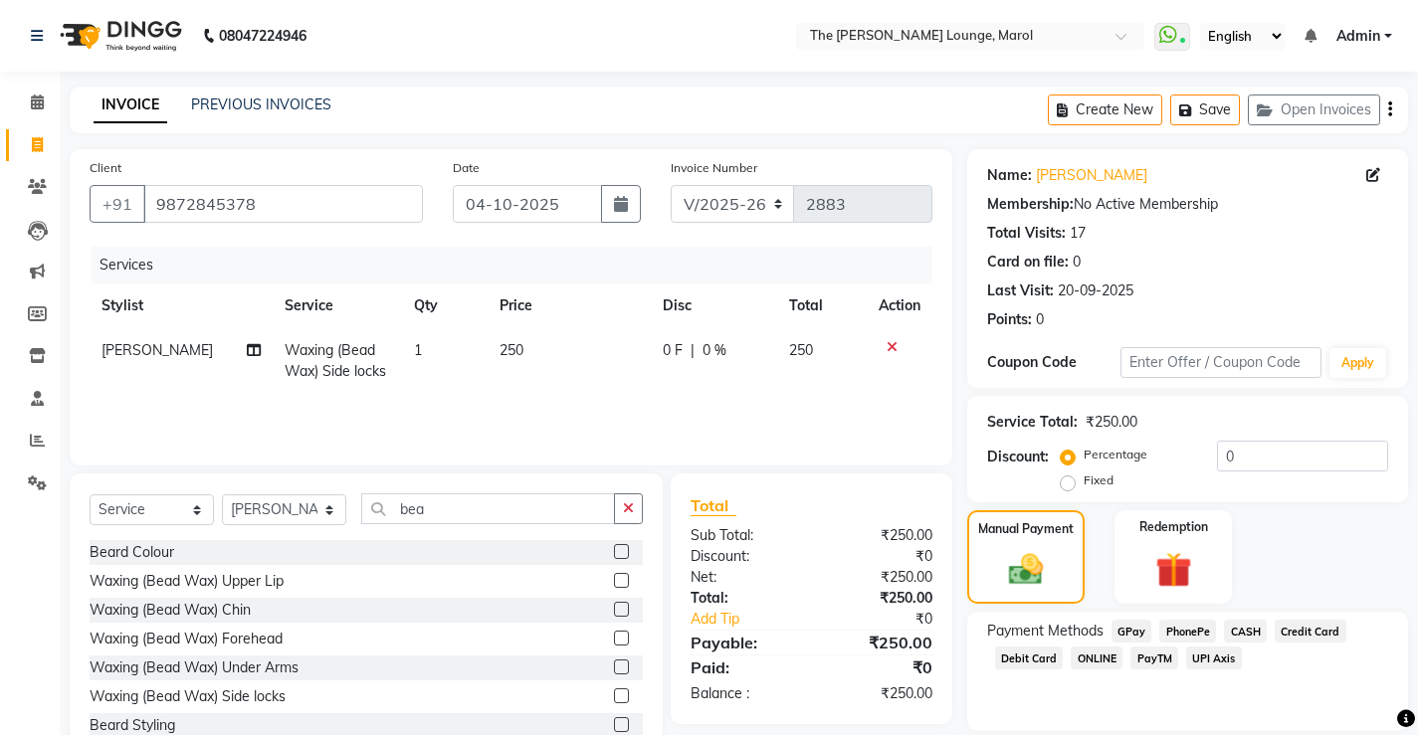
click at [1149, 660] on span "PayTM" at bounding box center [1154, 658] width 48 height 23
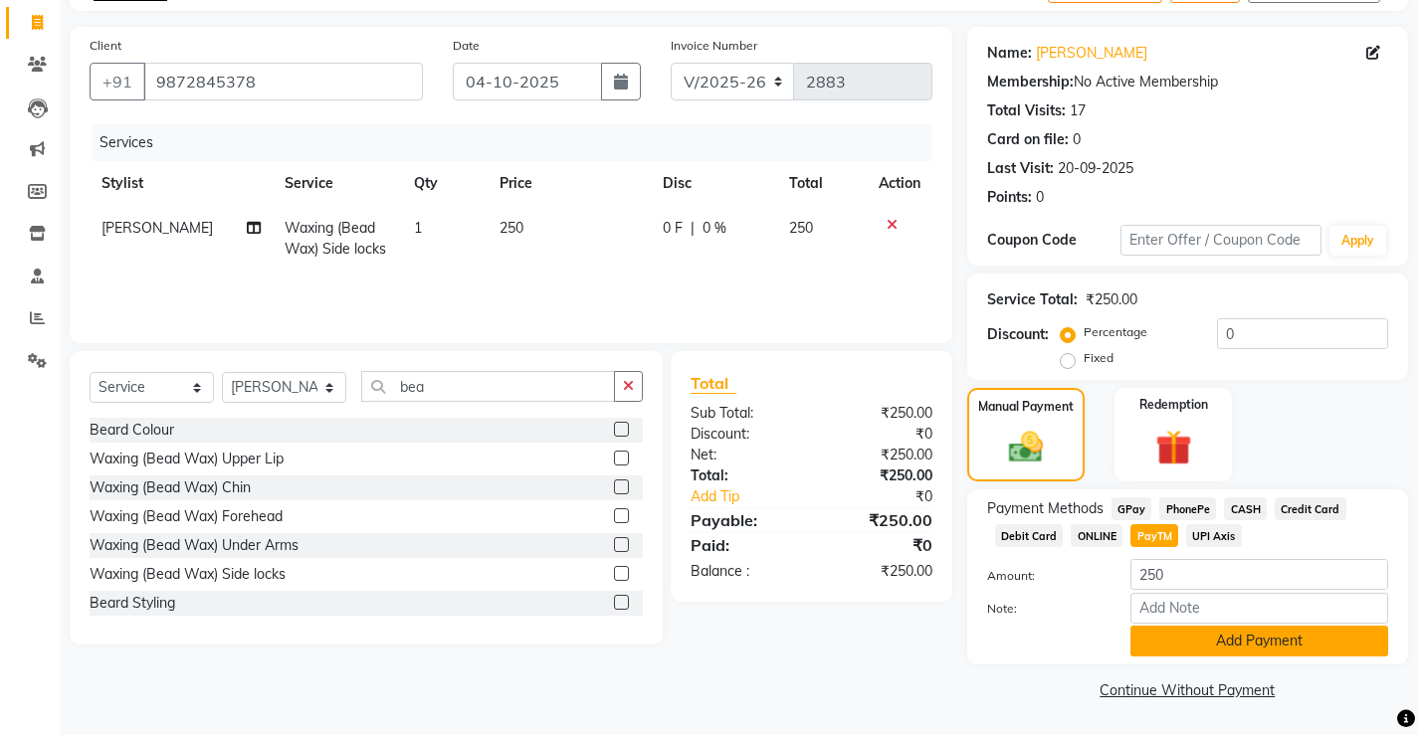
click at [1155, 638] on button "Add Payment" at bounding box center [1259, 641] width 258 height 31
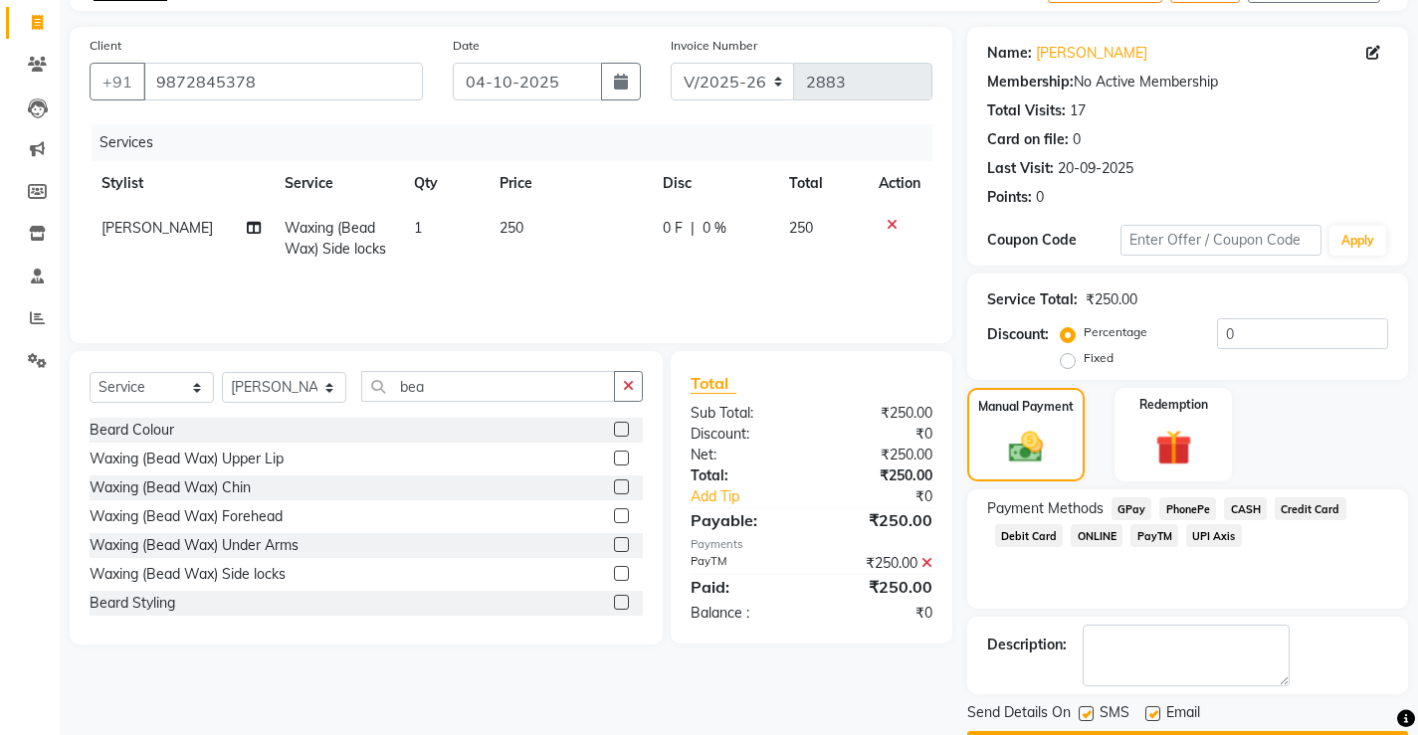
scroll to position [179, 0]
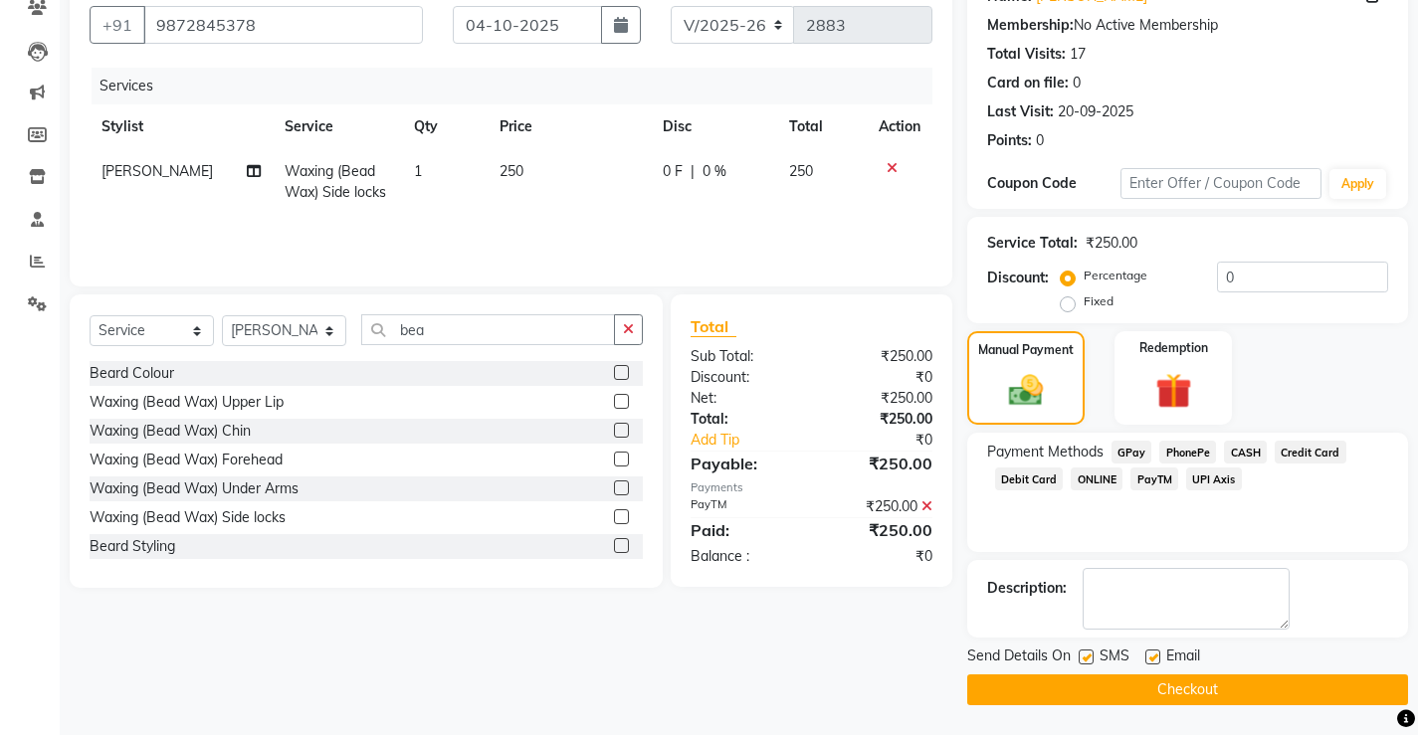
click at [1141, 680] on button "Checkout" at bounding box center [1187, 689] width 441 height 31
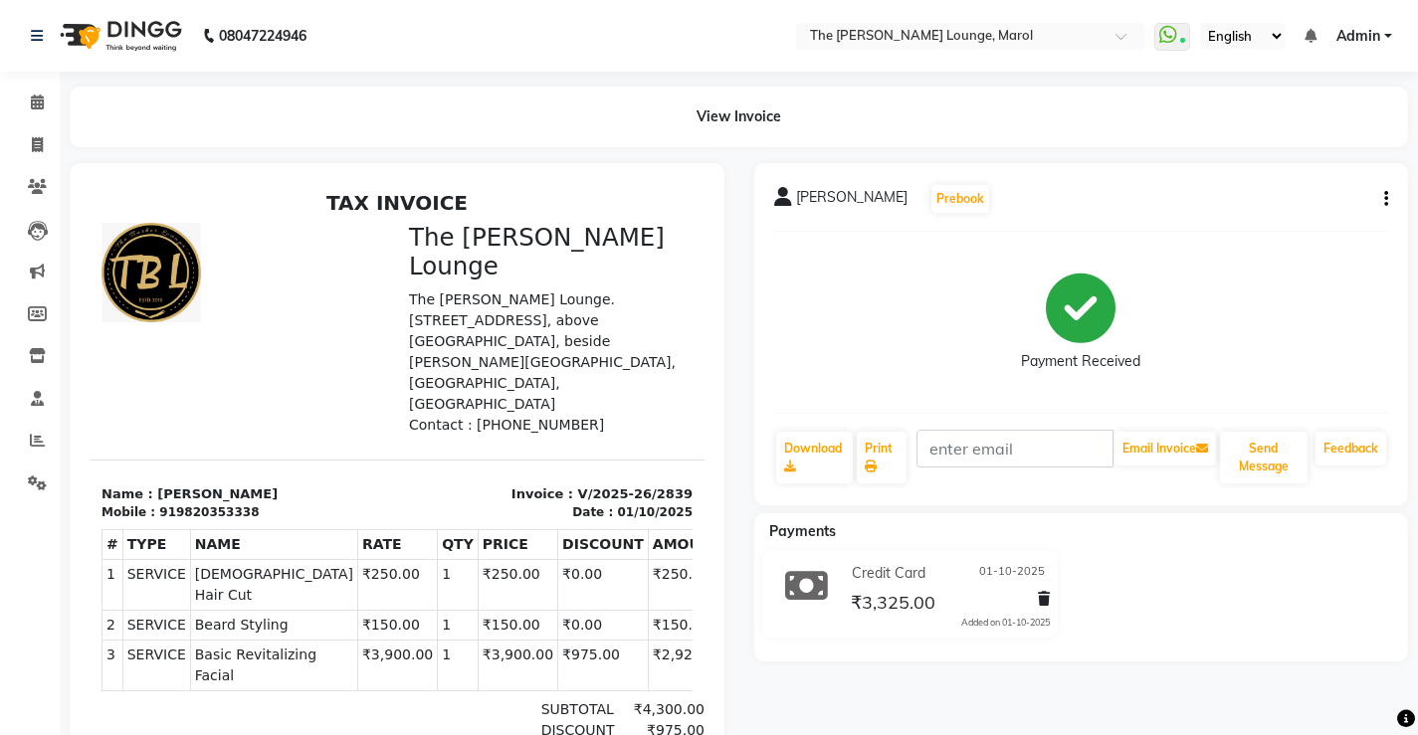
click at [1384, 199] on icon "button" at bounding box center [1386, 199] width 4 height 1
click at [1267, 224] on div "Edit Invoice" at bounding box center [1287, 224] width 136 height 25
select select "service"
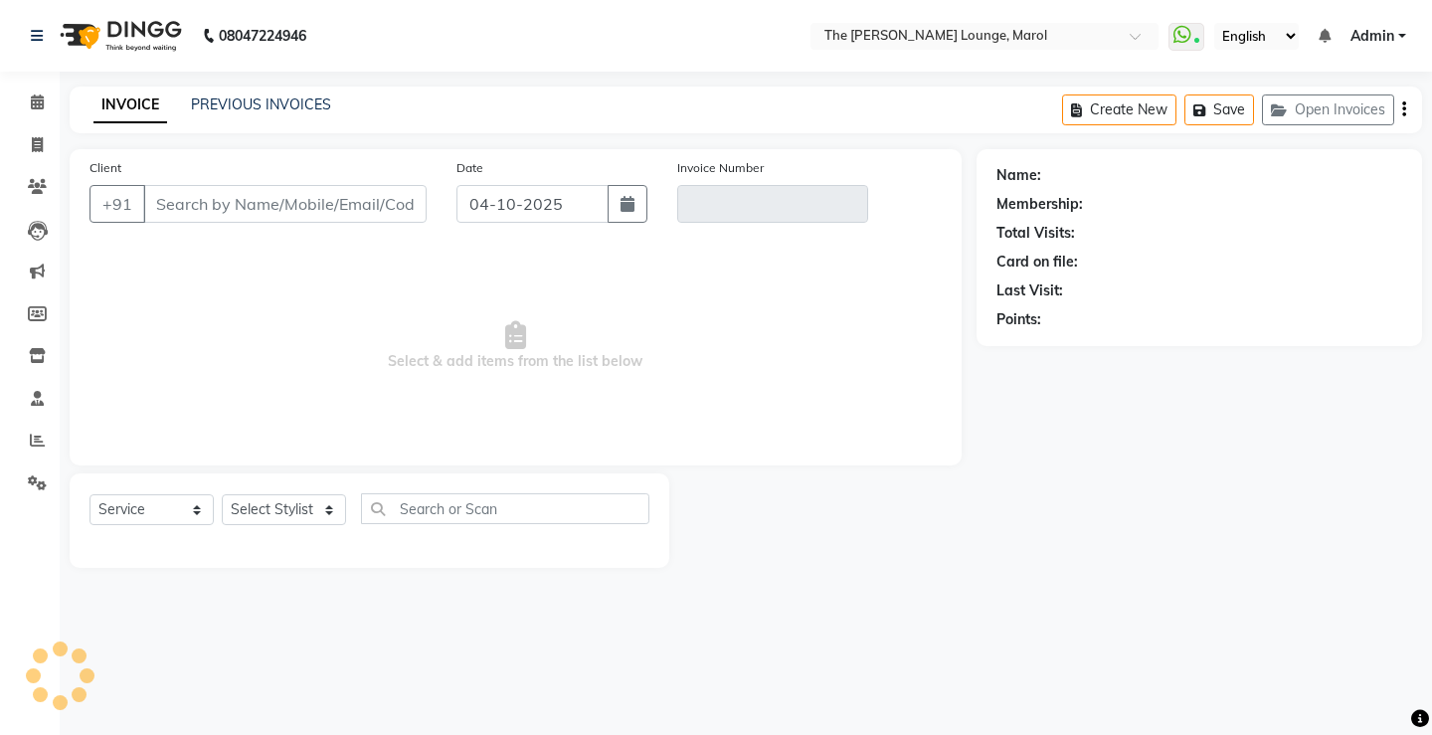
type input "9820353338"
type input "V/2025-26/2839"
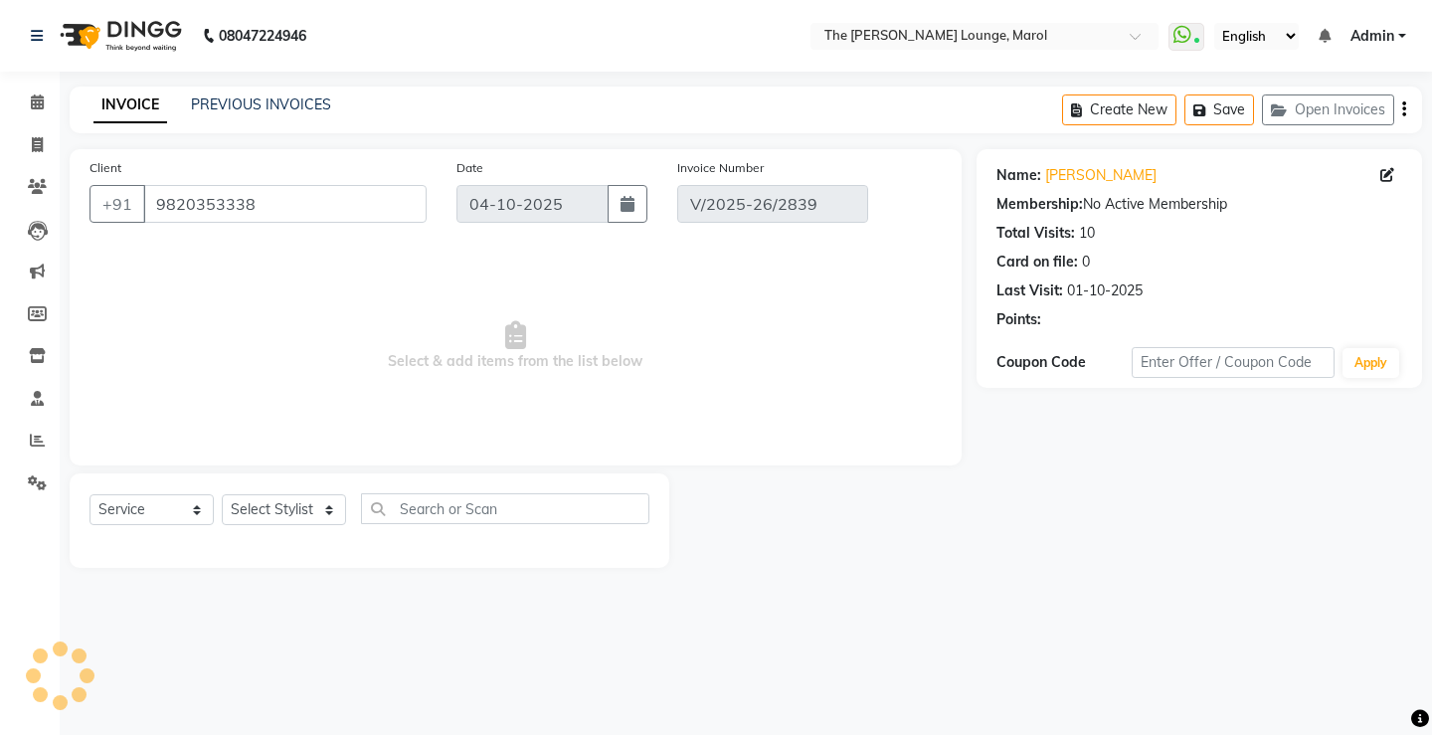
type input "01-10-2025"
select select "select"
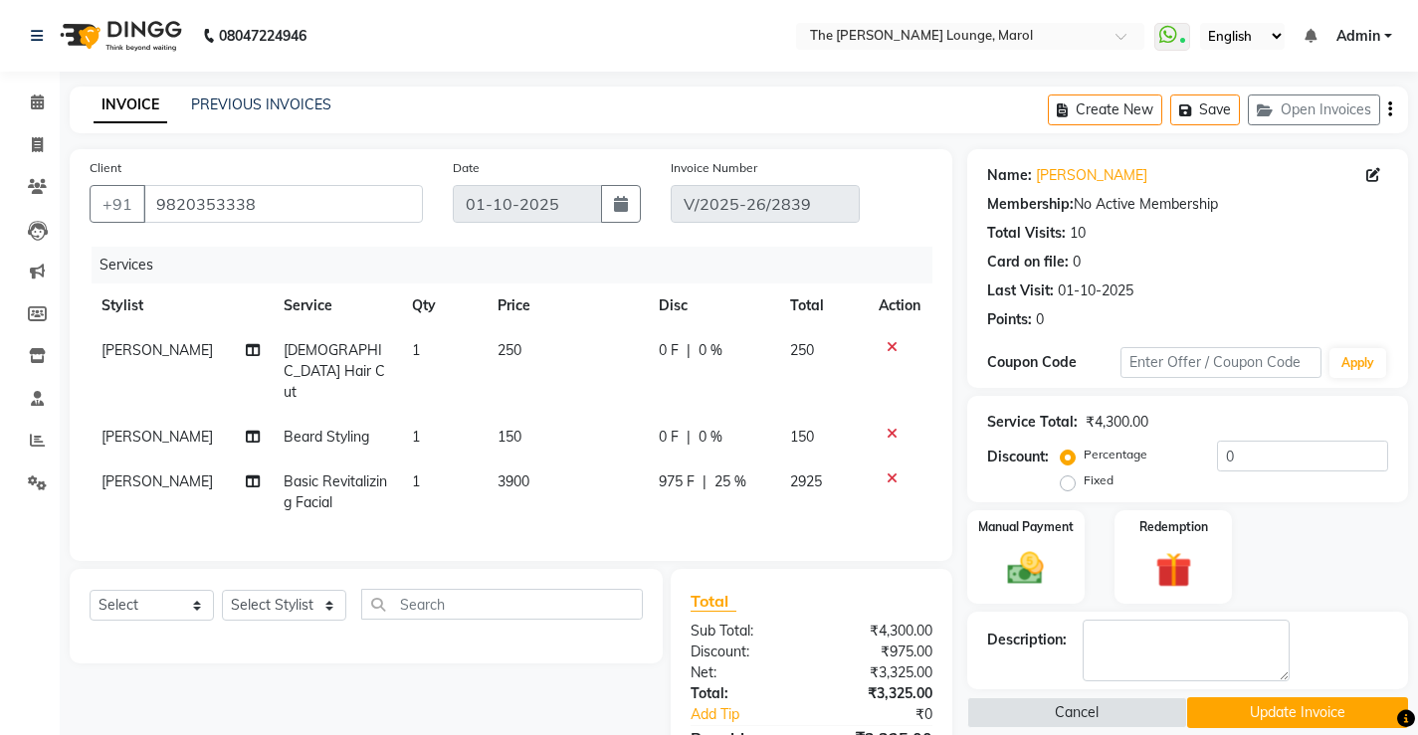
click at [169, 473] on span "[PERSON_NAME]" at bounding box center [156, 482] width 111 height 18
select select "60180"
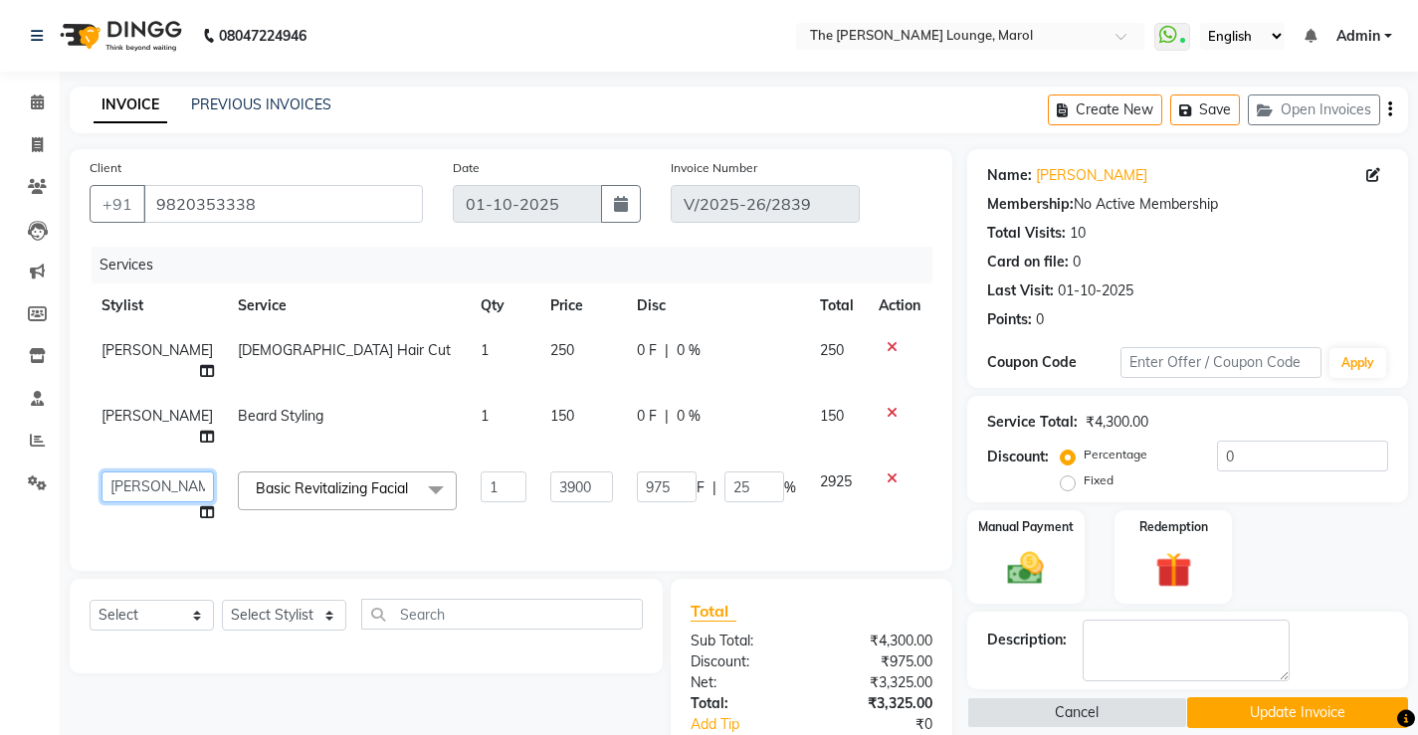
click at [153, 495] on select "[PERSON_NAME] Anjali [PERSON_NAME] [PERSON_NAME] [PERSON_NAME] [PERSON_NAME] [P…" at bounding box center [157, 487] width 112 height 31
select select "84749"
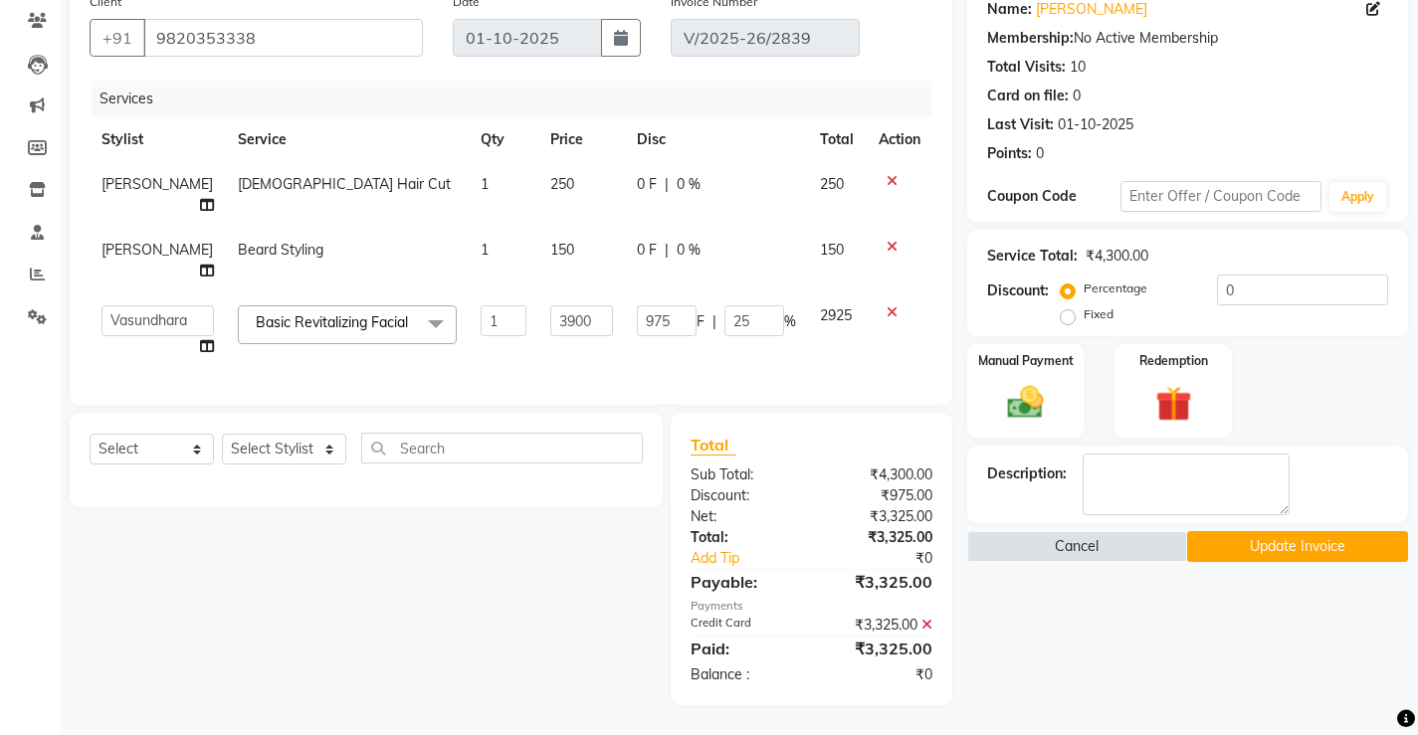
scroll to position [190, 0]
click at [1272, 531] on button "Update Invoice" at bounding box center [1297, 546] width 221 height 31
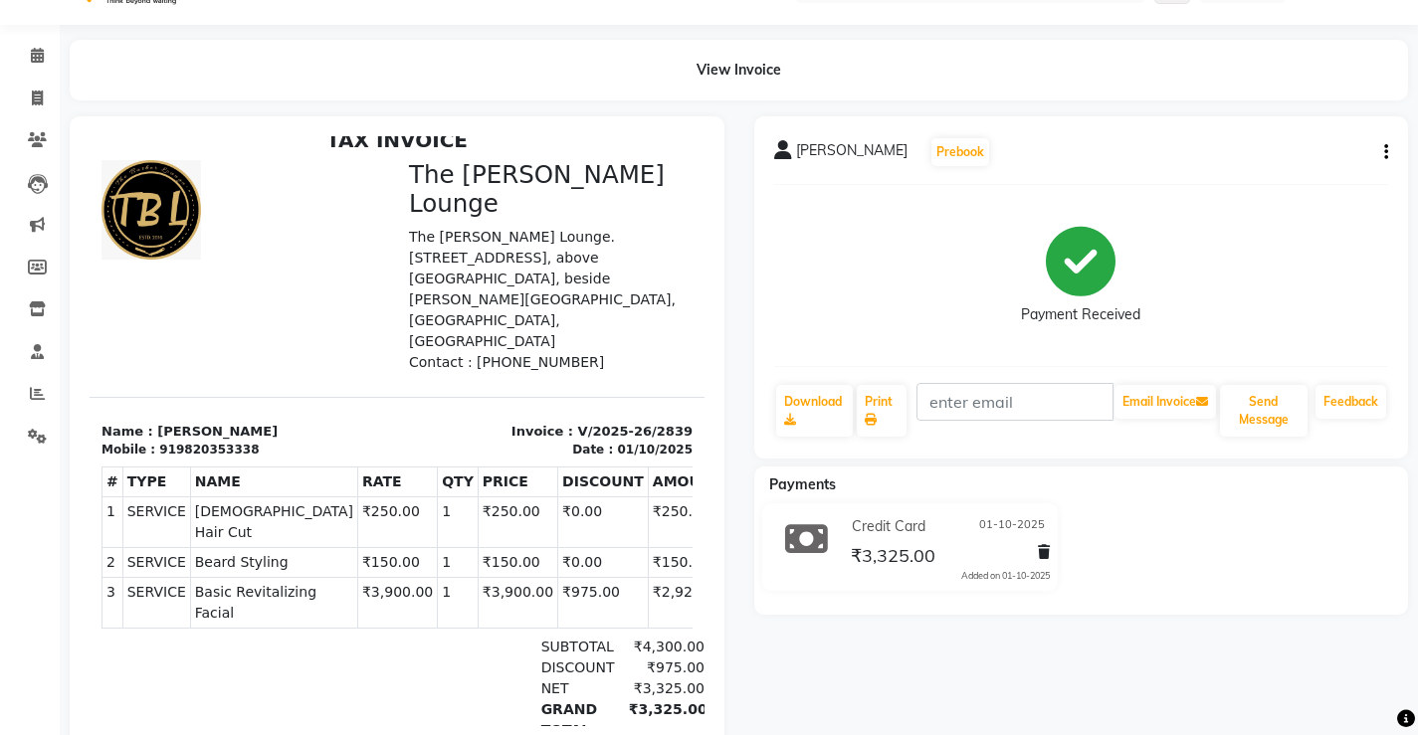
scroll to position [9, 0]
